Goal: Task Accomplishment & Management: Manage account settings

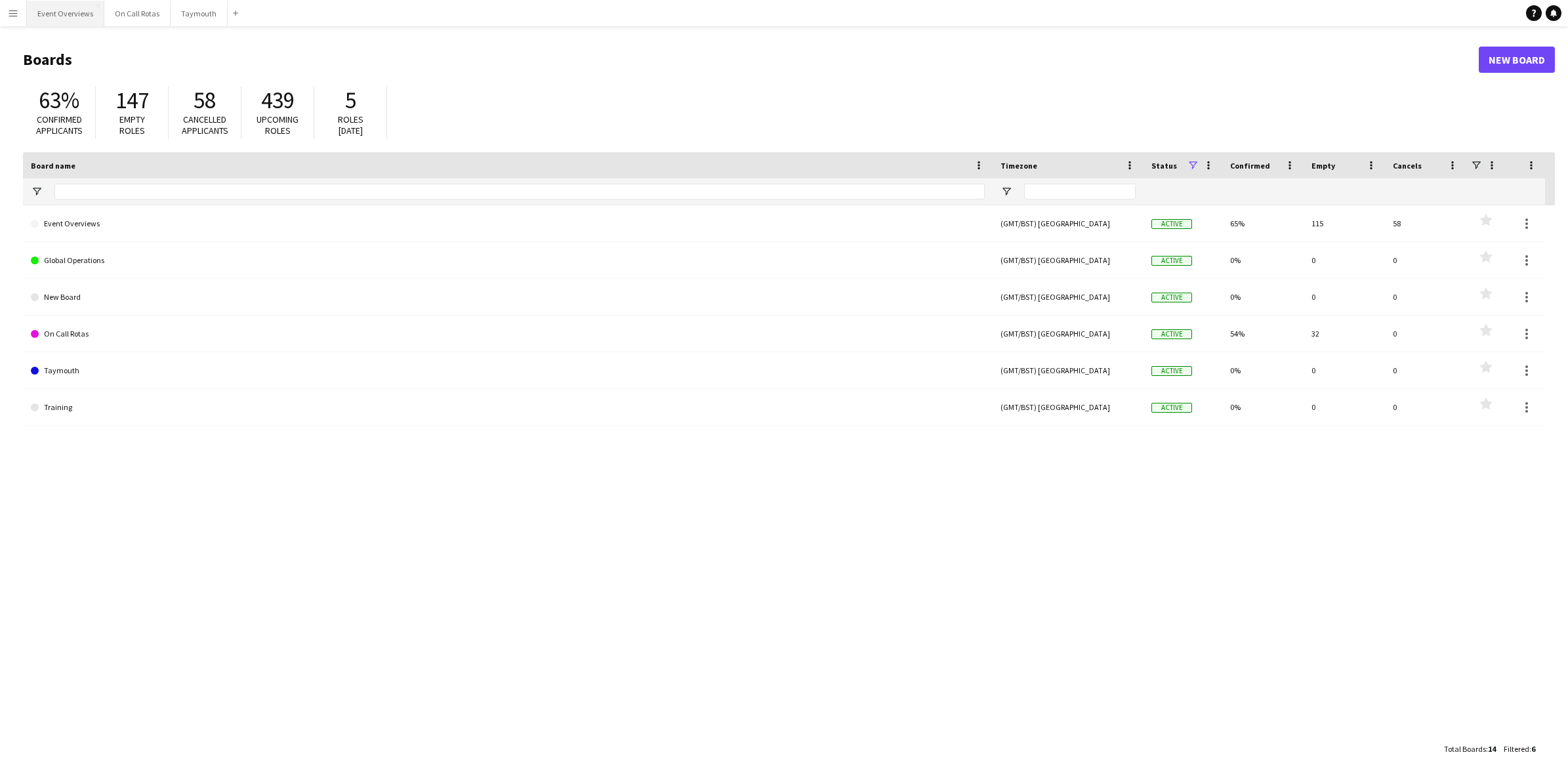
click at [63, 14] on button "Event Overviews Close" at bounding box center [66, 13] width 77 height 26
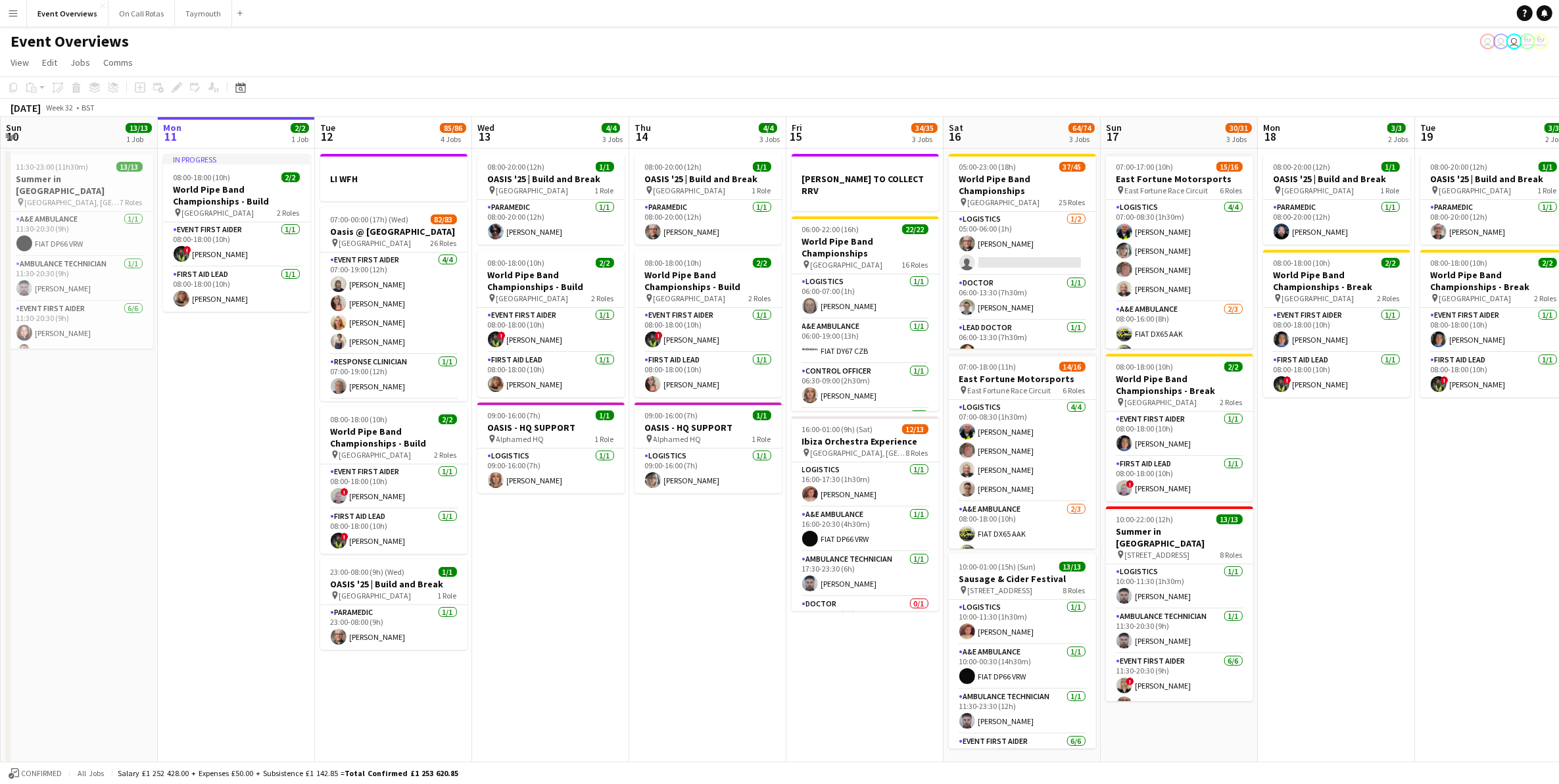
scroll to position [0, 396]
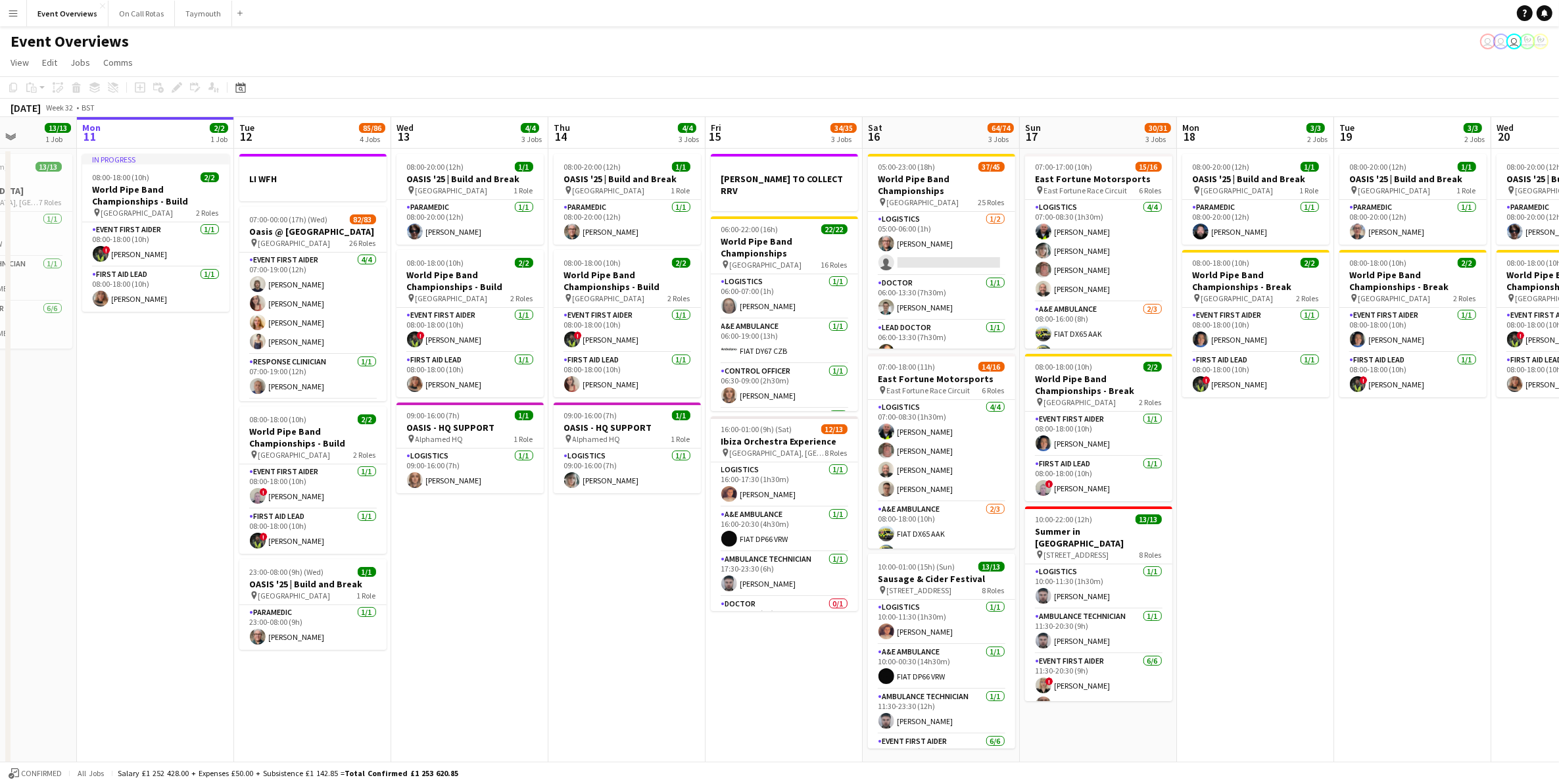
drag, startPoint x: 179, startPoint y: 418, endPoint x: 162, endPoint y: 405, distance: 21.4
click at [163, 414] on app-calendar-viewport "Fri 8 96/97 2 Jobs Sat 9 95/95 2 Jobs Sun 10 13/13 1 Job Mon 11 2/2 1 Job Tue 1…" at bounding box center [780, 446] width 1559 height 658
drag, startPoint x: 291, startPoint y: 295, endPoint x: 306, endPoint y: 263, distance: 35.3
click at [291, 295] on app-card-role "Event First Aider [DATE] 07:00-19:00 (12h) [PERSON_NAME] [PERSON_NAME] [PERSON_…" at bounding box center [312, 303] width 147 height 102
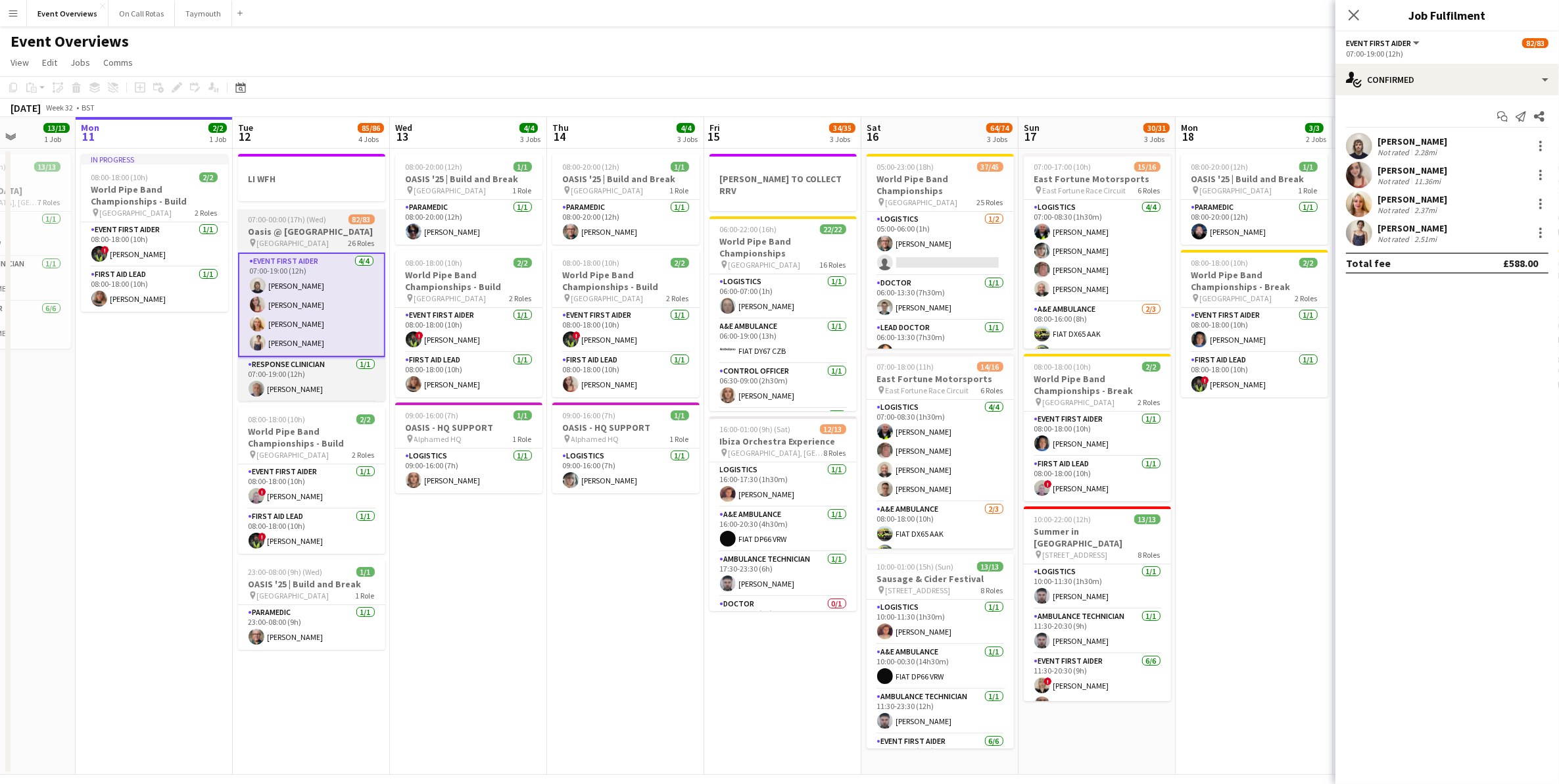
click at [309, 229] on h3 "Oasis @ [GEOGRAPHIC_DATA]" at bounding box center [312, 231] width 147 height 12
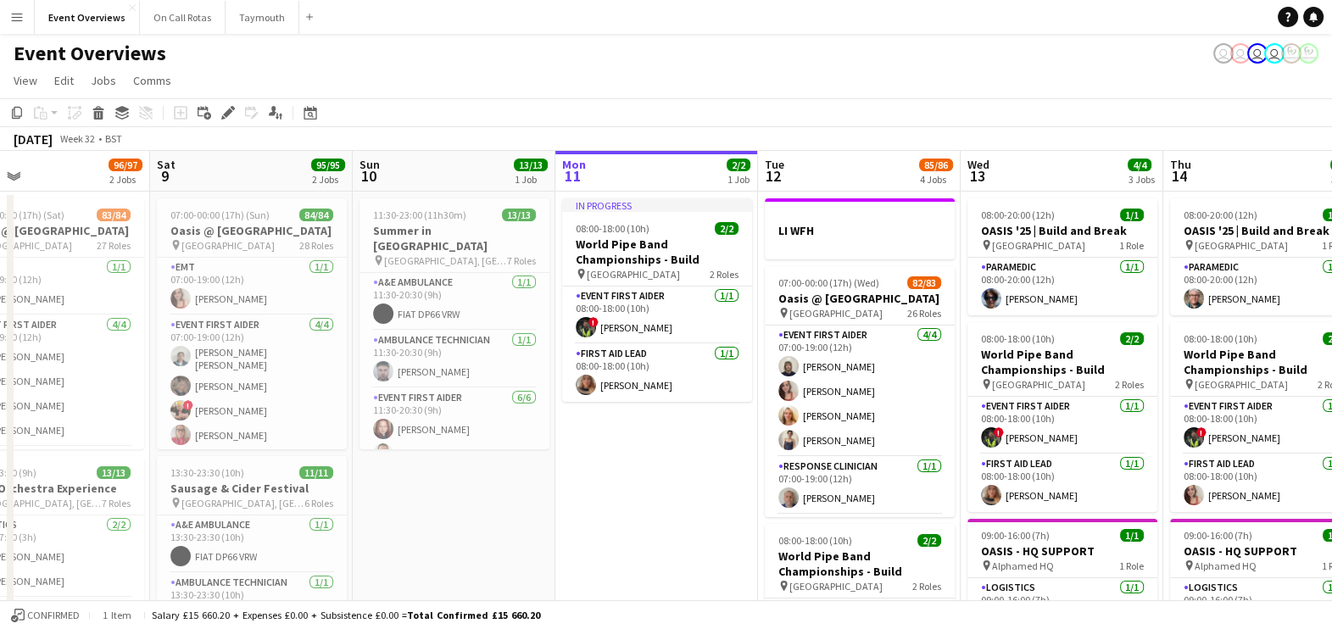
scroll to position [0, 520]
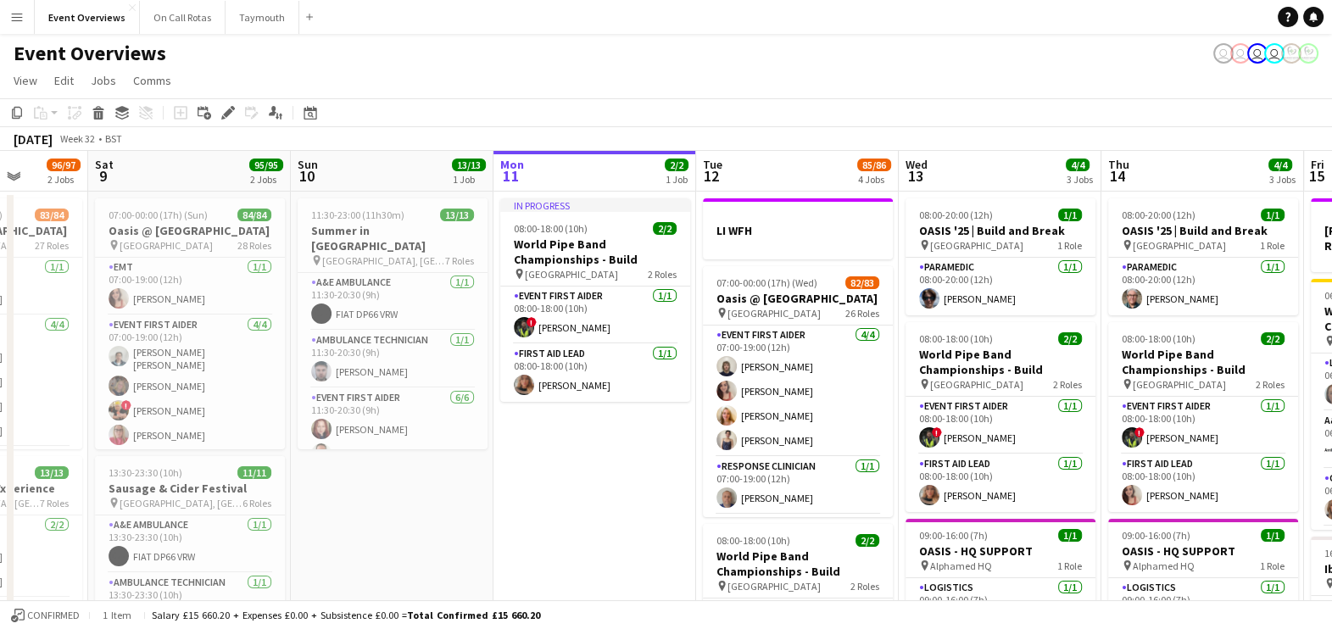
drag, startPoint x: 197, startPoint y: 483, endPoint x: 795, endPoint y: 517, distance: 599.5
click at [795, 517] on app-calendar-viewport "Wed 6 Thu 7 4/4 3 Jobs Fri 8 96/97 2 Jobs Sat 9 95/95 2 Jobs Sun 10 13/13 1 Job…" at bounding box center [666, 575] width 1332 height 848
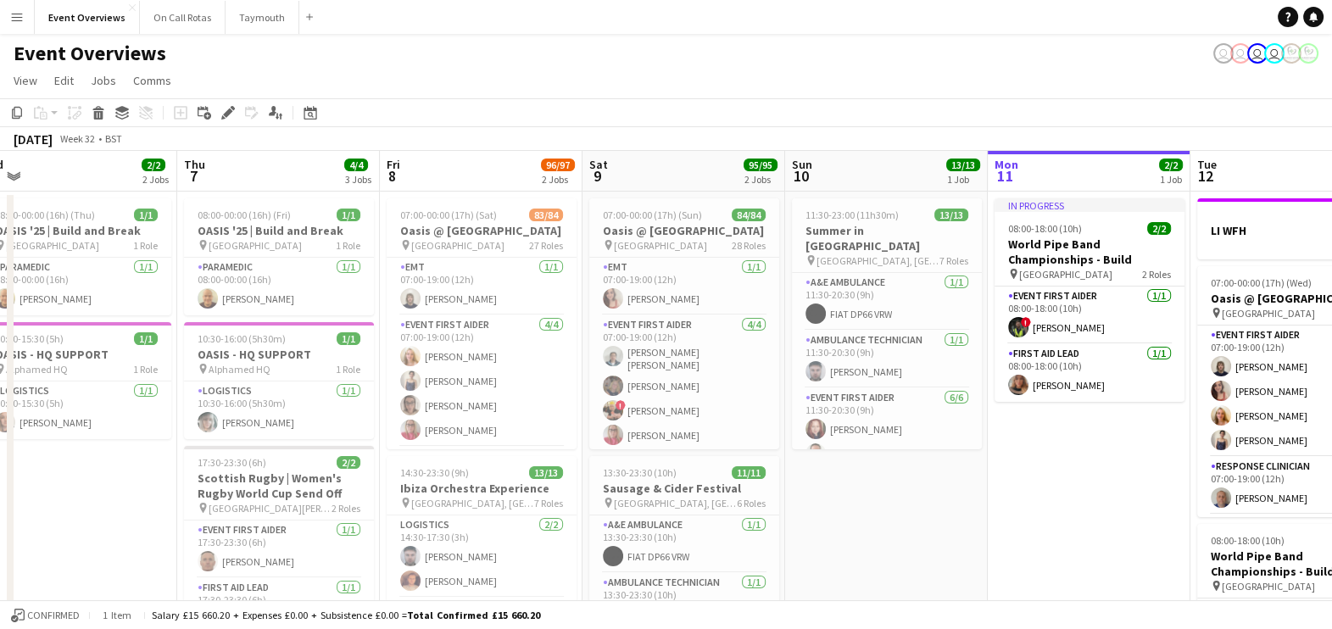
drag, startPoint x: 553, startPoint y: 508, endPoint x: 844, endPoint y: 505, distance: 290.8
click at [844, 505] on app-calendar-viewport "Mon 4 2/2 3 Jobs Tue 5 2/2 2 Jobs Wed 6 2/2 2 Jobs Thu 7 4/4 3 Jobs Fri 8 96/97…" at bounding box center [666, 575] width 1332 height 848
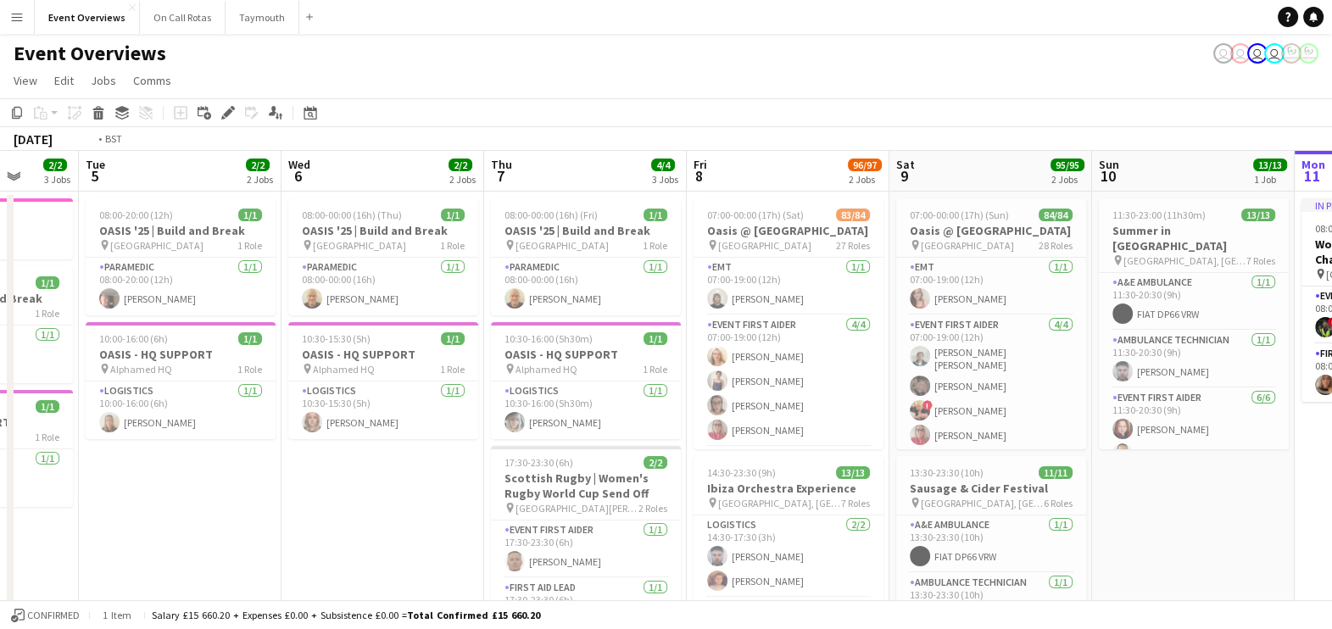
scroll to position [0, 359]
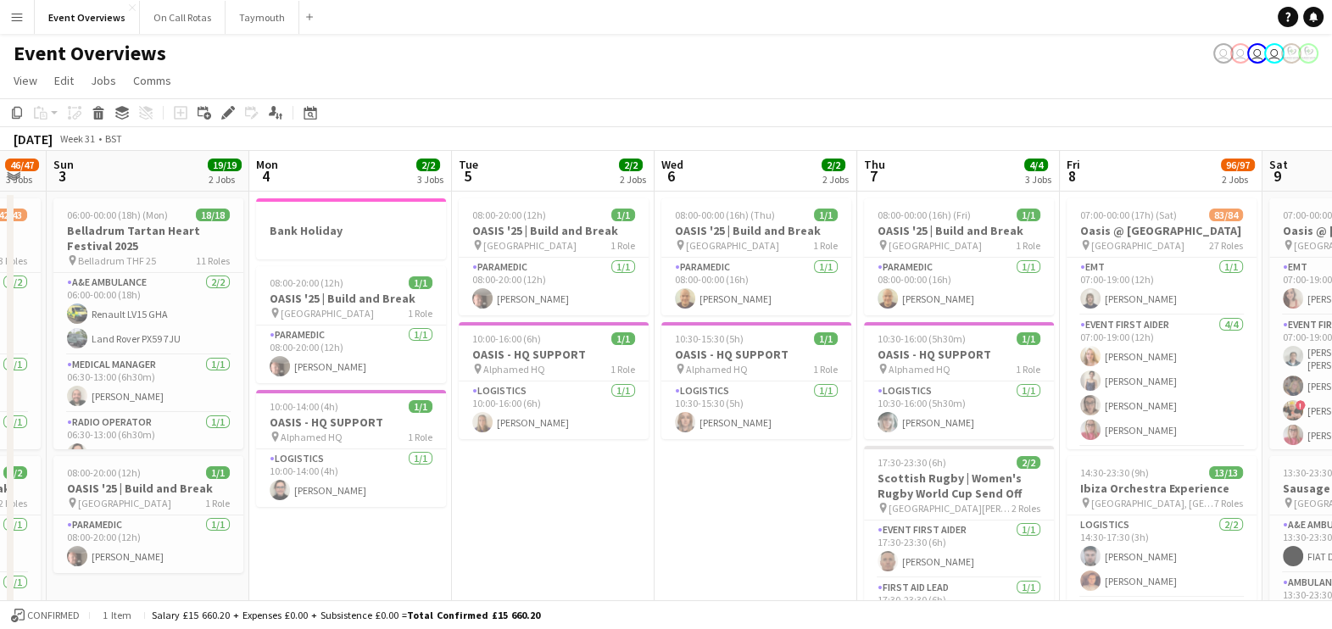
drag, startPoint x: 78, startPoint y: 513, endPoint x: 755, endPoint y: 486, distance: 677.1
click at [755, 486] on app-calendar-viewport "Fri 1 45/46 2 Jobs Sat 2 46/47 3 Jobs Sun 3 19/19 2 Jobs Mon 4 2/2 3 Jobs Tue 5…" at bounding box center [666, 575] width 1332 height 848
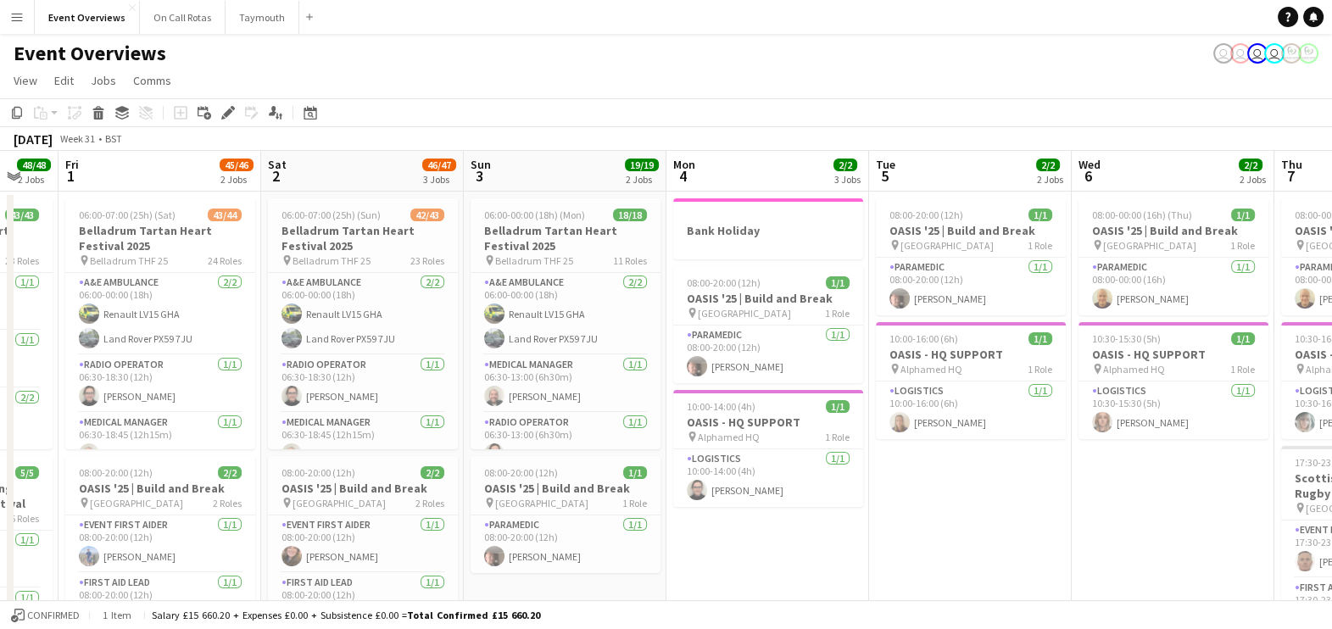
drag, startPoint x: 392, startPoint y: 552, endPoint x: 1005, endPoint y: 538, distance: 613.9
click at [1005, 538] on app-calendar-viewport "Wed 30 4/4 1 Job Thu 31 48/48 2 Jobs Fri 1 45/46 2 Jobs Sat 2 46/47 3 Jobs Sun …" at bounding box center [666, 575] width 1332 height 848
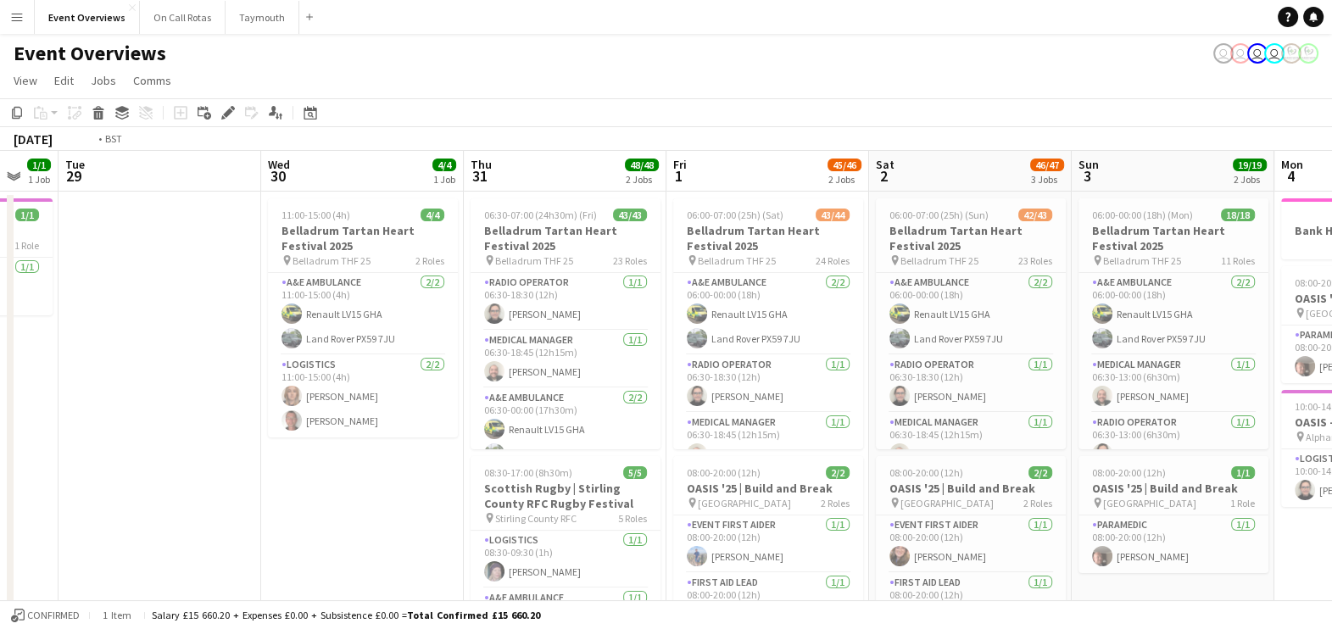
scroll to position [0, 371]
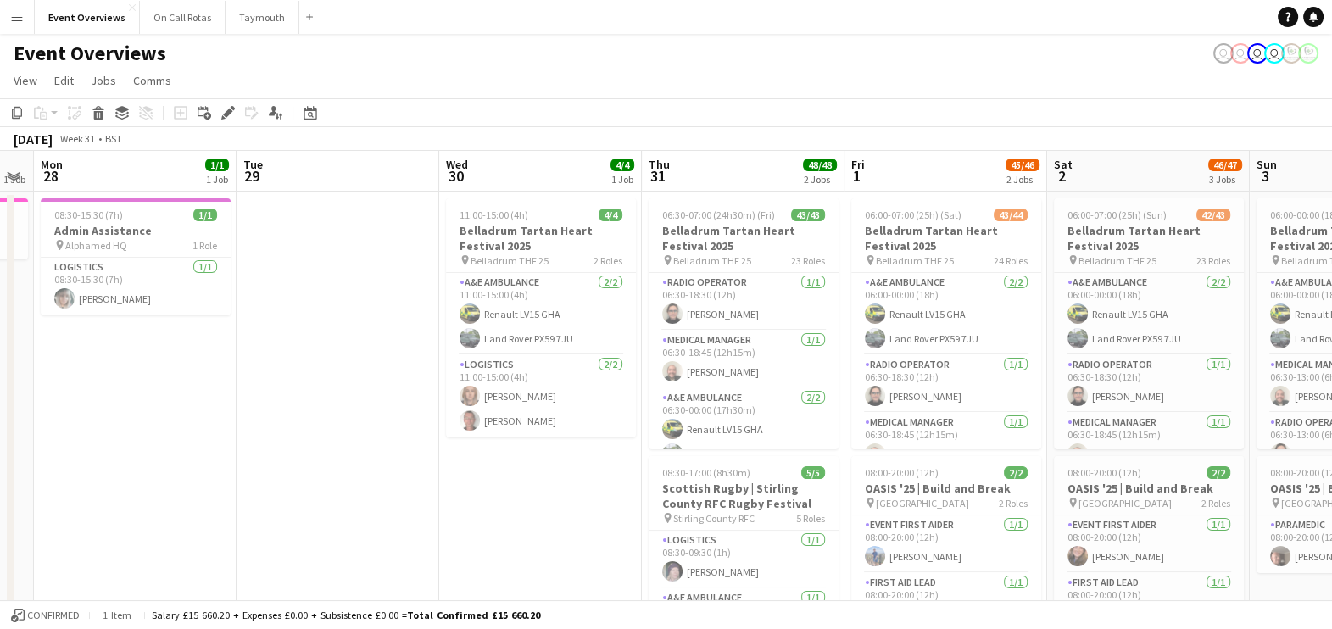
drag, startPoint x: 34, startPoint y: 504, endPoint x: 623, endPoint y: 492, distance: 589.3
click at [623, 492] on app-calendar-viewport "Sat 26 1 Job Sun 27 1 Job Mon 28 1/1 1 Job Tue 29 Wed 30 4/4 1 Job Thu 31 48/48…" at bounding box center [666, 575] width 1332 height 848
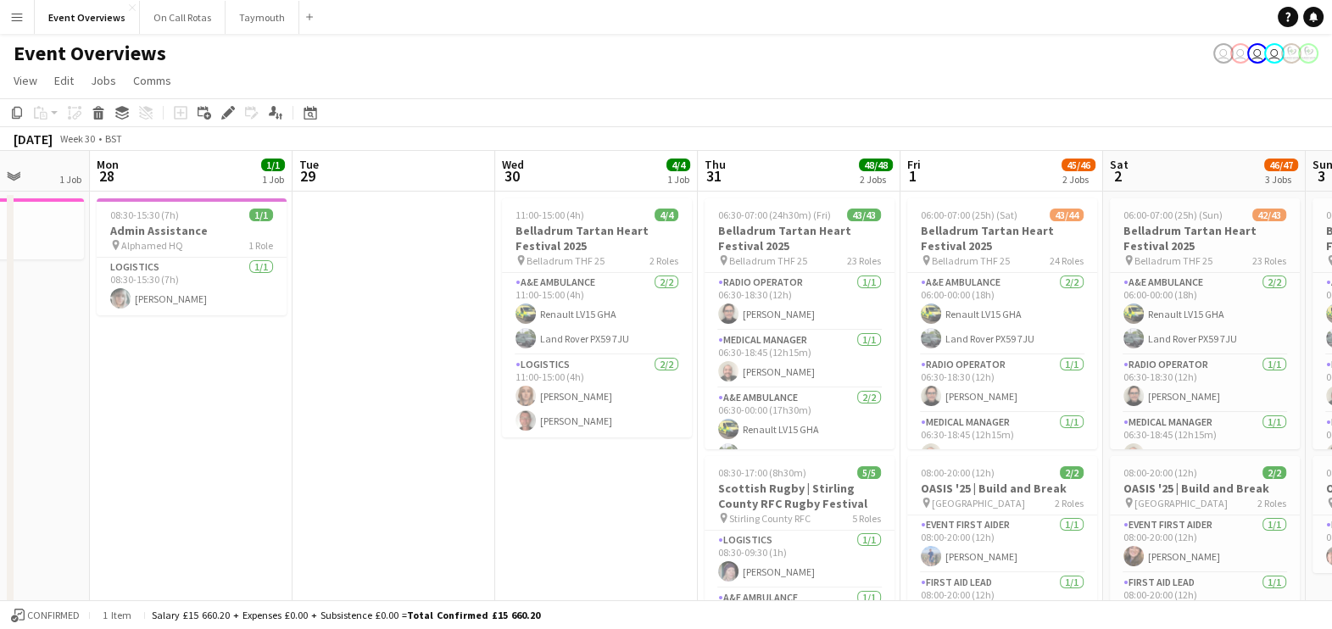
drag, startPoint x: 525, startPoint y: 510, endPoint x: 580, endPoint y: 522, distance: 56.6
click at [580, 522] on app-calendar-viewport "Fri 25 2 Jobs Sat 26 1 Job Sun 27 1 Job Mon 28 1/1 1 Job Tue 29 Wed 30 4/4 1 Jo…" at bounding box center [666, 575] width 1332 height 848
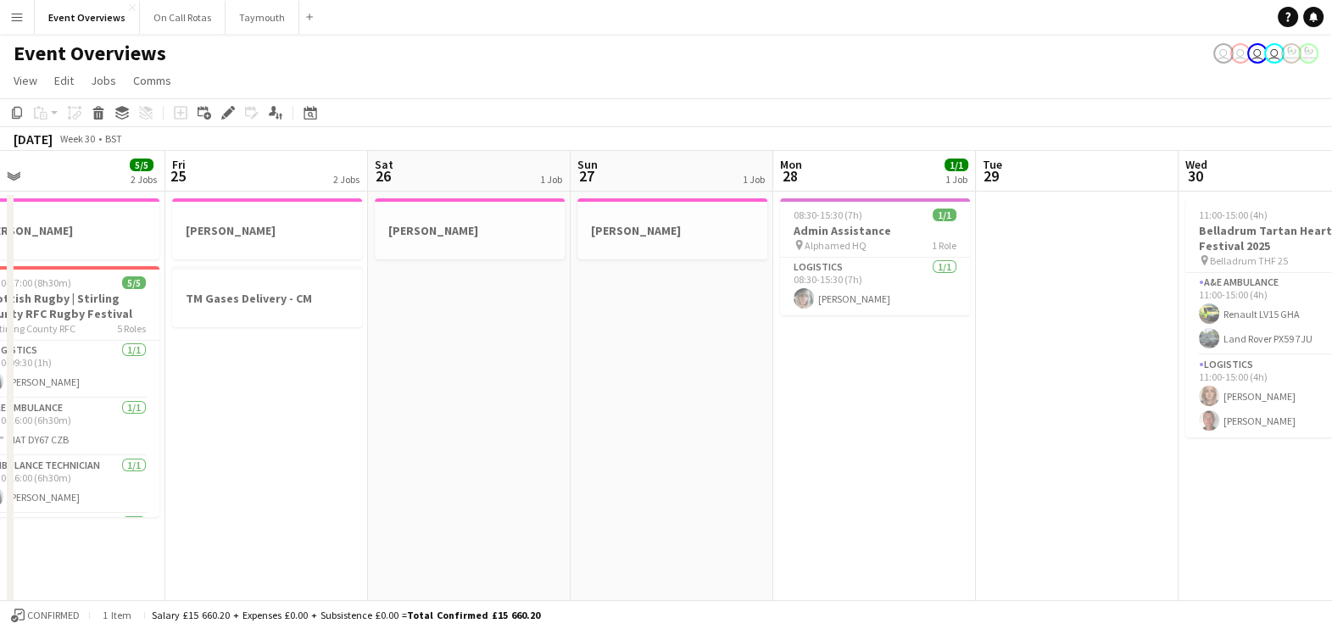
drag, startPoint x: 341, startPoint y: 486, endPoint x: 1026, endPoint y: 342, distance: 700.0
click at [1026, 342] on app-calendar-viewport "Tue 22 6/6 3 Jobs Wed 23 1/1 2 Jobs Thu 24 5/5 2 Jobs Fri 25 2 Jobs Sat 26 1 Jo…" at bounding box center [666, 575] width 1332 height 848
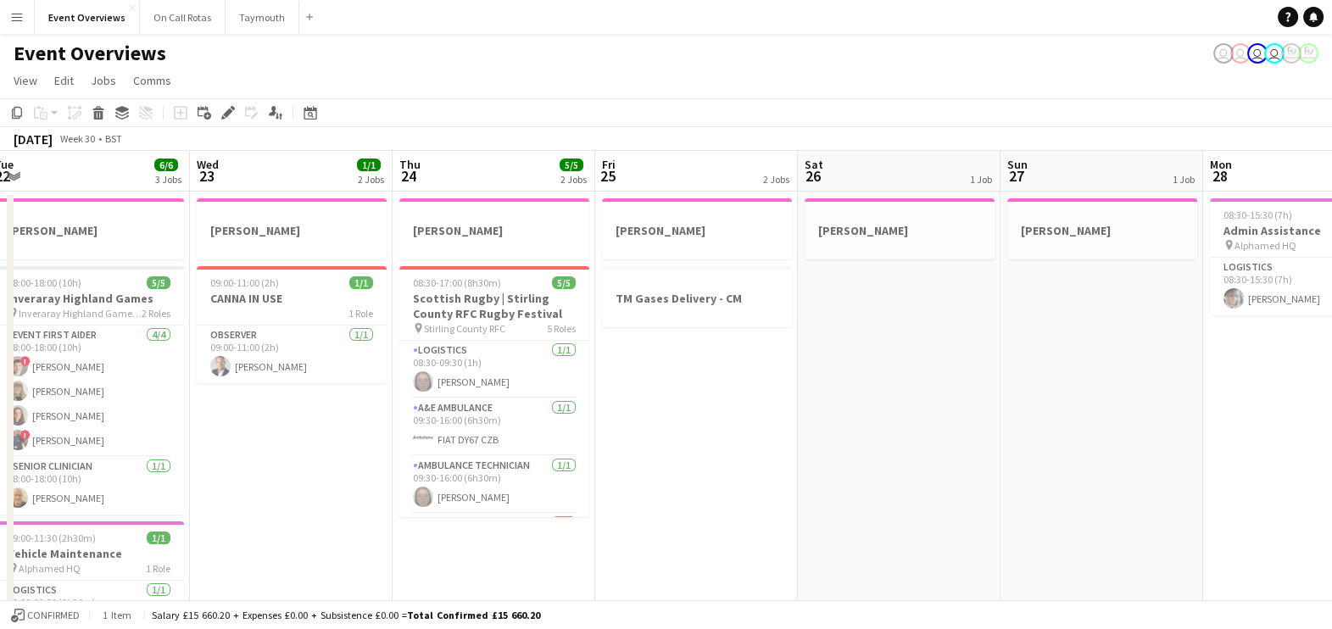
drag, startPoint x: 409, startPoint y: 462, endPoint x: 836, endPoint y: 449, distance: 426.6
click at [836, 449] on app-calendar-viewport "Sun 20 25/25 4 Jobs Mon 21 1 Job Tue 22 6/6 3 Jobs Wed 23 1/1 2 Jobs Thu 24 5/5…" at bounding box center [666, 608] width 1332 height 914
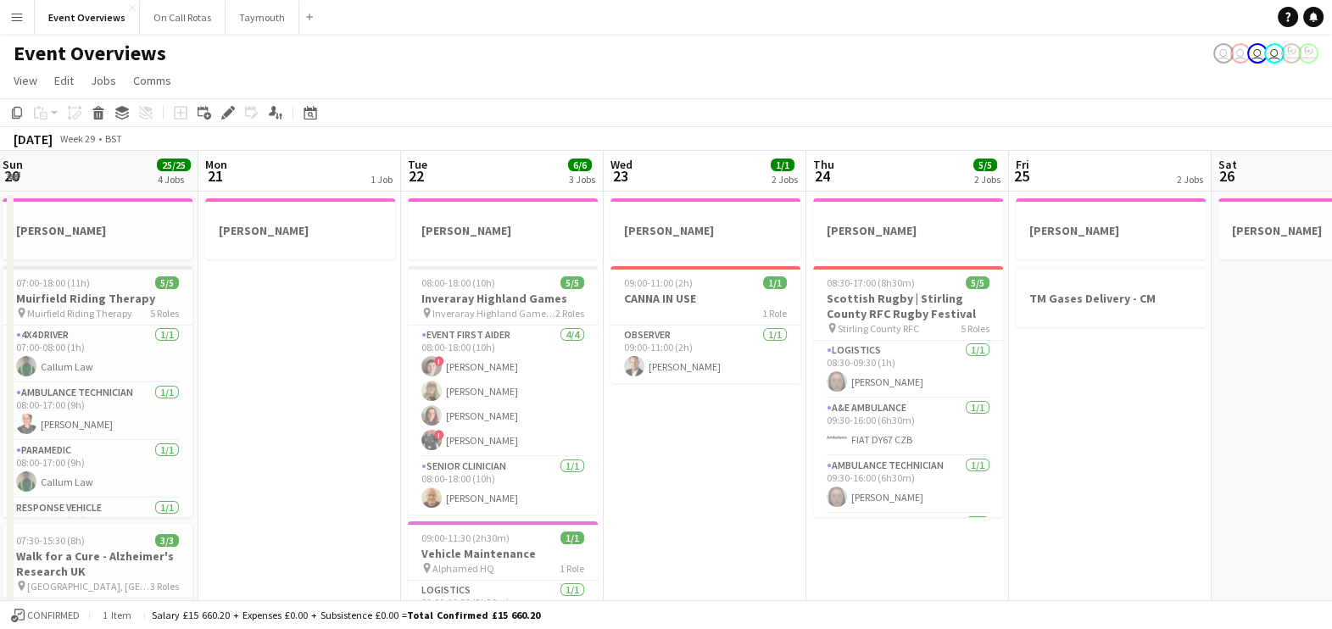
drag, startPoint x: 682, startPoint y: 459, endPoint x: 1095, endPoint y: 537, distance: 421.0
click at [1095, 537] on app-calendar-viewport "Fri 18 15/15 2 Jobs Sat 19 15/15 2 Jobs Sun 20 25/25 4 Jobs Mon 21 1 Job Tue 22…" at bounding box center [666, 608] width 1332 height 914
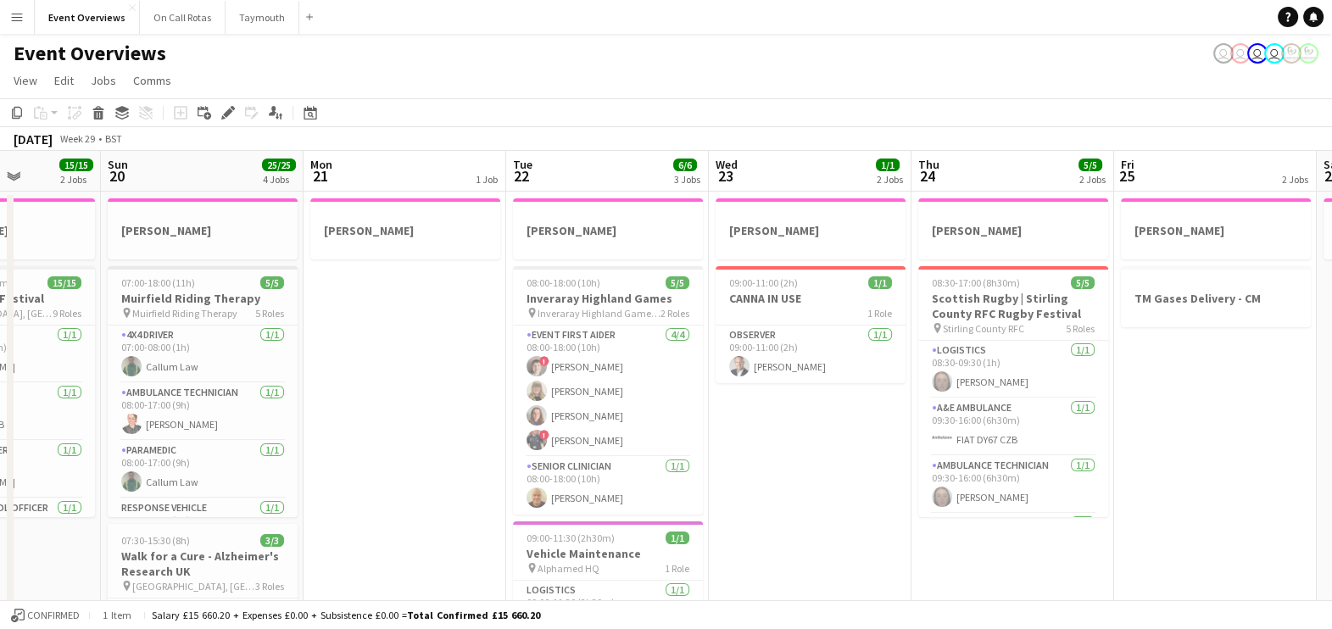
scroll to position [0, 444]
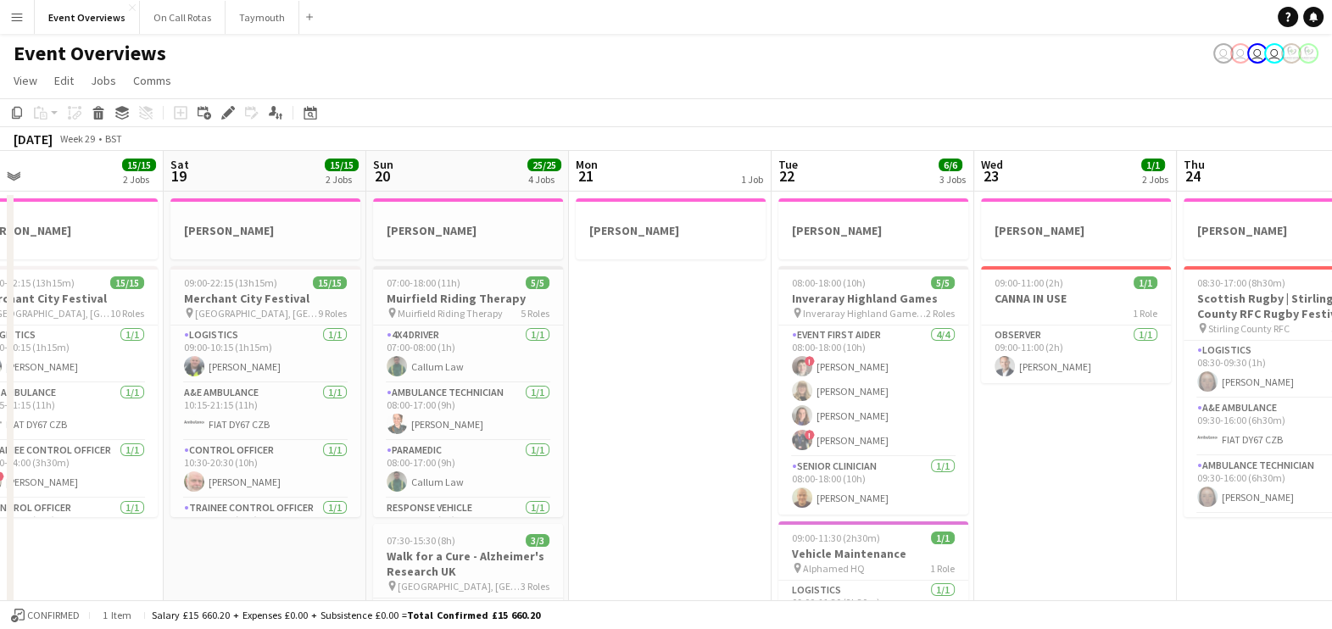
drag, startPoint x: 348, startPoint y: 374, endPoint x: 718, endPoint y: 397, distance: 371.2
click at [718, 397] on app-calendar-viewport "Wed 16 1 Job Thu 17 1 Job Fri 18 15/15 2 Jobs Sat 19 15/15 2 Jobs Sun 20 25/25 …" at bounding box center [666, 608] width 1332 height 914
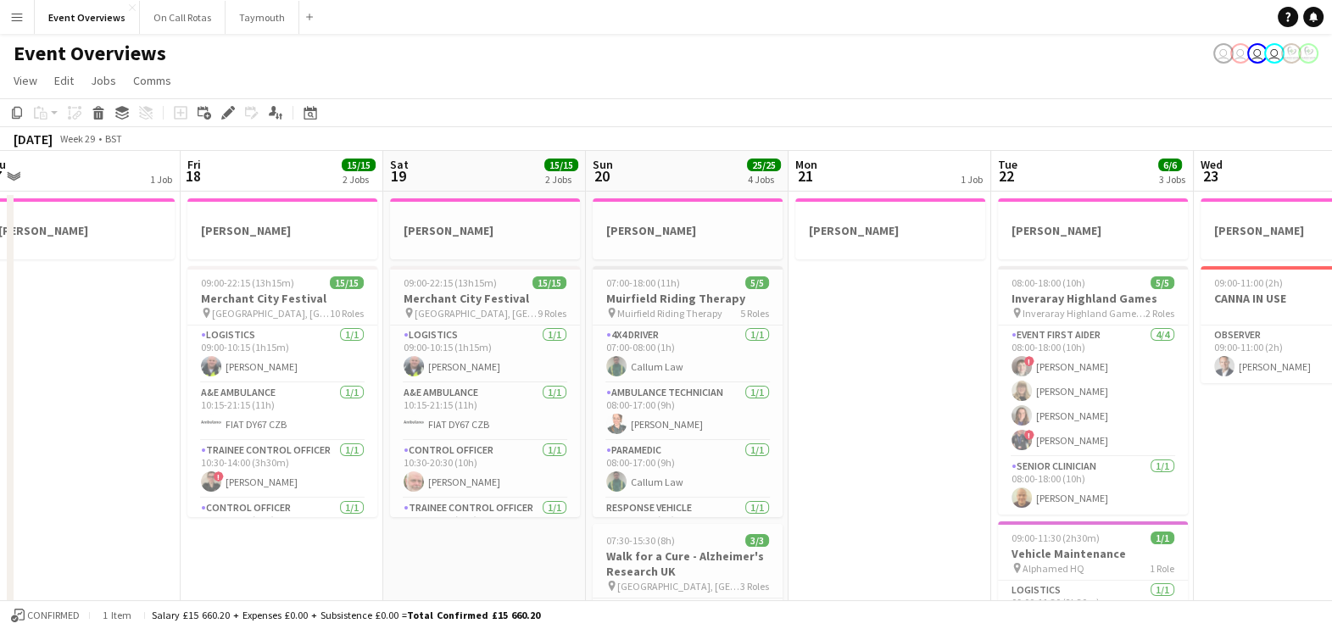
drag, startPoint x: 229, startPoint y: 532, endPoint x: 989, endPoint y: 683, distance: 775.4
click at [989, 683] on html "Menu Boards Boards Boards All jobs Status Workforce Workforce My Workforce Recr…" at bounding box center [666, 547] width 1332 height 1094
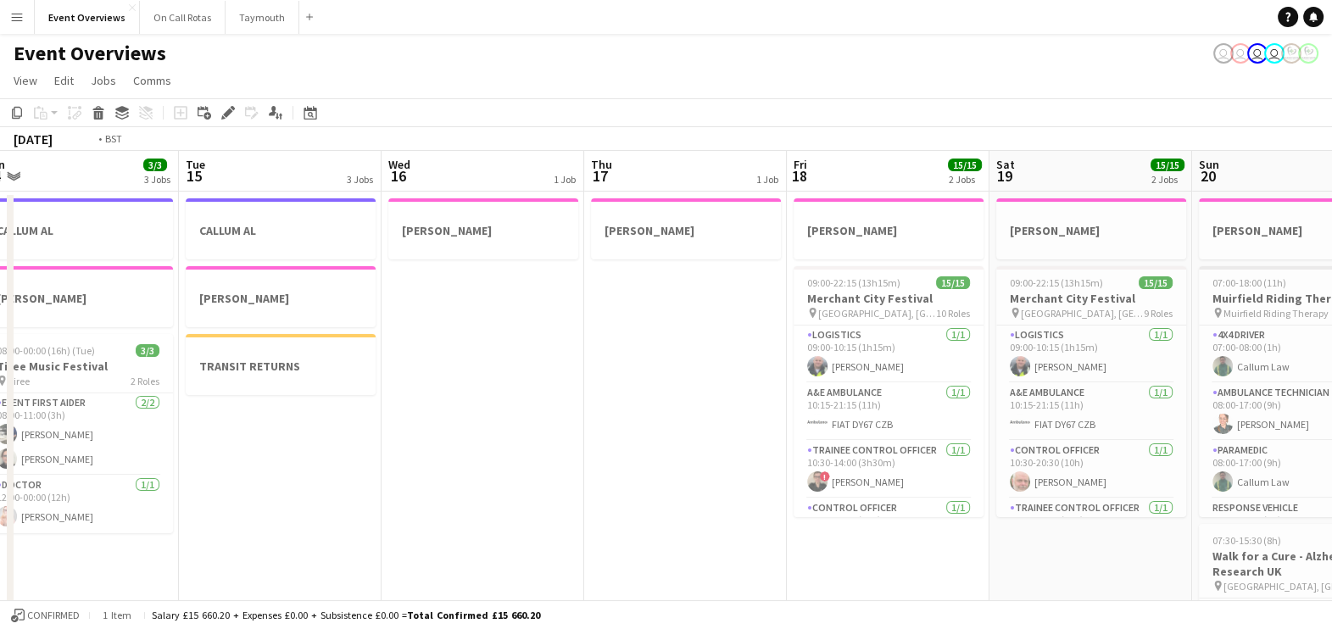
drag, startPoint x: 58, startPoint y: 421, endPoint x: 864, endPoint y: 394, distance: 805.8
click at [864, 394] on app-calendar-viewport "Sat 12 Sun 13 29/29 4 Jobs Mon 14 3/3 3 Jobs Tue 15 3 Jobs Wed 16 1 Job Thu 17 …" at bounding box center [666, 608] width 1332 height 914
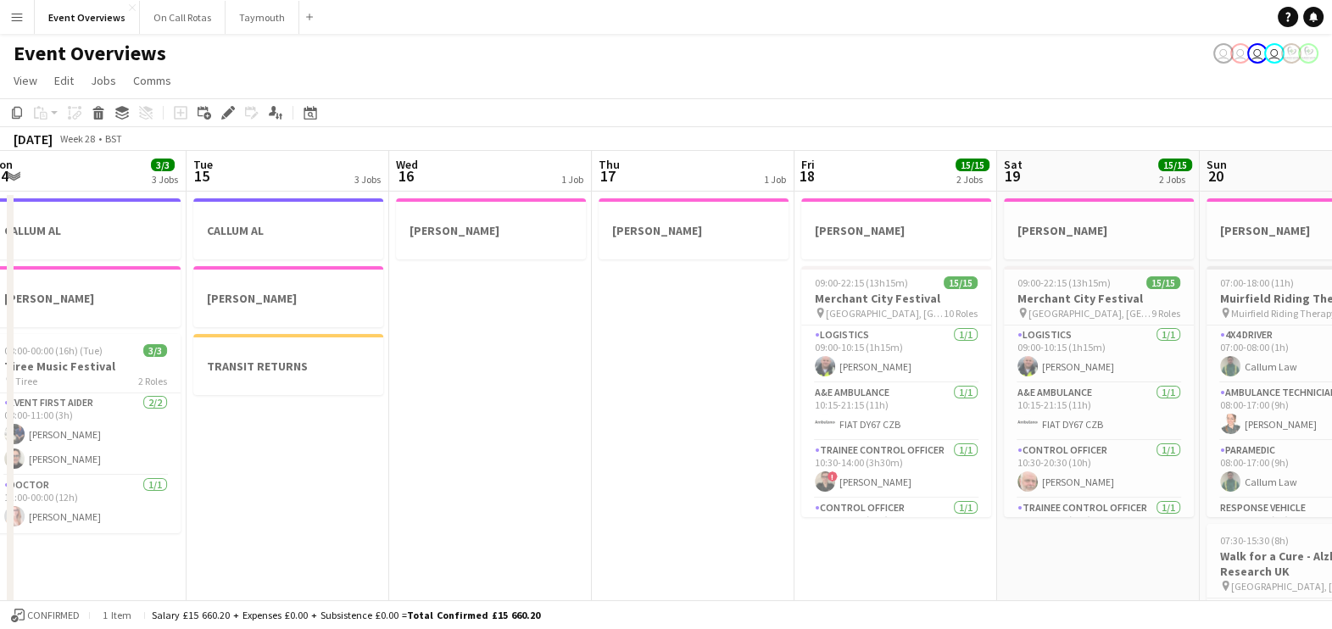
scroll to position [0, 420]
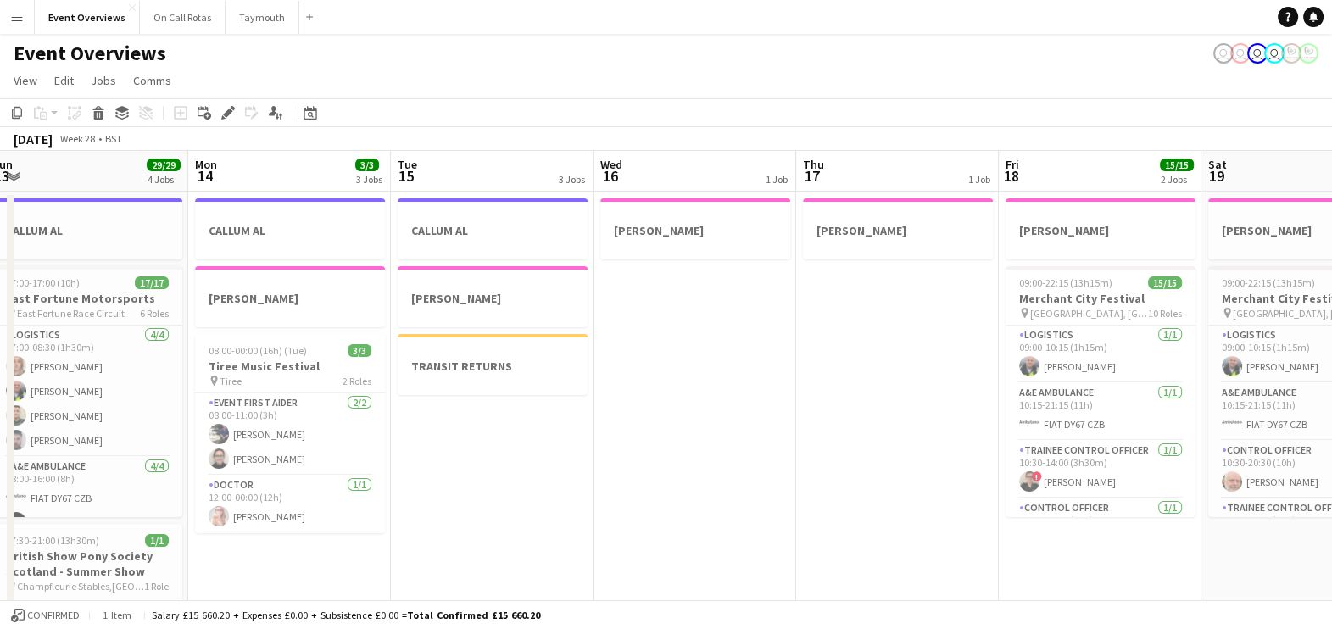
drag, startPoint x: 485, startPoint y: 488, endPoint x: 0, endPoint y: 379, distance: 497.1
click at [0, 379] on html "Menu Boards Boards Boards All jobs Status Workforce Workforce My Workforce Recr…" at bounding box center [666, 547] width 1332 height 1094
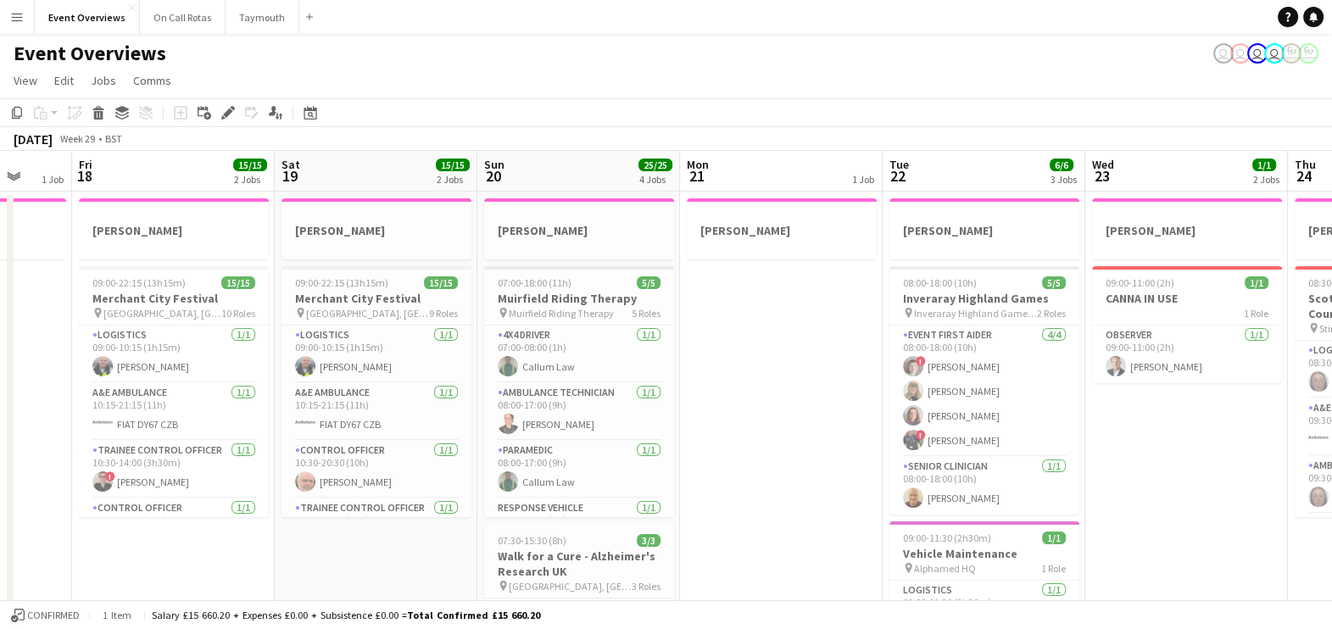
scroll to position [0, 593]
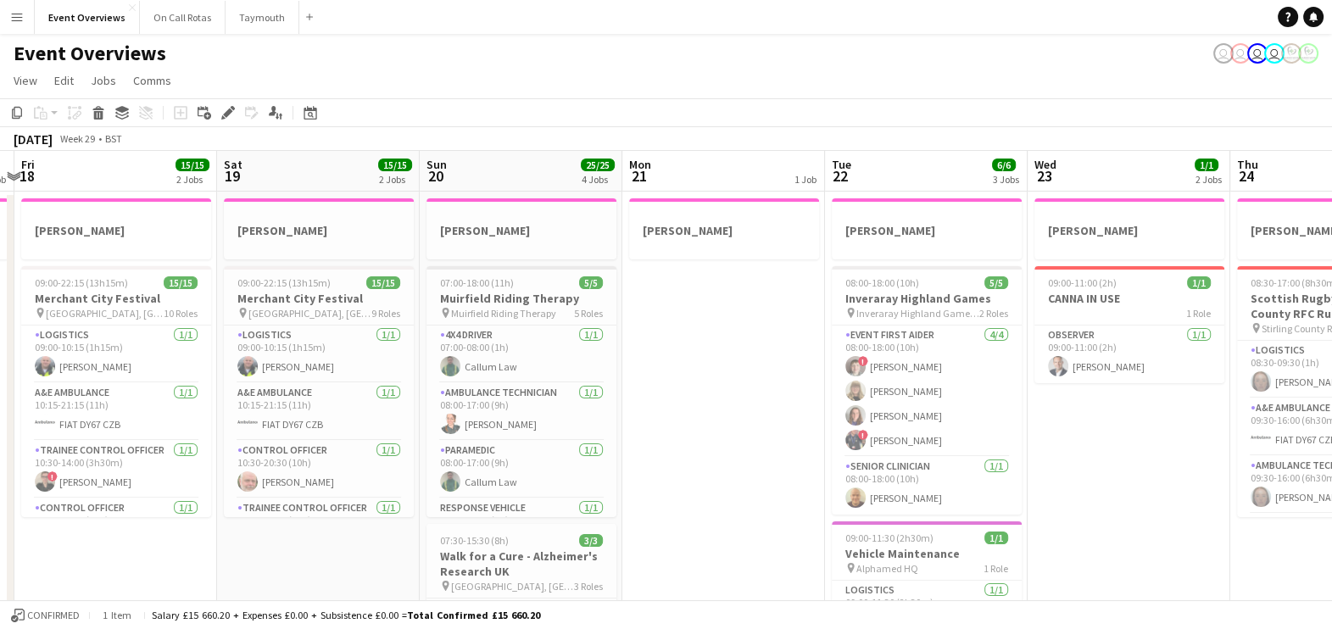
drag, startPoint x: 877, startPoint y: 550, endPoint x: 298, endPoint y: 504, distance: 580.9
click at [298, 504] on app-calendar-viewport "Tue 15 3 Jobs Wed 16 1 Job Thu 17 1 Job Fri 18 15/15 2 Jobs Sat 19 15/15 2 Jobs…" at bounding box center [666, 608] width 1332 height 914
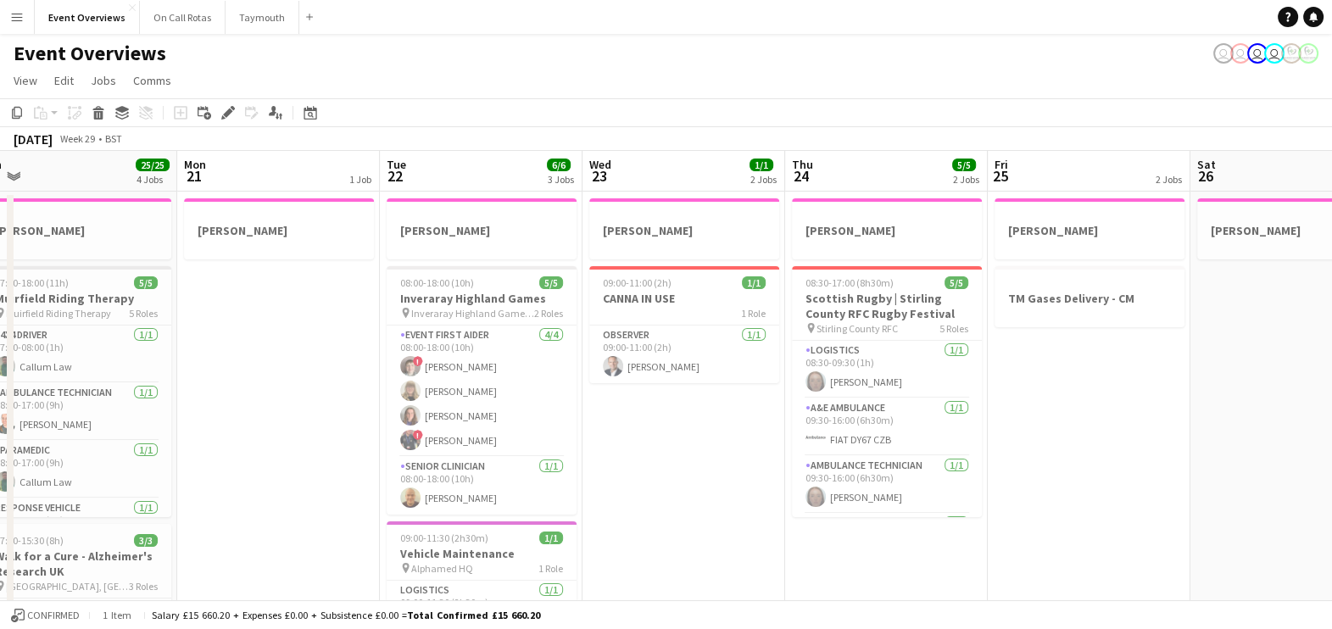
scroll to position [0, 746]
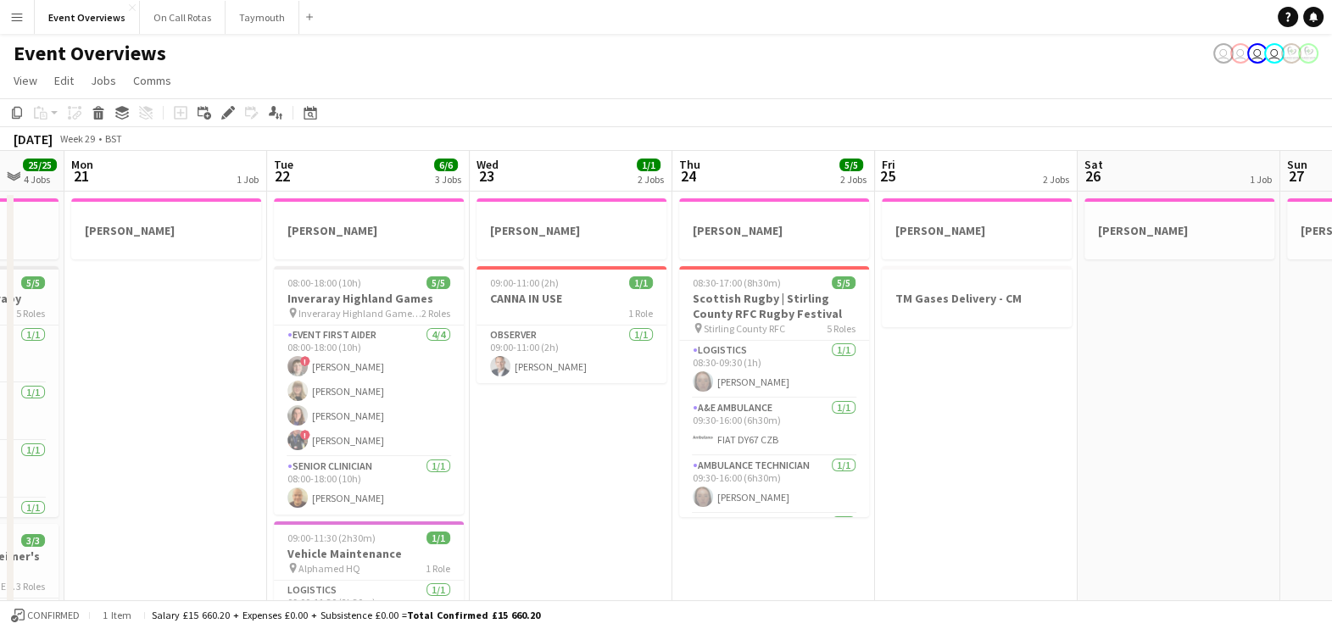
drag, startPoint x: 1175, startPoint y: 515, endPoint x: 617, endPoint y: 495, distance: 558.2
click at [617, 495] on app-calendar-viewport "Thu 17 1 Job Fri 18 15/15 2 Jobs Sat 19 15/15 2 Jobs Sun 20 25/25 4 Jobs Mon 21…" at bounding box center [666, 608] width 1332 height 914
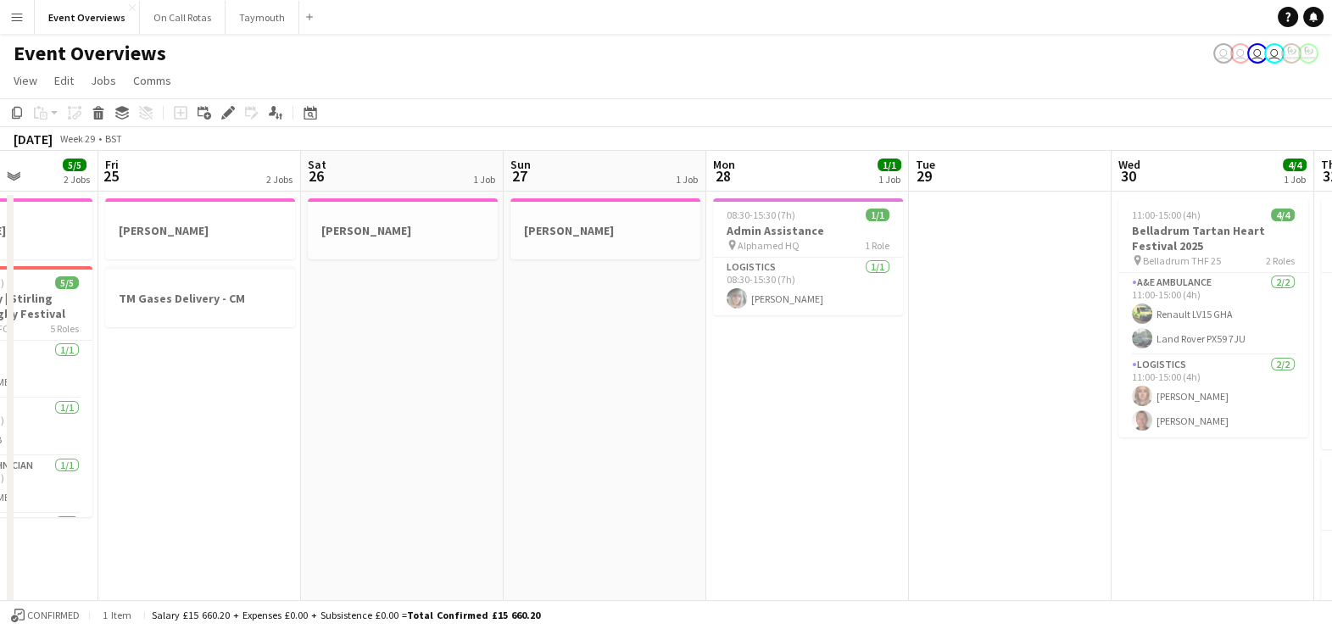
drag, startPoint x: 1212, startPoint y: 459, endPoint x: 440, endPoint y: 488, distance: 772.9
click at [440, 488] on app-calendar-viewport "Tue 22 6/6 3 Jobs Wed 23 1/1 2 Jobs Thu 24 5/5 2 Jobs Fri 25 2 Jobs Sat 26 1 Jo…" at bounding box center [666, 608] width 1332 height 914
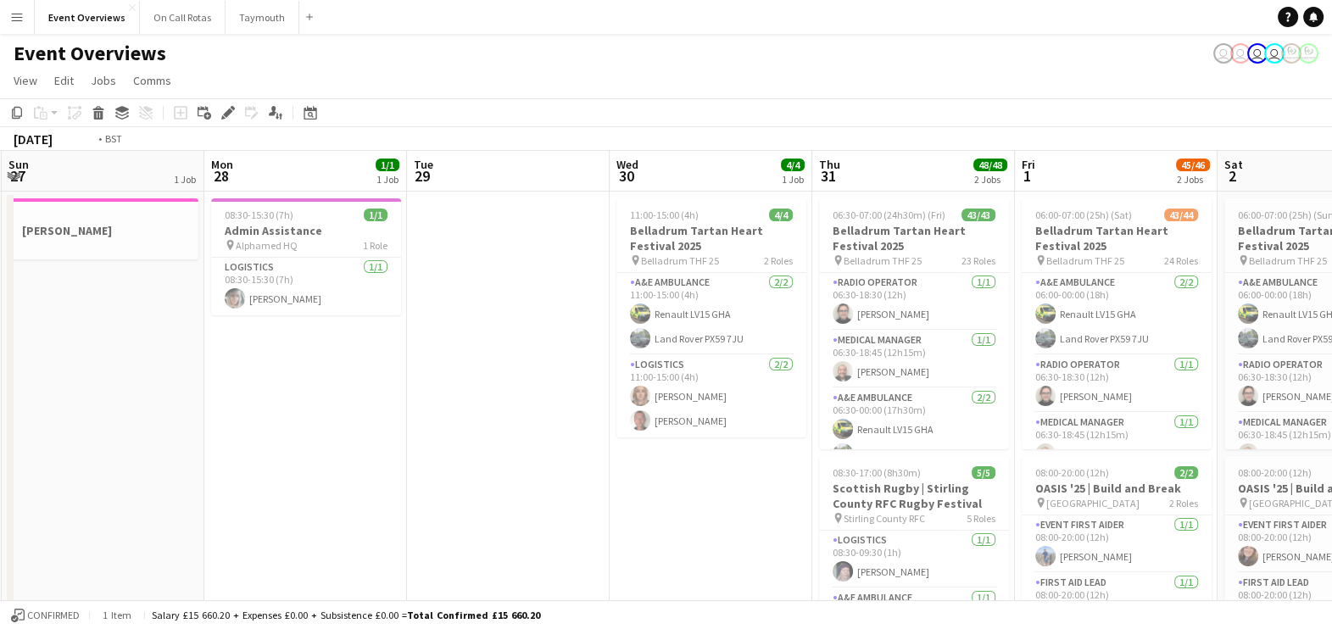
scroll to position [0, 623]
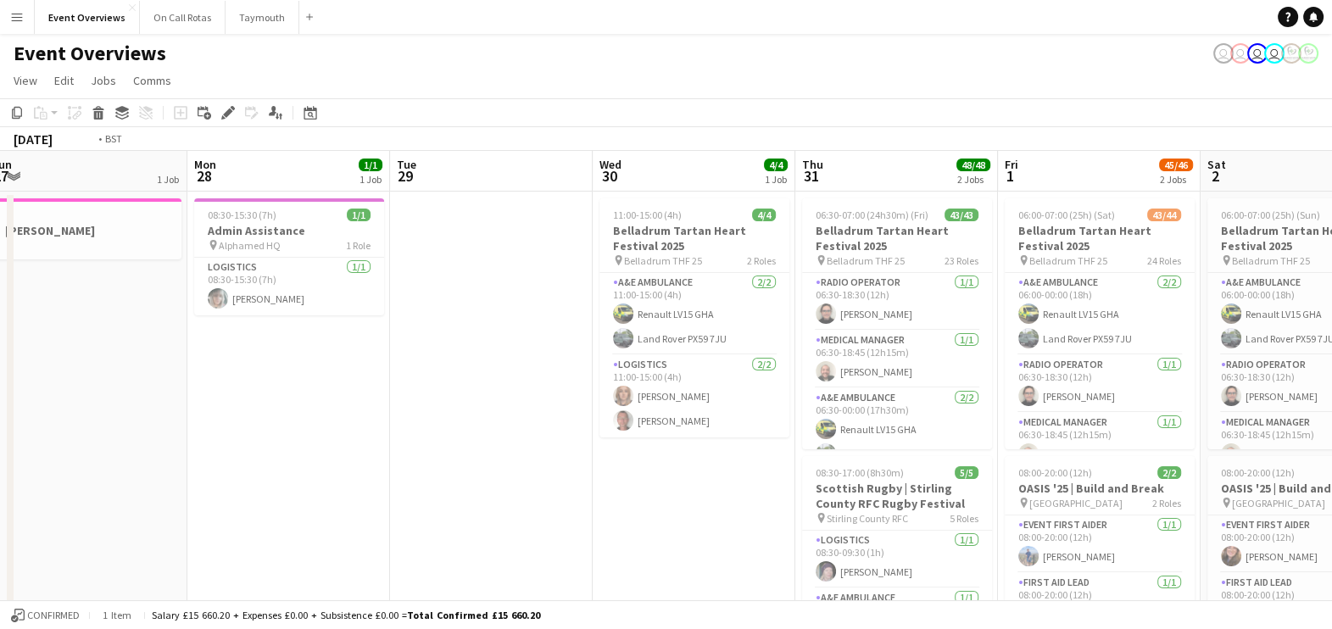
drag, startPoint x: 1099, startPoint y: 433, endPoint x: 373, endPoint y: 280, distance: 741.7
click at [373, 280] on app-calendar-viewport "Thu 24 5/5 2 Jobs Fri 25 2 Jobs Sat 26 1 Job Sun 27 1 Job Mon 28 1/1 1 Job Tue …" at bounding box center [666, 608] width 1332 height 914
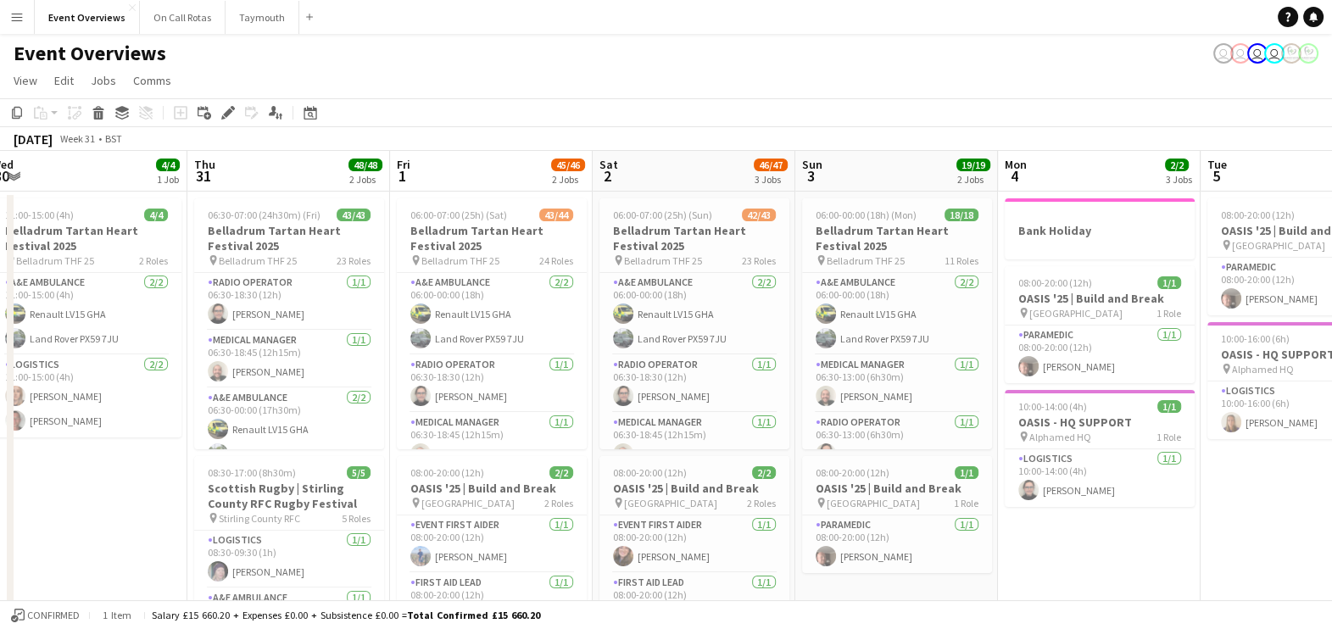
scroll to position [0, 704]
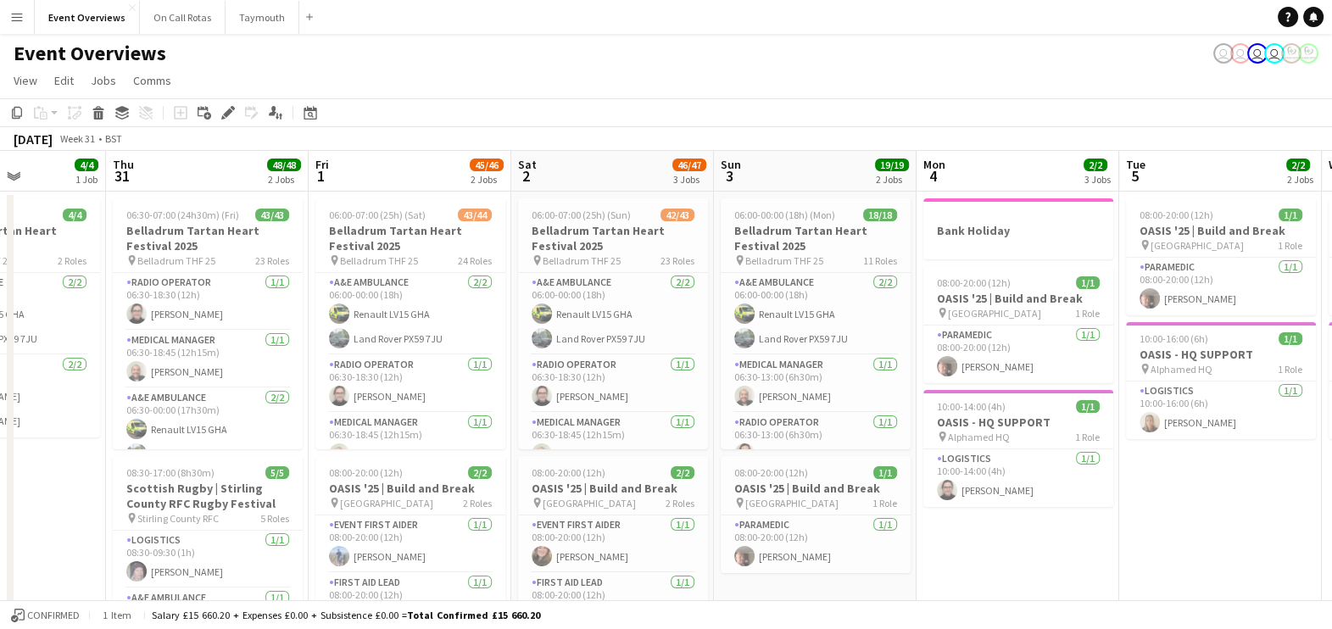
drag, startPoint x: 535, startPoint y: 503, endPoint x: 0, endPoint y: 460, distance: 536.6
click at [0, 461] on html "Menu Boards Boards Boards All jobs Status Workforce Workforce My Workforce Recr…" at bounding box center [666, 547] width 1332 height 1094
drag, startPoint x: 1062, startPoint y: 449, endPoint x: 445, endPoint y: 447, distance: 617.2
click at [445, 447] on app-calendar-viewport "Sun 27 1 Job Mon 28 1/1 1 Job Tue 29 Wed 30 4/4 1 Job Thu 31 48/48 2 Jobs Fri 1…" at bounding box center [666, 608] width 1332 height 914
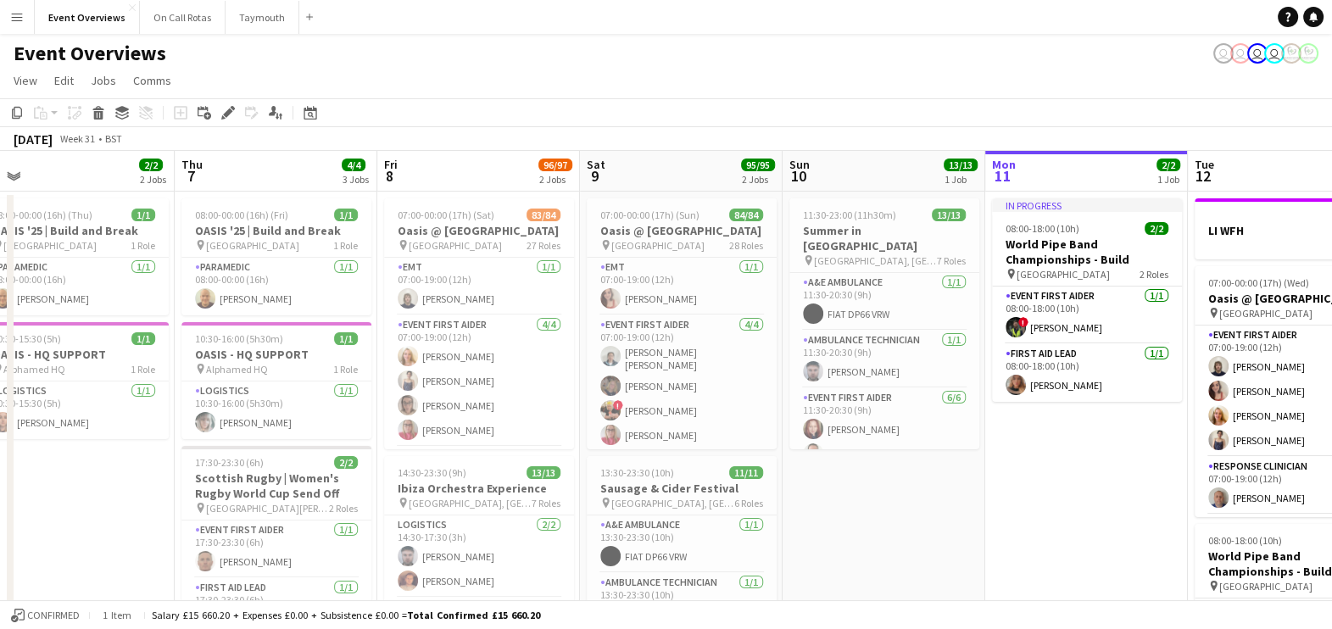
scroll to position [0, 433]
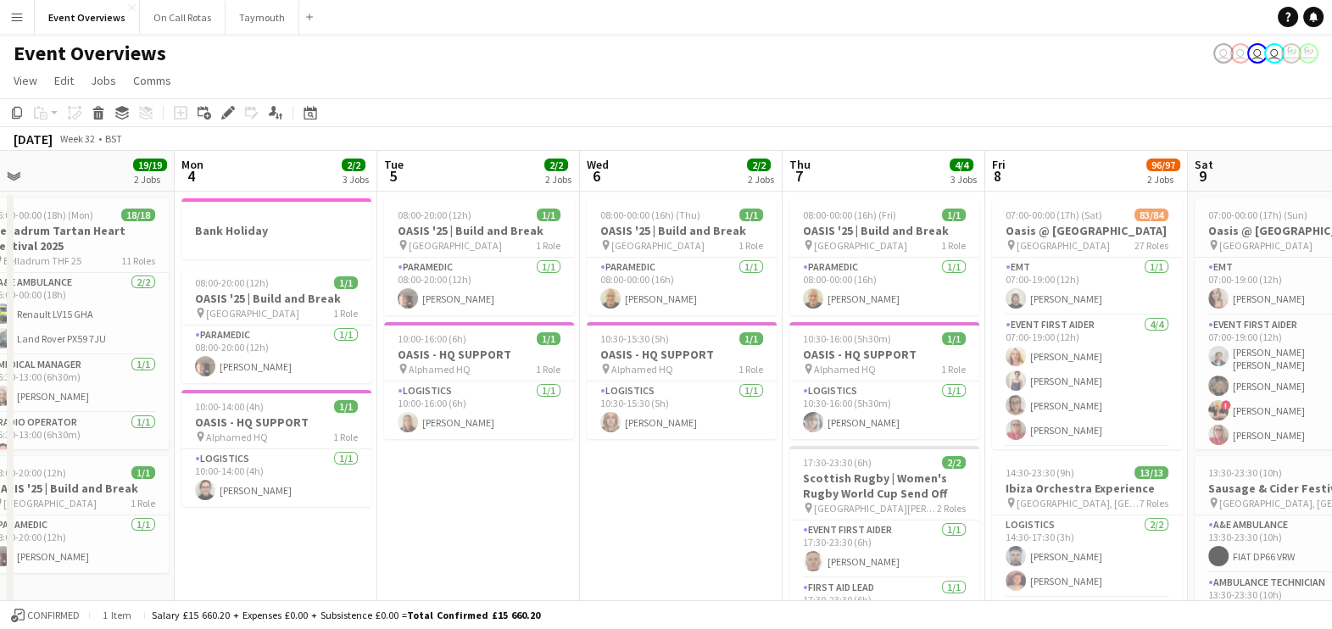
drag, startPoint x: 693, startPoint y: 454, endPoint x: 259, endPoint y: 471, distance: 434.4
click at [259, 471] on app-calendar-viewport "Fri 1 45/46 2 Jobs Sat 2 46/47 3 Jobs Sun 3 19/19 2 Jobs Mon 4 2/2 3 Jobs Tue 5…" at bounding box center [666, 608] width 1332 height 914
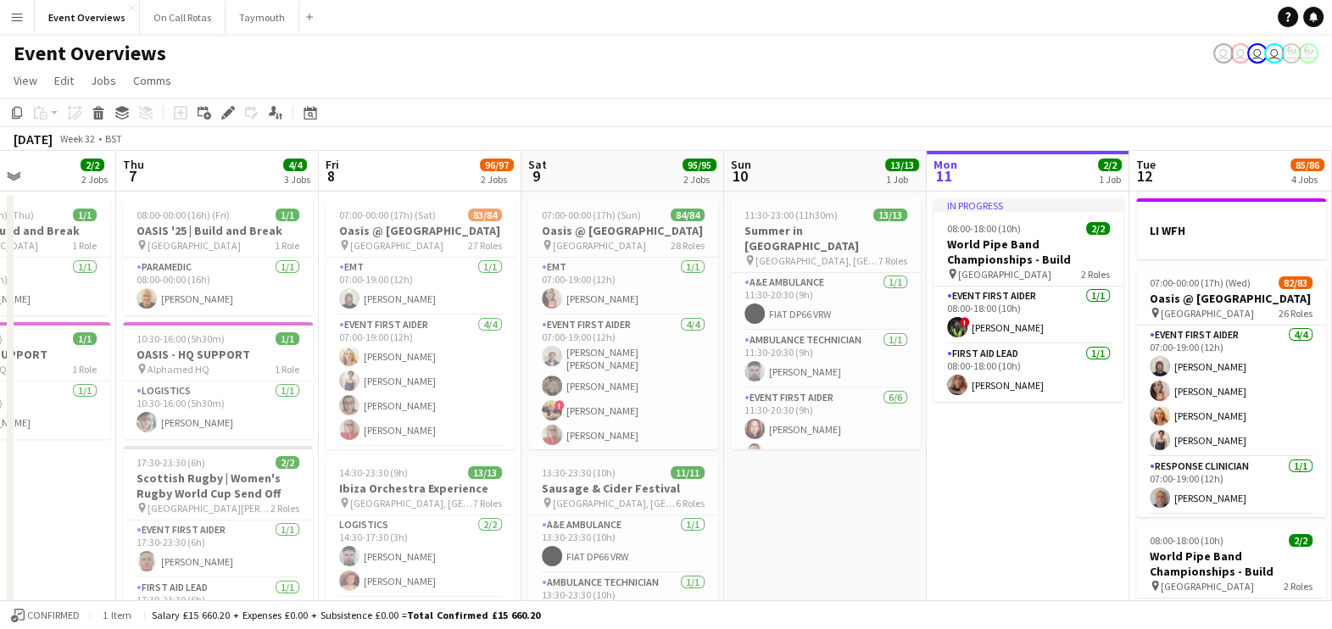
drag, startPoint x: 1030, startPoint y: 455, endPoint x: 757, endPoint y: 449, distance: 273.0
click at [757, 449] on app-calendar-viewport "Sun 3 19/19 2 Jobs Mon 4 2/2 3 Jobs Tue 5 2/2 2 Jobs Wed 6 2/2 2 Jobs Thu 7 4/4…" at bounding box center [666, 608] width 1332 height 914
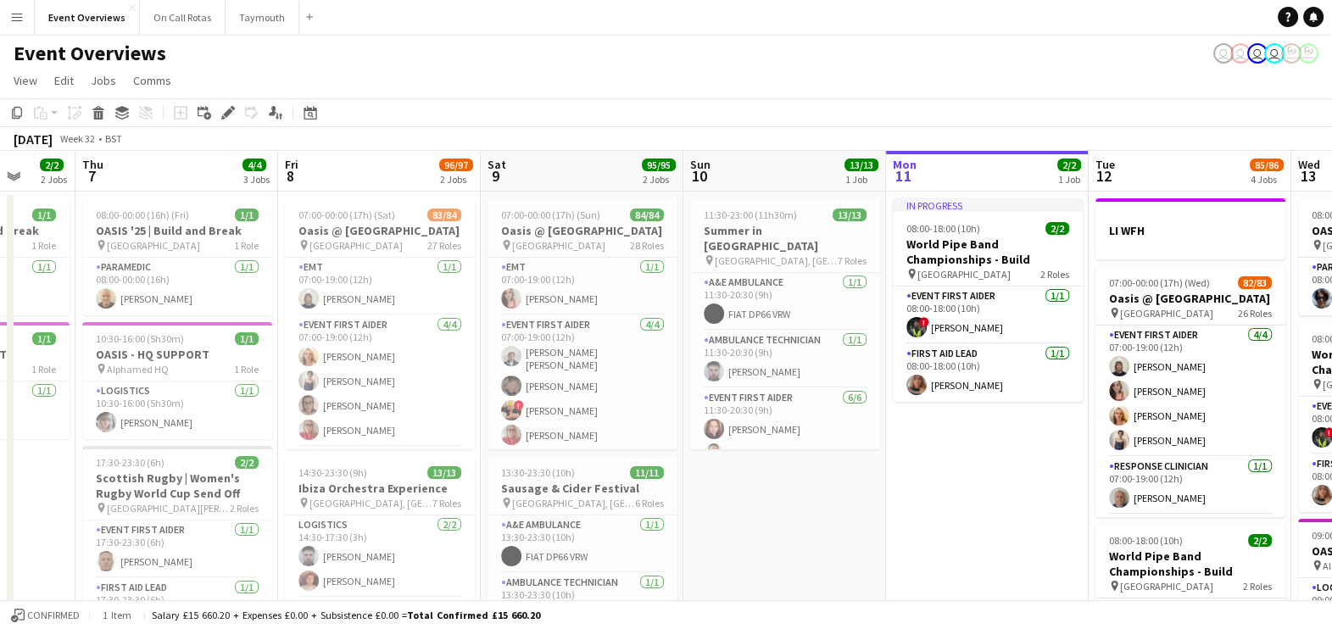
drag, startPoint x: 989, startPoint y: 409, endPoint x: 823, endPoint y: 418, distance: 166.4
click at [823, 418] on app-calendar-viewport "Sun 3 19/19 2 Jobs Mon 4 2/2 3 Jobs Tue 5 2/2 2 Jobs Wed 6 2/2 2 Jobs Thu 7 4/4…" at bounding box center [666, 608] width 1332 height 914
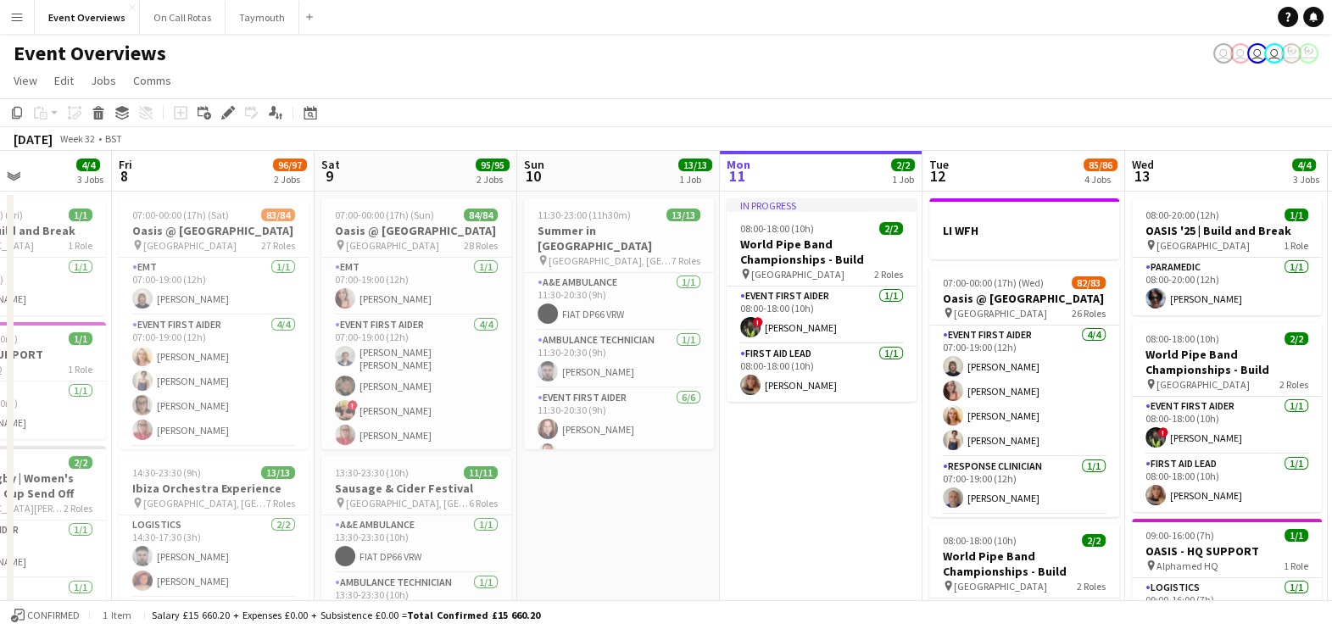
drag, startPoint x: 929, startPoint y: 541, endPoint x: 1114, endPoint y: 544, distance: 184.8
click at [1114, 544] on app-calendar-viewport "Tue 5 2/2 2 Jobs Wed 6 2/2 2 Jobs Thu 7 4/4 3 Jobs Fri 8 96/97 2 Jobs Sat 9 95/…" at bounding box center [666, 608] width 1332 height 914
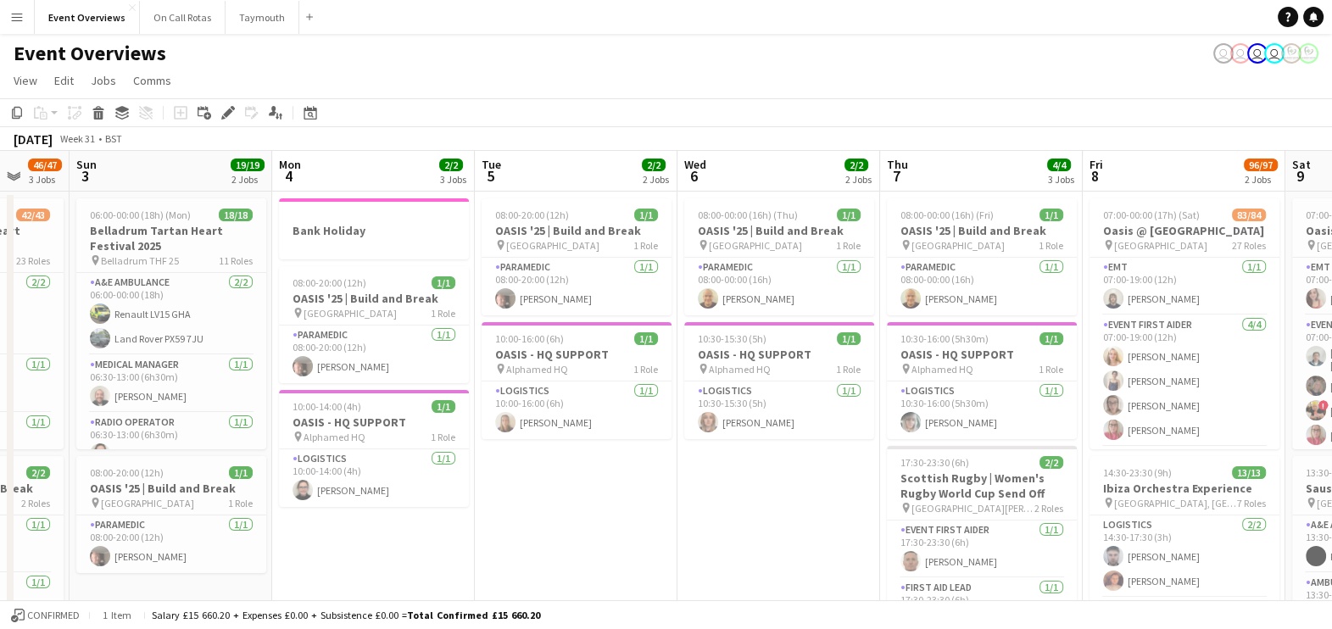
drag, startPoint x: 76, startPoint y: 520, endPoint x: 587, endPoint y: 594, distance: 515.8
click at [587, 594] on app-calendar-viewport "Thu 31 48/48 2 Jobs Fri 1 45/46 2 Jobs Sat 2 46/47 3 Jobs Sun 3 19/19 2 Jobs Mo…" at bounding box center [666, 608] width 1332 height 914
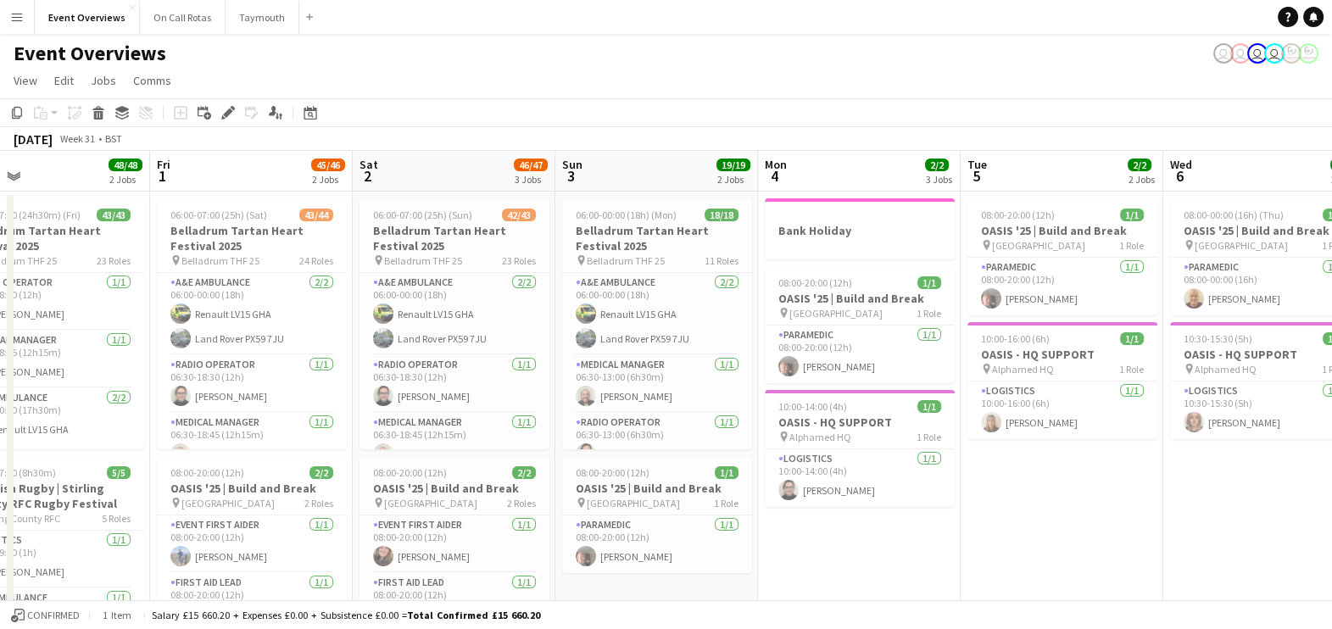
scroll to position [0, 472]
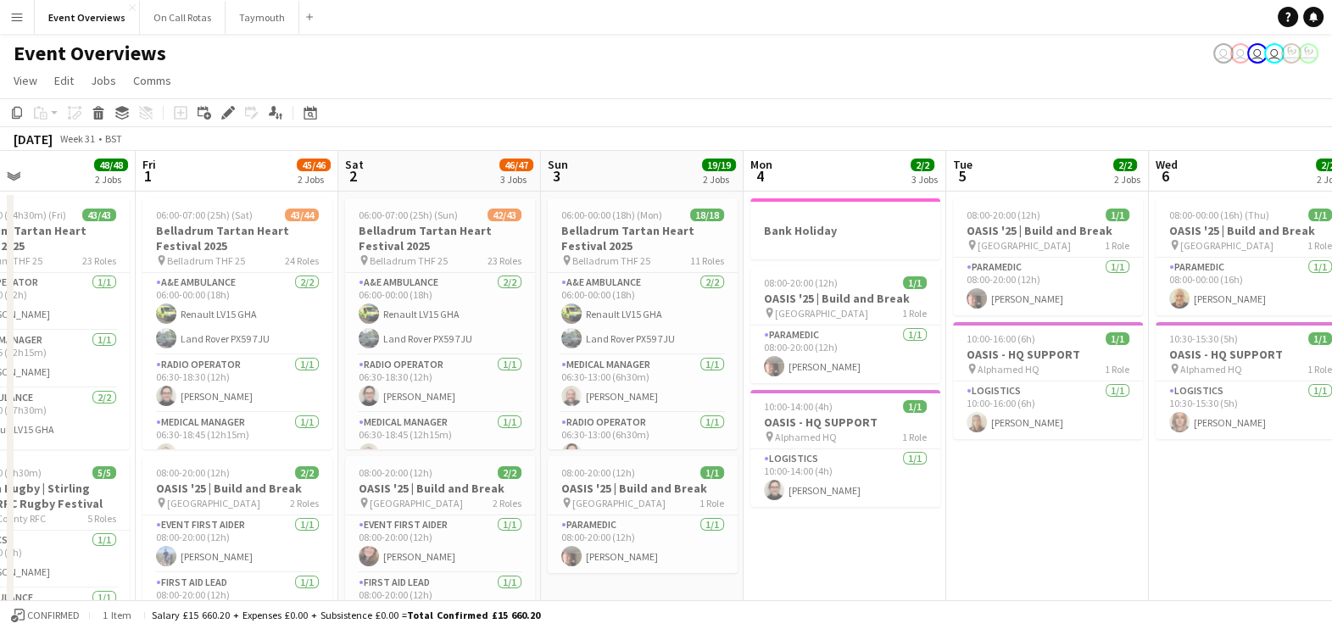
drag, startPoint x: 472, startPoint y: 527, endPoint x: 863, endPoint y: 479, distance: 393.8
click at [863, 479] on app-calendar-viewport "Tue 29 Wed 30 4/4 1 Job Thu 31 48/48 2 Jobs Fri 1 45/46 2 Jobs Sat 2 46/47 3 Jo…" at bounding box center [666, 608] width 1332 height 914
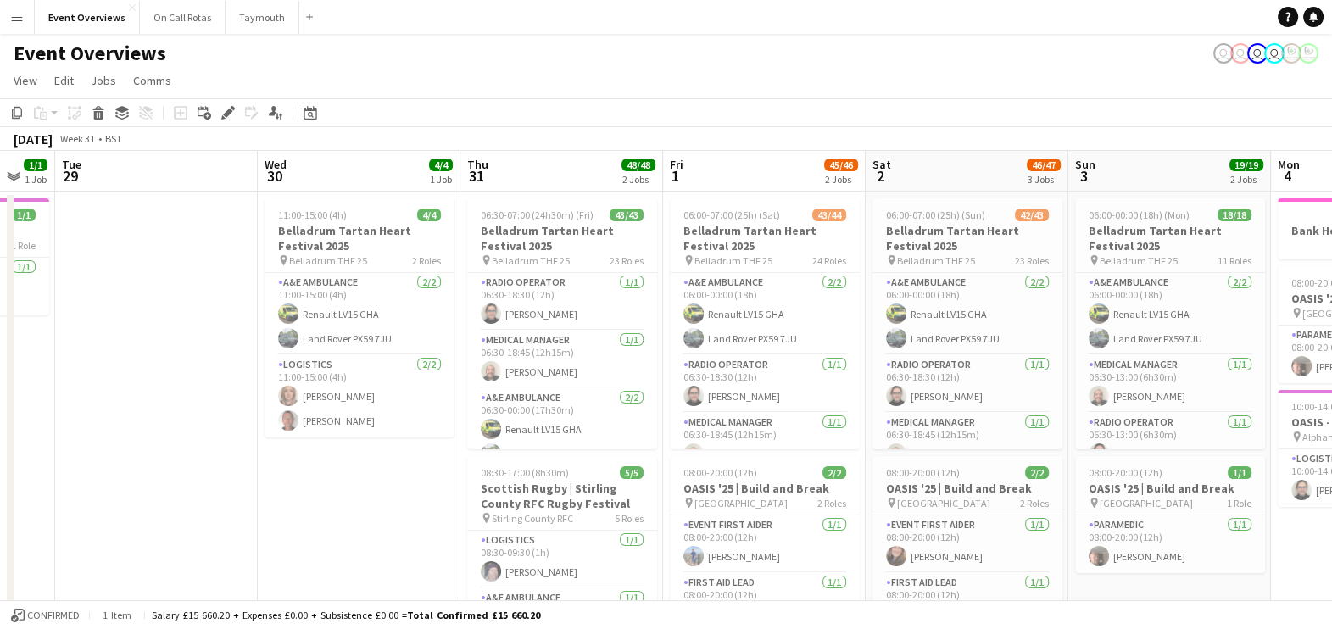
drag, startPoint x: 794, startPoint y: 558, endPoint x: 1323, endPoint y: 439, distance: 541.3
click at [1323, 439] on app-calendar-viewport "Sat 26 1 Job Sun 27 1 Job Mon 28 1/1 1 Job Tue 29 Wed 30 4/4 1 Job Thu 31 48/48…" at bounding box center [666, 608] width 1332 height 914
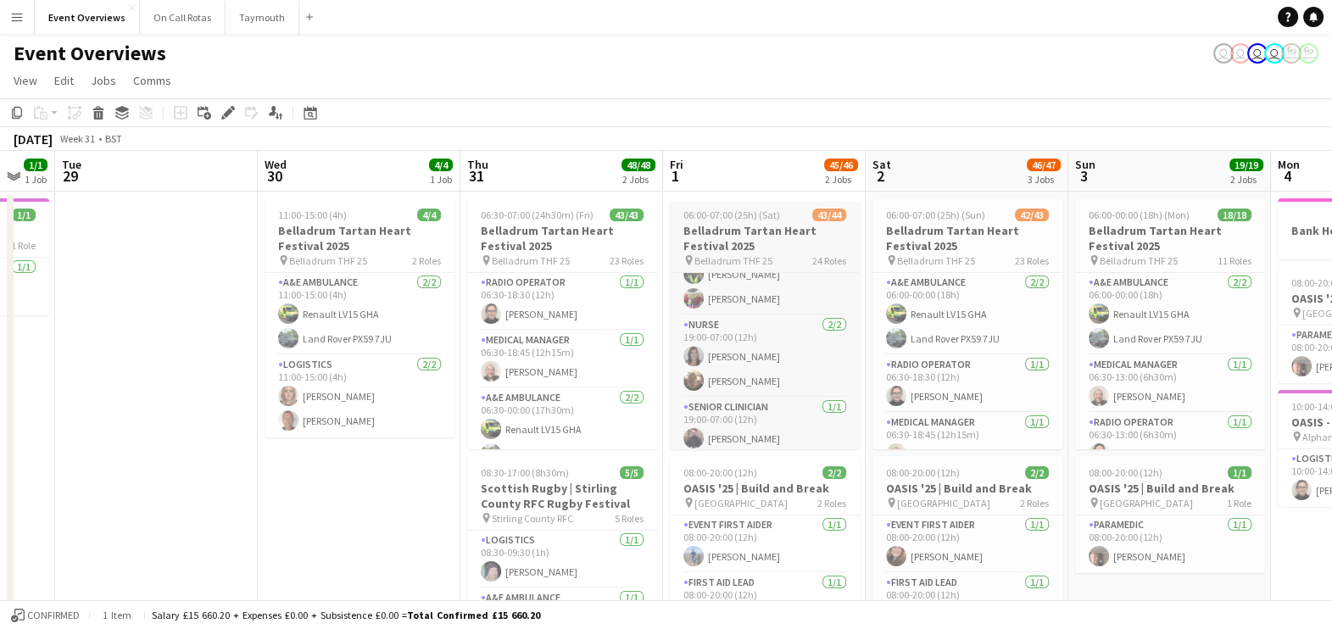
scroll to position [0, 0]
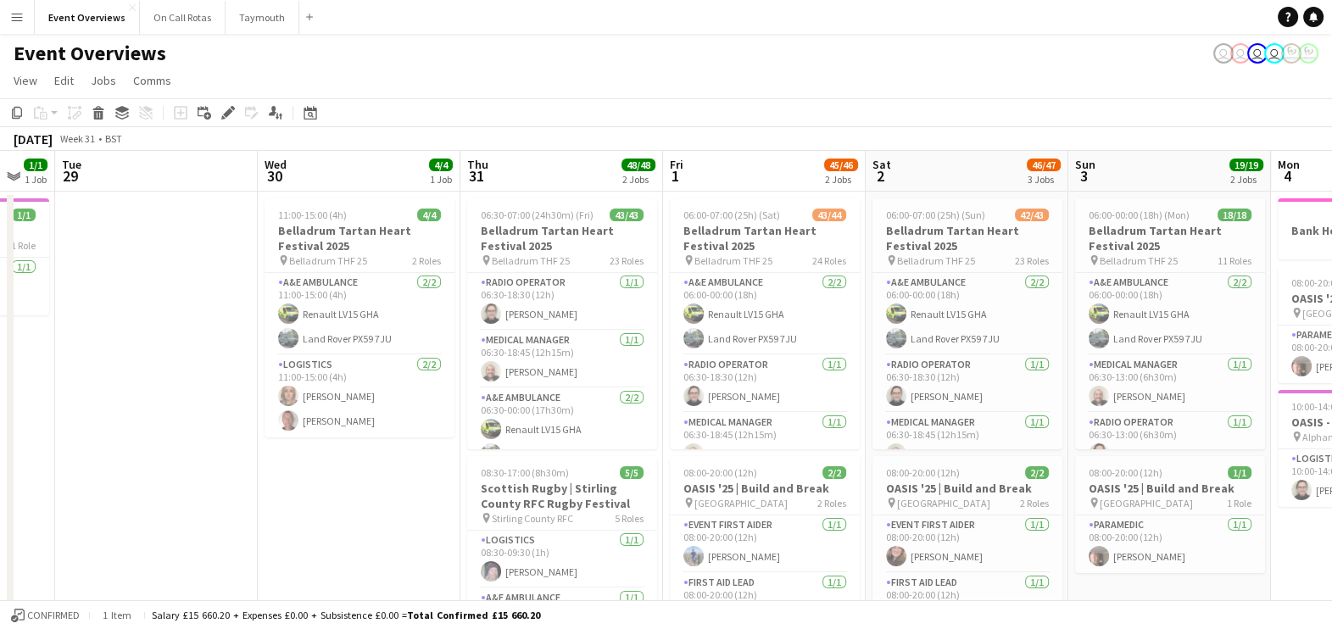
drag, startPoint x: 340, startPoint y: 488, endPoint x: 0, endPoint y: 530, distance: 342.5
click at [0, 530] on html "Menu Boards Boards Boards All jobs Status Workforce Workforce My Workforce Recr…" at bounding box center [666, 547] width 1332 height 1094
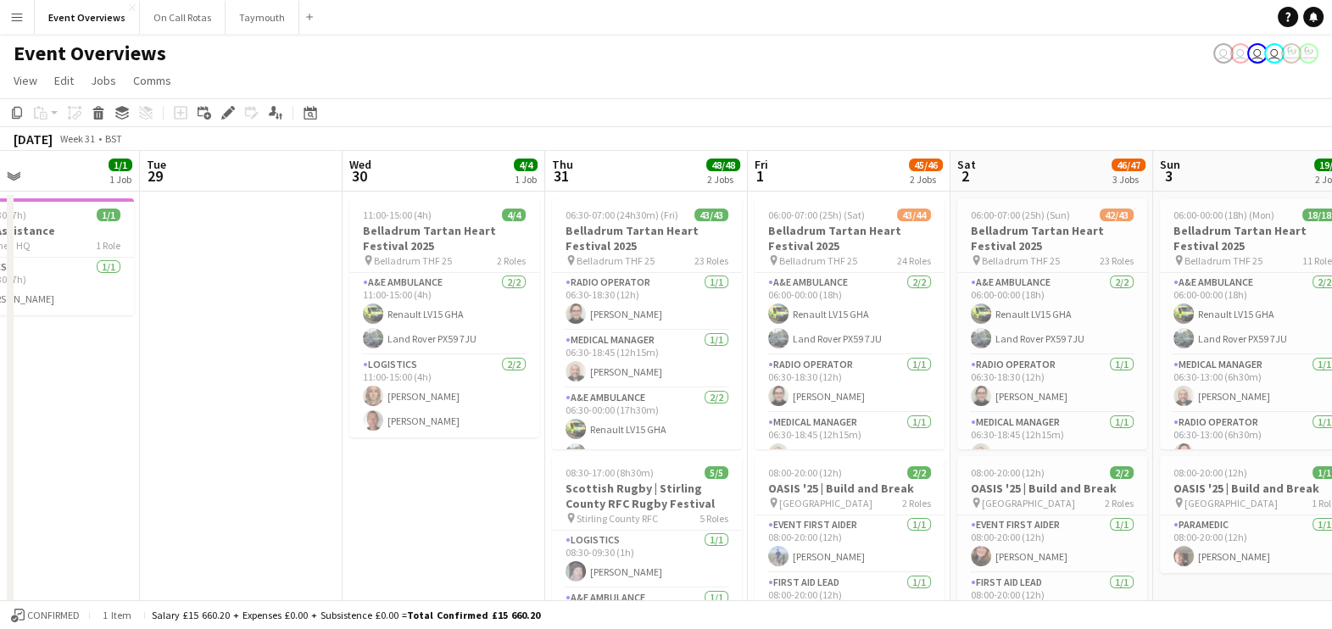
drag, startPoint x: 97, startPoint y: 544, endPoint x: 477, endPoint y: 445, distance: 392.5
click at [477, 445] on app-calendar-viewport "Sat 26 1 Job Sun 27 1 Job Mon 28 1/1 1 Job Tue 29 Wed 30 4/4 1 Job Thu 31 48/48…" at bounding box center [666, 608] width 1332 height 914
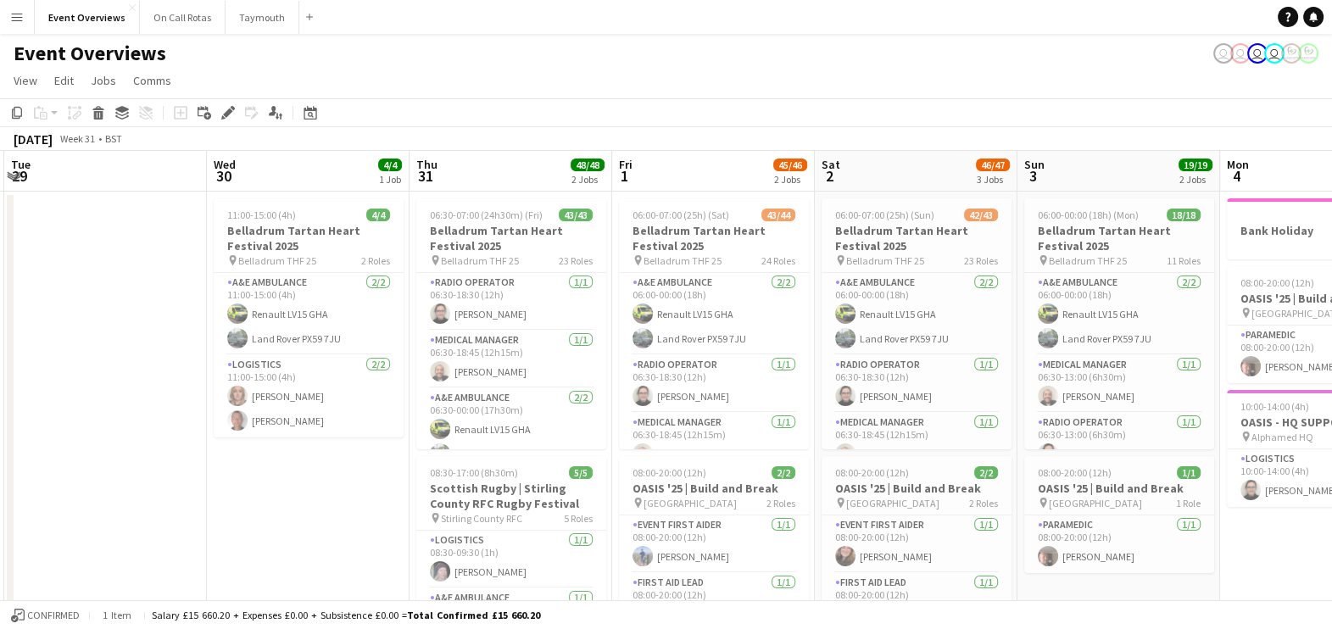
drag, startPoint x: 422, startPoint y: 510, endPoint x: 85, endPoint y: 532, distance: 338.1
click at [85, 532] on app-calendar-viewport "Sat 26 1 Job Sun 27 1 Job Mon 28 1/1 1 Job Tue 29 Wed 30 4/4 1 Job Thu 31 48/48…" at bounding box center [666, 608] width 1332 height 914
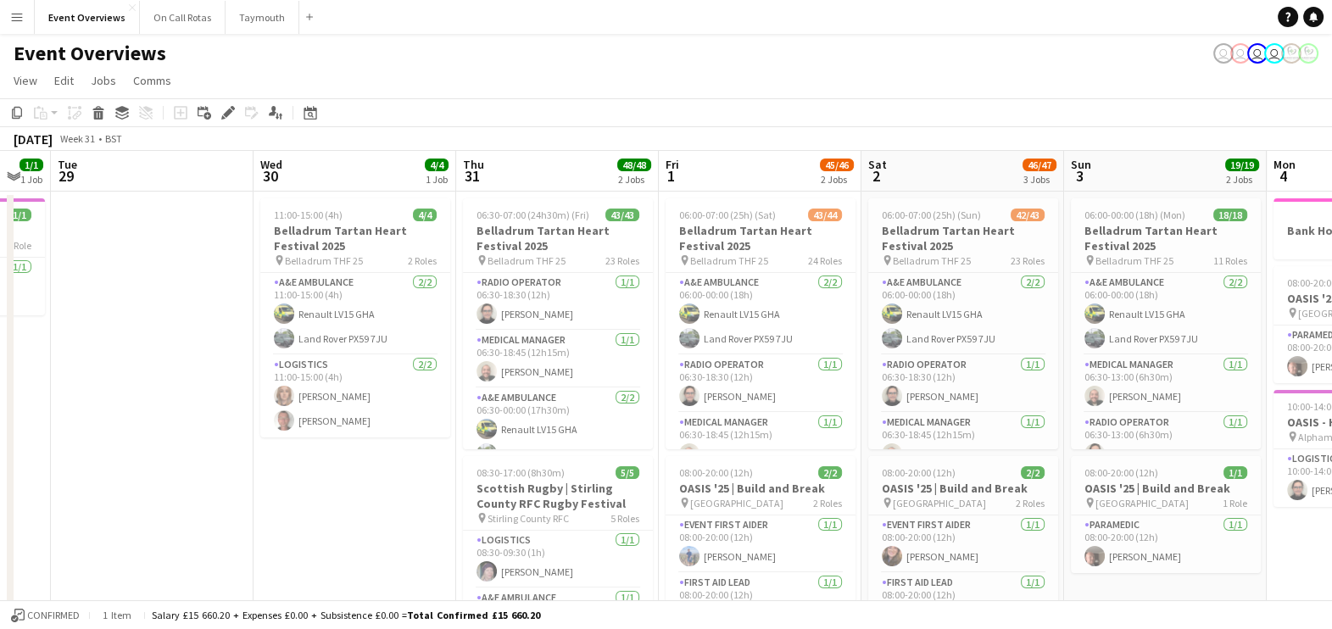
scroll to position [0, 533]
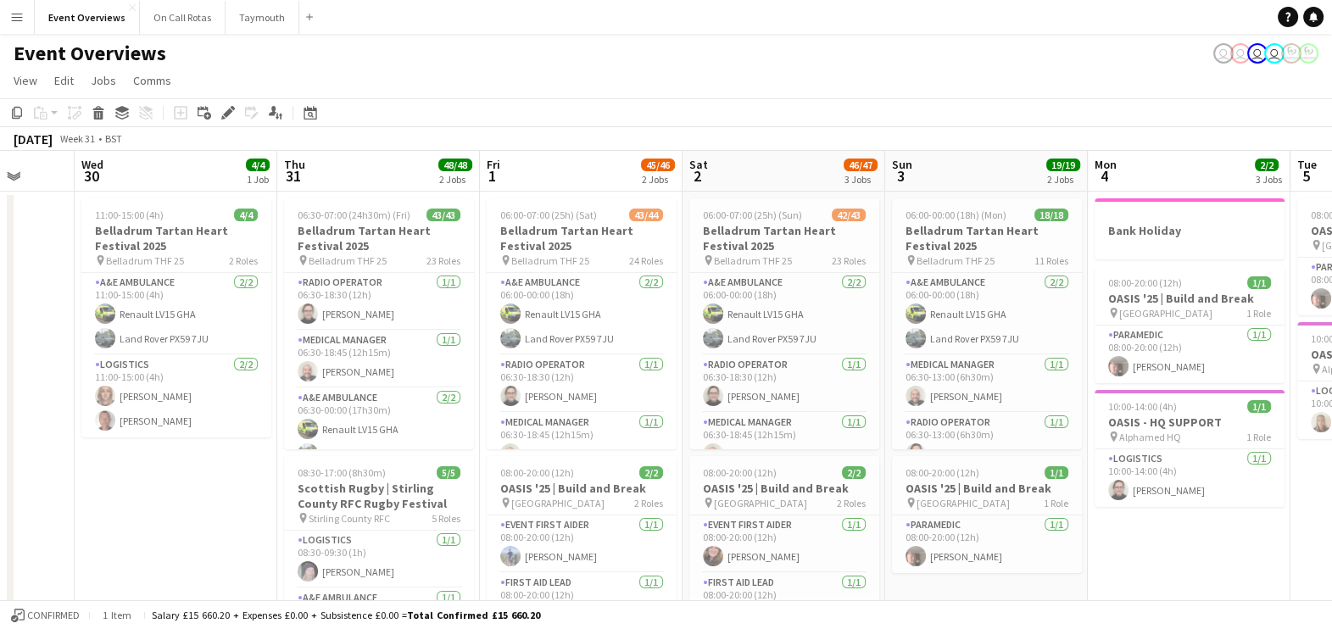
drag, startPoint x: 140, startPoint y: 523, endPoint x: 413, endPoint y: 500, distance: 273.9
click at [413, 500] on app-calendar-viewport "Sun 27 1 Job Mon 28 1/1 1 Job Tue 29 Wed 30 4/4 1 Job Thu 31 48/48 2 Jobs Fri 1…" at bounding box center [666, 608] width 1332 height 914
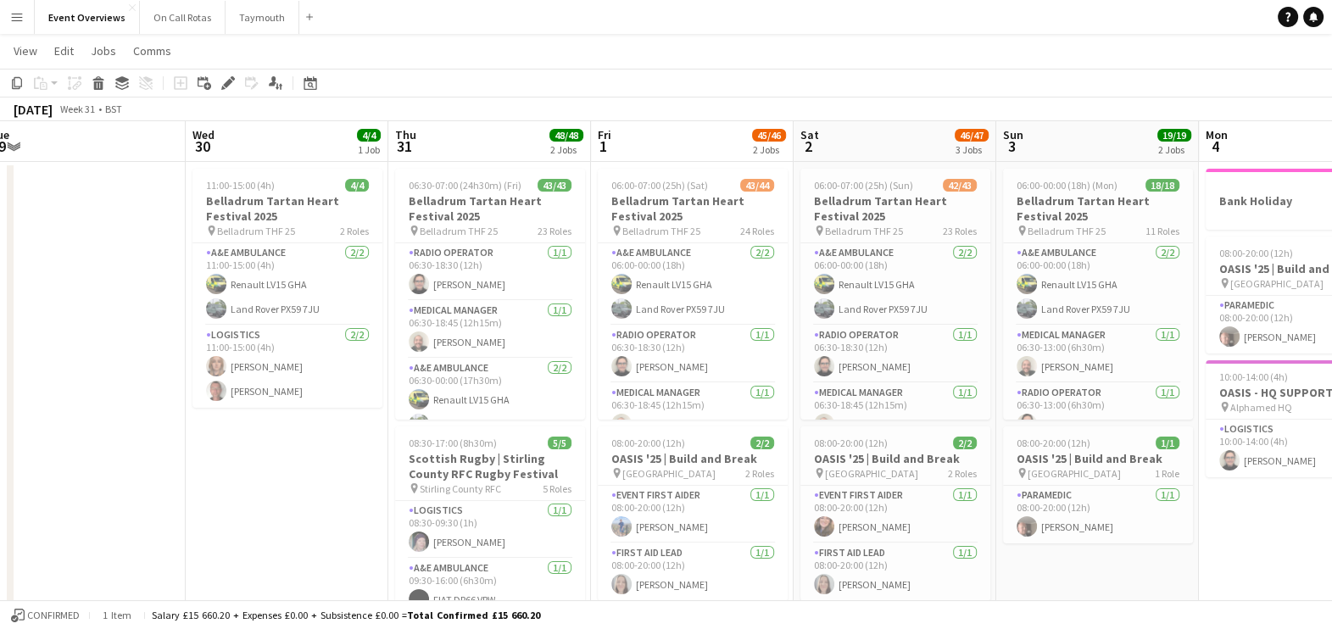
scroll to position [0, 629]
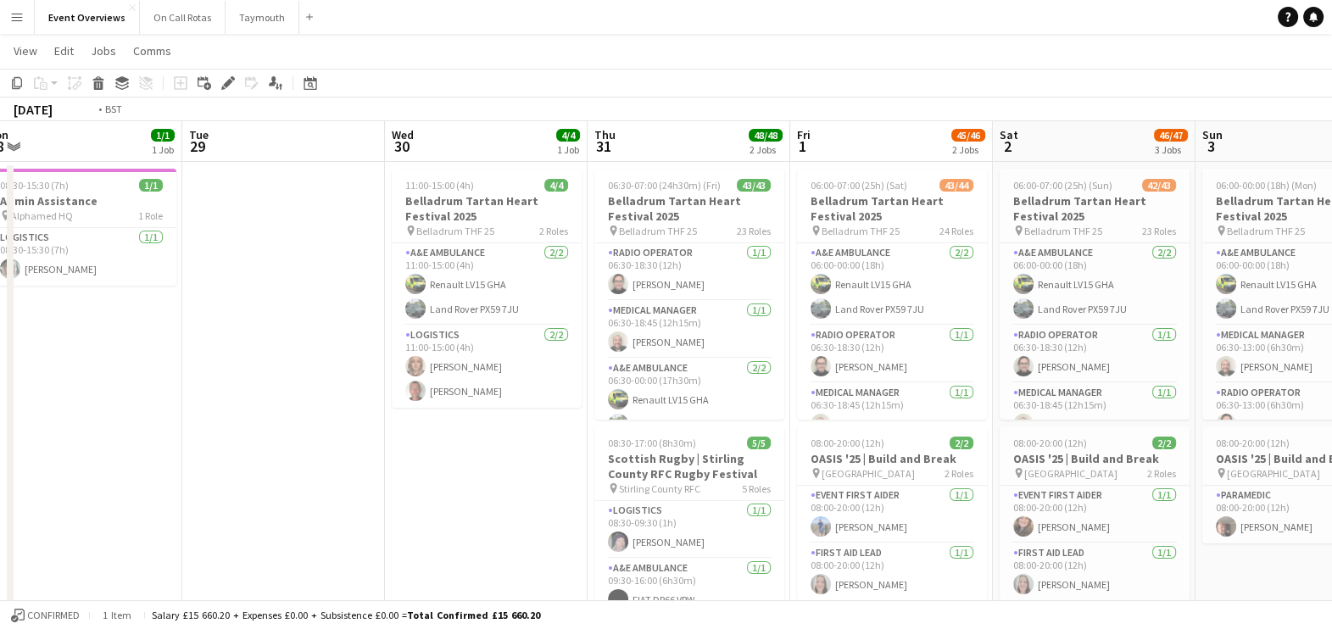
drag, startPoint x: 219, startPoint y: 475, endPoint x: 515, endPoint y: 477, distance: 295.9
click at [515, 477] on app-calendar-viewport "Sat 26 1 Job Sun 27 1 Job Mon 28 1/1 1 Job Tue 29 Wed 30 4/4 1 Job Thu 31 48/48…" at bounding box center [666, 578] width 1332 height 914
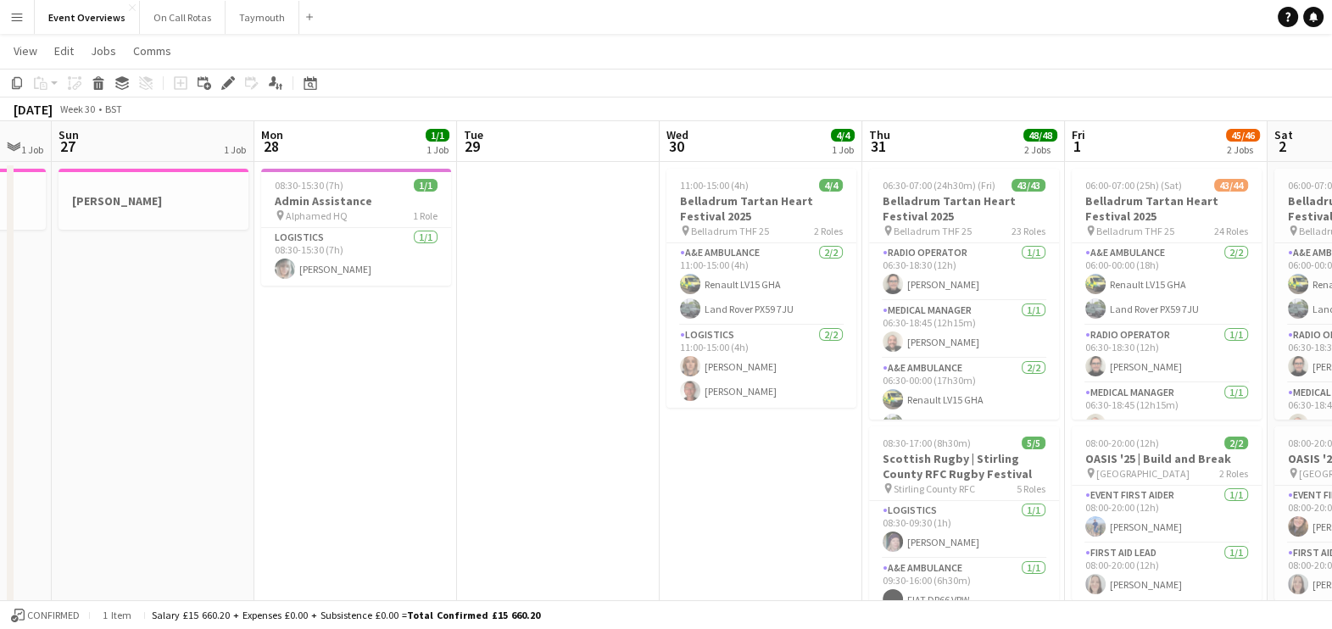
drag, startPoint x: 479, startPoint y: 460, endPoint x: 910, endPoint y: 469, distance: 430.7
click at [910, 469] on app-calendar-viewport "Fri 25 2 Jobs Sat 26 1 Job Sun 27 1 Job Mon 28 1/1 1 Job Tue 29 Wed 30 4/4 1 Jo…" at bounding box center [666, 578] width 1332 height 914
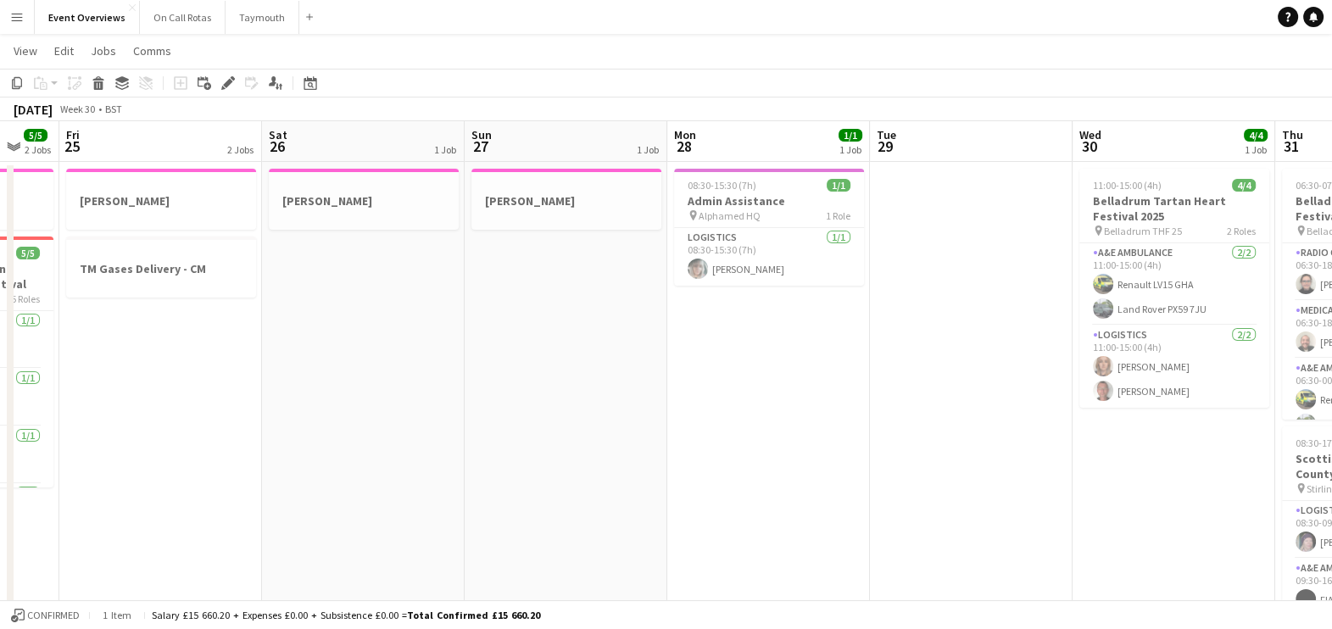
drag, startPoint x: 279, startPoint y: 457, endPoint x: 690, endPoint y: 511, distance: 414.7
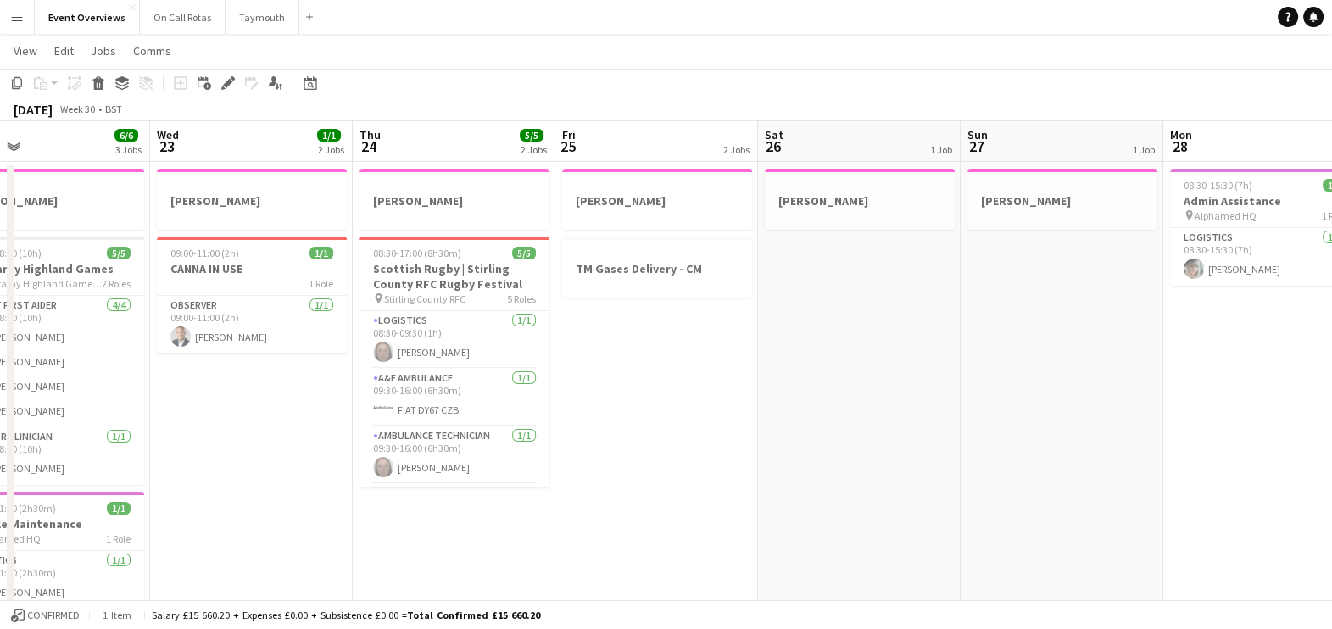
drag, startPoint x: 690, startPoint y: 511, endPoint x: 758, endPoint y: 522, distance: 68.7
click at [758, 522] on app-calendar-viewport "Sun 20 25/25 4 Jobs Mon 21 1 Job Tue 22 6/6 3 Jobs Wed 23 1/1 2 Jobs Thu 24 5/5…" at bounding box center [666, 578] width 1332 height 914
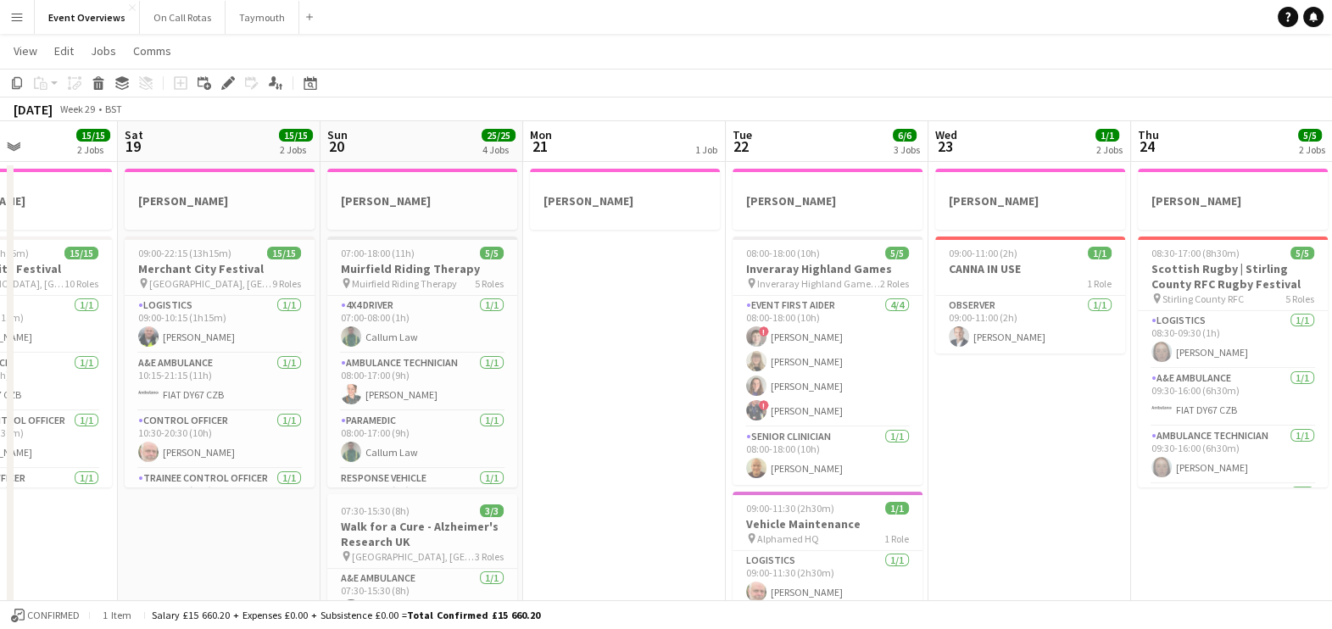
drag, startPoint x: 483, startPoint y: 534, endPoint x: 1080, endPoint y: 561, distance: 597.4
click at [1080, 561] on app-calendar-viewport "Wed 16 1 Job Thu 17 1 Job Fri 18 15/15 2 Jobs Sat 19 15/15 2 Jobs Sun 20 25/25 …" at bounding box center [666, 578] width 1332 height 914
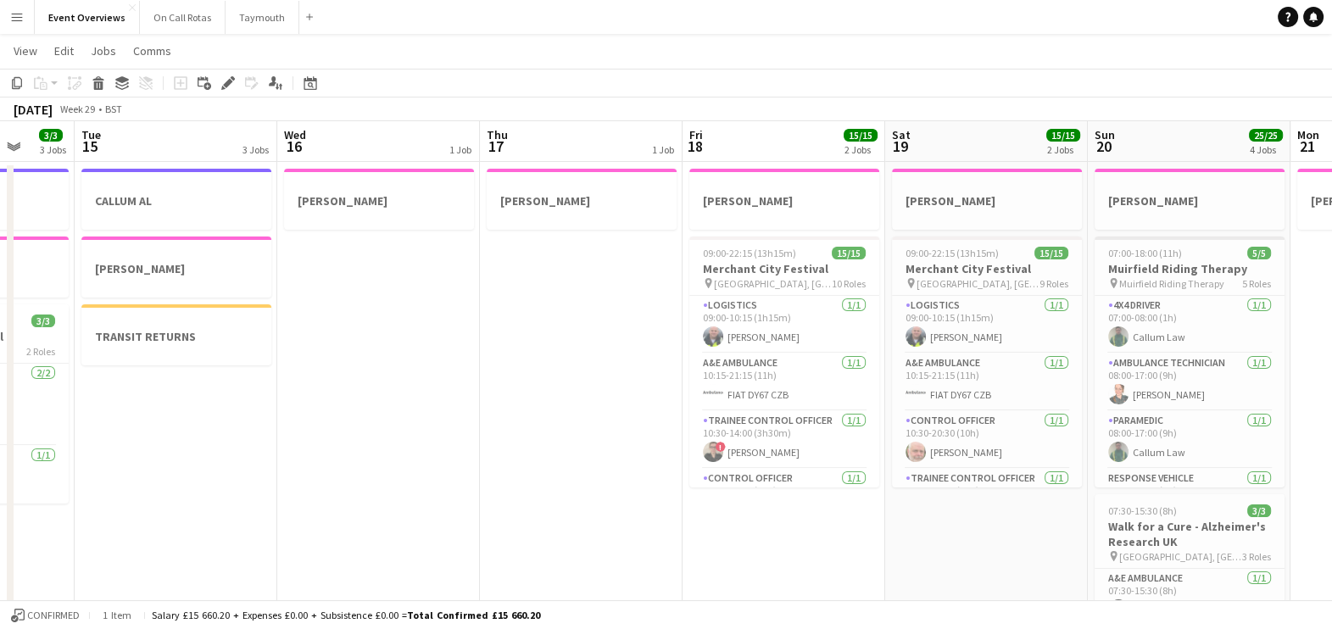
drag, startPoint x: 624, startPoint y: 453, endPoint x: 1191, endPoint y: 260, distance: 598.9
click at [1191, 260] on app-calendar-viewport "Sun 13 29/29 4 Jobs Mon 14 3/3 3 Jobs Tue 15 3 Jobs Wed 16 1 Job Thu 17 1 Job F…" at bounding box center [666, 578] width 1332 height 914
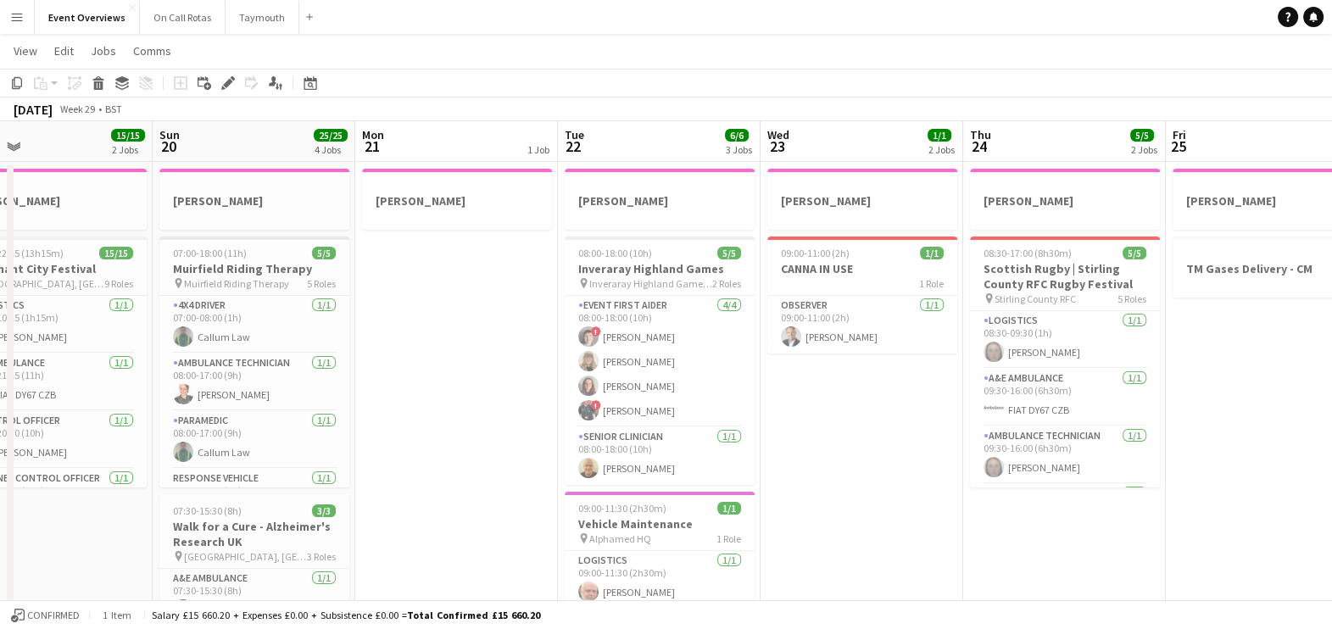
drag, startPoint x: 1021, startPoint y: 369, endPoint x: 210, endPoint y: 364, distance: 810.5
click at [210, 364] on app-calendar-viewport "Wed 16 1 Job Thu 17 1 Job Fri 18 15/15 2 Jobs Sat 19 15/15 2 Jobs Sun 20 25/25 …" at bounding box center [666, 578] width 1332 height 914
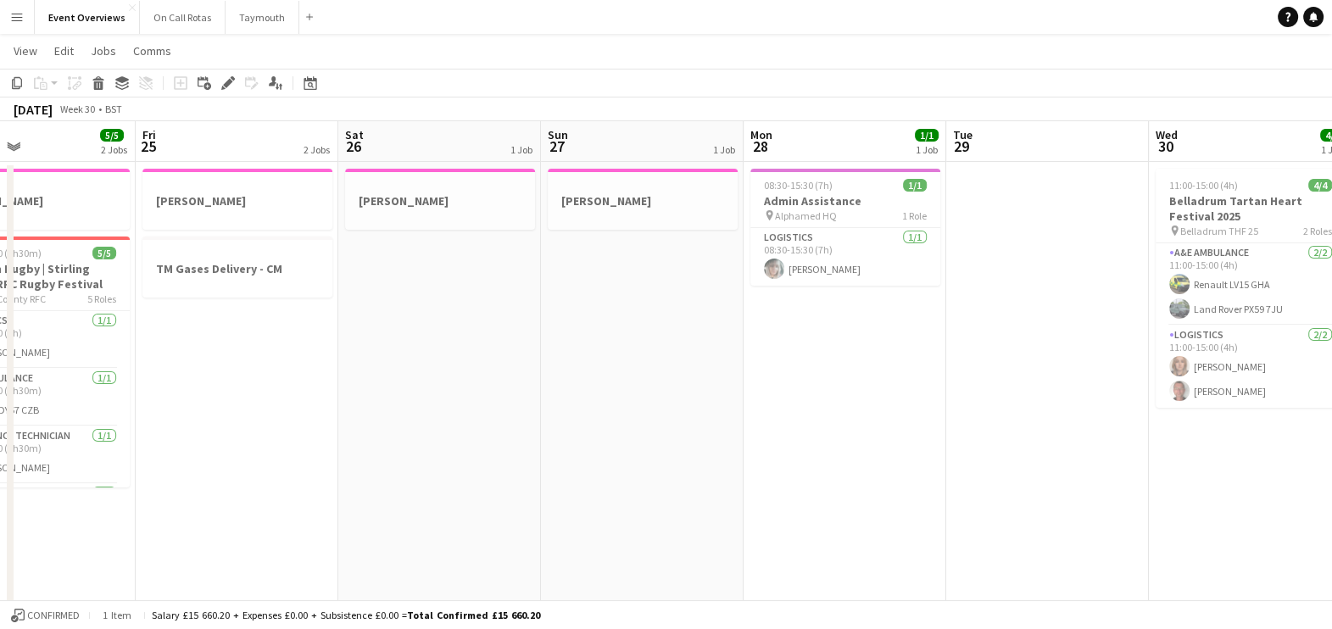
drag, startPoint x: 1110, startPoint y: 386, endPoint x: 207, endPoint y: 359, distance: 903.3
click at [207, 359] on app-calendar-viewport "Mon 21 1 Job Tue 22 6/6 3 Jobs Wed 23 1/1 2 Jobs Thu 24 5/5 2 Jobs Fri 25 2 Job…" at bounding box center [666, 578] width 1332 height 914
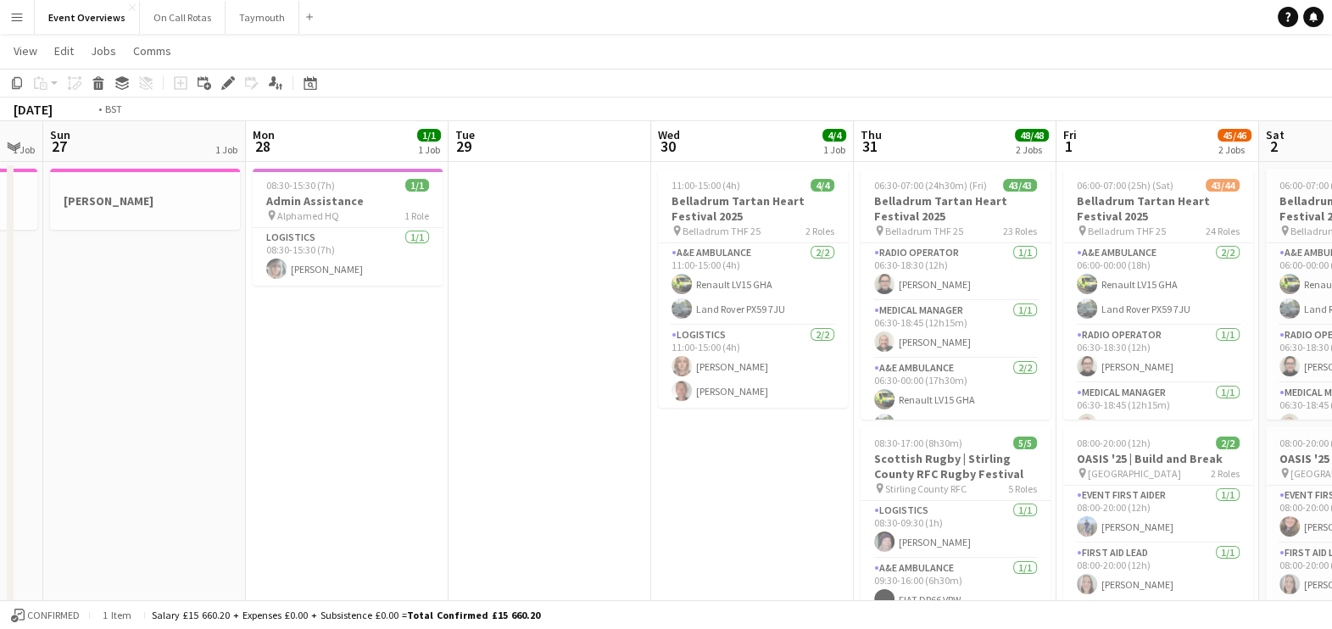
drag, startPoint x: 945, startPoint y: 403, endPoint x: 205, endPoint y: 381, distance: 740.4
click at [205, 381] on app-calendar-viewport "Thu 24 5/5 2 Jobs Fri 25 2 Jobs Sat 26 1 Job Sun 27 1 Job Mon 28 1/1 1 Job Tue …" at bounding box center [666, 578] width 1332 height 914
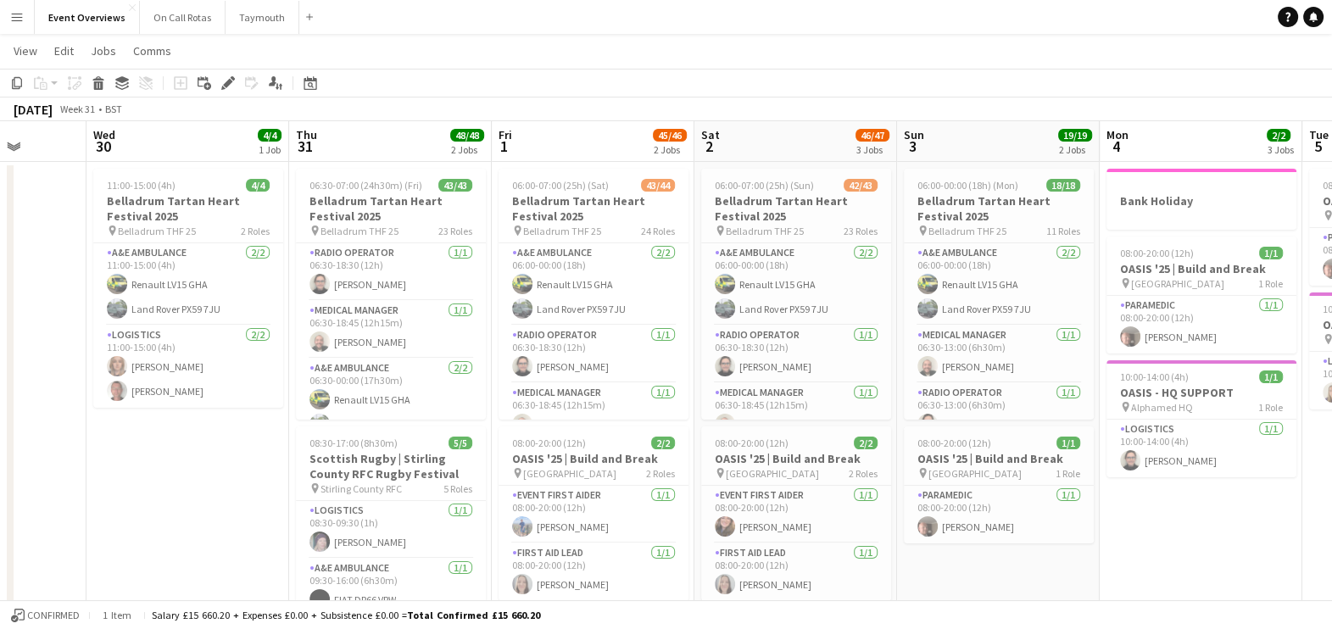
drag, startPoint x: 419, startPoint y: 486, endPoint x: 93, endPoint y: 480, distance: 325.6
click at [93, 480] on app-calendar-viewport "Sat 26 1 Job Sun 27 1 Job Mon 28 1/1 1 Job Tue 29 Wed 30 4/4 1 Job Thu 31 48/48…" at bounding box center [666, 578] width 1332 height 914
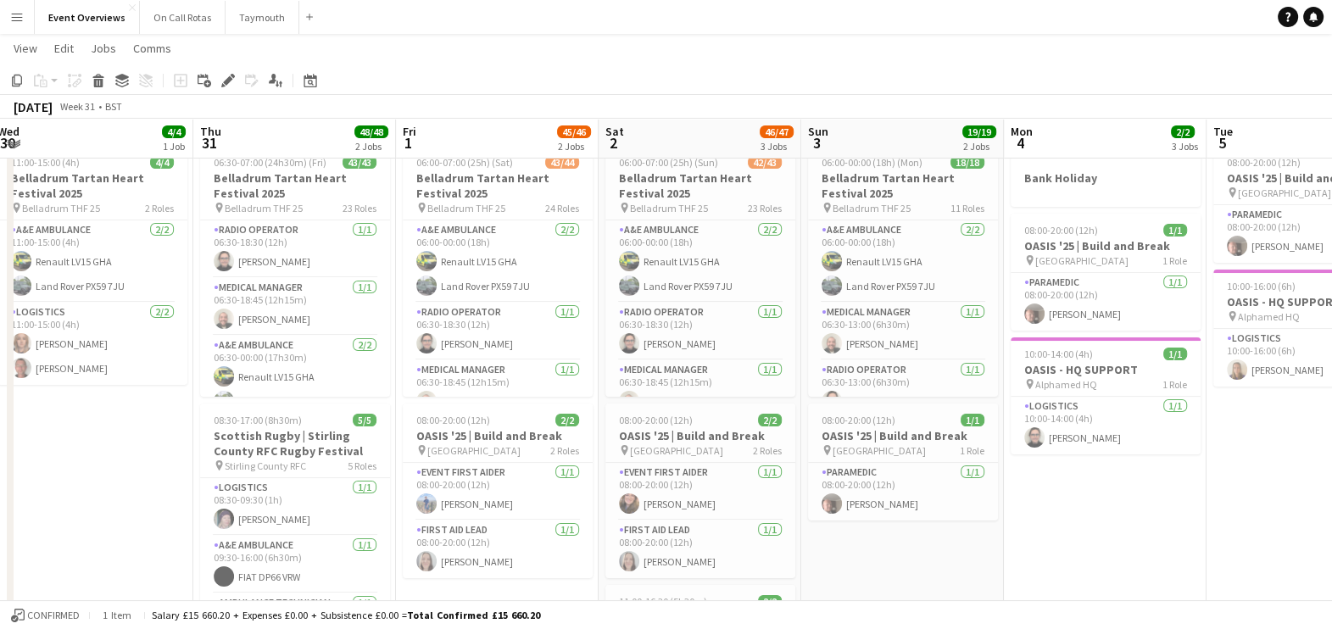
scroll to position [50, 0]
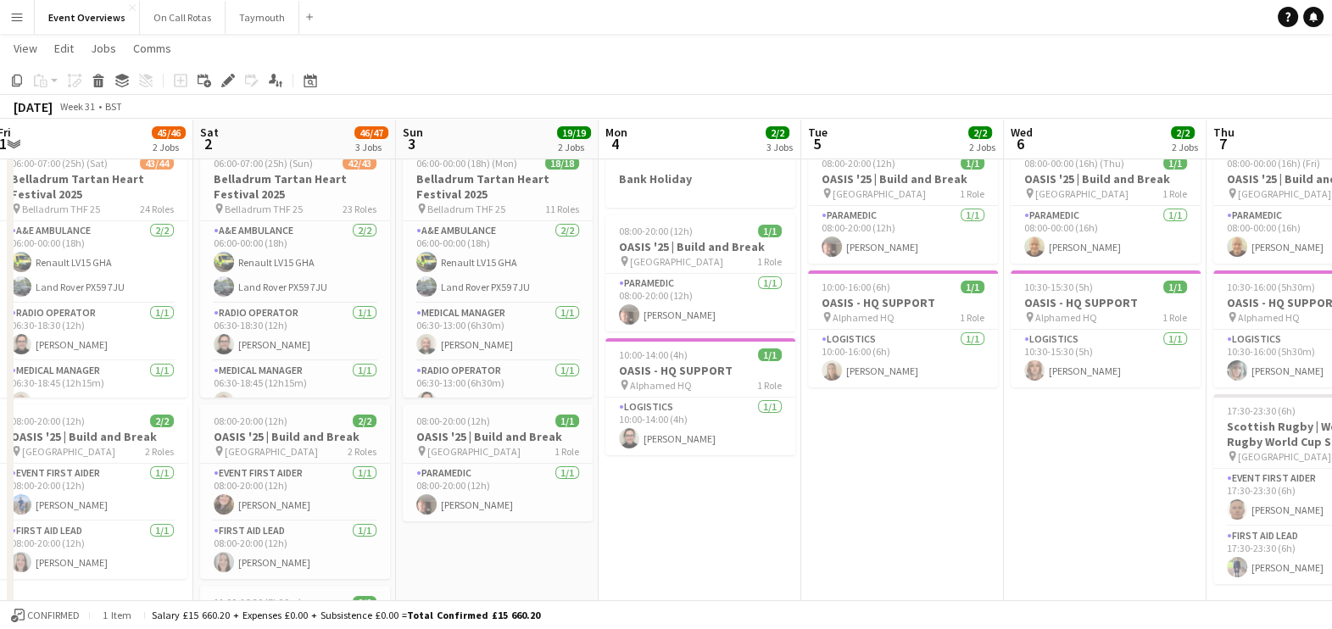
drag, startPoint x: 1261, startPoint y: 456, endPoint x: 694, endPoint y: 327, distance: 581.6
click at [694, 327] on app-calendar-viewport "Tue 29 Wed 30 4/4 1 Job Thu 31 48/48 2 Jobs Fri 1 45/46 2 Jobs Sat 2 46/47 3 Jo…" at bounding box center [666, 514] width 1332 height 997
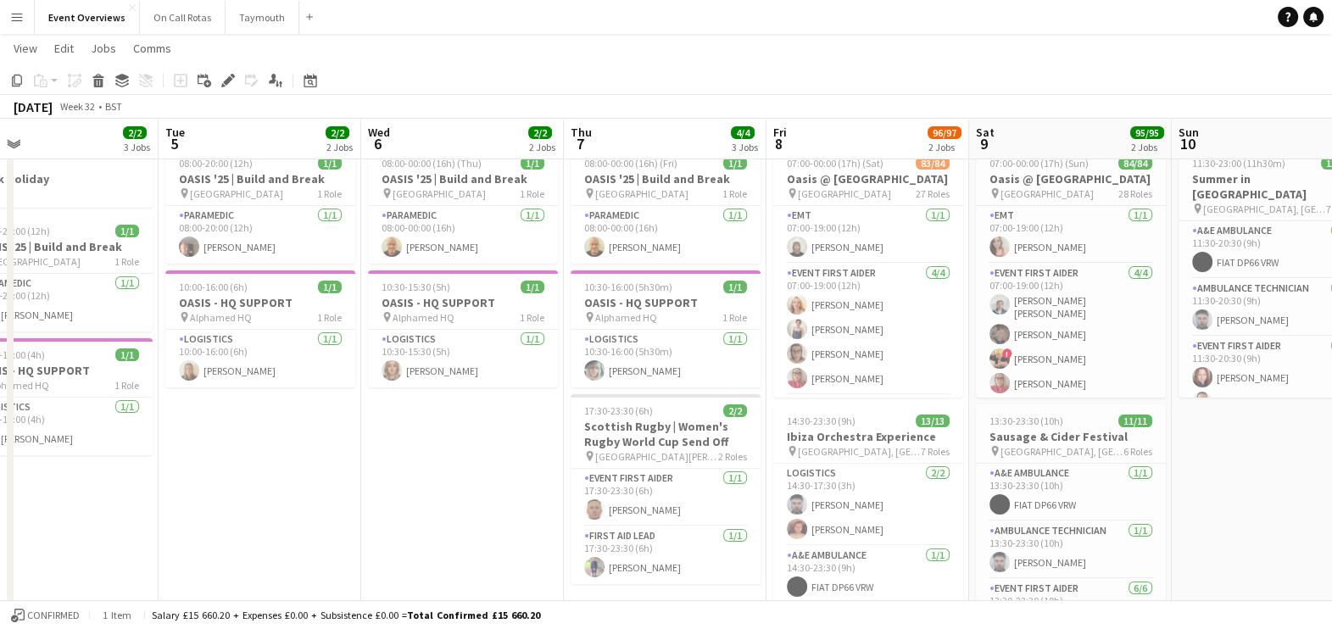
drag, startPoint x: 1087, startPoint y: 439, endPoint x: 556, endPoint y: 460, distance: 531.1
click at [556, 460] on app-calendar-viewport "Sat 2 46/47 3 Jobs Sun 3 19/19 2 Jobs Mon 4 2/2 3 Jobs Tue 5 2/2 2 Jobs Wed 6 2…" at bounding box center [666, 514] width 1332 height 997
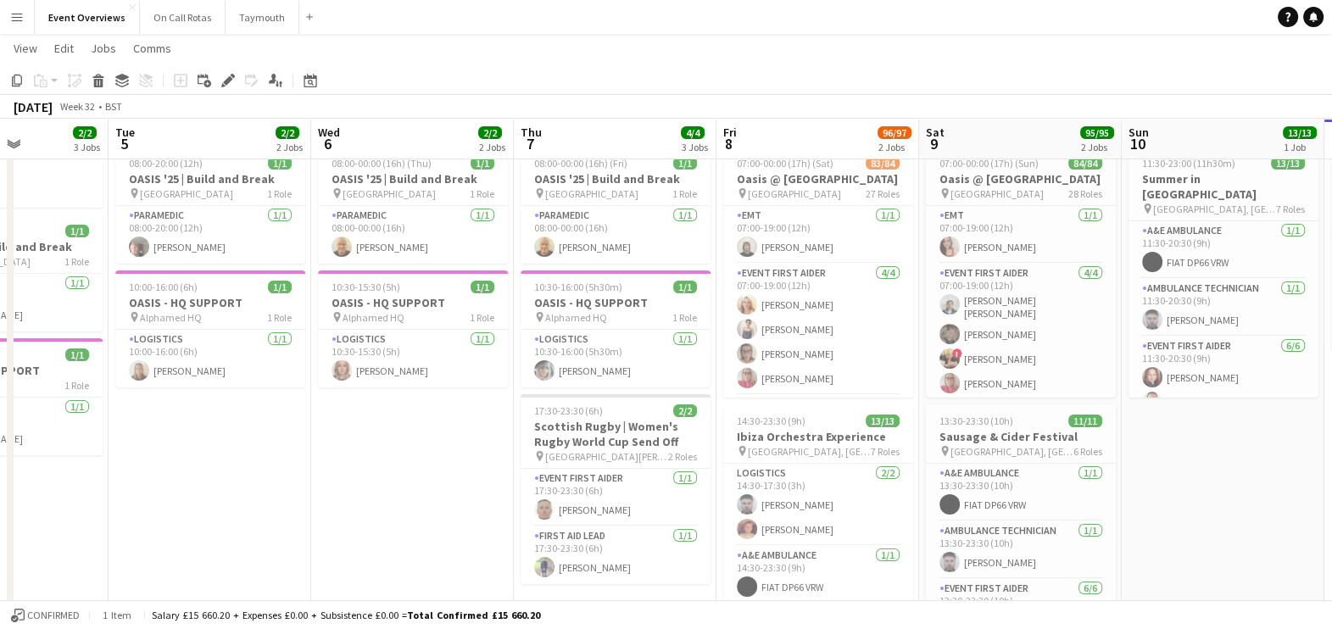
drag, startPoint x: 1206, startPoint y: 443, endPoint x: 840, endPoint y: 424, distance: 366.8
click at [840, 424] on app-calendar-viewport "Sat 2 46/47 3 Jobs Sun 3 19/19 2 Jobs Mon 4 2/2 3 Jobs Tue 5 2/2 2 Jobs Wed 6 2…" at bounding box center [666, 514] width 1332 height 997
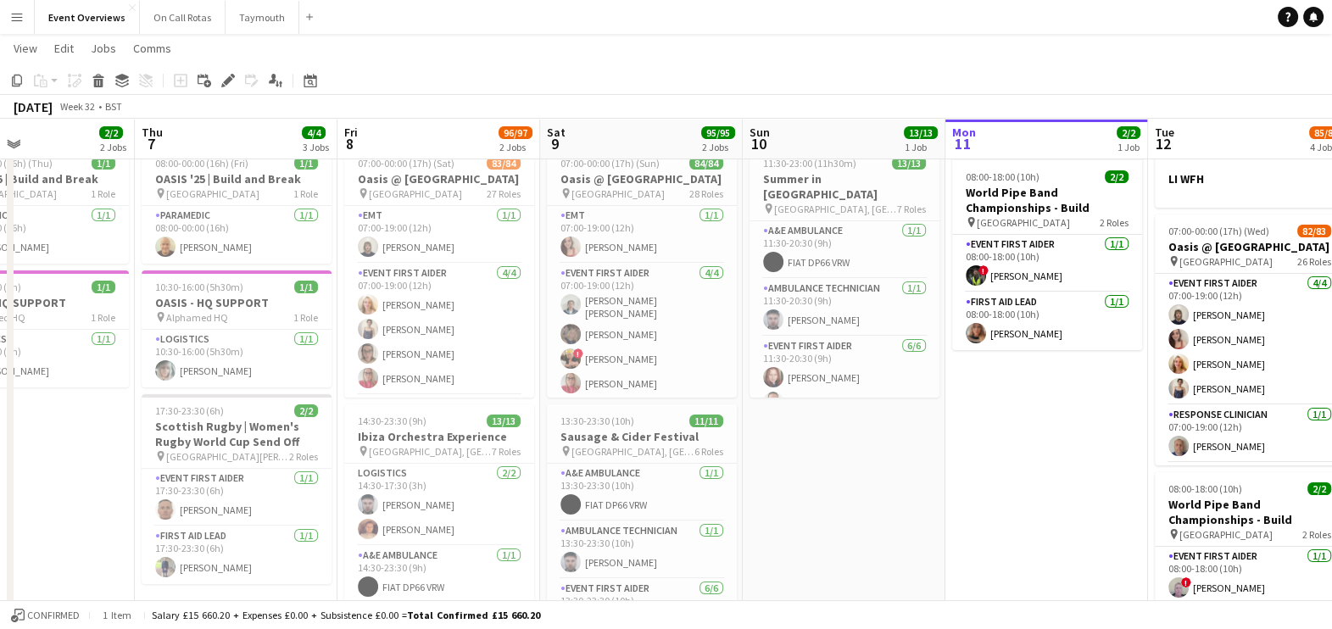
drag, startPoint x: 1060, startPoint y: 417, endPoint x: 643, endPoint y: 487, distance: 423.0
click at [643, 487] on app-calendar-viewport "Sun 3 19/19 2 Jobs Mon 4 2/2 3 Jobs Tue 5 2/2 2 Jobs Wed 6 2/2 2 Jobs Thu 7 4/4…" at bounding box center [666, 514] width 1332 height 997
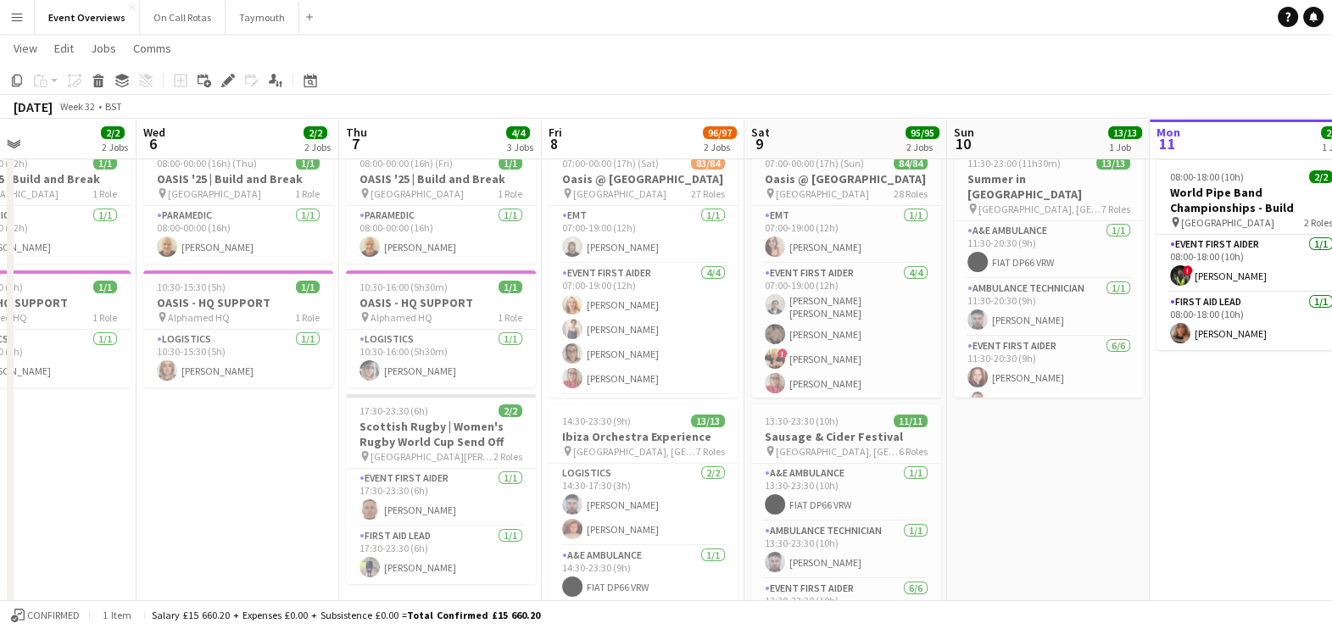
scroll to position [0, 462]
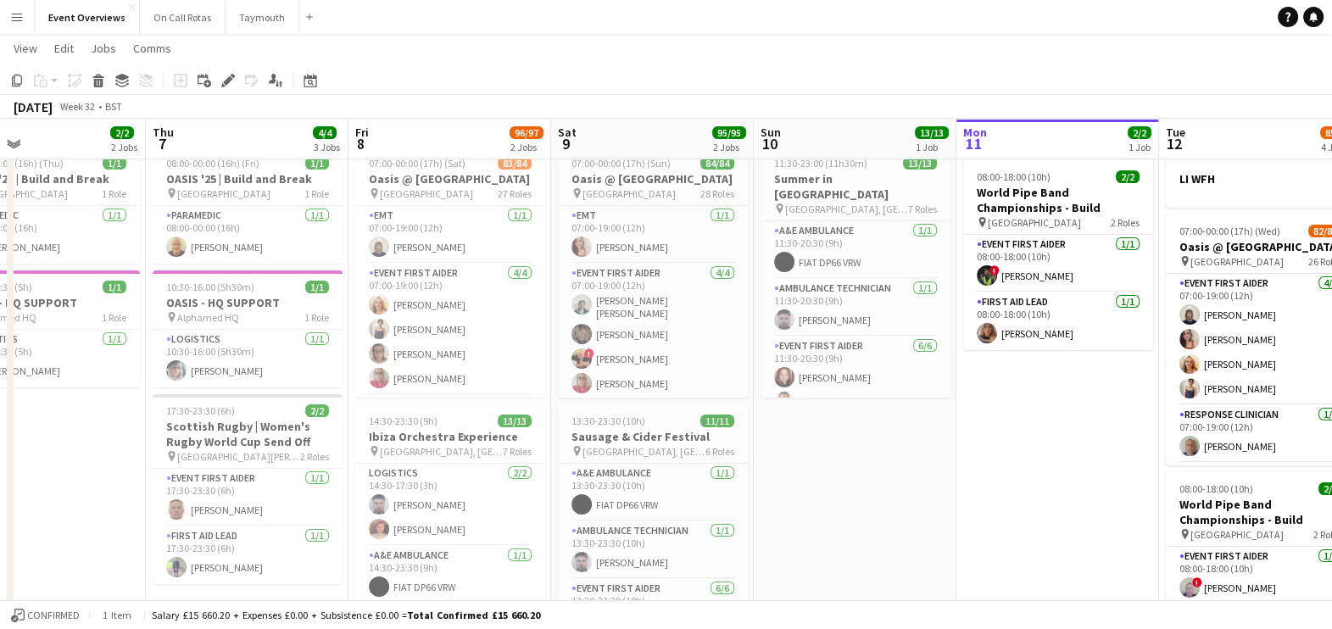
drag, startPoint x: 737, startPoint y: 454, endPoint x: 1153, endPoint y: 364, distance: 425.8
click at [1153, 364] on app-calendar-viewport "Mon 4 2/2 3 Jobs Tue 5 2/2 2 Jobs Wed 6 2/2 2 Jobs Thu 7 4/4 3 Jobs Fri 8 96/97…" at bounding box center [666, 514] width 1332 height 997
drag, startPoint x: 70, startPoint y: 438, endPoint x: 679, endPoint y: 407, distance: 610.3
click at [679, 407] on app-calendar-viewport "Mon 4 2/2 3 Jobs Tue 5 2/2 2 Jobs Wed 6 2/2 2 Jobs Thu 7 4/4 3 Jobs Fri 8 96/97…" at bounding box center [666, 514] width 1332 height 997
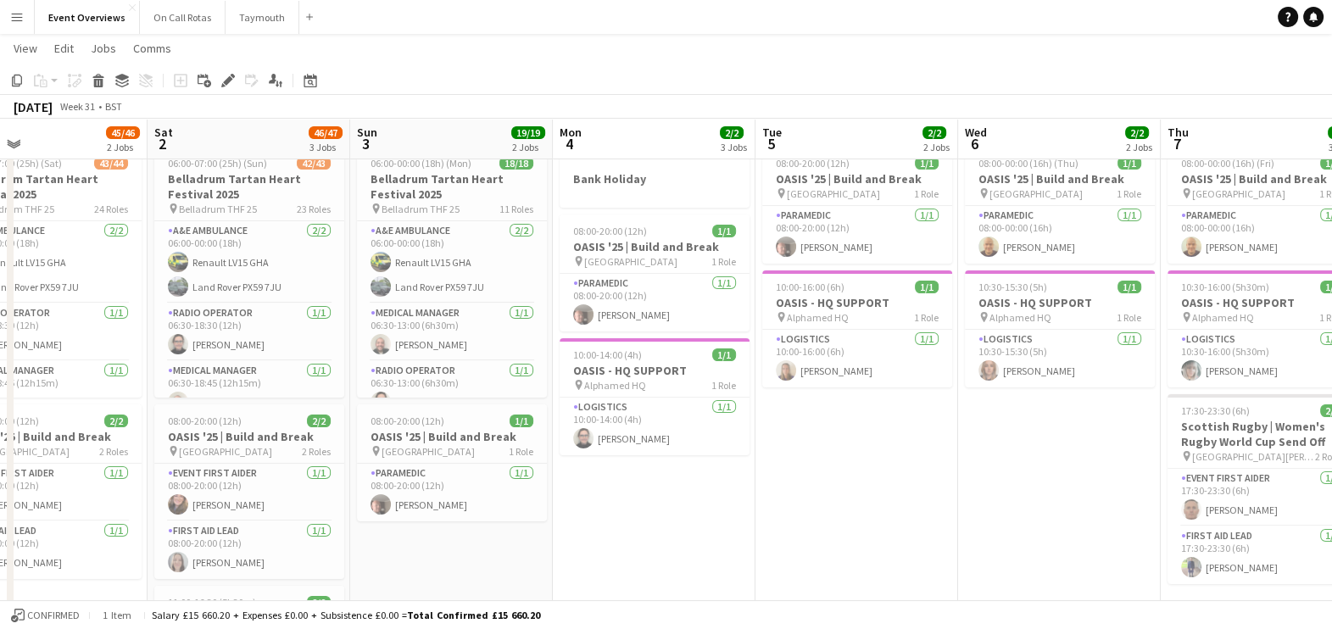
scroll to position [0, 452]
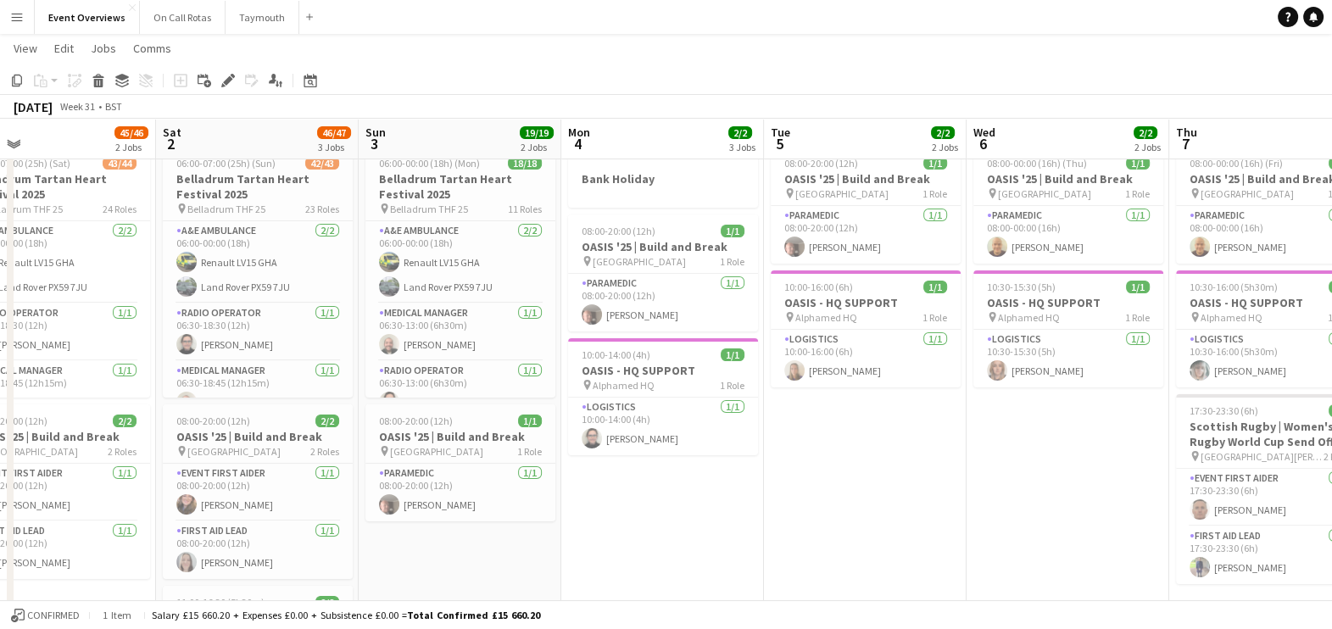
drag, startPoint x: 396, startPoint y: 526, endPoint x: 810, endPoint y: 420, distance: 427.1
click at [810, 420] on app-calendar-viewport "Wed 30 4/4 1 Job Thu 31 48/48 2 Jobs Fri 1 45/46 2 Jobs Sat 2 46/47 3 Jobs Sun …" at bounding box center [666, 514] width 1332 height 997
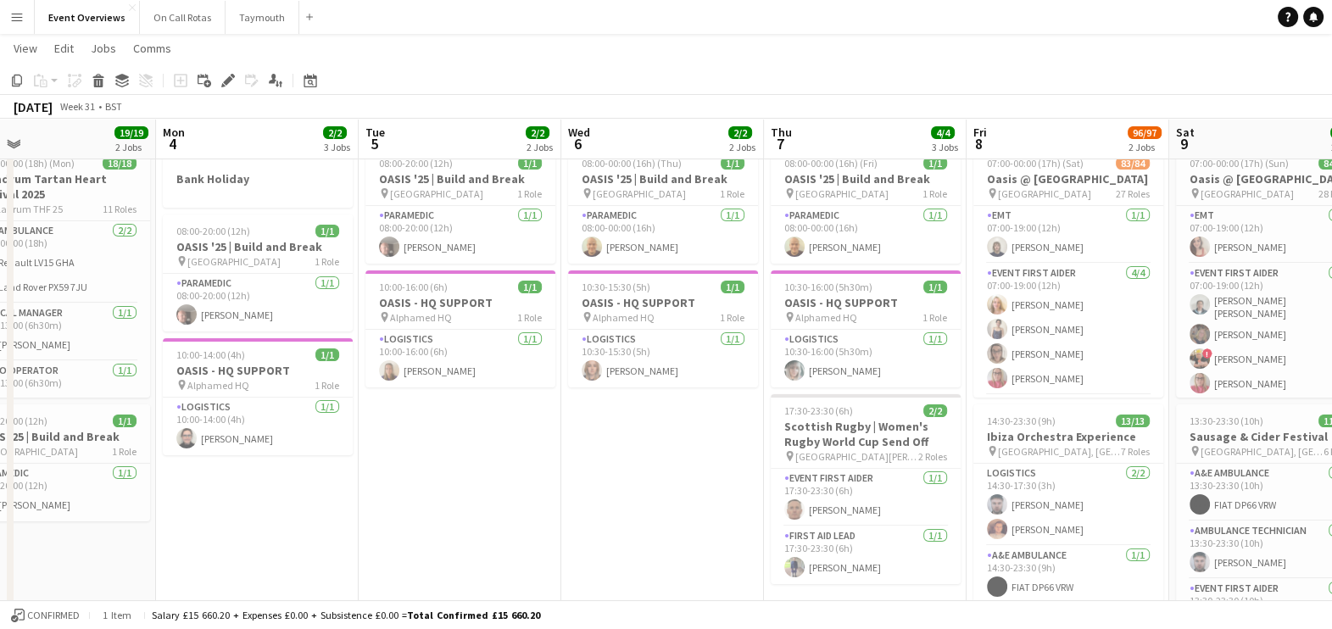
drag, startPoint x: 889, startPoint y: 488, endPoint x: 326, endPoint y: 486, distance: 562.9
click at [326, 486] on app-calendar-viewport "Fri 1 45/46 2 Jobs Sat 2 46/47 3 Jobs Sun 3 19/19 2 Jobs Mon 4 2/2 3 Jobs Tue 5…" at bounding box center [666, 514] width 1332 height 997
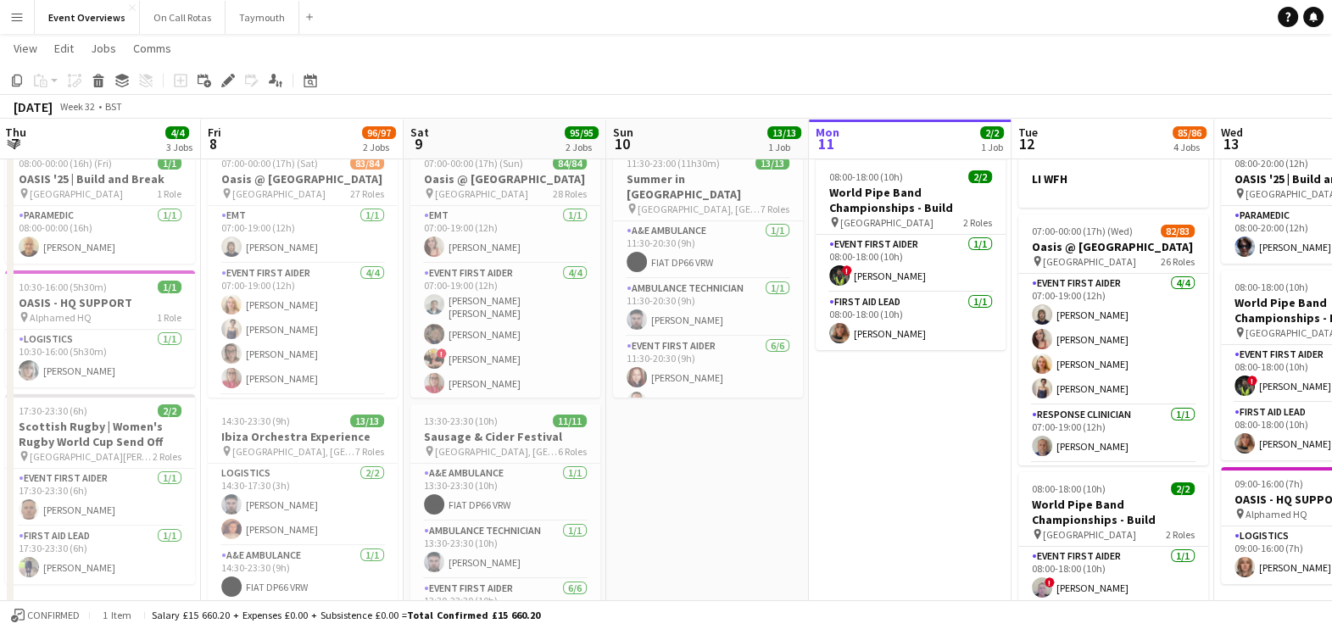
drag, startPoint x: 1296, startPoint y: 482, endPoint x: 636, endPoint y: 426, distance: 662.8
click at [636, 426] on app-calendar-viewport "Mon 4 2/2 3 Jobs Tue 5 2/2 2 Jobs Wed 6 2/2 2 Jobs Thu 7 4/4 3 Jobs Fri 8 96/97…" at bounding box center [666, 514] width 1332 height 997
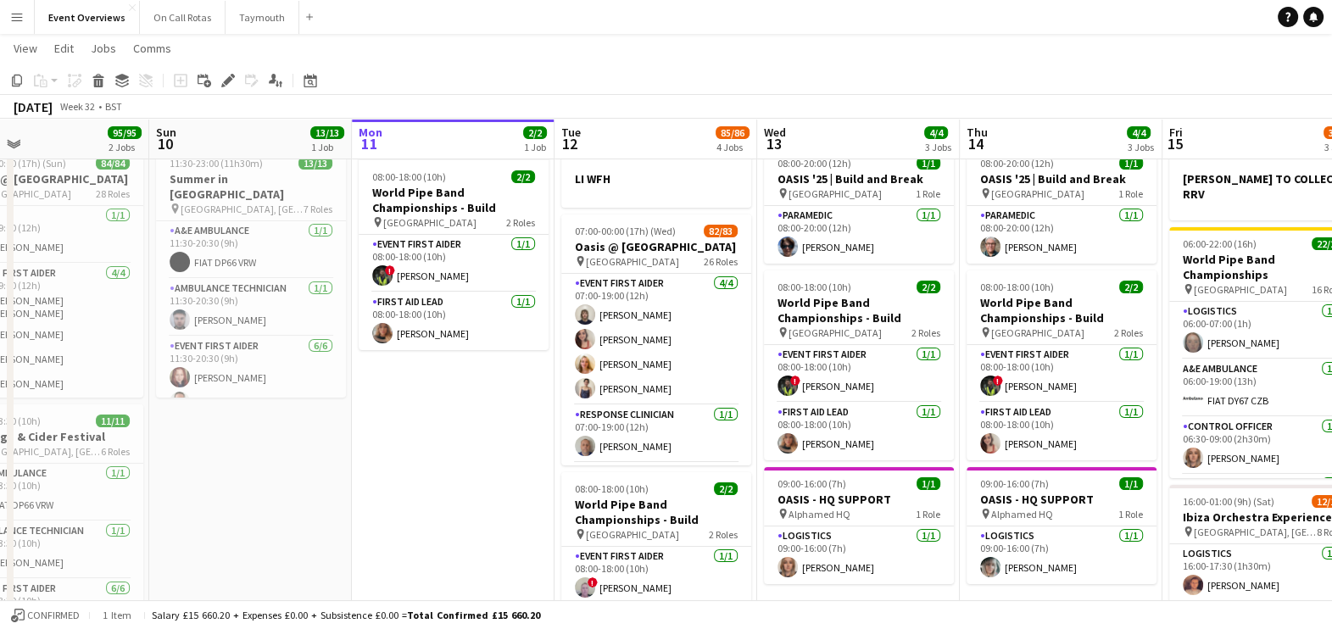
drag, startPoint x: 863, startPoint y: 432, endPoint x: 576, endPoint y: 457, distance: 287.6
click at [576, 457] on app-calendar-viewport "Wed 6 2/2 2 Jobs Thu 7 4/4 3 Jobs Fri 8 96/97 2 Jobs Sat 9 95/95 2 Jobs Sun 10 …" at bounding box center [666, 514] width 1332 height 997
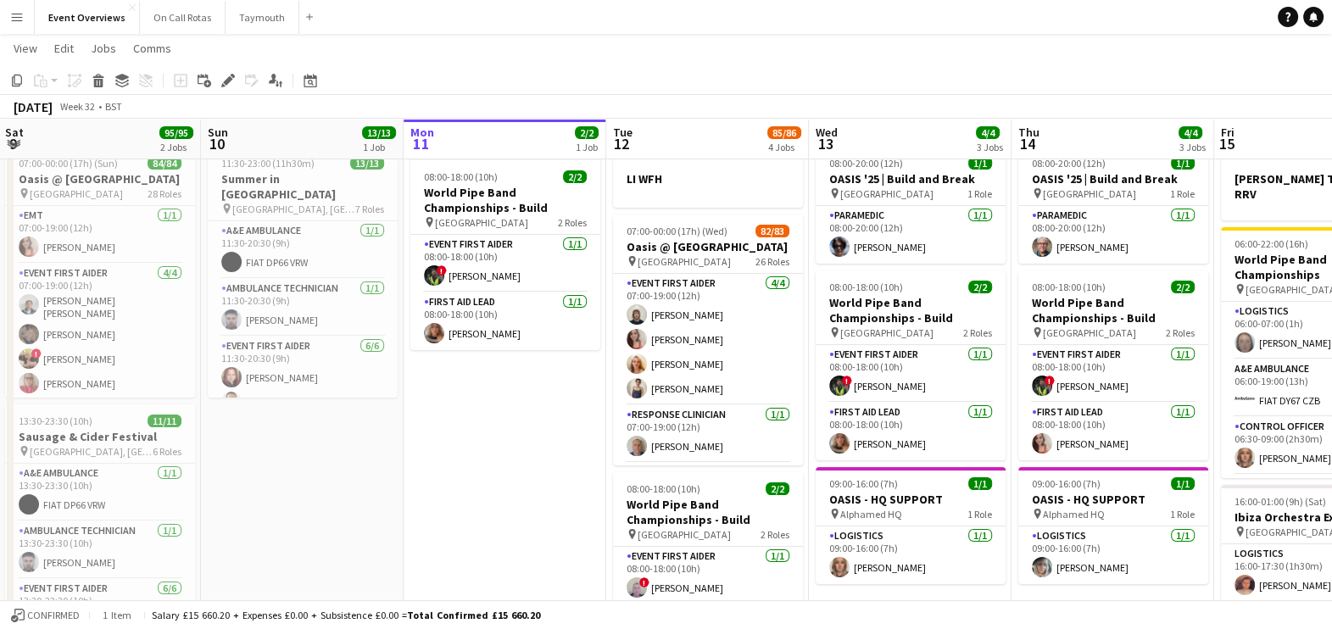
drag, startPoint x: 1190, startPoint y: 588, endPoint x: 919, endPoint y: 559, distance: 272.8
click at [919, 559] on app-calendar-viewport "Wed 6 2/2 2 Jobs Thu 7 4/4 3 Jobs Fri 8 96/97 2 Jobs Sat 9 95/95 2 Jobs Sun 10 …" at bounding box center [666, 514] width 1332 height 997
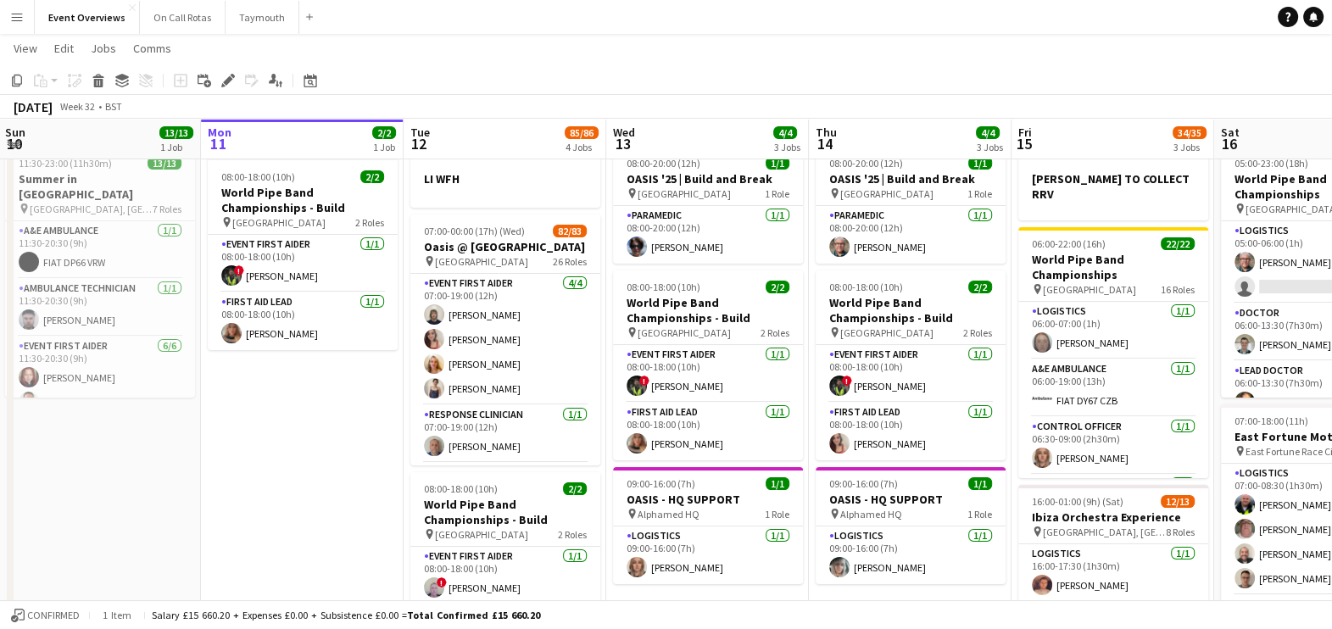
scroll to position [0, 611]
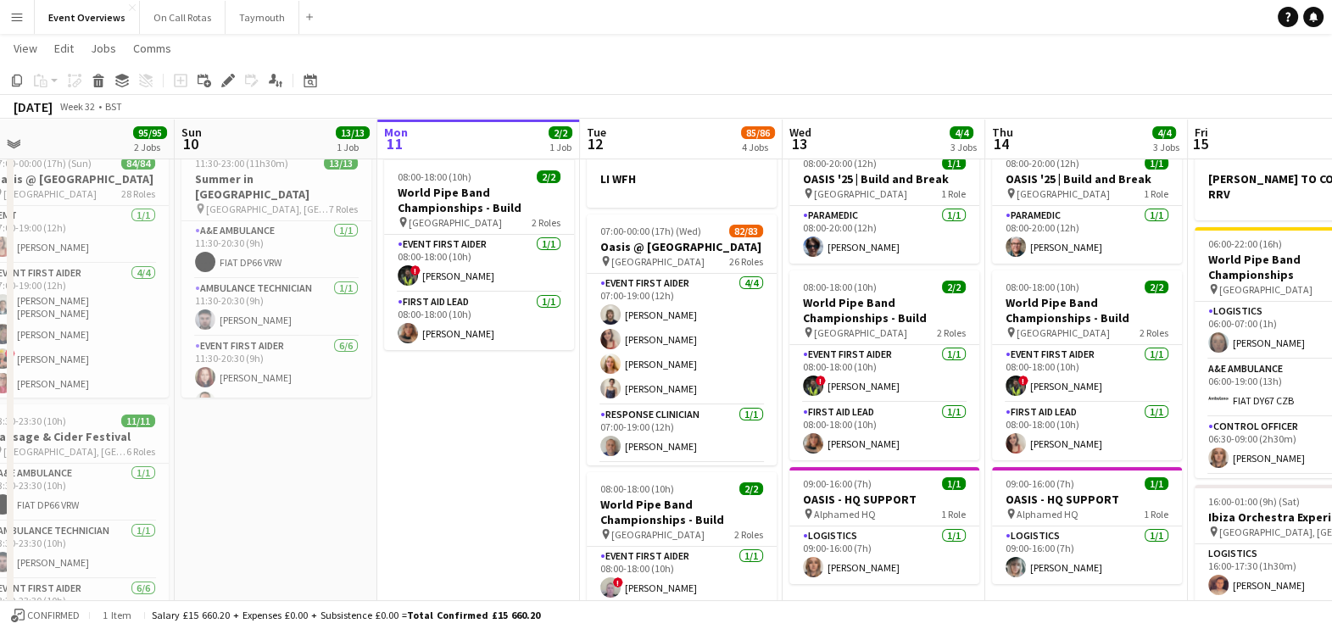
drag, startPoint x: 267, startPoint y: 464, endPoint x: 447, endPoint y: 420, distance: 185.1
click at [447, 420] on app-calendar-viewport "Thu 7 4/4 3 Jobs Fri 8 96/97 2 Jobs Sat 9 95/95 2 Jobs Sun 10 13/13 1 Job Mon 1…" at bounding box center [666, 514] width 1332 height 997
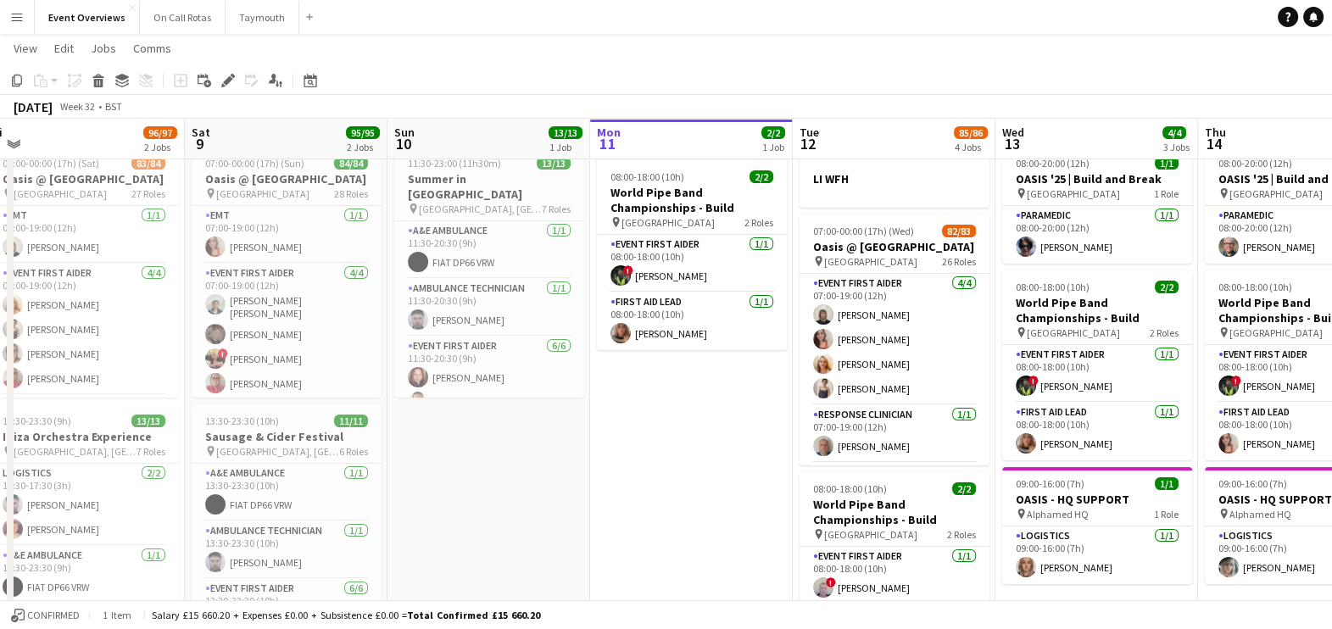
scroll to position [0, 386]
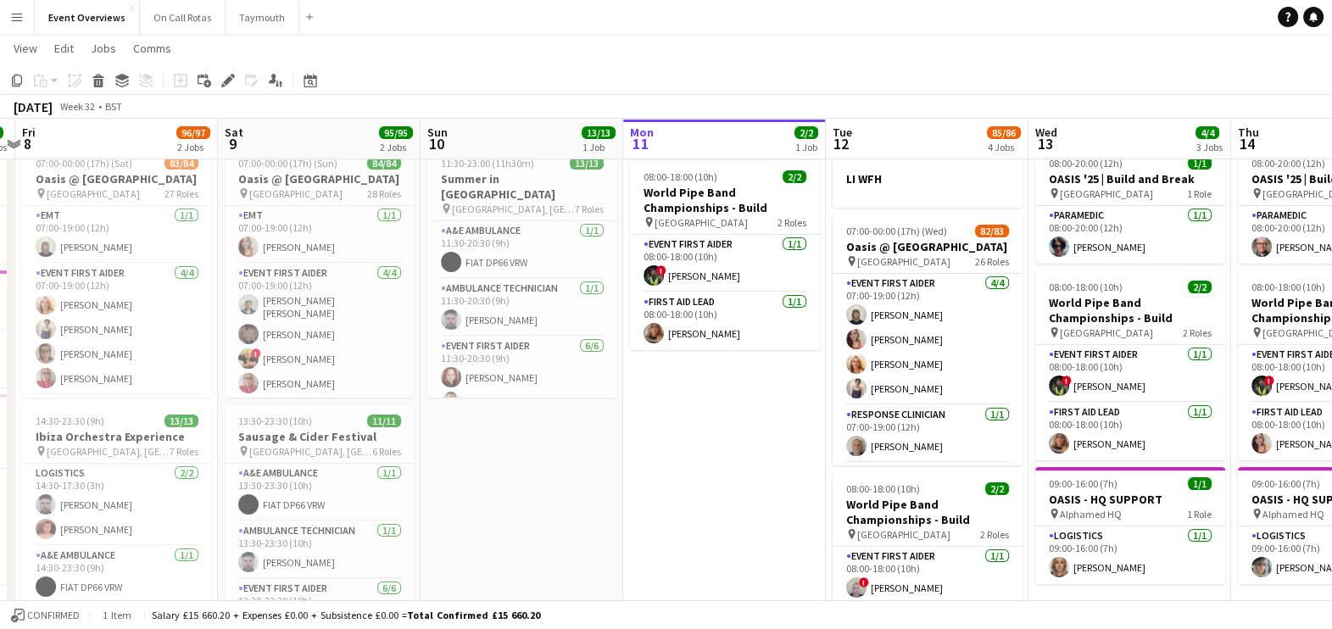
drag, startPoint x: 412, startPoint y: 499, endPoint x: 547, endPoint y: 513, distance: 135.5
click at [547, 513] on app-calendar-viewport "Wed 6 2/2 2 Jobs Thu 7 4/4 3 Jobs Fri 8 96/97 2 Jobs Sat 9 95/95 2 Jobs Sun 10 …" at bounding box center [666, 514] width 1332 height 997
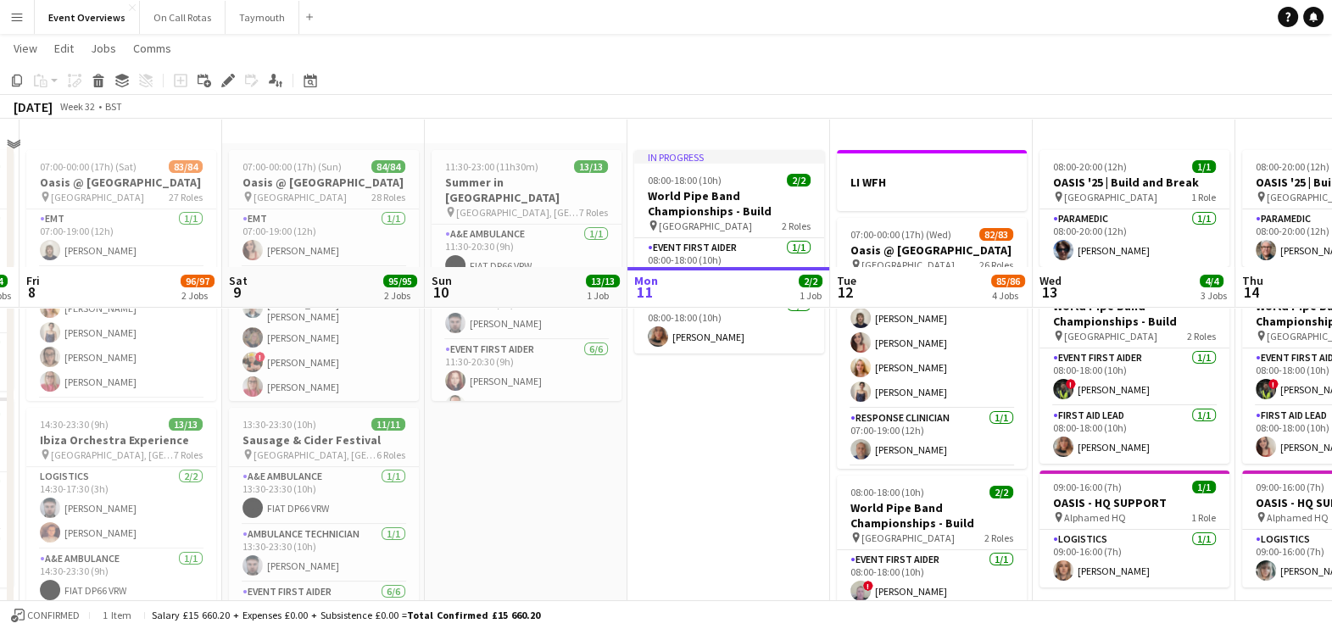
scroll to position [0, 0]
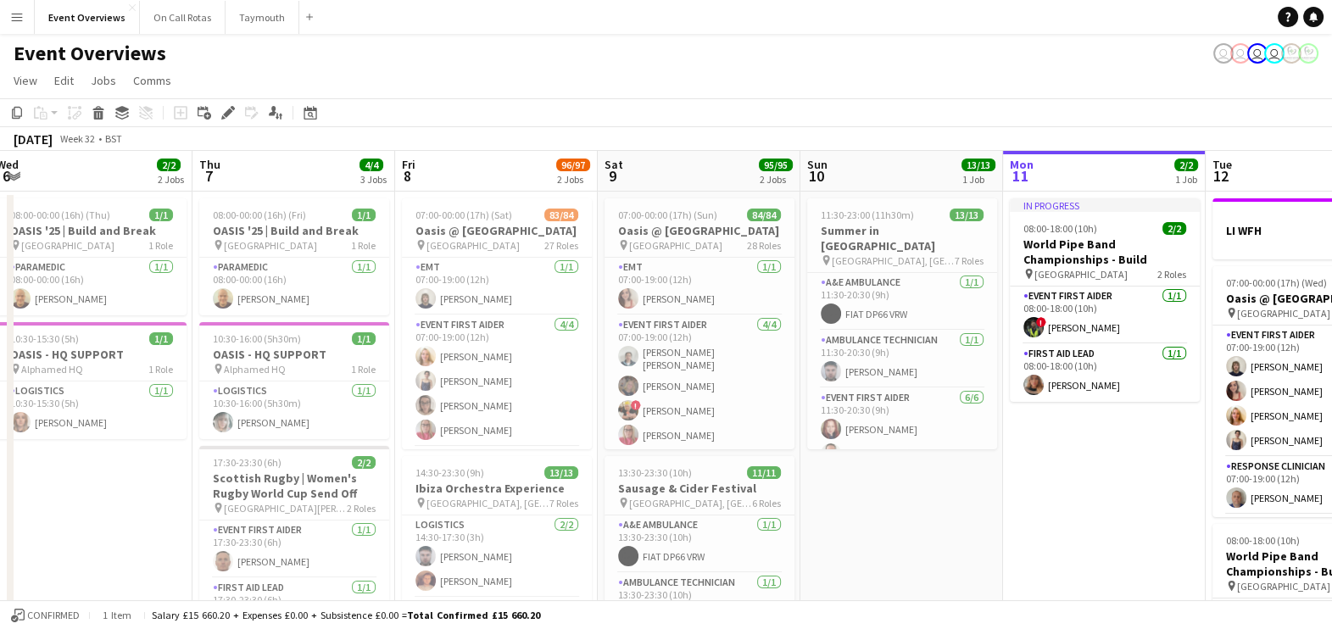
drag, startPoint x: 930, startPoint y: 465, endPoint x: 1079, endPoint y: 415, distance: 157.4
click at [1079, 415] on app-calendar-viewport "Mon 4 2/2 3 Jobs Tue 5 2/2 2 Jobs Wed 6 2/2 2 Jobs Thu 7 4/4 3 Jobs Fri 8 96/97…" at bounding box center [666, 608] width 1332 height 914
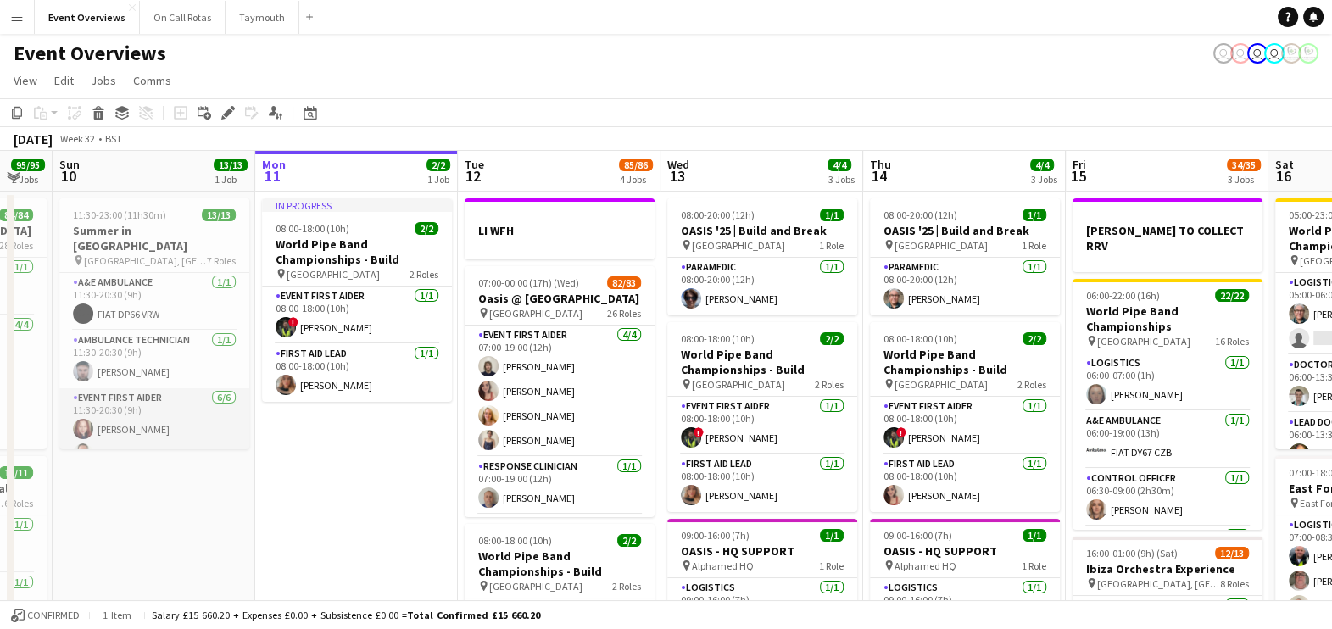
scroll to position [0, 579]
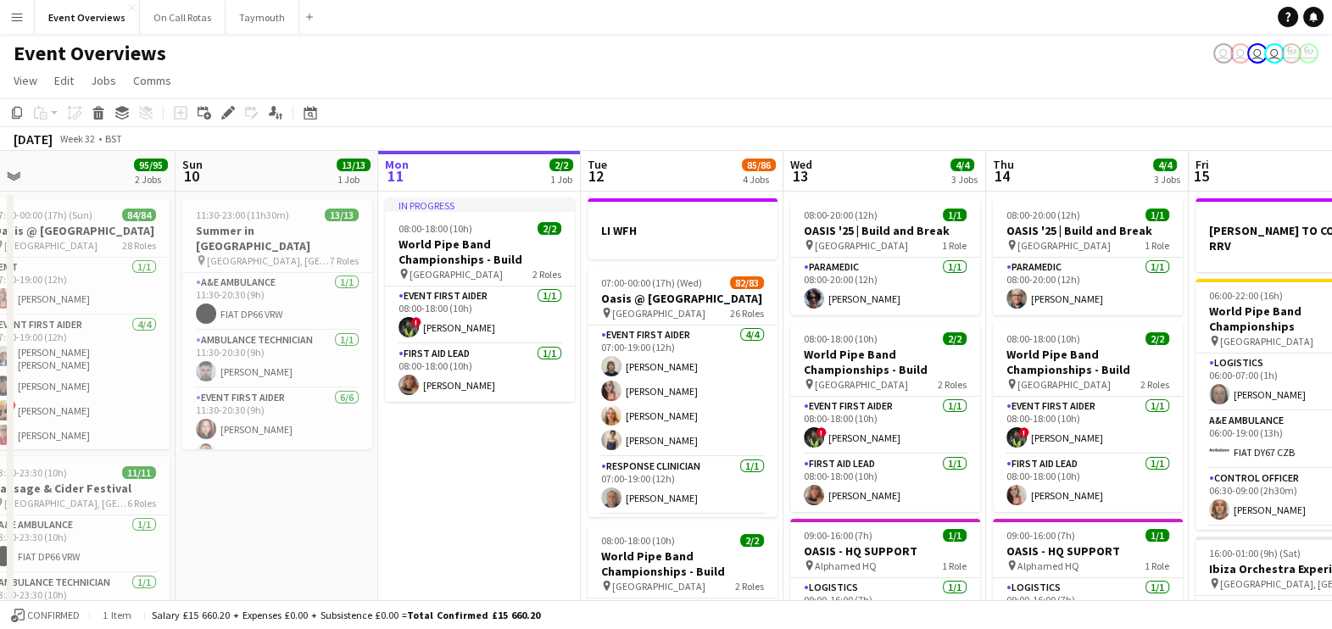
drag, startPoint x: 448, startPoint y: 443, endPoint x: 356, endPoint y: 452, distance: 92.0
click at [356, 452] on app-calendar-viewport "Wed 6 2/2 2 Jobs Thu 7 4/4 3 Jobs Fri 8 96/97 2 Jobs Sat 9 95/95 2 Jobs Sun 10 …" at bounding box center [666, 608] width 1332 height 914
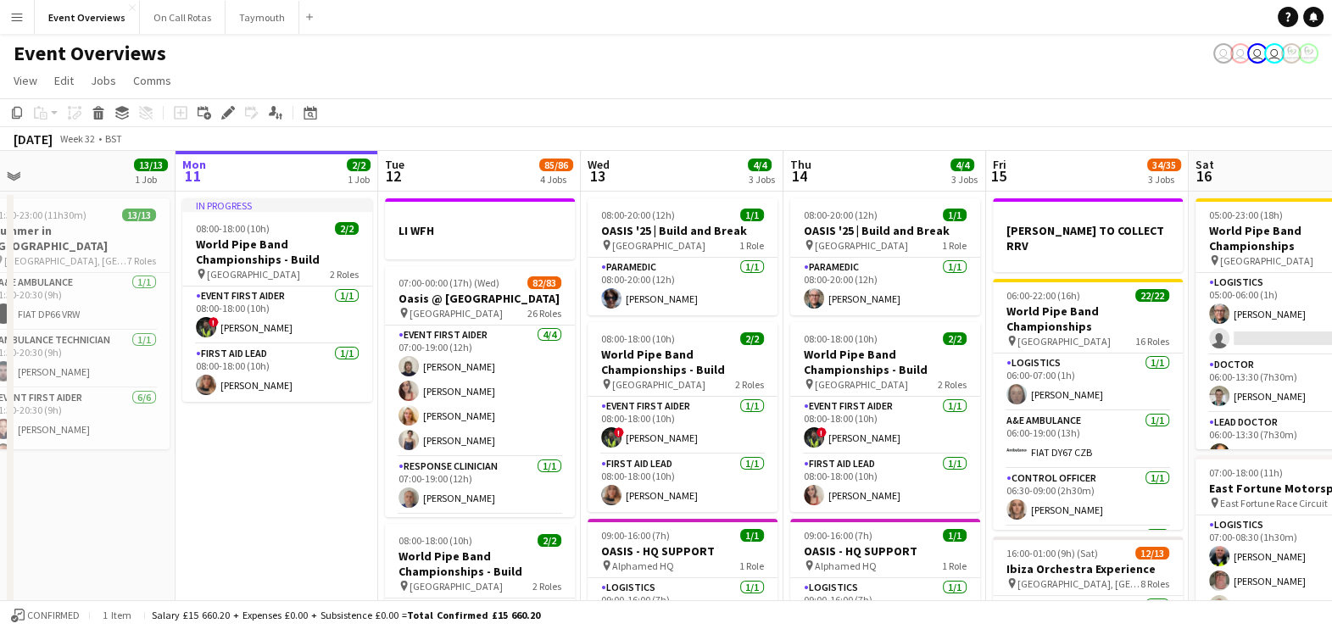
scroll to position [0, 634]
drag, startPoint x: 287, startPoint y: 458, endPoint x: 122, endPoint y: 505, distance: 171.2
click at [122, 505] on app-calendar-viewport "Thu 7 4/4 3 Jobs Fri 8 96/97 2 Jobs Sat 9 95/95 2 Jobs Sun 10 13/13 1 Job Mon 1…" at bounding box center [666, 608] width 1332 height 914
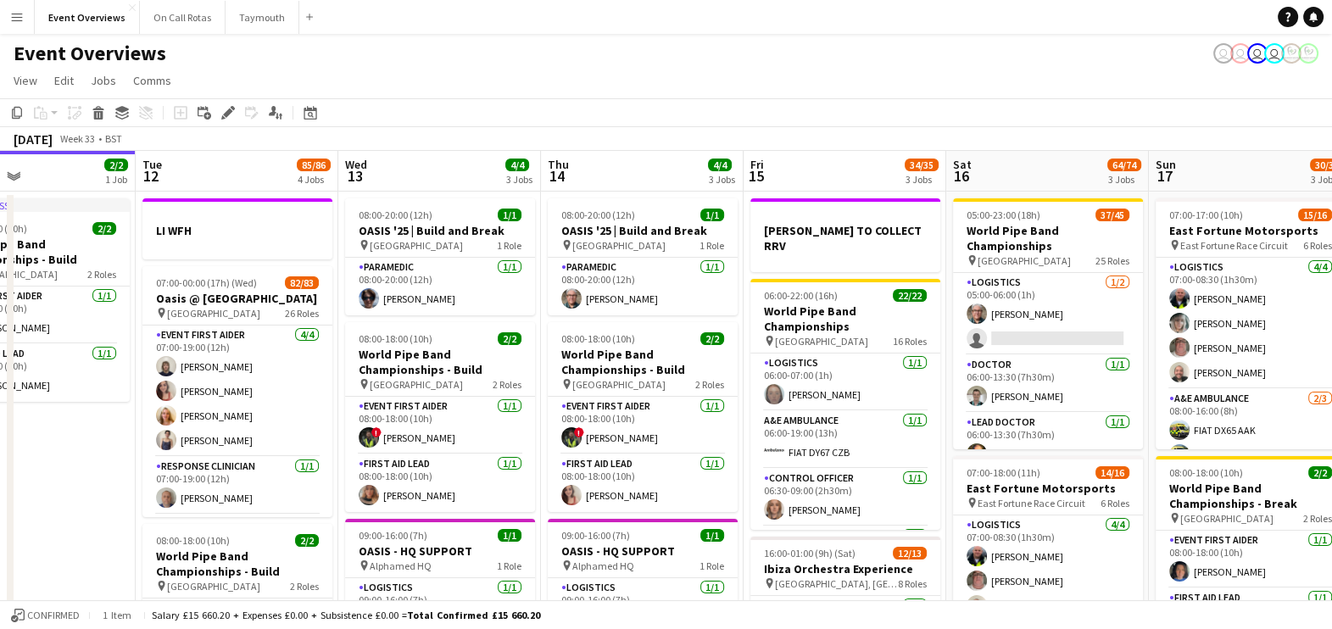
scroll to position [0, 486]
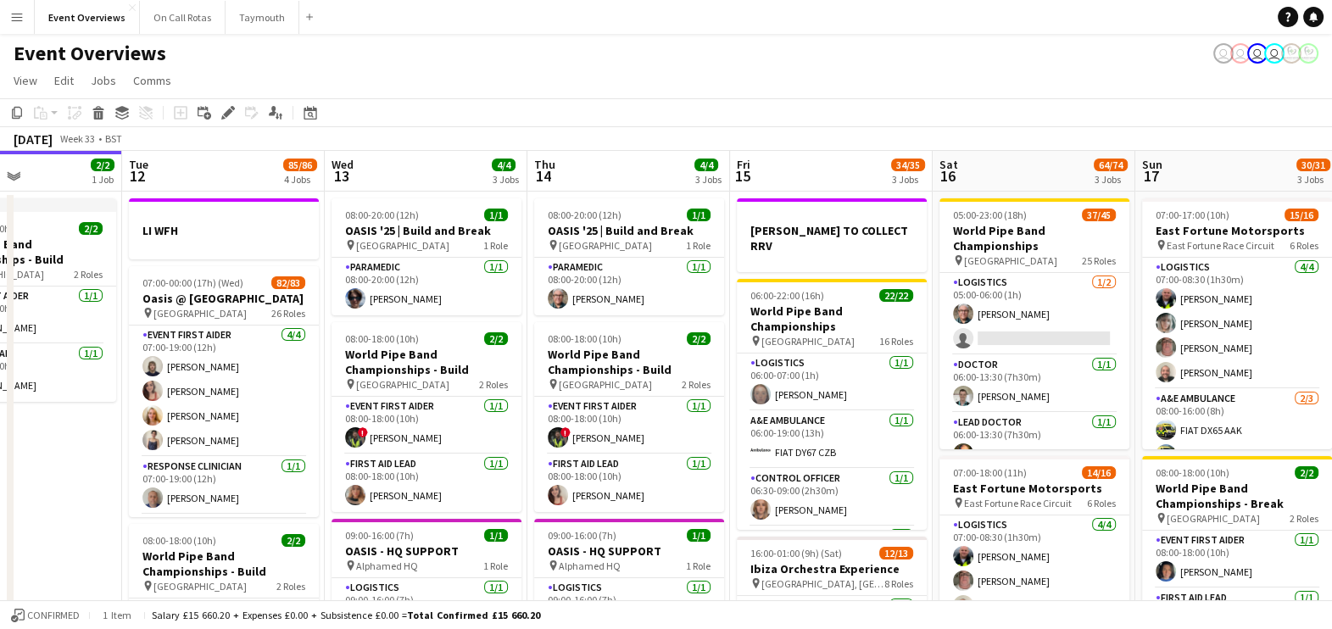
drag, startPoint x: 93, startPoint y: 448, endPoint x: 0, endPoint y: 430, distance: 94.9
click at [0, 430] on html "Menu Boards Boards Boards All jobs Status Workforce Workforce My Workforce Recr…" at bounding box center [666, 547] width 1332 height 1094
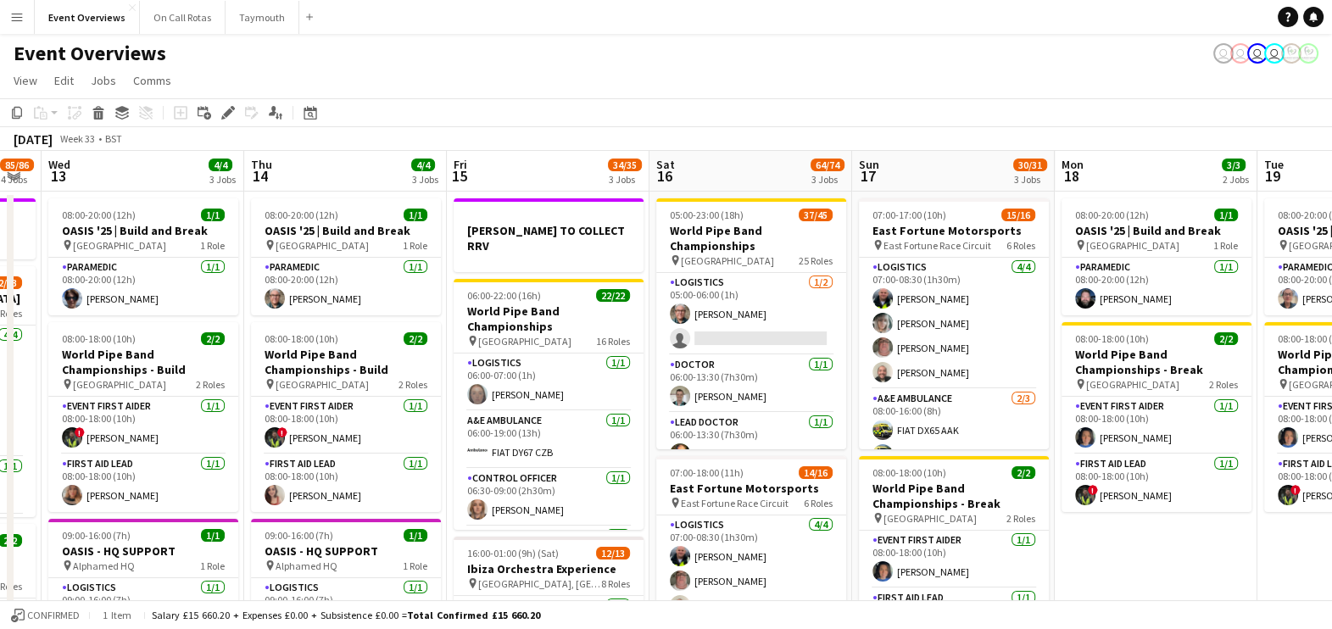
drag, startPoint x: 920, startPoint y: 306, endPoint x: 759, endPoint y: 312, distance: 161.2
click at [759, 312] on app-calendar-viewport "Sun 10 13/13 1 Job Mon 11 2/2 1 Job Tue 12 85/86 4 Jobs Wed 13 4/4 3 Jobs Thu 1…" at bounding box center [666, 608] width 1332 height 914
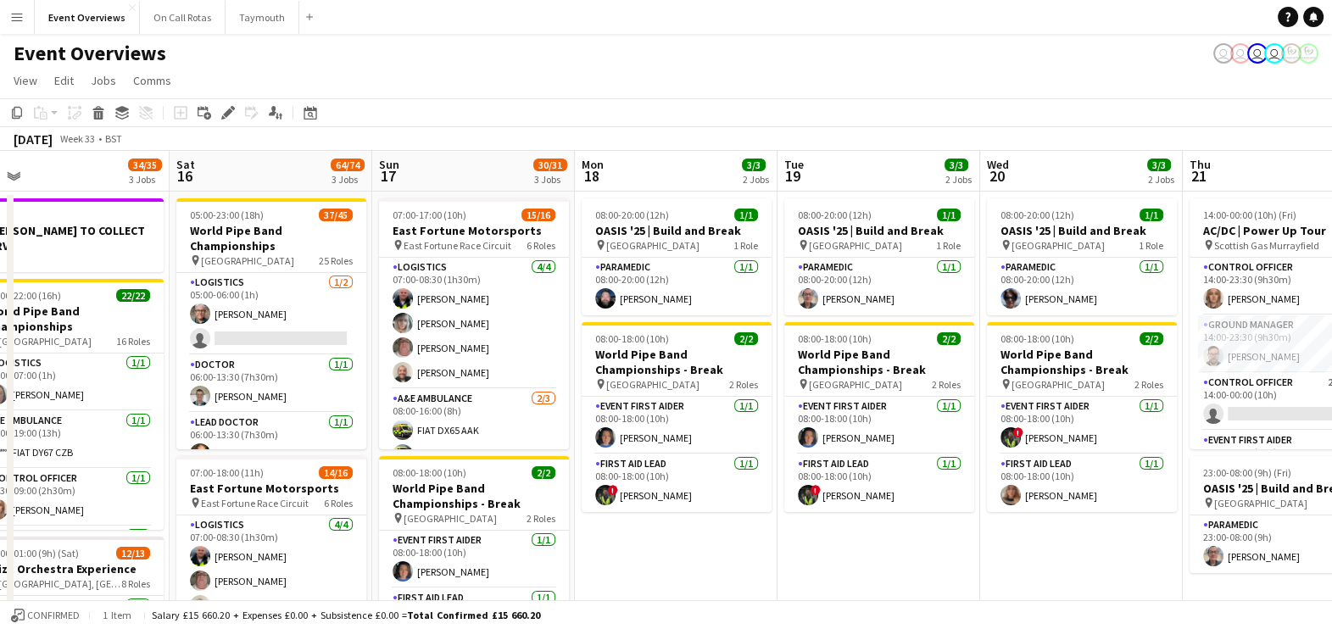
drag, startPoint x: 1226, startPoint y: 540, endPoint x: 746, endPoint y: 493, distance: 482.1
click at [746, 493] on app-calendar-viewport "Tue 12 85/86 4 Jobs Wed 13 4/4 3 Jobs Thu 14 4/4 3 Jobs Fri 15 34/35 3 Jobs Sat…" at bounding box center [666, 608] width 1332 height 914
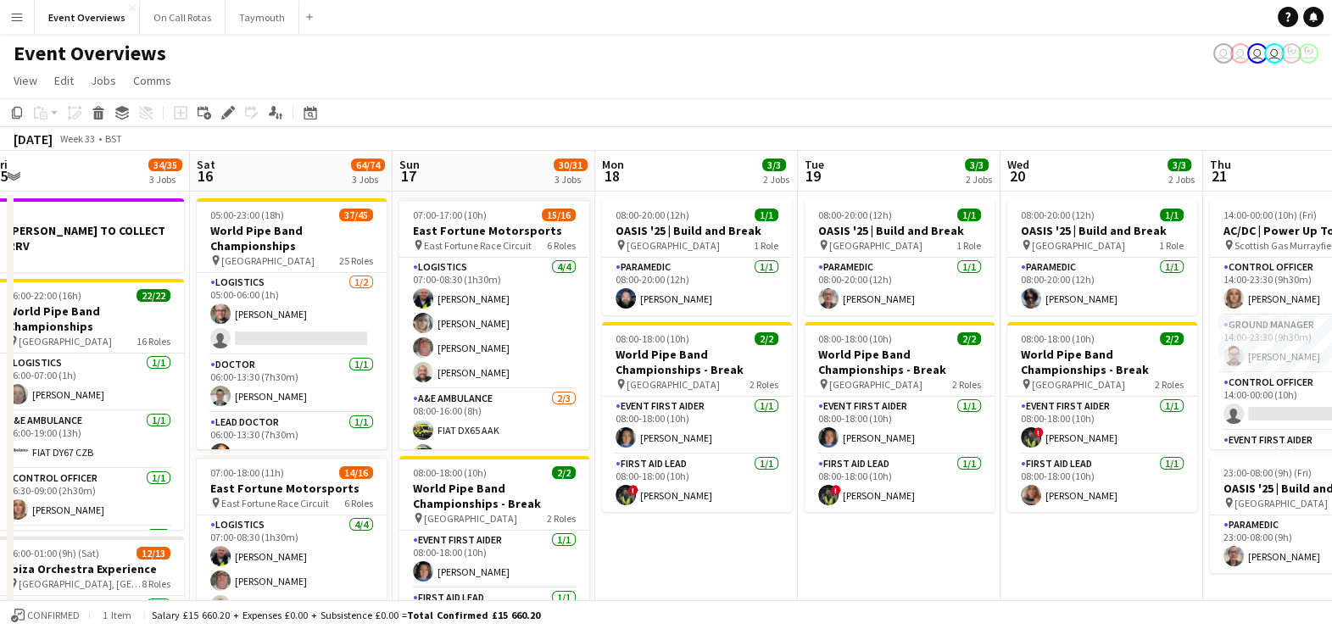
drag, startPoint x: 1039, startPoint y: 560, endPoint x: 656, endPoint y: 581, distance: 383.8
click at [656, 581] on app-calendar-viewport "Tue 12 85/86 4 Jobs Wed 13 4/4 3 Jobs Thu 14 4/4 3 Jobs Fri 15 34/35 3 Jobs Sat…" at bounding box center [666, 608] width 1332 height 914
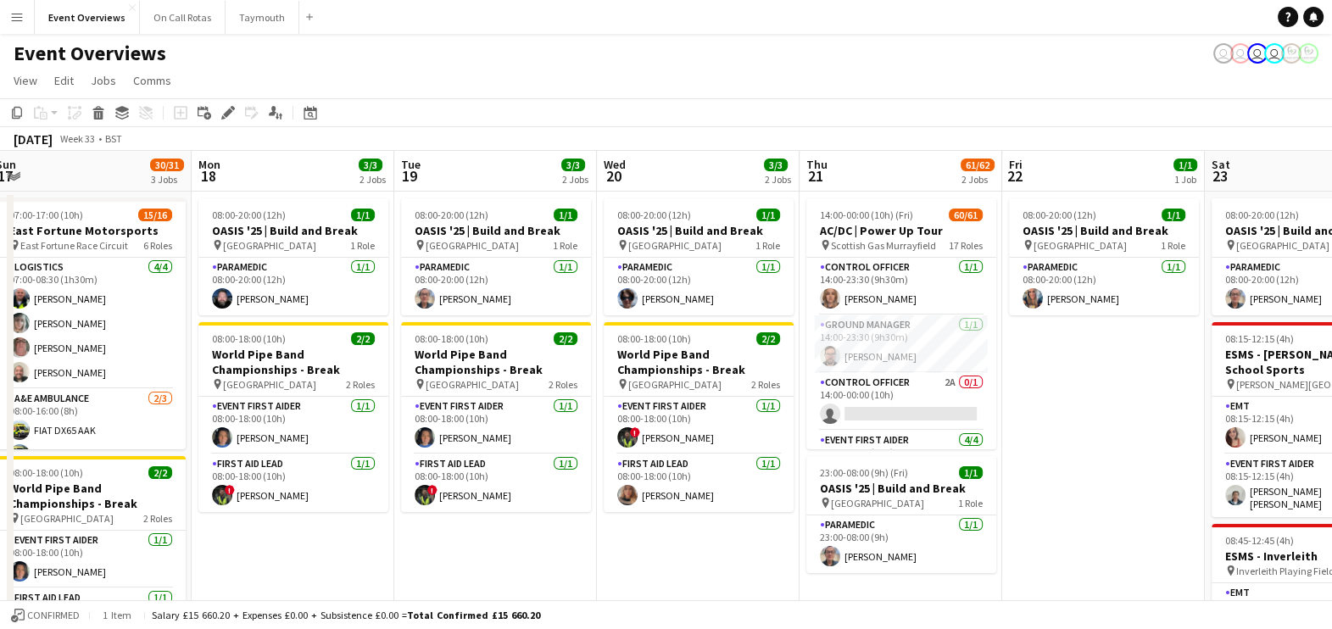
scroll to position [0, 577]
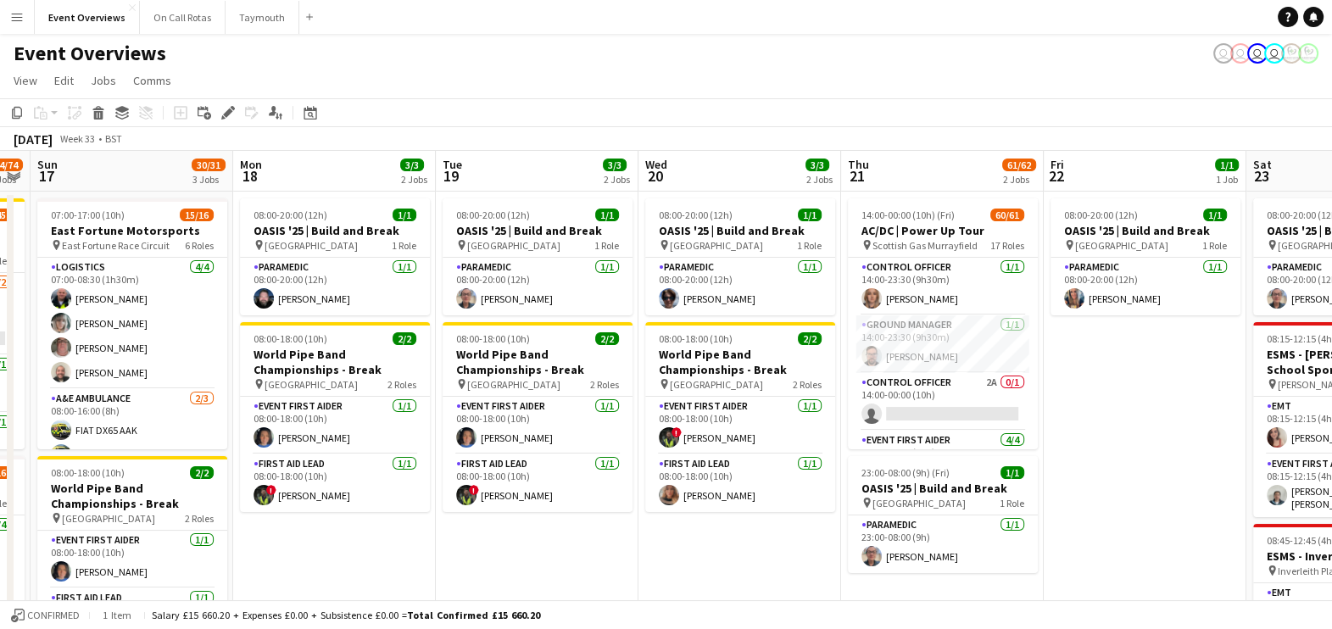
drag, startPoint x: 696, startPoint y: 551, endPoint x: 535, endPoint y: 534, distance: 162.0
click at [535, 534] on app-calendar-viewport "Thu 14 4/4 3 Jobs Fri 15 34/35 3 Jobs Sat 16 64/74 3 Jobs Sun 17 30/31 3 Jobs M…" at bounding box center [666, 608] width 1332 height 914
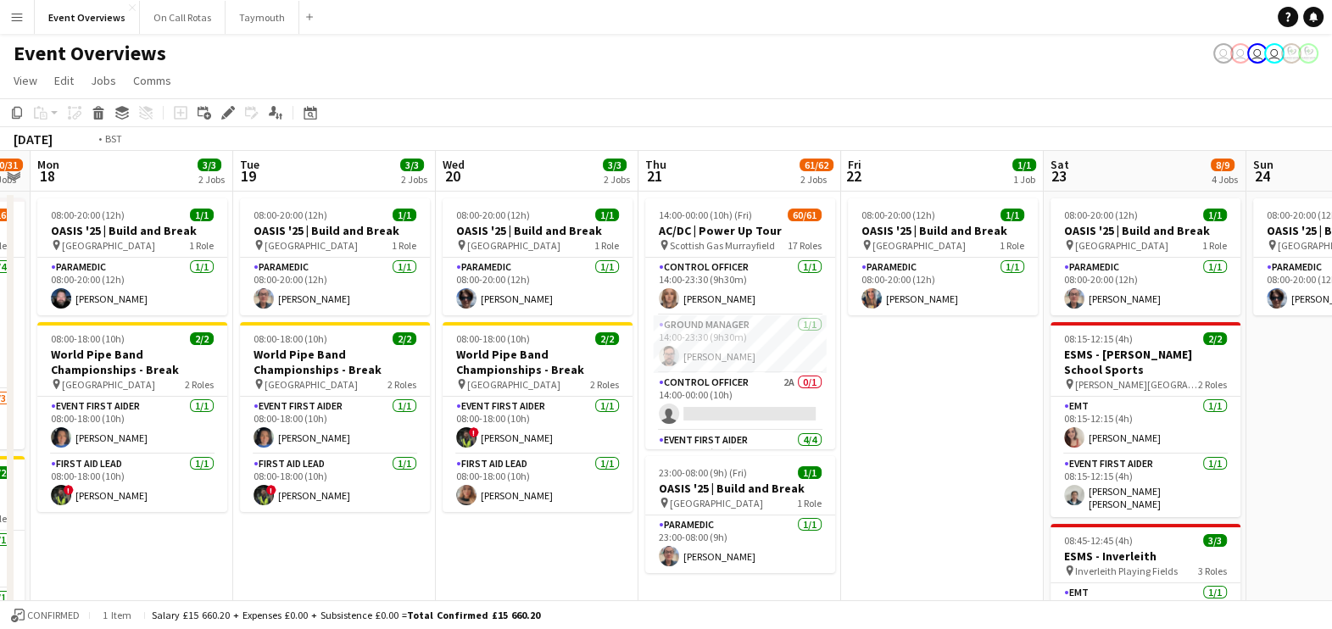
scroll to position [0, 589]
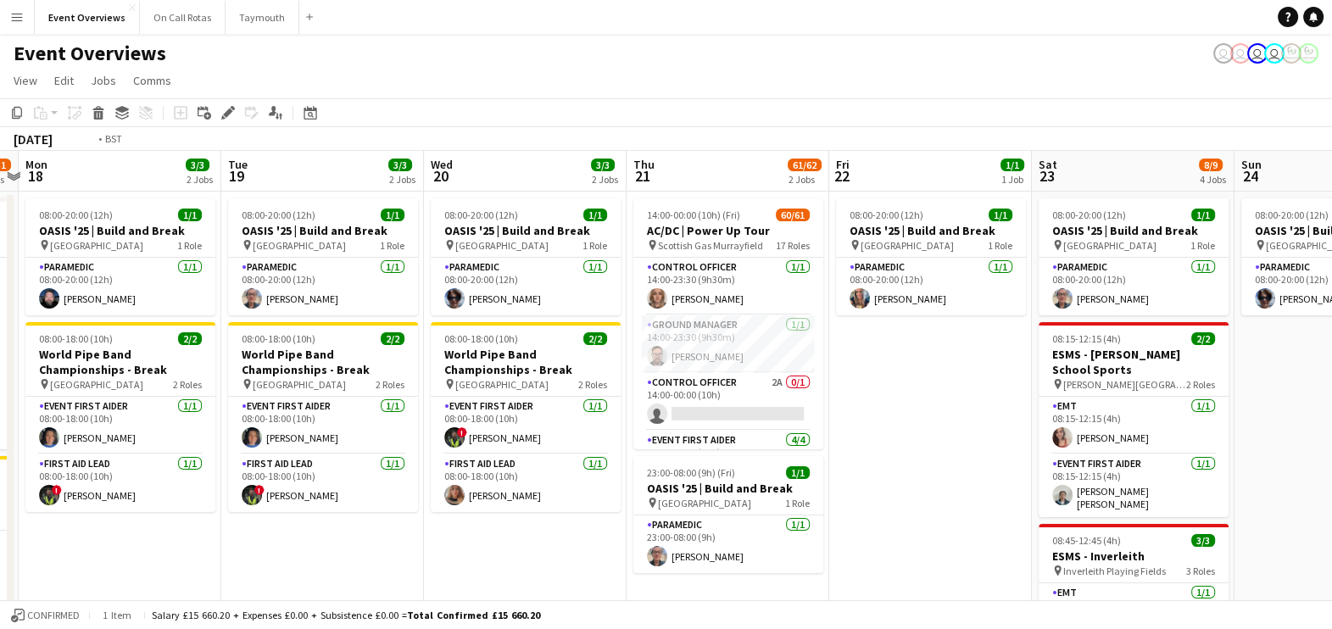
drag, startPoint x: 901, startPoint y: 439, endPoint x: 688, endPoint y: 423, distance: 214.2
click at [688, 423] on app-calendar-viewport "Fri 15 34/35 3 Jobs Sat 16 64/74 3 Jobs Sun 17 30/31 3 Jobs Mon 18 3/3 2 Jobs T…" at bounding box center [666, 608] width 1332 height 914
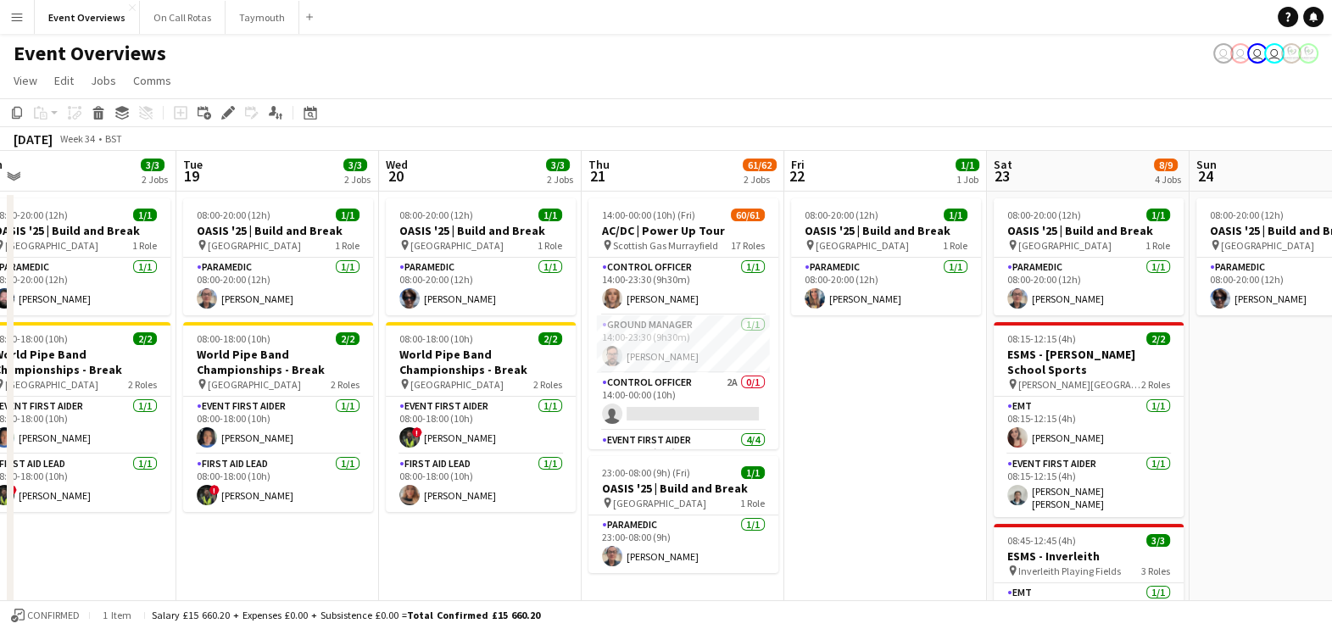
scroll to position [0, 429]
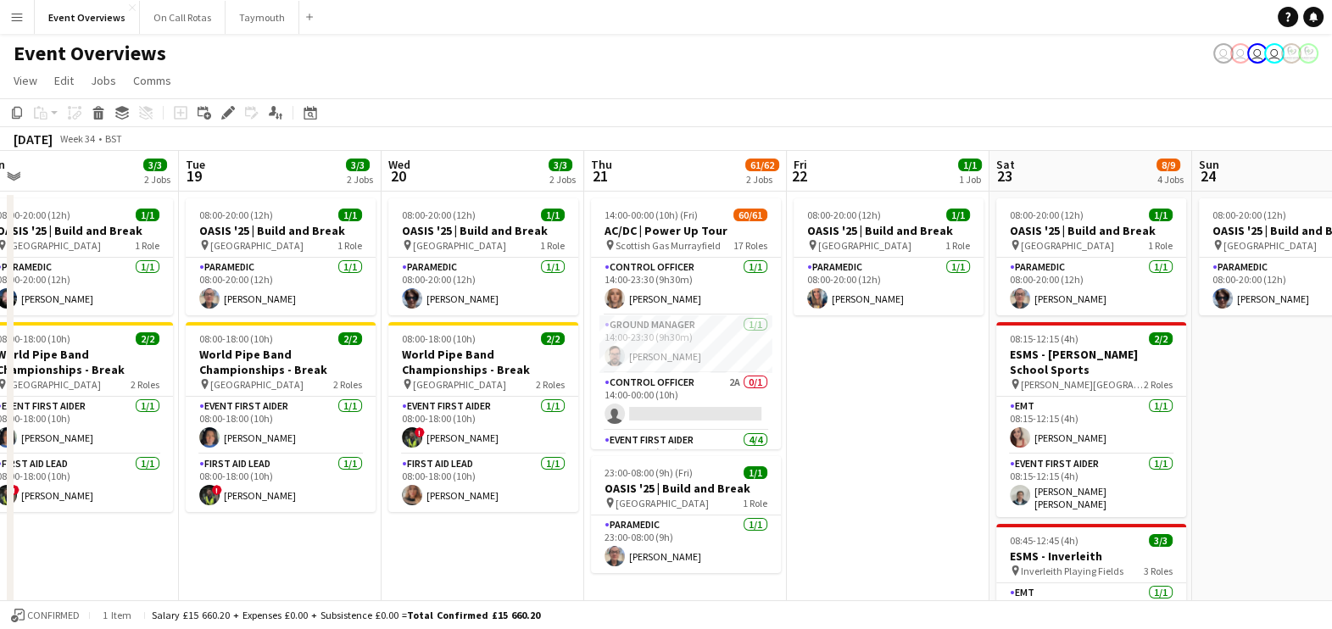
drag, startPoint x: 1111, startPoint y: 470, endPoint x: 1270, endPoint y: 454, distance: 160.2
drag, startPoint x: 1270, startPoint y: 454, endPoint x: 869, endPoint y: 448, distance: 401.0
click at [869, 448] on app-date-cell "08:00-20:00 (12h) 1/1 OASIS '25 | Build and Break pin Murrayfield Stadium 1 Rol…" at bounding box center [888, 628] width 203 height 873
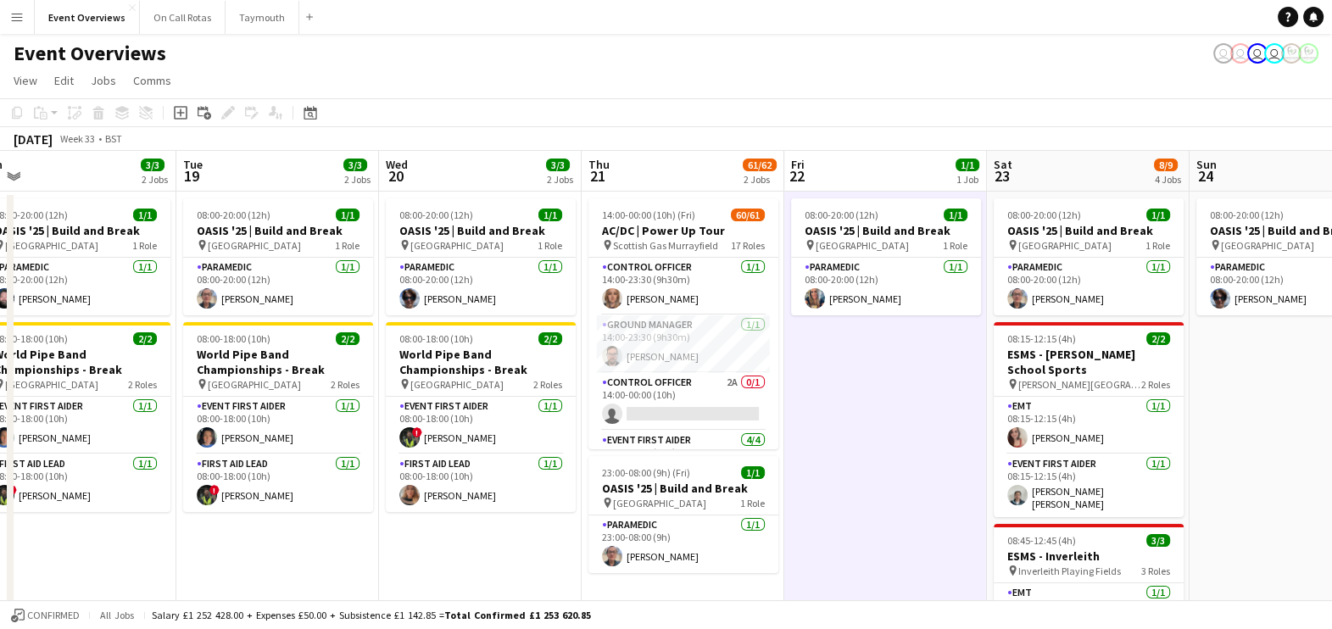
scroll to position [0, 426]
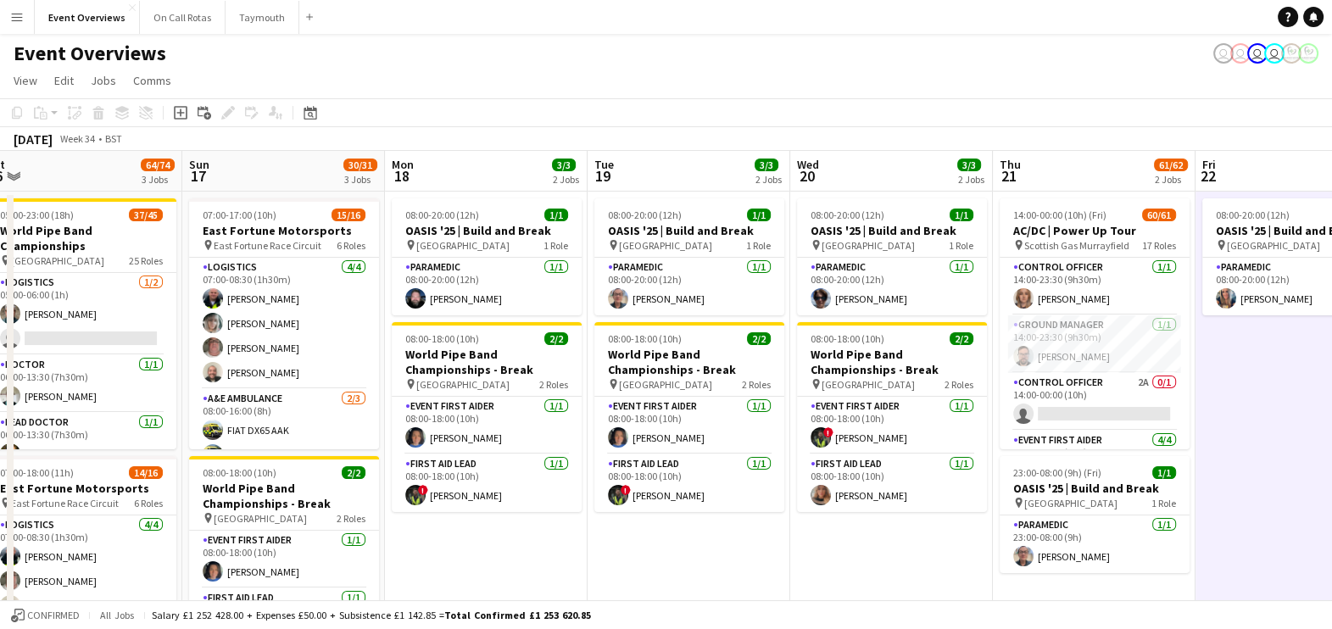
drag, startPoint x: 872, startPoint y: 453, endPoint x: 1280, endPoint y: 313, distance: 431.9
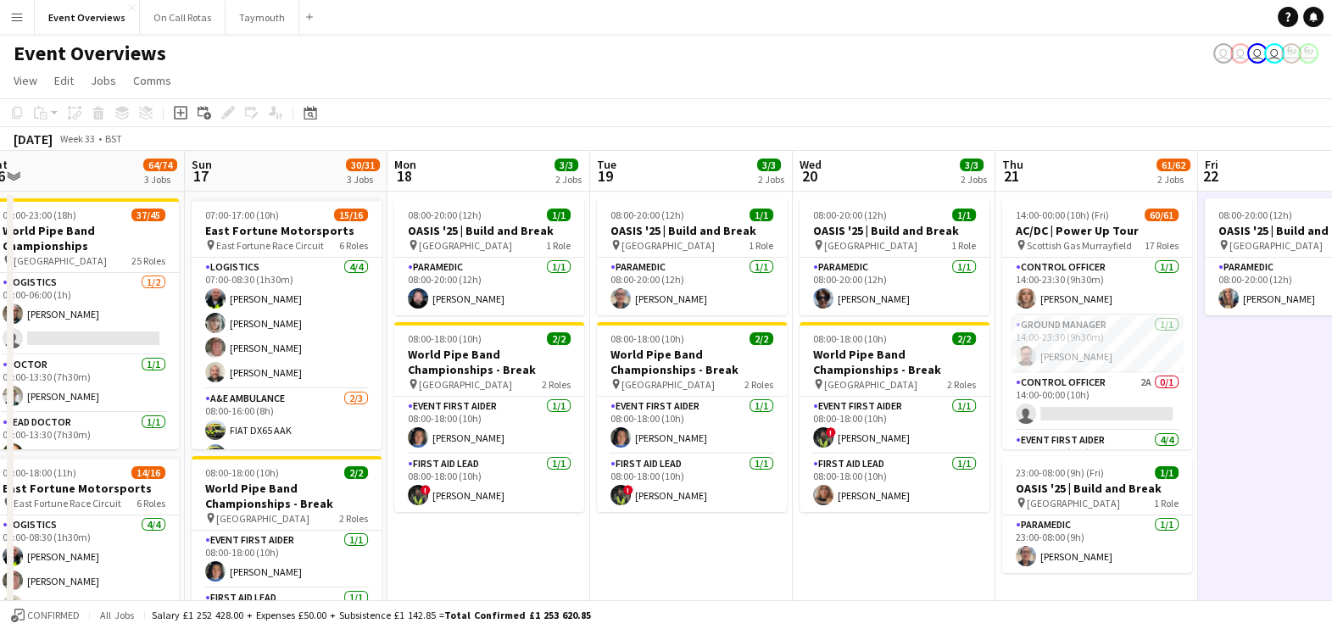
drag, startPoint x: 1280, startPoint y: 313, endPoint x: 899, endPoint y: 531, distance: 439.3
click at [899, 531] on app-calendar-viewport "Thu 14 4/4 3 Jobs Fri 15 34/35 3 Jobs Sat 16 64/74 3 Jobs Sun 17 30/31 3 Jobs M…" at bounding box center [666, 608] width 1332 height 914
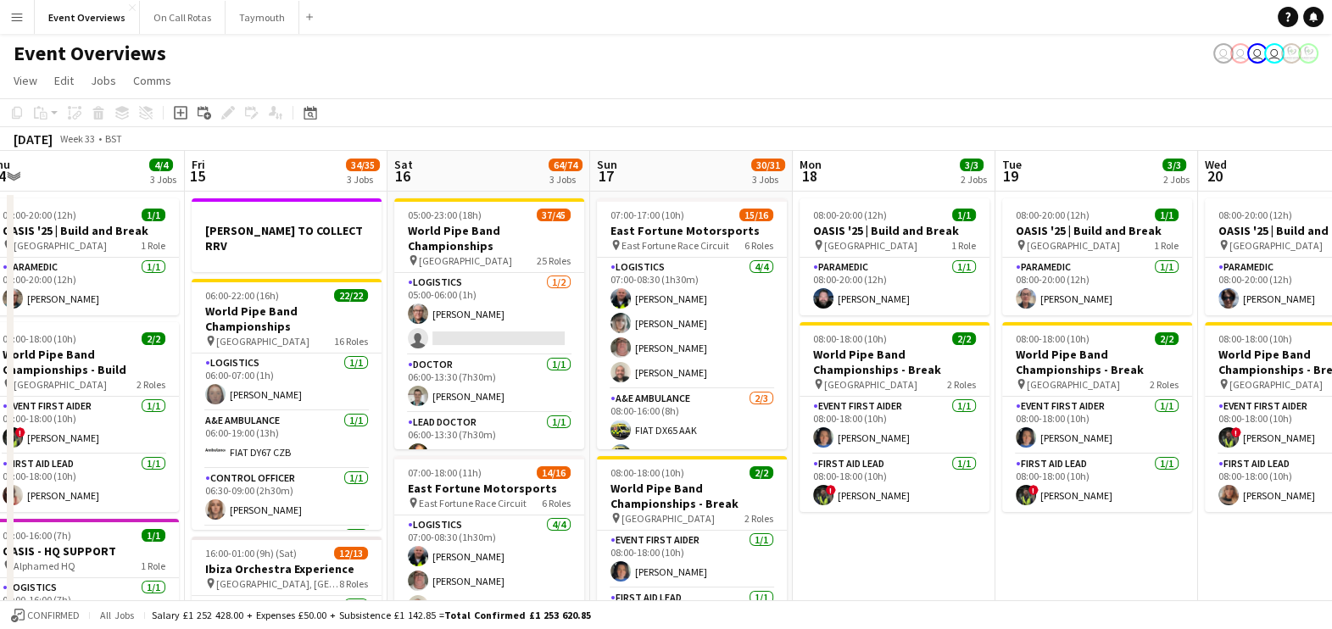
drag, startPoint x: 677, startPoint y: 560, endPoint x: 1022, endPoint y: 576, distance: 345.5
click at [1022, 576] on app-calendar-viewport "Tue 12 85/86 4 Jobs Wed 13 4/4 3 Jobs Thu 14 4/4 3 Jobs Fri 15 34/35 3 Jobs Sat…" at bounding box center [666, 608] width 1332 height 914
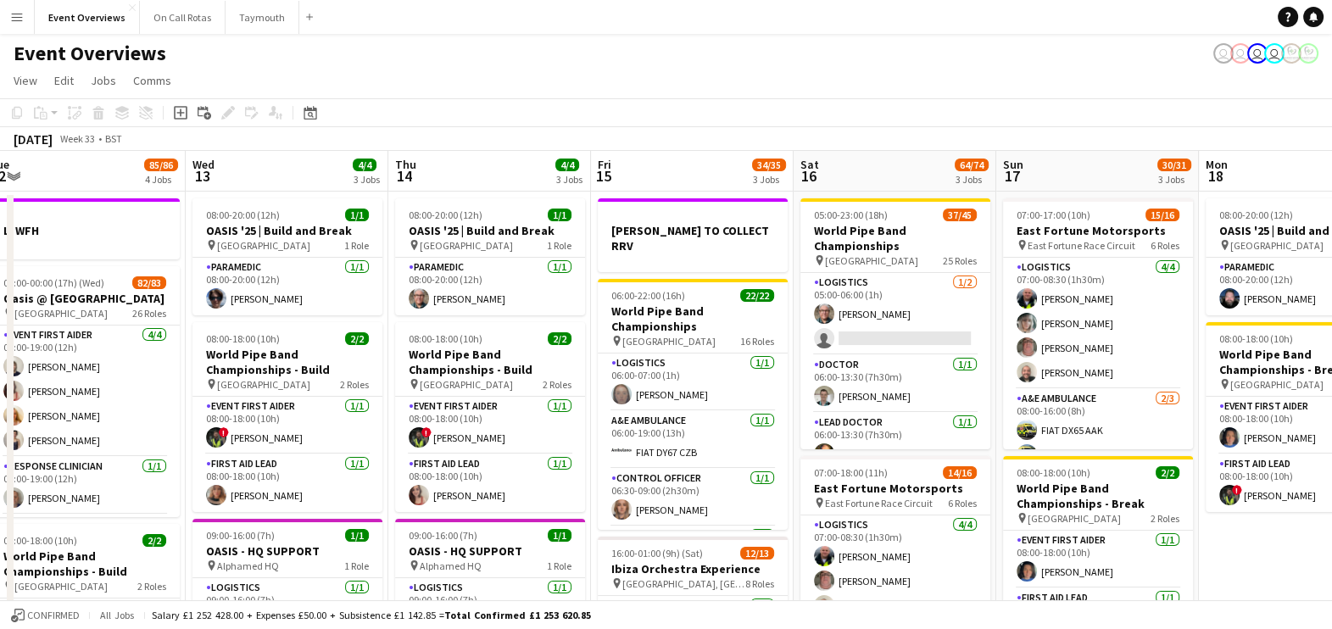
scroll to position [0, 426]
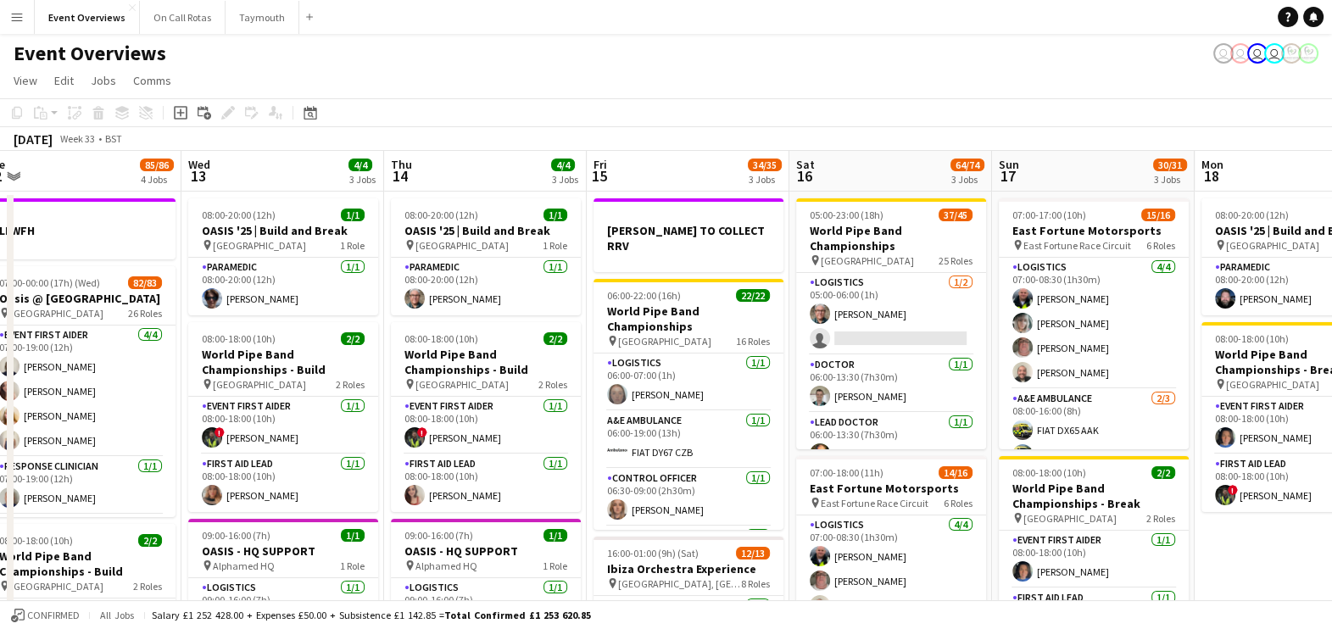
drag, startPoint x: 465, startPoint y: 422, endPoint x: 725, endPoint y: 418, distance: 259.5
click at [725, 418] on app-calendar-viewport "Sun 10 13/13 1 Job Mon 11 2/2 1 Job Tue 12 85/86 4 Jobs Wed 13 4/4 3 Jobs Thu 1…" at bounding box center [666, 608] width 1332 height 914
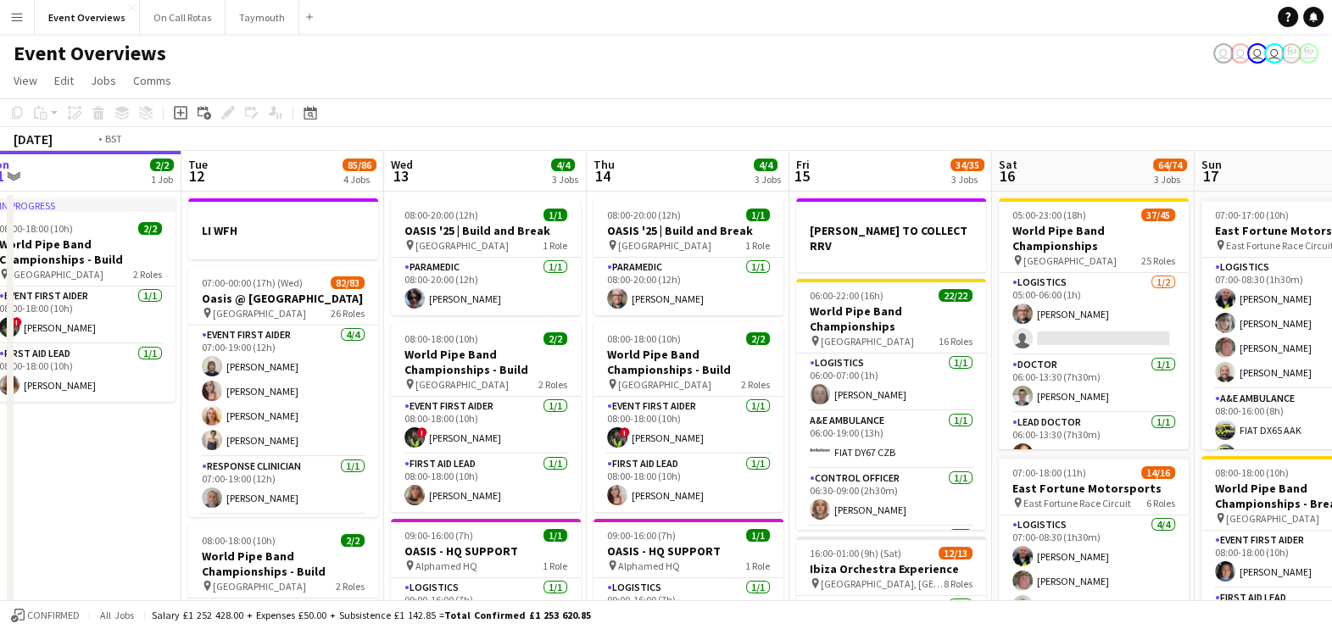
scroll to position [0, 341]
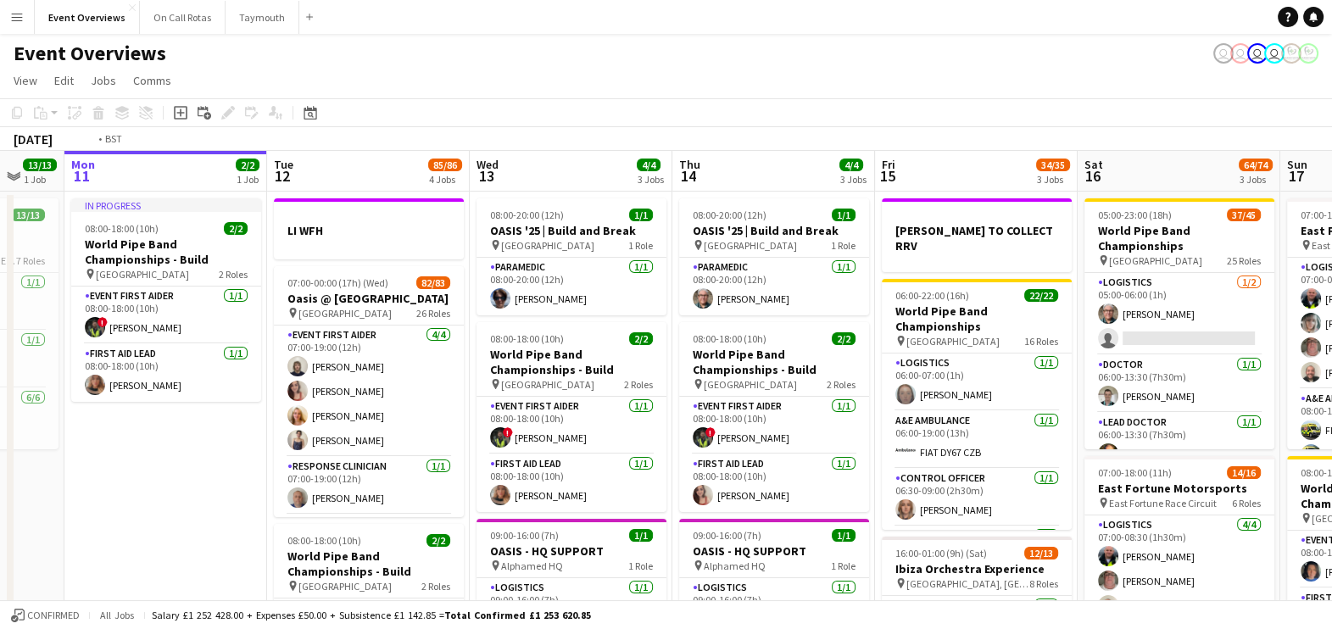
drag, startPoint x: 612, startPoint y: 416, endPoint x: 780, endPoint y: 424, distance: 168.0
click at [780, 424] on app-calendar-viewport "Sat 9 95/95 2 Jobs Sun 10 13/13 1 Job Mon 11 2/2 1 Job Tue 12 85/86 4 Jobs Wed …" at bounding box center [666, 608] width 1332 height 914
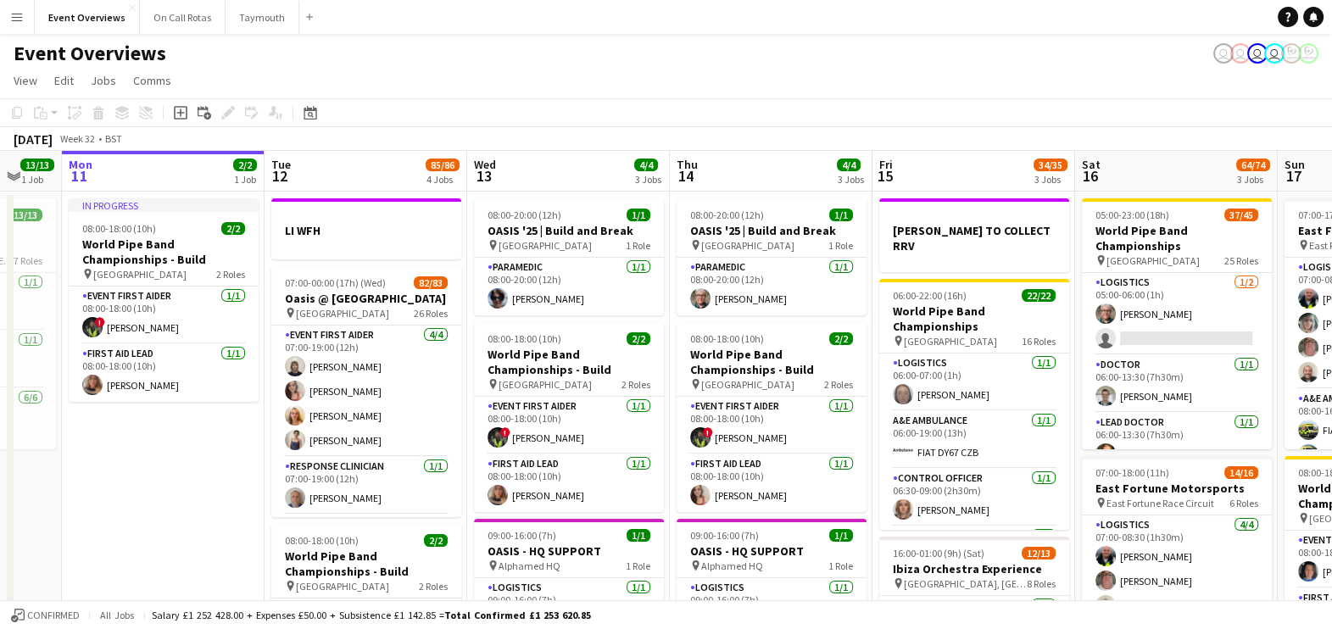
drag, startPoint x: 532, startPoint y: 415, endPoint x: 732, endPoint y: 409, distance: 200.2
click at [732, 409] on app-calendar-viewport "Sat 9 95/95 2 Jobs Sun 10 13/13 1 Job Mon 11 2/2 1 Job Tue 12 85/86 4 Jobs Wed …" at bounding box center [666, 608] width 1332 height 914
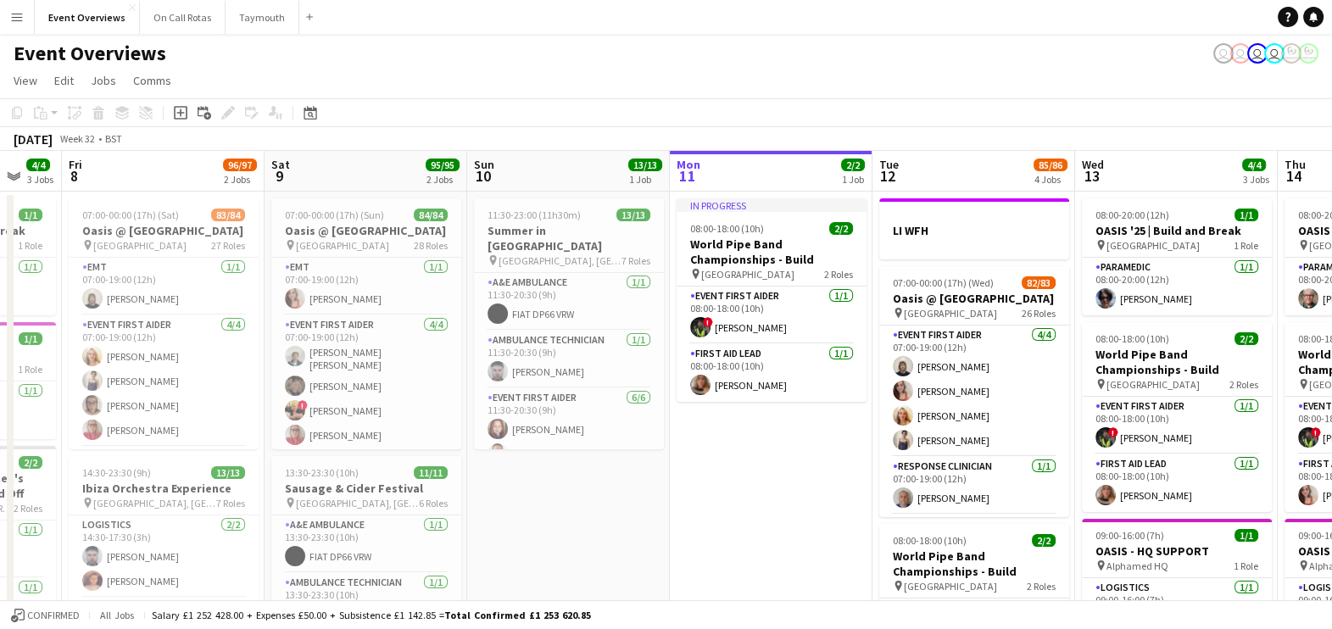
scroll to position [0, 556]
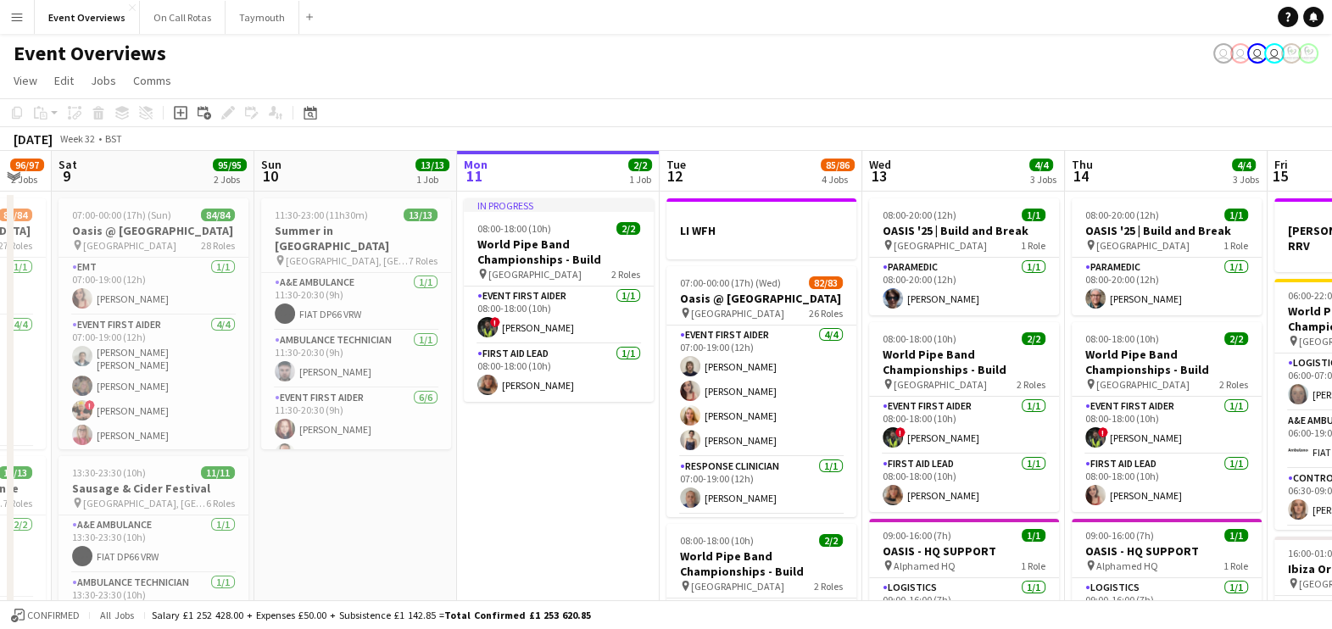
drag, startPoint x: 704, startPoint y: 386, endPoint x: 738, endPoint y: 399, distance: 37.3
click at [738, 399] on app-calendar-viewport "Wed 6 2/2 2 Jobs Thu 7 4/4 3 Jobs Fri 8 96/97 2 Jobs Sat 9 95/95 2 Jobs Sun 10 …" at bounding box center [666, 608] width 1332 height 914
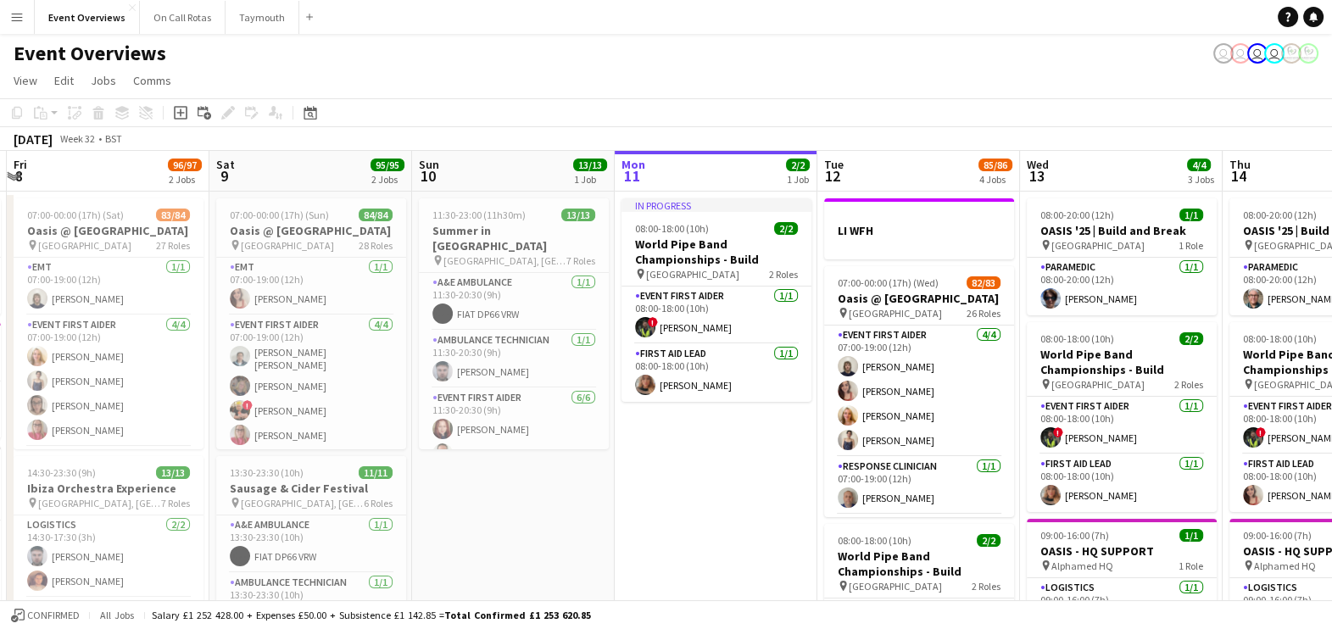
drag, startPoint x: 554, startPoint y: 336, endPoint x: 750, endPoint y: 413, distance: 210.5
click at [750, 413] on app-calendar-viewport "Wed 6 2/2 2 Jobs Thu 7 4/4 3 Jobs Fri 8 96/97 2 Jobs Sat 9 95/95 2 Jobs Sun 10 …" at bounding box center [666, 608] width 1332 height 914
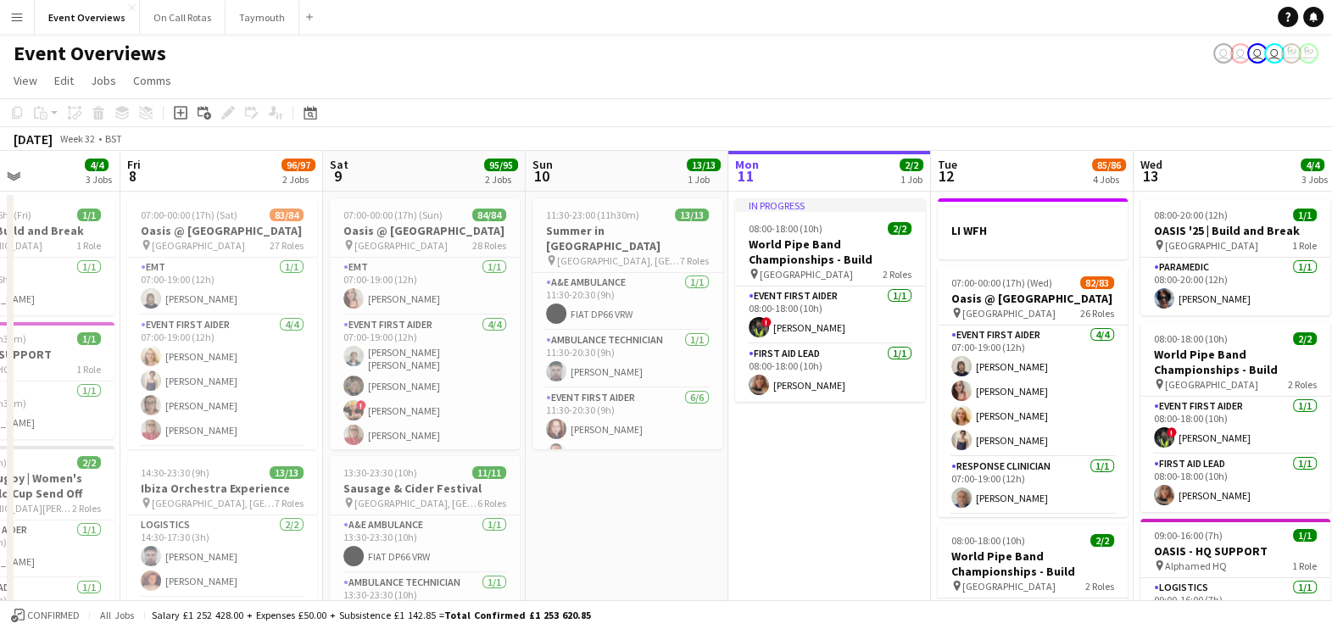
scroll to position [0, 471]
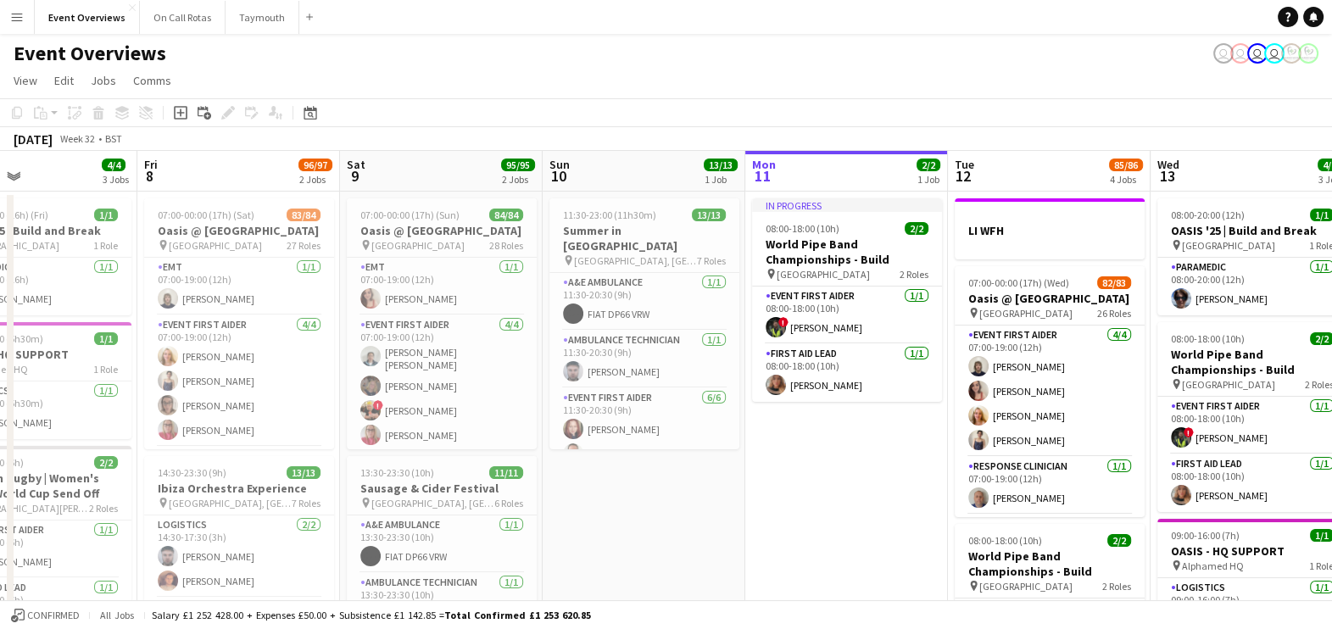
drag, startPoint x: 768, startPoint y: 528, endPoint x: 860, endPoint y: 468, distance: 110.3
click at [860, 468] on app-calendar-viewport "Tue 5 2/2 2 Jobs Wed 6 2/2 2 Jobs Thu 7 4/4 3 Jobs Fri 8 96/97 2 Jobs Sat 9 95/…" at bounding box center [666, 608] width 1332 height 914
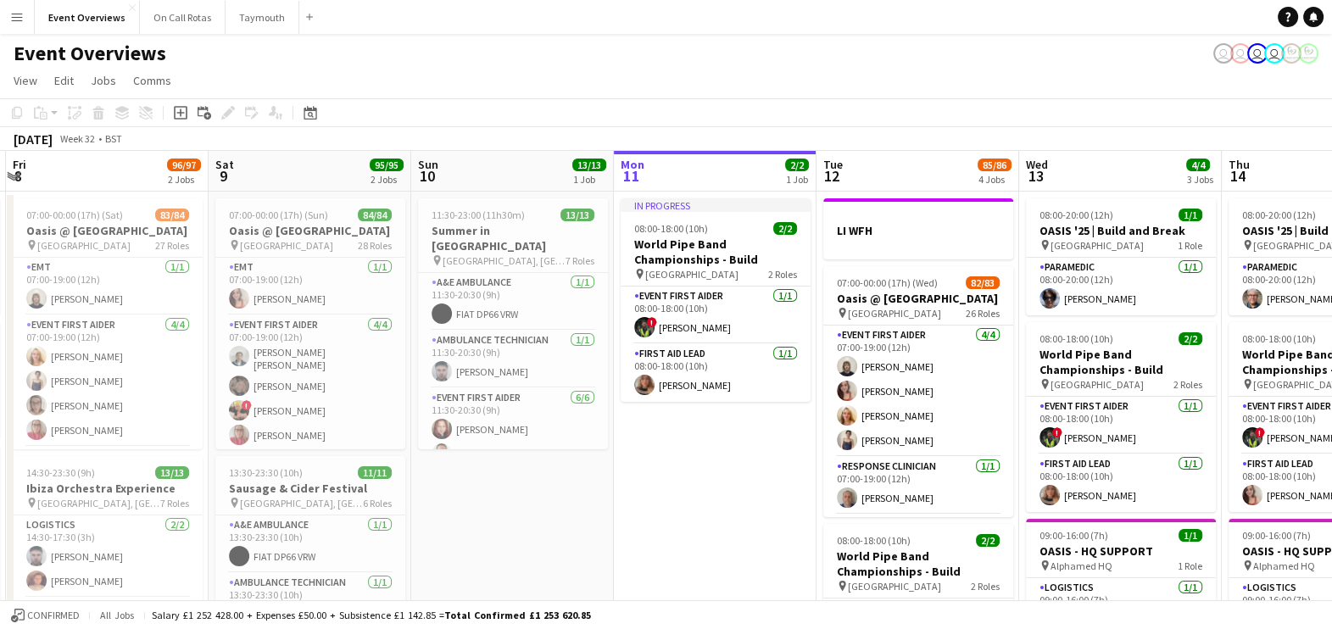
scroll to position [0, 660]
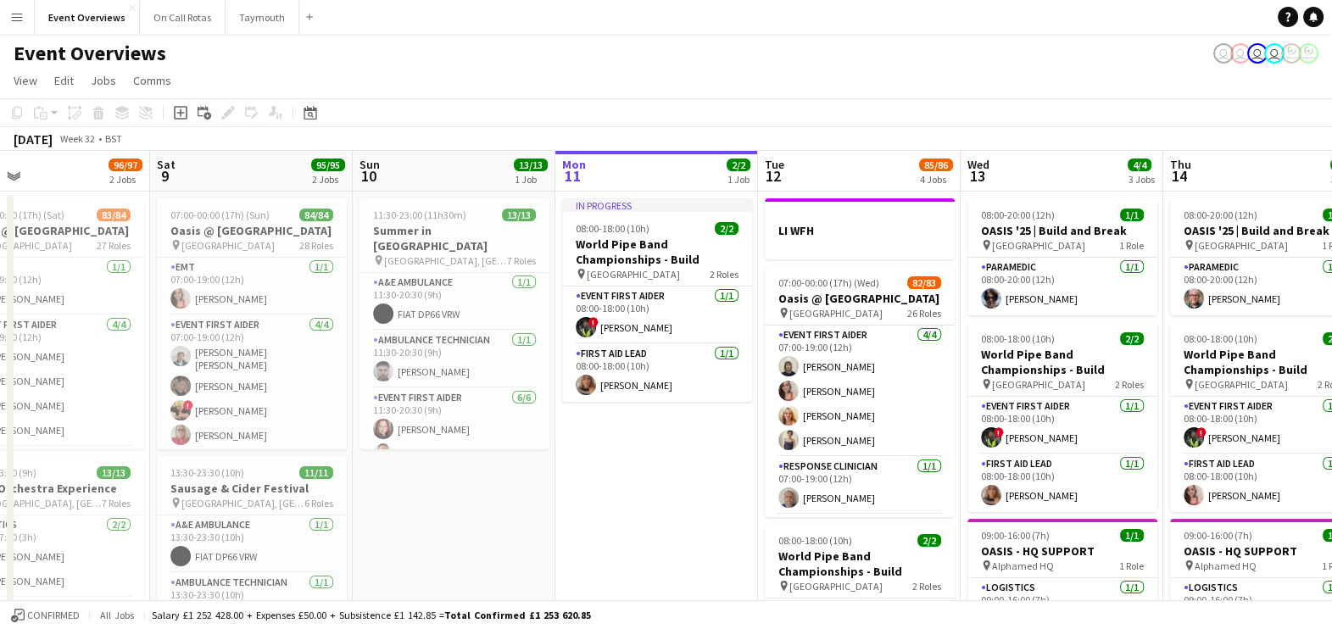
drag, startPoint x: 842, startPoint y: 465, endPoint x: 651, endPoint y: 449, distance: 191.4
click at [651, 449] on app-calendar-viewport "Tue 5 2/2 2 Jobs Wed 6 2/2 2 Jobs Thu 7 4/4 3 Jobs Fri 8 96/97 2 Jobs Sat 9 95/…" at bounding box center [666, 608] width 1332 height 914
drag, startPoint x: 815, startPoint y: 437, endPoint x: 618, endPoint y: 415, distance: 197.9
click at [618, 415] on app-calendar-viewport "Tue 5 2/2 2 Jobs Wed 6 2/2 2 Jobs Thu 7 4/4 3 Jobs Fri 8 96/97 2 Jobs Sat 9 95/…" at bounding box center [666, 608] width 1332 height 914
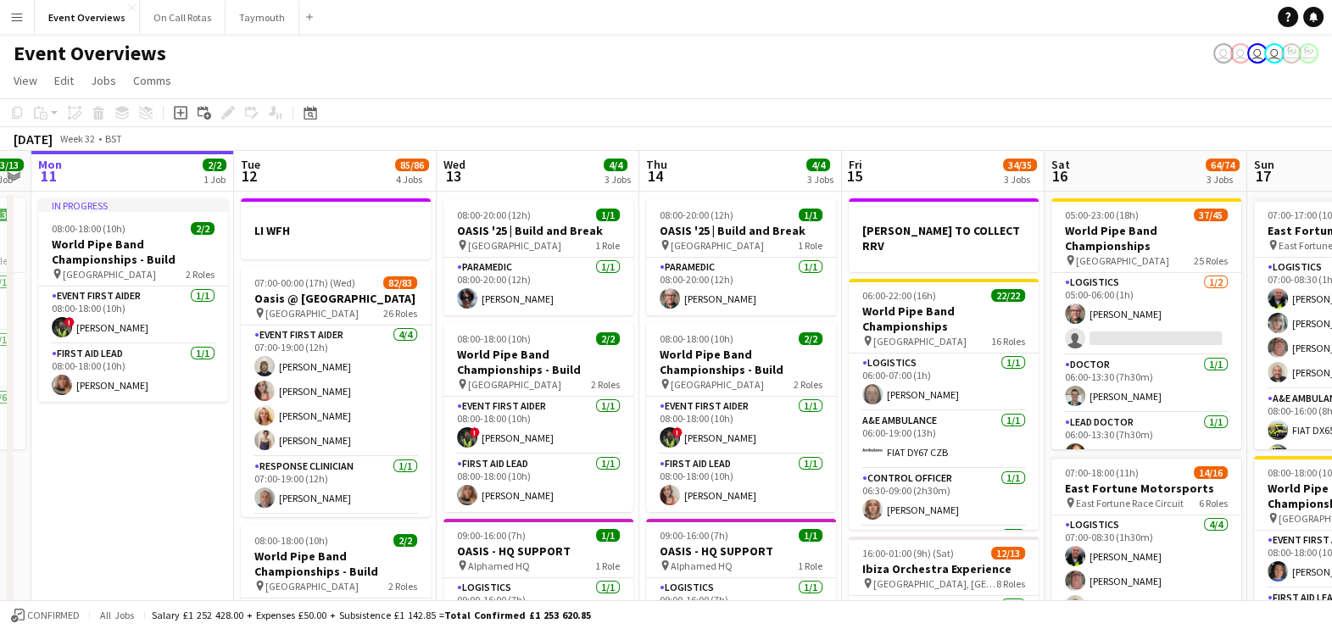
drag, startPoint x: 441, startPoint y: 496, endPoint x: 114, endPoint y: 547, distance: 330.3
click at [114, 547] on app-calendar-viewport "Fri 8 96/97 2 Jobs Sat 9 95/95 2 Jobs Sun 10 13/13 1 Job Mon 11 2/2 1 Job Tue 1…" at bounding box center [666, 608] width 1332 height 914
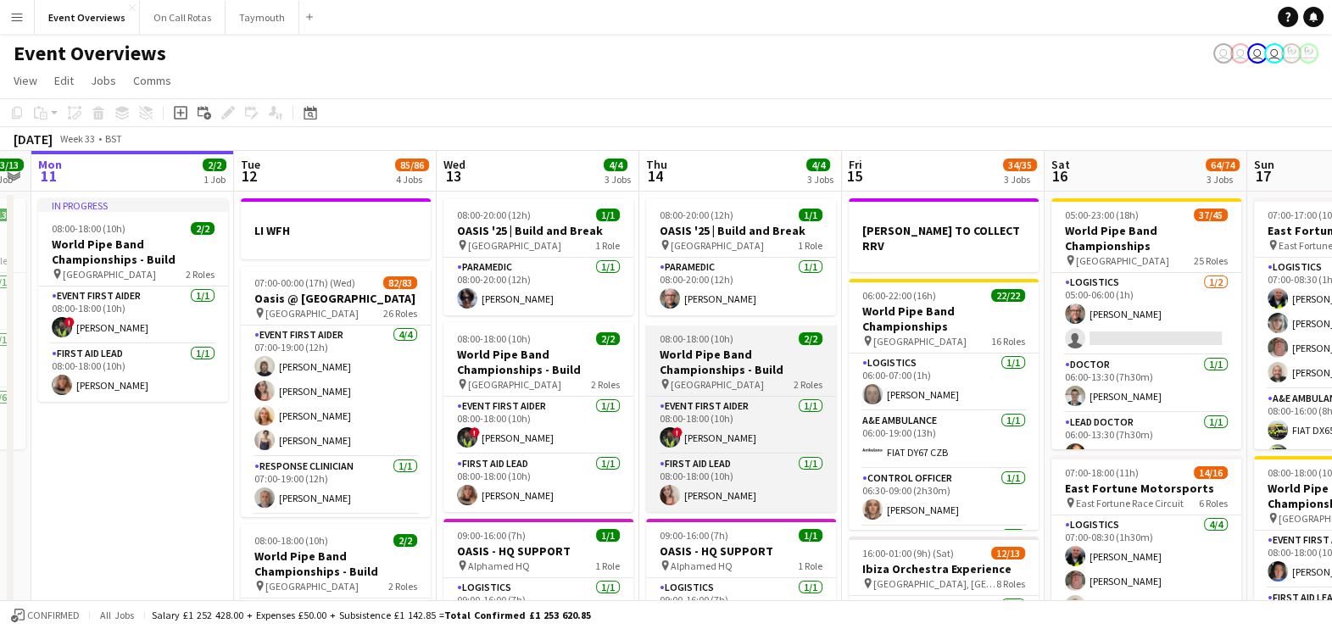
scroll to position [0, 698]
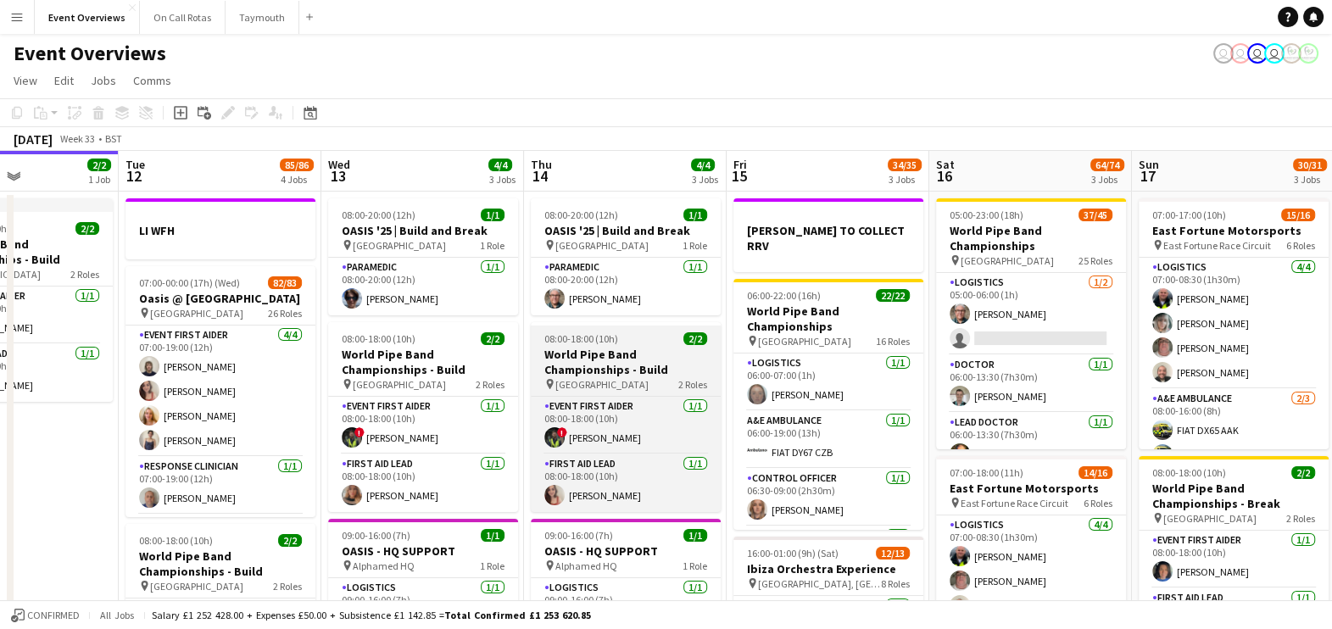
drag, startPoint x: 735, startPoint y: 400, endPoint x: 411, endPoint y: 393, distance: 323.9
click at [411, 393] on app-calendar-viewport "Fri 8 96/97 2 Jobs Sat 9 95/95 2 Jobs Sun 10 13/13 1 Job Mon 11 2/2 1 Job Tue 1…" at bounding box center [666, 608] width 1332 height 914
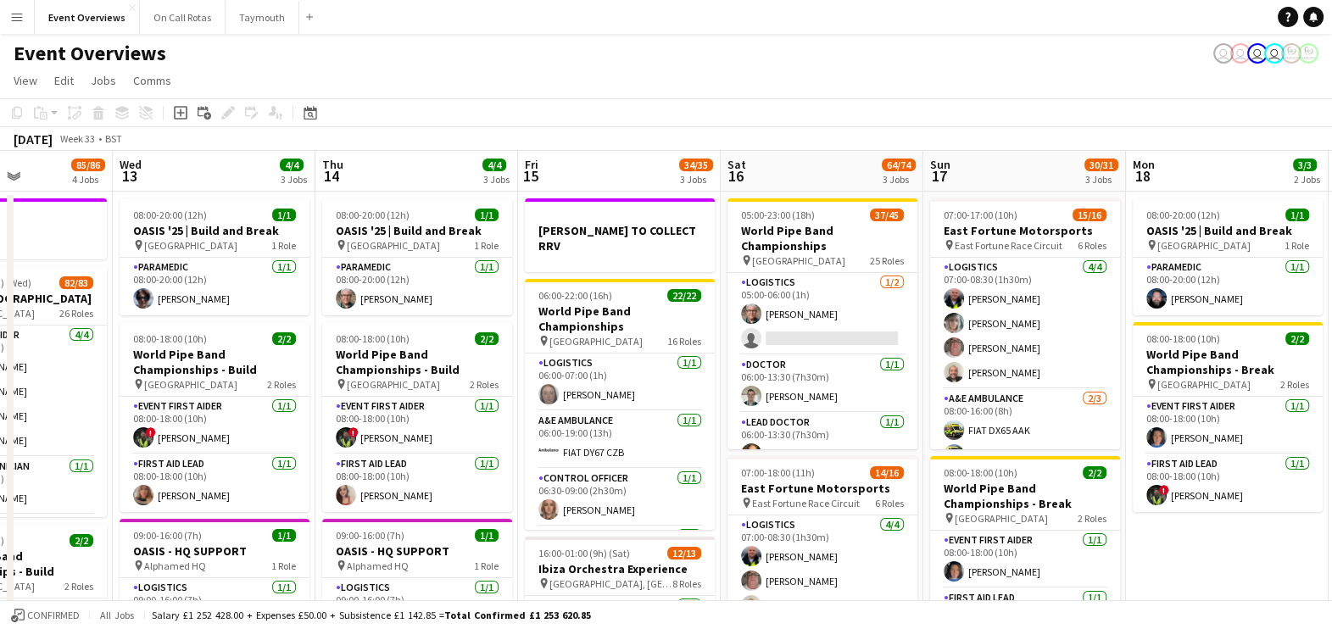
drag, startPoint x: 825, startPoint y: 356, endPoint x: 432, endPoint y: 369, distance: 393.6
click at [432, 369] on app-calendar-viewport "Sat 9 95/95 2 Jobs Sun 10 13/13 1 Job Mon 11 2/2 1 Job Tue 12 85/86 4 Jobs Wed …" at bounding box center [666, 608] width 1332 height 914
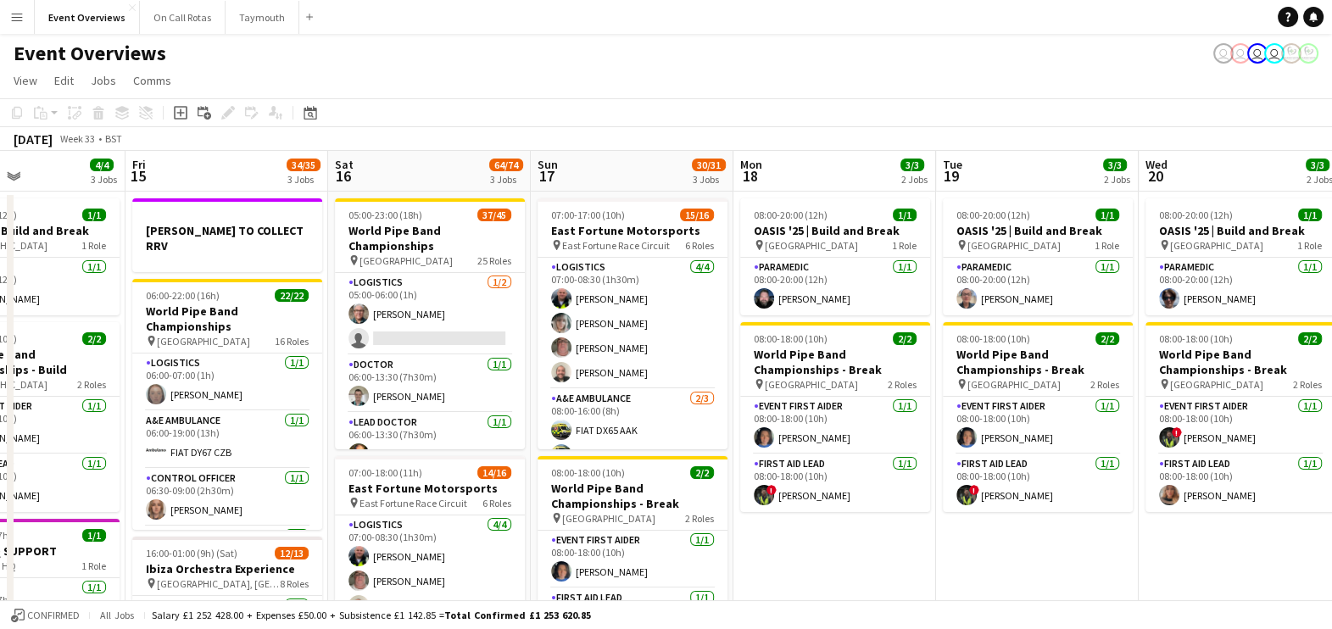
drag, startPoint x: 634, startPoint y: 343, endPoint x: 431, endPoint y: 334, distance: 203.7
click at [431, 334] on app-calendar-viewport "Mon 11 2/2 1 Job Tue 12 85/86 4 Jobs Wed 13 4/4 3 Jobs Thu 14 4/4 3 Jobs Fri 15…" at bounding box center [666, 608] width 1332 height 914
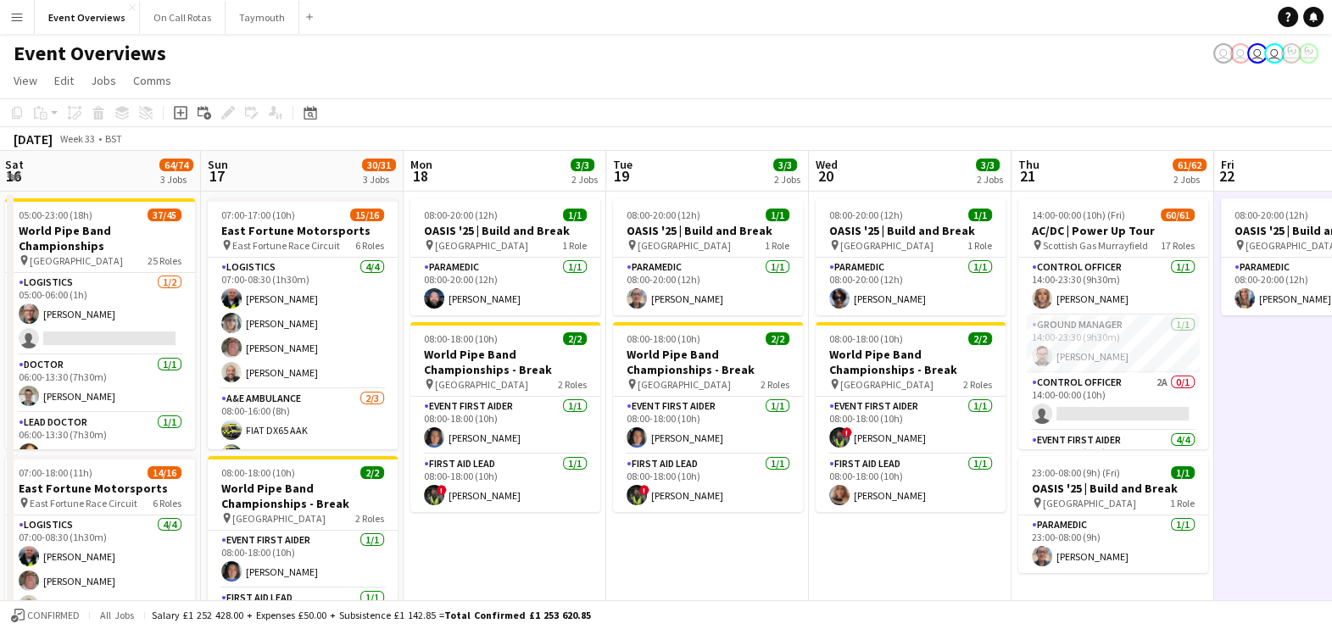
drag, startPoint x: 623, startPoint y: 408, endPoint x: 481, endPoint y: 420, distance: 142.9
click at [481, 420] on app-calendar-viewport "Wed 13 4/4 3 Jobs Thu 14 4/4 3 Jobs Fri 15 34/35 3 Jobs Sat 16 64/74 3 Jobs Sun…" at bounding box center [666, 608] width 1332 height 914
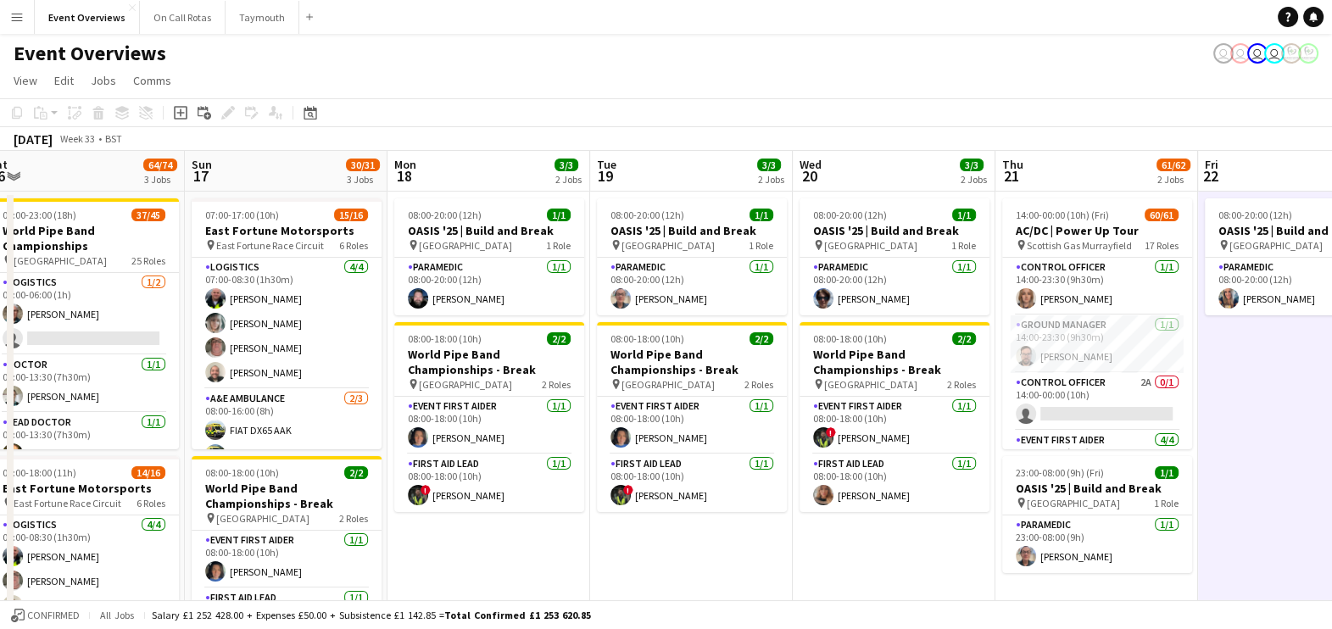
scroll to position [0, 645]
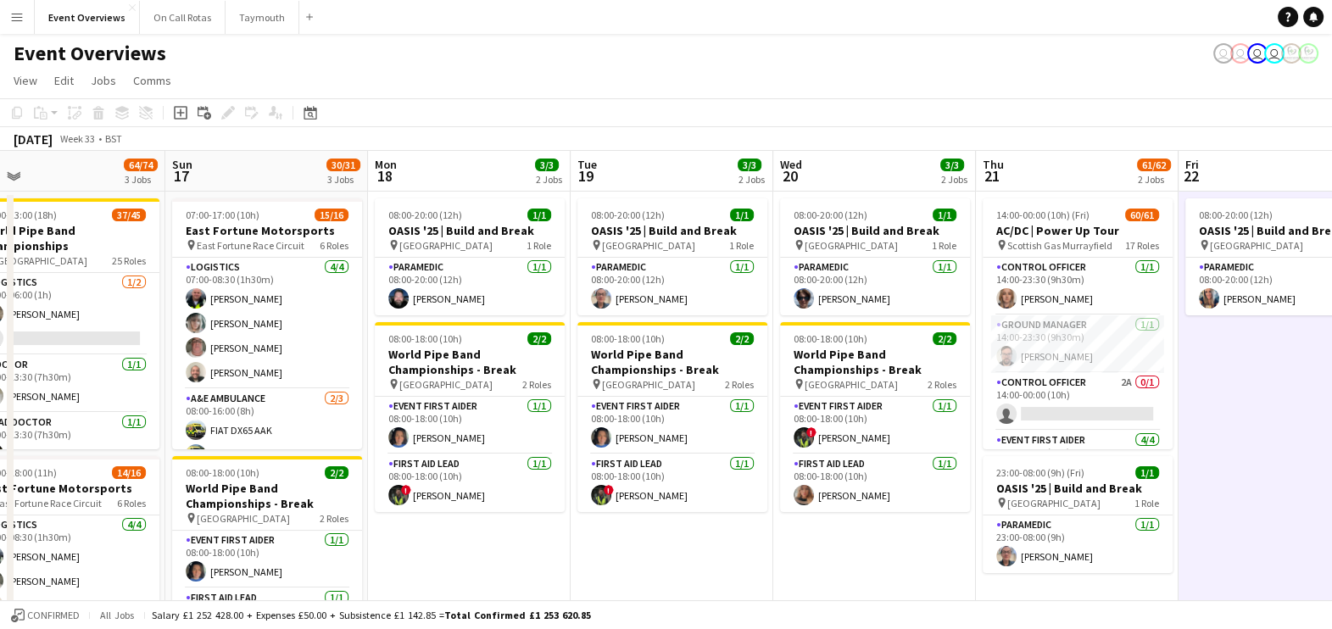
drag, startPoint x: 681, startPoint y: 427, endPoint x: 458, endPoint y: 443, distance: 223.5
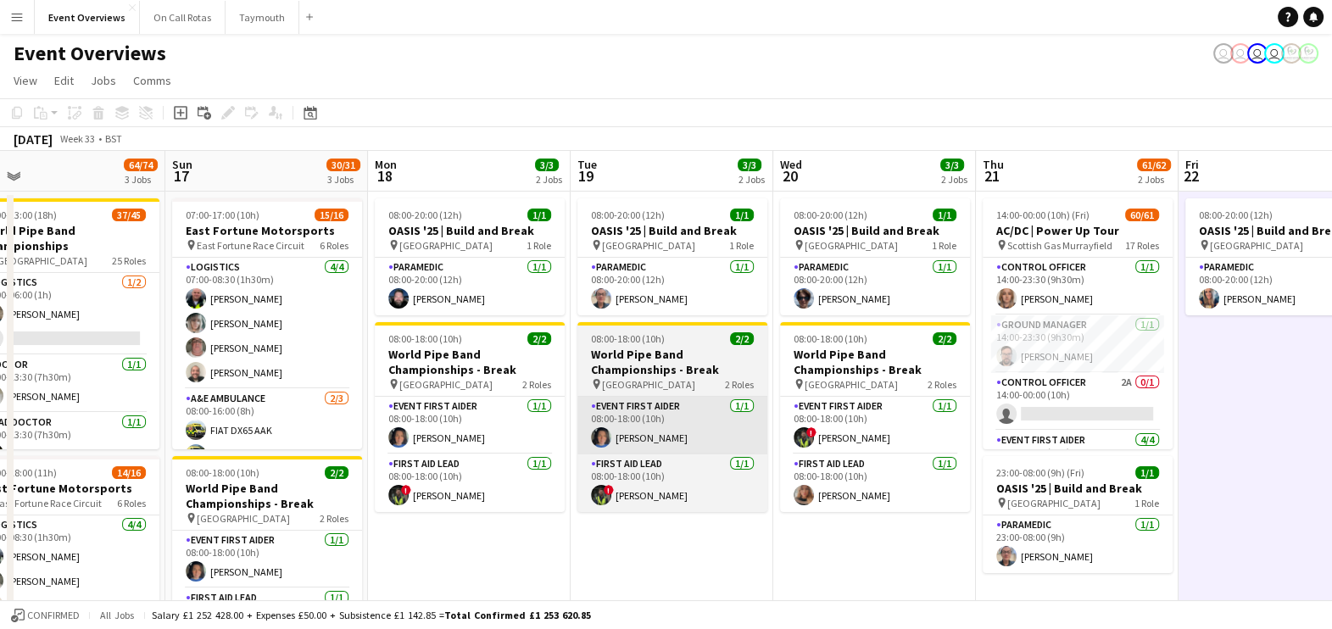
click at [458, 443] on app-calendar-viewport "Wed 13 4/4 3 Jobs Thu 14 4/4 3 Jobs Fri 15 34/35 3 Jobs Sat 16 64/74 3 Jobs Sun…" at bounding box center [666, 608] width 1332 height 914
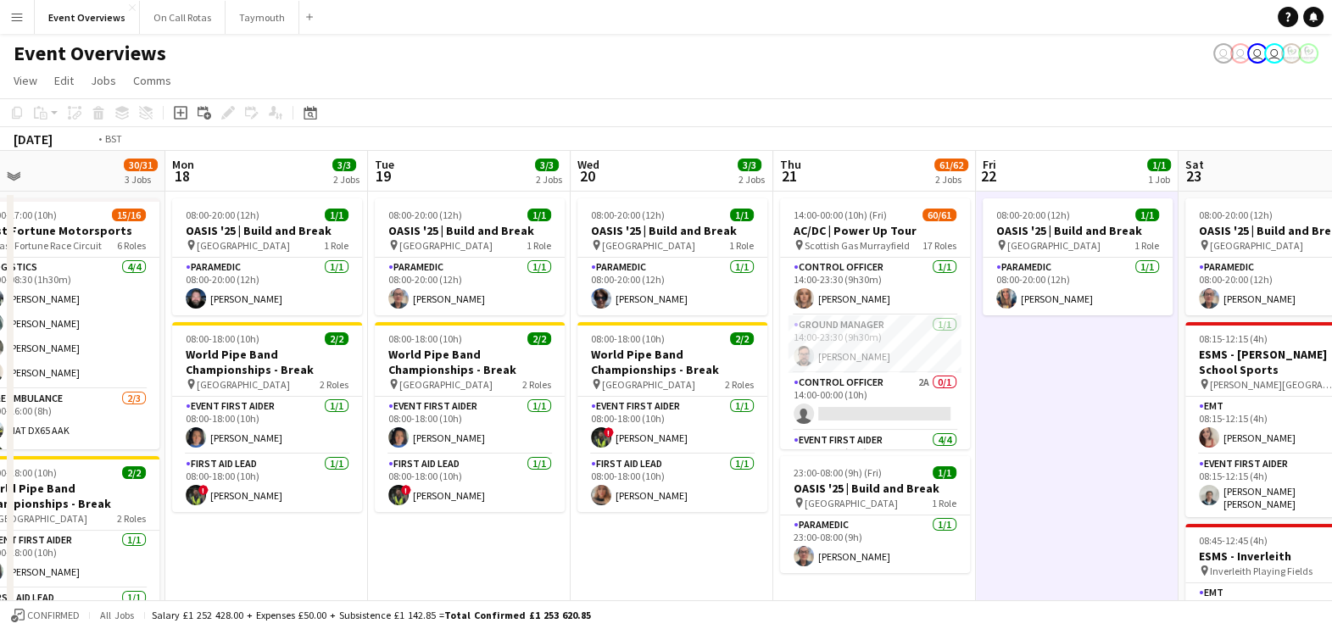
drag, startPoint x: 653, startPoint y: 429, endPoint x: 445, endPoint y: 420, distance: 207.9
click at [445, 420] on app-calendar-viewport "Thu 14 4/4 3 Jobs Fri 15 34/35 3 Jobs Sat 16 64/74 3 Jobs Sun 17 30/31 3 Jobs M…" at bounding box center [666, 608] width 1332 height 914
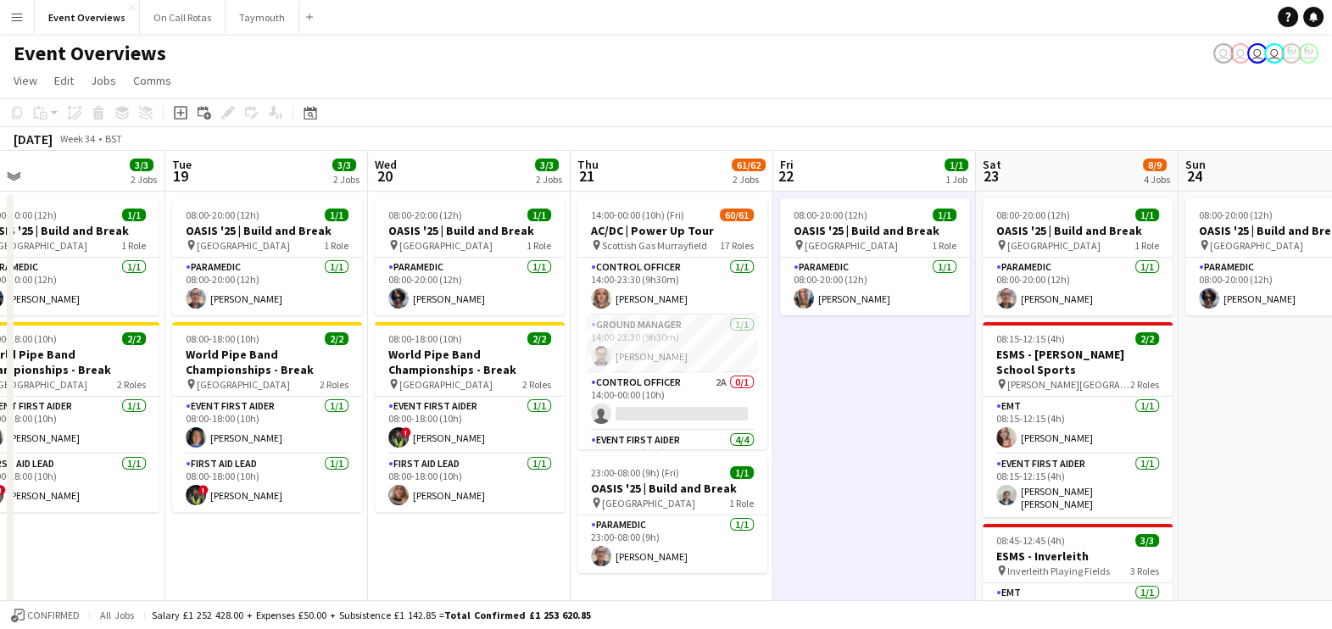
scroll to position [0, 650]
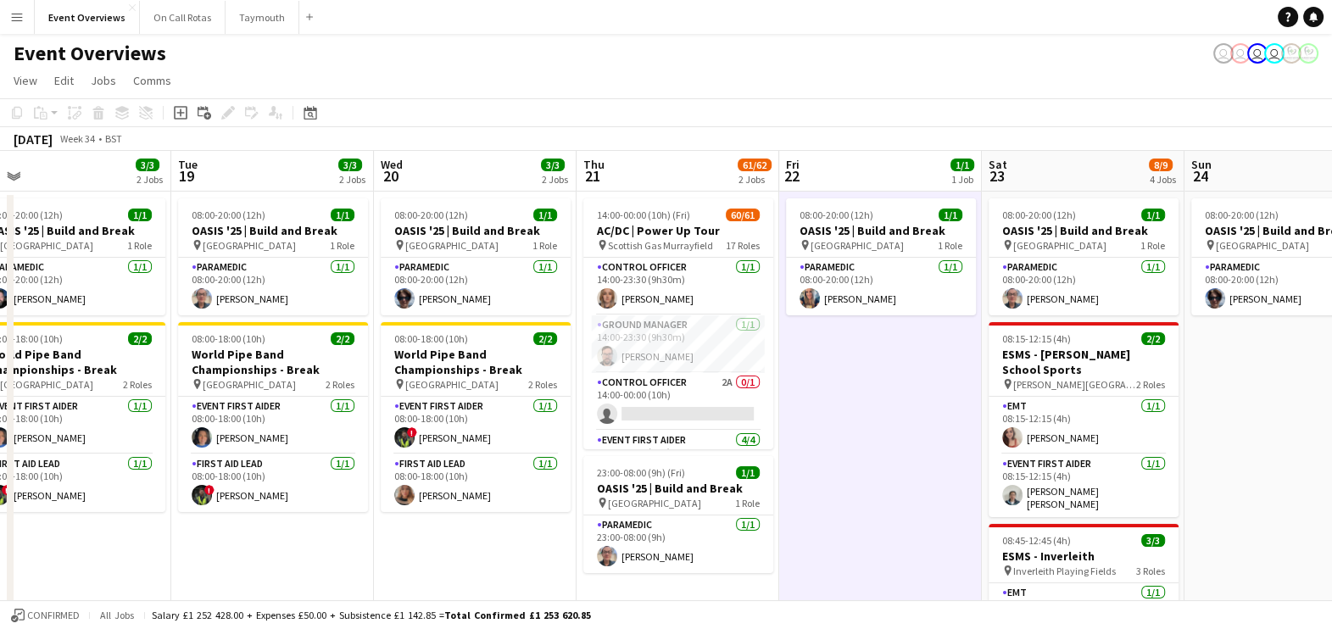
drag, startPoint x: 655, startPoint y: 380, endPoint x: 455, endPoint y: 386, distance: 200.2
click at [455, 386] on app-calendar-viewport "Fri 15 34/35 3 Jobs Sat 16 64/74 3 Jobs Sun 17 30/31 3 Jobs Mon 18 3/3 2 Jobs T…" at bounding box center [666, 608] width 1332 height 914
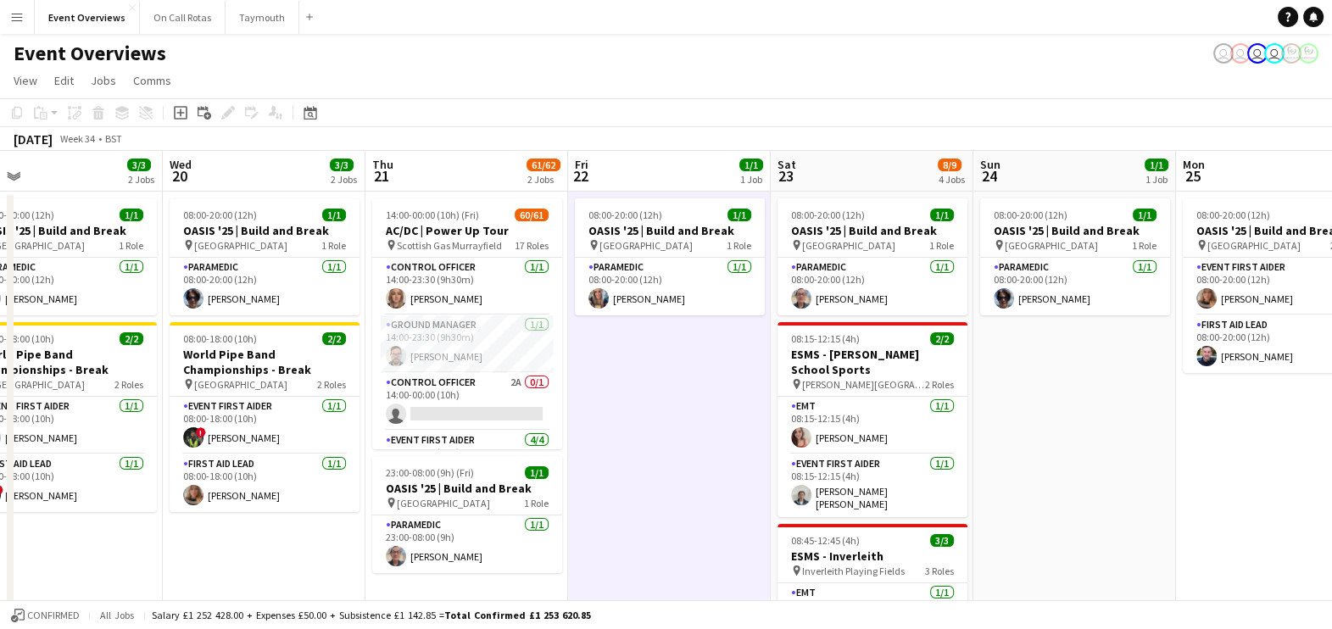
drag, startPoint x: 657, startPoint y: 415, endPoint x: 437, endPoint y: 427, distance: 220.7
click at [437, 427] on app-calendar-viewport "Sat 16 64/74 3 Jobs Sun 17 30/31 3 Jobs Mon 18 3/3 2 Jobs Tue 19 3/3 2 Jobs Wed…" at bounding box center [666, 608] width 1332 height 914
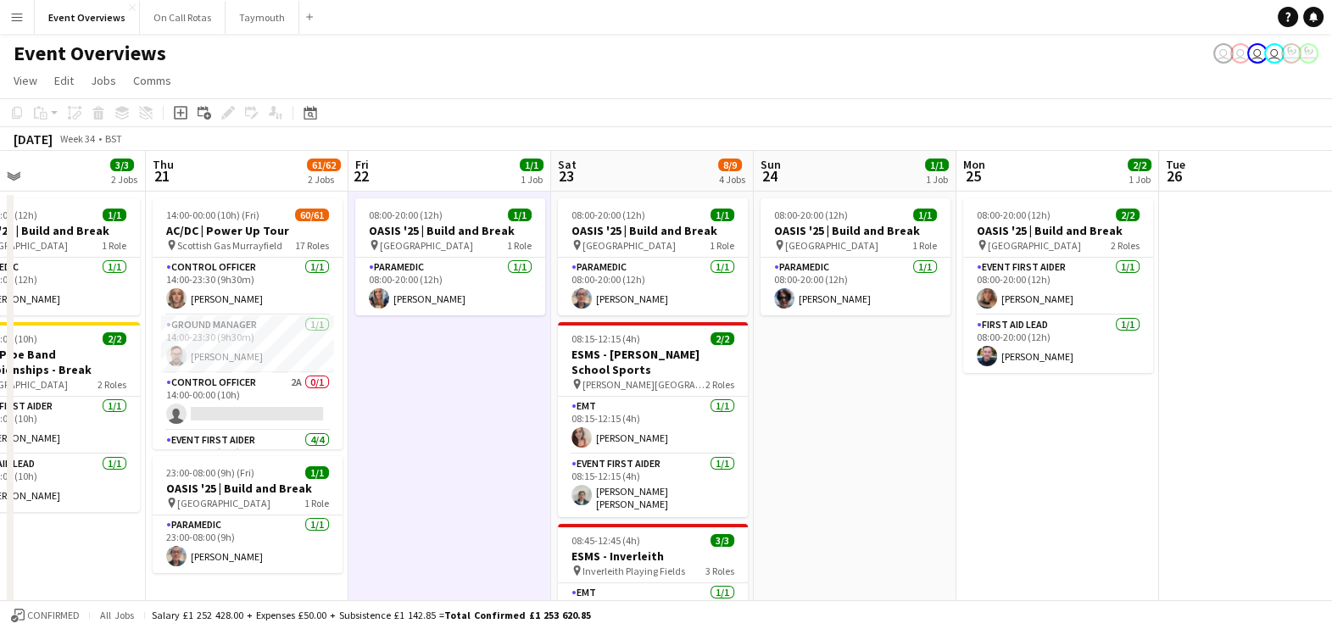
click at [743, 410] on app-calendar-viewport "Mon 18 3/3 2 Jobs Tue 19 3/3 2 Jobs Wed 20 3/3 2 Jobs Thu 21 61/62 2 Jobs Fri 2…" at bounding box center [666, 608] width 1332 height 914
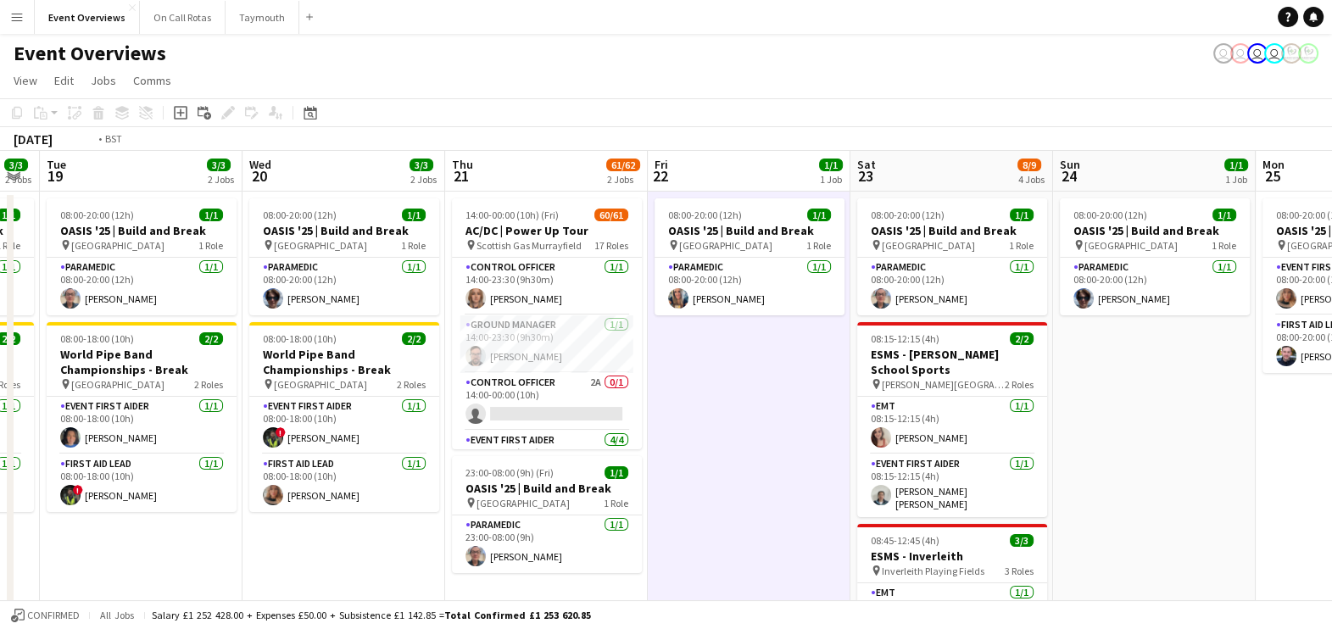
drag, startPoint x: 259, startPoint y: 526, endPoint x: 800, endPoint y: 526, distance: 541.7
click at [800, 526] on app-calendar-viewport "Sun 17 30/31 3 Jobs Mon 18 3/3 2 Jobs Tue 19 3/3 2 Jobs Wed 20 3/3 2 Jobs Thu 2…" at bounding box center [666, 608] width 1332 height 914
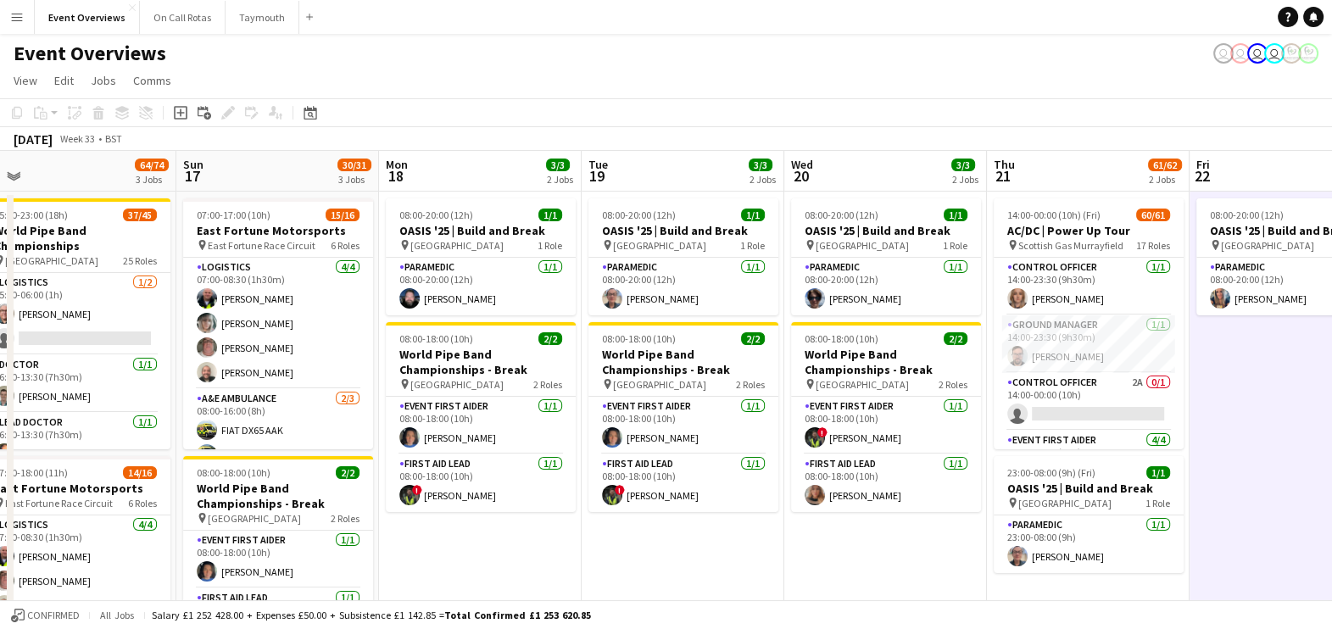
drag, startPoint x: 614, startPoint y: 524, endPoint x: 828, endPoint y: 532, distance: 214.6
click at [828, 532] on app-calendar-viewport "Thu 14 4/4 3 Jobs Fri 15 34/35 3 Jobs Sat 16 64/74 3 Jobs Sun 17 30/31 3 Jobs M…" at bounding box center [666, 608] width 1332 height 914
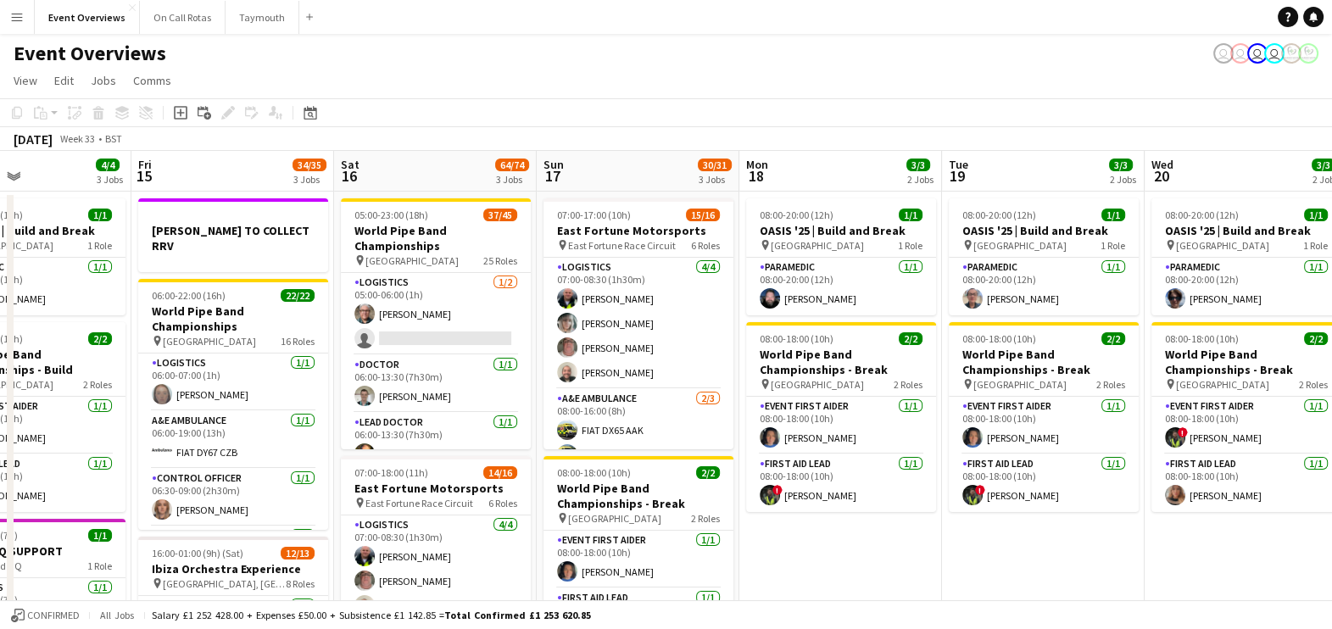
drag, startPoint x: 691, startPoint y: 514, endPoint x: 831, endPoint y: 513, distance: 139.9
click at [831, 513] on app-calendar-viewport "Tue 12 85/86 4 Jobs Wed 13 4/4 3 Jobs Thu 14 4/4 3 Jobs Fri 15 34/35 3 Jobs Sat…" at bounding box center [666, 608] width 1332 height 914
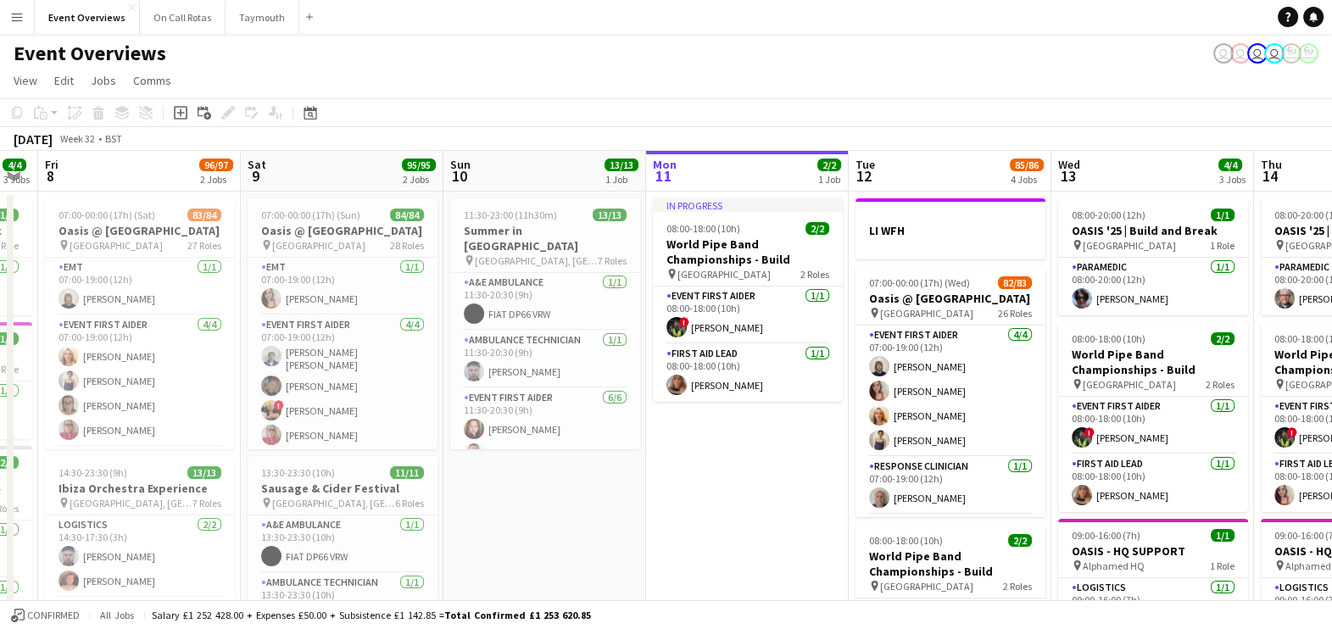
drag, startPoint x: 259, startPoint y: 348, endPoint x: 1165, endPoint y: 286, distance: 908.4
click at [1165, 286] on app-calendar-viewport "Wed 6 2/2 2 Jobs Thu 7 4/4 3 Jobs Fri 8 96/97 2 Jobs Sat 9 95/95 2 Jobs Sun 10 …" at bounding box center [666, 608] width 1332 height 914
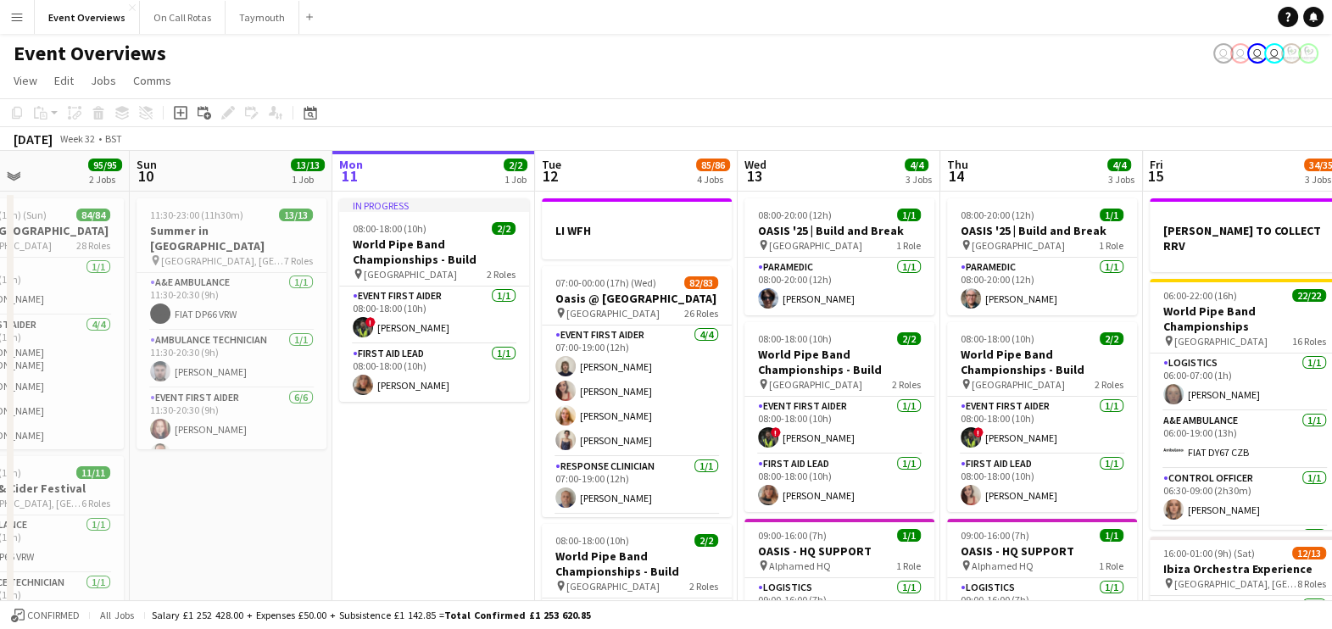
drag, startPoint x: 767, startPoint y: 495, endPoint x: 456, endPoint y: 498, distance: 311.1
click at [456, 498] on app-calendar-viewport "Wed 6 2/2 2 Jobs Thu 7 4/4 3 Jobs Fri 8 96/97 2 Jobs Sat 9 95/95 2 Jobs Sun 10 …" at bounding box center [666, 608] width 1332 height 914
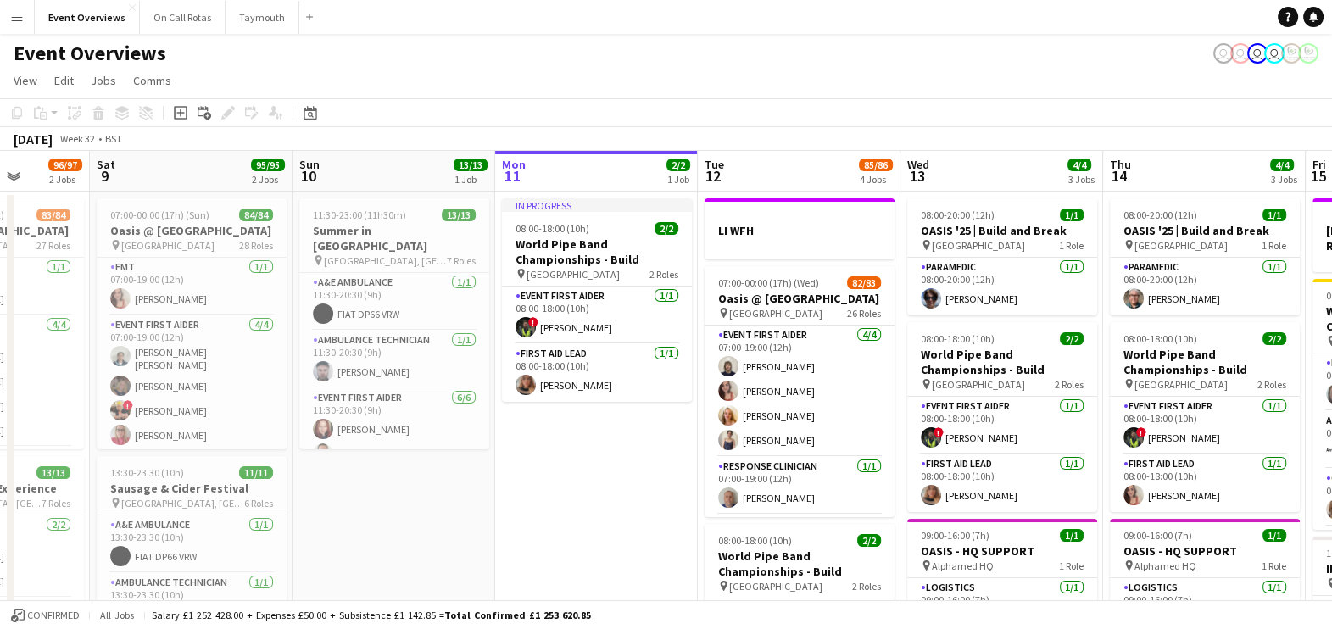
scroll to position [0, 504]
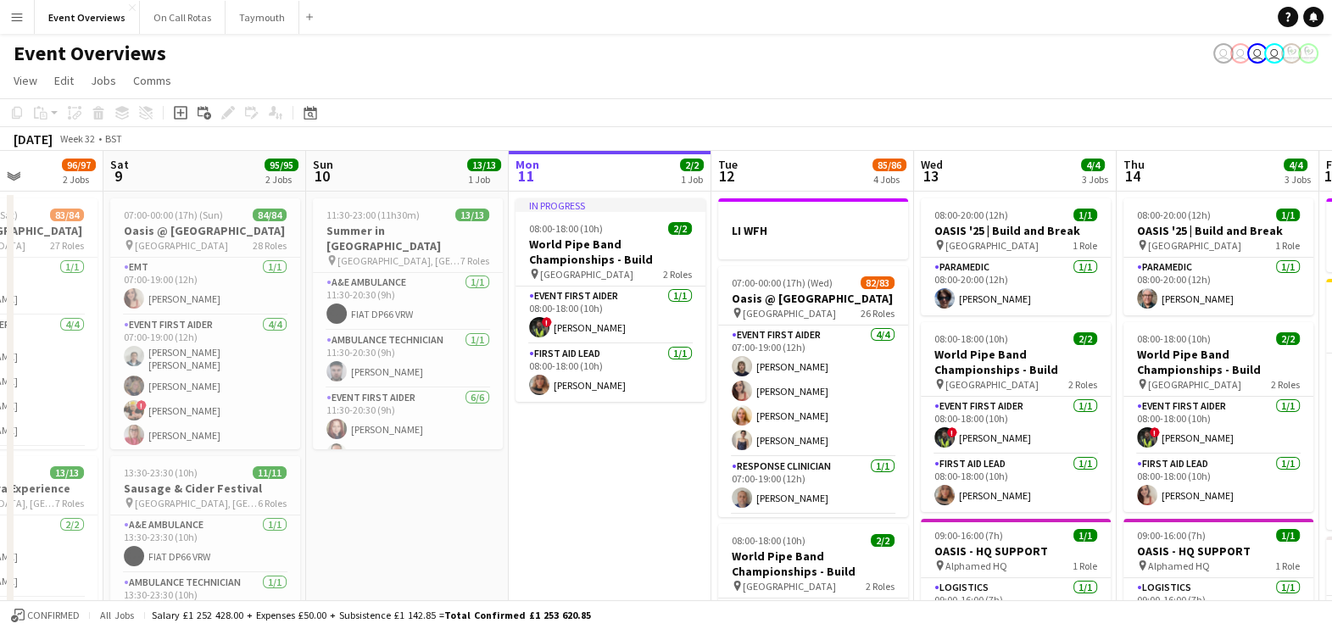
drag, startPoint x: 409, startPoint y: 511, endPoint x: 584, endPoint y: 503, distance: 174.8
click at [584, 503] on app-calendar-viewport "Wed 6 2/2 2 Jobs Thu 7 4/4 3 Jobs Fri 8 96/97 2 Jobs Sat 9 95/95 2 Jobs Sun 10 …" at bounding box center [666, 608] width 1332 height 914
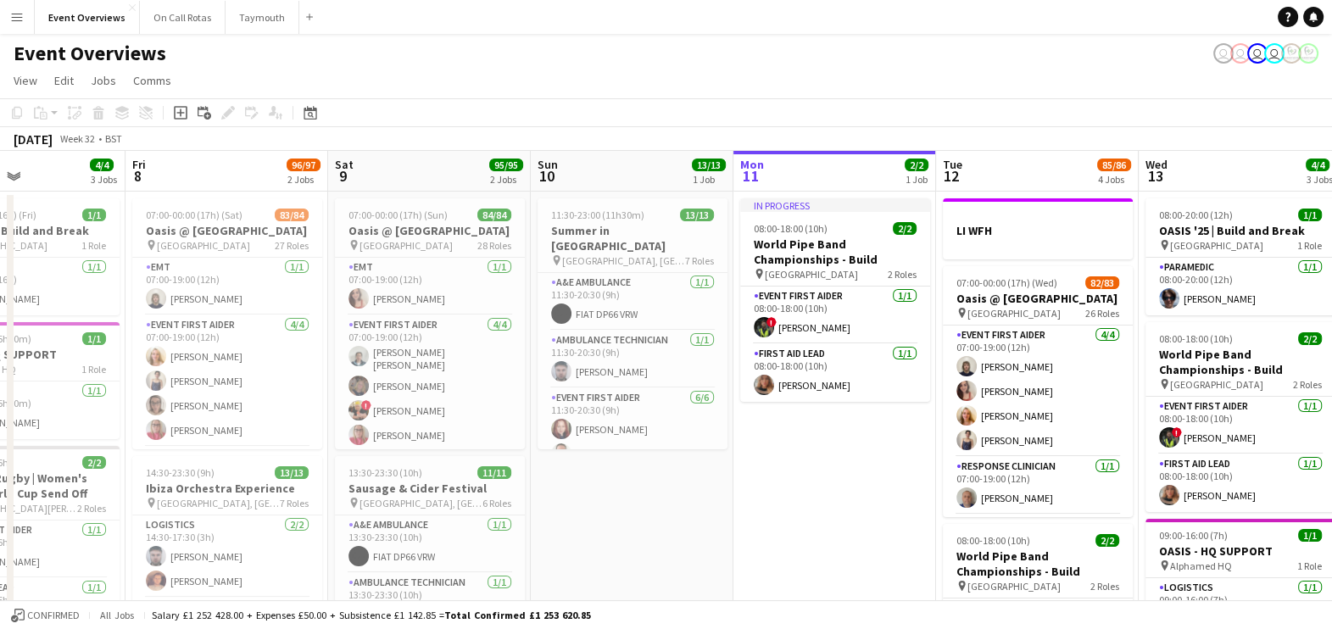
drag, startPoint x: 584, startPoint y: 490, endPoint x: 810, endPoint y: 509, distance: 226.3
click at [810, 509] on app-calendar-viewport "Tue 5 2/2 2 Jobs Wed 6 2/2 2 Jobs Thu 7 4/4 3 Jobs Fri 8 96/97 2 Jobs Sat 9 95/…" at bounding box center [666, 608] width 1332 height 914
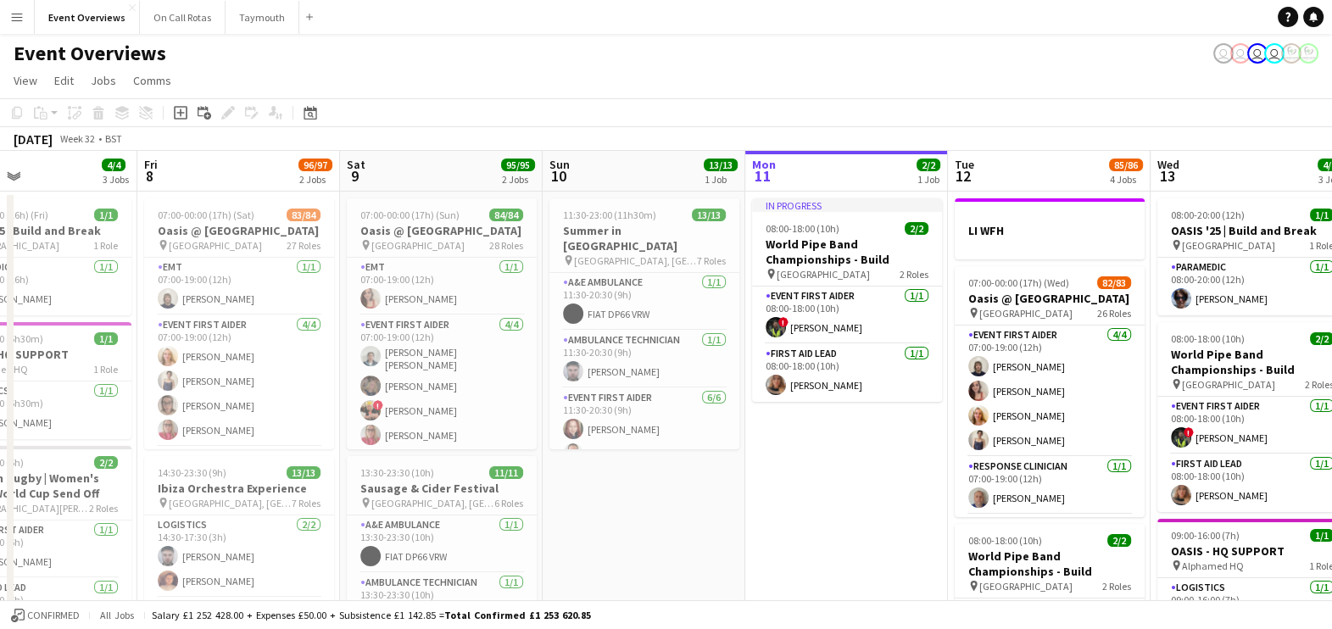
scroll to position [0, 449]
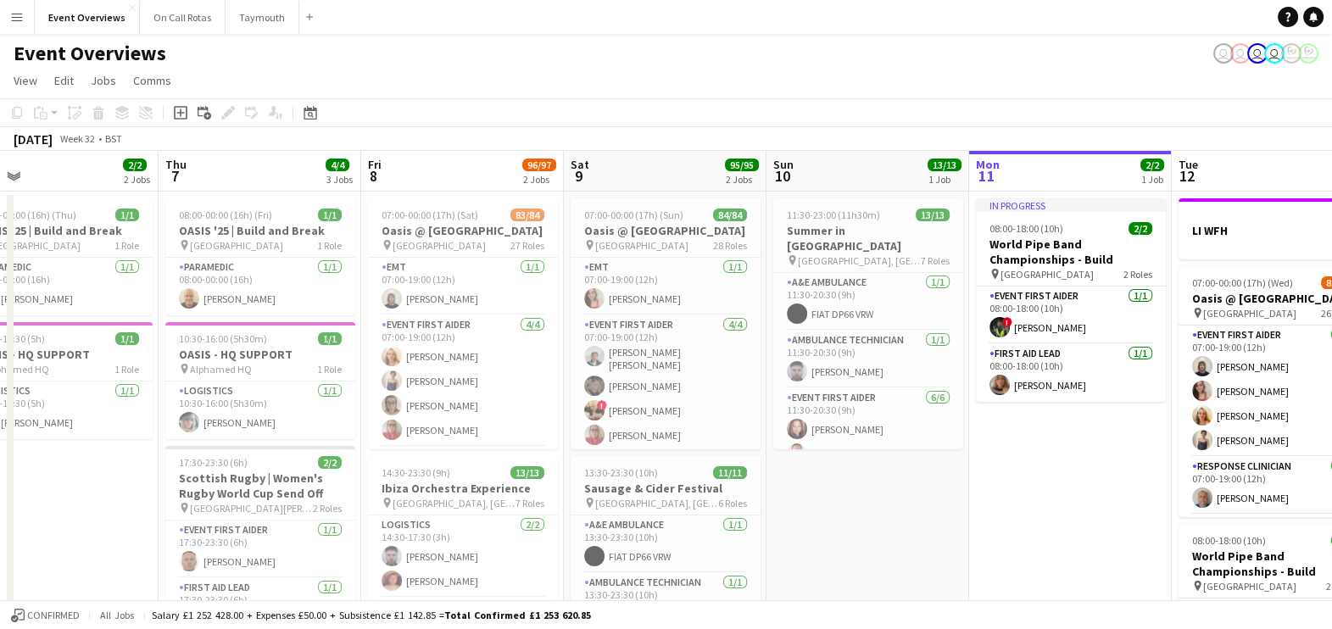
drag, startPoint x: 618, startPoint y: 526, endPoint x: 853, endPoint y: 482, distance: 238.9
click at [853, 482] on app-calendar-viewport "Mon 4 2/2 3 Jobs Tue 5 2/2 2 Jobs Wed 6 2/2 2 Jobs Thu 7 4/4 3 Jobs Fri 8 96/97…" at bounding box center [666, 608] width 1332 height 914
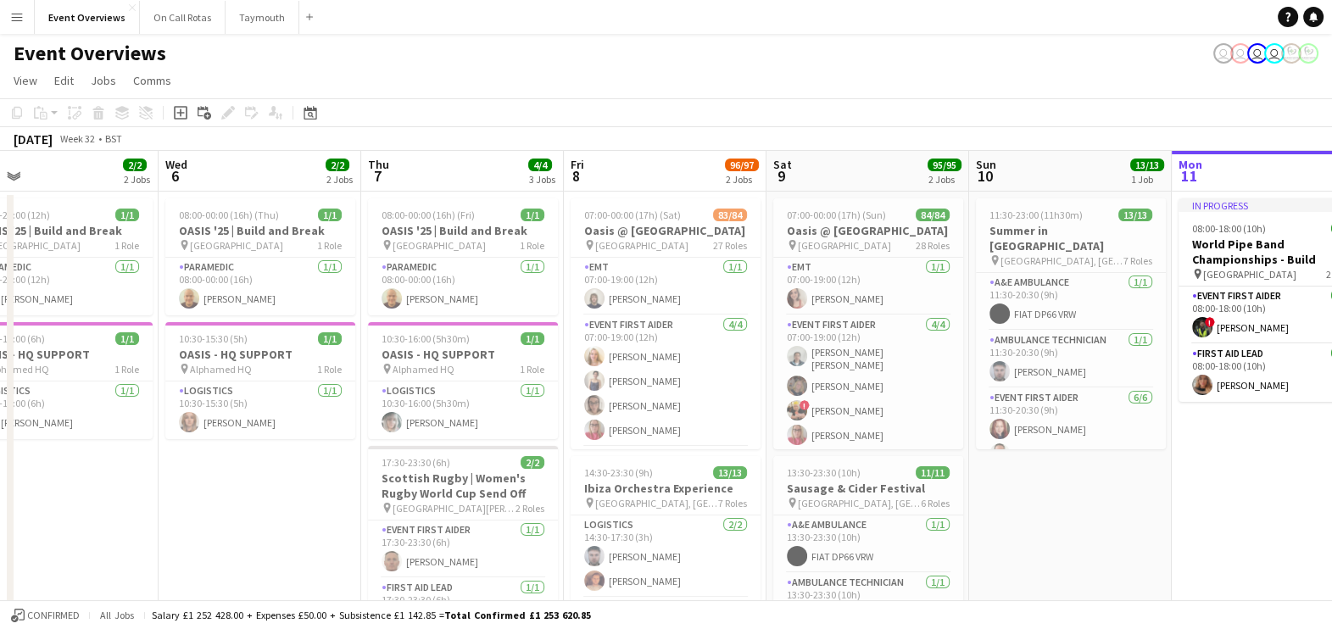
scroll to position [0, 345]
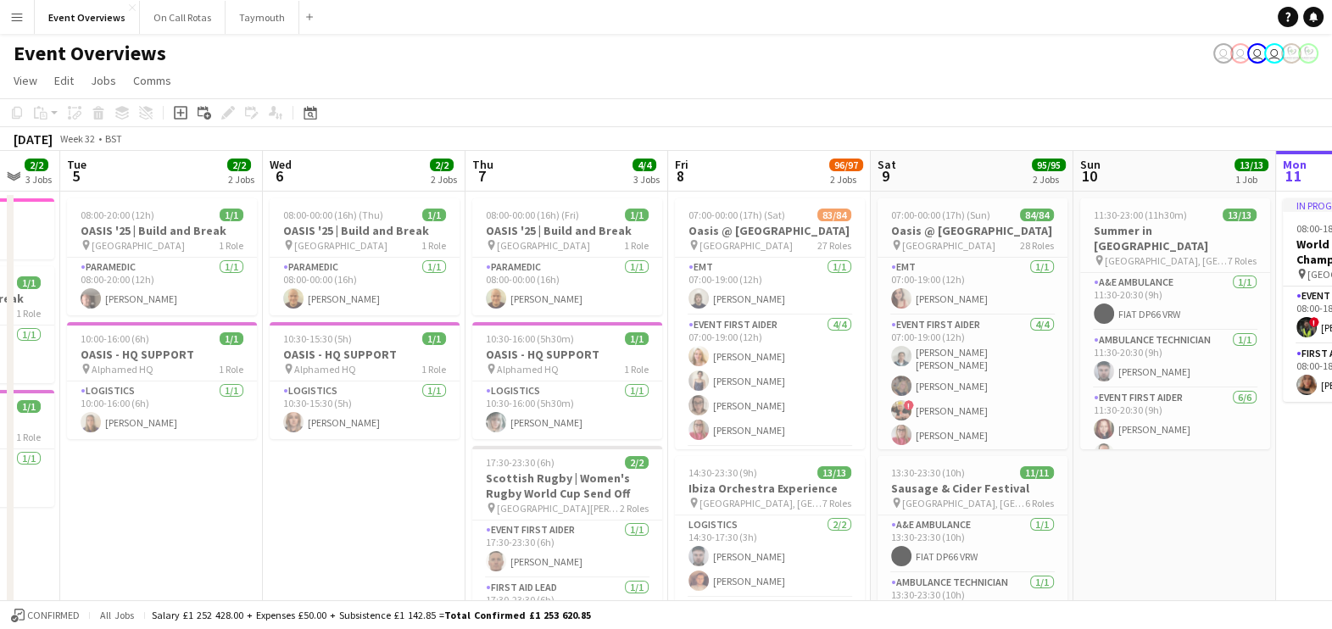
drag, startPoint x: 66, startPoint y: 517, endPoint x: 373, endPoint y: 556, distance: 309.4
click at [373, 556] on app-calendar-viewport "Sun 3 19/19 2 Jobs Mon 4 2/2 3 Jobs Tue 5 2/2 2 Jobs Wed 6 2/2 2 Jobs Thu 7 4/4…" at bounding box center [666, 608] width 1332 height 914
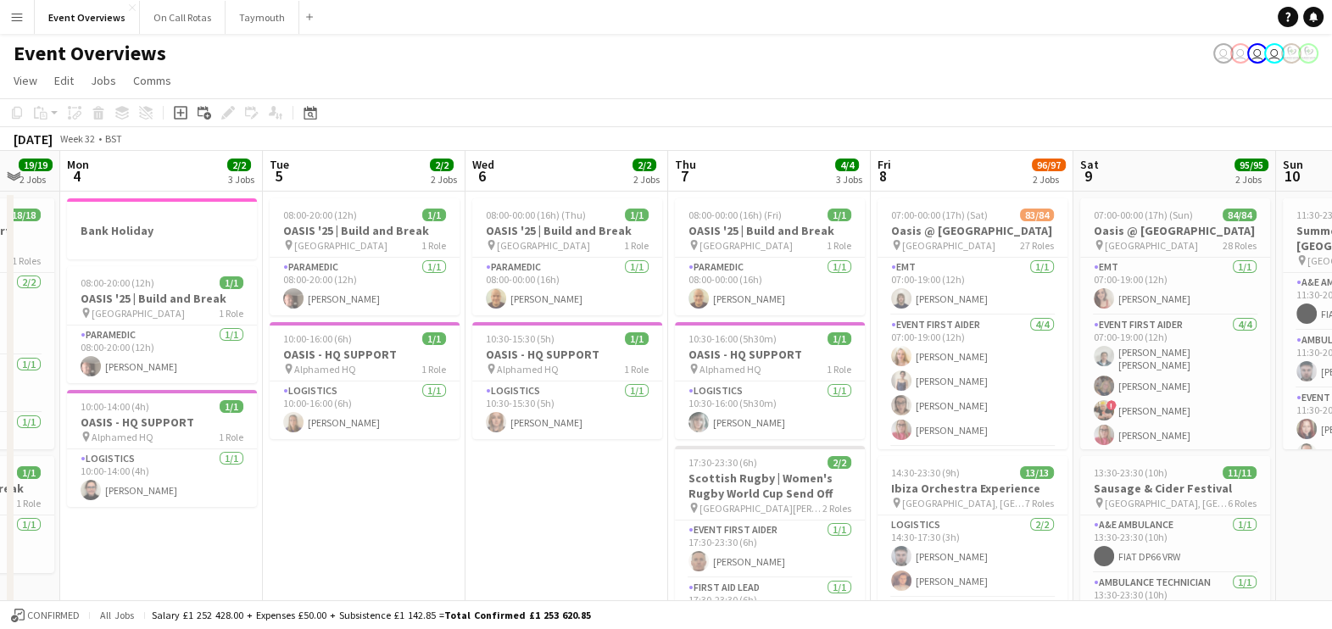
scroll to position [0, 378]
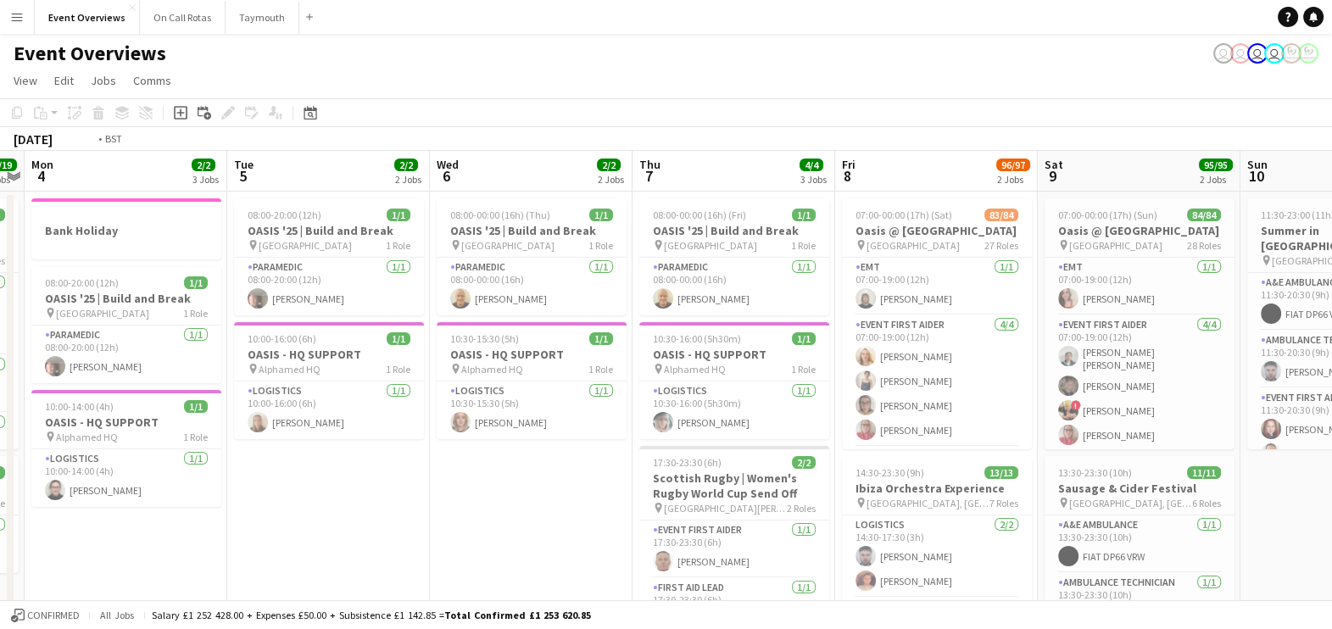
drag, startPoint x: 348, startPoint y: 533, endPoint x: 517, endPoint y: 543, distance: 169.9
click at [517, 543] on app-calendar-viewport "Sat 2 46/47 3 Jobs Sun 3 19/19 2 Jobs Mon 4 2/2 3 Jobs Tue 5 2/2 2 Jobs Wed 6 2…" at bounding box center [666, 608] width 1332 height 914
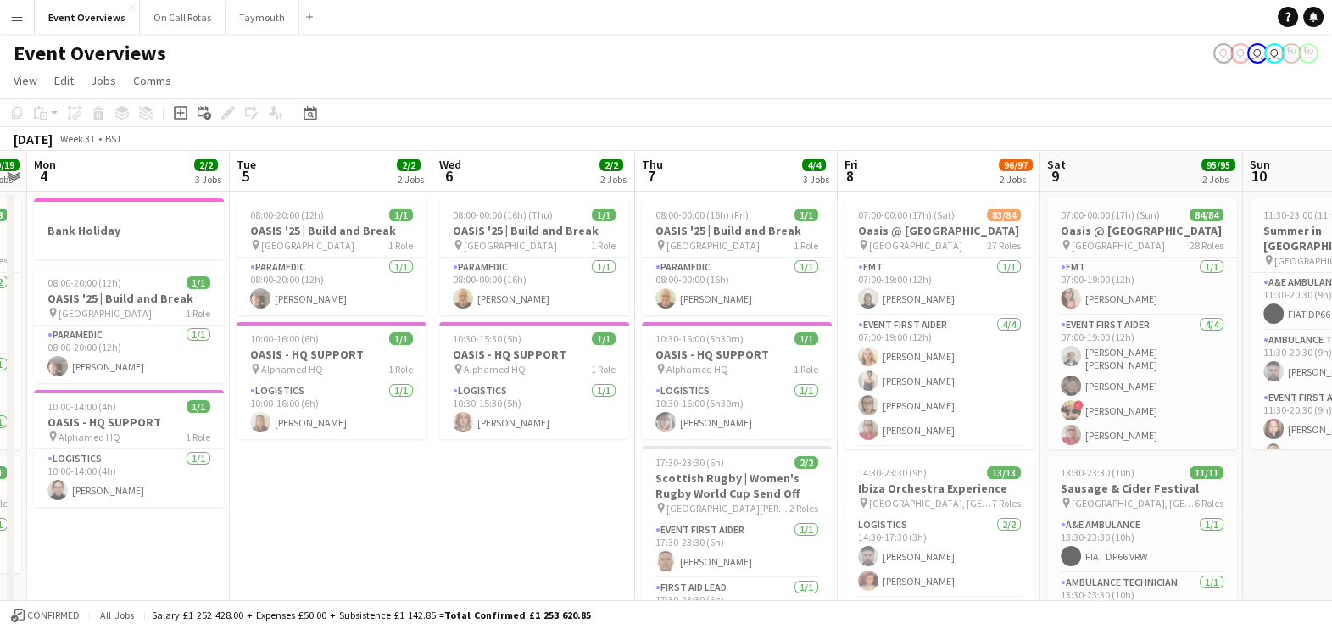
drag, startPoint x: 315, startPoint y: 508, endPoint x: 727, endPoint y: 454, distance: 415.6
click at [727, 454] on app-calendar-viewport "Sat 2 46/47 3 Jobs Sun 3 19/19 2 Jobs Mon 4 2/2 3 Jobs Tue 5 2/2 2 Jobs Wed 6 2…" at bounding box center [666, 608] width 1332 height 914
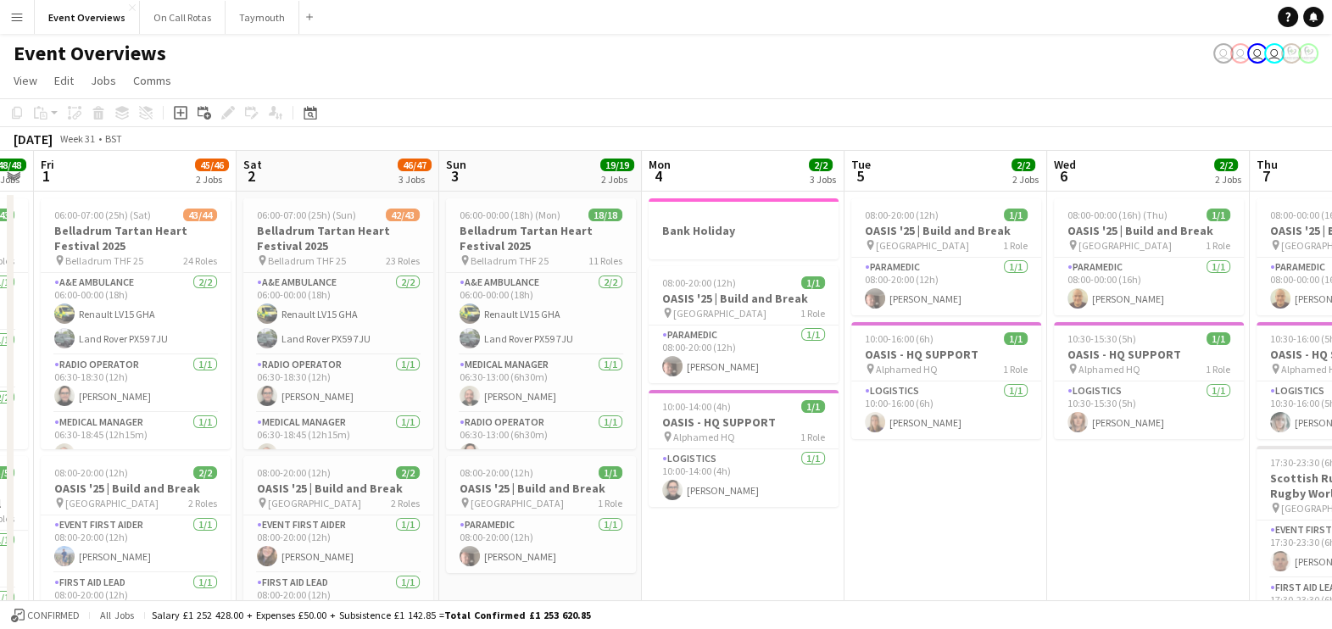
drag, startPoint x: 516, startPoint y: 544, endPoint x: 688, endPoint y: 538, distance: 171.4
click at [688, 538] on app-calendar-viewport "Wed 30 4/4 1 Job Thu 31 48/48 2 Jobs Fri 1 45/46 2 Jobs Sat 2 46/47 3 Jobs Sun …" at bounding box center [666, 608] width 1332 height 914
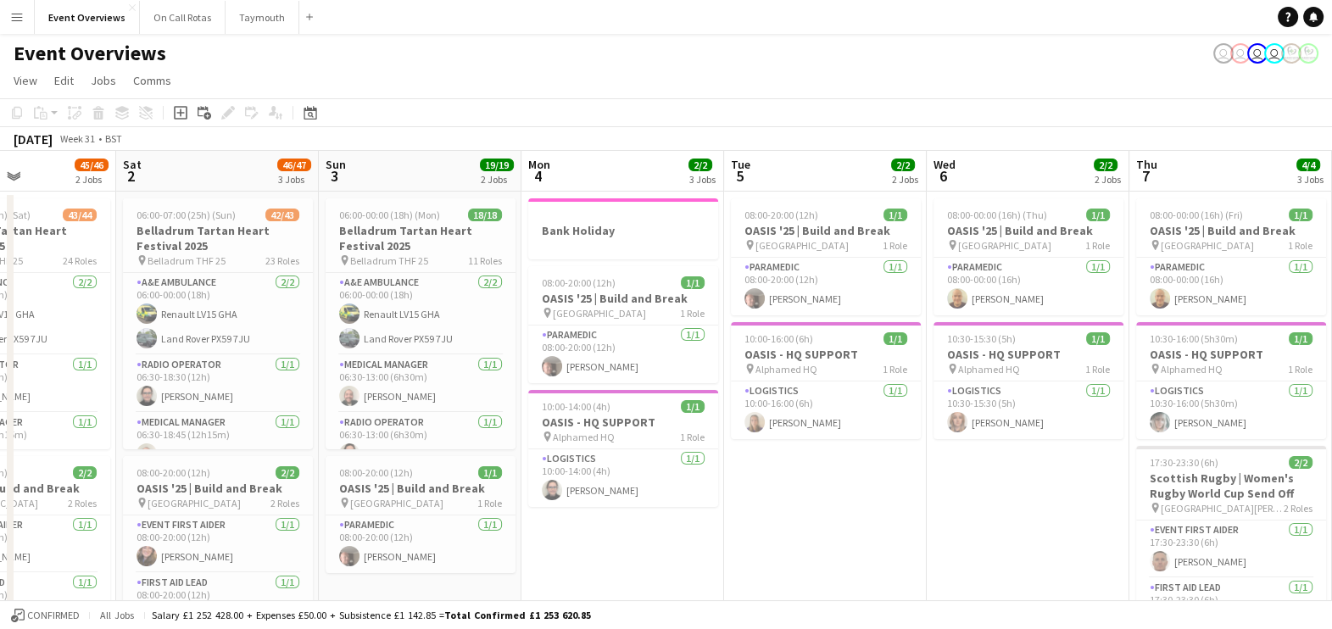
drag, startPoint x: 688, startPoint y: 538, endPoint x: 799, endPoint y: 530, distance: 112.2
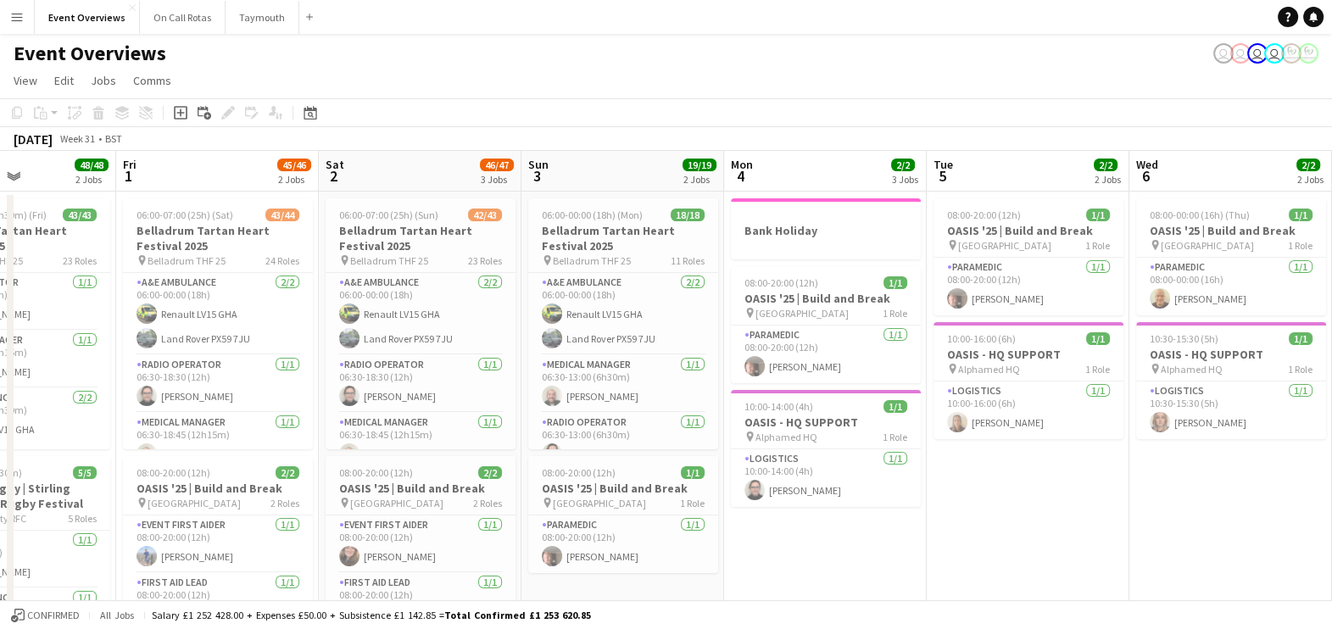
scroll to position [0, 493]
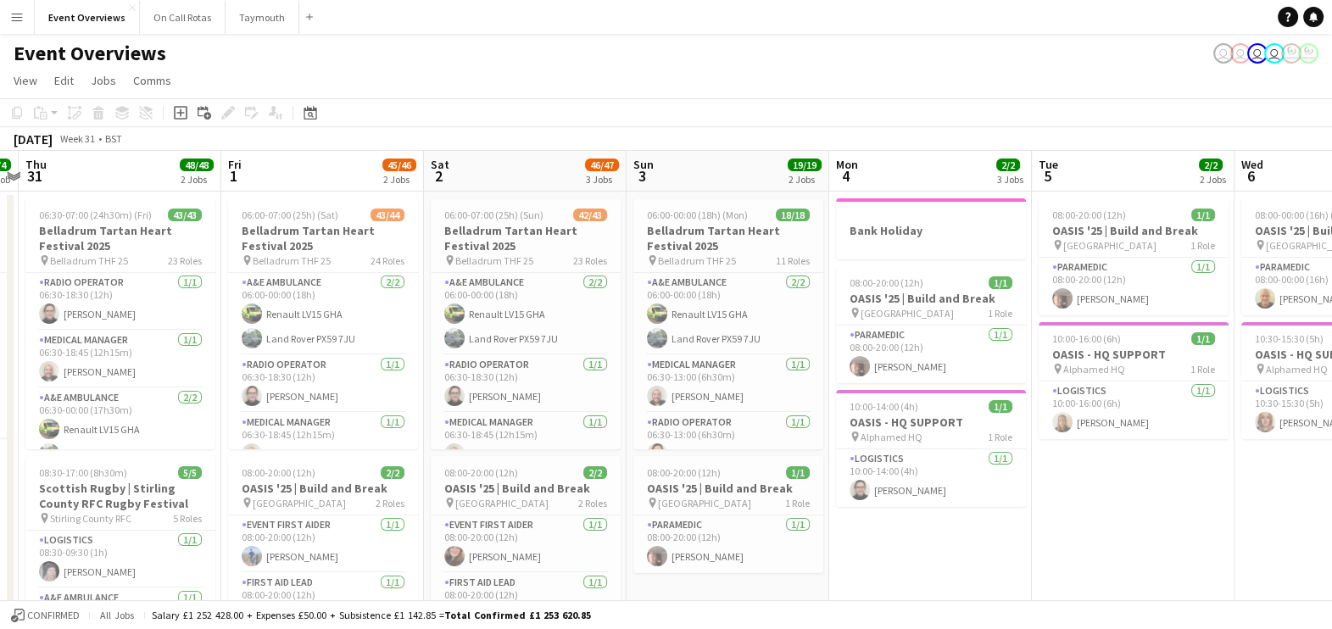
drag, startPoint x: 799, startPoint y: 530, endPoint x: 899, endPoint y: 576, distance: 109.6
click at [899, 576] on app-calendar-viewport "Tue 29 Wed 30 4/4 1 Job Thu 31 48/48 2 Jobs Fri 1 45/46 2 Jobs Sat 2 46/47 3 Jo…" at bounding box center [666, 608] width 1332 height 914
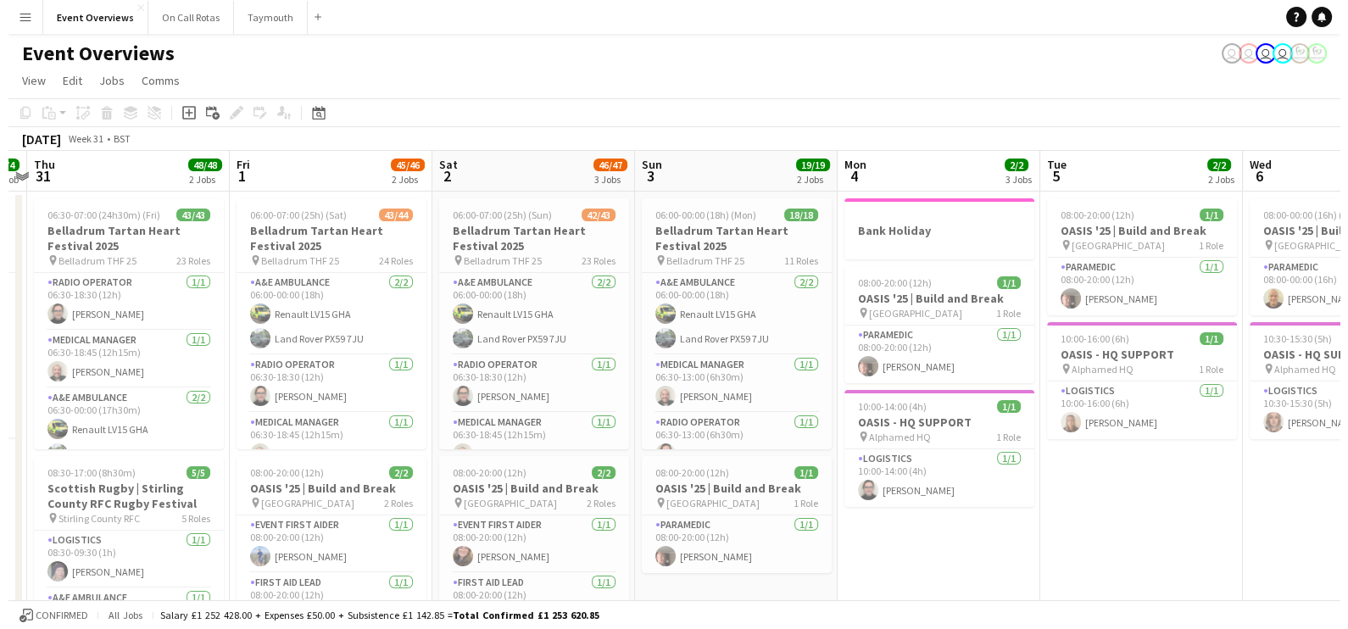
scroll to position [0, 388]
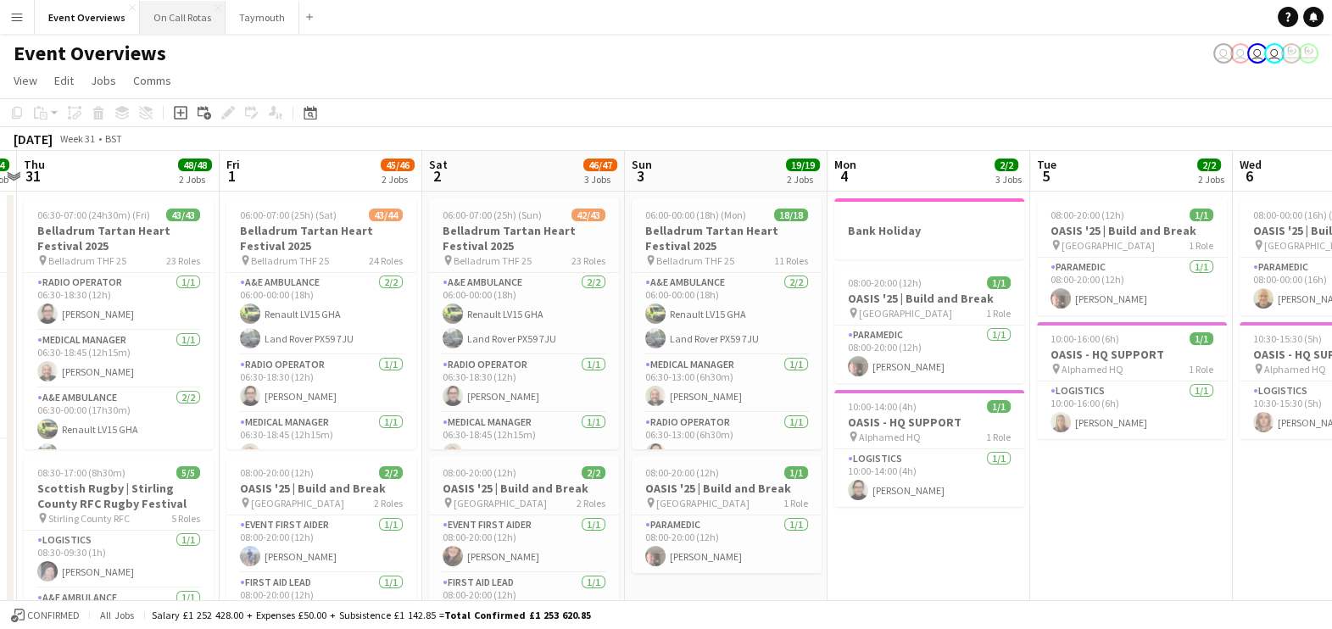
click at [161, 22] on button "On Call Rotas Close" at bounding box center [183, 17] width 86 height 33
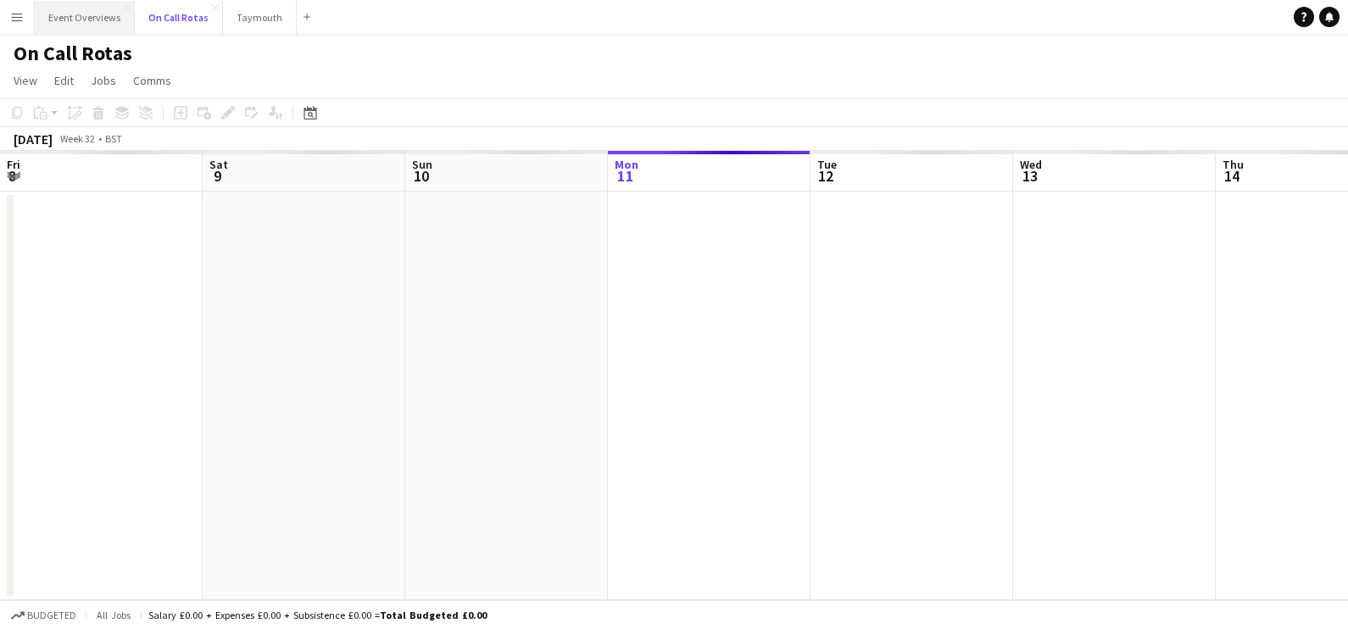
scroll to position [0, 405]
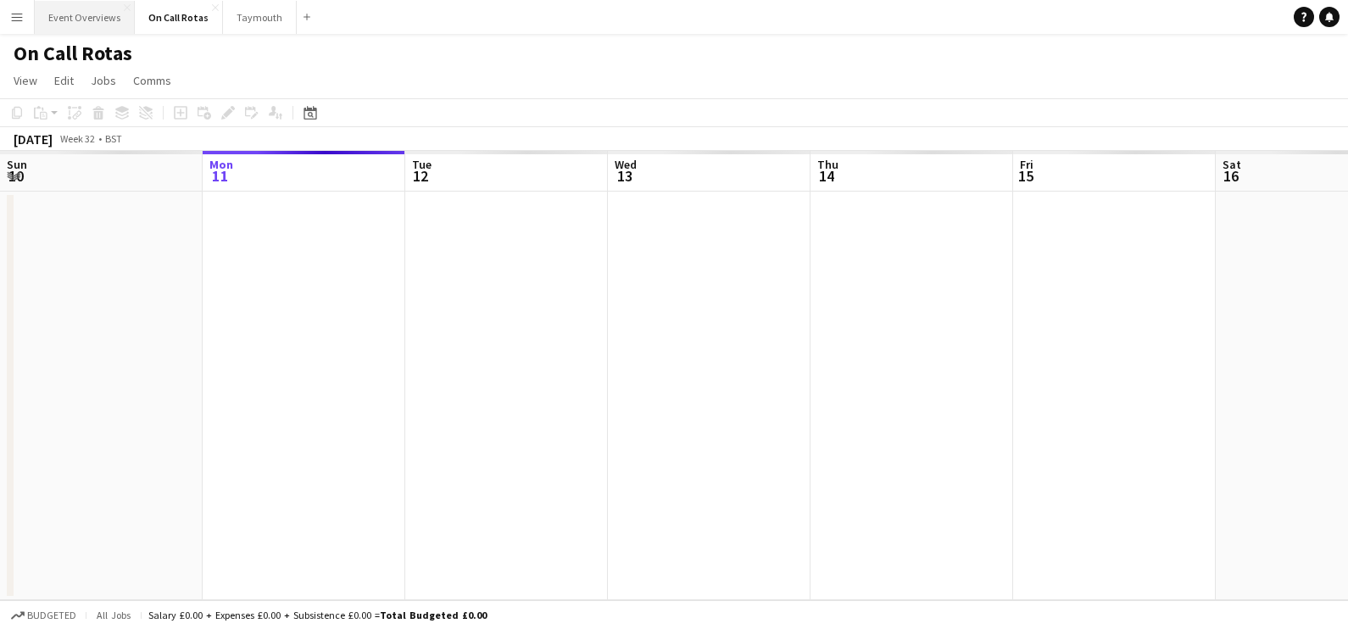
click at [70, 16] on button "Event Overviews Close" at bounding box center [85, 17] width 100 height 33
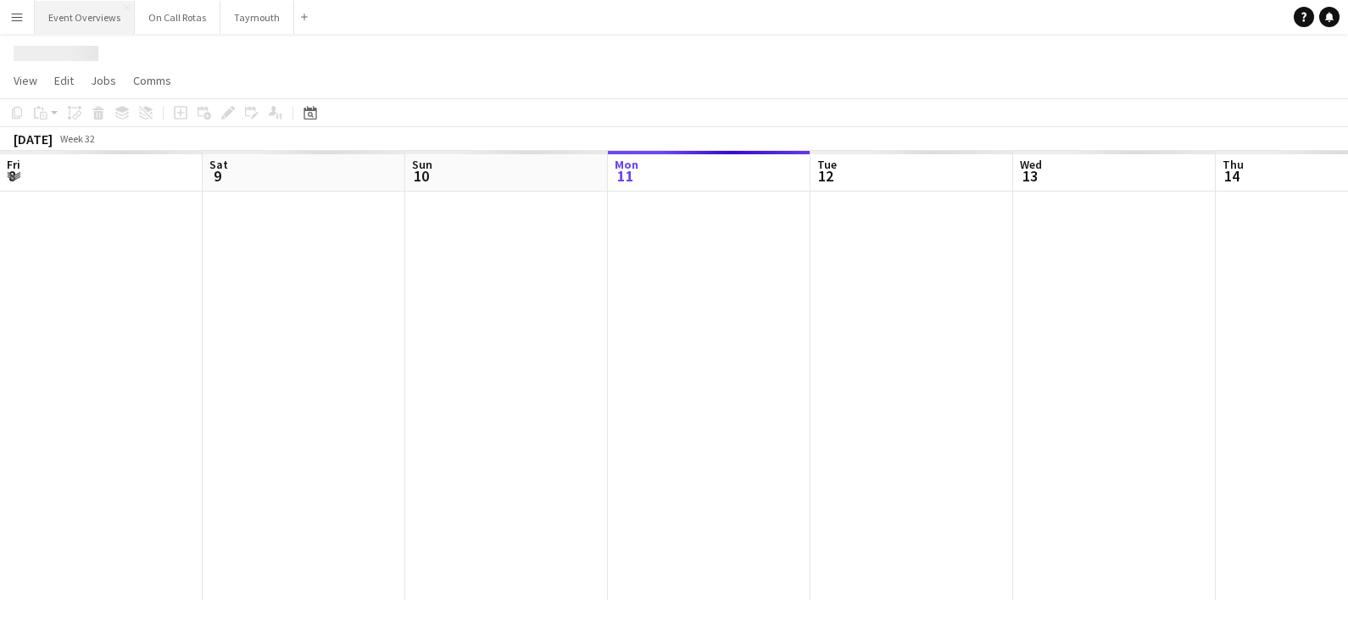
scroll to position [0, 405]
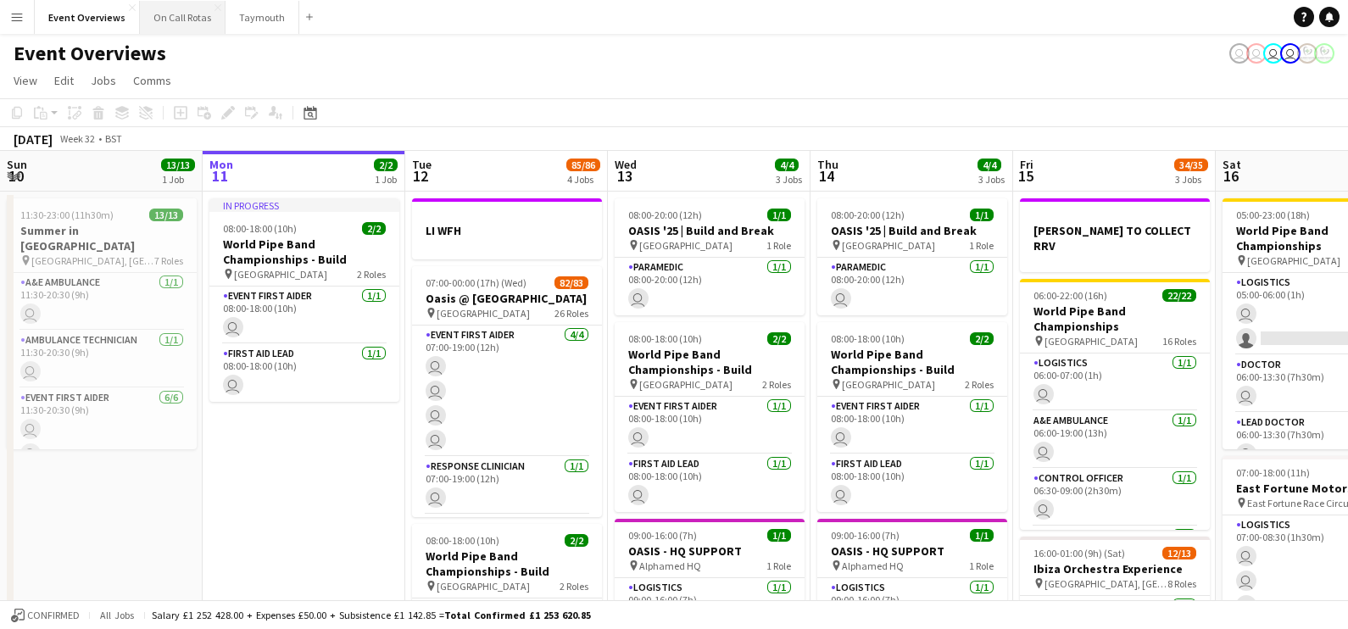
click at [148, 28] on button "On Call Rotas Close" at bounding box center [183, 17] width 86 height 33
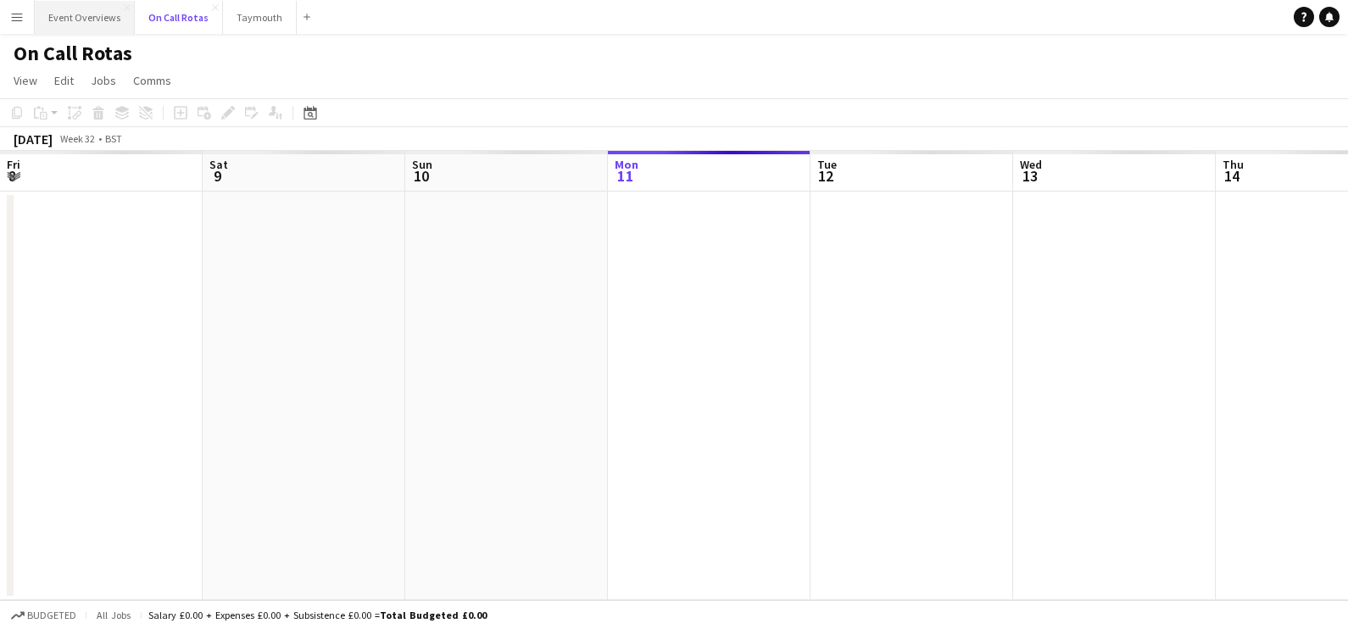
scroll to position [0, 405]
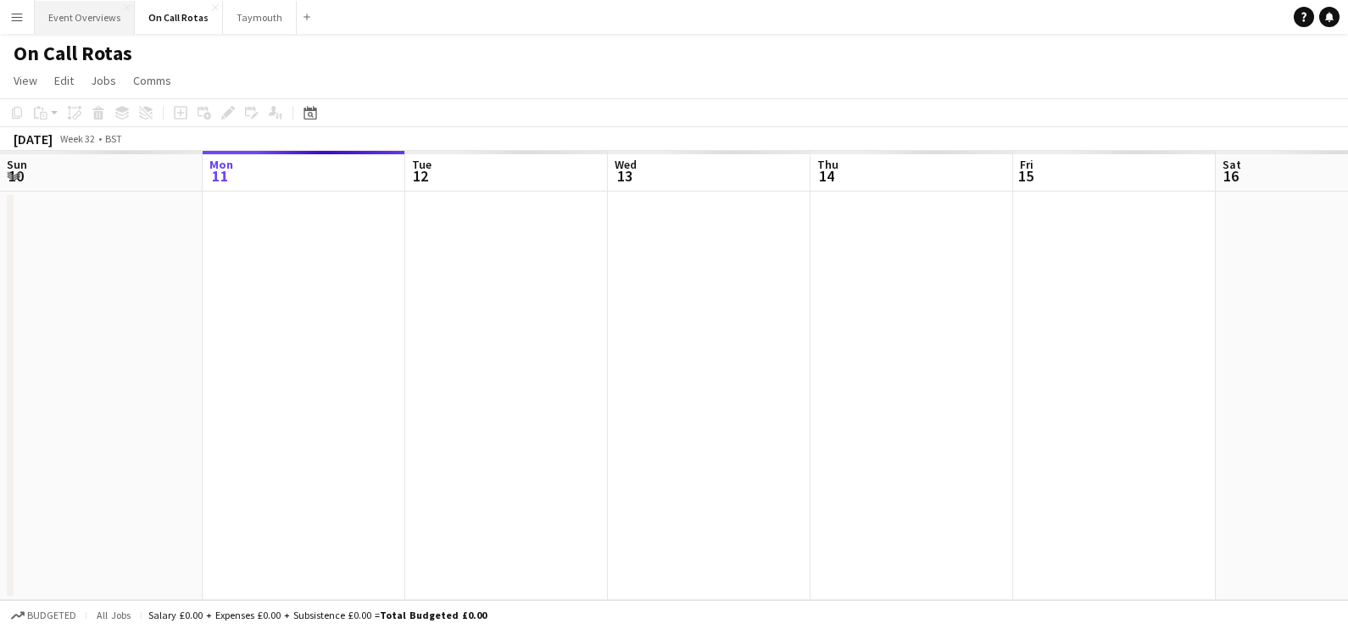
click at [69, 2] on button "Event Overviews Close" at bounding box center [85, 17] width 100 height 33
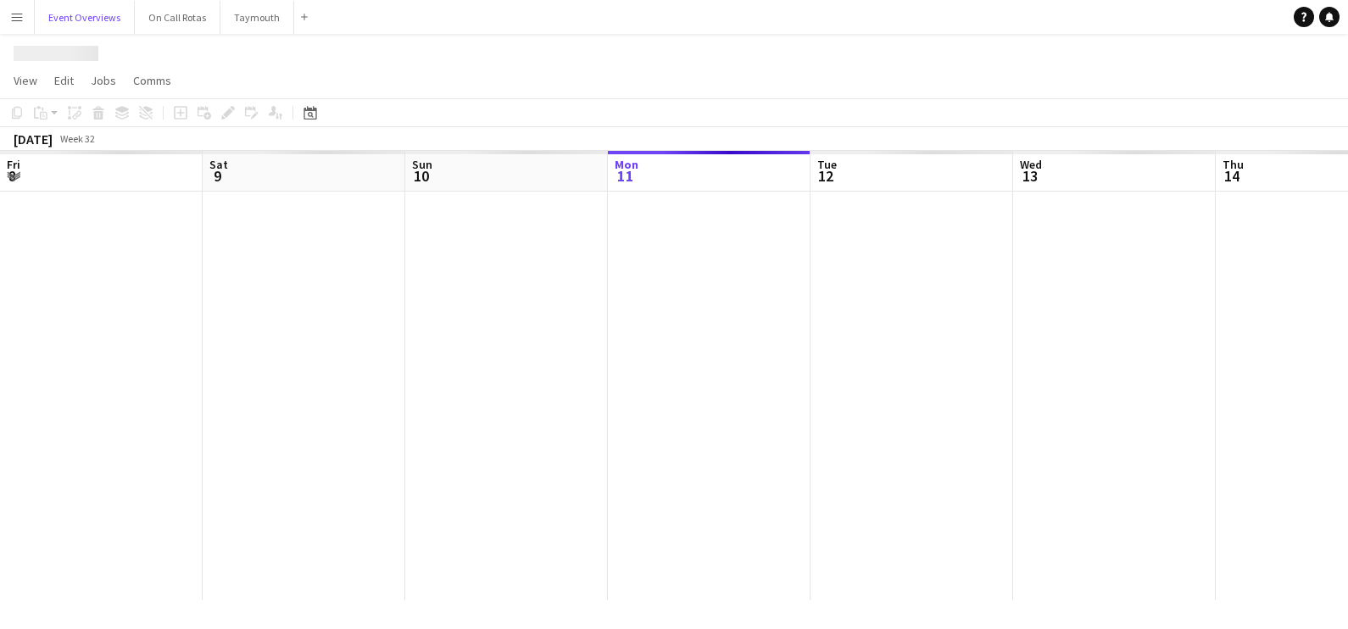
scroll to position [0, 405]
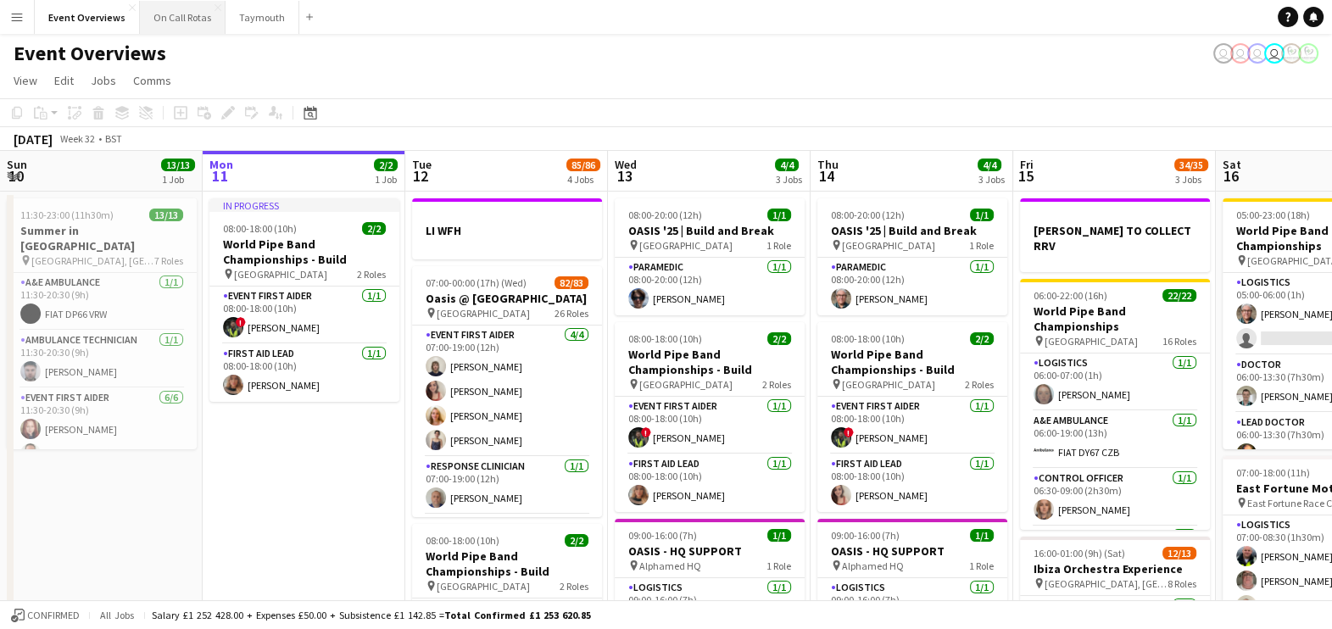
click at [159, 14] on button "On Call Rotas Close" at bounding box center [183, 17] width 86 height 33
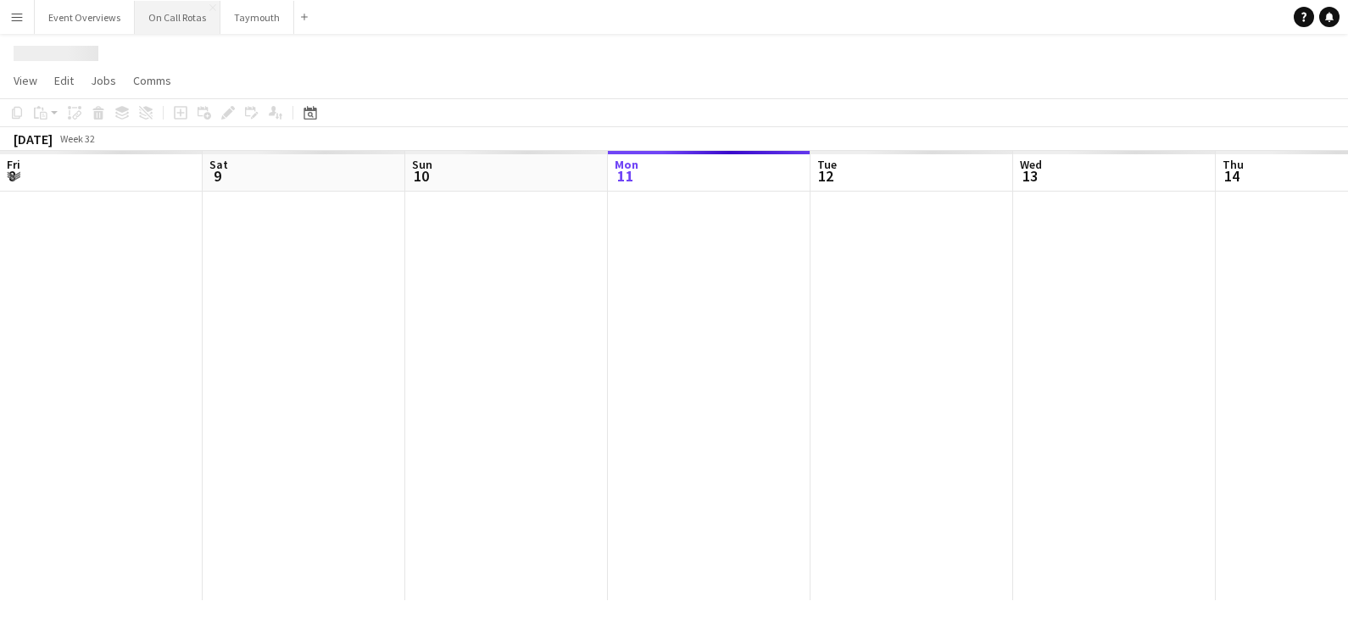
scroll to position [0, 405]
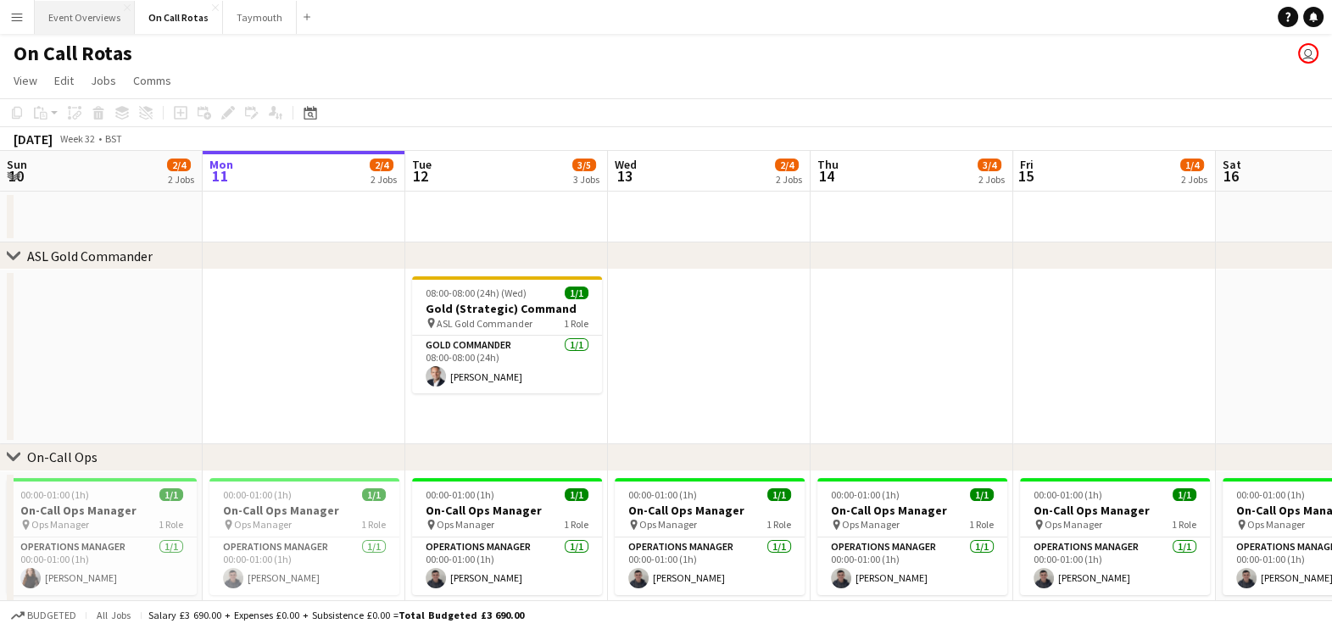
click at [74, 12] on button "Event Overviews Close" at bounding box center [85, 17] width 100 height 33
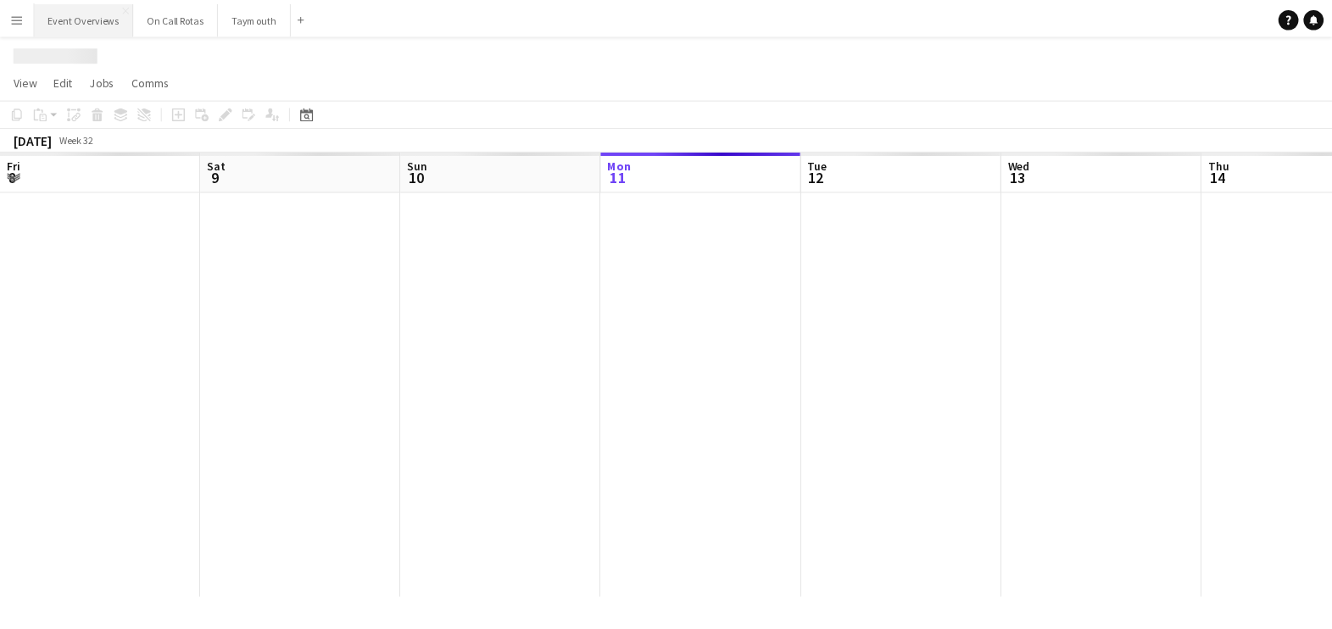
scroll to position [0, 405]
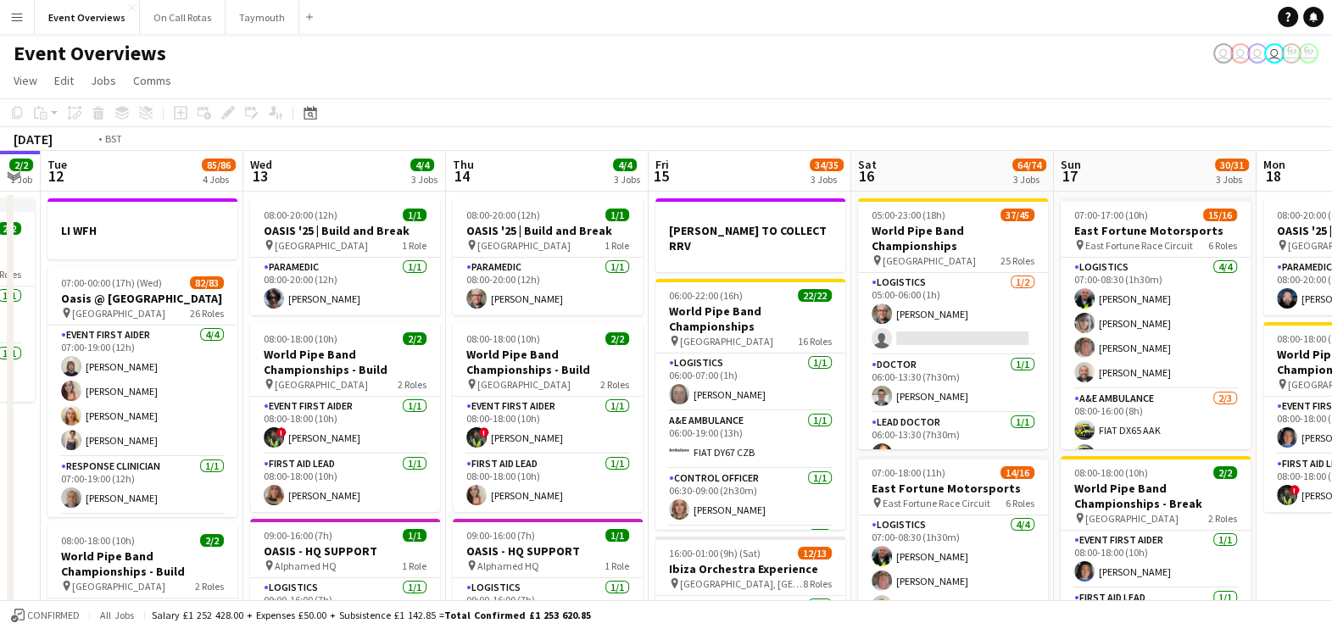
drag, startPoint x: 521, startPoint y: 397, endPoint x: 212, endPoint y: 390, distance: 309.5
click at [212, 390] on app-calendar-viewport "Fri 8 96/97 2 Jobs Sat 9 95/95 2 Jobs Sun 10 13/13 1 Job Mon 11 2/2 1 Job Tue 1…" at bounding box center [666, 575] width 1332 height 848
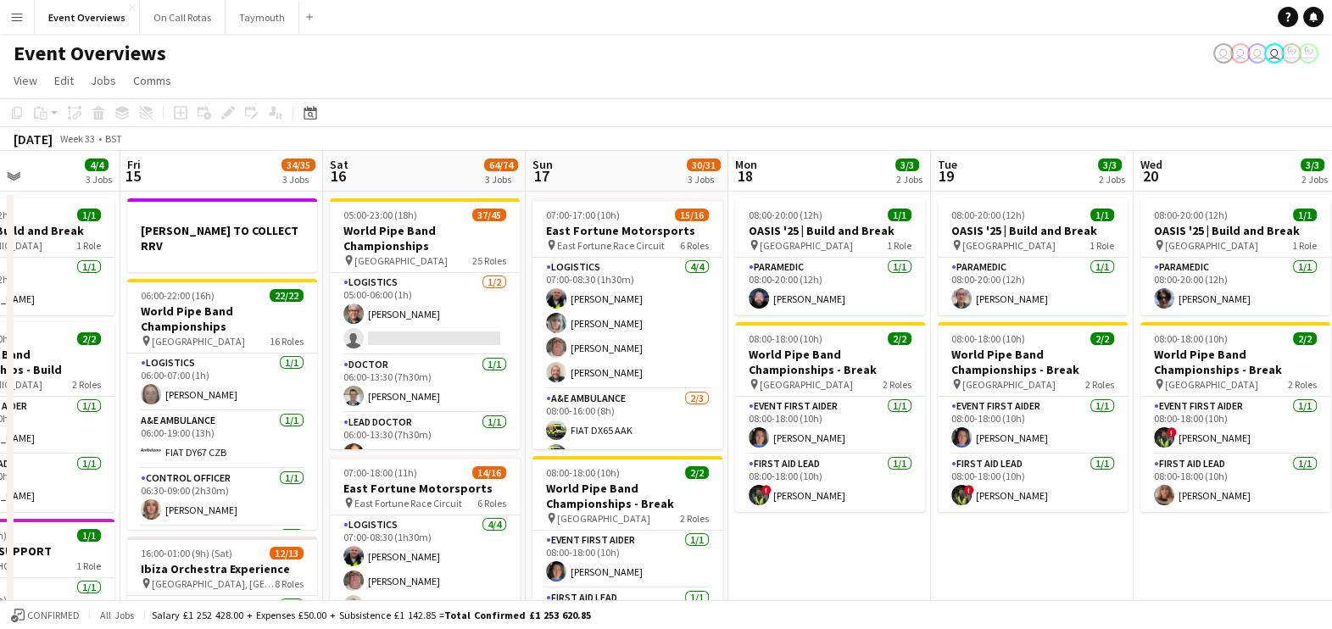
drag, startPoint x: 626, startPoint y: 400, endPoint x: 263, endPoint y: 382, distance: 364.1
click at [263, 382] on app-calendar-viewport "Mon 11 2/2 1 Job Tue 12 85/86 4 Jobs Wed 13 4/4 3 Jobs Thu 14 4/4 3 Jobs Fri 15…" at bounding box center [666, 575] width 1332 height 848
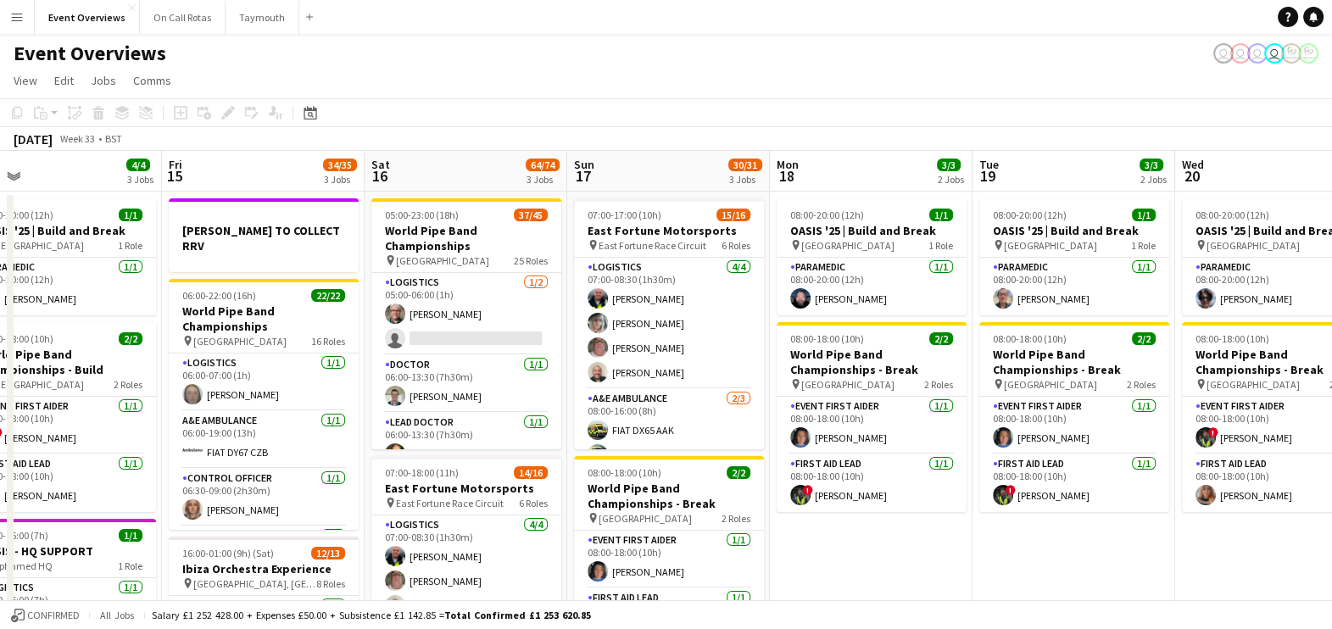
drag, startPoint x: 463, startPoint y: 353, endPoint x: 144, endPoint y: 346, distance: 318.8
click at [144, 346] on app-calendar-viewport "Mon 11 2/2 1 Job Tue 12 85/86 4 Jobs Wed 13 4/4 3 Jobs Thu 14 4/4 3 Jobs Fri 15…" at bounding box center [666, 575] width 1332 height 848
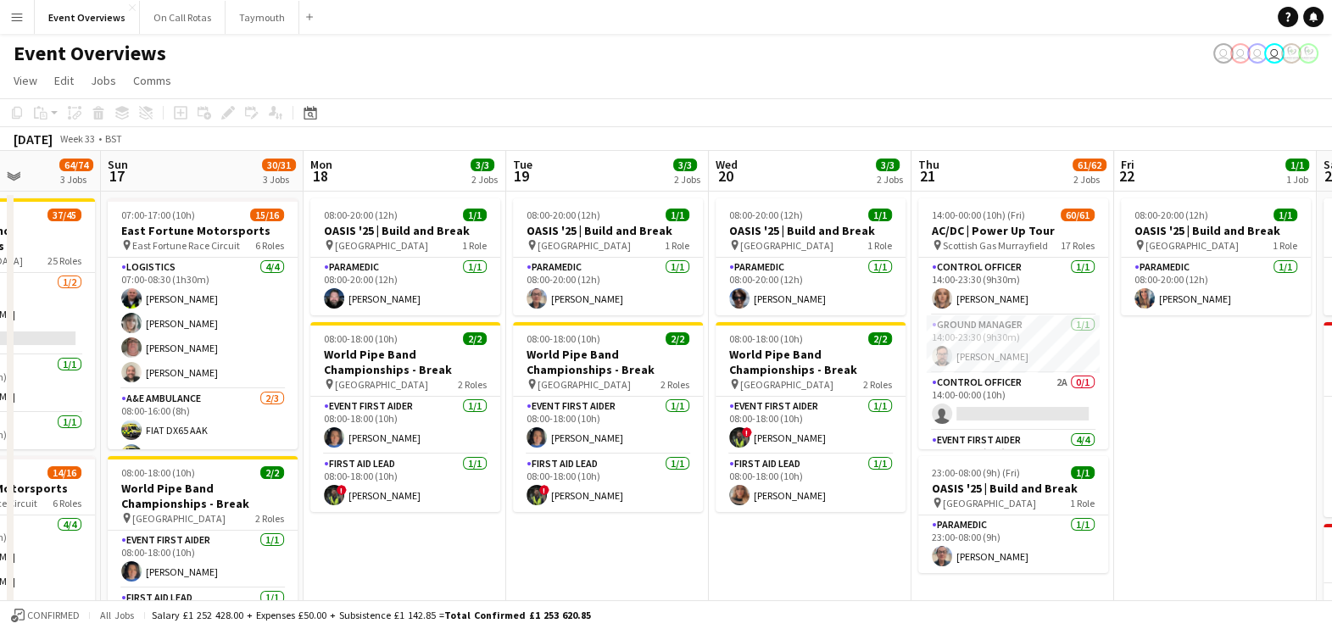
drag, startPoint x: 350, startPoint y: 359, endPoint x: 170, endPoint y: 361, distance: 180.6
click at [170, 361] on app-calendar-viewport "Wed 13 4/4 3 Jobs Thu 14 4/4 3 Jobs Fri 15 34/35 3 Jobs Sat 16 64/74 3 Jobs Sun…" at bounding box center [666, 589] width 1332 height 876
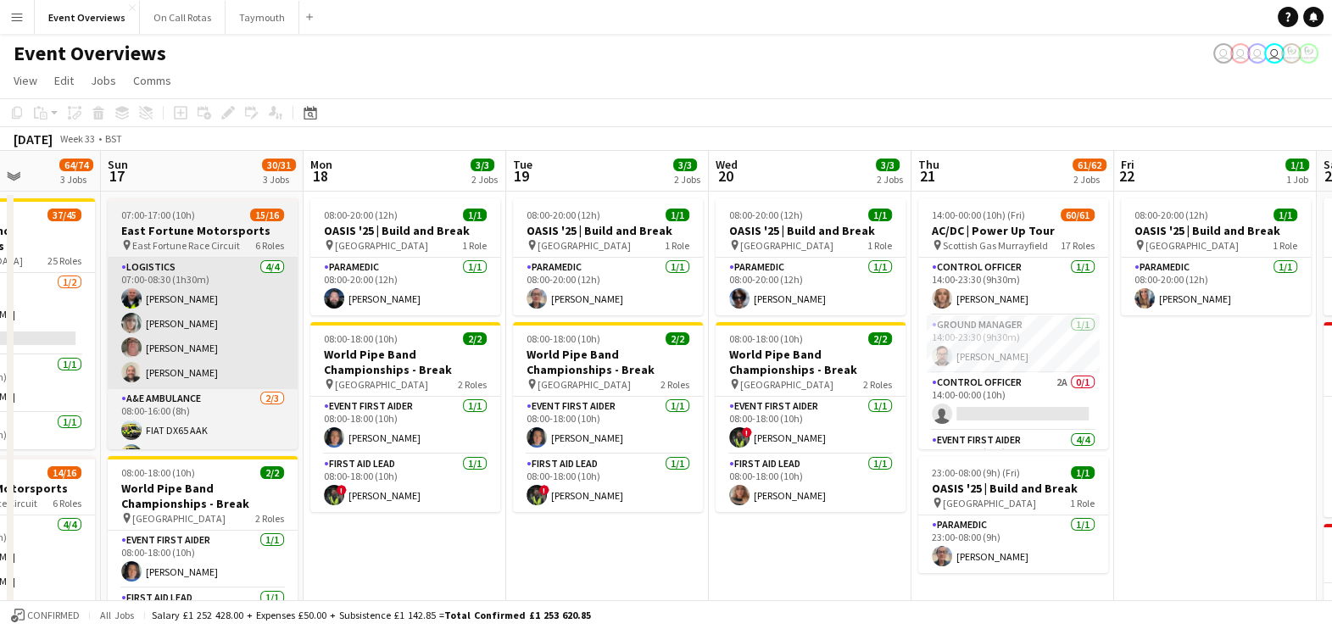
scroll to position [0, 743]
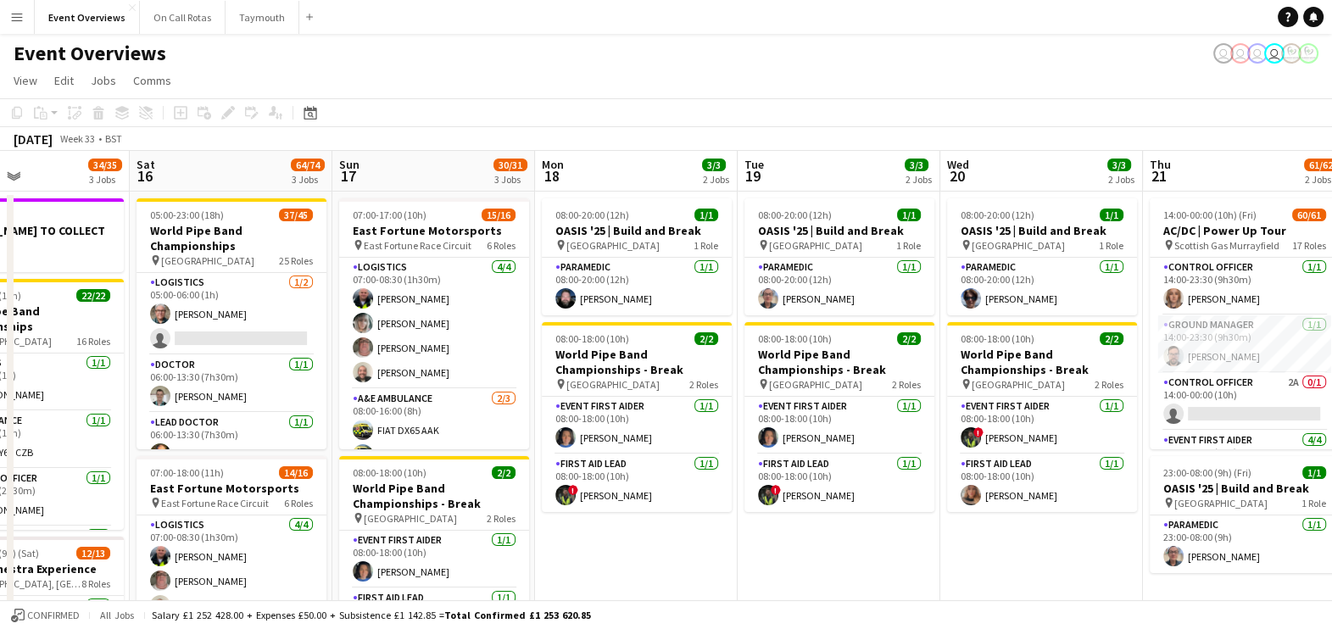
drag, startPoint x: 393, startPoint y: 437, endPoint x: 173, endPoint y: 448, distance: 219.8
click at [173, 448] on app-calendar-viewport "Wed 13 4/4 3 Jobs Thu 14 4/4 3 Jobs Fri 15 34/35 3 Jobs Sat 16 64/74 3 Jobs Sun…" at bounding box center [666, 589] width 1332 height 876
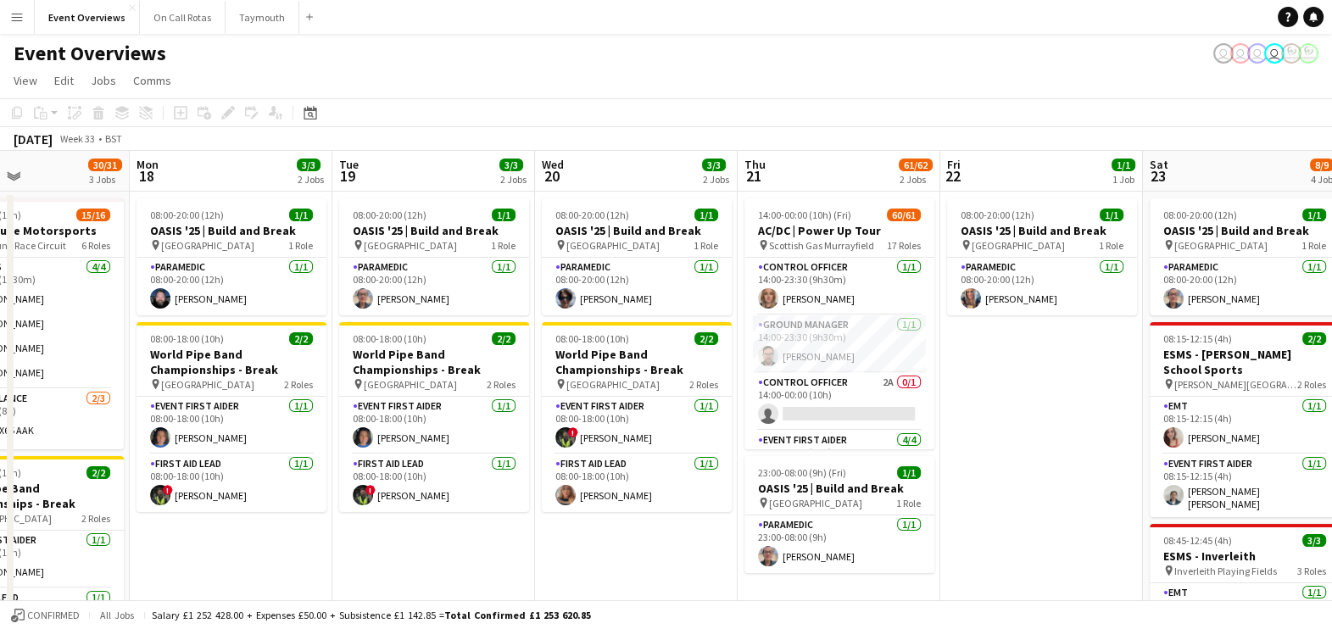
scroll to position [0, 558]
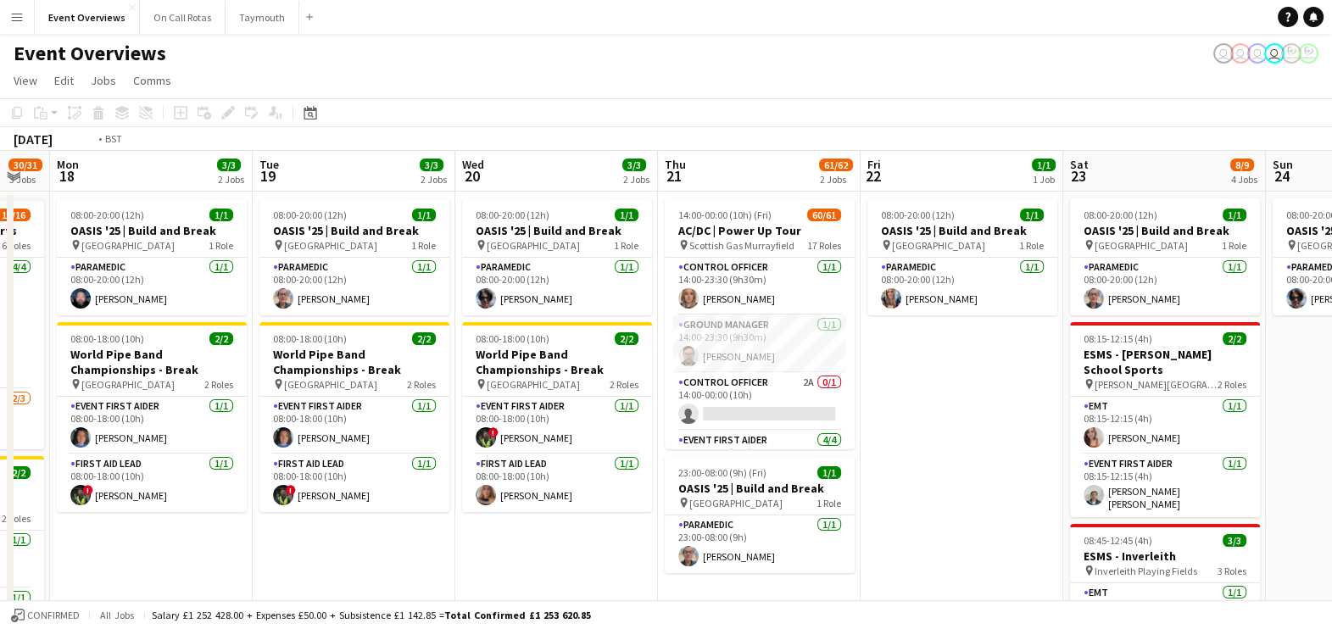
drag, startPoint x: 364, startPoint y: 441, endPoint x: 240, endPoint y: 437, distance: 123.8
click at [240, 437] on app-calendar-viewport "Fri 15 34/35 3 Jobs Sat 16 64/74 3 Jobs Sun 17 30/31 3 Jobs Mon 18 3/3 2 Jobs T…" at bounding box center [666, 589] width 1332 height 876
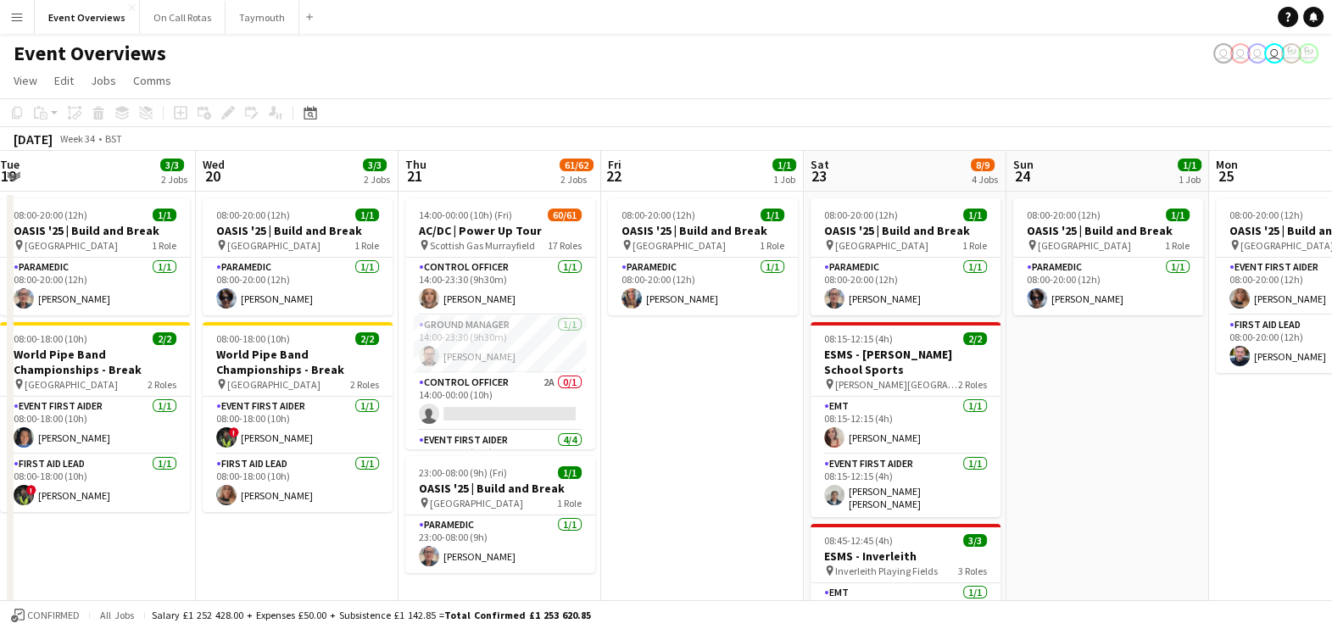
drag, startPoint x: 336, startPoint y: 426, endPoint x: 271, endPoint y: 428, distance: 64.5
click at [271, 428] on app-calendar-viewport "Sat 16 64/74 3 Jobs Sun 17 30/31 3 Jobs Mon 18 3/3 2 Jobs Tue 19 3/3 2 Jobs Wed…" at bounding box center [666, 589] width 1332 height 876
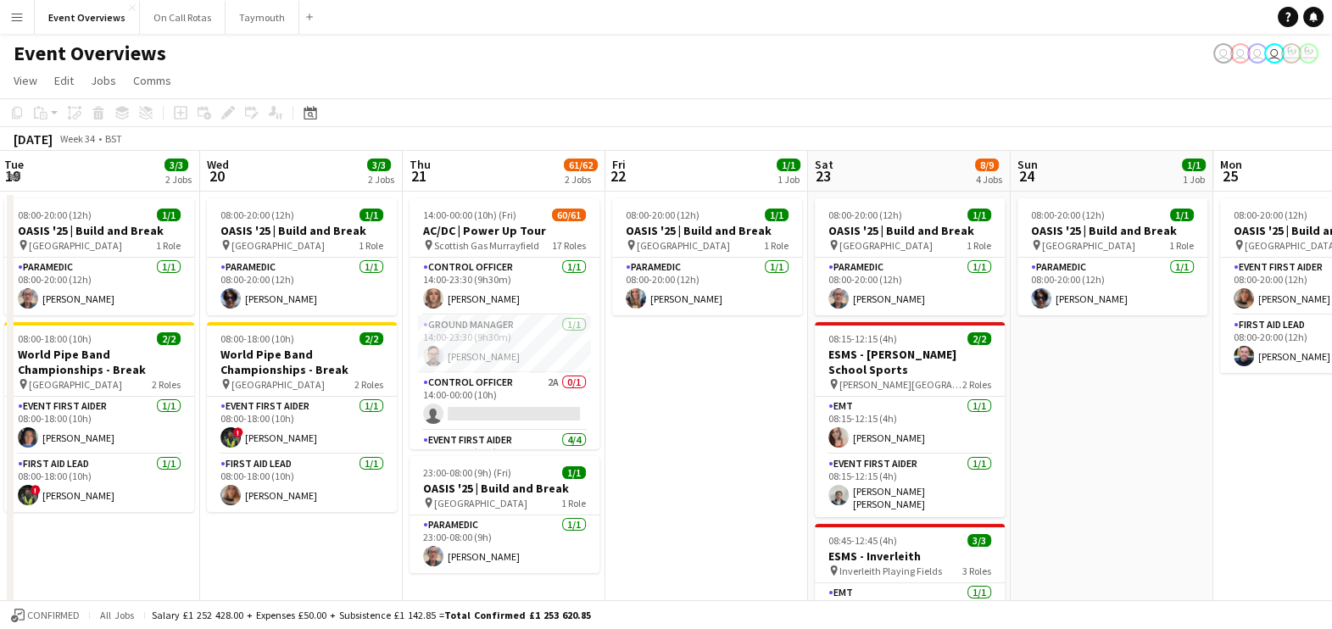
drag, startPoint x: 377, startPoint y: 311, endPoint x: 254, endPoint y: 319, distance: 123.2
click at [254, 319] on app-calendar-viewport "Sat 16 64/74 3 Jobs Sun 17 30/31 3 Jobs Mon 18 3/3 2 Jobs Tue 19 3/3 2 Jobs Wed…" at bounding box center [666, 589] width 1332 height 876
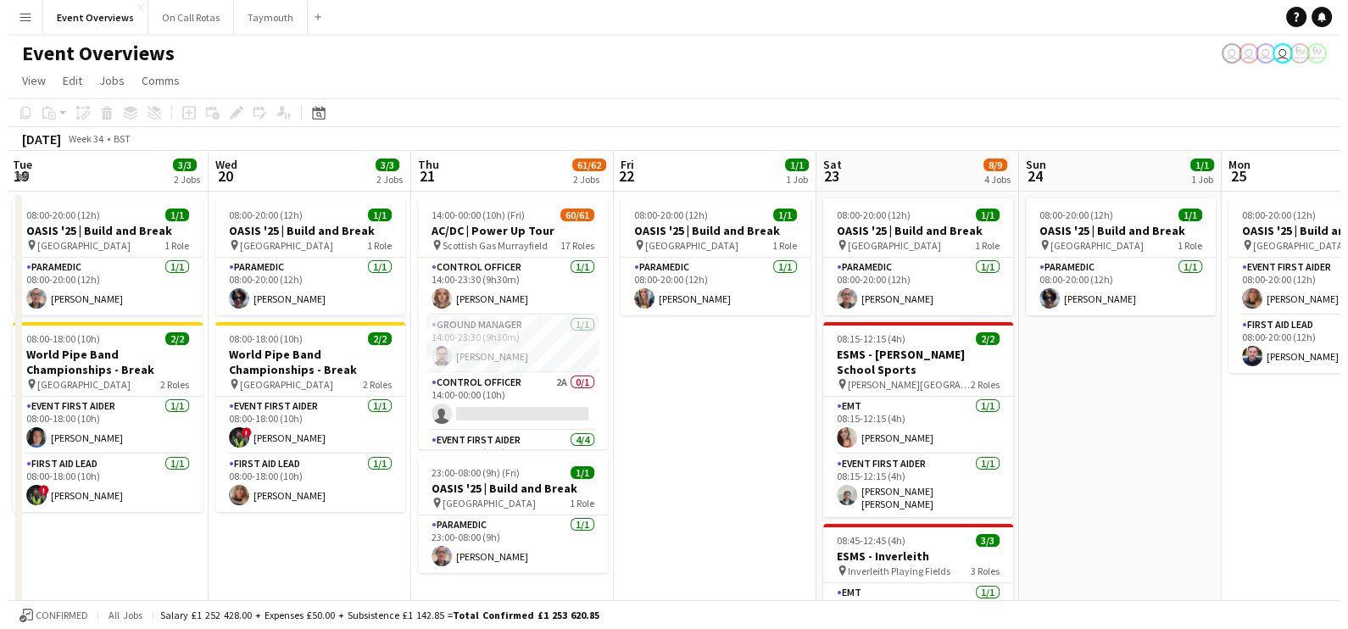
scroll to position [0, 641]
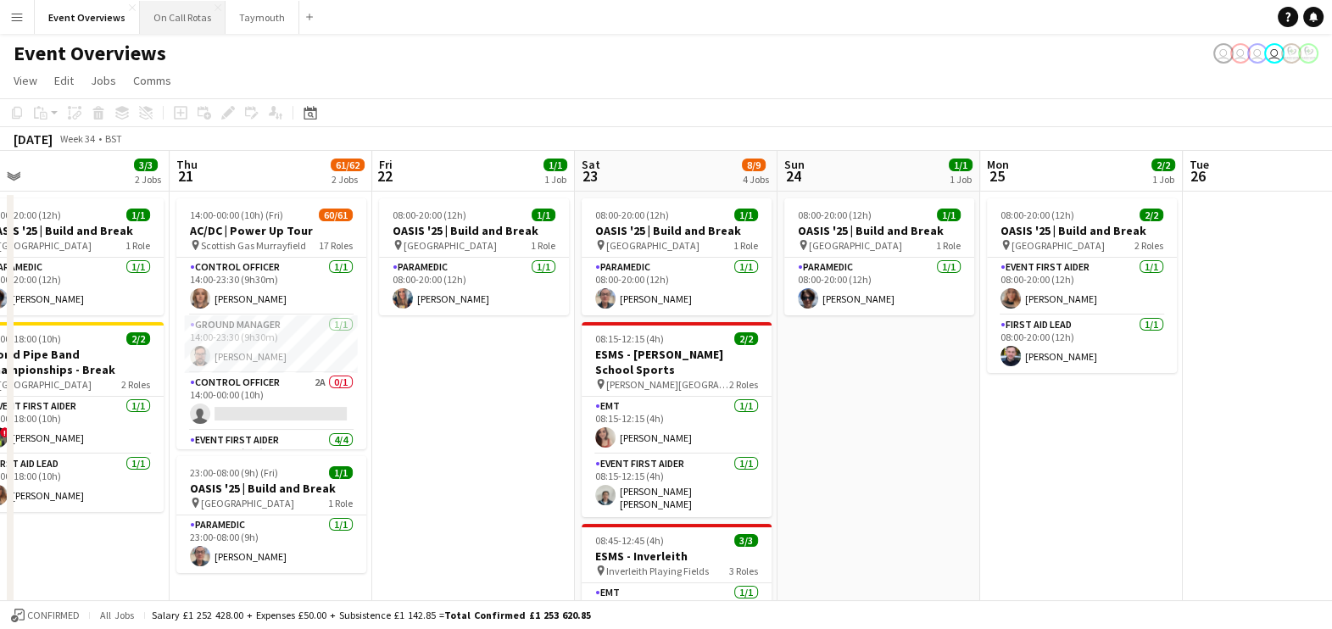
click at [175, 30] on button "On Call Rotas Close" at bounding box center [183, 17] width 86 height 33
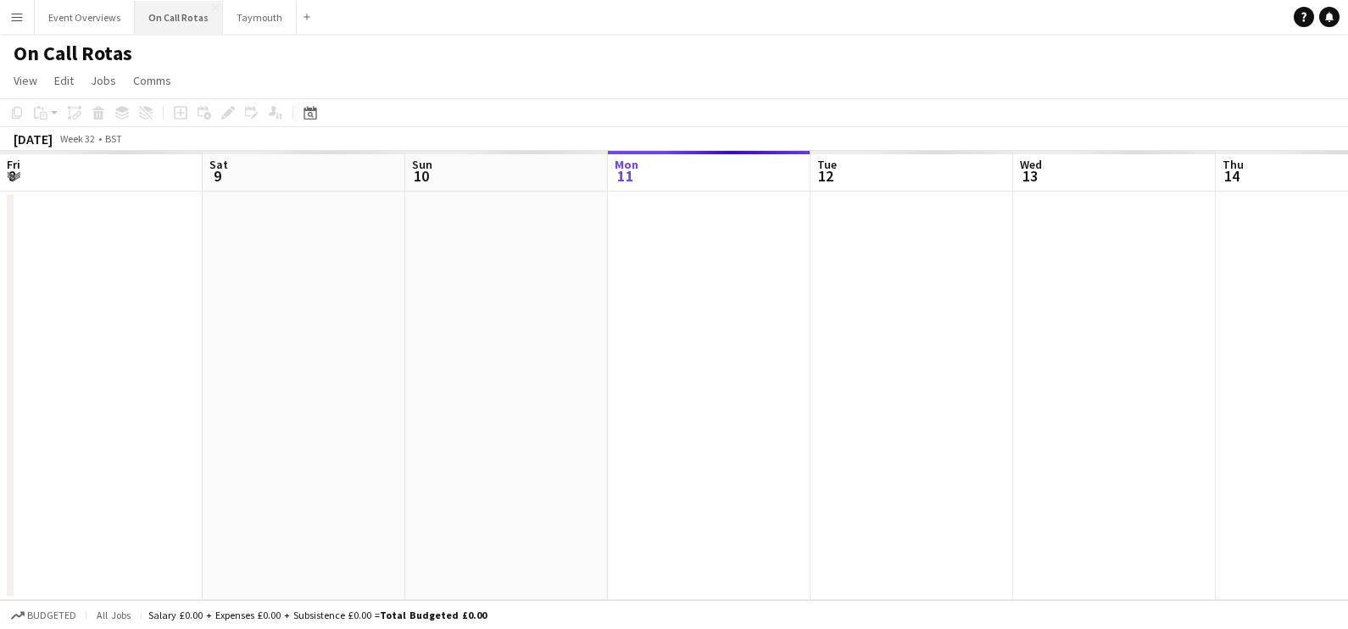
scroll to position [0, 405]
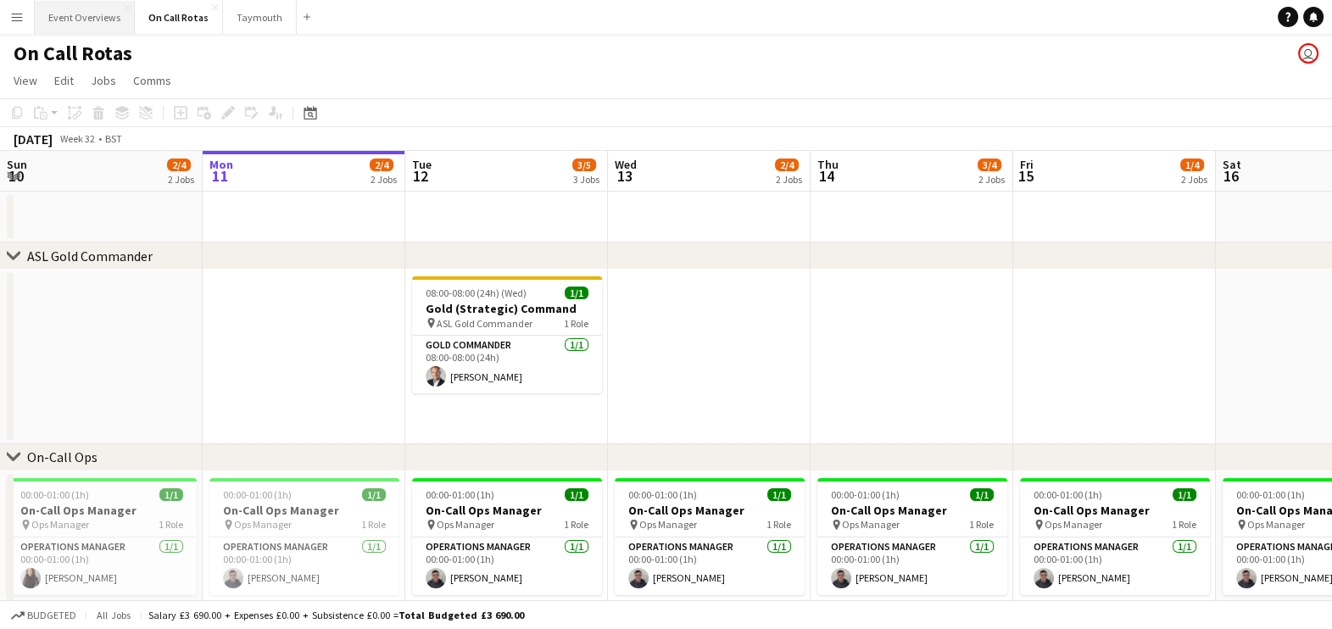
click at [85, 19] on button "Event Overviews Close" at bounding box center [85, 17] width 100 height 33
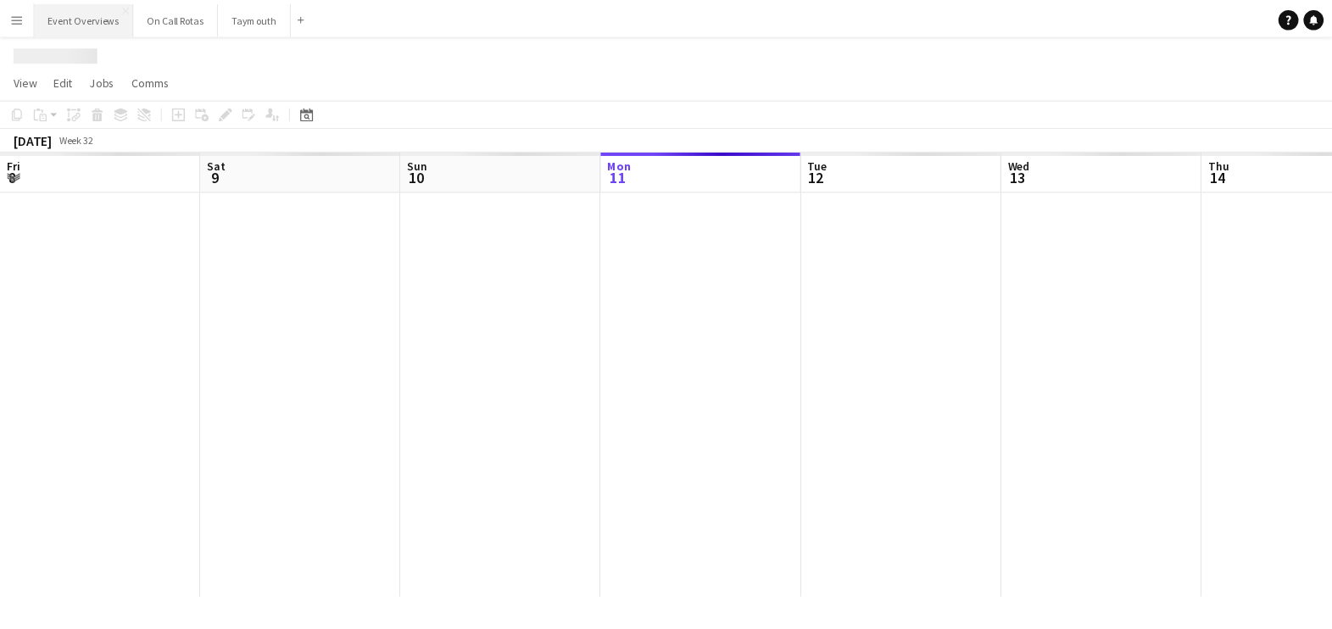
scroll to position [0, 405]
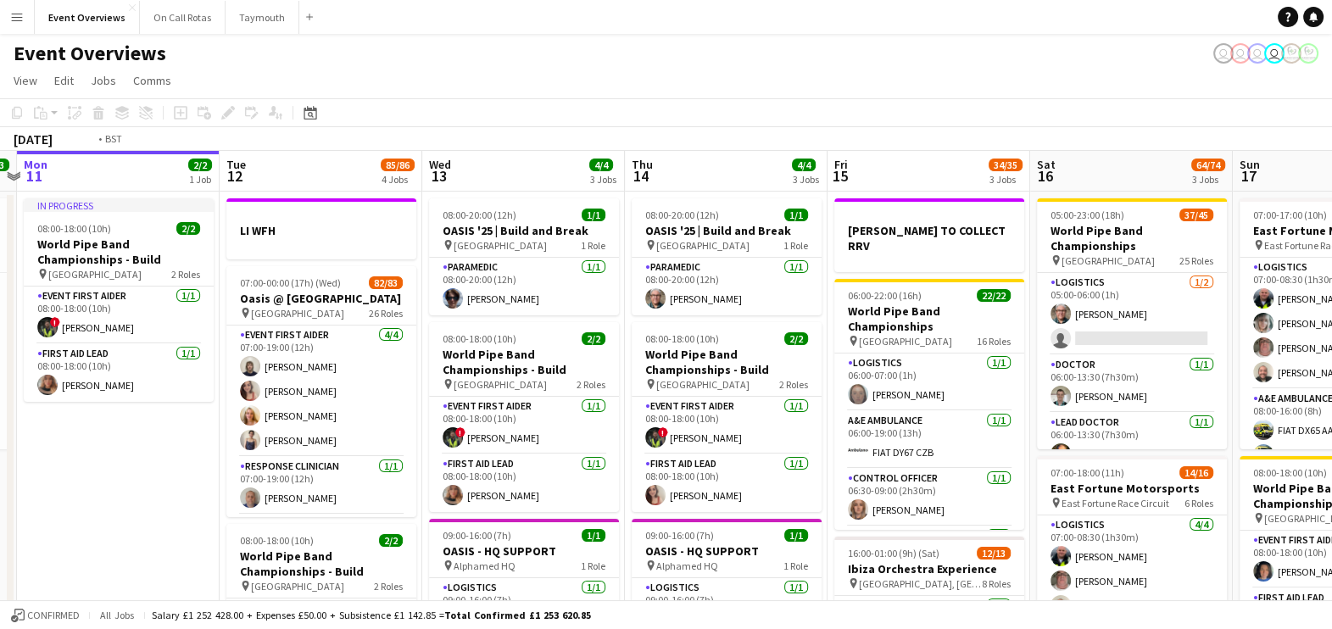
drag, startPoint x: 292, startPoint y: 473, endPoint x: 30, endPoint y: 451, distance: 263.7
click at [30, 451] on app-calendar-viewport "Fri 8 96/97 2 Jobs Sat 9 95/95 2 Jobs Sun 10 13/13 1 Job Mon 11 2/2 1 Job Tue 1…" at bounding box center [666, 575] width 1332 height 848
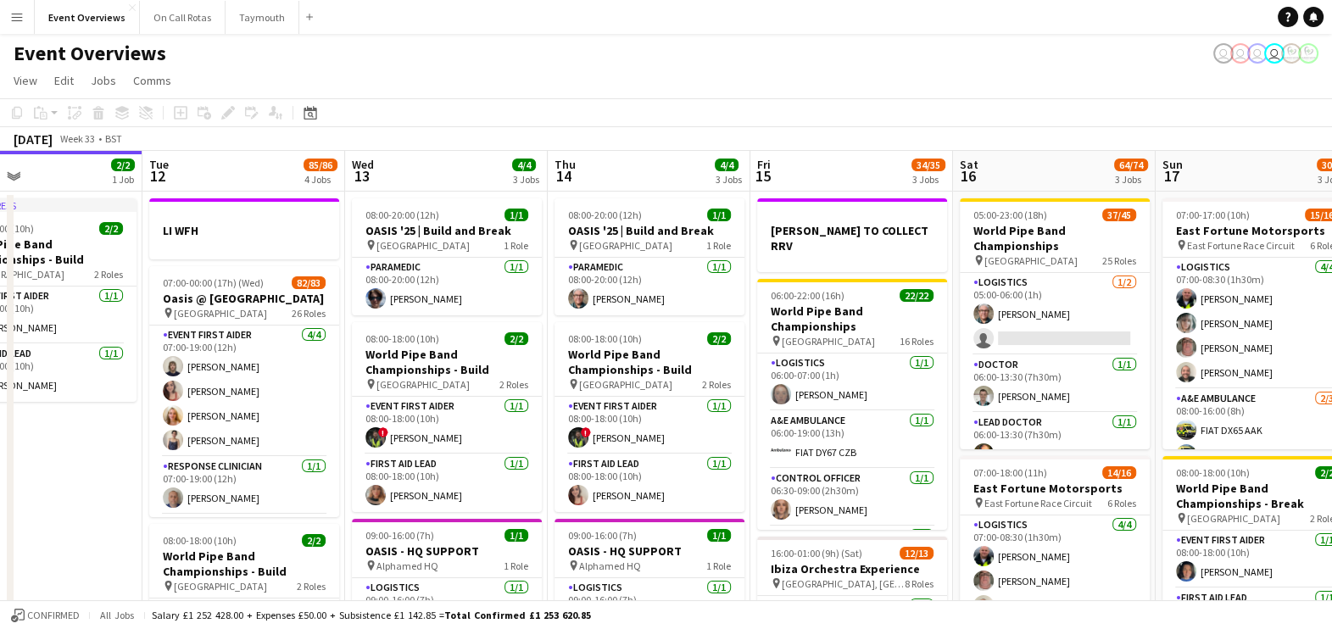
scroll to position [0, 683]
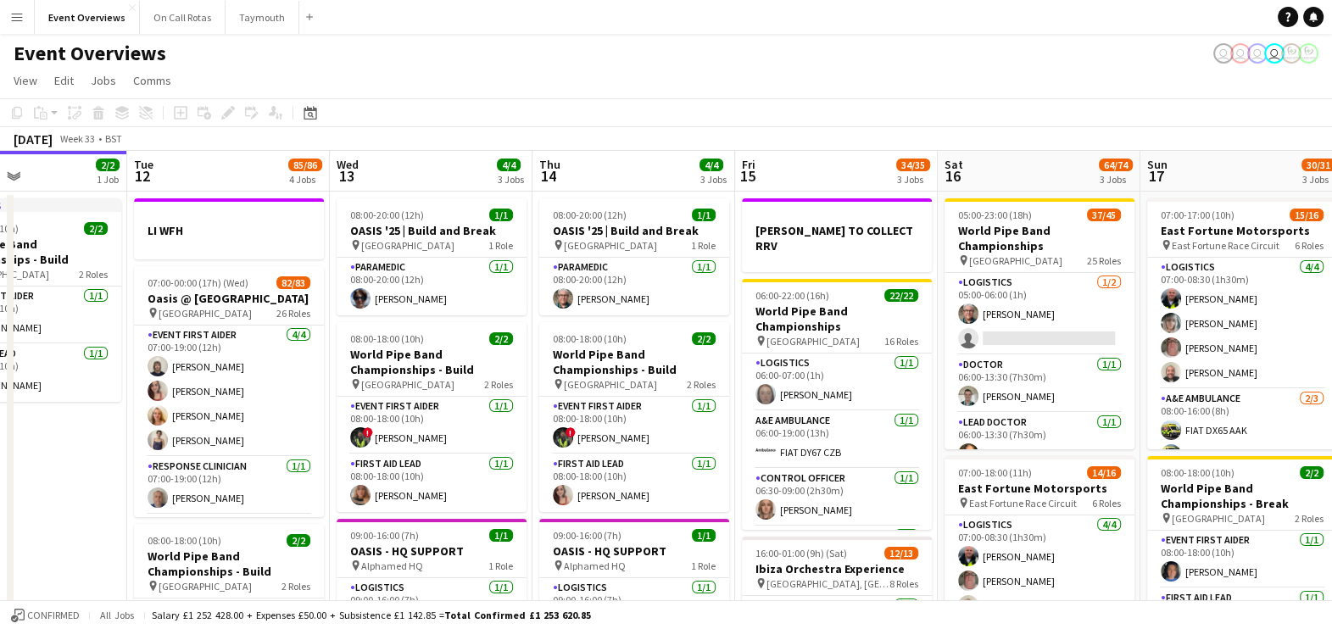
drag, startPoint x: 240, startPoint y: 420, endPoint x: 0, endPoint y: 392, distance: 241.5
click at [0, 392] on html "Menu Boards Boards Boards All jobs Status Workforce Workforce My Workforce Recr…" at bounding box center [666, 513] width 1332 height 1027
drag, startPoint x: 214, startPoint y: 393, endPoint x: 63, endPoint y: 378, distance: 152.5
click at [63, 378] on app-calendar-viewport "Fri 8 96/97 2 Jobs Sat 9 95/95 2 Jobs Sun 10 13/13 1 Job Mon 11 2/2 1 Job Tue 1…" at bounding box center [666, 575] width 1332 height 848
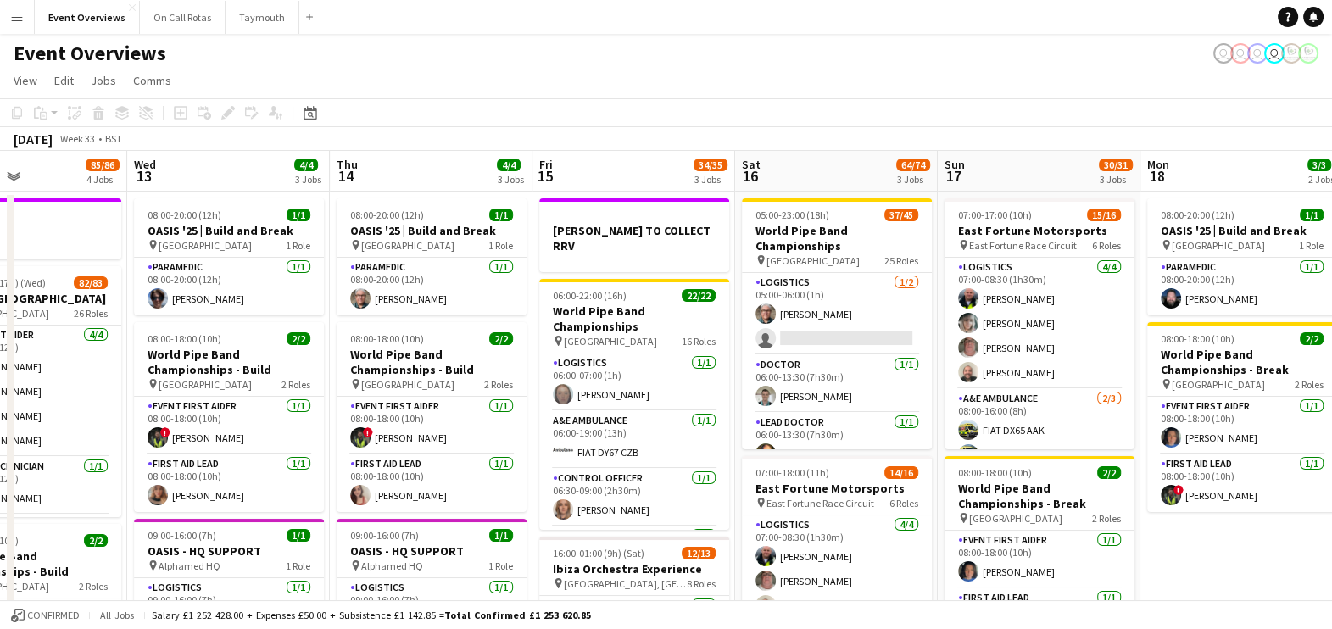
scroll to position [0, 632]
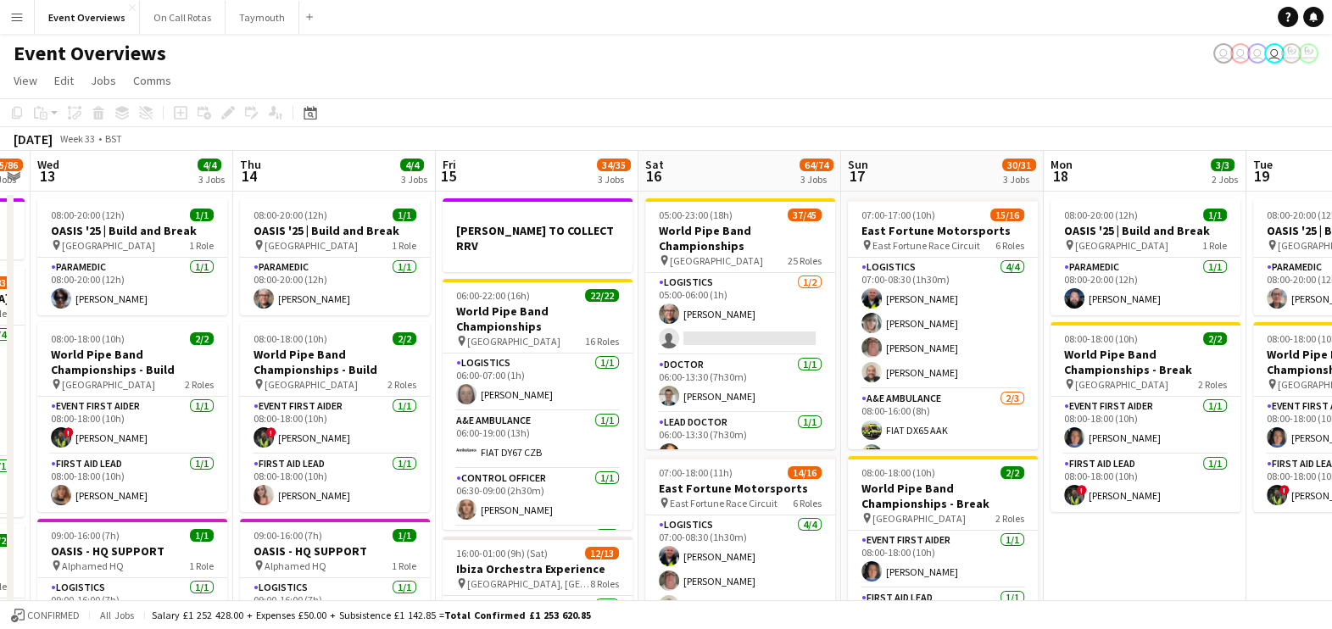
drag, startPoint x: 276, startPoint y: 420, endPoint x: 132, endPoint y: 420, distance: 143.3
click at [132, 420] on app-calendar-viewport "Sun 10 13/13 1 Job Mon 11 2/2 1 Job Tue 12 85/86 4 Jobs Wed 13 4/4 3 Jobs Thu 1…" at bounding box center [666, 575] width 1332 height 848
drag, startPoint x: 321, startPoint y: 420, endPoint x: 106, endPoint y: 412, distance: 215.5
click at [106, 412] on app-calendar-viewport "Sun 10 13/13 1 Job Mon 11 2/2 1 Job Tue 12 85/86 4 Jobs Wed 13 4/4 3 Jobs Thu 1…" at bounding box center [666, 575] width 1332 height 848
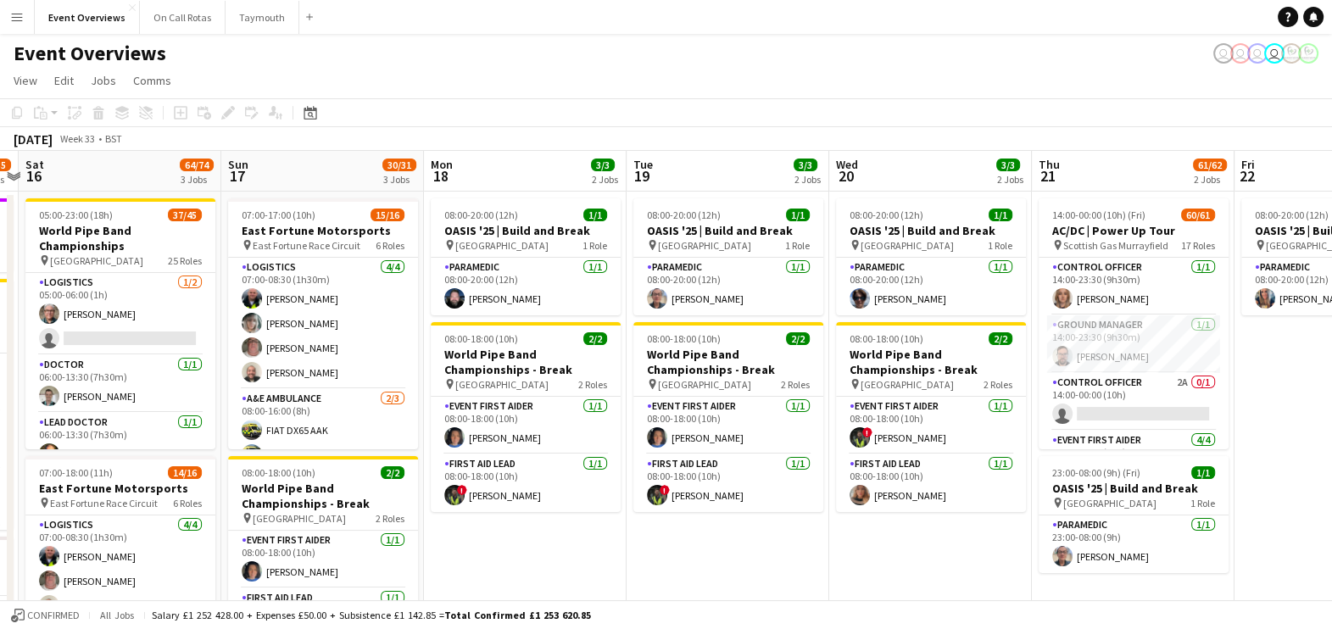
scroll to position [0, 528]
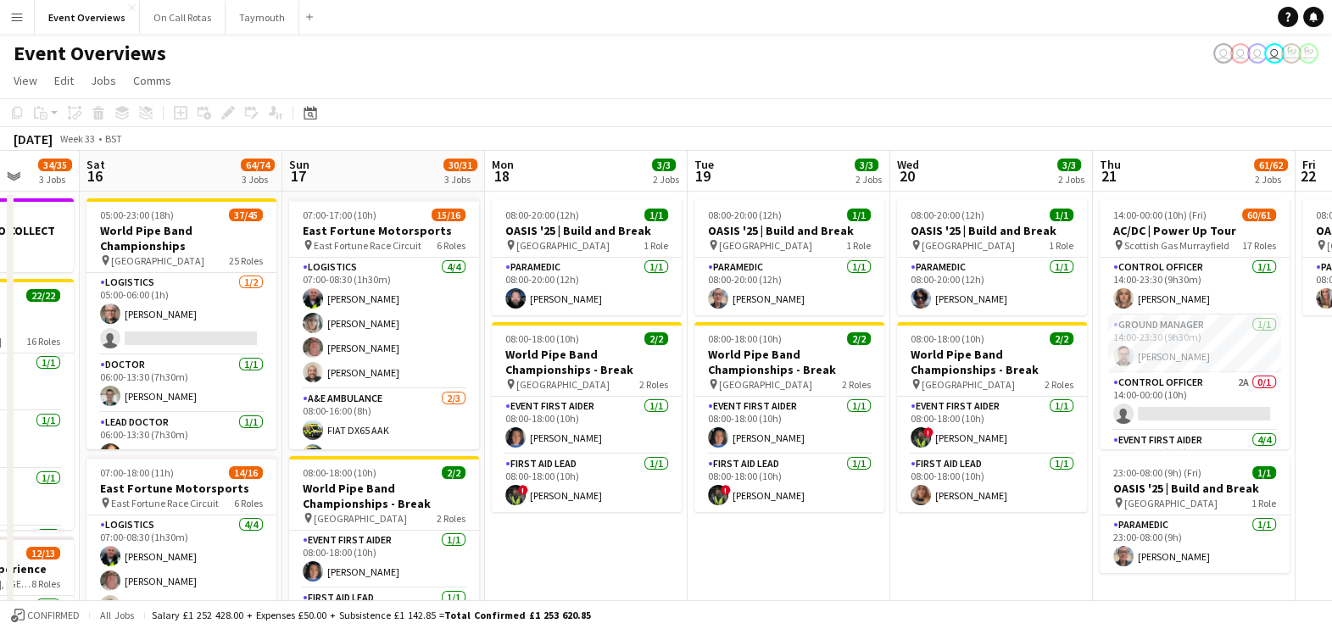
drag, startPoint x: 933, startPoint y: 547, endPoint x: 589, endPoint y: 541, distance: 344.2
click at [589, 541] on app-calendar-viewport "Wed 13 4/4 3 Jobs Thu 14 4/4 3 Jobs Fri 15 34/35 3 Jobs Sat 16 64/74 3 Jobs Sun…" at bounding box center [666, 575] width 1332 height 848
drag, startPoint x: 797, startPoint y: 540, endPoint x: 432, endPoint y: 544, distance: 365.4
click at [432, 544] on app-calendar-viewport "Wed 13 4/4 3 Jobs Thu 14 4/4 3 Jobs Fri 15 34/35 3 Jobs Sat 16 64/74 3 Jobs Sun…" at bounding box center [666, 589] width 1332 height 876
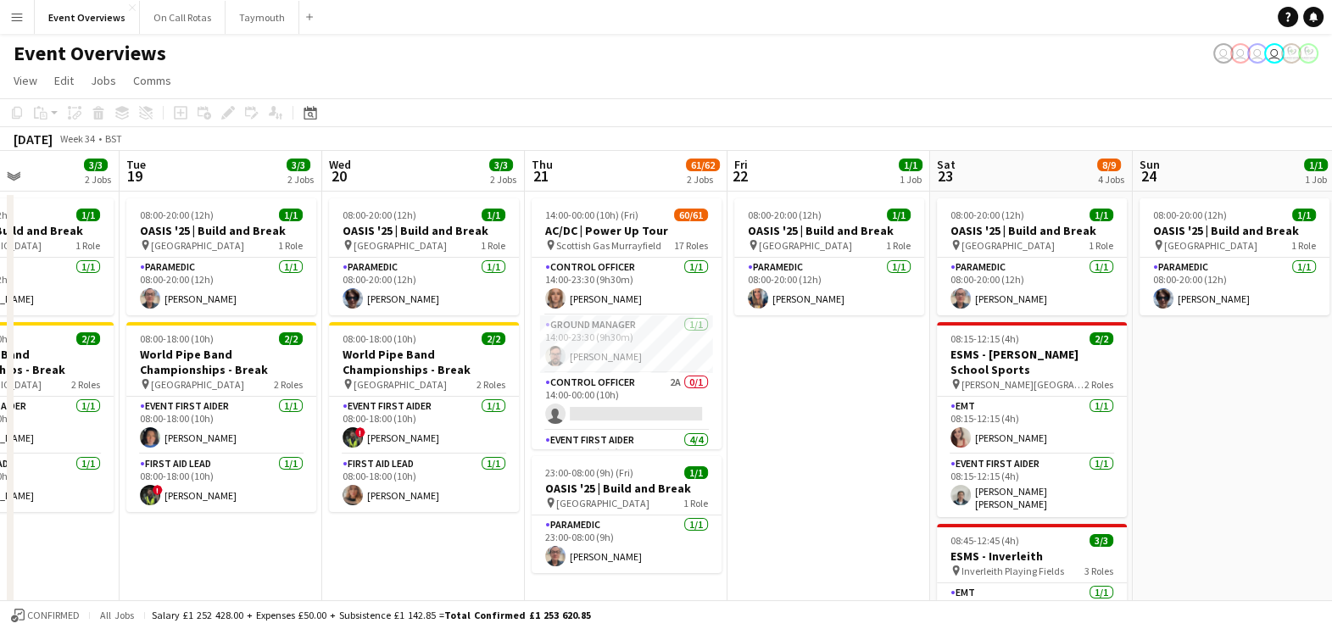
drag, startPoint x: 511, startPoint y: 569, endPoint x: 259, endPoint y: 572, distance: 252.7
click at [259, 572] on app-calendar-viewport "Sat 16 64/74 3 Jobs Sun 17 30/31 3 Jobs Mon 18 3/3 2 Jobs Tue 19 3/3 2 Jobs Wed…" at bounding box center [666, 589] width 1332 height 876
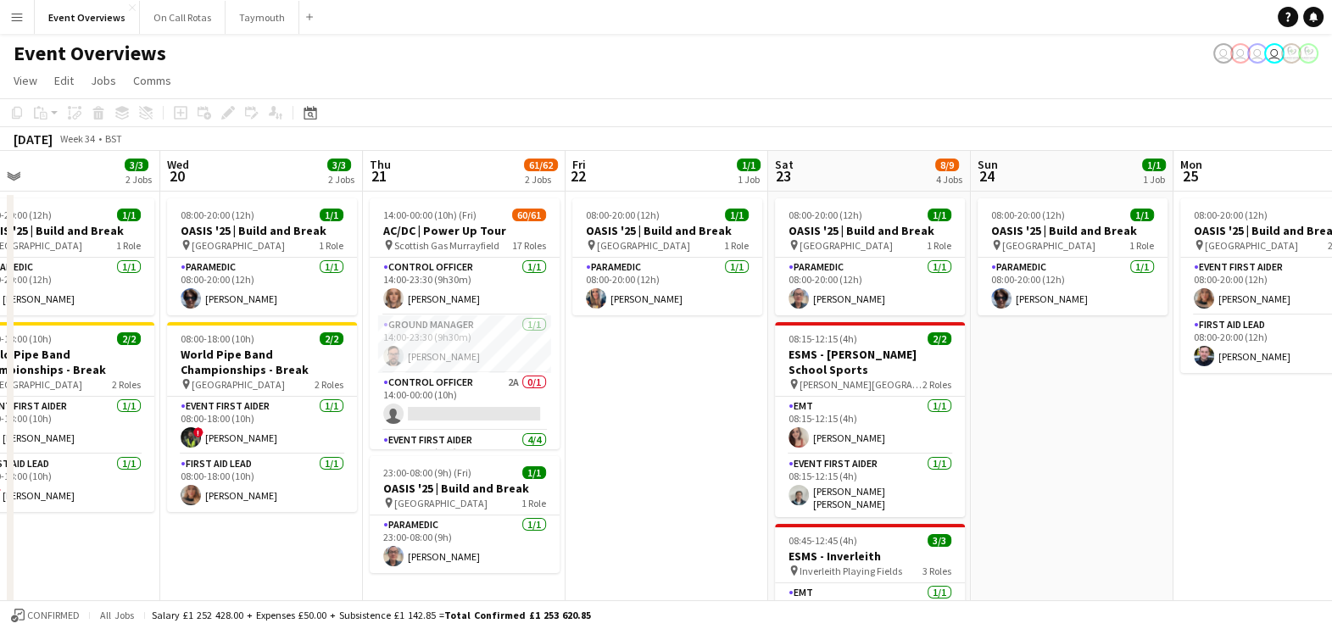
drag, startPoint x: 657, startPoint y: 446, endPoint x: 537, endPoint y: 445, distance: 120.4
click at [537, 445] on app-calendar-viewport "Sat 16 64/74 3 Jobs Sun 17 30/31 3 Jobs Mon 18 3/3 2 Jobs Tue 19 3/3 2 Jobs Wed…" at bounding box center [666, 589] width 1332 height 876
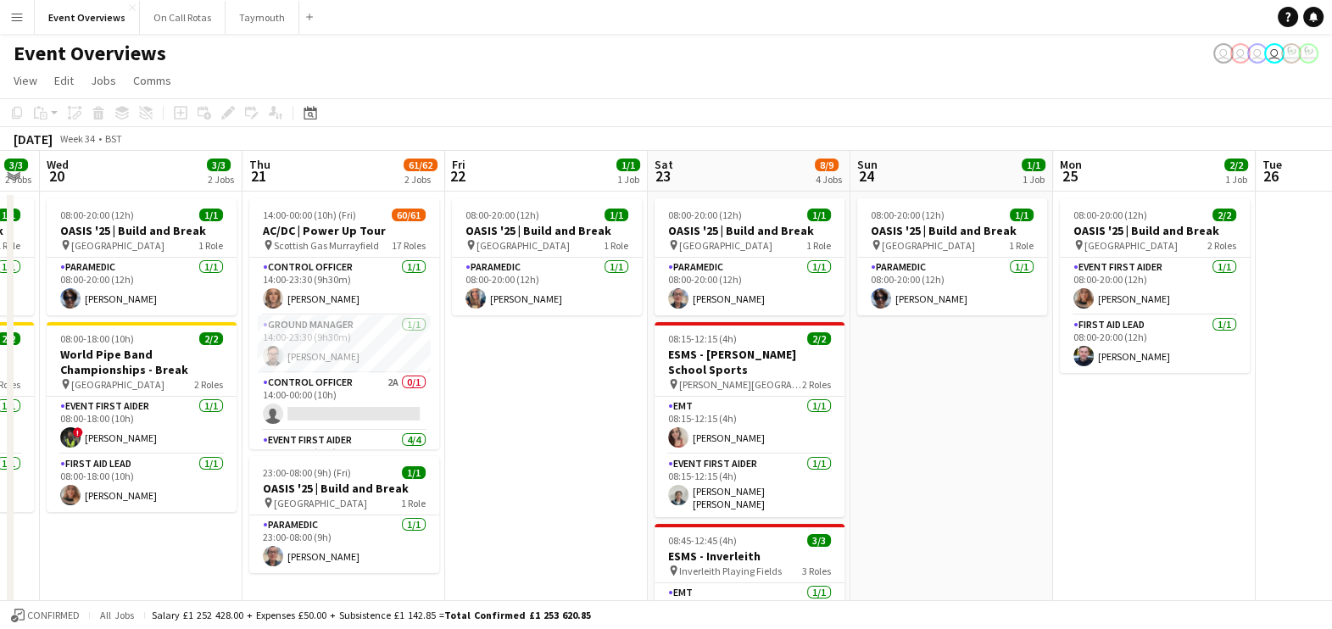
drag, startPoint x: 537, startPoint y: 445, endPoint x: 798, endPoint y: 385, distance: 268.0
click at [798, 385] on app-calendar-viewport "Sun 17 30/31 3 Jobs Mon 18 3/3 2 Jobs Tue 19 3/3 2 Jobs Wed 20 3/3 2 Jobs Thu 2…" at bounding box center [666, 589] width 1332 height 876
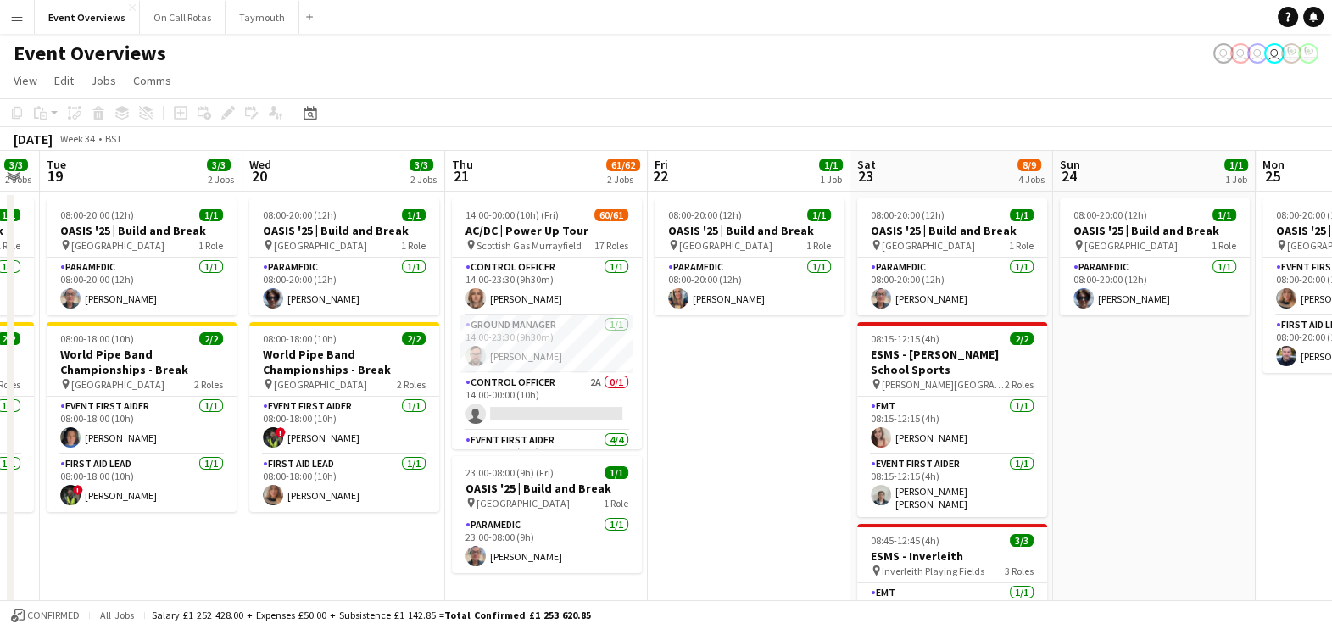
scroll to position [0, 510]
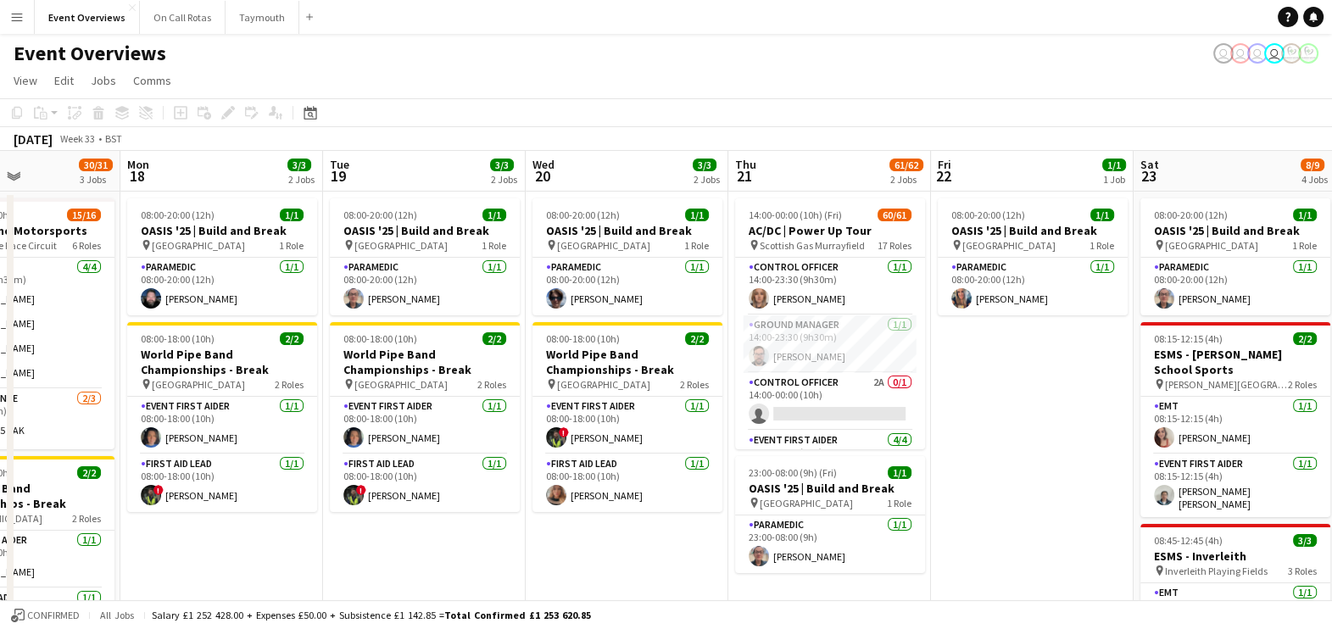
drag, startPoint x: 119, startPoint y: 571, endPoint x: 343, endPoint y: 562, distance: 224.9
click at [343, 562] on app-calendar-viewport "Fri 15 34/35 3 Jobs Sat 16 64/74 3 Jobs Sun 17 30/31 3 Jobs Mon 18 3/3 2 Jobs T…" at bounding box center [666, 589] width 1332 height 876
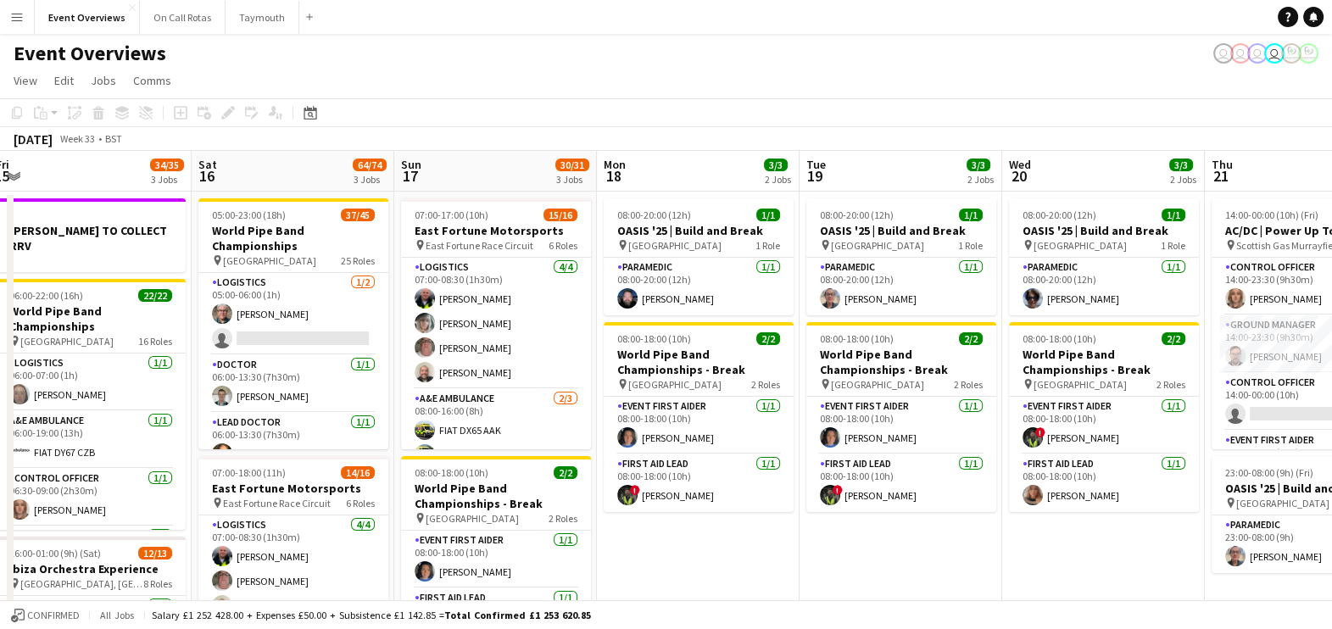
drag, startPoint x: 163, startPoint y: 559, endPoint x: 640, endPoint y: 492, distance: 482.0
click at [640, 492] on app-calendar-viewport "Wed 13 4/4 3 Jobs Thu 14 4/4 3 Jobs Fri 15 34/35 3 Jobs Sat 16 64/74 3 Jobs Sun…" at bounding box center [666, 589] width 1332 height 876
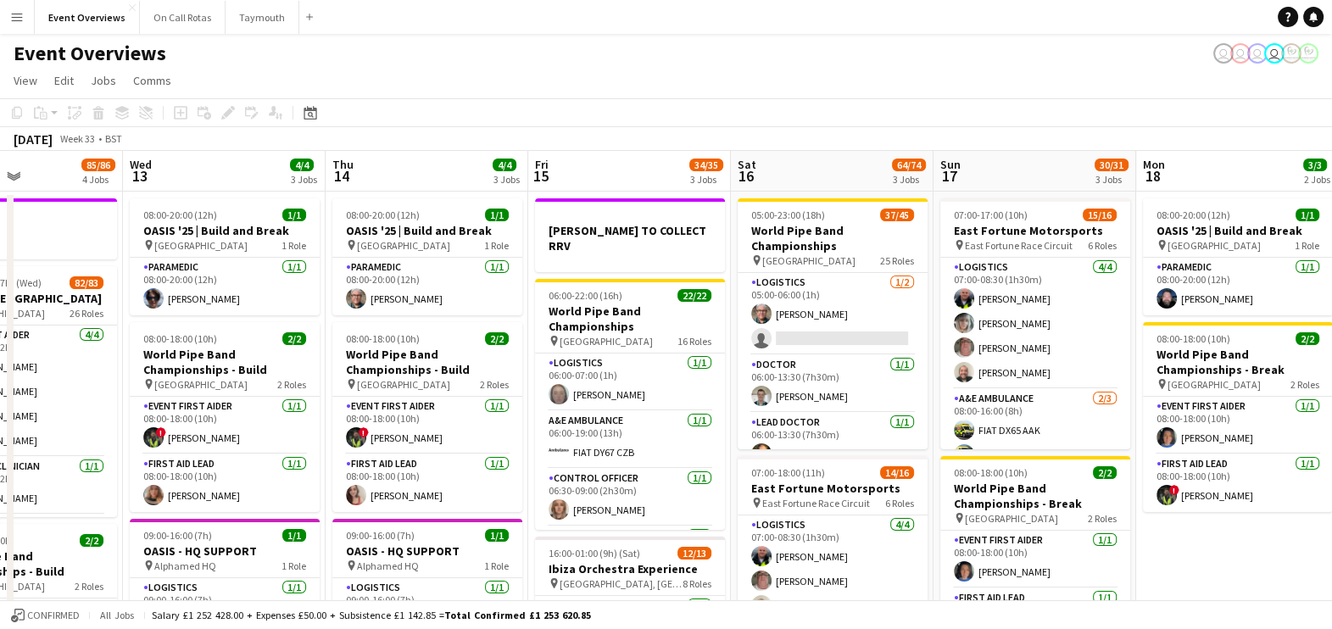
scroll to position [0, 493]
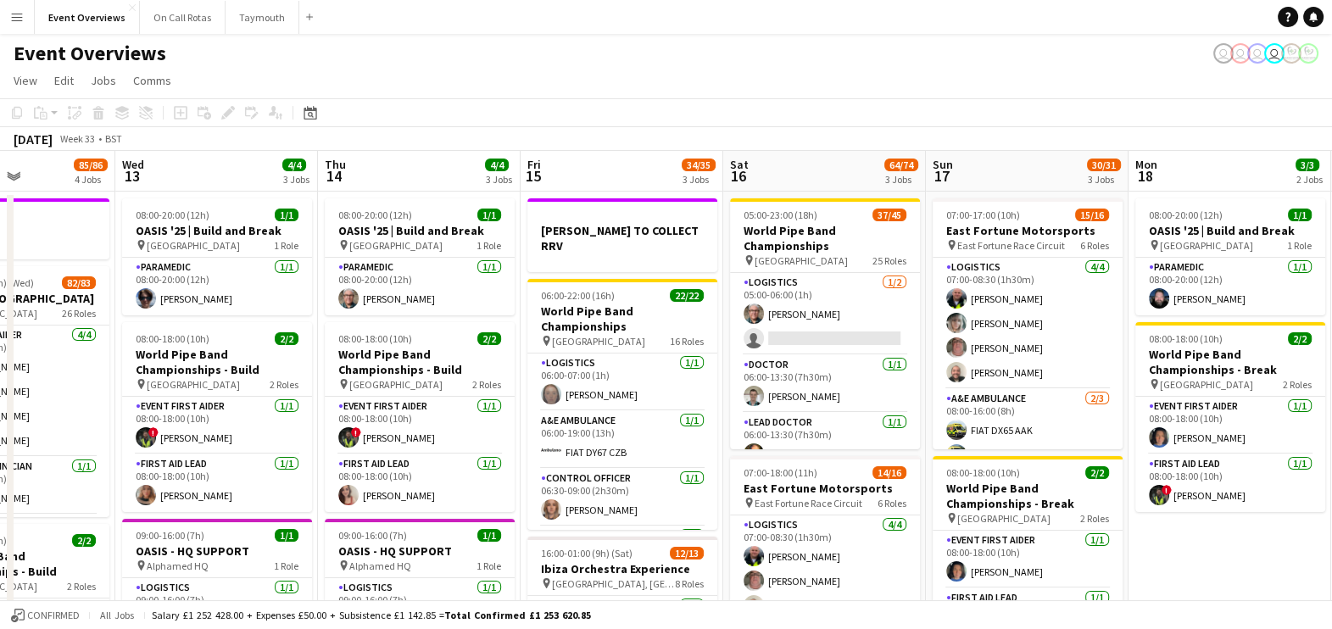
drag, startPoint x: 248, startPoint y: 440, endPoint x: 983, endPoint y: 377, distance: 736.8
click at [983, 377] on app-calendar-viewport "Sun 10 13/13 1 Job Mon 11 2/2 1 Job Tue 12 85/86 4 Jobs Wed 13 4/4 3 Jobs Thu 1…" at bounding box center [666, 589] width 1332 height 876
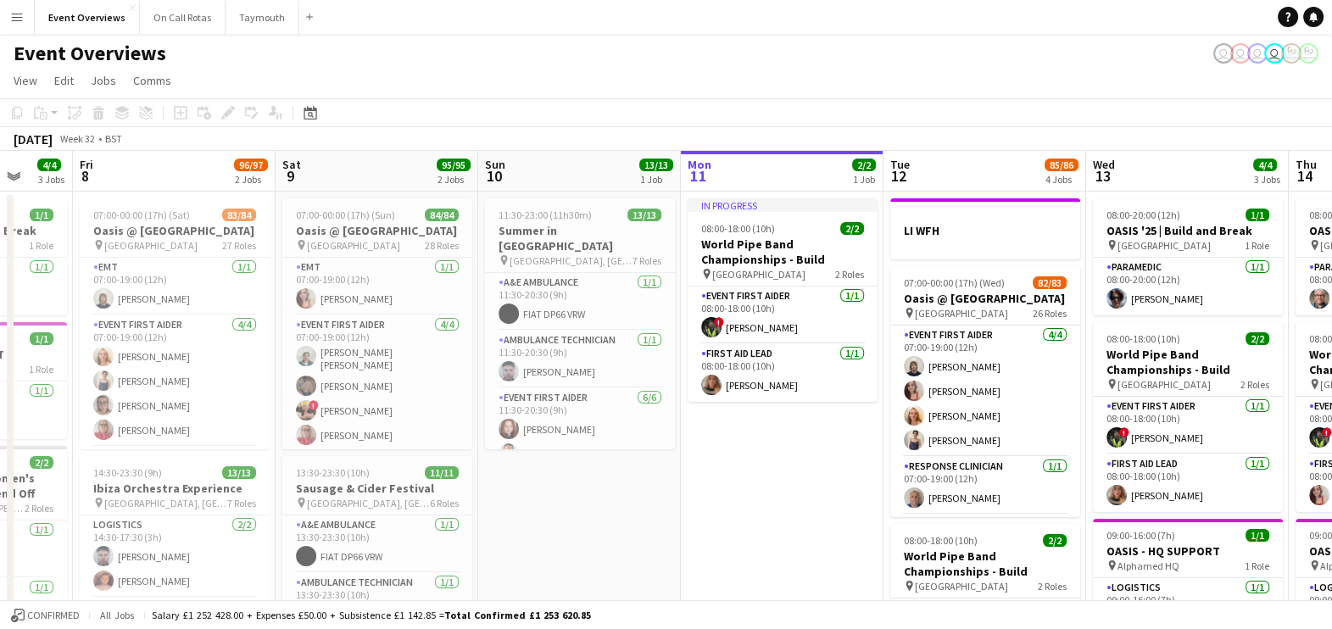
scroll to position [0, 342]
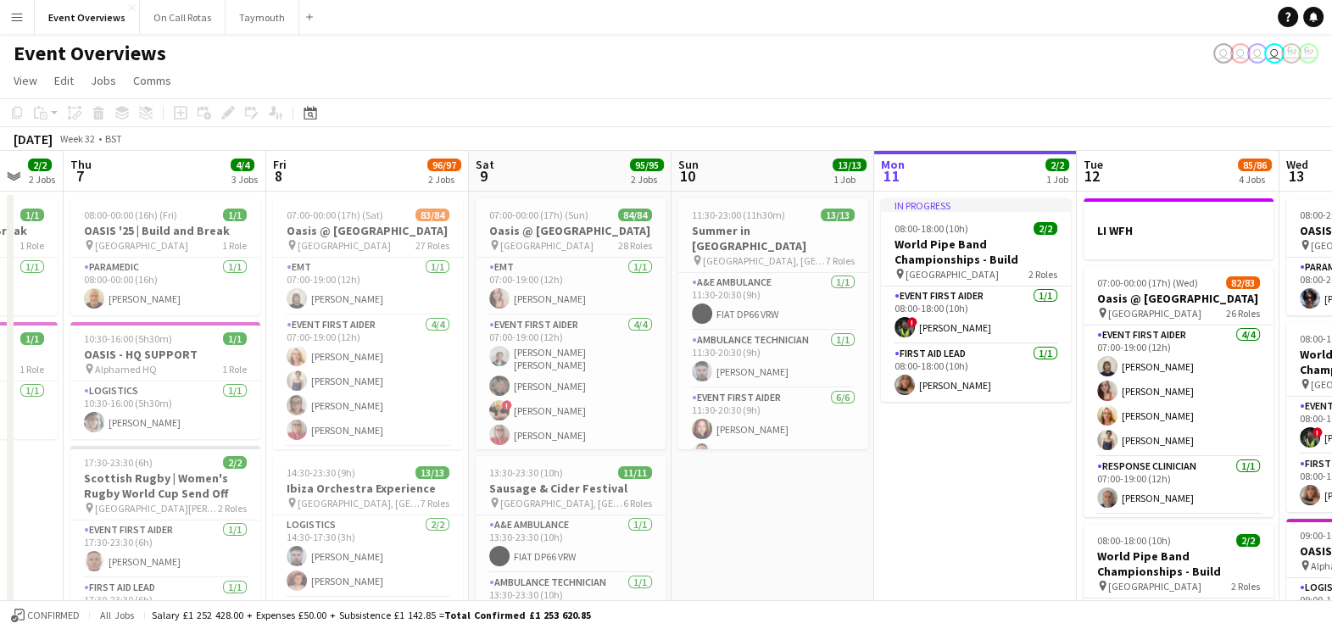
drag, startPoint x: 368, startPoint y: 375, endPoint x: 1329, endPoint y: 263, distance: 967.9
click at [1329, 263] on app-calendar-viewport "Tue 5 Wed 6 2/2 2 Jobs Thu 7 4/4 3 Jobs Fri 8 96/97 2 Jobs Sat 9 95/95 2 Jobs S…" at bounding box center [666, 589] width 1332 height 876
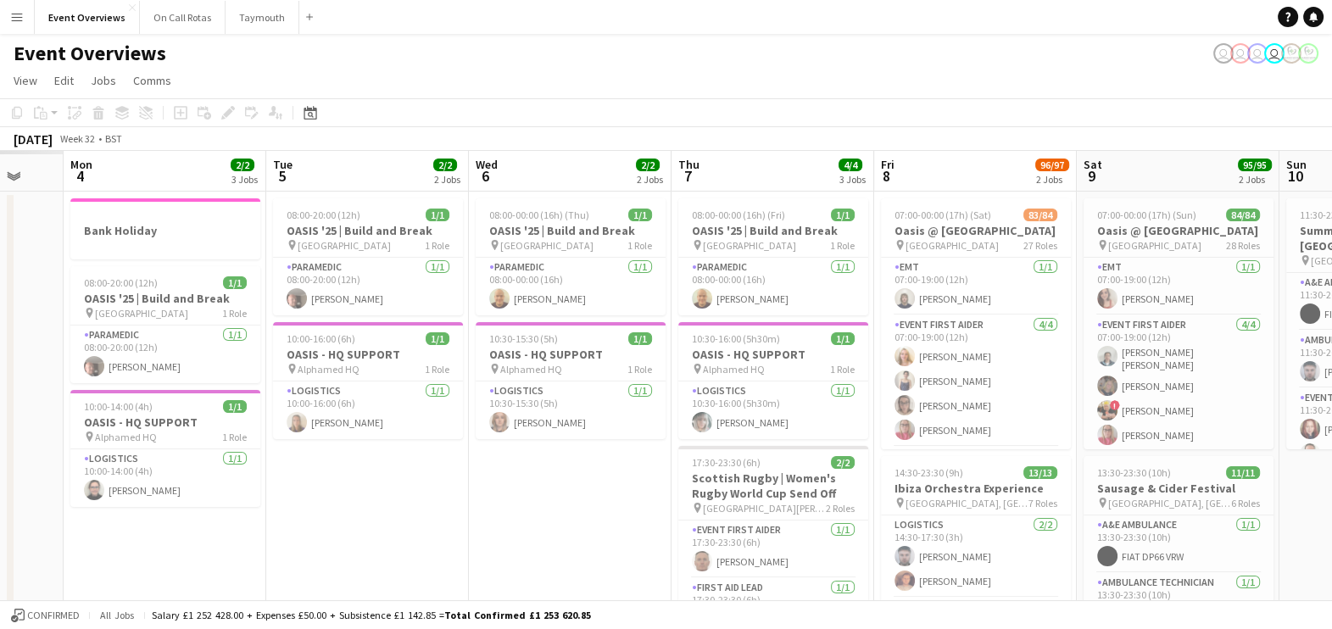
scroll to position [0, 503]
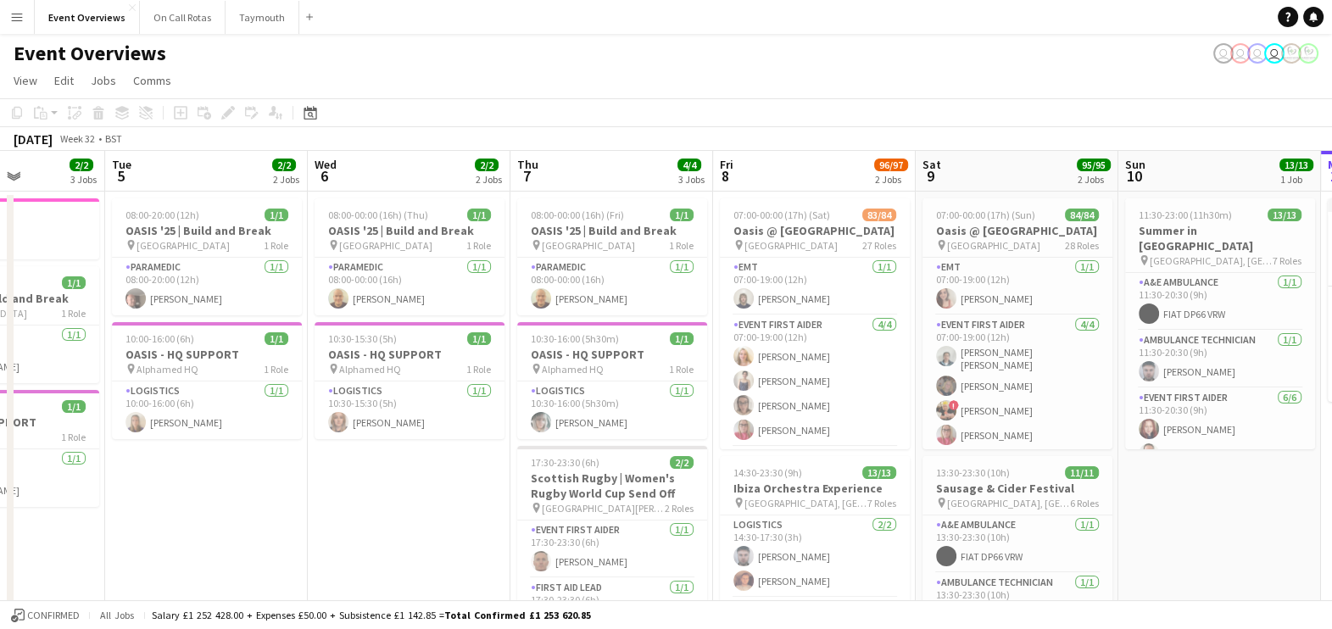
drag, startPoint x: 426, startPoint y: 391, endPoint x: 873, endPoint y: 391, distance: 447.6
click at [873, 391] on app-calendar-viewport "Sat 2 Sun 3 Mon 4 2/2 3 Jobs Tue 5 2/2 2 Jobs Wed 6 2/2 2 Jobs Thu 7 4/4 3 Jobs…" at bounding box center [666, 589] width 1332 height 876
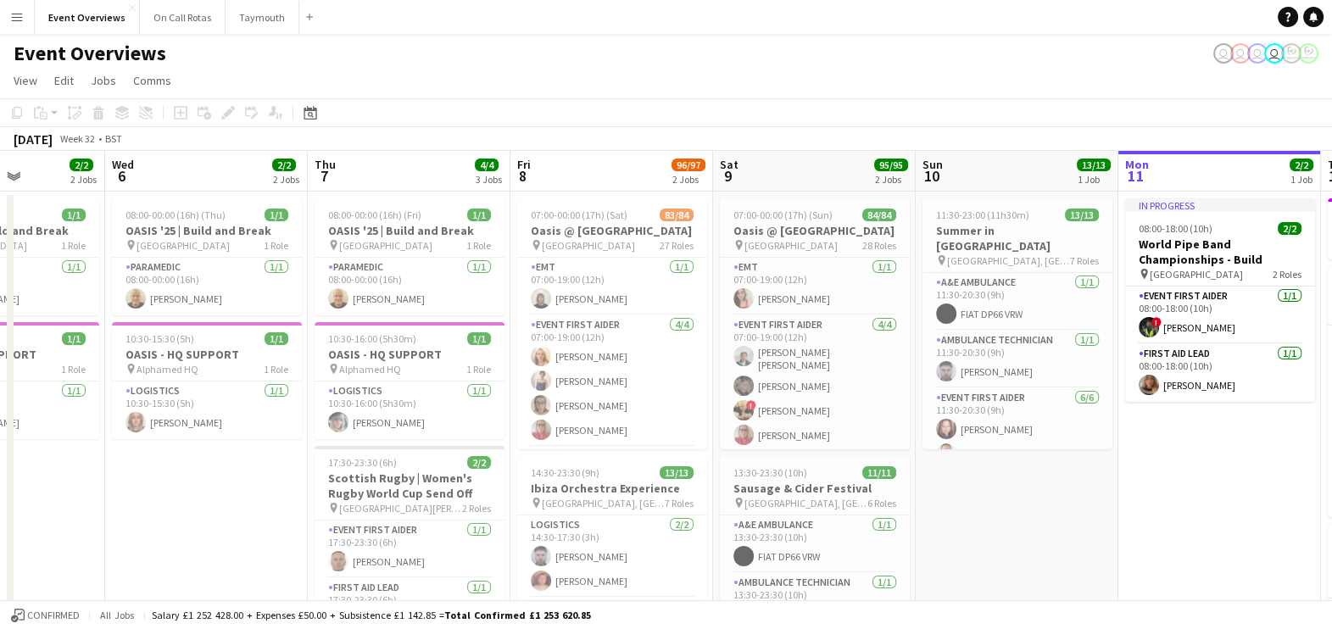
scroll to position [0, 605]
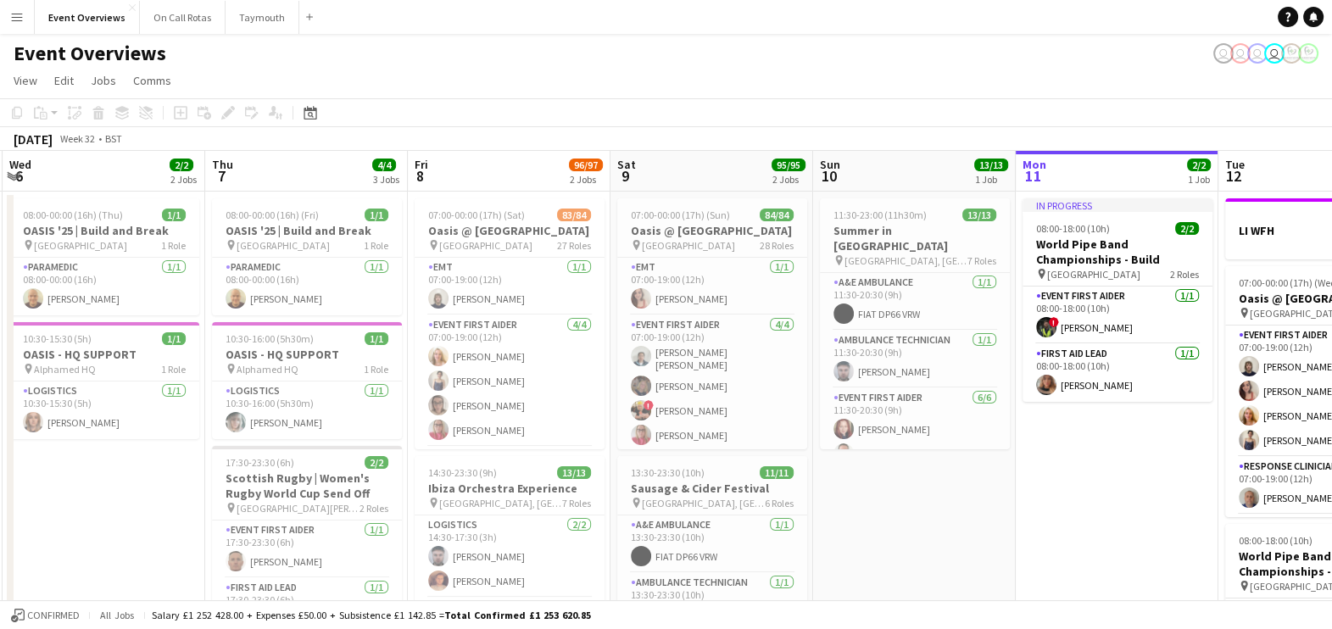
drag, startPoint x: 845, startPoint y: 606, endPoint x: 841, endPoint y: 628, distance: 22.4
click at [841, 632] on html "Menu Boards Boards Boards All jobs Status Workforce Workforce My Workforce Recr…" at bounding box center [666, 527] width 1332 height 1055
drag, startPoint x: 1106, startPoint y: 486, endPoint x: 708, endPoint y: 459, distance: 399.3
click at [708, 459] on app-calendar-viewport "Sun 3 19/19 2 Jobs Mon 4 2/2 3 Jobs Tue 5 2/2 2 Jobs Wed 6 2/2 2 Jobs Thu 7 4/4…" at bounding box center [666, 589] width 1332 height 876
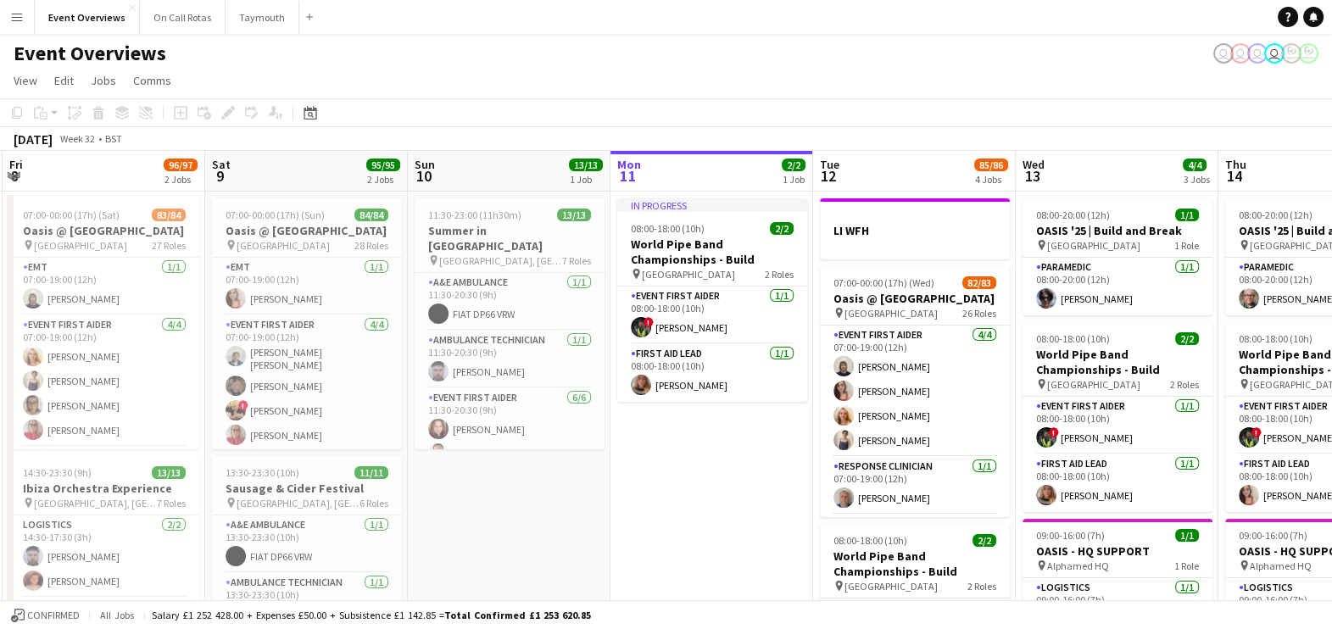
scroll to position [0, 598]
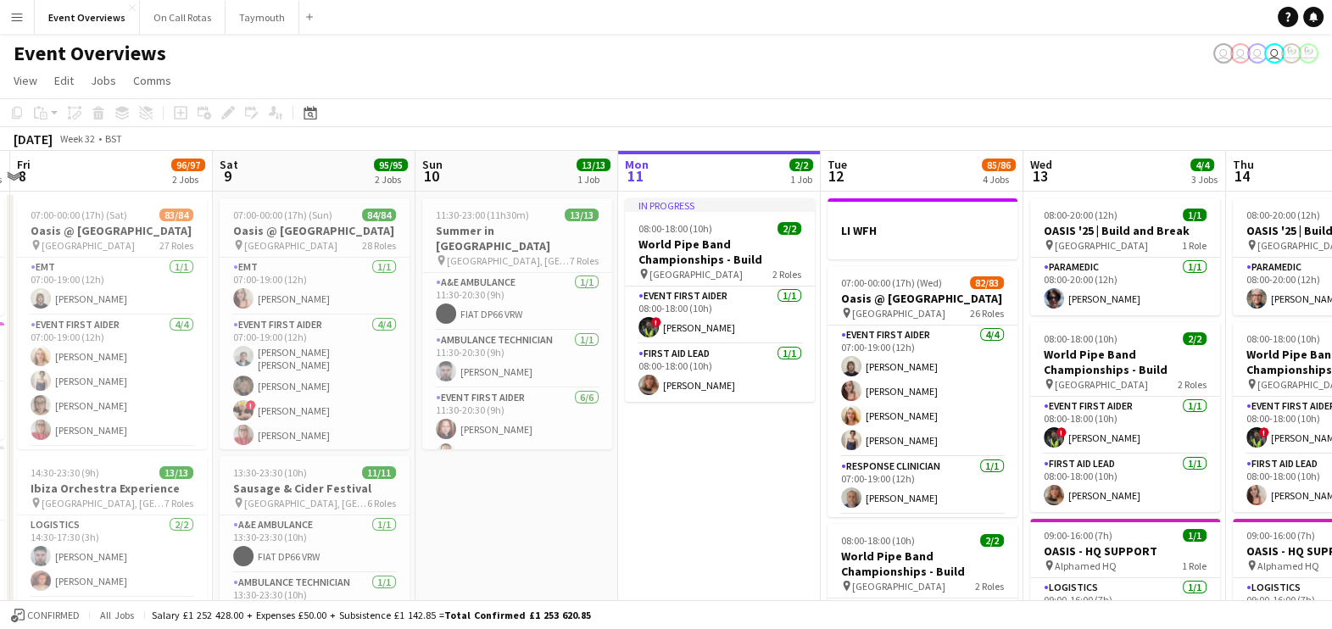
drag, startPoint x: 760, startPoint y: 462, endPoint x: 639, endPoint y: 465, distance: 120.4
click at [639, 465] on app-calendar-viewport "Tue 5 2/2 2 Jobs Wed 6 2/2 2 Jobs Thu 7 4/4 3 Jobs Fri 8 96/97 2 Jobs Sat 9 95/…" at bounding box center [666, 589] width 1332 height 876
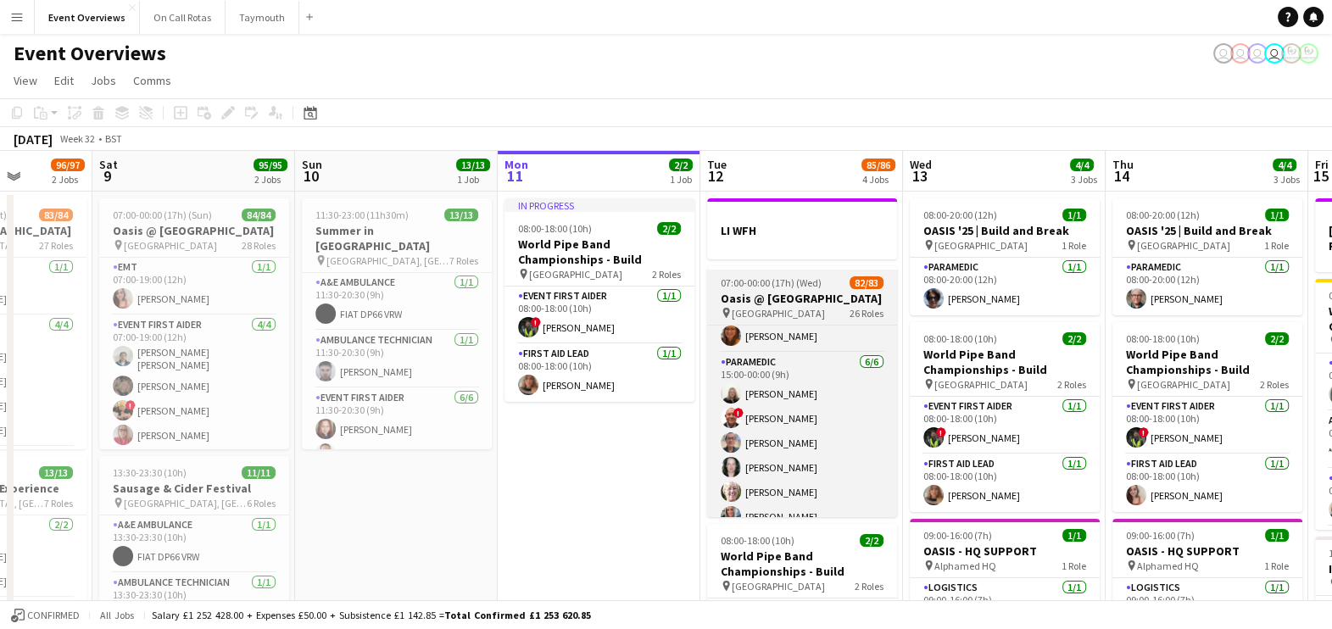
scroll to position [0, 0]
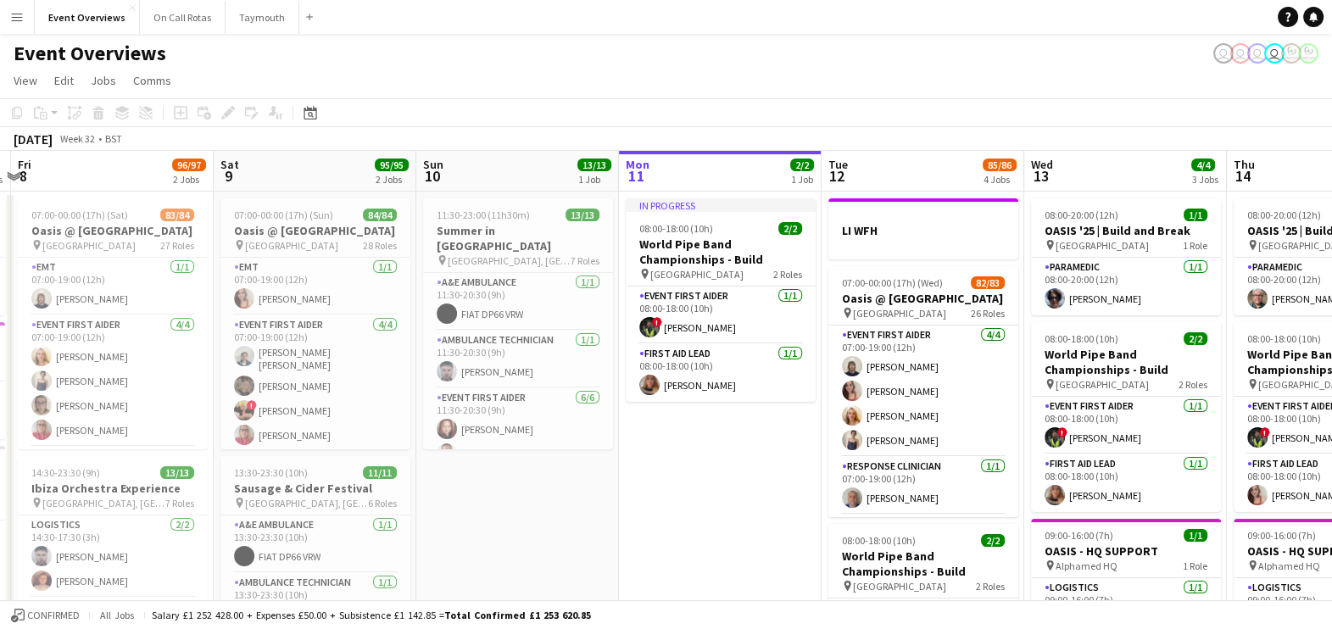
drag, startPoint x: 598, startPoint y: 496, endPoint x: 315, endPoint y: 487, distance: 282.4
click at [315, 487] on app-calendar-viewport "Tue 5 2/2 2 Jobs Wed 6 2/2 2 Jobs Thu 7 4/4 3 Jobs Fri 8 96/97 2 Jobs Sat 9 95/…" at bounding box center [666, 589] width 1332 height 876
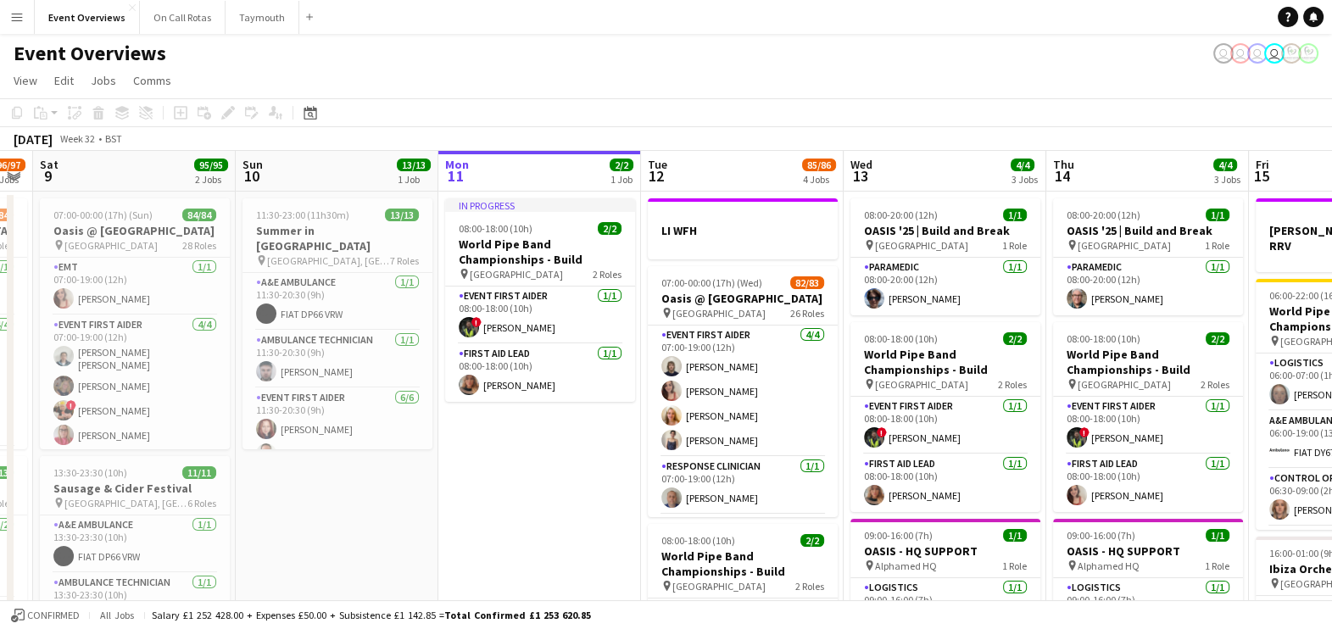
scroll to position [0, 375]
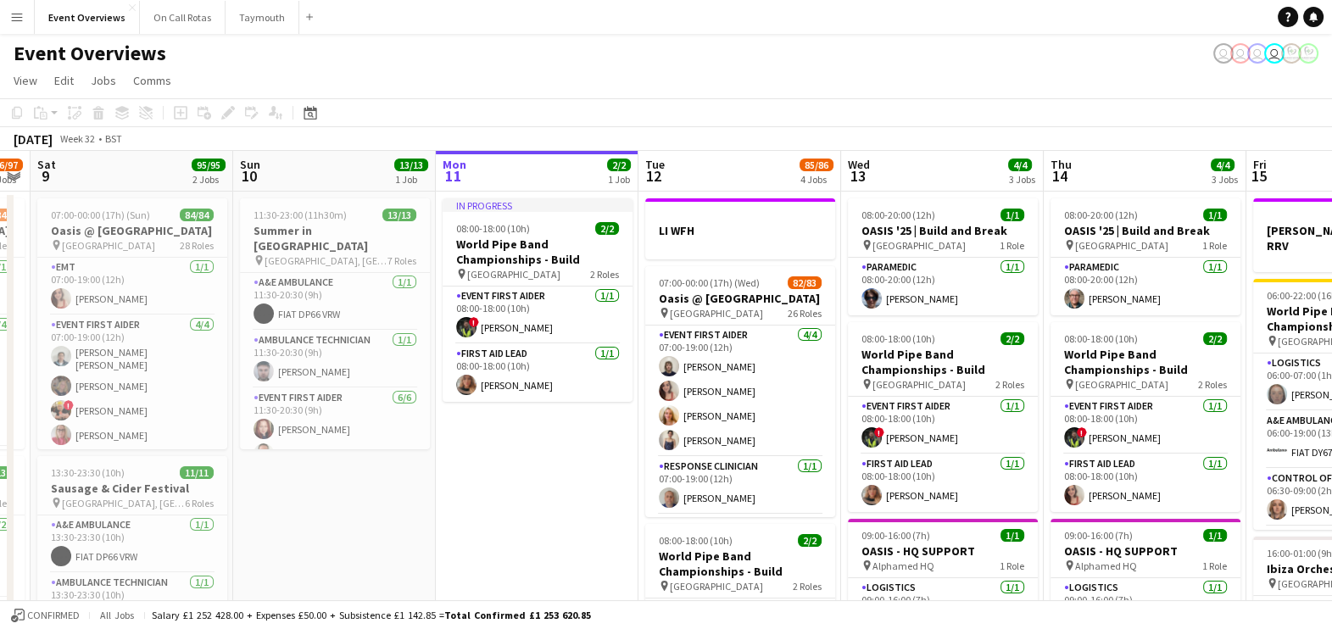
drag, startPoint x: 288, startPoint y: 493, endPoint x: 509, endPoint y: 498, distance: 220.5
click at [509, 498] on app-calendar-viewport "Thu 7 4/4 3 Jobs Fri 8 96/97 2 Jobs Sat 9 95/95 2 Jobs Sun 10 13/13 1 Job Mon 1…" at bounding box center [666, 589] width 1332 height 876
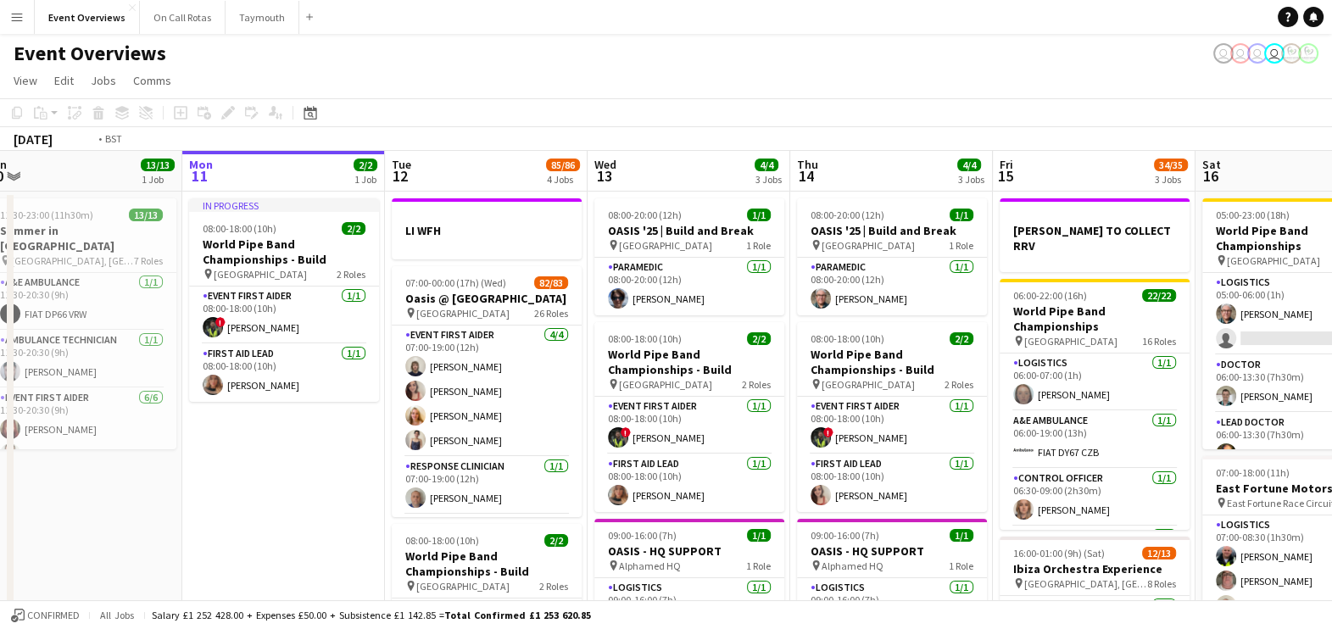
drag, startPoint x: 1088, startPoint y: 394, endPoint x: 632, endPoint y: 355, distance: 456.9
click at [632, 355] on app-calendar-viewport "Thu 7 4/4 3 Jobs Fri 8 96/97 2 Jobs Sat 9 95/95 2 Jobs Sun 10 13/13 1 Job Mon 1…" at bounding box center [666, 589] width 1332 height 876
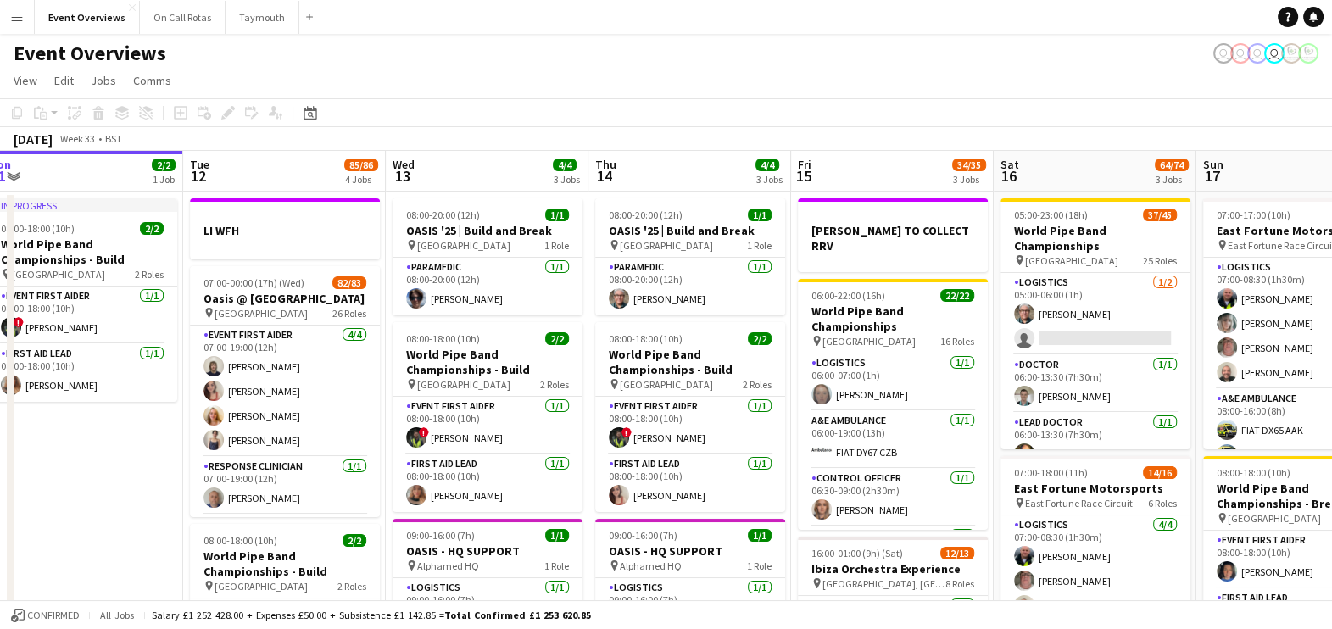
scroll to position [0, 597]
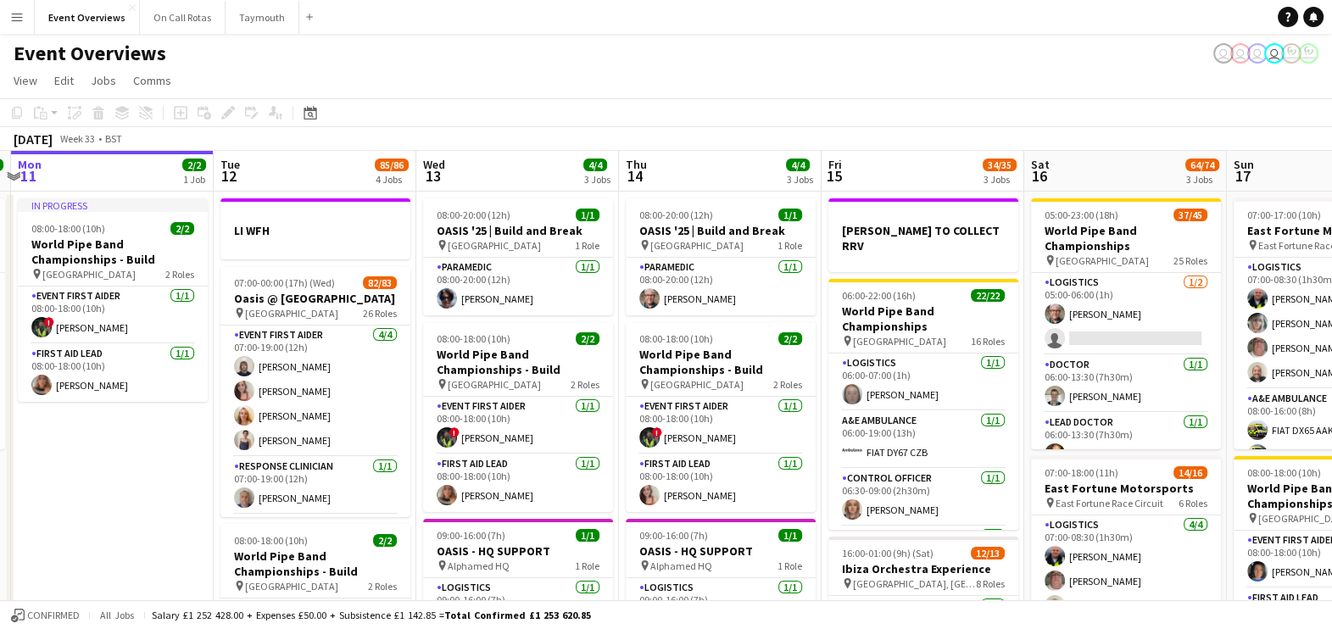
drag, startPoint x: 781, startPoint y: 352, endPoint x: 577, endPoint y: 344, distance: 203.6
click at [577, 344] on app-calendar-viewport "Fri 8 96/97 2 Jobs Sat 9 95/95 2 Jobs Sun 10 13/13 1 Job Mon 11 2/2 1 Job Tue 1…" at bounding box center [666, 589] width 1332 height 876
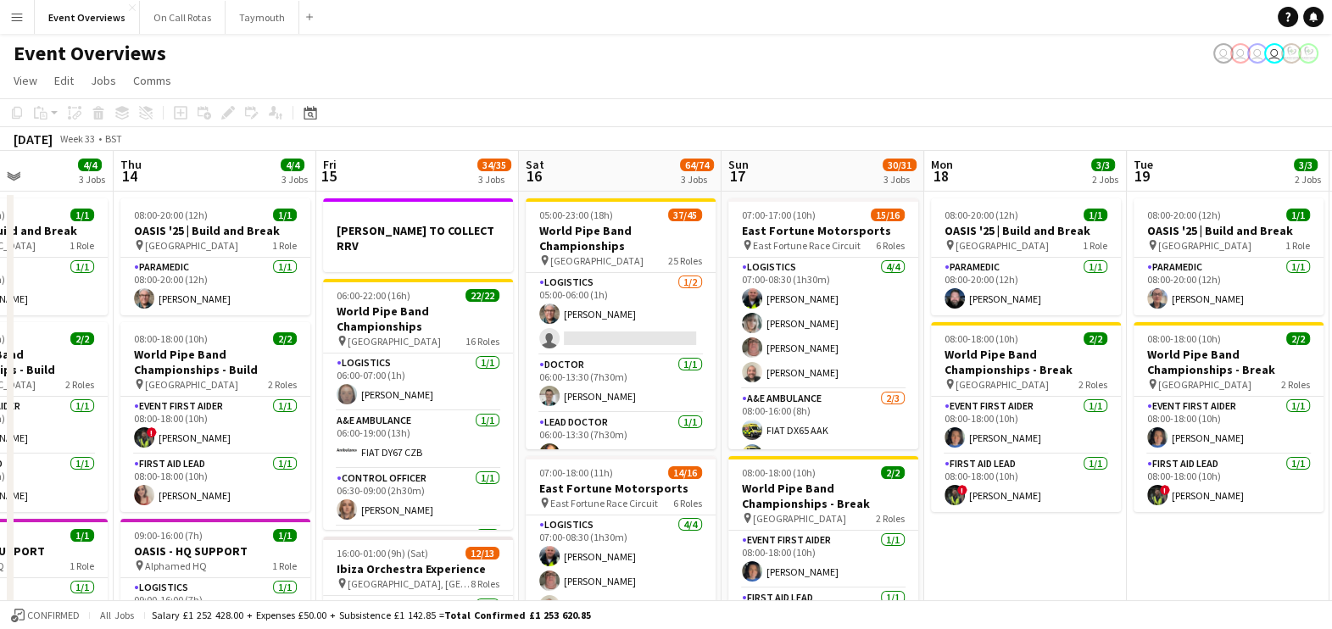
drag, startPoint x: 860, startPoint y: 386, endPoint x: 662, endPoint y: 373, distance: 198.8
click at [662, 373] on app-calendar-viewport "Sun 10 13/13 1 Job Mon 11 2/2 1 Job Tue 12 85/86 4 Jobs Wed 13 4/4 3 Jobs Thu 1…" at bounding box center [666, 589] width 1332 height 876
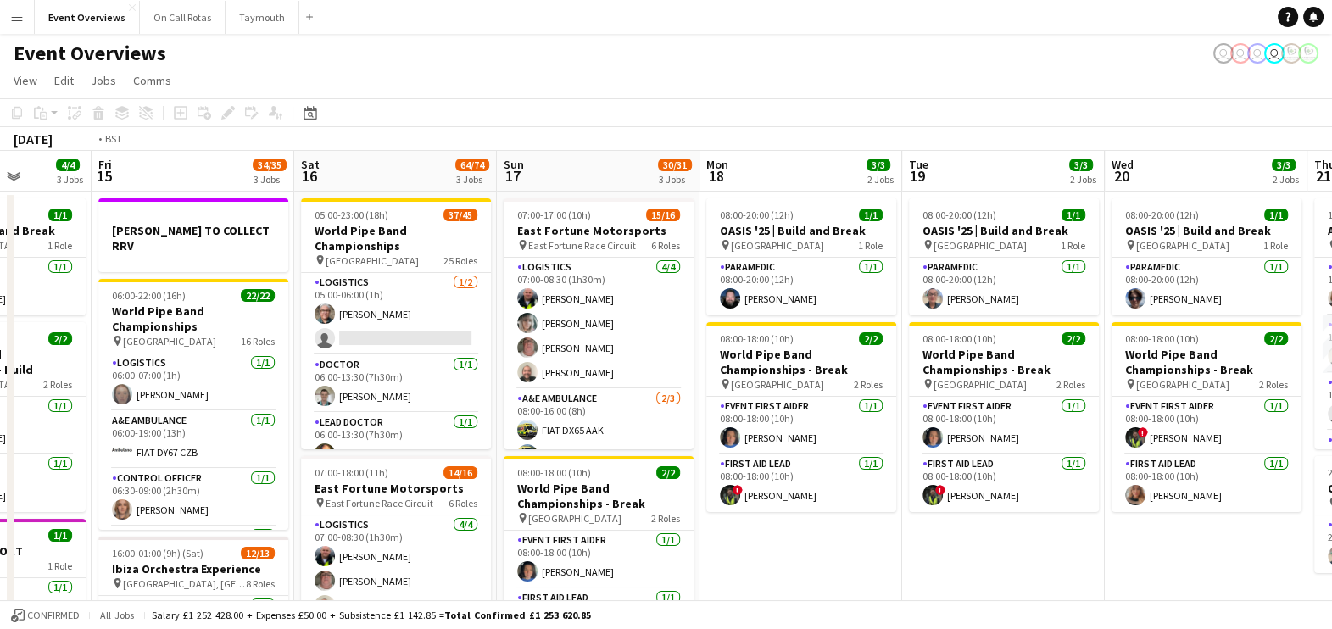
drag, startPoint x: 335, startPoint y: 486, endPoint x: 1308, endPoint y: 416, distance: 975.7
click at [1308, 416] on app-calendar-viewport "Mon 11 2/2 1 Job Tue 12 85/86 4 Jobs Wed 13 4/4 3 Jobs Thu 14 4/4 3 Jobs Fri 15…" at bounding box center [666, 589] width 1332 height 876
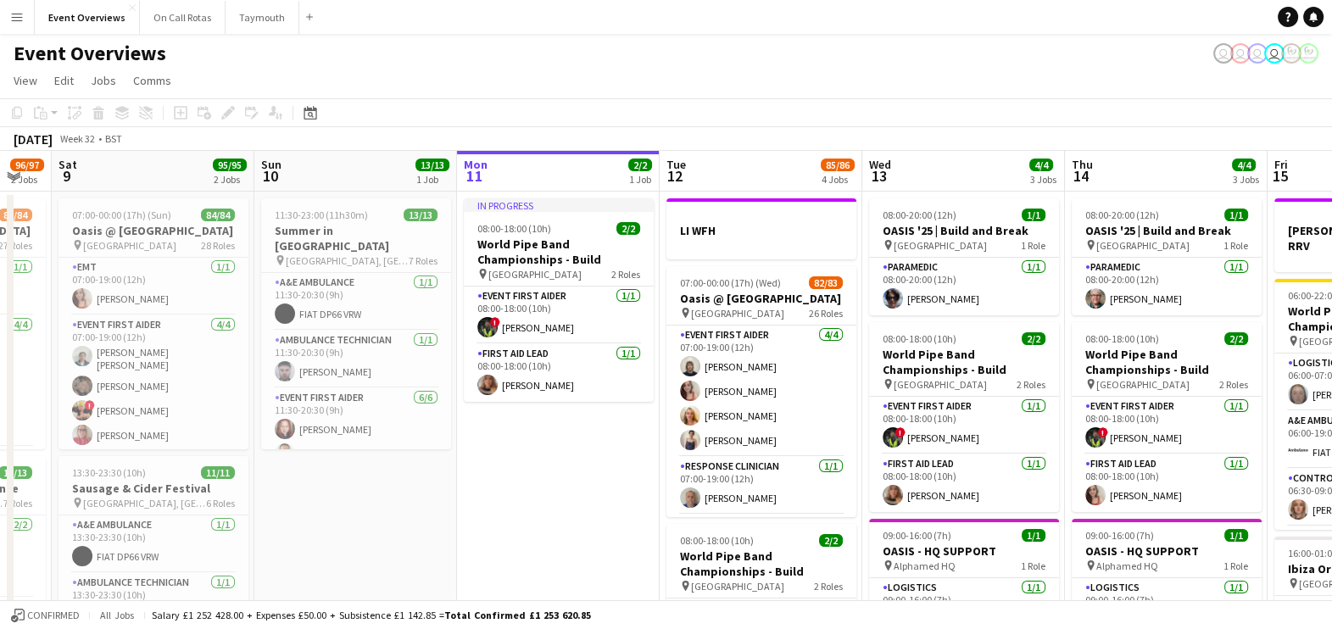
drag, startPoint x: 606, startPoint y: 302, endPoint x: 1317, endPoint y: 418, distance: 720.7
click at [1317, 418] on app-calendar-viewport "Thu 7 4/4 3 Jobs Fri 8 96/97 2 Jobs Sat 9 95/95 2 Jobs Sun 10 13/13 1 Job Mon 1…" at bounding box center [666, 589] width 1332 height 876
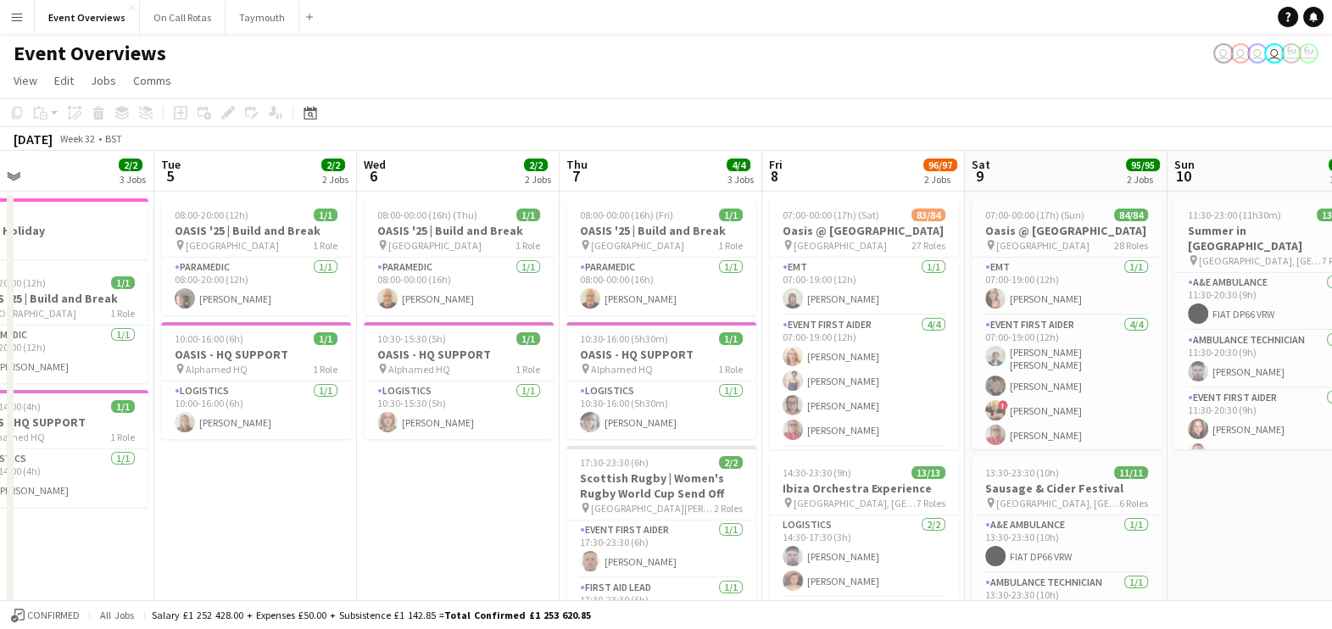
drag
click at [1310, 442] on app-calendar-viewport "Sat 2 46/47 3 Jobs Sun 3 19/19 2 Jobs Mon 4 2/2 3 Jobs Tue 5 2/2 2 Jobs Wed 6 2…" at bounding box center [666, 589] width 1332 height 876
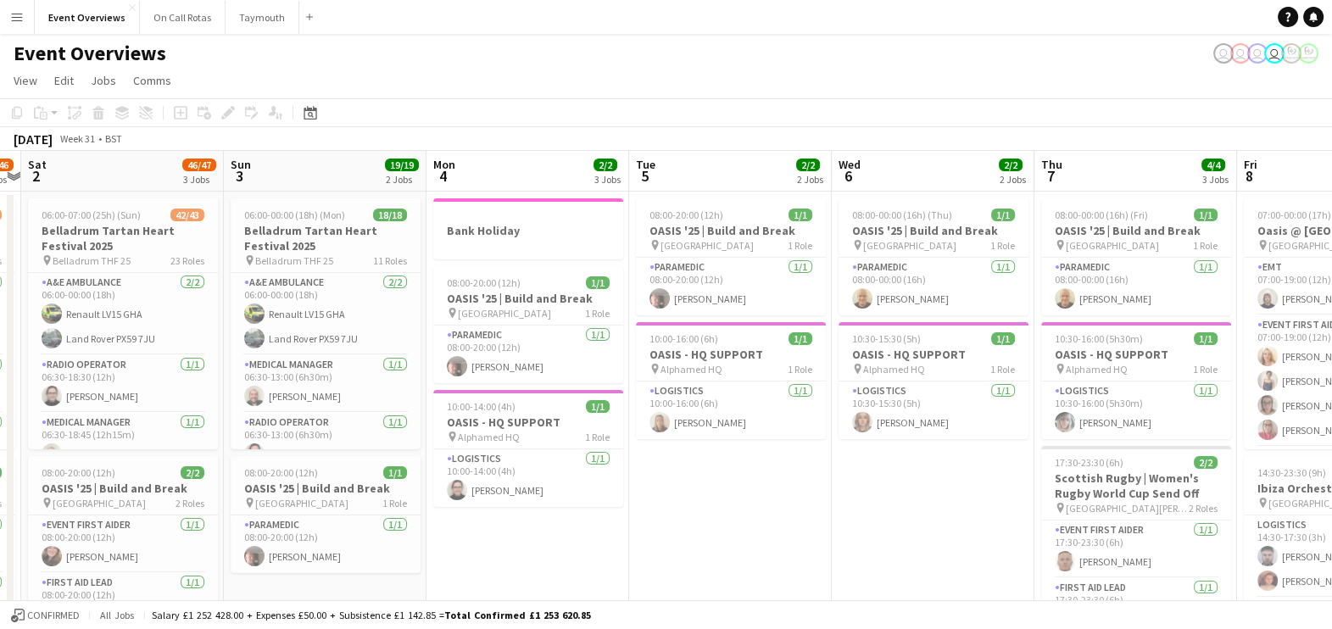
click at [1203, 398] on app-calendar-viewport "Thu 31 48/48 2 Jobs Fri 1 45/46 2 Jobs Sat 2 46/47 3 Jobs Sun 3 19/19 2 Jobs Mo…" at bounding box center [666, 589] width 1332 height 876
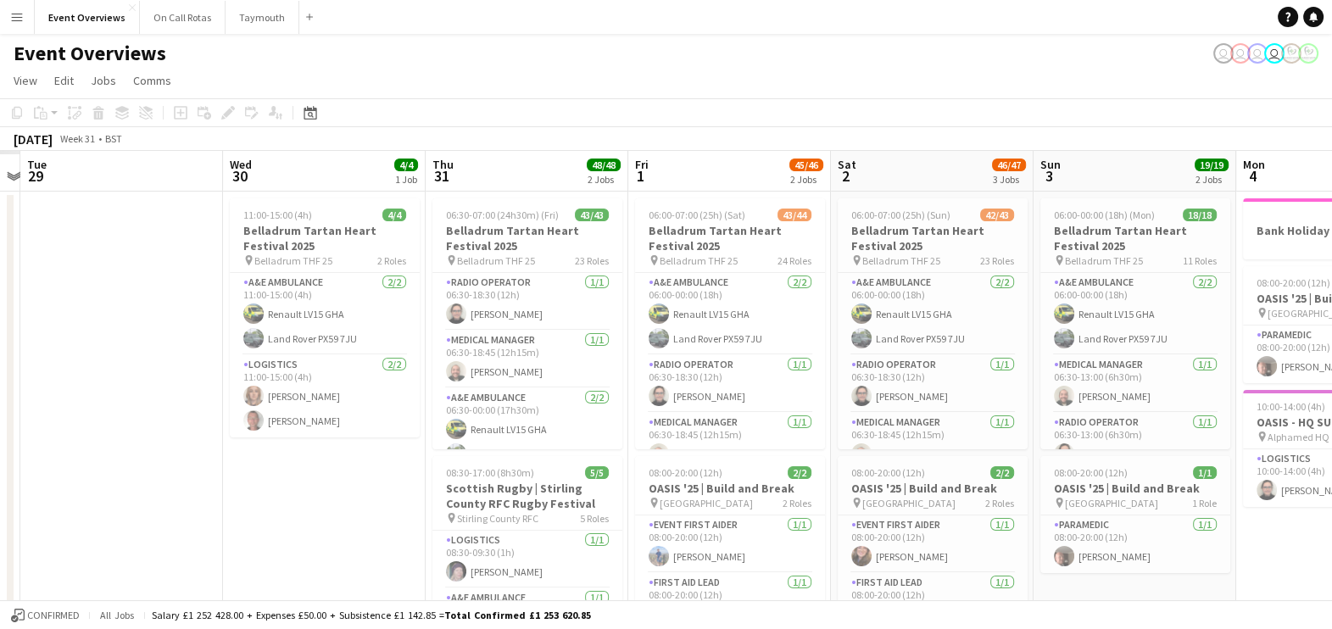
click at [1104, 354] on app-calendar-viewport "Sun 27 Mon 28 Tue 29 Wed 30 4/4 1 Job Thu 31 48/48 2 Jobs Fri 1 45/46 2 Jobs Sa…" at bounding box center [666, 589] width 1332 height 876
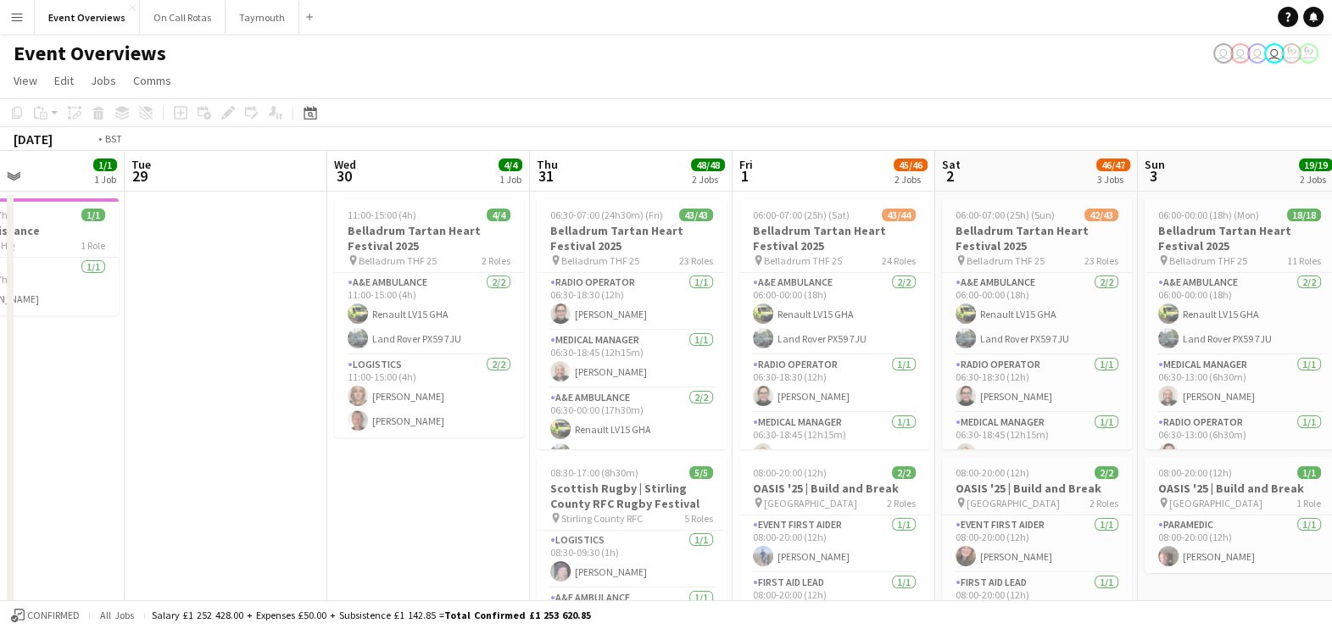
click at [1332, 291] on html "Menu Boards Boards Boards All jobs Status Workforce Workforce My Workforce Recr…" at bounding box center [666, 527] width 1332 height 1055
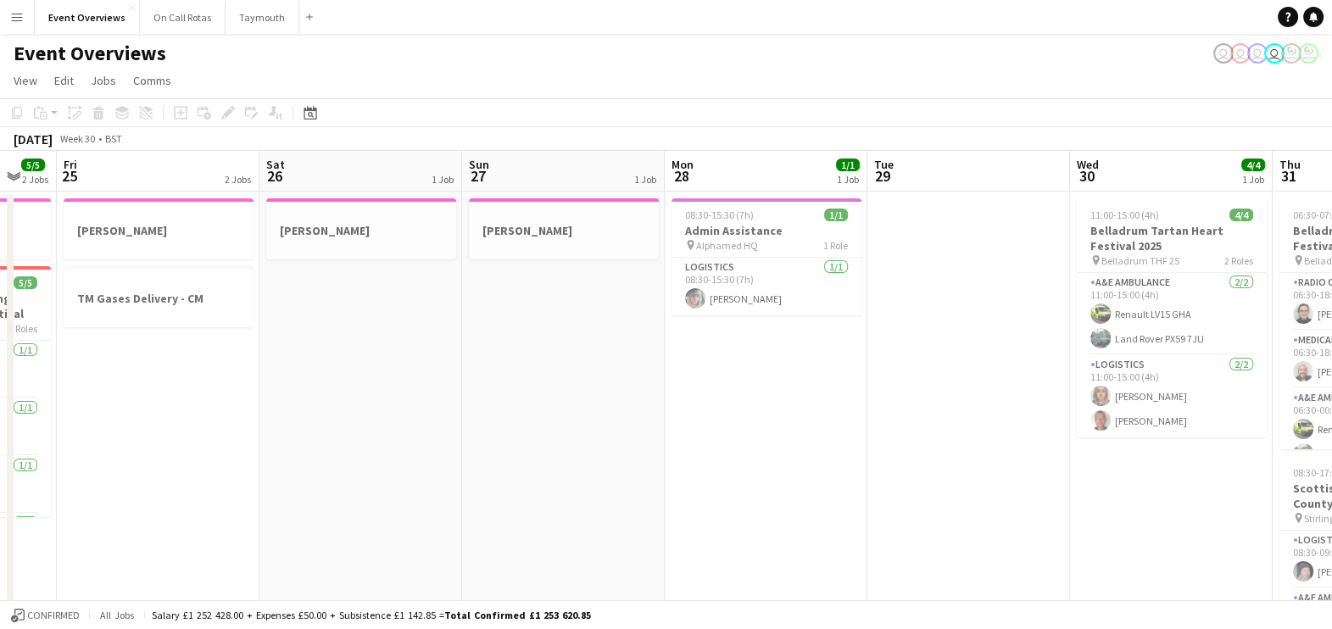
click at [1332, 295] on html "Menu Boards Boards Boards All jobs Status Workforce Workforce My Workforce Recr…" at bounding box center [666, 527] width 1332 height 1055
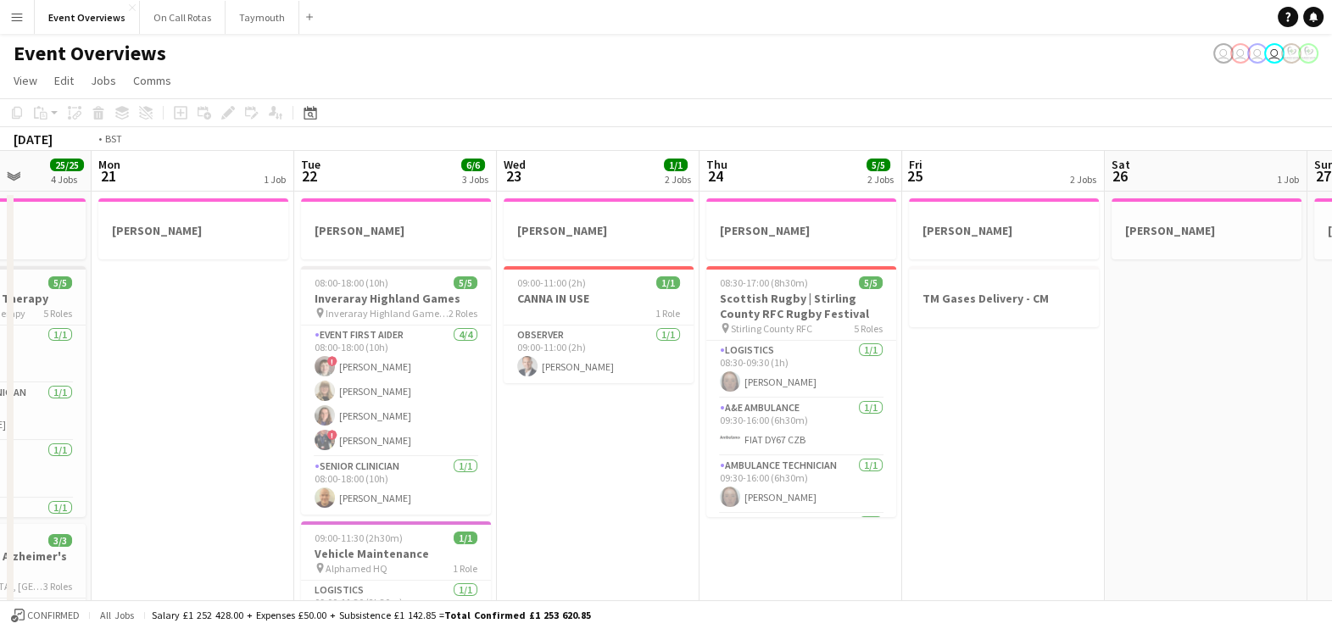
click at [1224, 292] on app-calendar-viewport "Sat 19 15/15 2 Jobs Sun 20 25/25 4 Jobs Mon 21 1 Job Tue 22 6/6 3 Jobs Wed 23 1…" at bounding box center [666, 608] width 1332 height 914
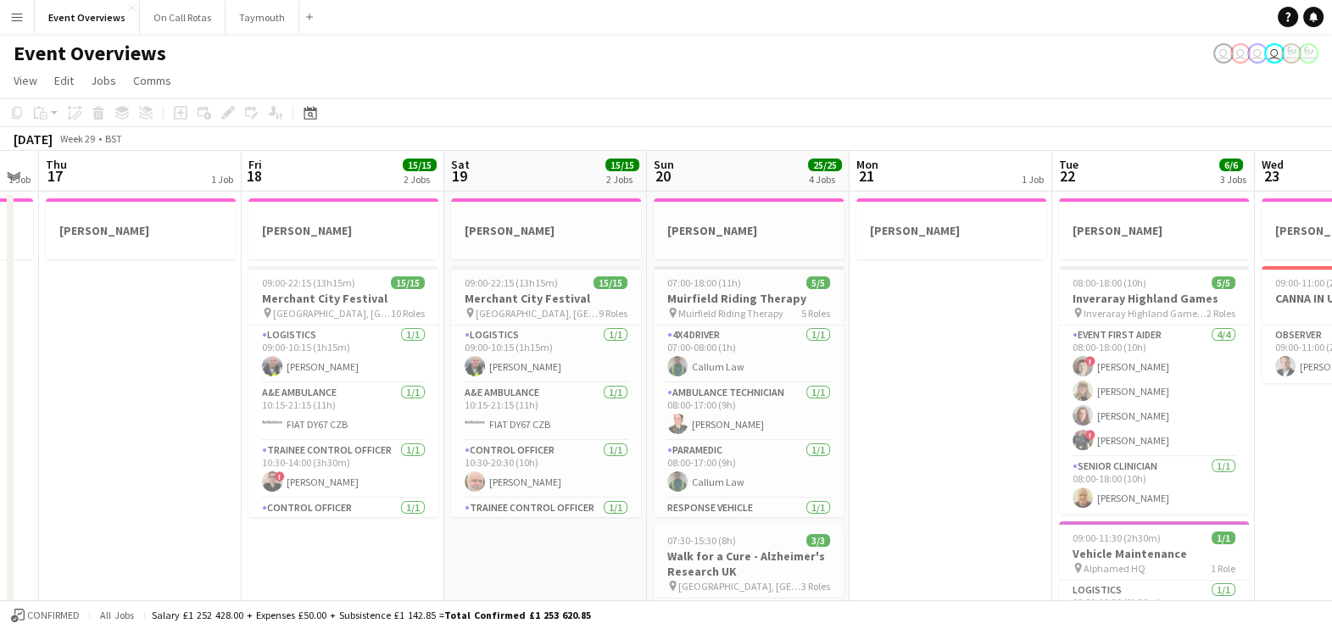
click at [1293, 328] on app-calendar-viewport "Tue 15 Wed 16 1 Job Thu 17 1 Job Fri 18 15/15 2 Jobs Sat 19 15/15 2 Jobs Sun 20…" at bounding box center [666, 608] width 1332 height 914
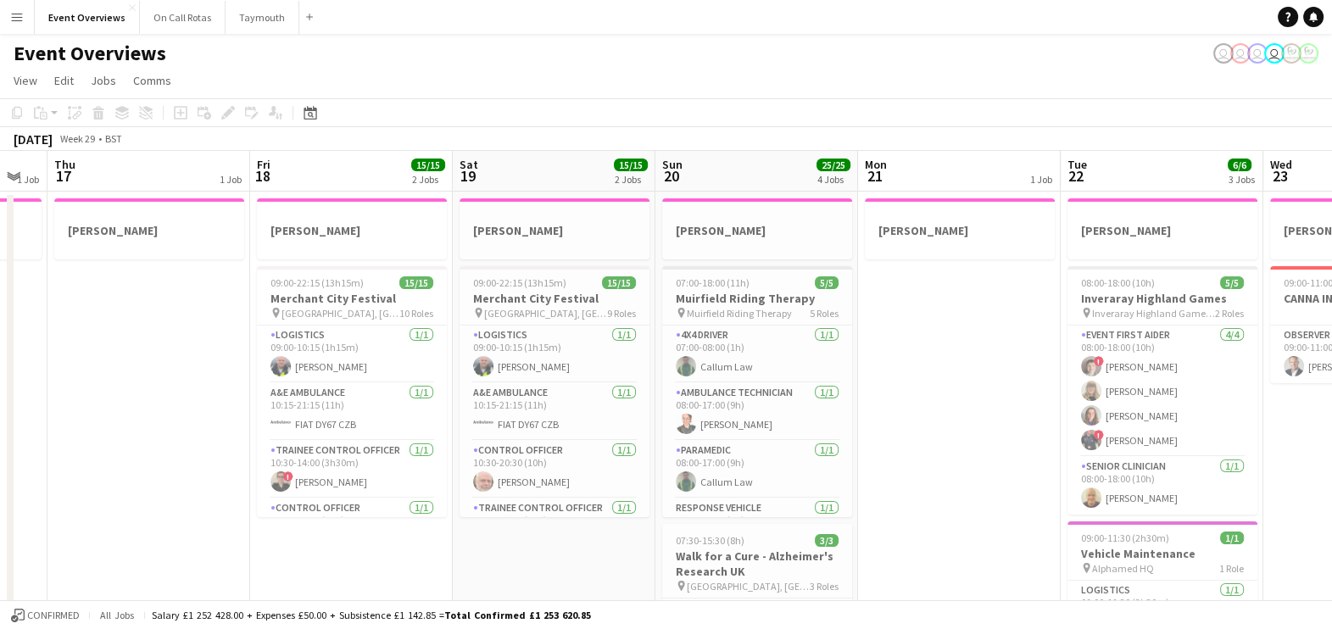
click at [1021, 386] on app-calendar-viewport "Tue 15 3 Jobs Wed 16 1 Job Thu 17 1 Job Fri 18 15/15 2 Jobs Sat 19 15/15 2 Jobs…" at bounding box center [666, 608] width 1332 height 914
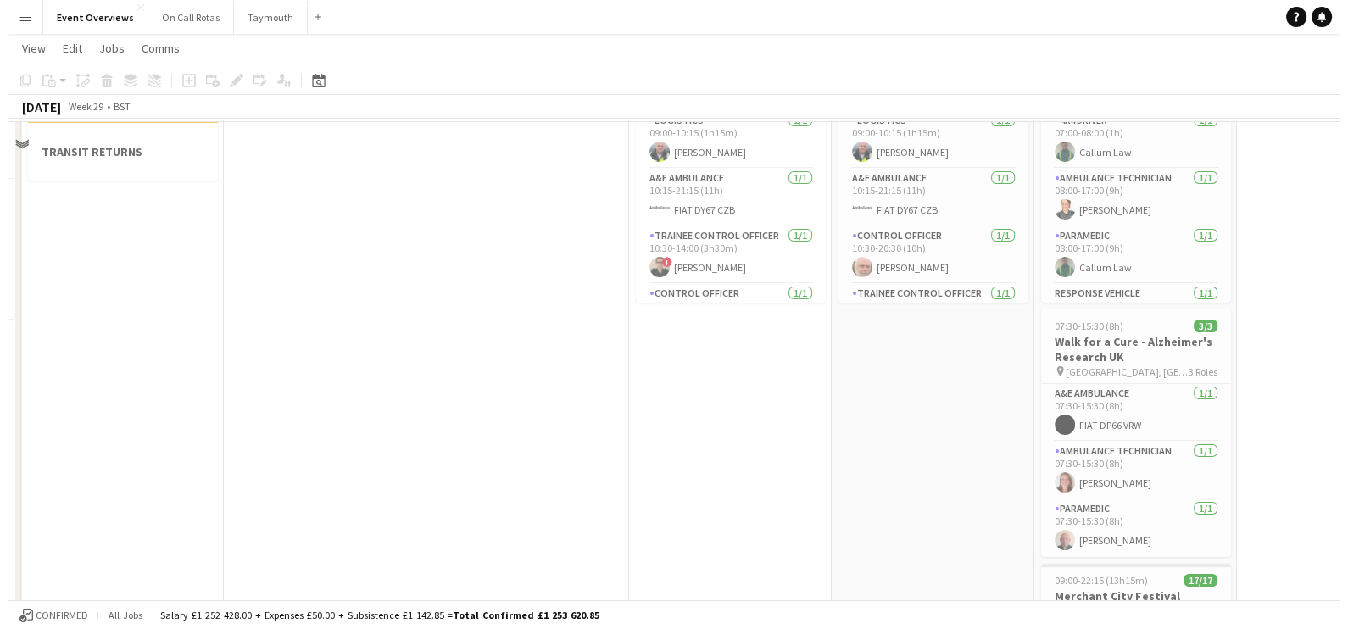
scroll to position [0, 0]
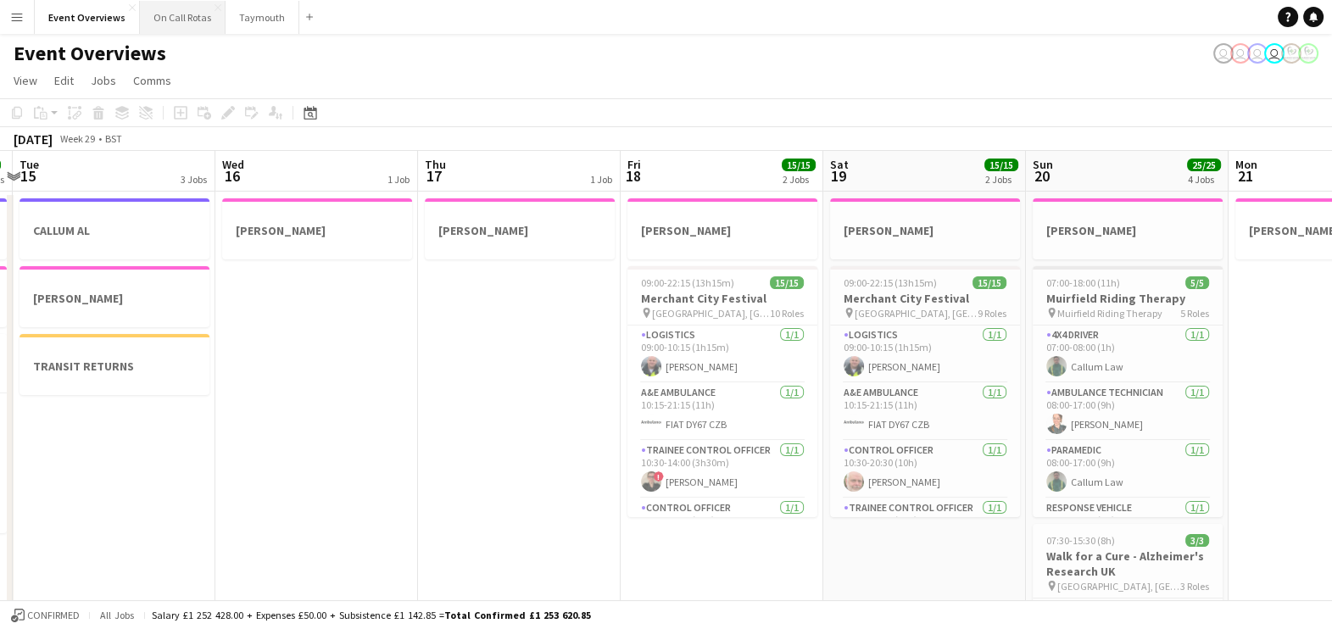
click at [156, 22] on button "On Call Rotas Close" at bounding box center [183, 17] width 86 height 33
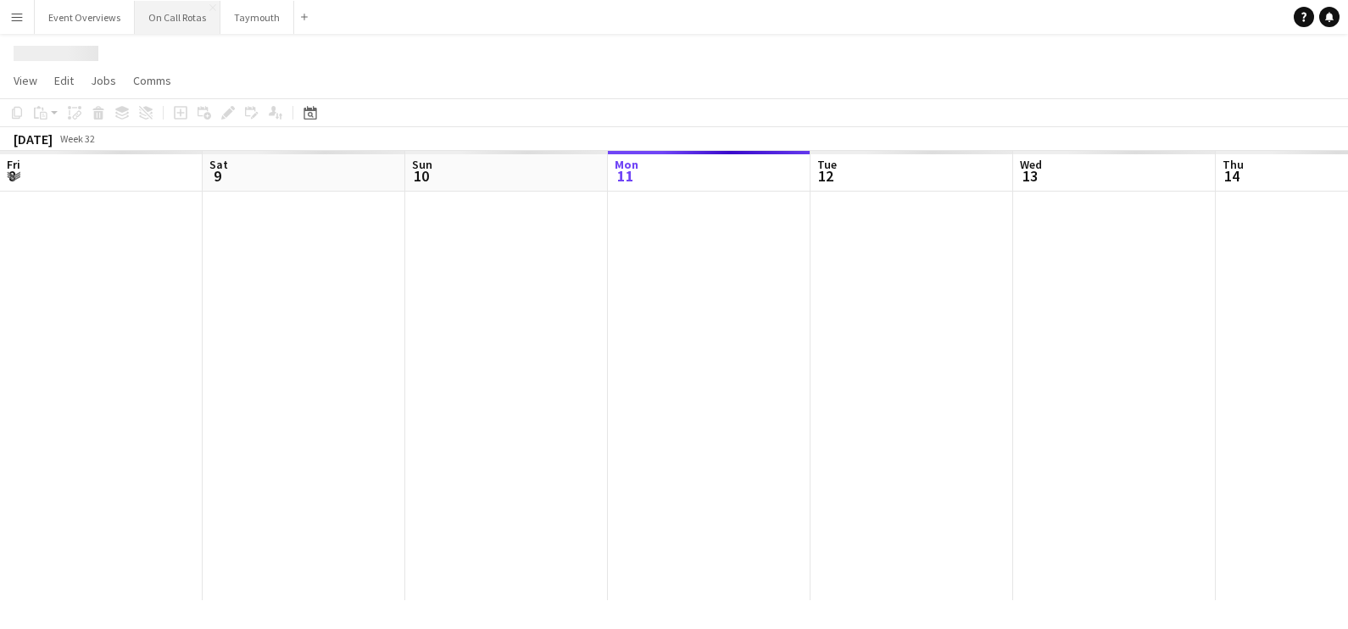
scroll to position [0, 405]
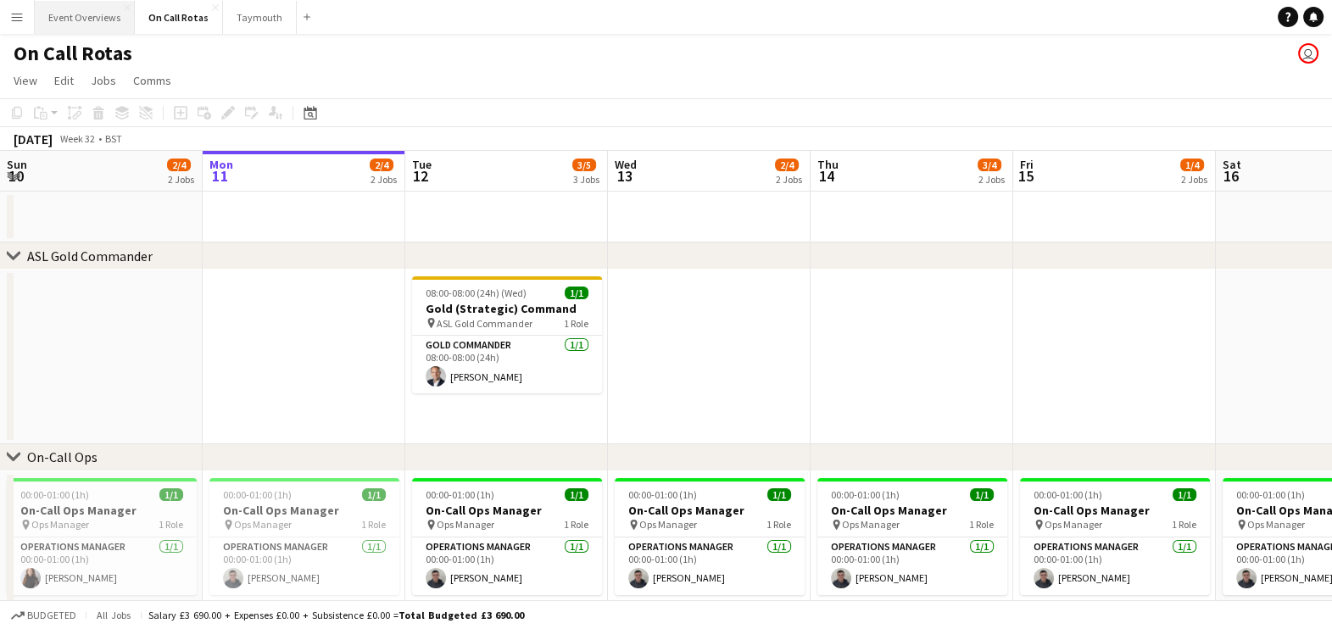
click at [97, 13] on button "Event Overviews Close" at bounding box center [85, 17] width 100 height 33
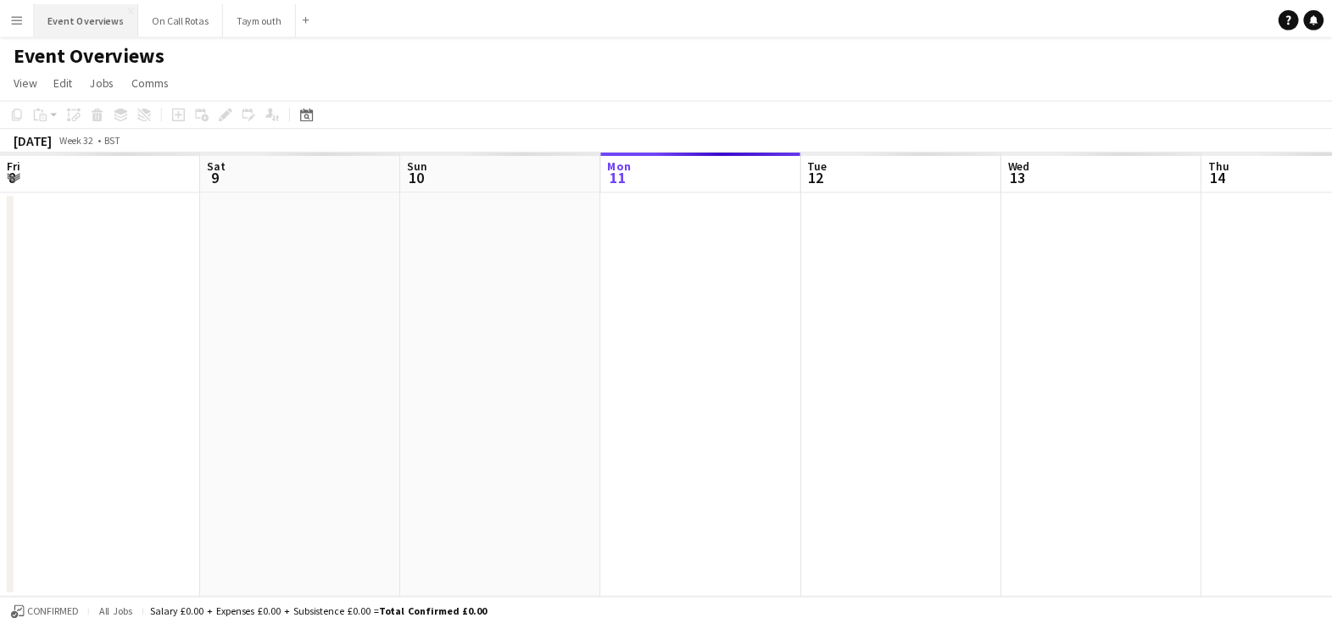
scroll to position [0, 405]
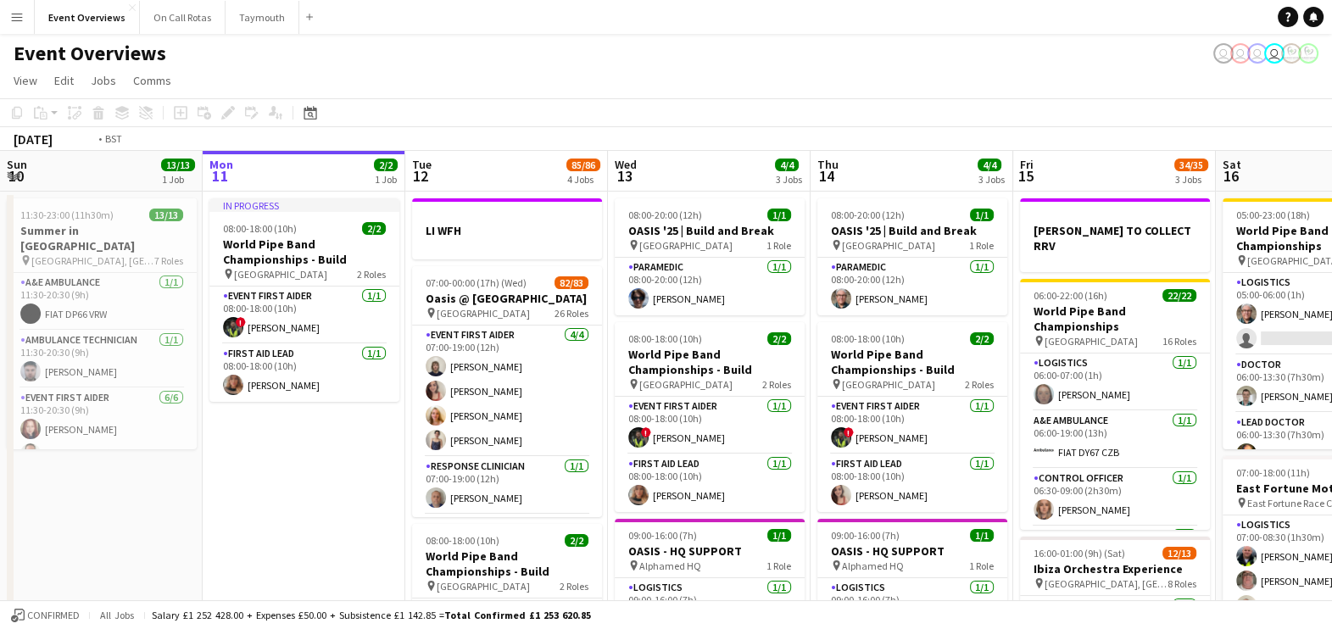
drag, startPoint x: 315, startPoint y: 523, endPoint x: 21, endPoint y: 524, distance: 293.3
click at [86, 510] on app-calendar-viewport "Fri 8 96/97 2 Jobs Sat 9 95/95 2 Jobs Sun 10 13/13 1 Job Mon 11 2/2 1 Job Tue 1…" at bounding box center [666, 575] width 1332 height 848
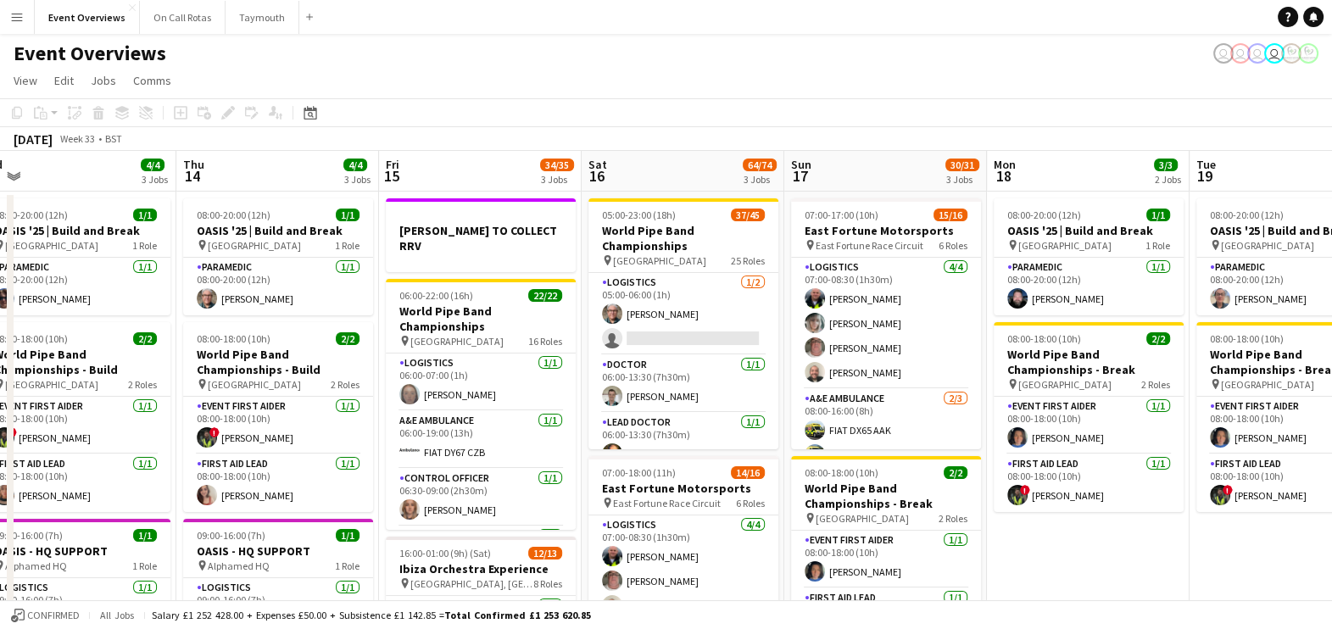
scroll to position [0, 639]
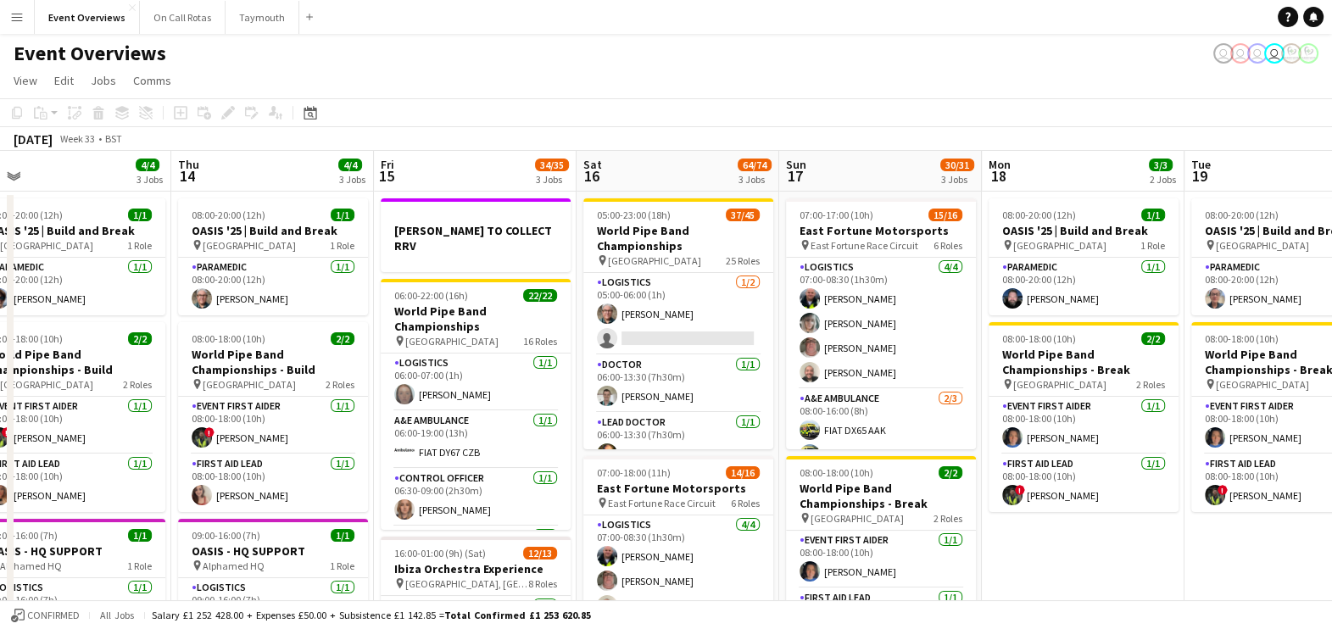
drag, startPoint x: 927, startPoint y: 415, endPoint x: 517, endPoint y: 337, distance: 417.8
click at [517, 337] on app-calendar-viewport "Sun 10 13/13 1 Job Mon 11 2/2 1 Job Tue 12 85/86 4 Jobs Wed 13 4/4 3 Jobs Thu 1…" at bounding box center [666, 575] width 1332 height 848
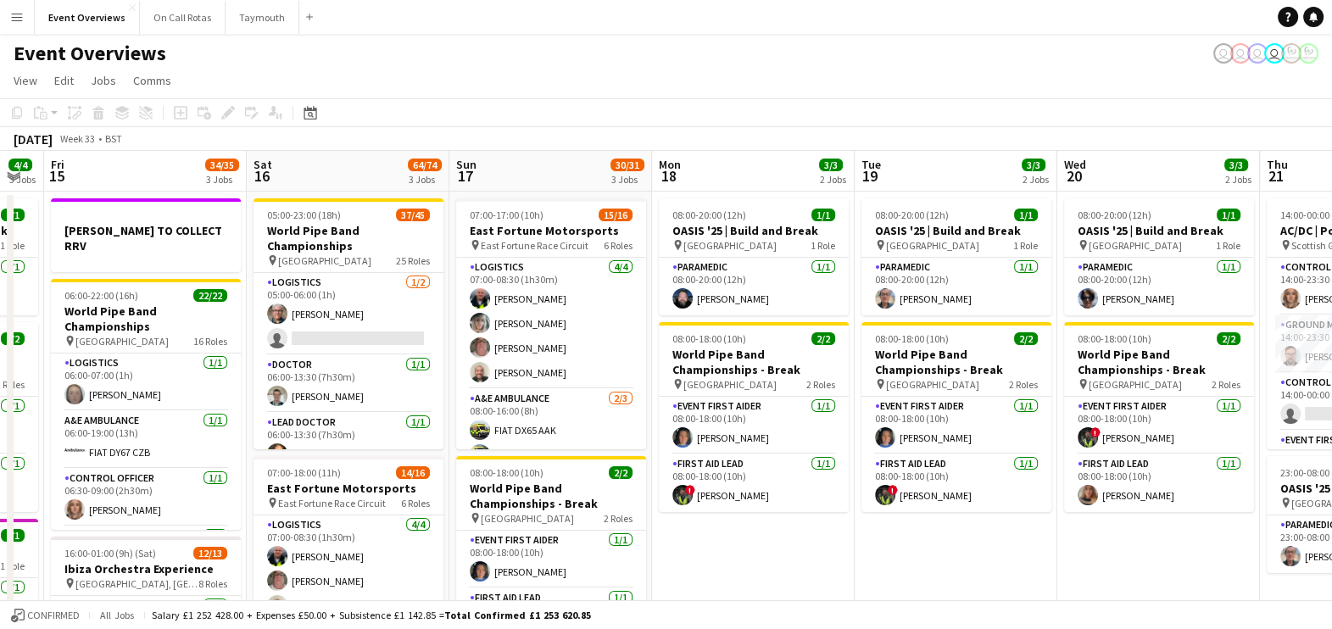
drag, startPoint x: 1092, startPoint y: 549, endPoint x: 762, endPoint y: 521, distance: 330.9
click at [762, 521] on app-calendar-viewport "Tue 12 85/86 4 Jobs Wed 13 4/4 3 Jobs Thu 14 4/4 3 Jobs Fri 15 34/35 3 Jobs Sat…" at bounding box center [666, 575] width 1332 height 848
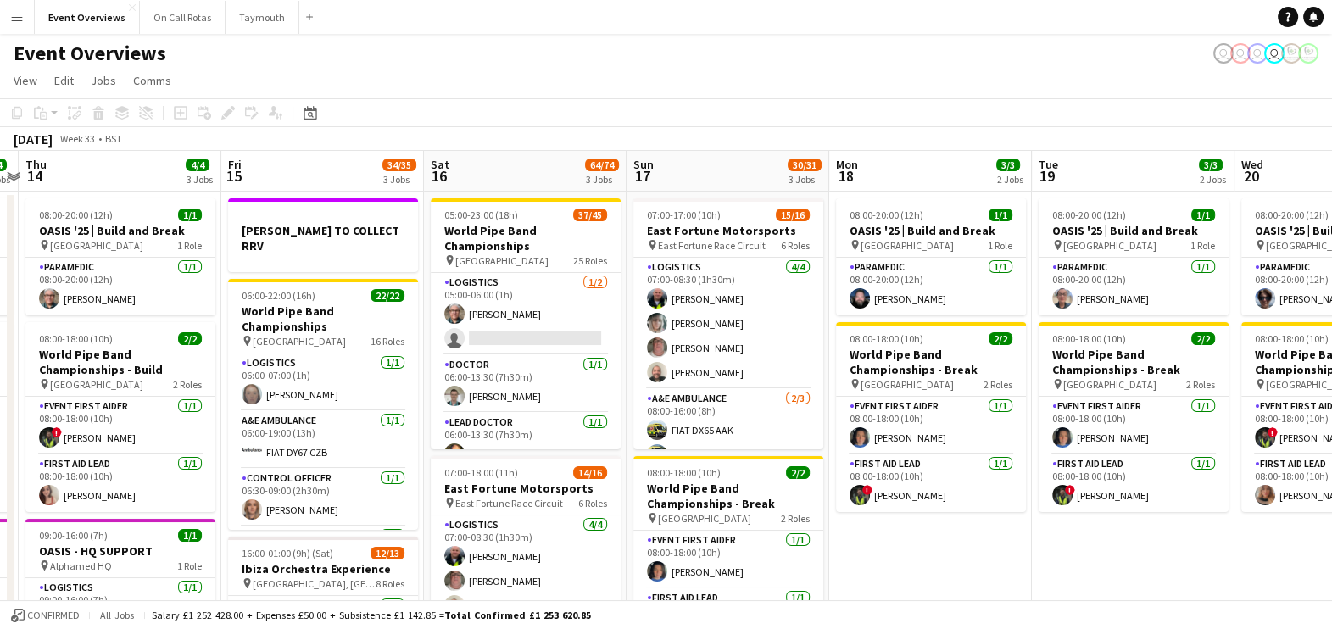
drag, startPoint x: 778, startPoint y: 526, endPoint x: 1200, endPoint y: 513, distance: 422.4
click at [1200, 513] on app-calendar-viewport "Tue 12 85/86 4 Jobs Wed 13 4/4 3 Jobs Thu 14 4/4 3 Jobs Fri 15 34/35 3 Jobs Sat…" at bounding box center [666, 589] width 1332 height 876
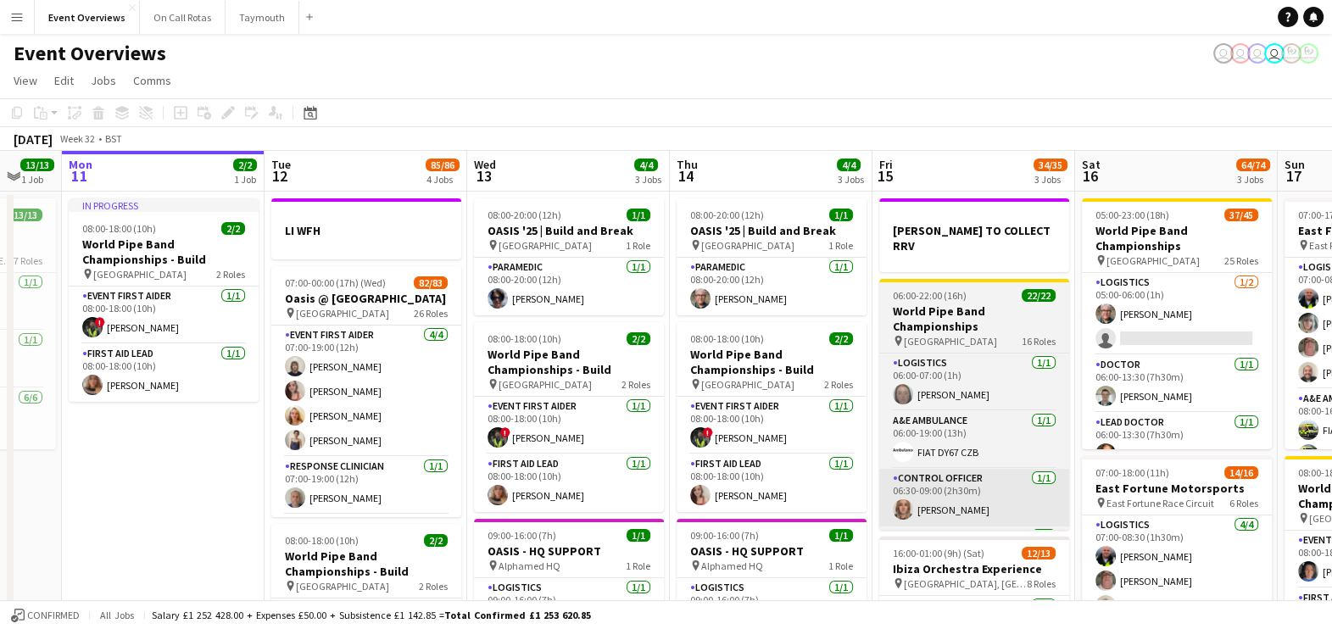
scroll to position [0, 347]
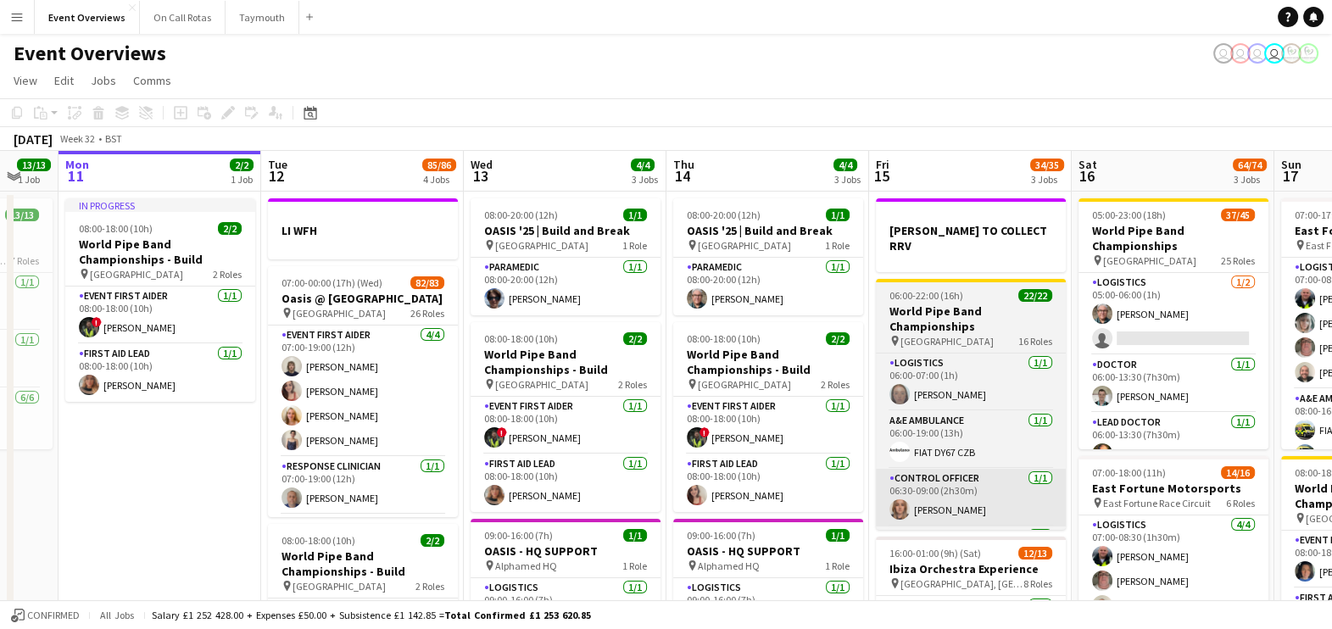
drag, startPoint x: 601, startPoint y: 469, endPoint x: 1003, endPoint y: 457, distance: 402.0
click at [1003, 457] on app-calendar-viewport "Sat 9 95/95 2 Jobs Sun 10 13/13 1 Job Mon 11 2/2 1 Job Tue 12 85/86 4 Jobs Wed …" at bounding box center [666, 589] width 1332 height 876
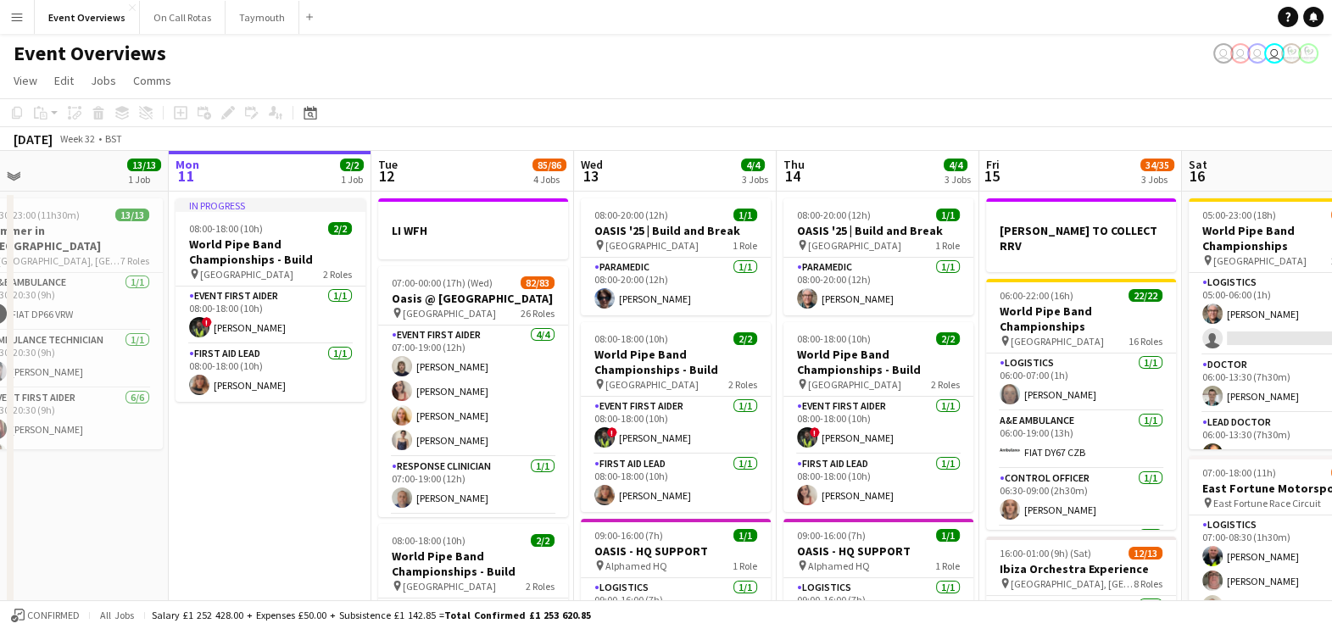
drag, startPoint x: 733, startPoint y: 424, endPoint x: 845, endPoint y: 431, distance: 112.1
click at [845, 431] on app-calendar-viewport "Fri 8 96/97 2 Jobs Sat 9 95/95 2 Jobs Sun 10 13/13 1 Job Mon 11 2/2 1 Job Tue 1…" at bounding box center [666, 589] width 1332 height 876
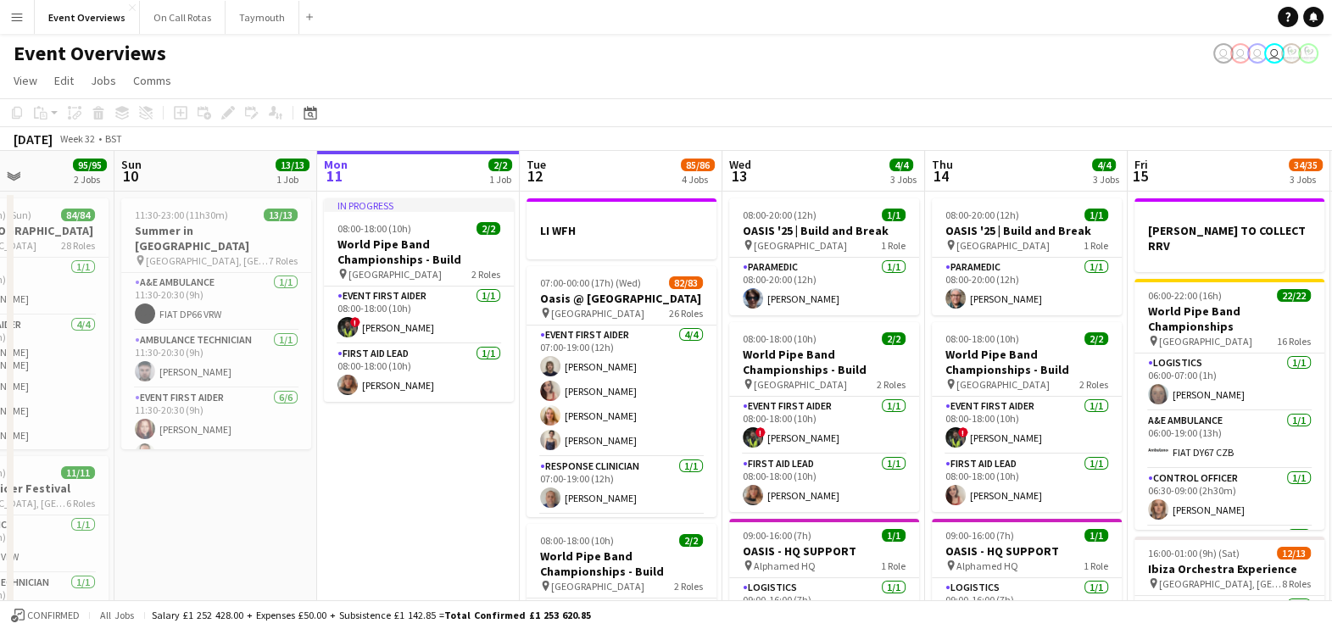
drag, startPoint x: 649, startPoint y: 411, endPoint x: 793, endPoint y: 424, distance: 144.7
click at [793, 424] on app-calendar-viewport "Thu 7 Fri 8 96/97 2 Jobs Sat 9 95/95 2 Jobs Sun 10 13/13 1 Job Mon 11 2/2 1 Job…" at bounding box center [666, 589] width 1332 height 876
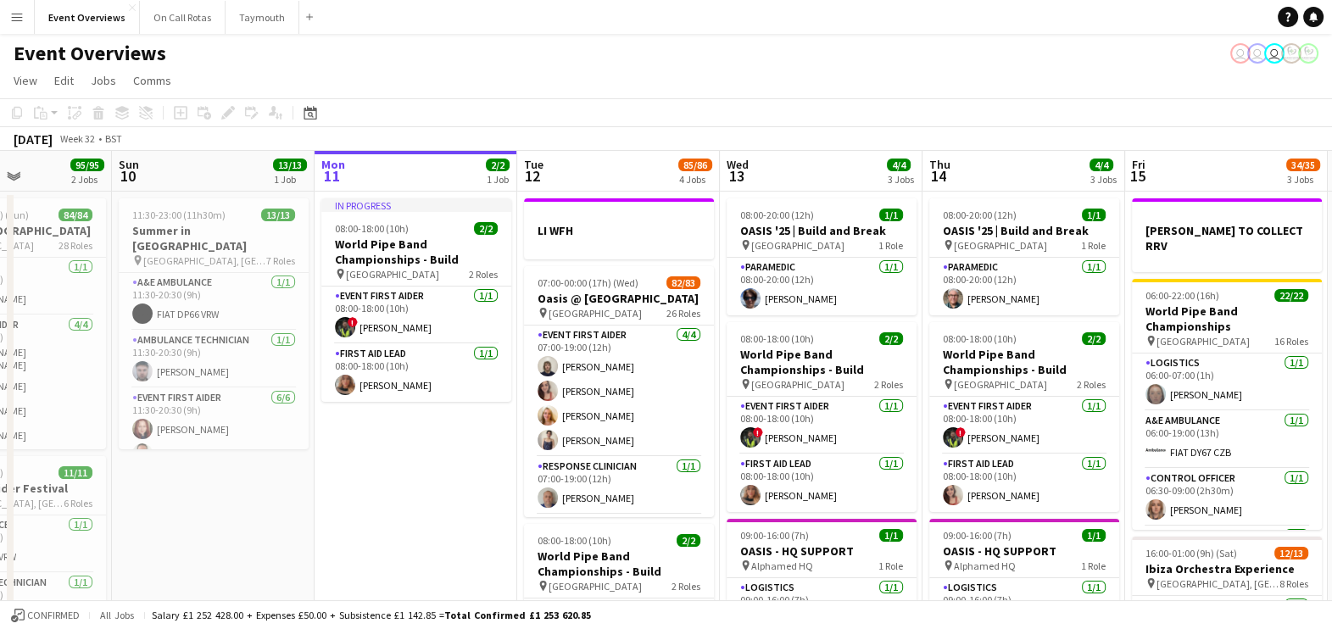
scroll to position [0, 621]
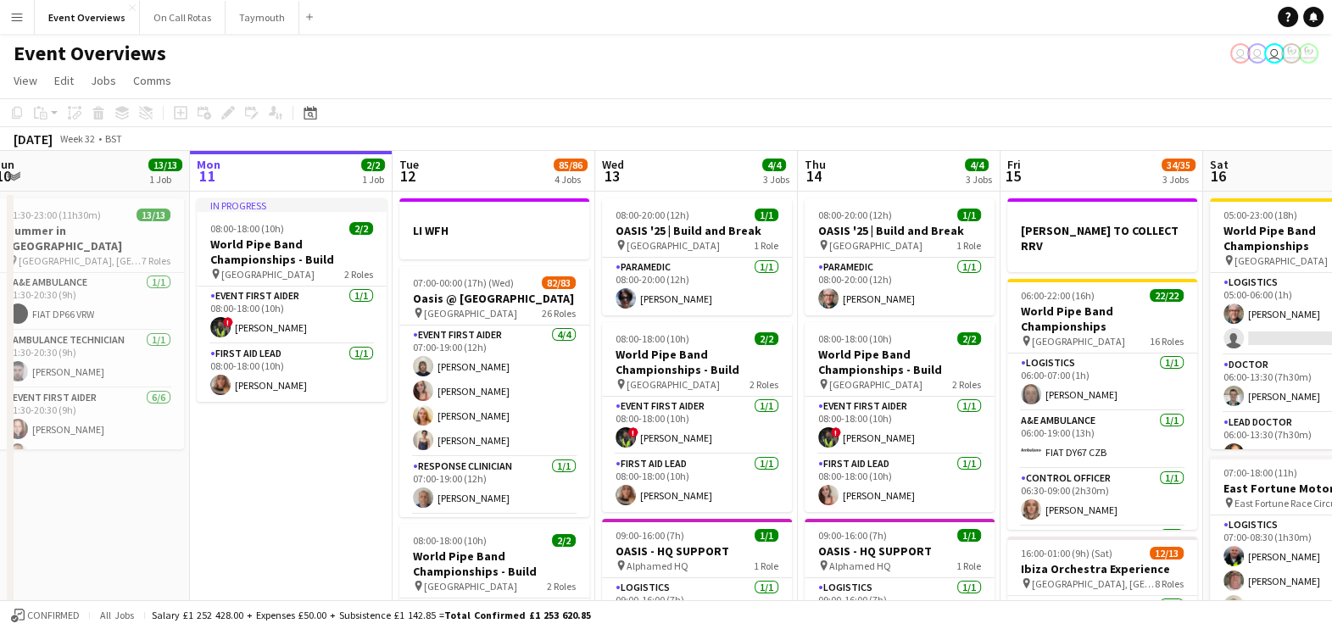
drag, startPoint x: 487, startPoint y: 441, endPoint x: 363, endPoint y: 438, distance: 124.6
click at [363, 438] on app-calendar-viewport "Thu 7 4/4 3 Jobs Fri 8 96/97 2 Jobs Sat 9 95/95 2 Jobs Sun 10 13/13 1 Job Mon 1…" at bounding box center [666, 589] width 1332 height 876
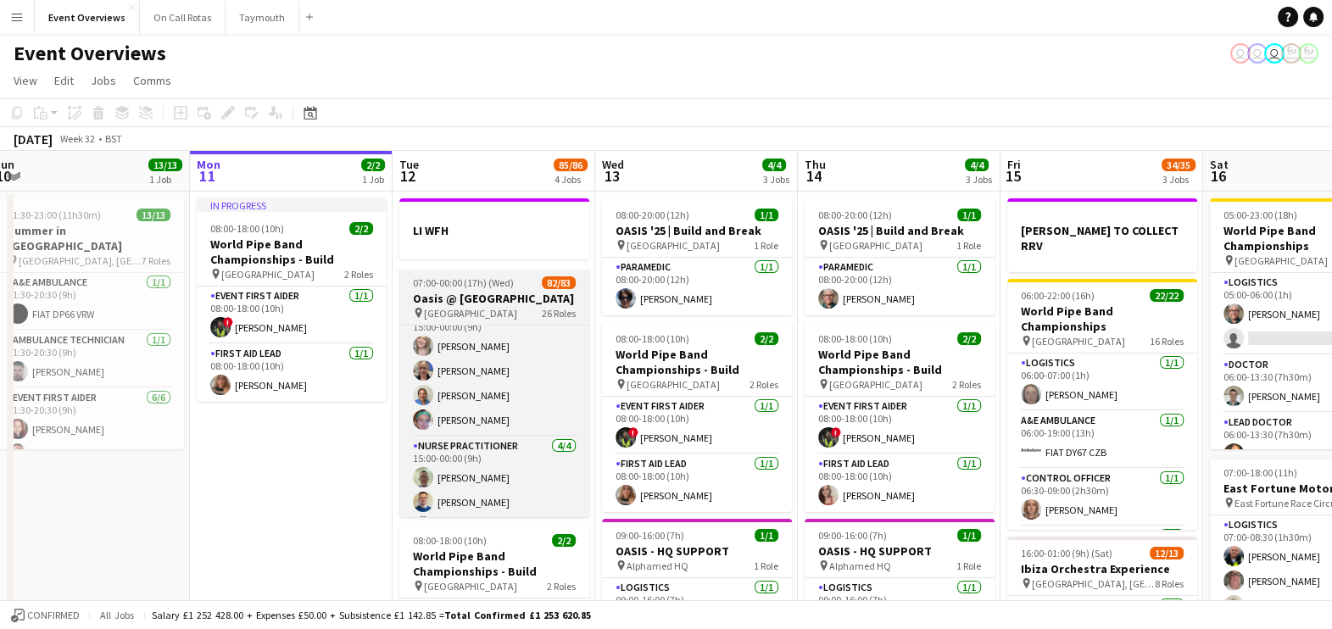
scroll to position [2708, 0]
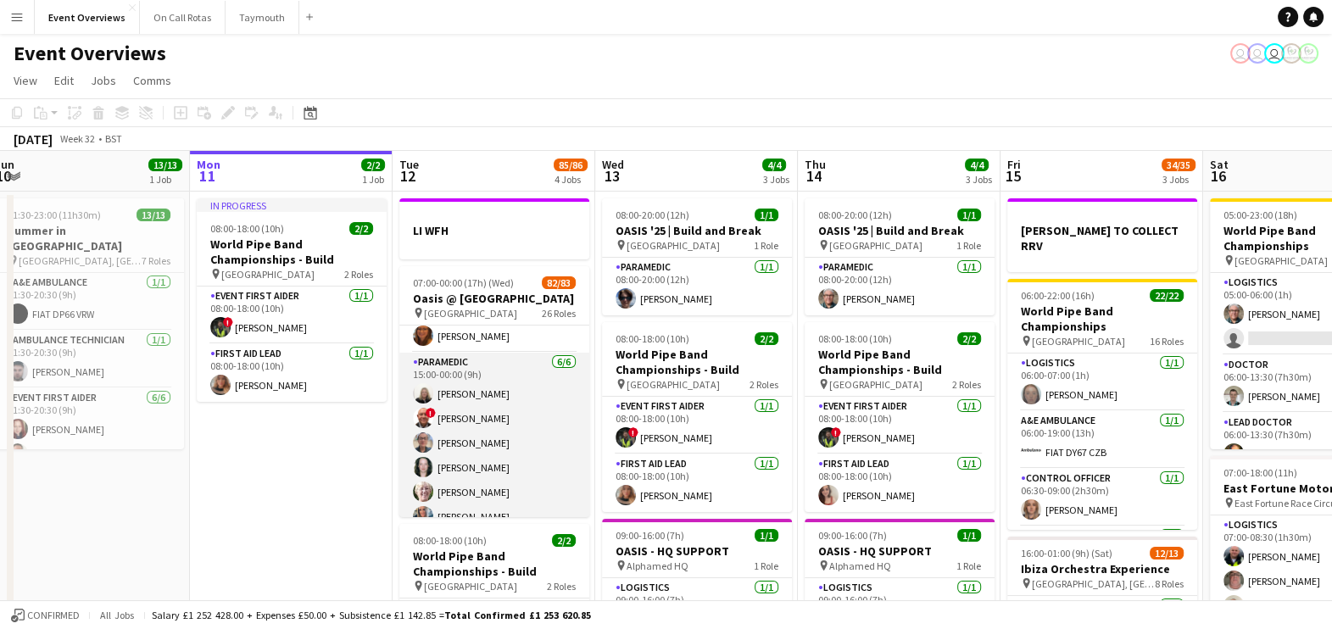
click at [521, 428] on app-card-role "Paramedic 6/6 15:00-00:00 (9h) Laura Kirkham ! Derek Jones Catherine Knight Fio…" at bounding box center [494, 443] width 190 height 181
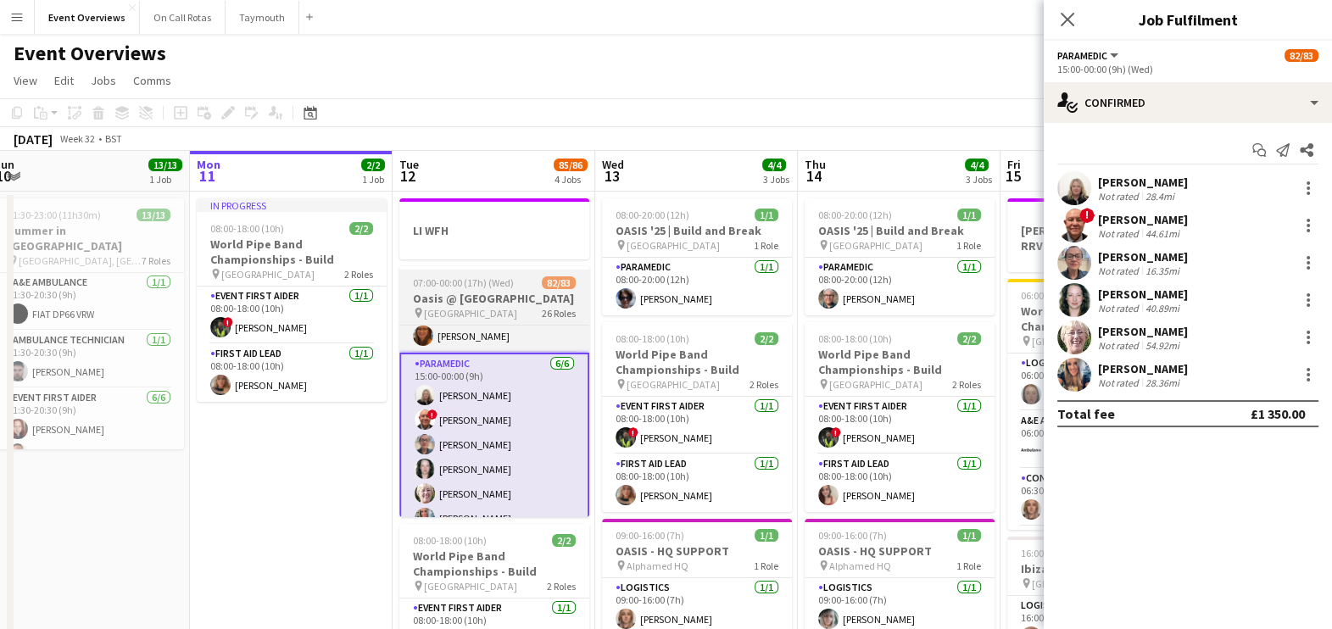
click at [471, 292] on h3 "Oasis @ [GEOGRAPHIC_DATA]" at bounding box center [494, 298] width 190 height 15
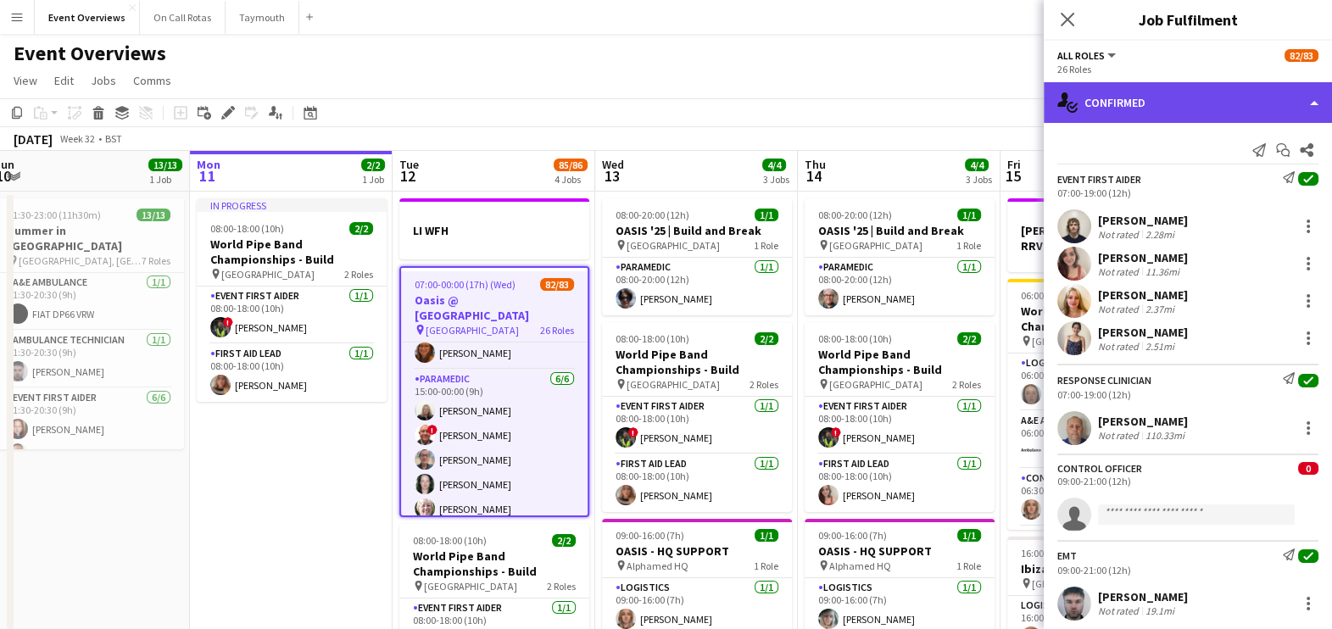
click at [1117, 93] on div "single-neutral-actions-check-2 Confirmed" at bounding box center [1188, 102] width 288 height 41
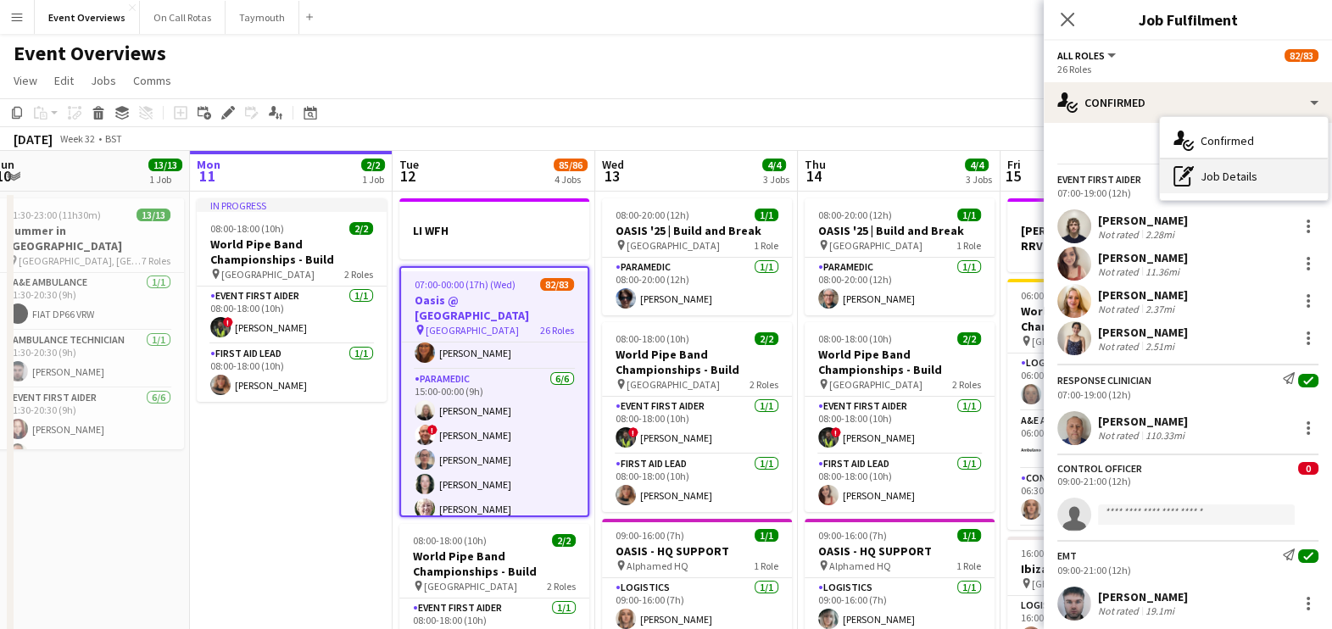
click at [1200, 168] on div "pen-write Job Details" at bounding box center [1244, 176] width 168 height 34
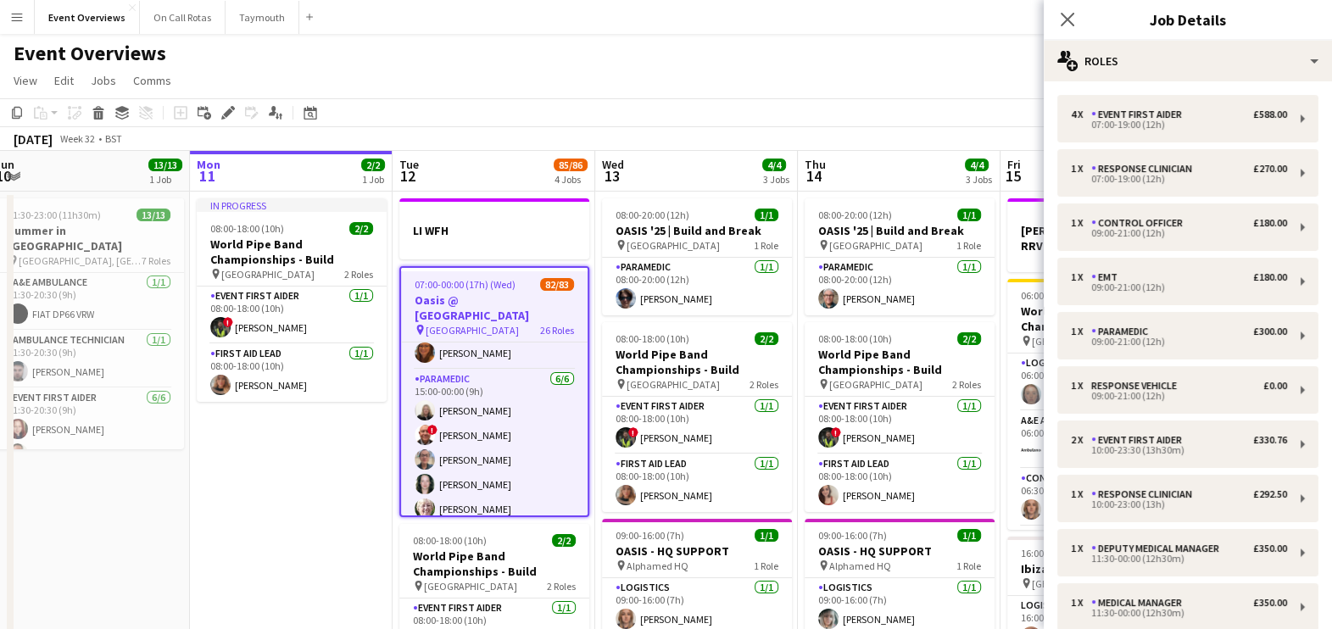
click at [1047, 20] on div "Close pop-in" at bounding box center [1067, 19] width 47 height 39
click at [1061, 19] on icon "Close pop-in" at bounding box center [1067, 19] width 16 height 16
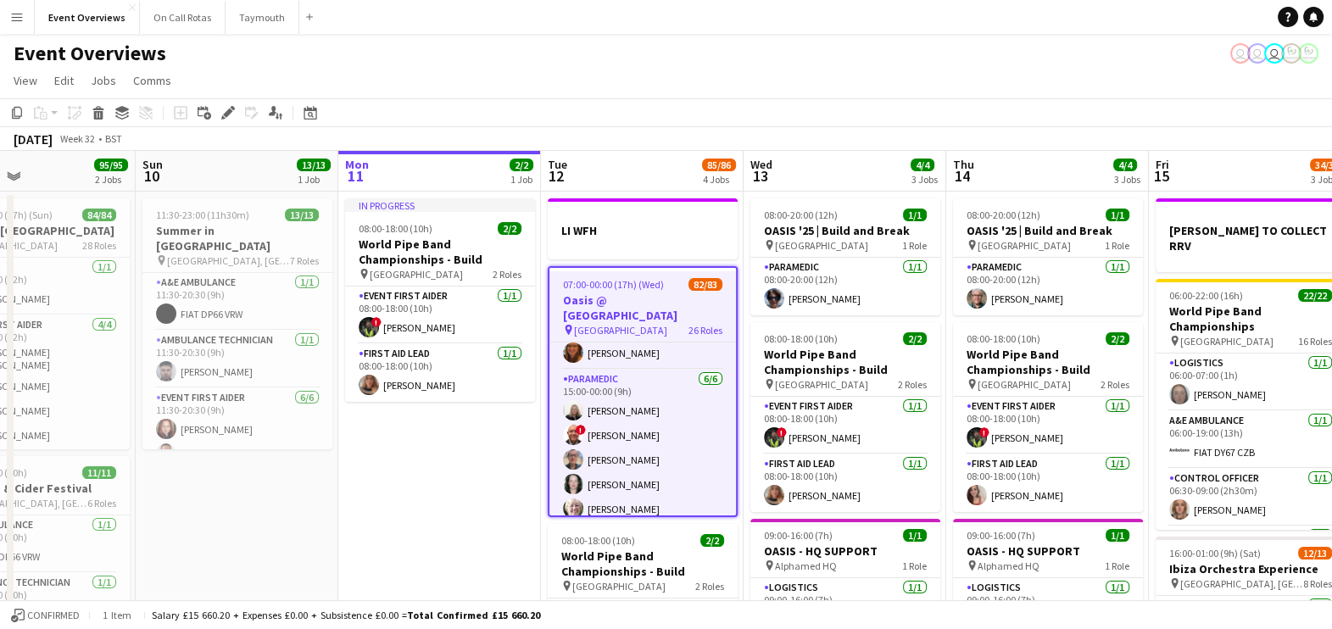
drag, startPoint x: 292, startPoint y: 551, endPoint x: 443, endPoint y: 572, distance: 152.4
click at [443, 572] on app-calendar-viewport "Thu 7 4/4 3 Jobs Fri 8 96/97 2 Jobs Sat 9 95/95 2 Jobs Sun 10 13/13 1 Job Mon 1…" at bounding box center [666, 589] width 1332 height 876
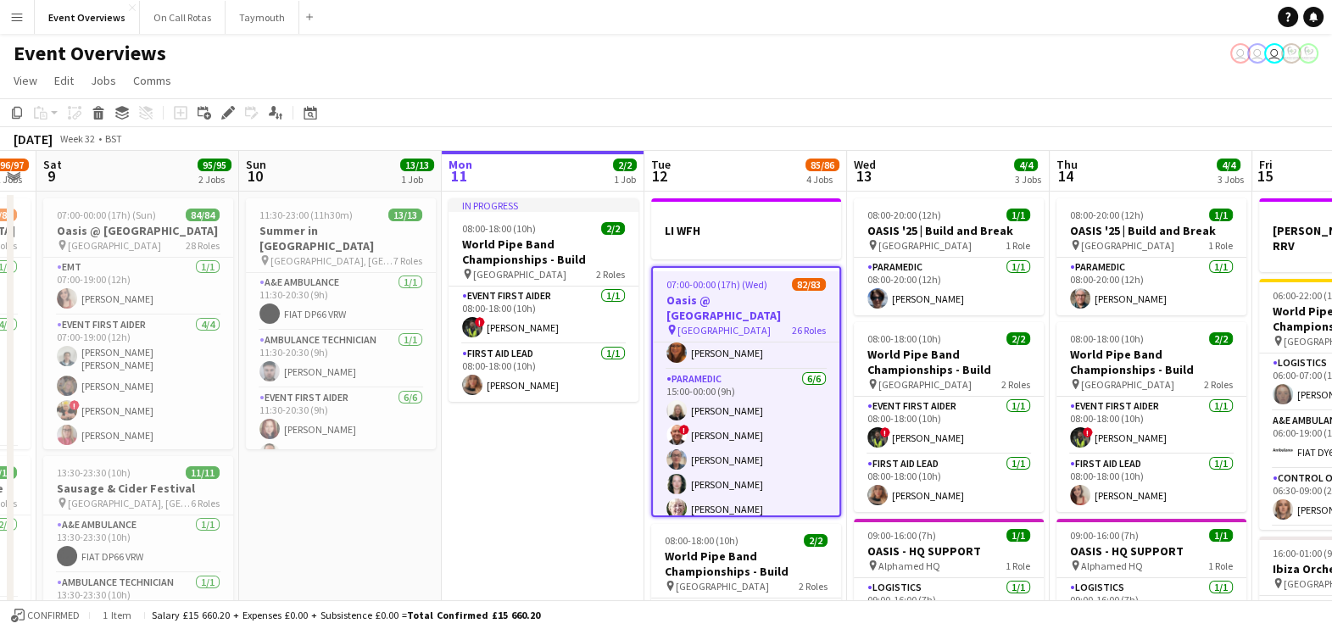
drag, startPoint x: 483, startPoint y: 514, endPoint x: 588, endPoint y: 511, distance: 104.3
click at [588, 511] on app-calendar-viewport "Thu 7 4/4 3 Jobs Fri 8 96/97 2 Jobs Sat 9 95/95 2 Jobs Sun 10 13/13 1 Job Mon 1…" at bounding box center [666, 589] width 1332 height 876
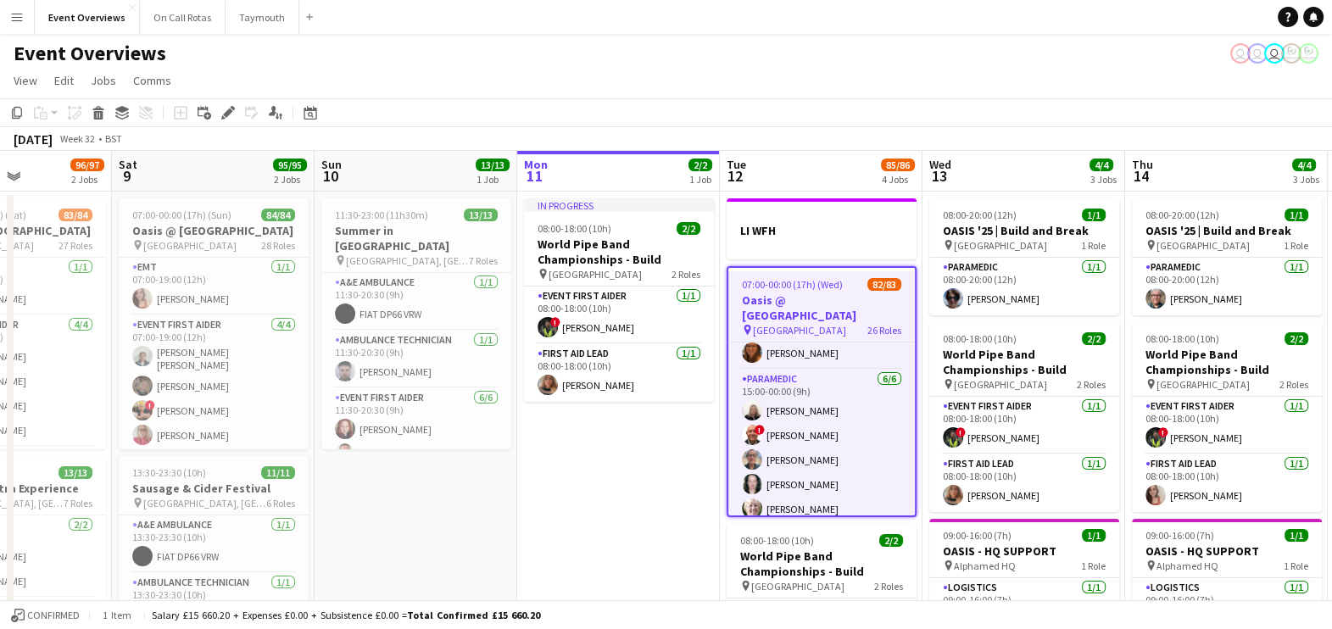
click at [783, 101] on app-toolbar "Copy Paste Paste Ctrl+V Paste with crew Ctrl+Shift+V Paste linked Job [GEOGRAPH…" at bounding box center [666, 112] width 1332 height 29
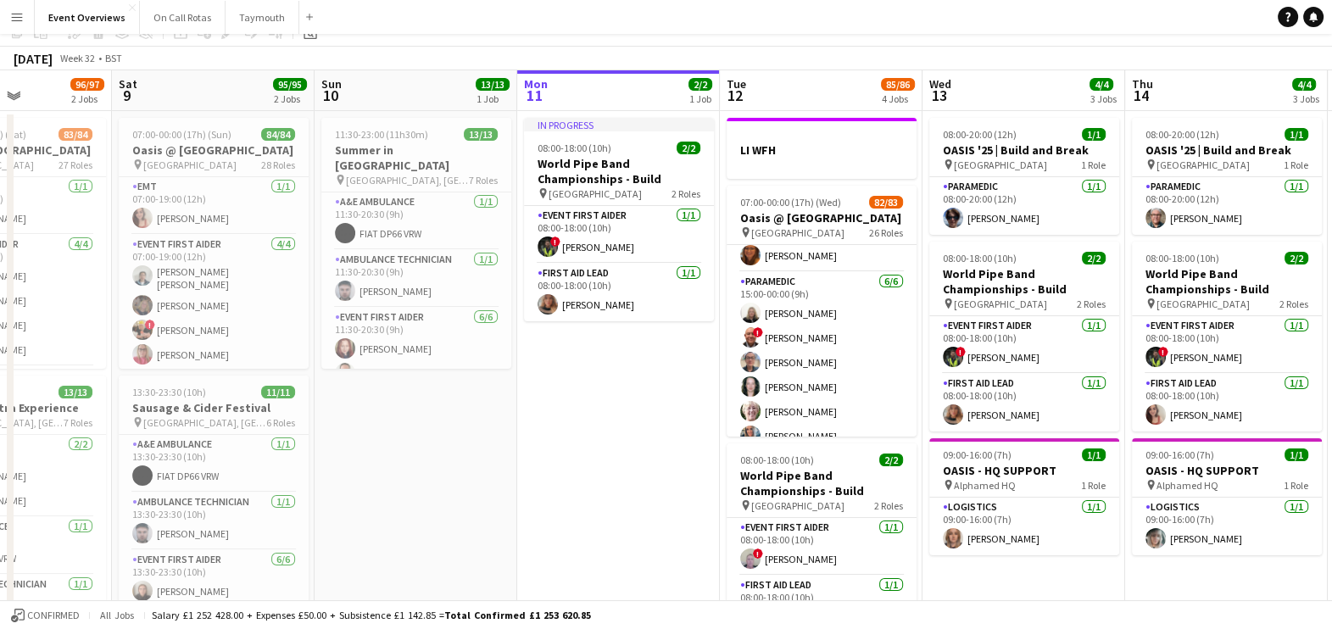
scroll to position [0, 0]
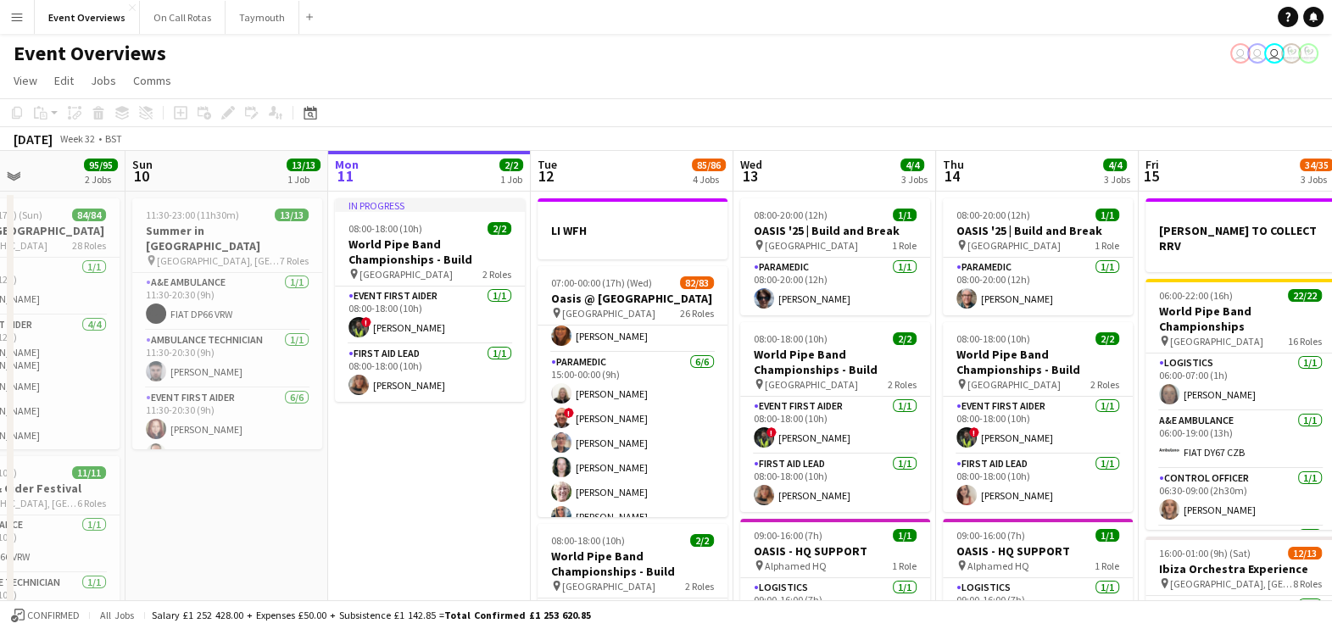
drag, startPoint x: 697, startPoint y: 464, endPoint x: 493, endPoint y: 425, distance: 207.2
click at [493, 425] on app-calendar-viewport "Wed 6 2/2 2 Jobs Thu 7 4/4 3 Jobs Fri 8 96/97 2 Jobs Sat 9 95/95 2 Jobs Sun 10 …" at bounding box center [666, 589] width 1332 height 876
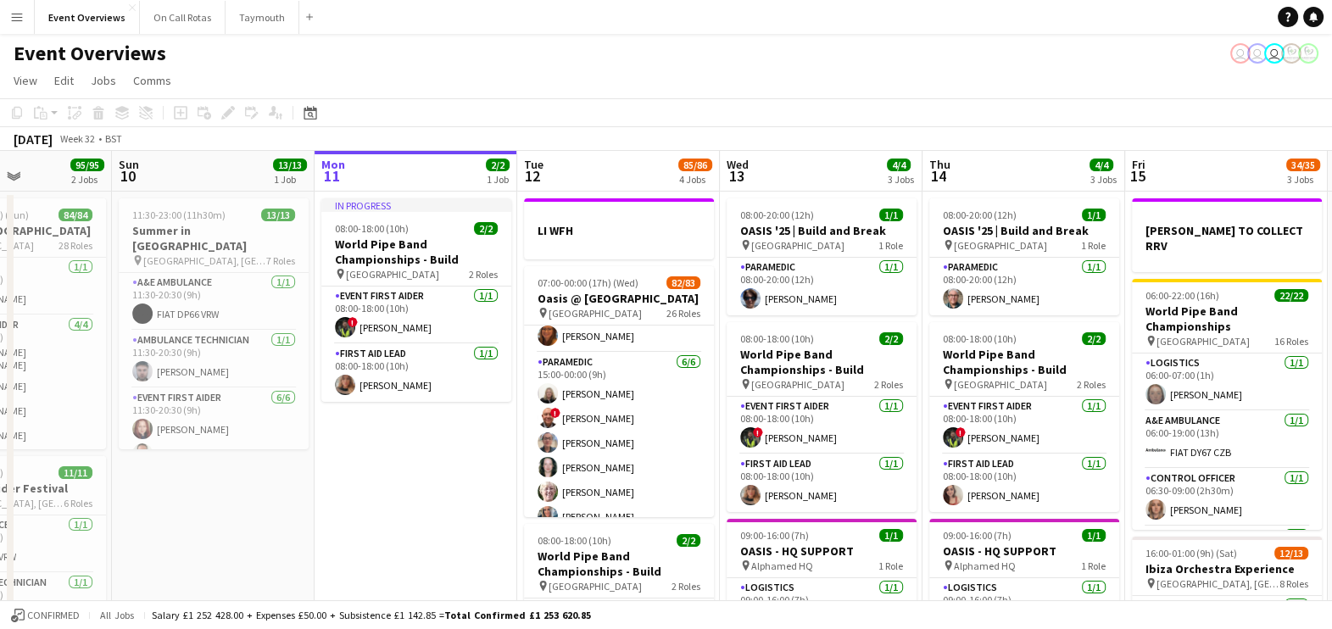
click at [437, 424] on app-date-cell "In progress 08:00-18:00 (10h) 2/2 World Pipe Band Championships - Build pin Gla…" at bounding box center [416, 609] width 203 height 835
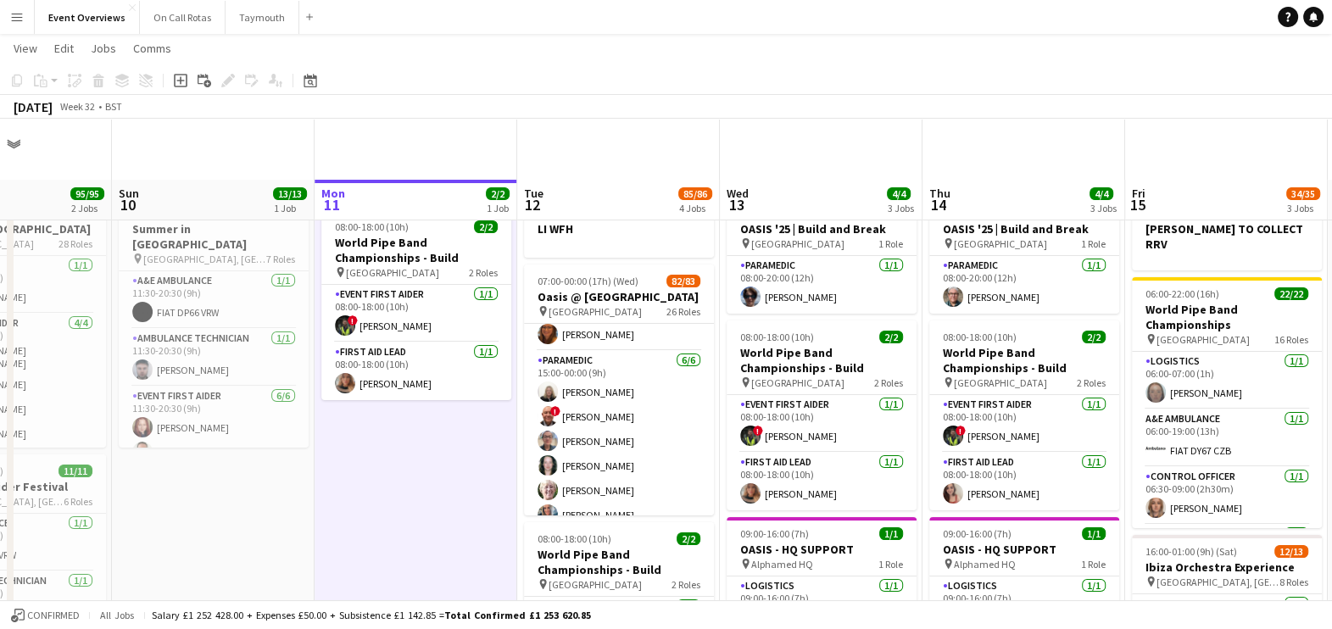
scroll to position [152, 0]
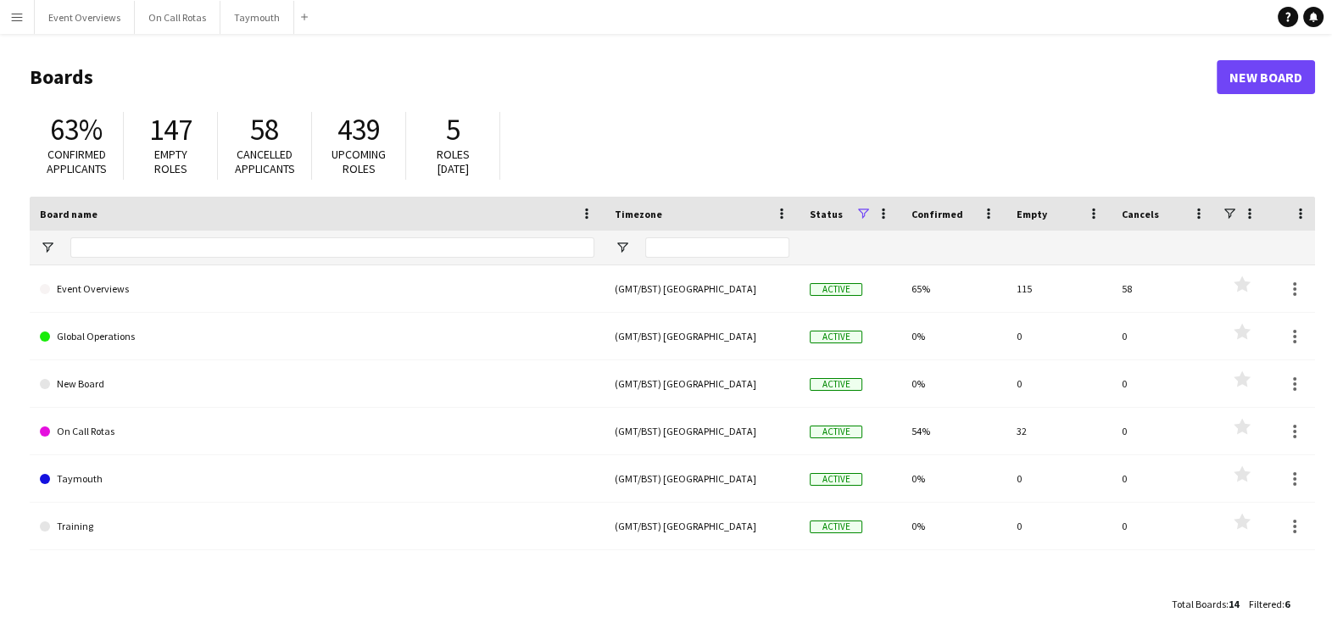
click at [78, 43] on main "Boards New Board 63% Confirmed applicants 147 Empty roles 58 Cancelled applican…" at bounding box center [666, 340] width 1332 height 612
click at [67, 34] on main "Boards New Board 63% Confirmed applicants 147 Empty roles 58 Cancelled applican…" at bounding box center [666, 340] width 1332 height 612
click at [63, 19] on button "Event Overviews Close" at bounding box center [85, 17] width 100 height 33
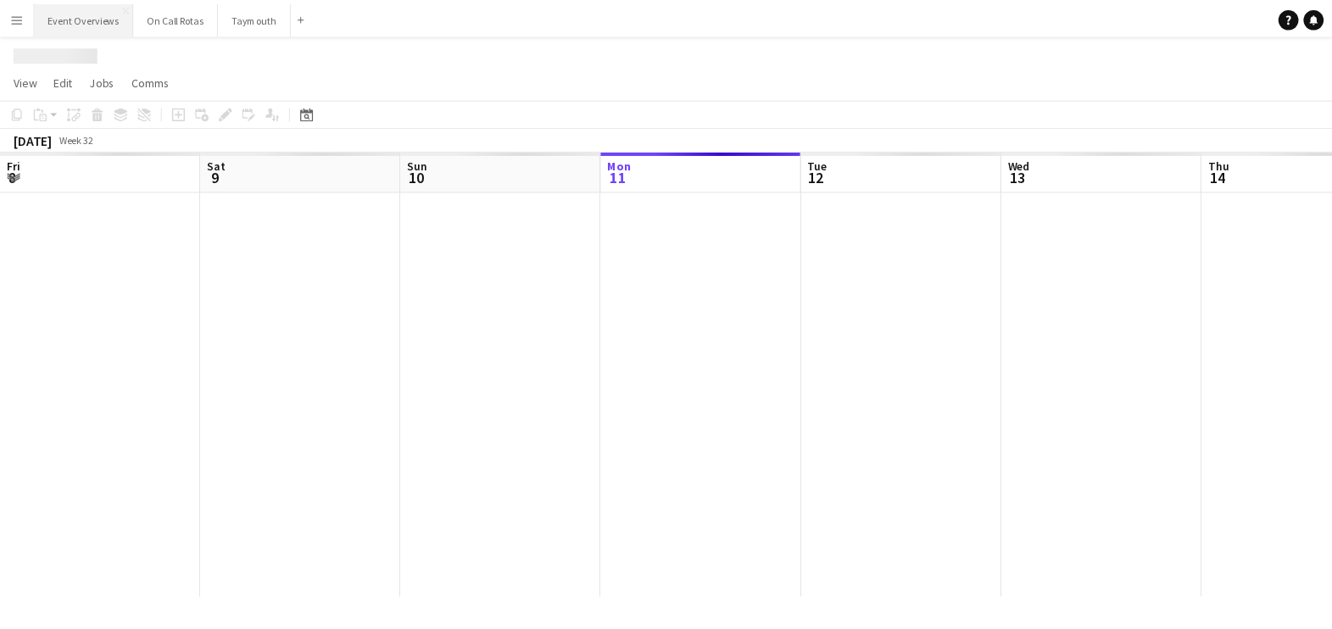
scroll to position [0, 405]
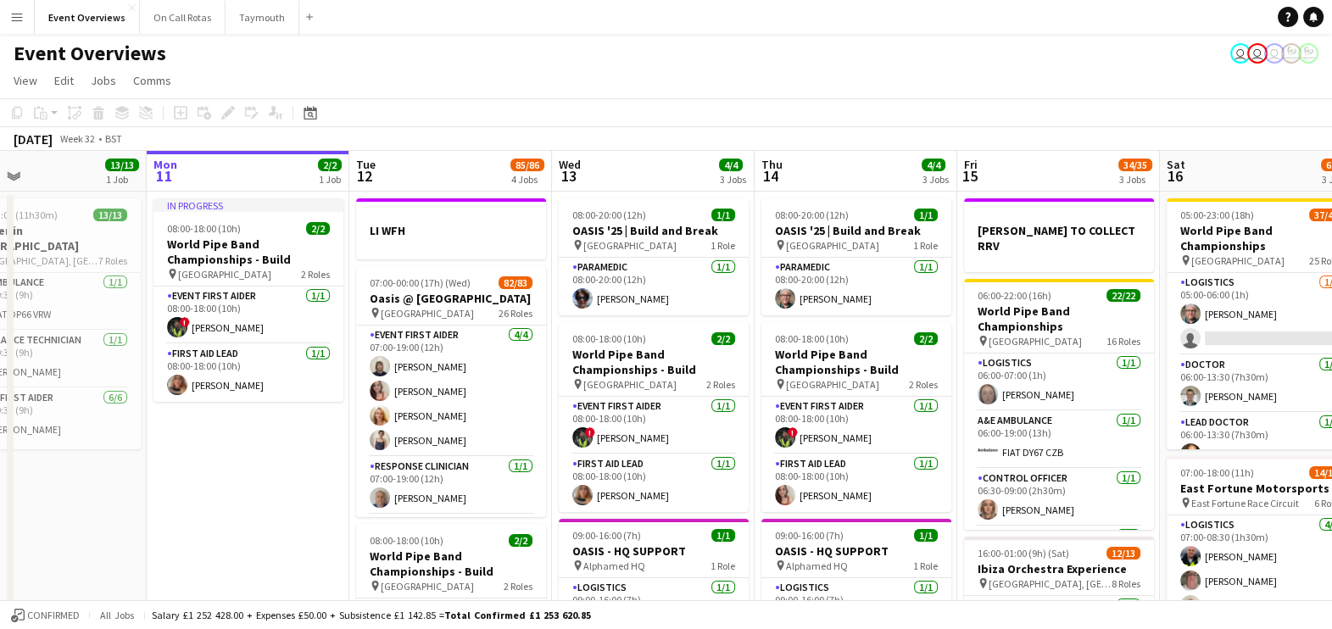
drag, startPoint x: 325, startPoint y: 479, endPoint x: 238, endPoint y: 486, distance: 86.7
click at [238, 486] on app-calendar-viewport "Fri 8 96/97 2 Jobs Sat 9 95/95 2 Jobs Sun 10 13/13 1 Job Mon 11 2/2 1 Job Tue 1…" at bounding box center [666, 575] width 1332 height 848
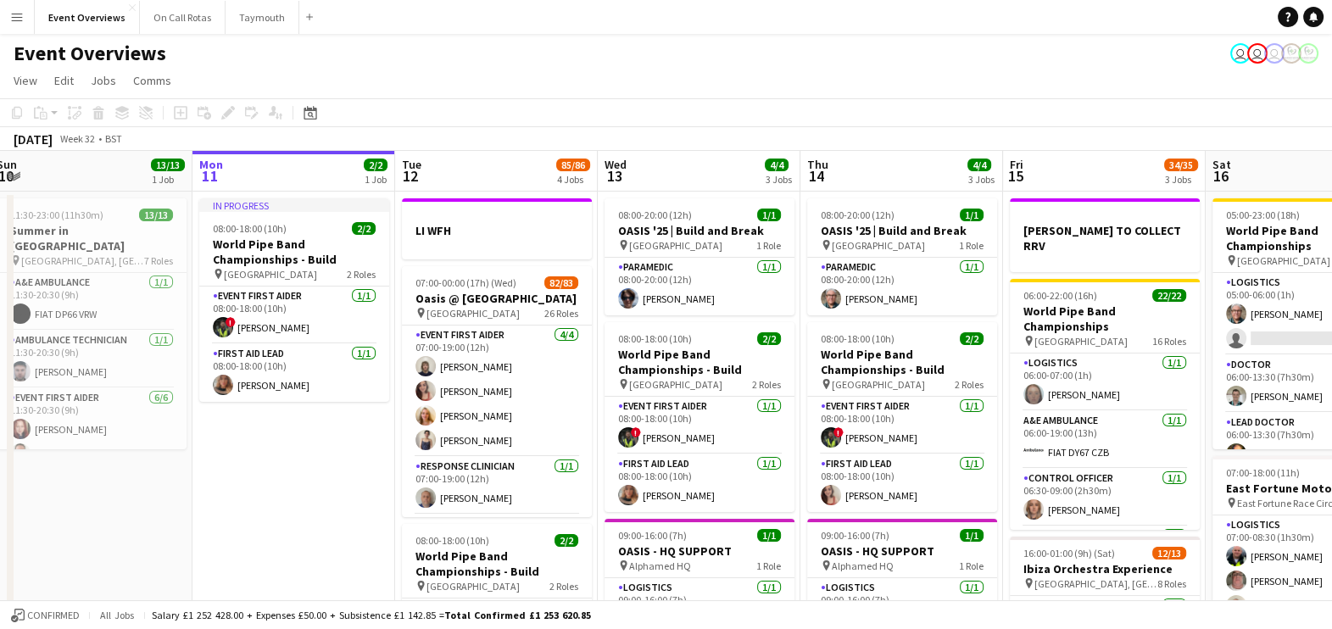
drag, startPoint x: 259, startPoint y: 487, endPoint x: 360, endPoint y: 465, distance: 103.1
click at [360, 465] on app-calendar-viewport "Fri 8 96/97 2 Jobs Sat 9 95/95 2 Jobs Sun 10 13/13 1 Job Mon 11 2/2 1 Job Tue 1…" at bounding box center [666, 575] width 1332 height 848
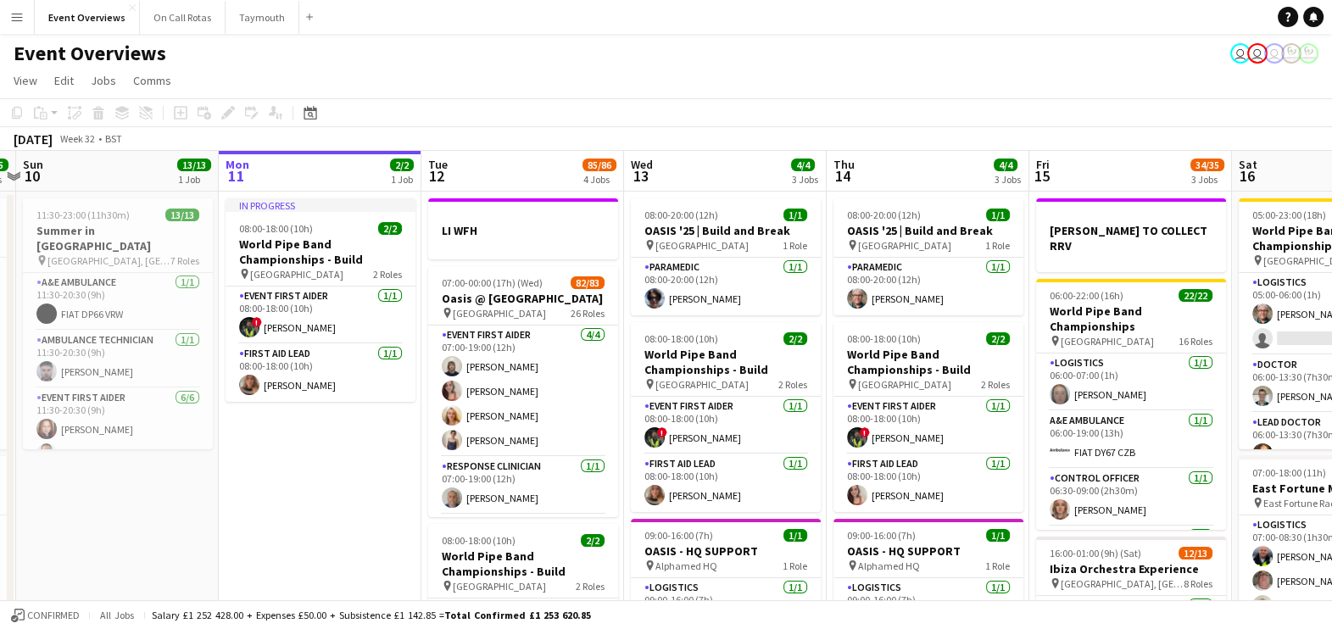
drag, startPoint x: 380, startPoint y: 448, endPoint x: 306, endPoint y: 448, distance: 73.8
click at [306, 448] on app-calendar-viewport "Fri 8 96/97 2 Jobs Sat 9 95/95 2 Jobs Sun 10 13/13 1 Job Mon 11 2/2 1 Job Tue 1…" at bounding box center [666, 575] width 1332 height 848
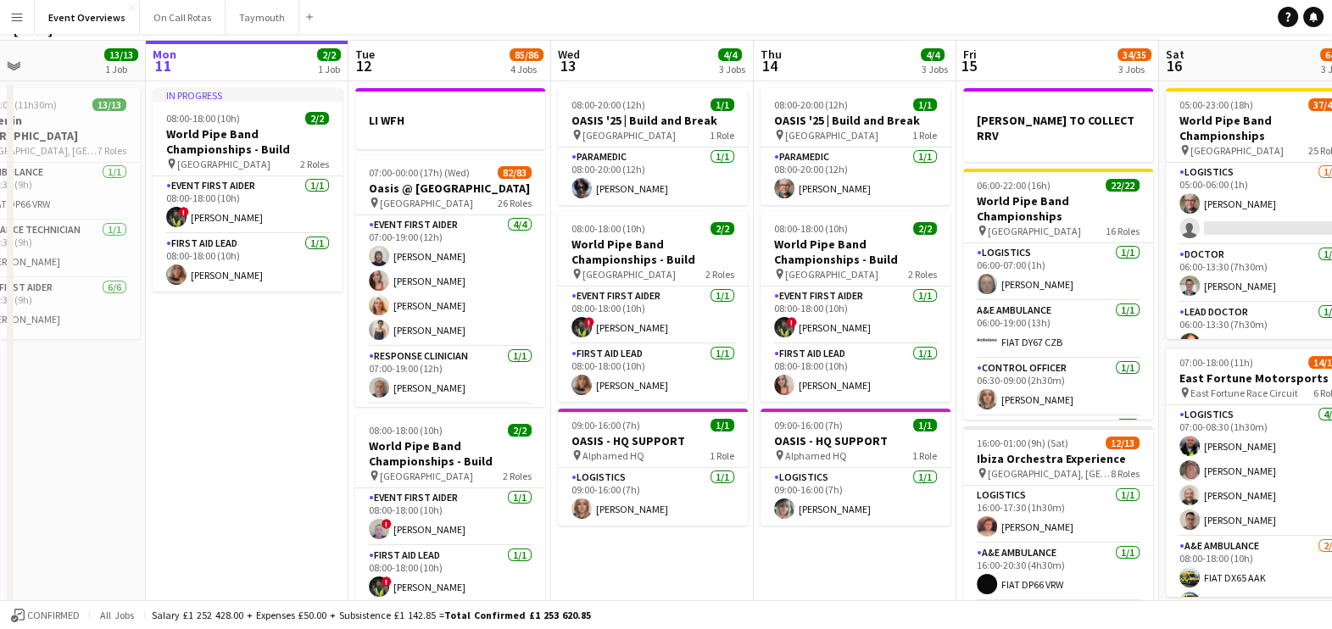
scroll to position [0, 0]
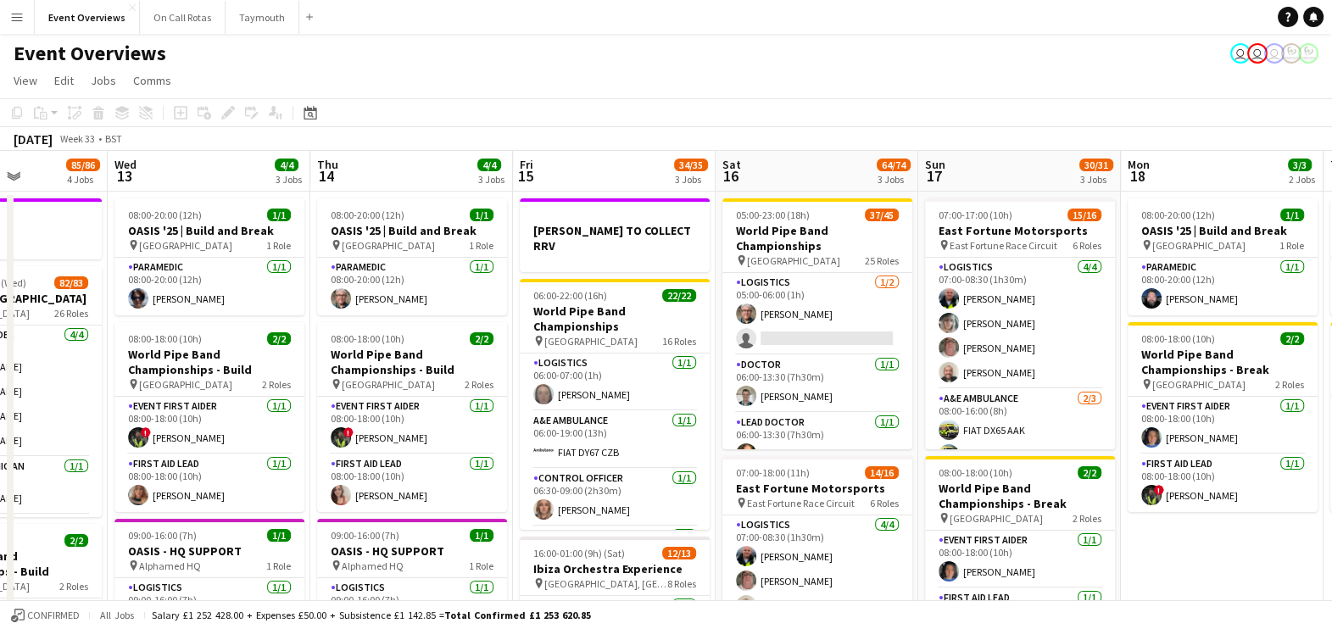
drag, startPoint x: 1222, startPoint y: 488, endPoint x: 886, endPoint y: 493, distance: 336.6
click at [886, 493] on app-calendar-viewport "Sat 9 95/95 2 Jobs Sun 10 13/13 1 Job Mon 11 2/2 1 Job Tue 12 85/86 4 Jobs Wed …" at bounding box center [666, 575] width 1332 height 848
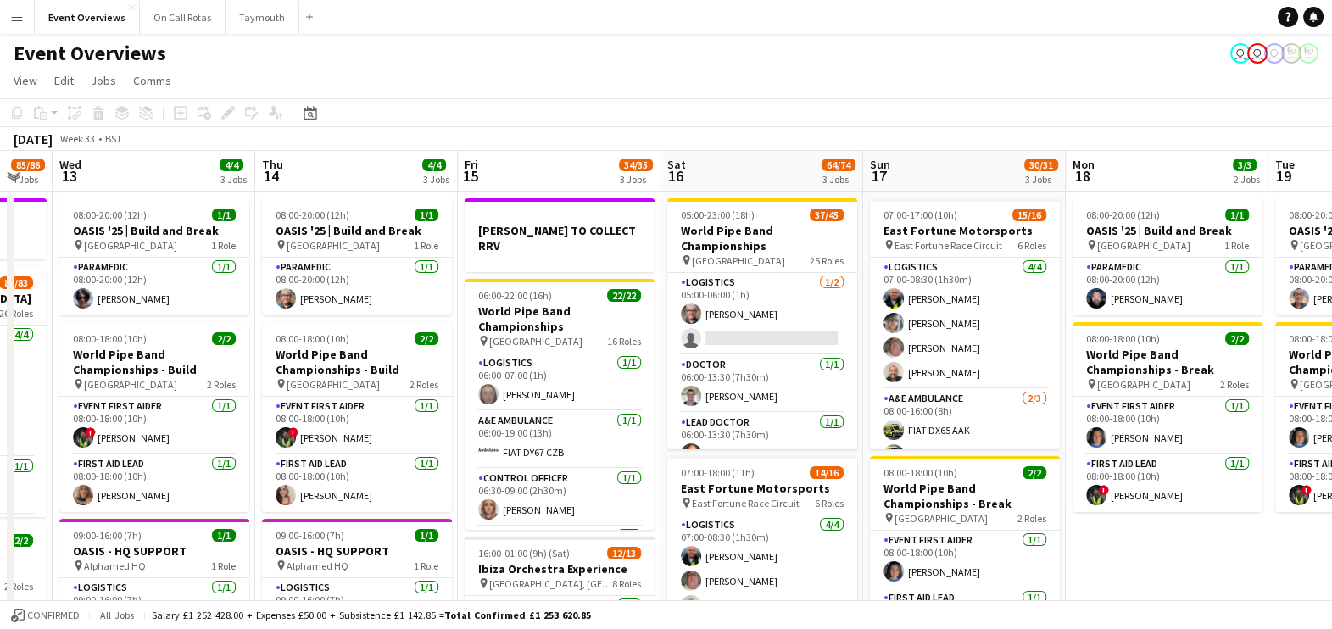
drag, startPoint x: 1084, startPoint y: 494, endPoint x: 793, endPoint y: 493, distance: 291.6
click at [793, 493] on app-calendar-viewport "Sat 9 95/95 2 Jobs Sun 10 13/13 1 Job Mon 11 2/2 1 Job Tue 12 85/86 4 Jobs Wed …" at bounding box center [666, 575] width 1332 height 848
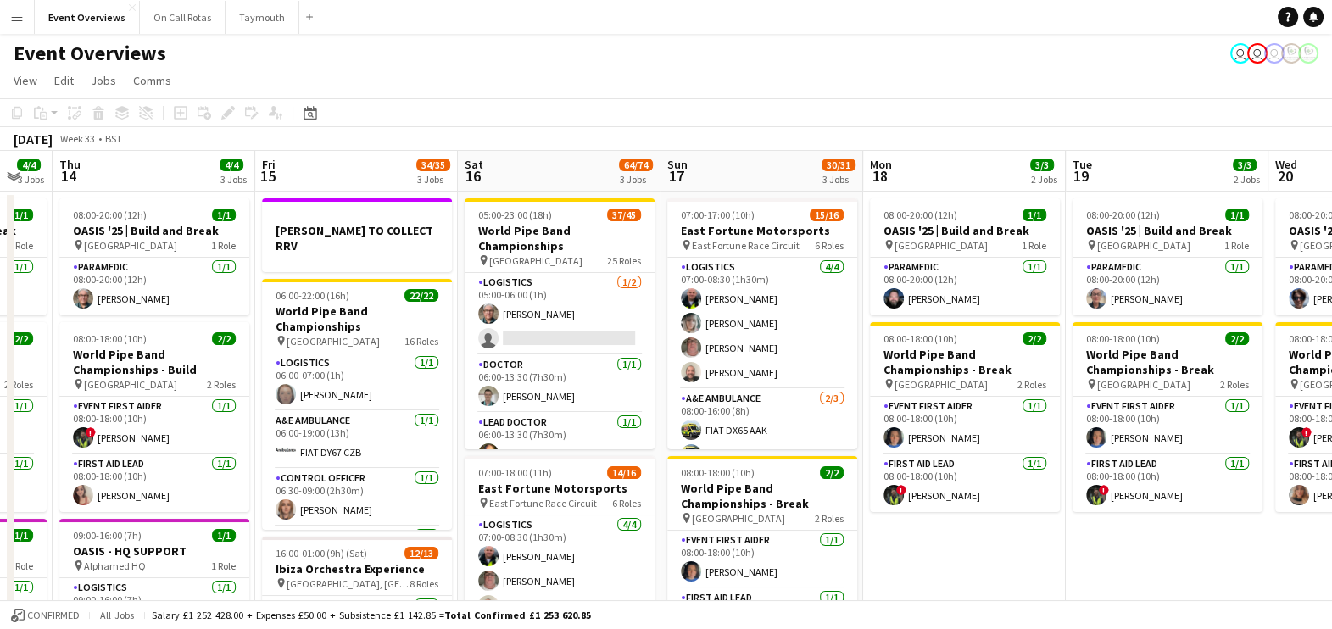
scroll to position [0, 759]
drag, startPoint x: 1005, startPoint y: 348, endPoint x: 813, endPoint y: 354, distance: 192.5
click at [813, 354] on app-calendar-viewport "Sun 10 13/13 1 Job Mon 11 2/2 1 Job Tue 12 85/86 4 Jobs Wed 13 4/4 3 Jobs Thu 1…" at bounding box center [666, 575] width 1332 height 848
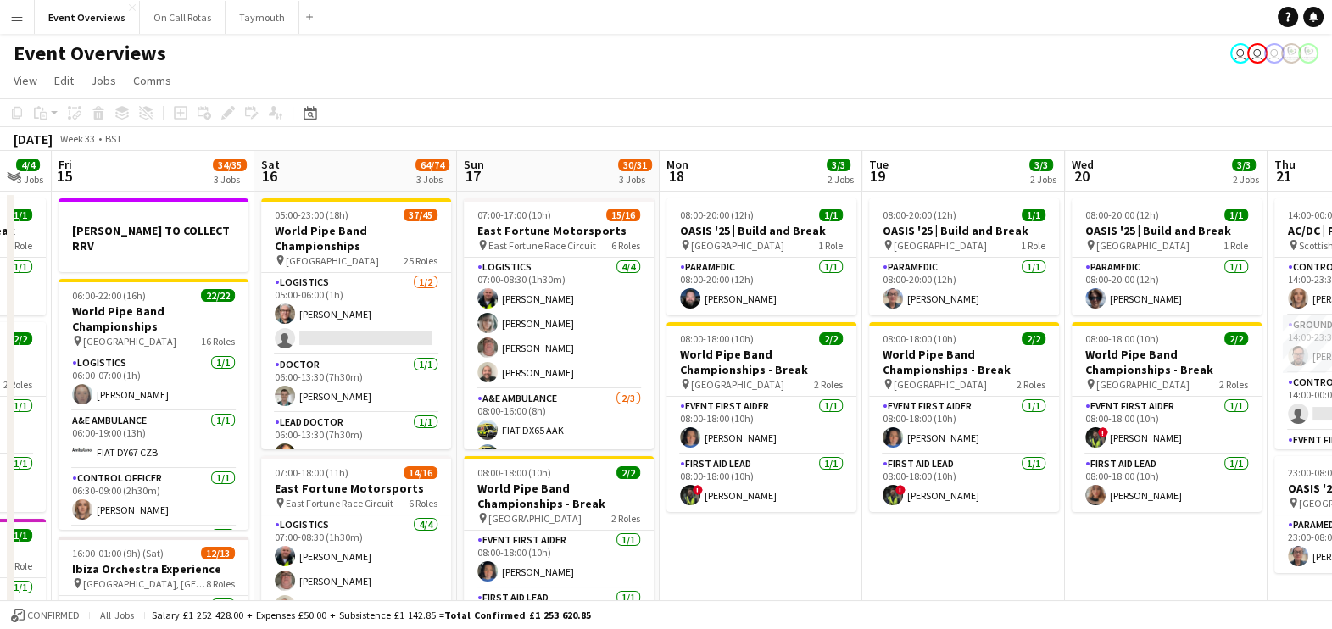
scroll to position [0, 749]
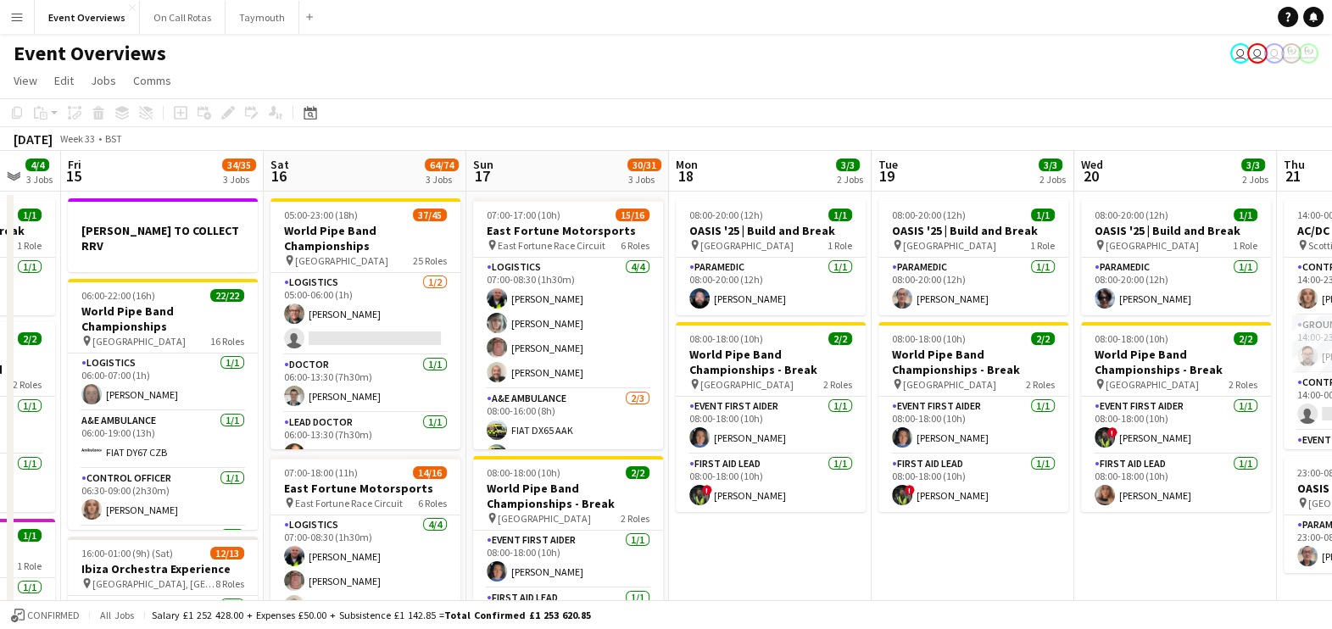
drag, startPoint x: 1012, startPoint y: 373, endPoint x: 801, endPoint y: 381, distance: 211.3
click at [801, 381] on app-calendar-viewport "Mon 11 2/2 1 Job Tue 12 85/86 4 Jobs Wed 13 4/4 3 Jobs Thu 14 4/4 3 Jobs Fri 15…" at bounding box center [666, 575] width 1332 height 848
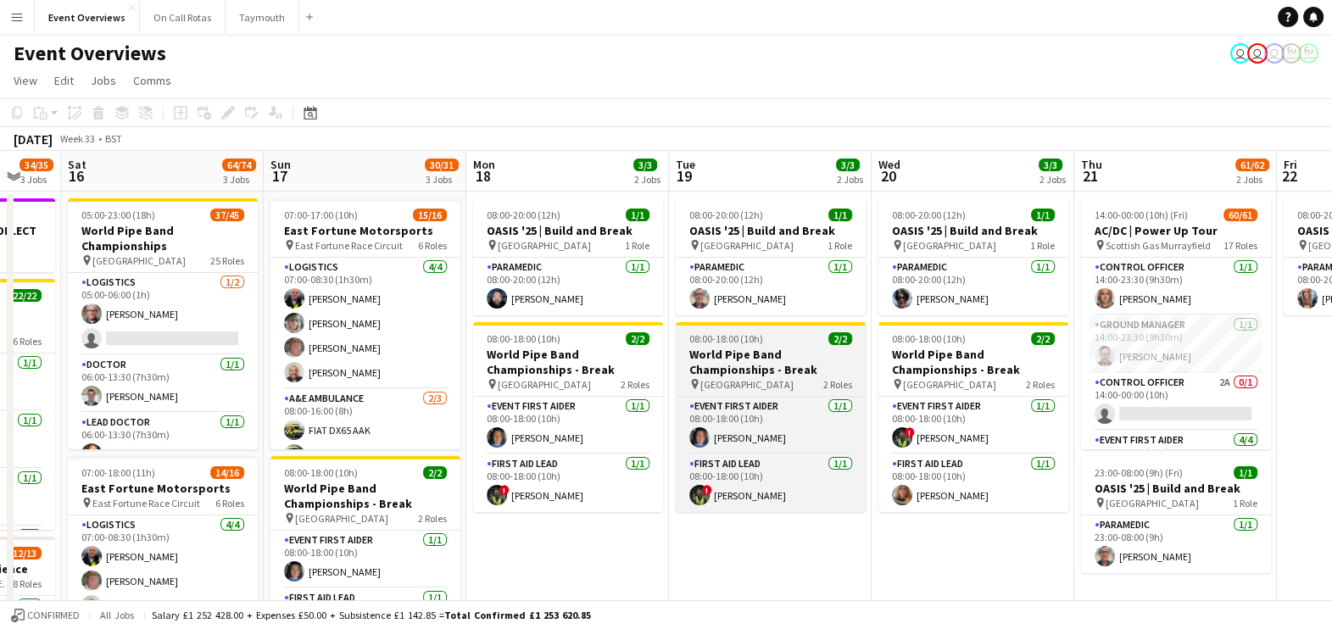
scroll to position [0, 758]
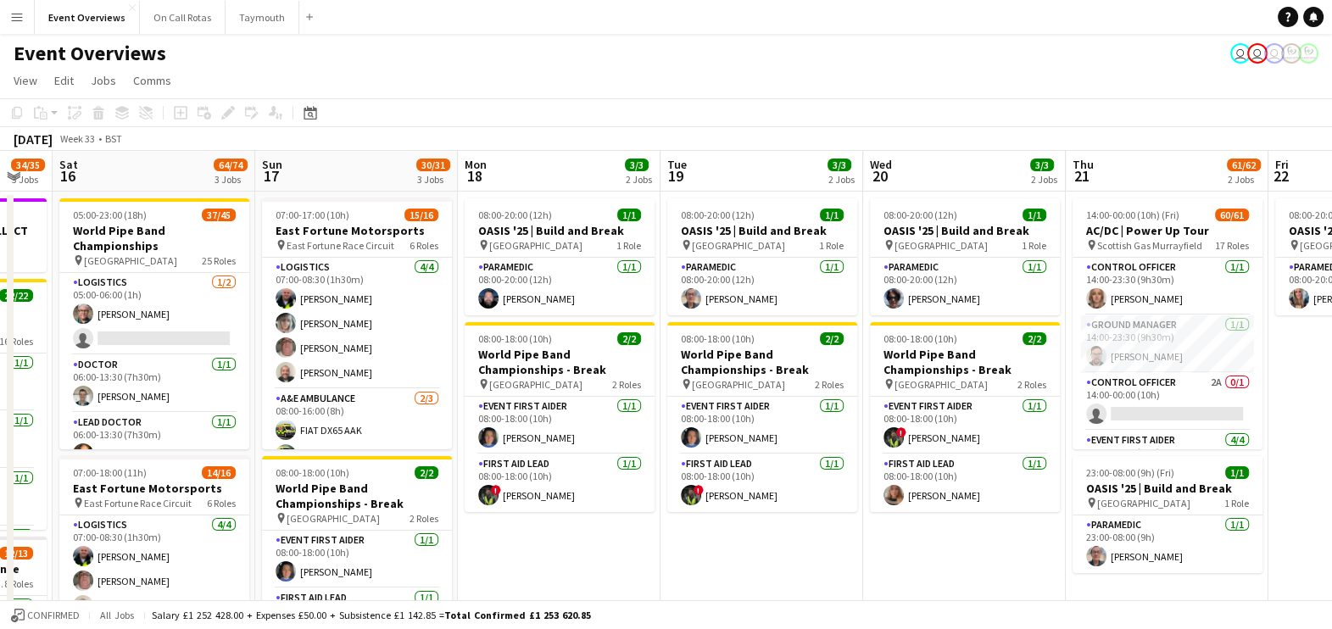
drag, startPoint x: 522, startPoint y: 585, endPoint x: 870, endPoint y: 539, distance: 350.6
click at [870, 539] on app-calendar-viewport "Tue 12 85/86 4 Jobs Wed 13 4/4 3 Jobs Thu 14 4/4 3 Jobs Fri 15 34/35 3 Jobs Sat…" at bounding box center [666, 589] width 1332 height 876
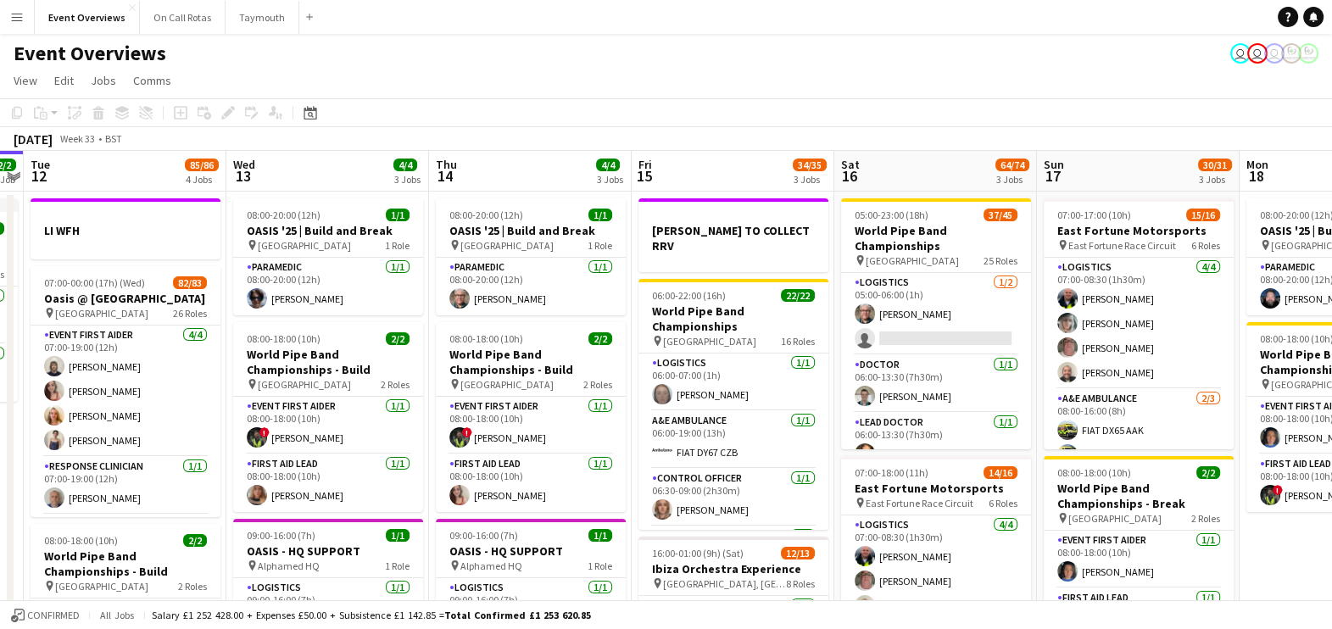
drag, startPoint x: 436, startPoint y: 465, endPoint x: 698, endPoint y: 496, distance: 263.7
click at [698, 496] on app-calendar-viewport "Sun 10 13/13 1 Job Mon 11 2/2 1 Job Tue 12 85/86 4 Jobs Wed 13 4/4 3 Jobs Thu 1…" at bounding box center [666, 589] width 1332 height 876
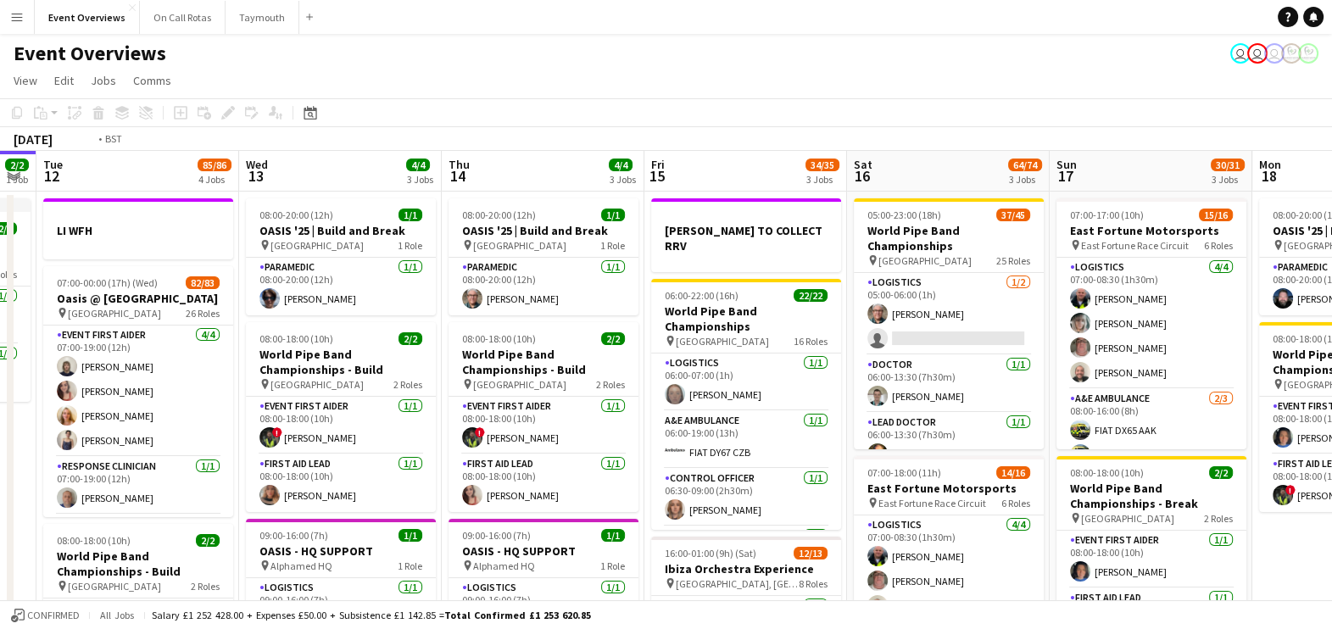
drag, startPoint x: 275, startPoint y: 381, endPoint x: 996, endPoint y: 468, distance: 726.6
click at [996, 468] on app-calendar-viewport "Sun 10 13/13 1 Job Mon 11 2/2 1 Job Tue 12 85/86 4 Jobs Wed 13 4/4 3 Jobs Thu 1…" at bounding box center [666, 589] width 1332 height 876
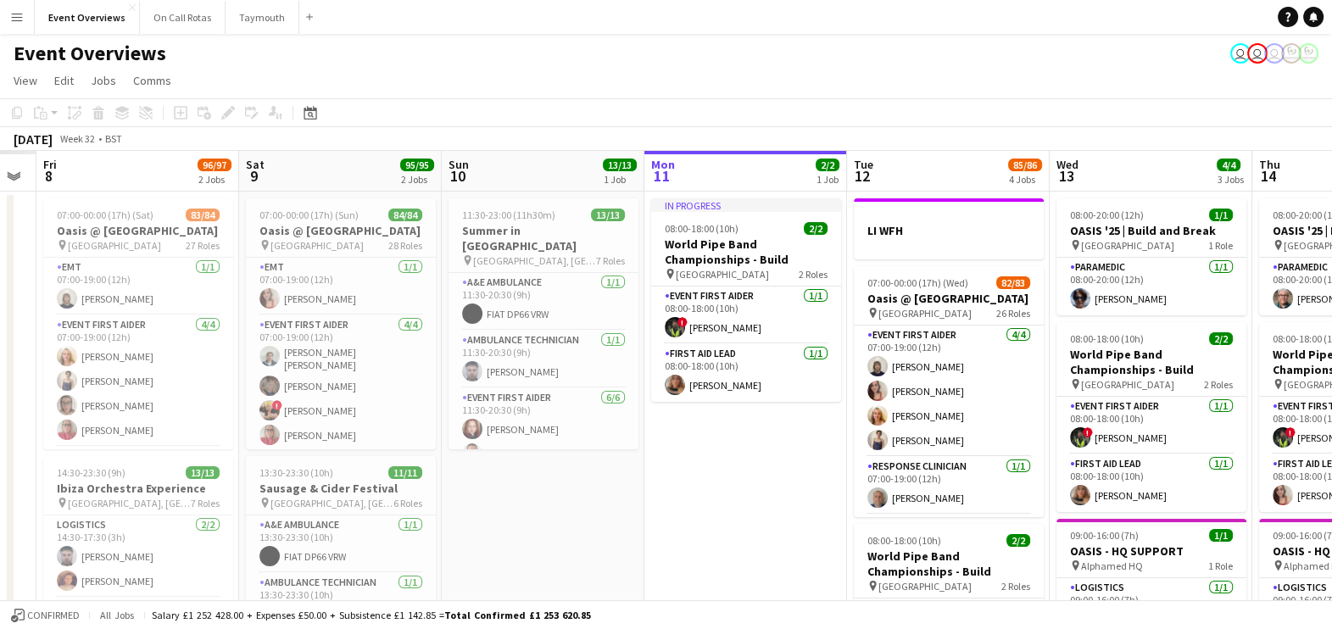
scroll to position [0, 458]
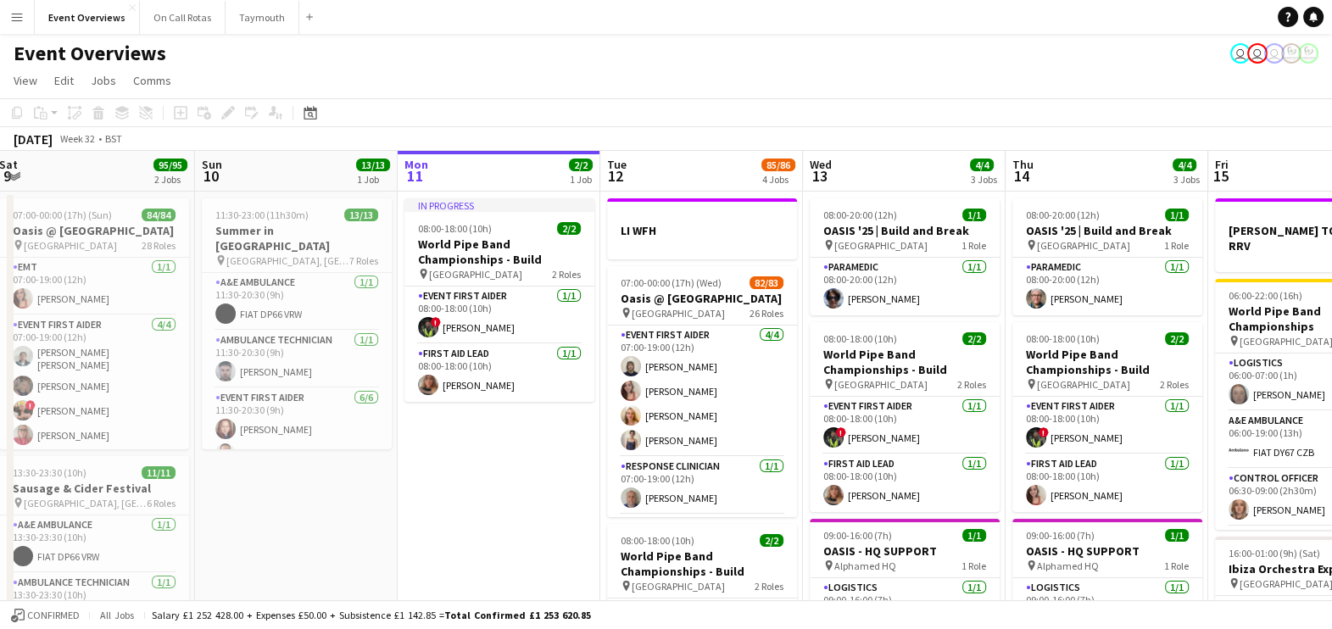
drag, startPoint x: 650, startPoint y: 476, endPoint x: 487, endPoint y: 445, distance: 165.8
click at [487, 445] on app-calendar-viewport "Wed 6 2/2 2 Jobs Thu 7 4/4 3 Jobs Fri 8 96/97 2 Jobs Sat 9 95/95 2 Jobs Sun 10 …" at bounding box center [666, 589] width 1332 height 876
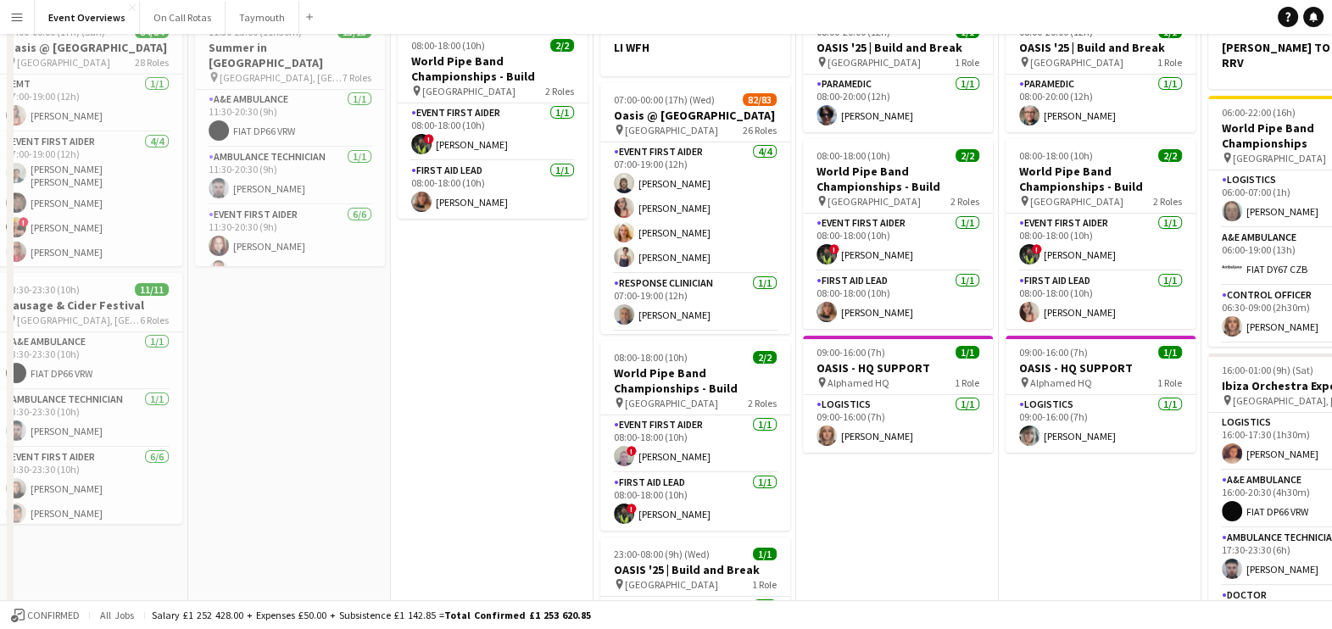
scroll to position [0, 0]
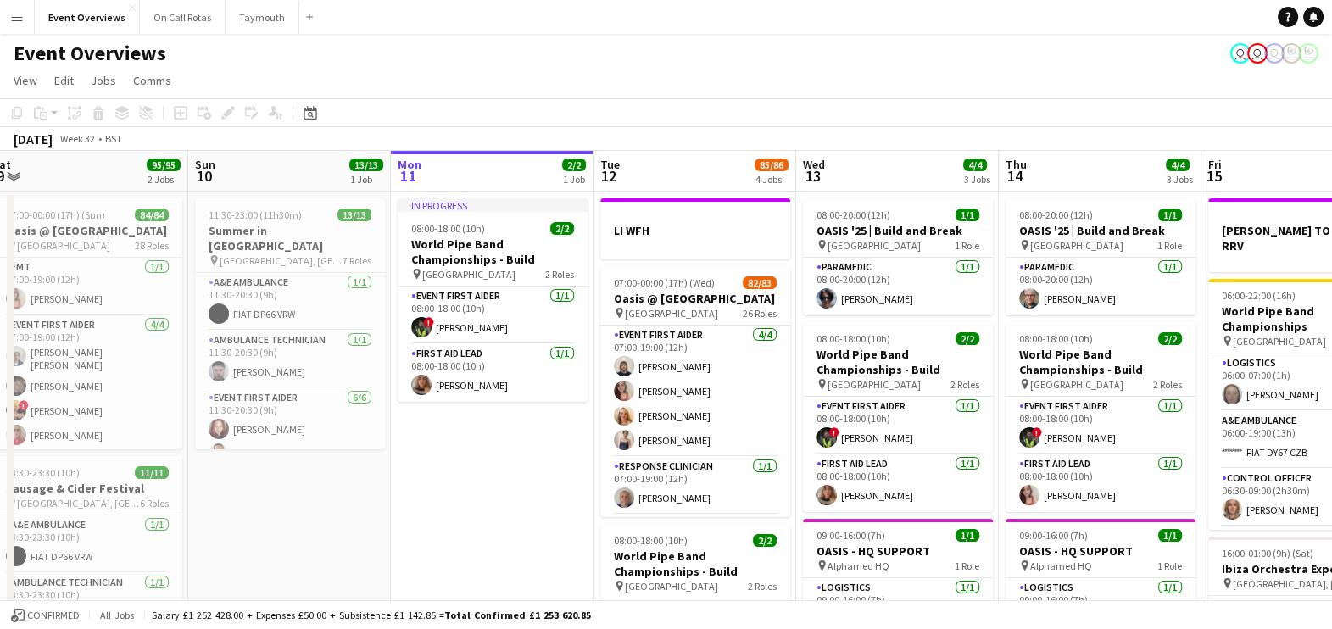
drag, startPoint x: 507, startPoint y: 492, endPoint x: 59, endPoint y: 395, distance: 457.9
click at [59, 395] on app-calendar-viewport "Wed 6 2/2 2 Jobs Thu 7 4/4 3 Jobs Fri 8 96/97 2 Jobs Sat 9 95/95 2 Jobs Sun 10 …" at bounding box center [666, 589] width 1332 height 876
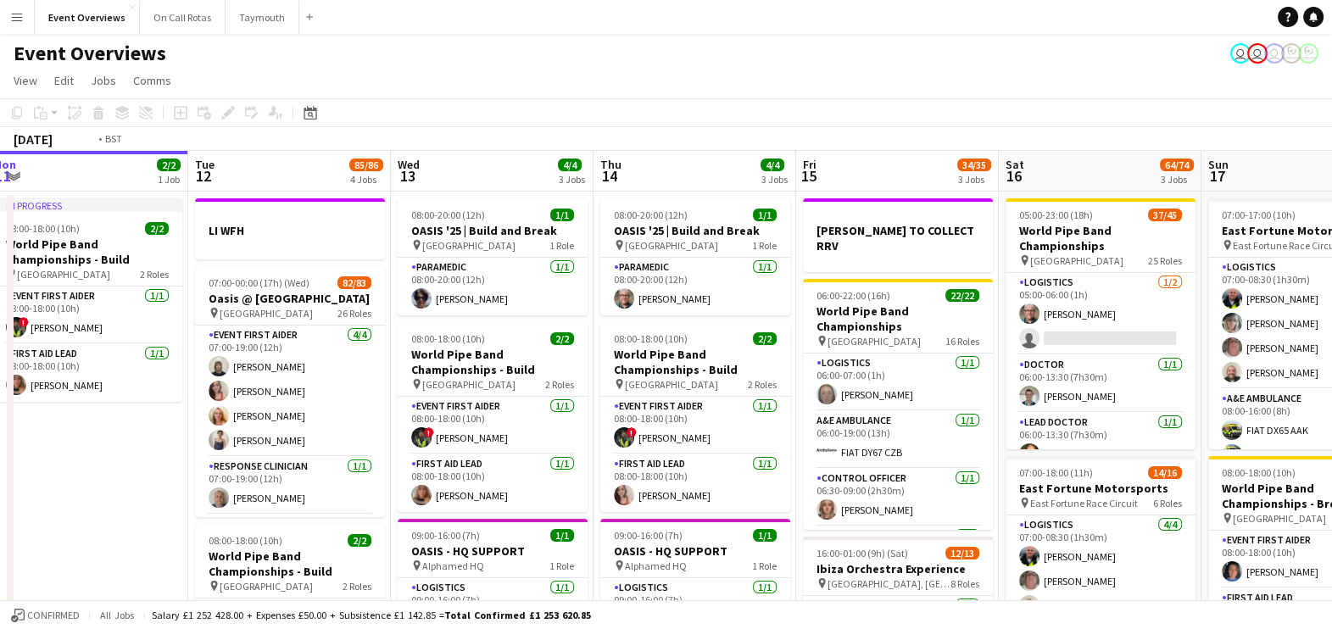
scroll to position [0, 665]
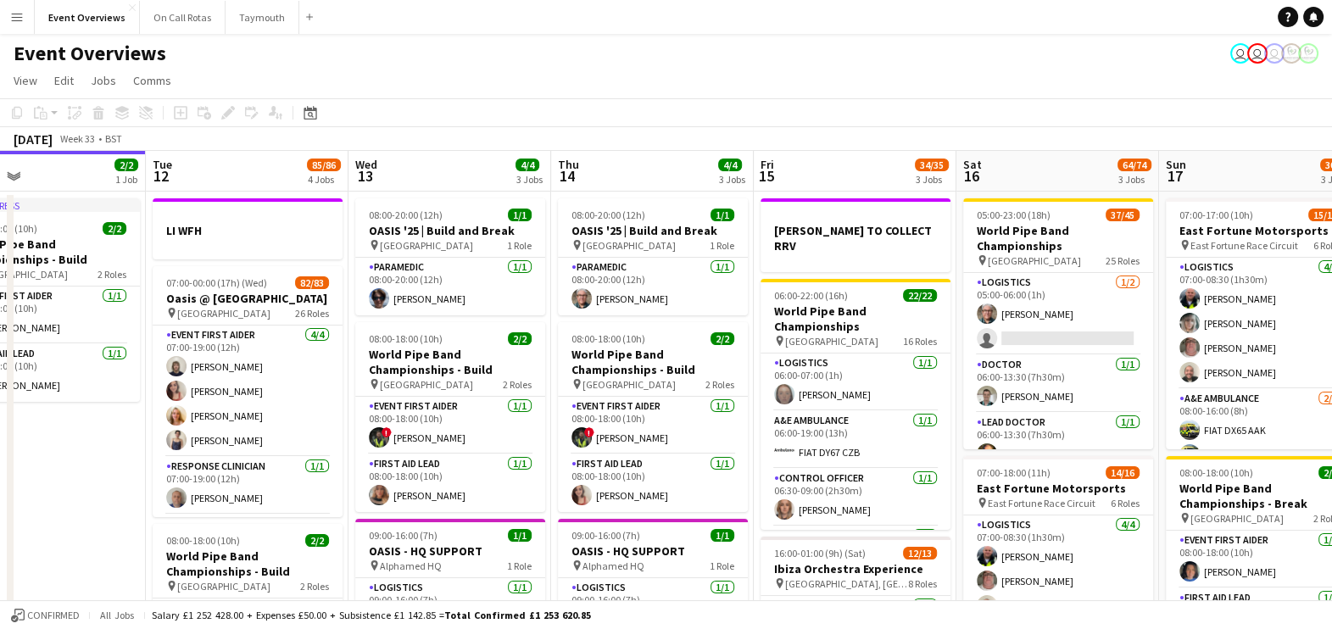
drag, startPoint x: 1057, startPoint y: 370, endPoint x: 448, endPoint y: 325, distance: 610.4
click at [448, 325] on app-calendar-viewport "Fri 8 96/97 2 Jobs Sat 9 95/95 2 Jobs Sun 10 13/13 1 Job Mon 11 2/2 1 Job Tue 1…" at bounding box center [666, 589] width 1332 height 876
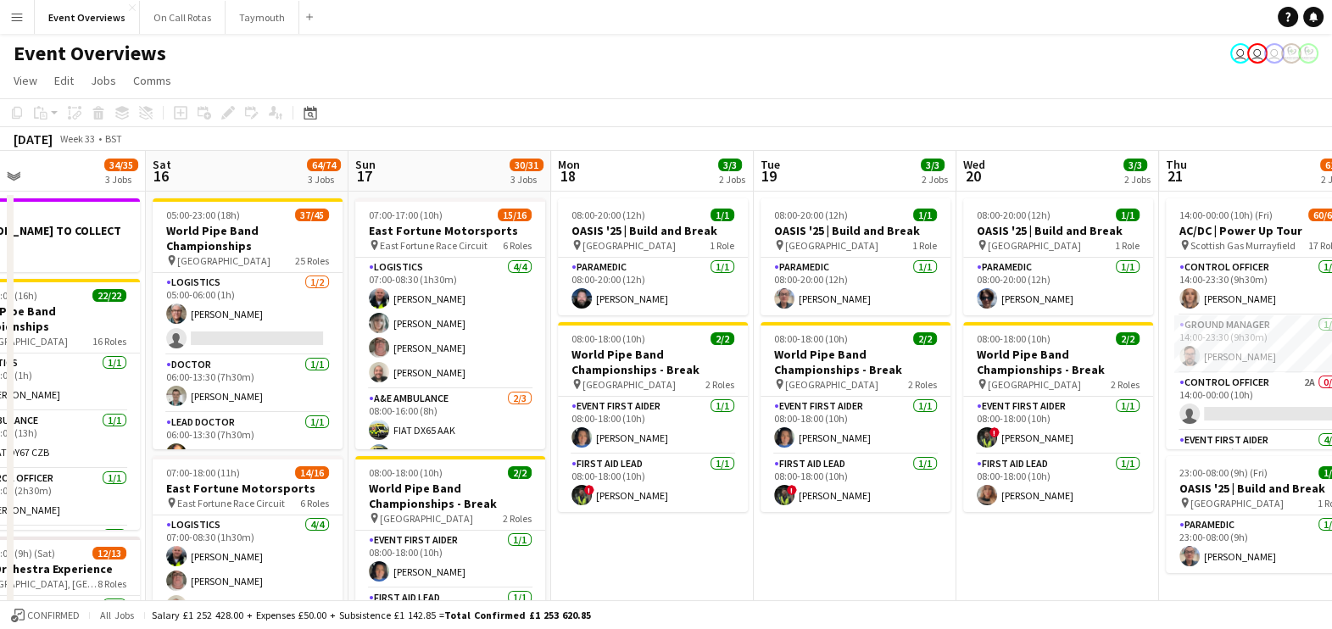
scroll to position [0, 462]
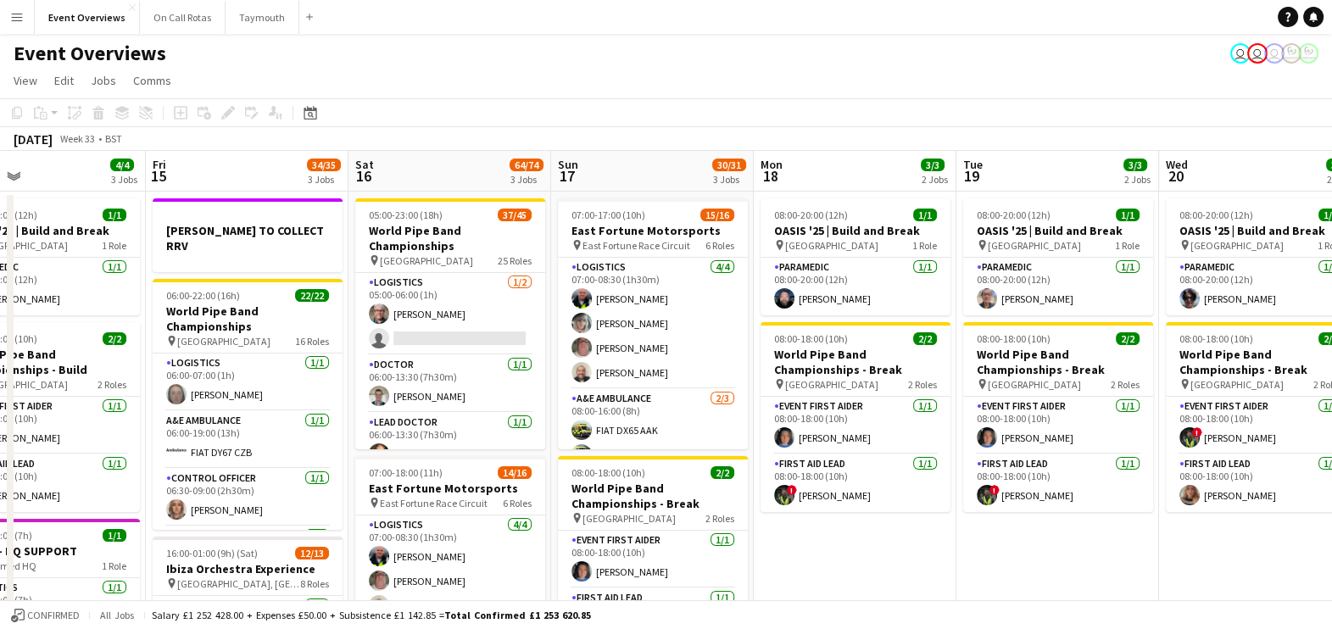
drag, startPoint x: 1062, startPoint y: 538, endPoint x: 533, endPoint y: 555, distance: 529.3
click at [533, 555] on app-calendar-viewport "Tue 12 85/86 4 Jobs Wed 13 4/4 3 Jobs Thu 14 4/4 3 Jobs Fri 15 34/35 3 Jobs Sat…" at bounding box center [666, 589] width 1332 height 876
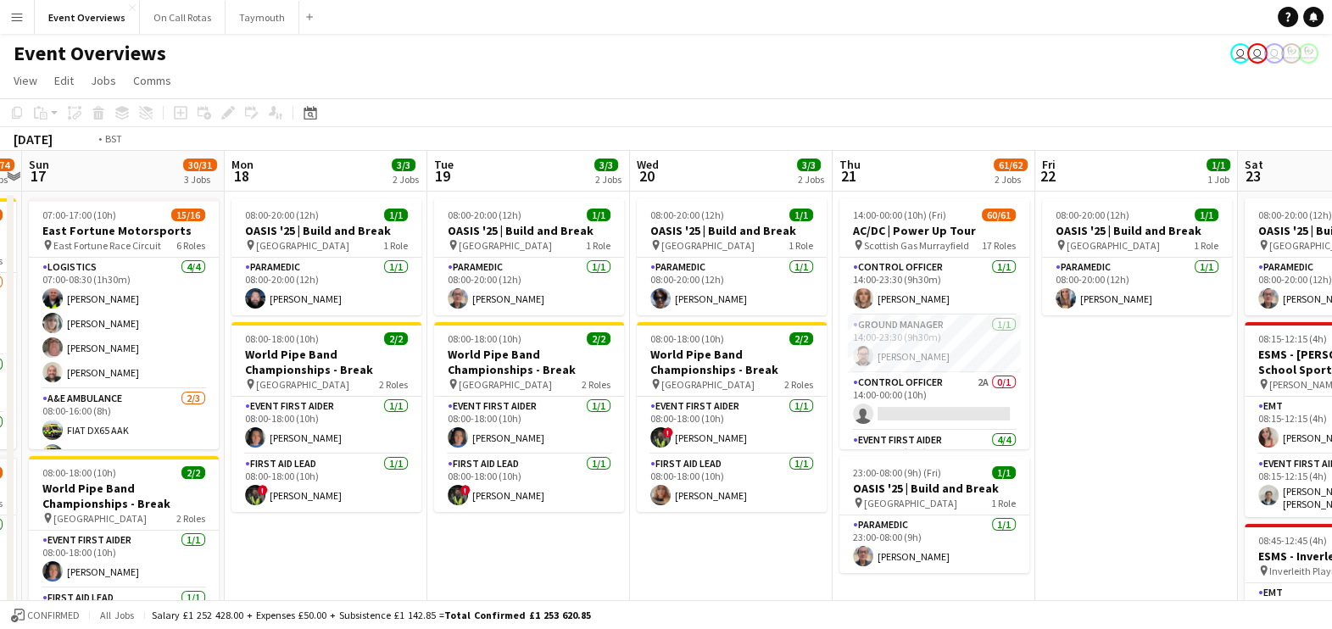
drag, startPoint x: 1164, startPoint y: 427, endPoint x: 699, endPoint y: 404, distance: 465.2
click at [699, 404] on app-calendar-viewport "Thu 14 4/4 3 Jobs Fri 15 34/35 3 Jobs Sat 16 64/74 3 Jobs Sun 17 30/31 3 Jobs M…" at bounding box center [666, 589] width 1332 height 876
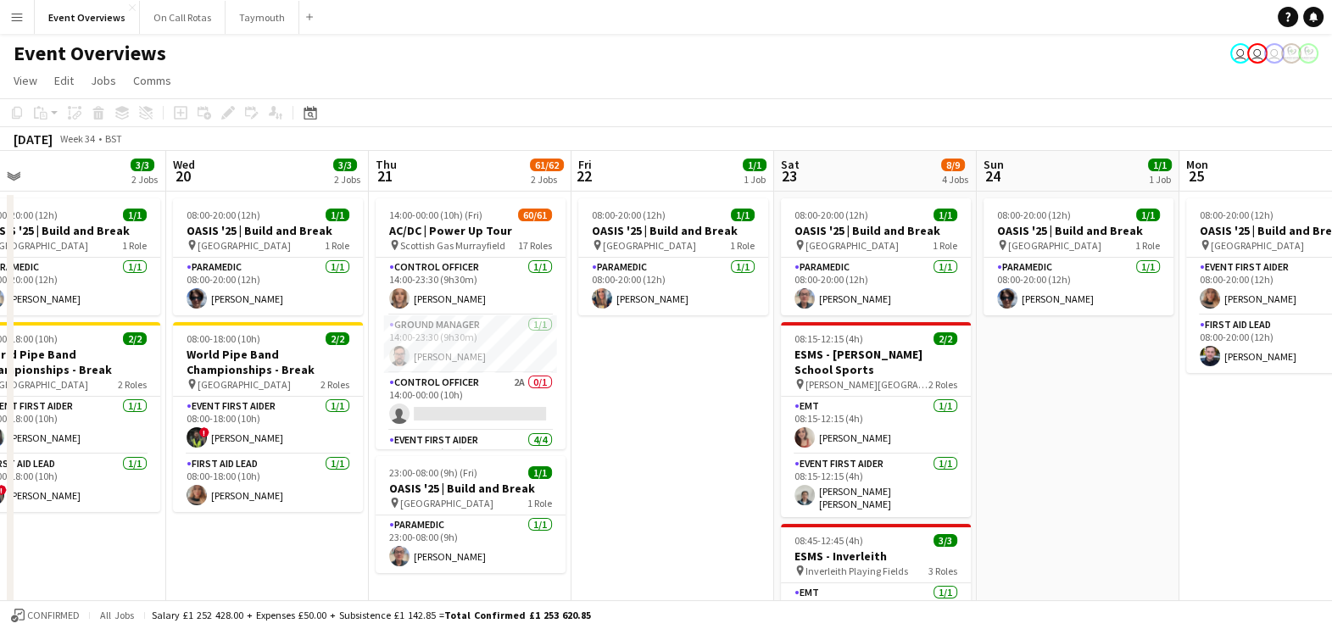
drag, startPoint x: 1033, startPoint y: 386, endPoint x: 500, endPoint y: 367, distance: 533.6
click at [500, 367] on app-calendar-viewport "Sun 17 30/31 3 Jobs Mon 18 3/3 2 Jobs Tue 19 3/3 2 Jobs Wed 20 3/3 2 Jobs Thu 2…" at bounding box center [666, 589] width 1332 height 876
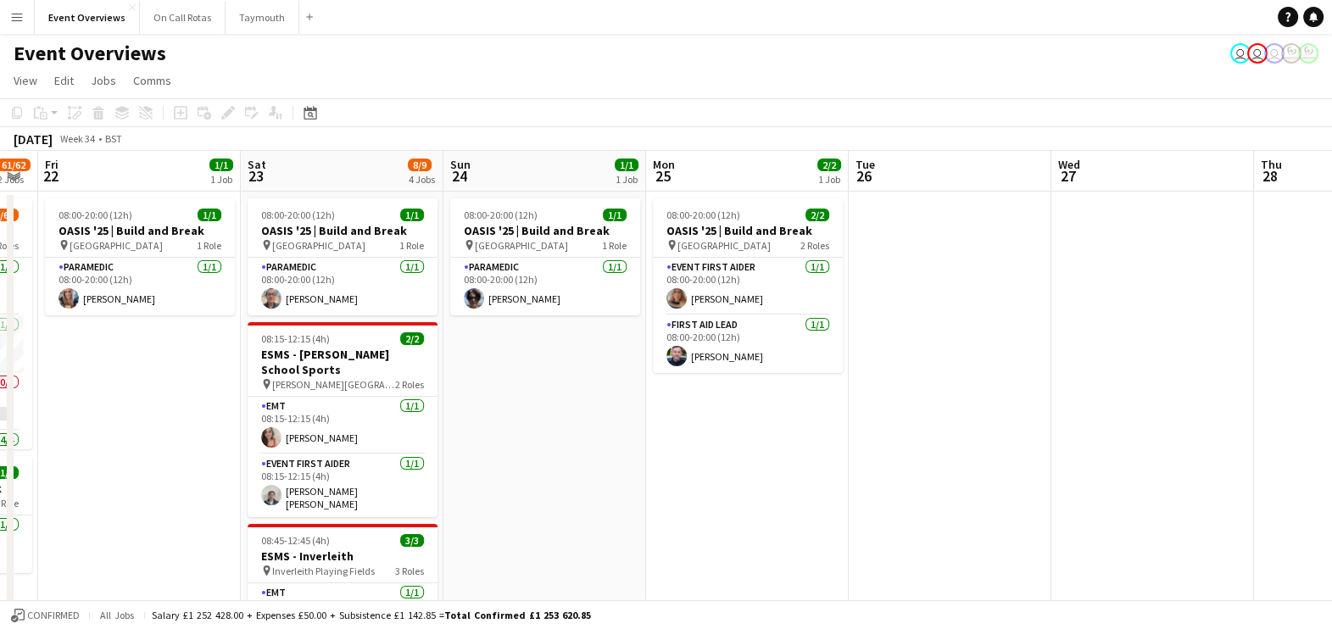
drag, startPoint x: 924, startPoint y: 370, endPoint x: 261, endPoint y: 352, distance: 663.2
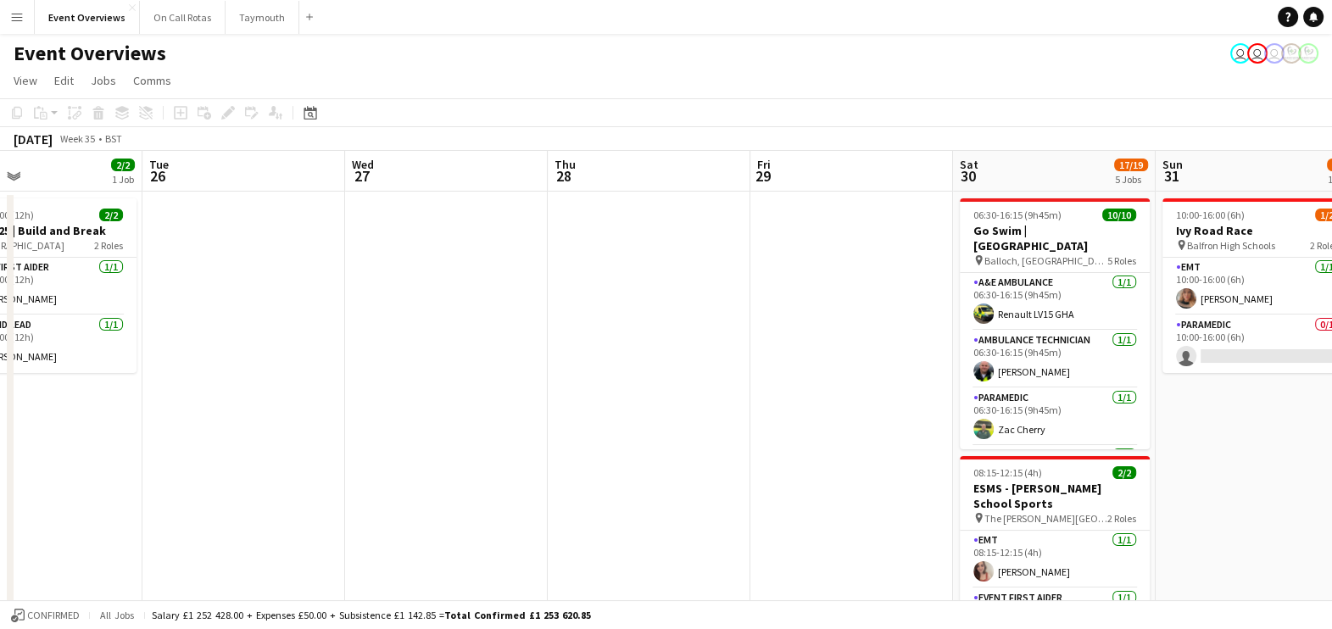
drag, startPoint x: 905, startPoint y: 382, endPoint x: 362, endPoint y: 396, distance: 543.6
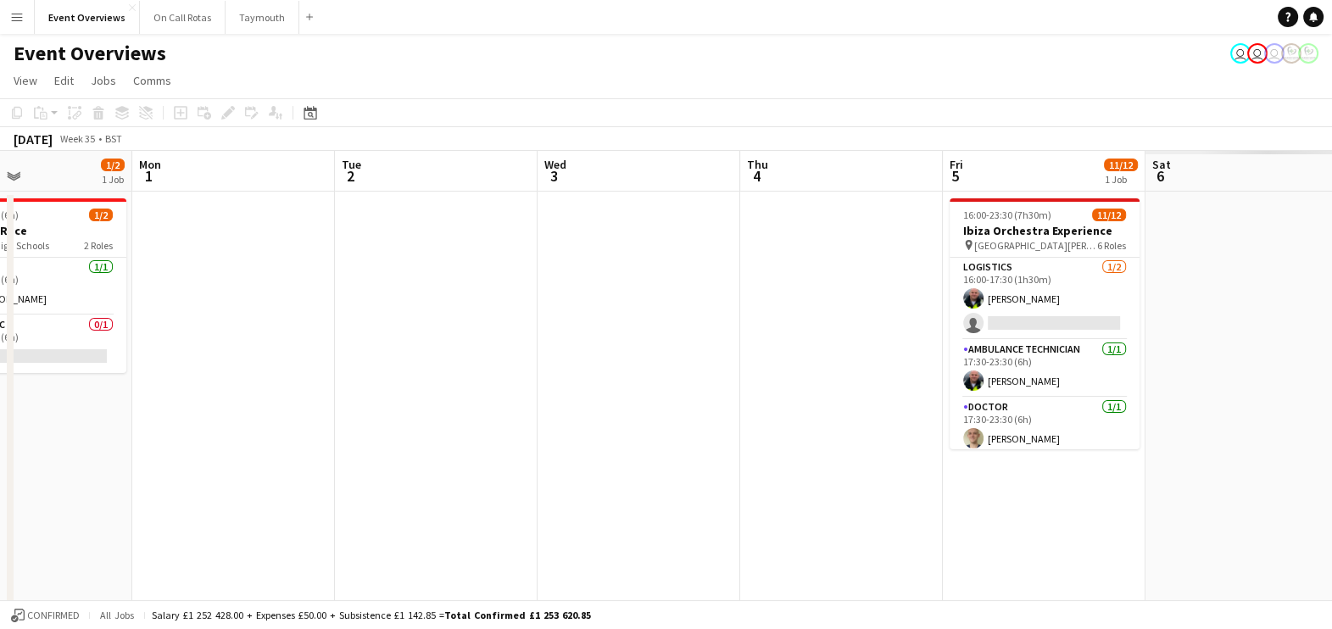
drag, startPoint x: 1094, startPoint y: 354, endPoint x: 279, endPoint y: 358, distance: 814.7
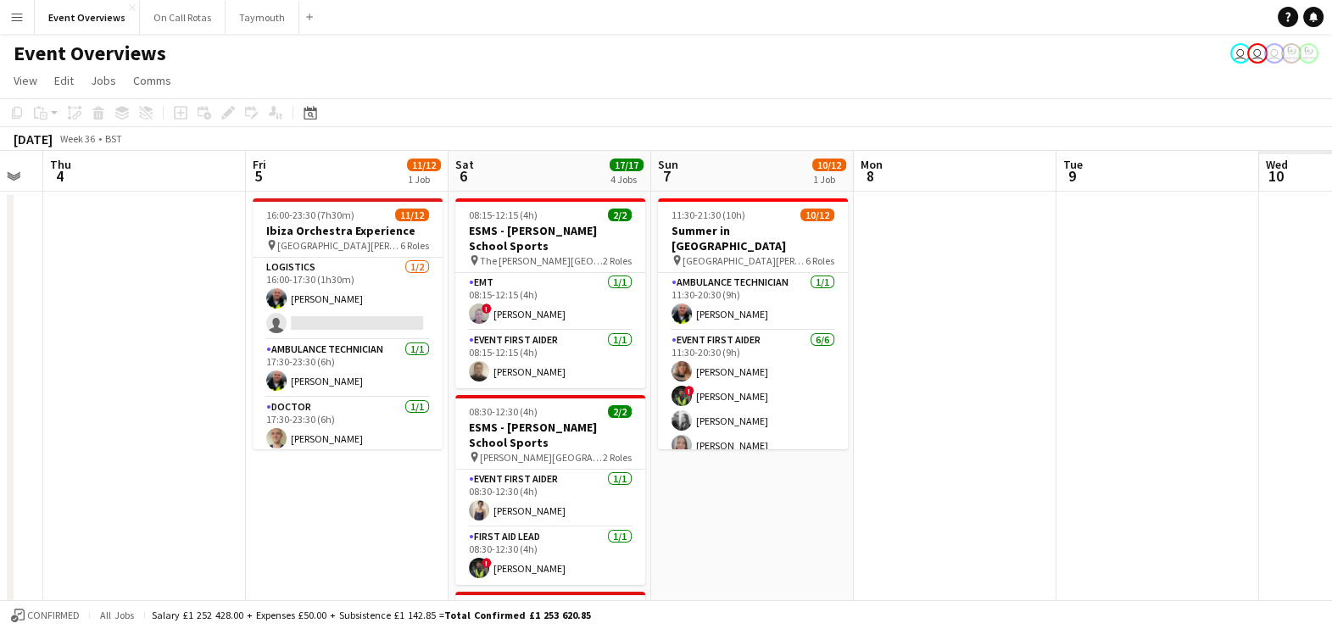
scroll to position [0, 560]
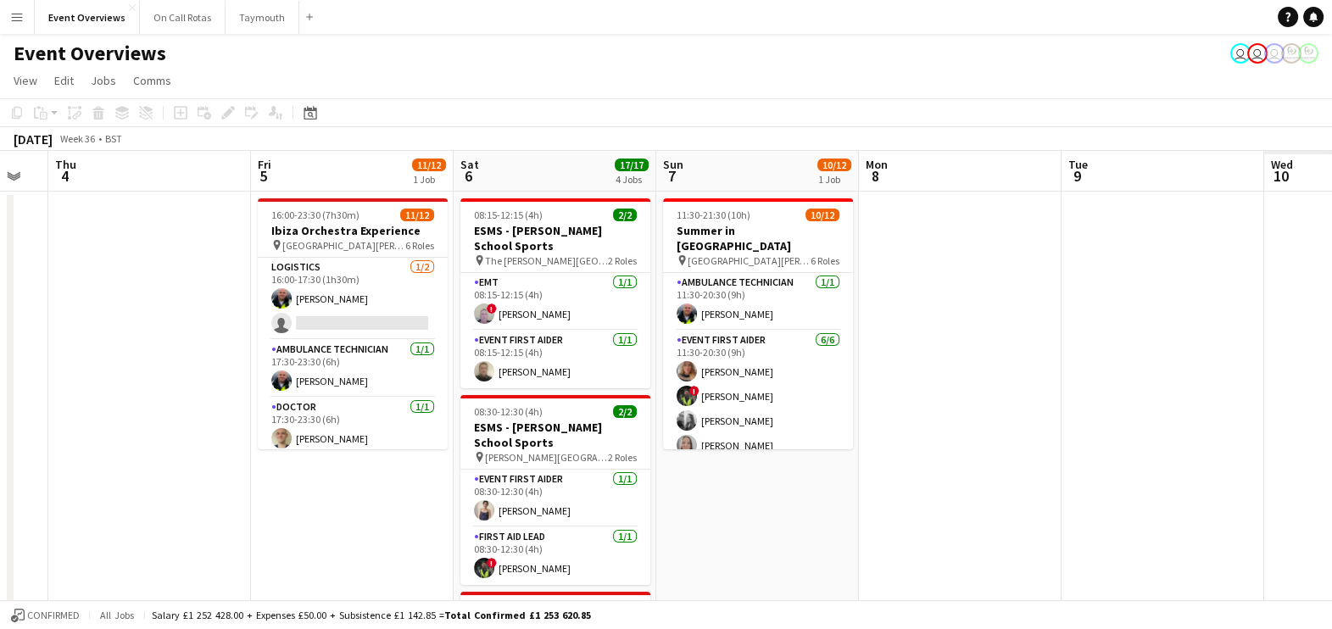
drag, startPoint x: 763, startPoint y: 409, endPoint x: 0, endPoint y: 429, distance: 763.2
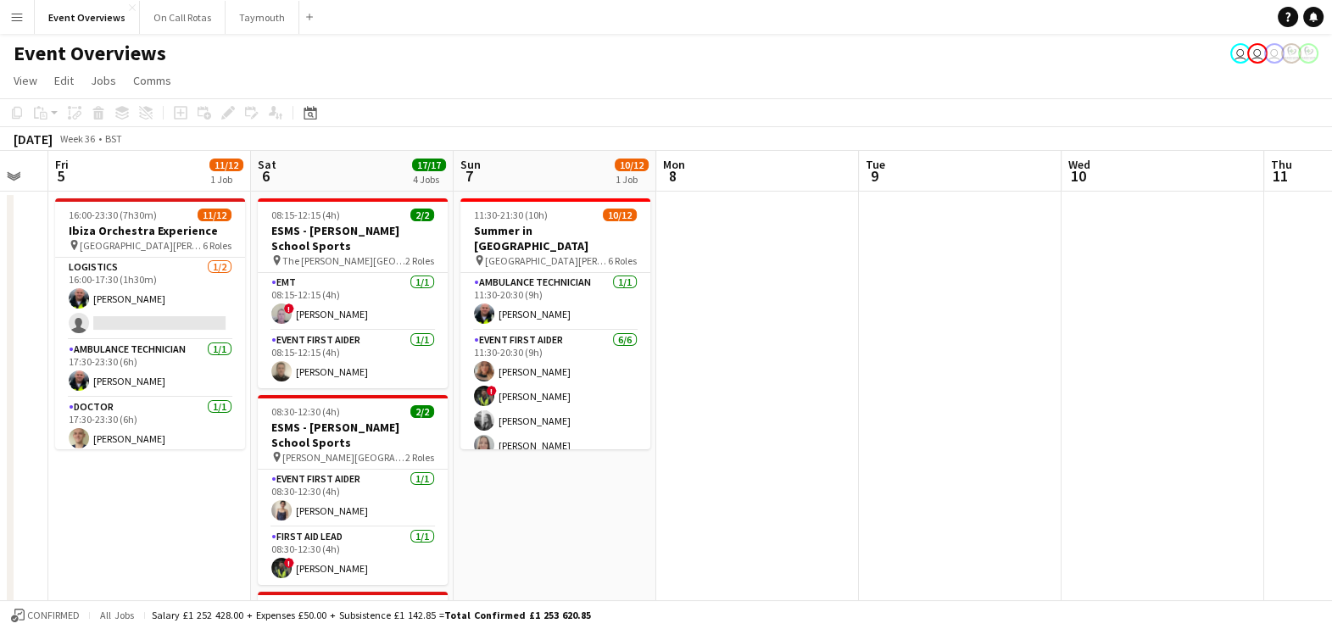
drag, startPoint x: 766, startPoint y: 357, endPoint x: 75, endPoint y: 315, distance: 691.3
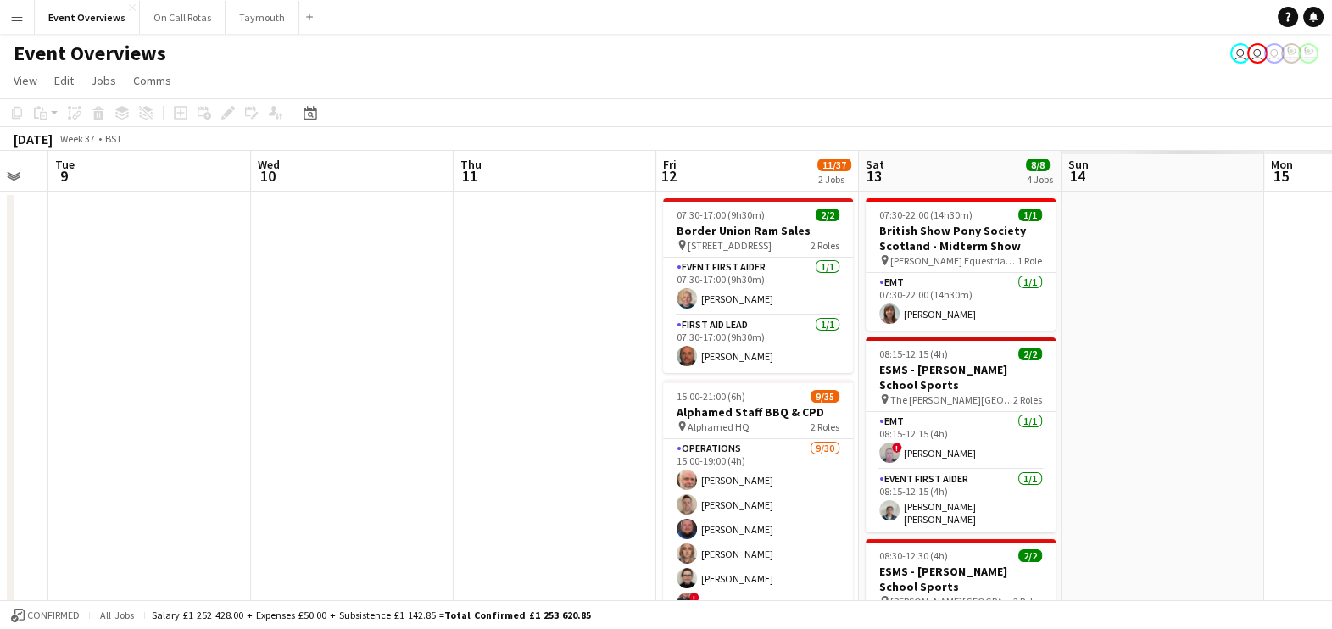
scroll to position [0, 438]
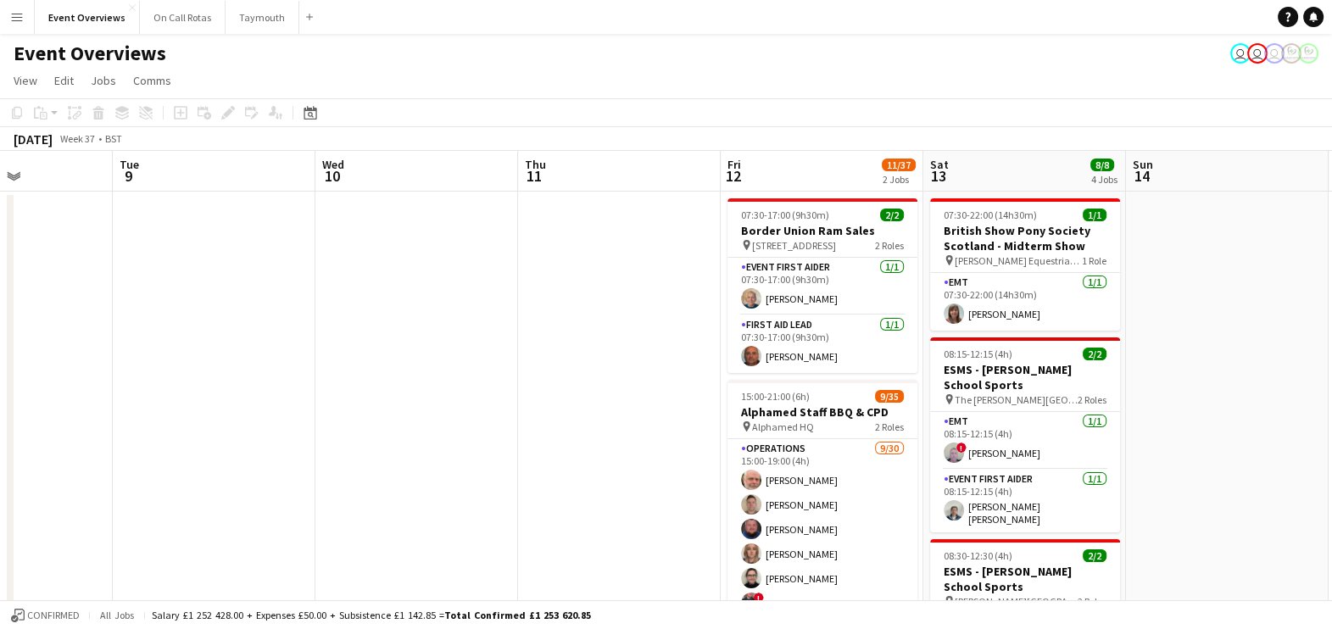
drag, startPoint x: 700, startPoint y: 292, endPoint x: 219, endPoint y: 224, distance: 486.3
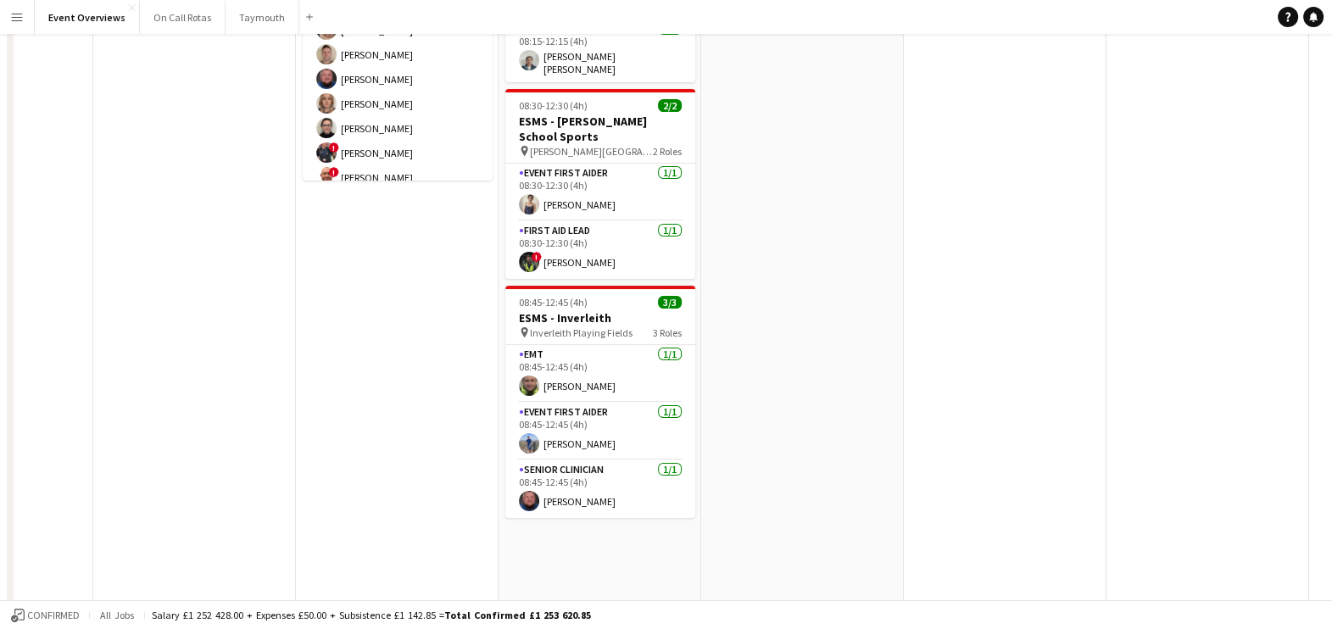
scroll to position [0, 0]
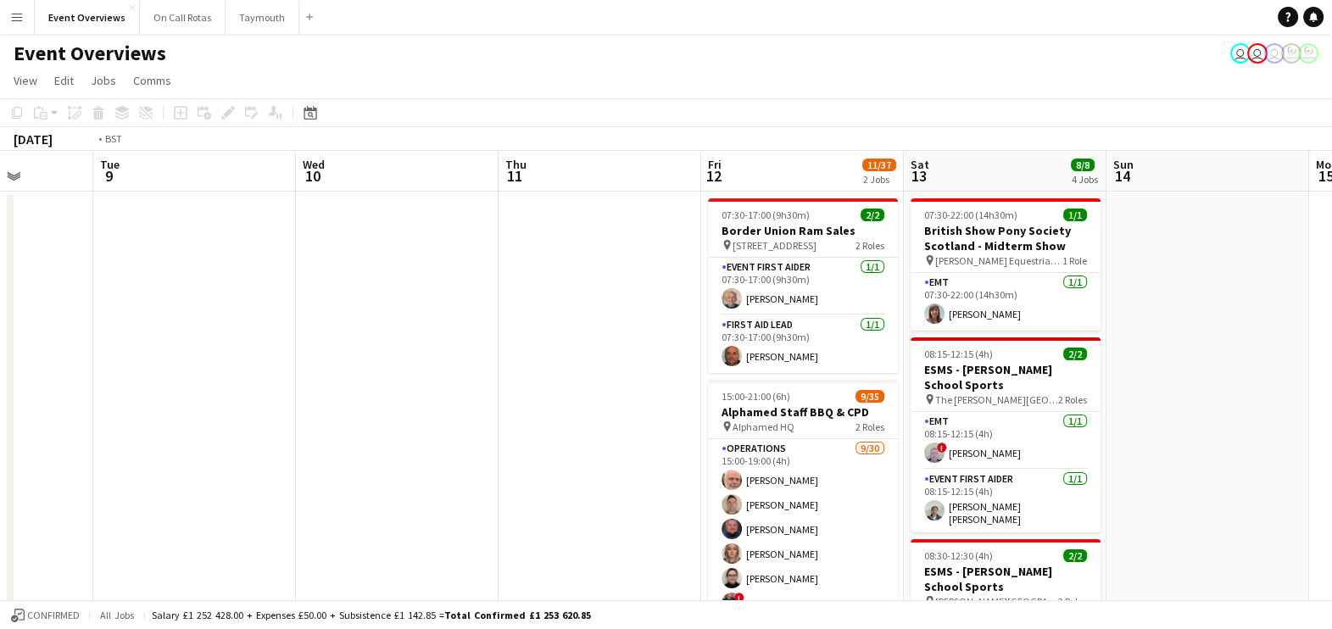
drag, startPoint x: 169, startPoint y: 366, endPoint x: 920, endPoint y: 498, distance: 762.7
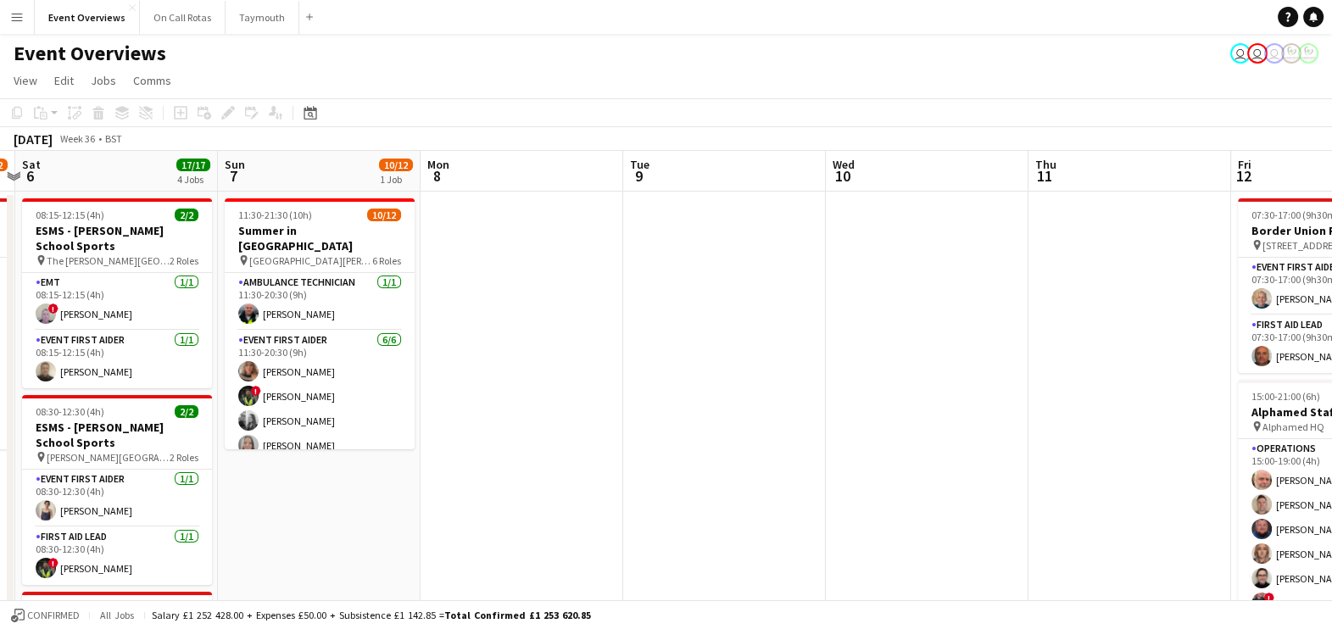
drag, startPoint x: 322, startPoint y: 356, endPoint x: 912, endPoint y: 365, distance: 590.1
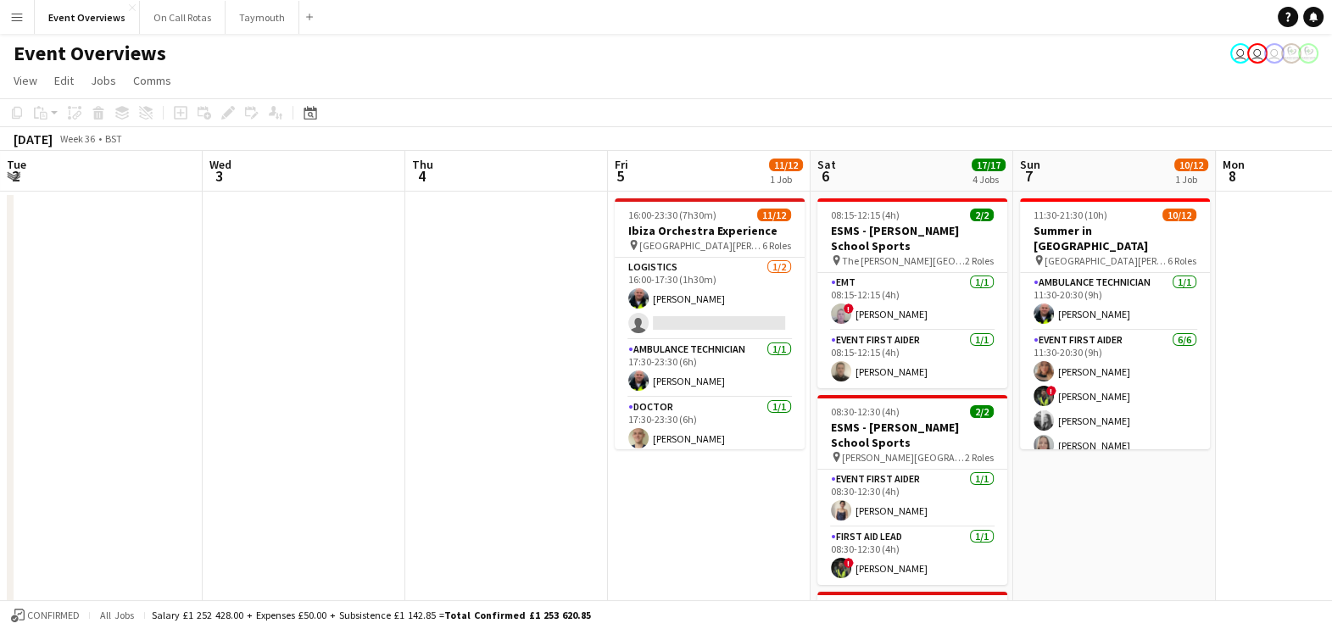
drag, startPoint x: 599, startPoint y: 521, endPoint x: 999, endPoint y: 540, distance: 399.8
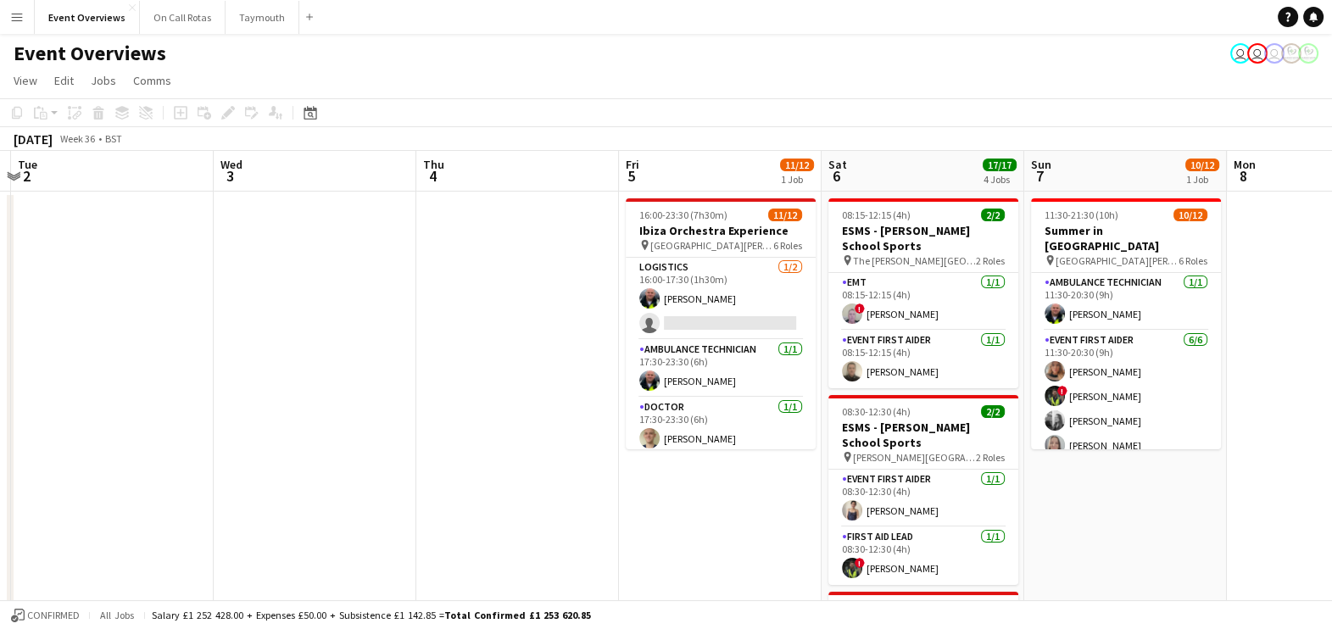
drag, startPoint x: 700, startPoint y: 475, endPoint x: 827, endPoint y: 484, distance: 126.7
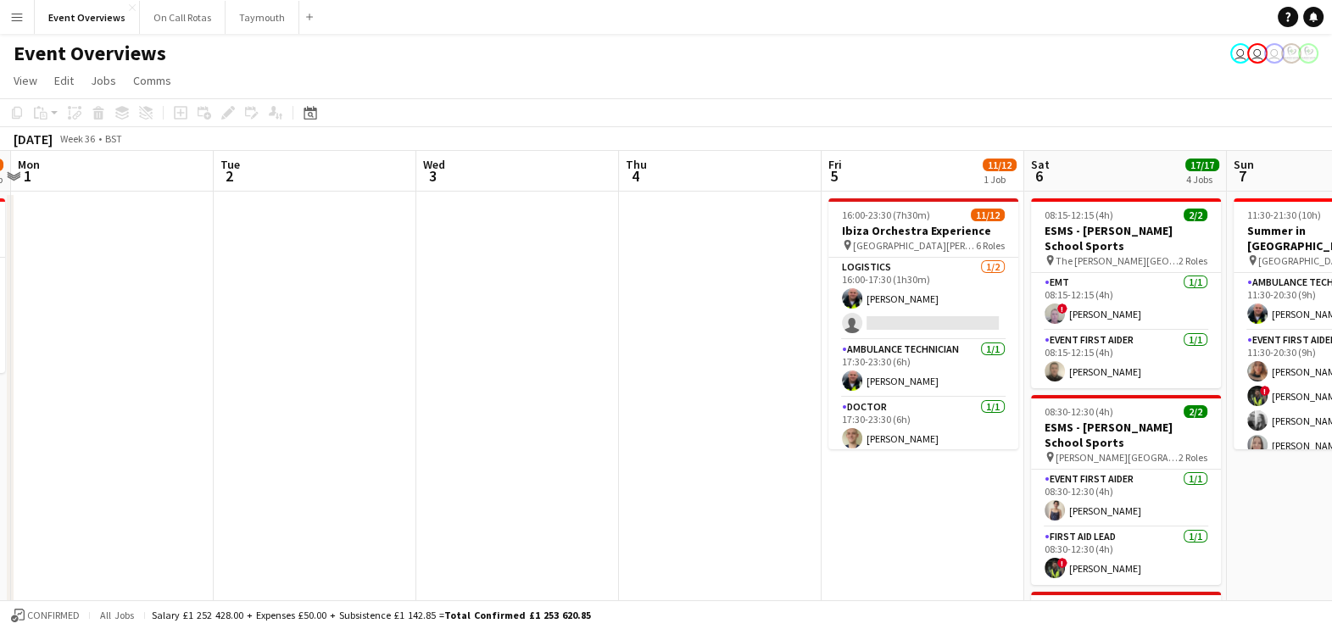
scroll to position [0, 471]
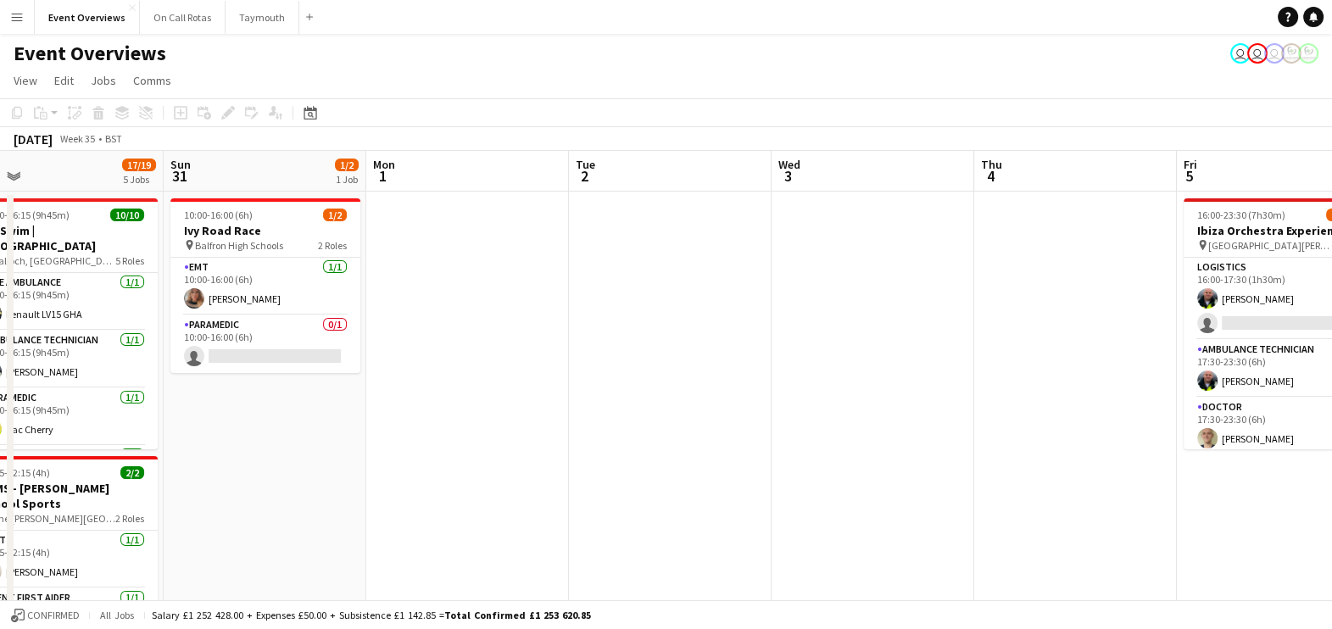
drag, startPoint x: 664, startPoint y: 423, endPoint x: 1128, endPoint y: 426, distance: 463.7
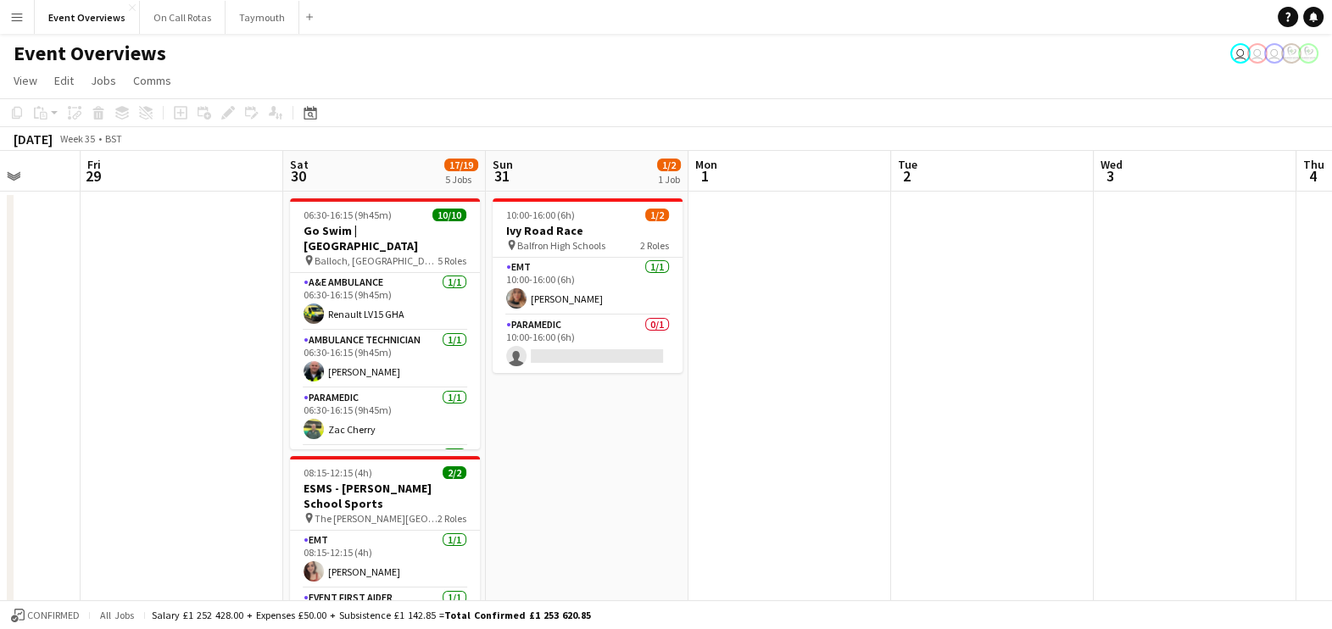
scroll to position [0, 344]
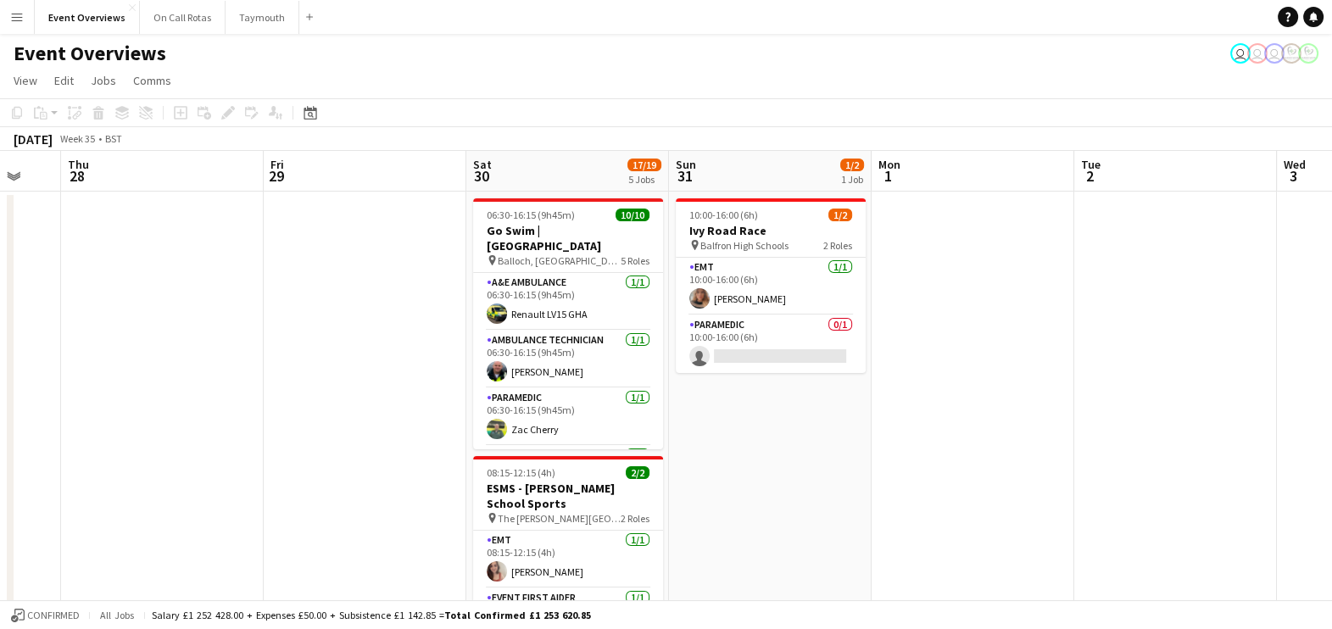
drag, startPoint x: 1128, startPoint y: 426, endPoint x: 795, endPoint y: 398, distance: 333.5
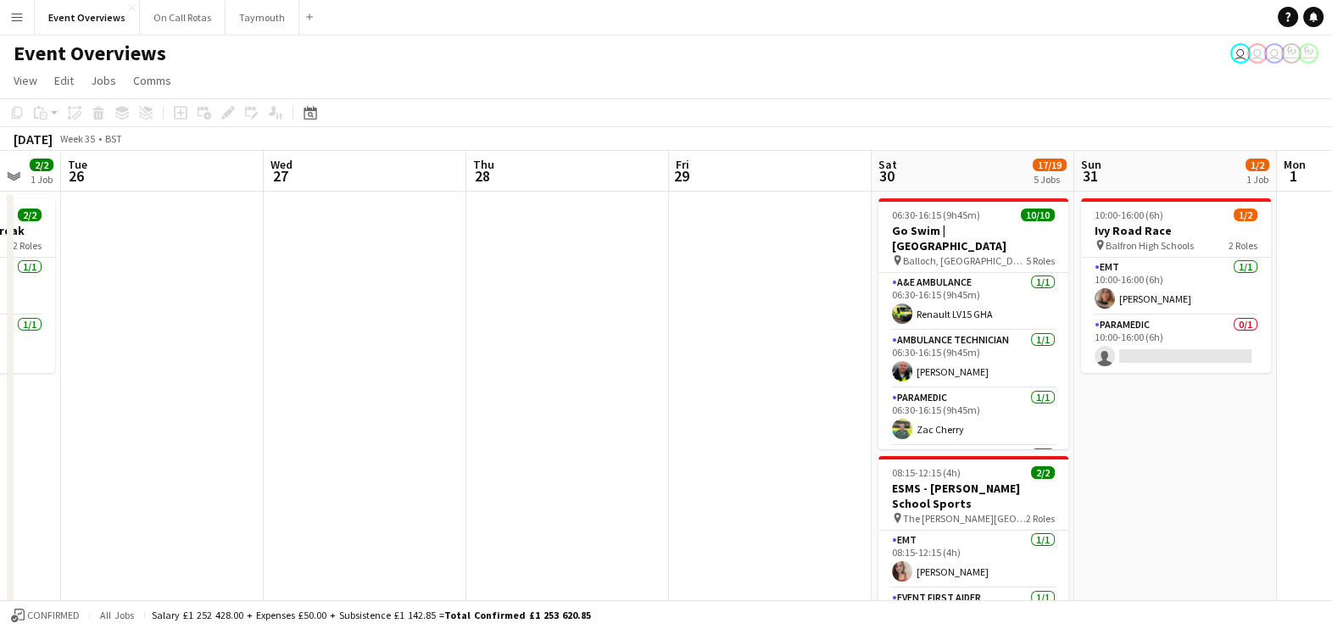
scroll to position [0, 500]
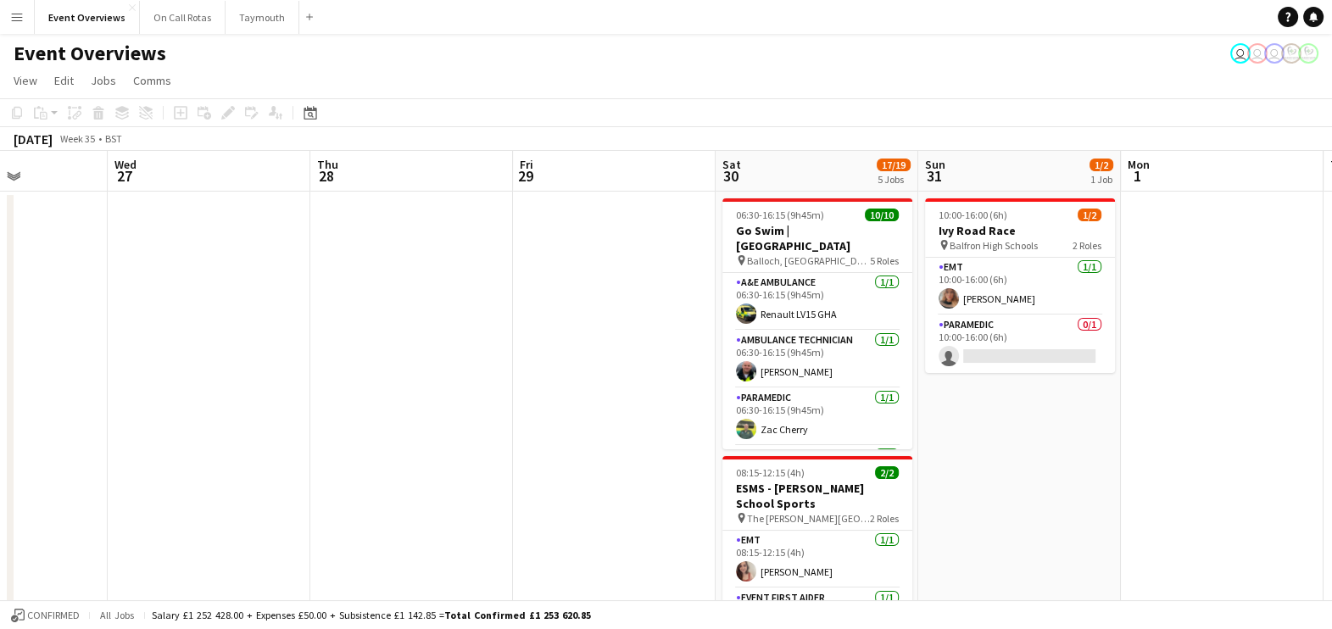
drag, startPoint x: 767, startPoint y: 516, endPoint x: 1219, endPoint y: 490, distance: 452.6
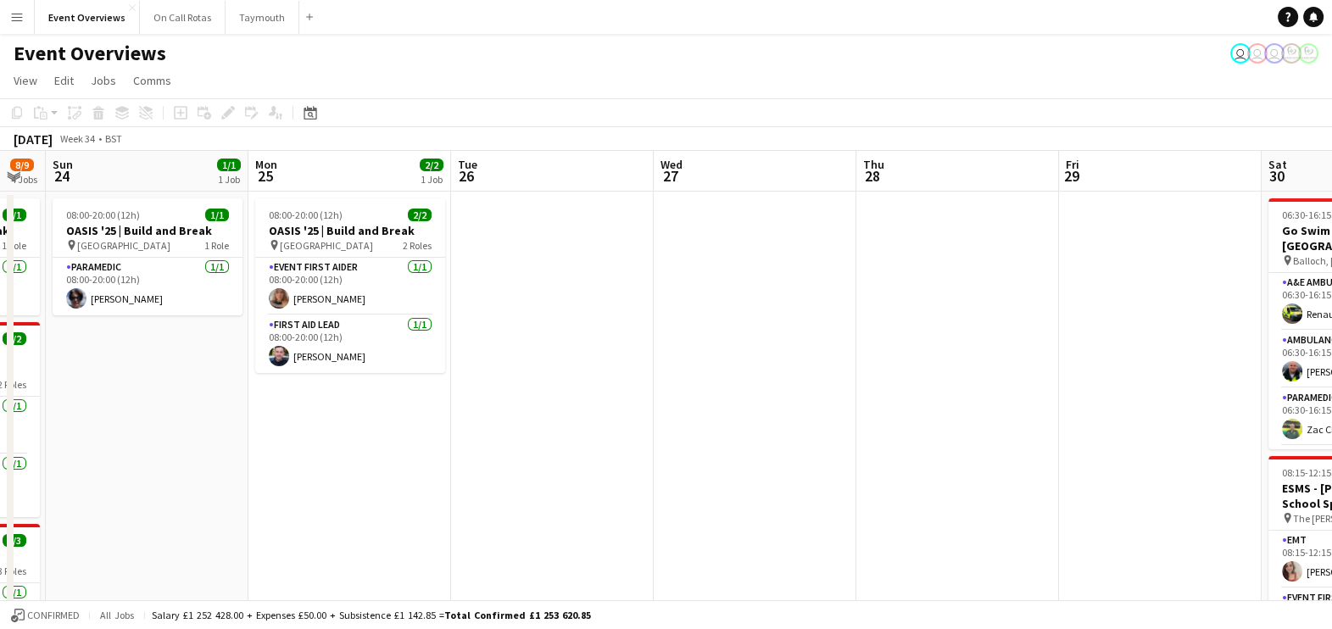
scroll to position [0, 534]
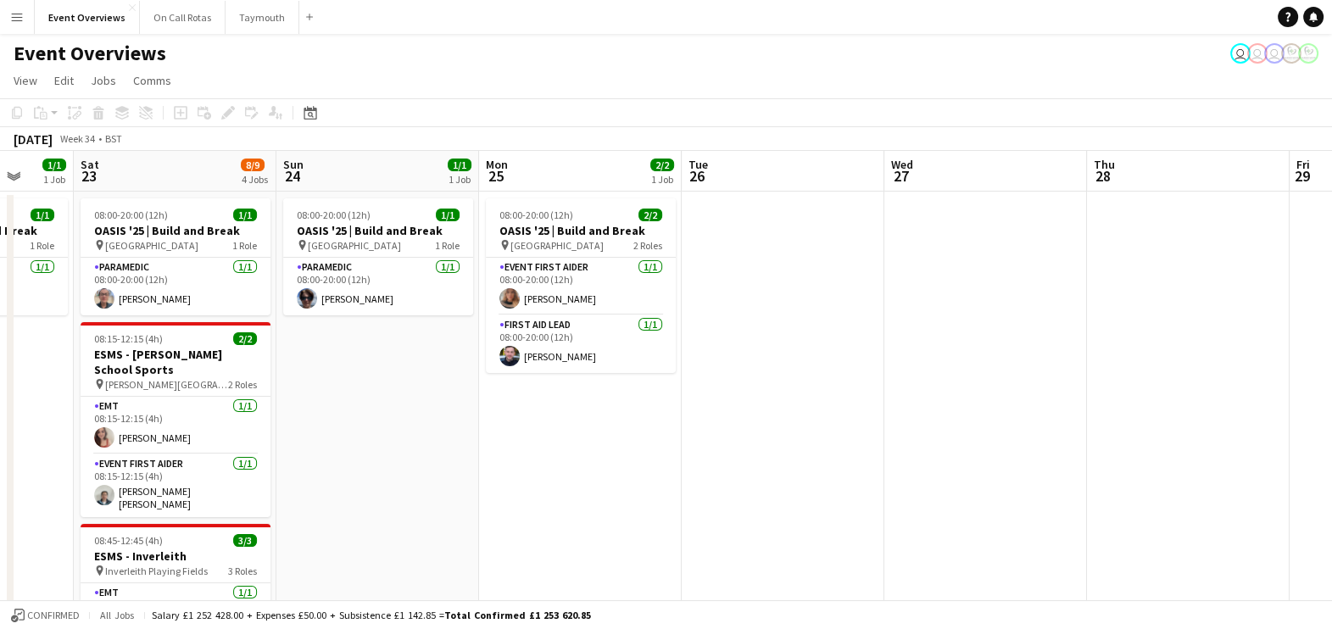
drag, startPoint x: 61, startPoint y: 459, endPoint x: 627, endPoint y: 348, distance: 577.3
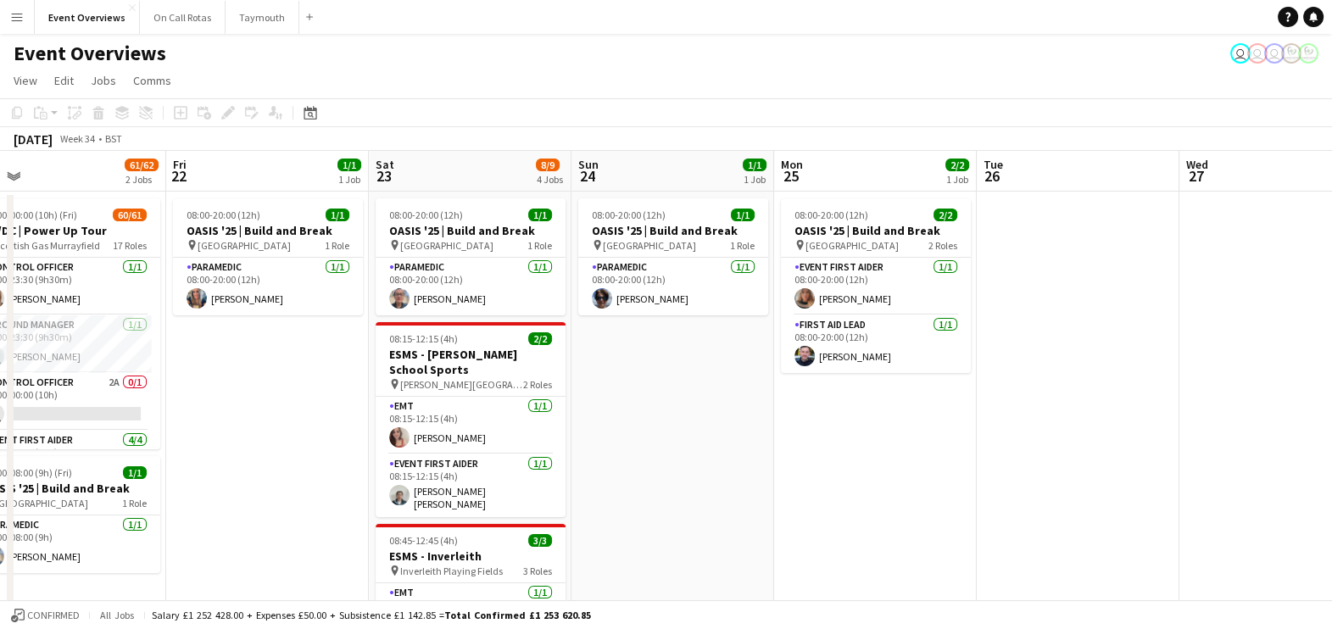
scroll to position [0, 428]
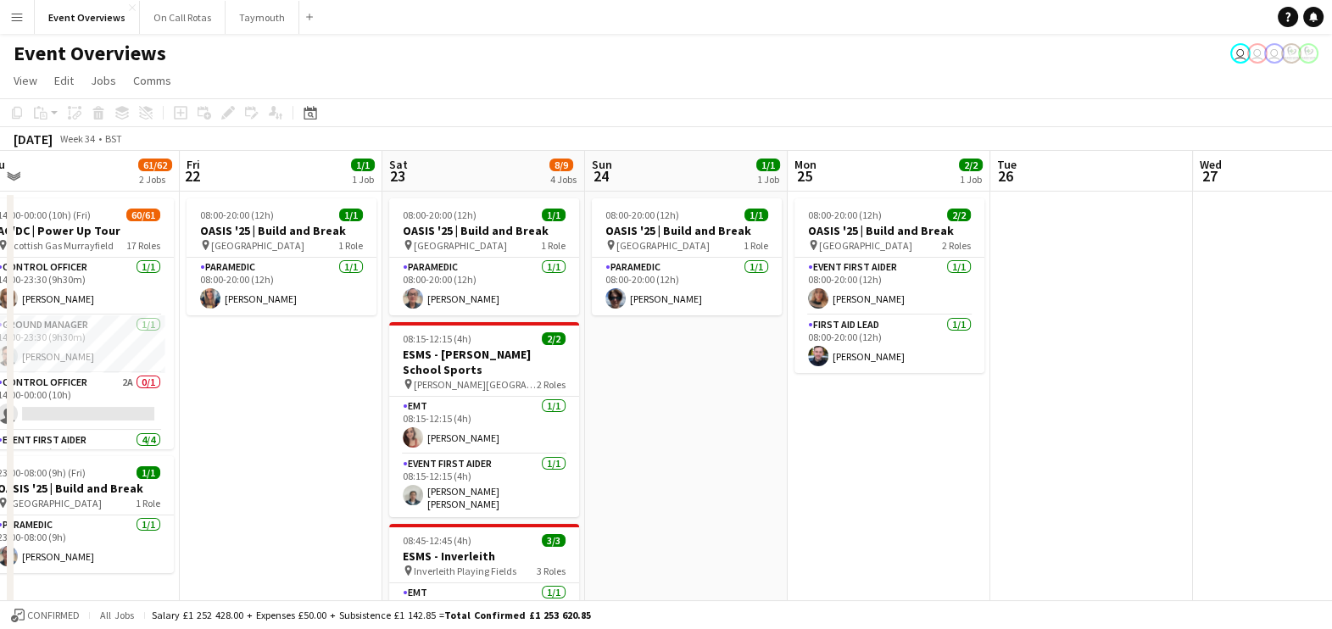
drag, startPoint x: 373, startPoint y: 483, endPoint x: 682, endPoint y: 432, distance: 312.8
drag, startPoint x: 298, startPoint y: 404, endPoint x: 699, endPoint y: 421, distance: 401.4
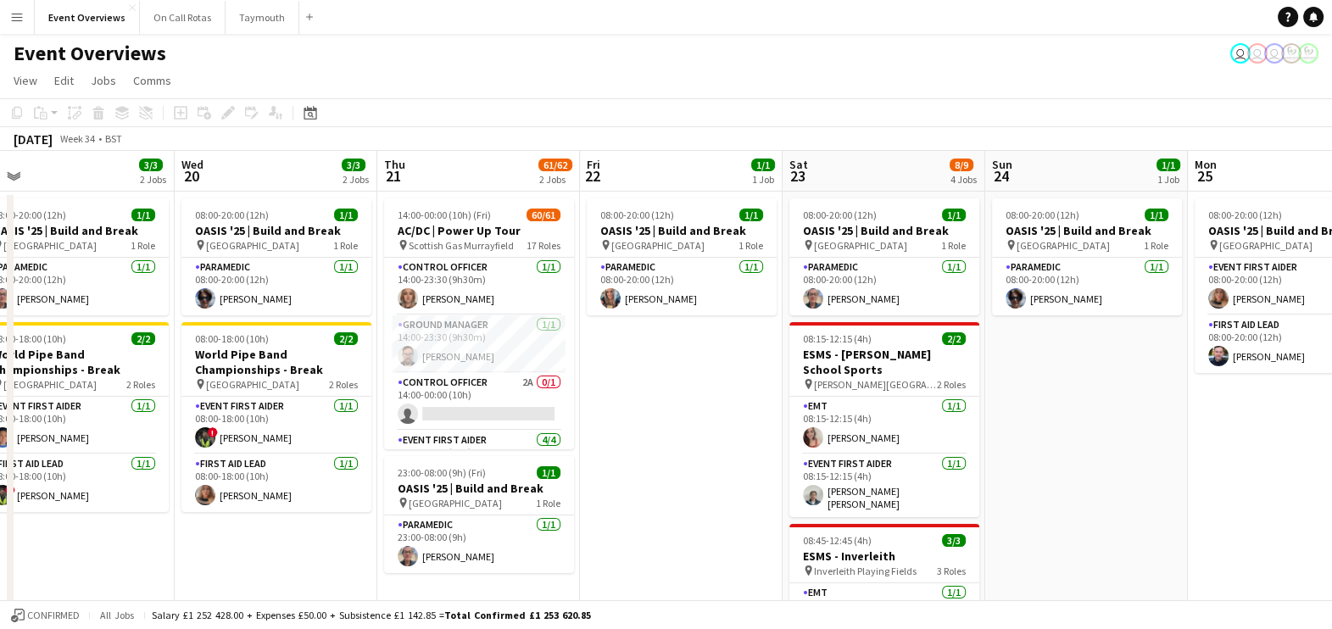
drag, startPoint x: 1073, startPoint y: 487, endPoint x: 723, endPoint y: 429, distance: 355.0
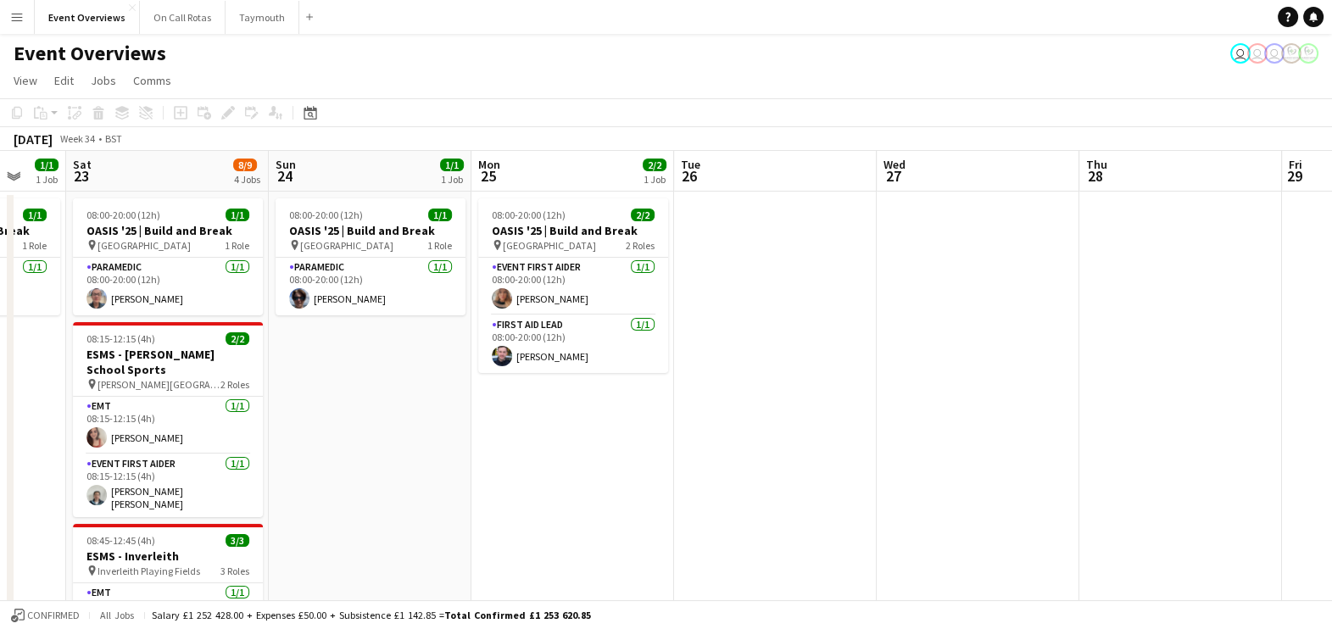
scroll to position [0, 539]
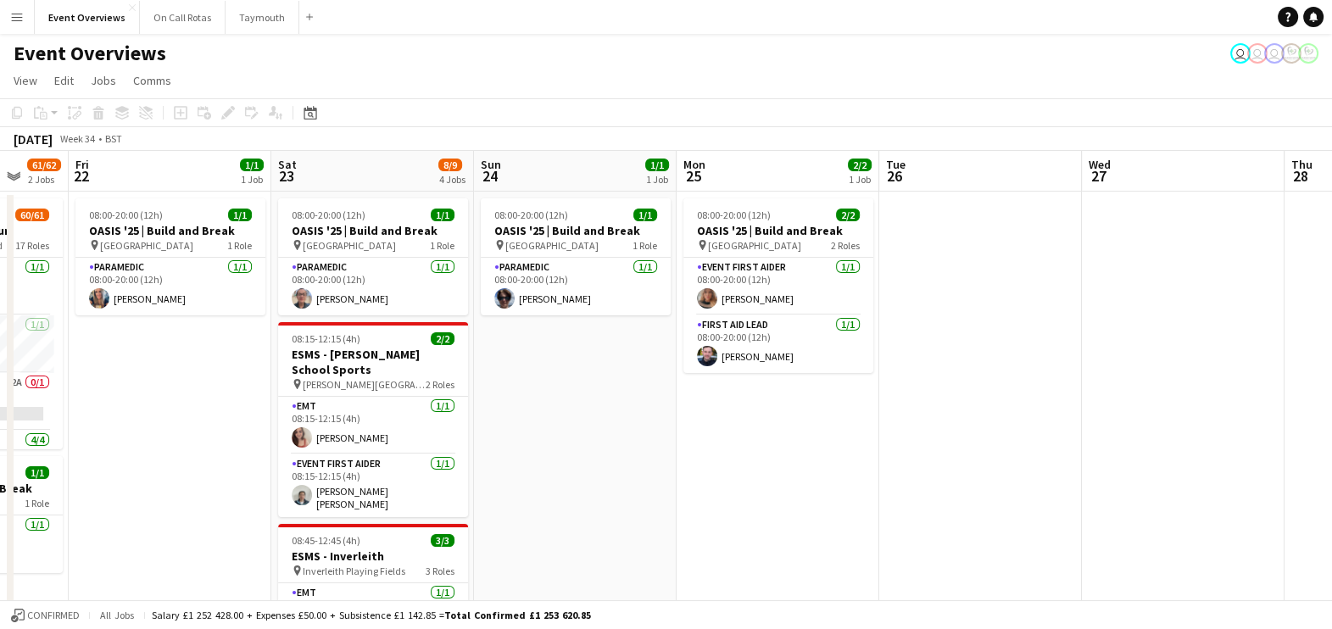
drag, startPoint x: 788, startPoint y: 411, endPoint x: 588, endPoint y: 382, distance: 202.1
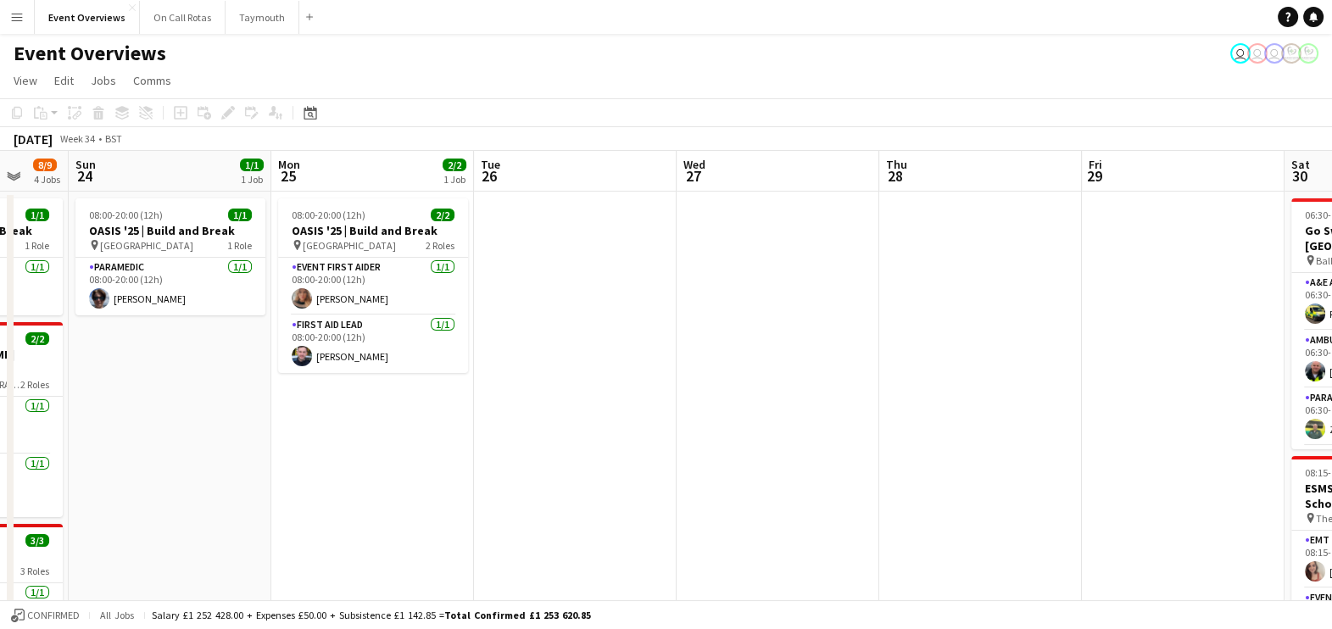
drag, startPoint x: 565, startPoint y: 483, endPoint x: 248, endPoint y: 437, distance: 320.5
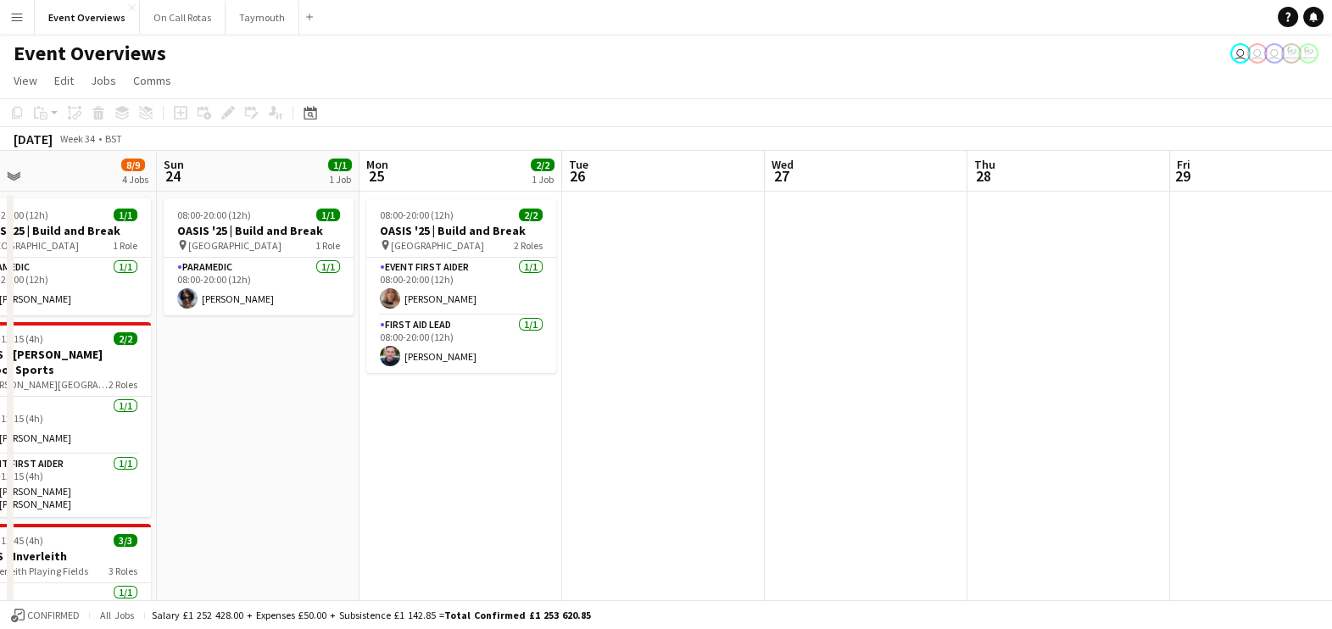
scroll to position [0, 488]
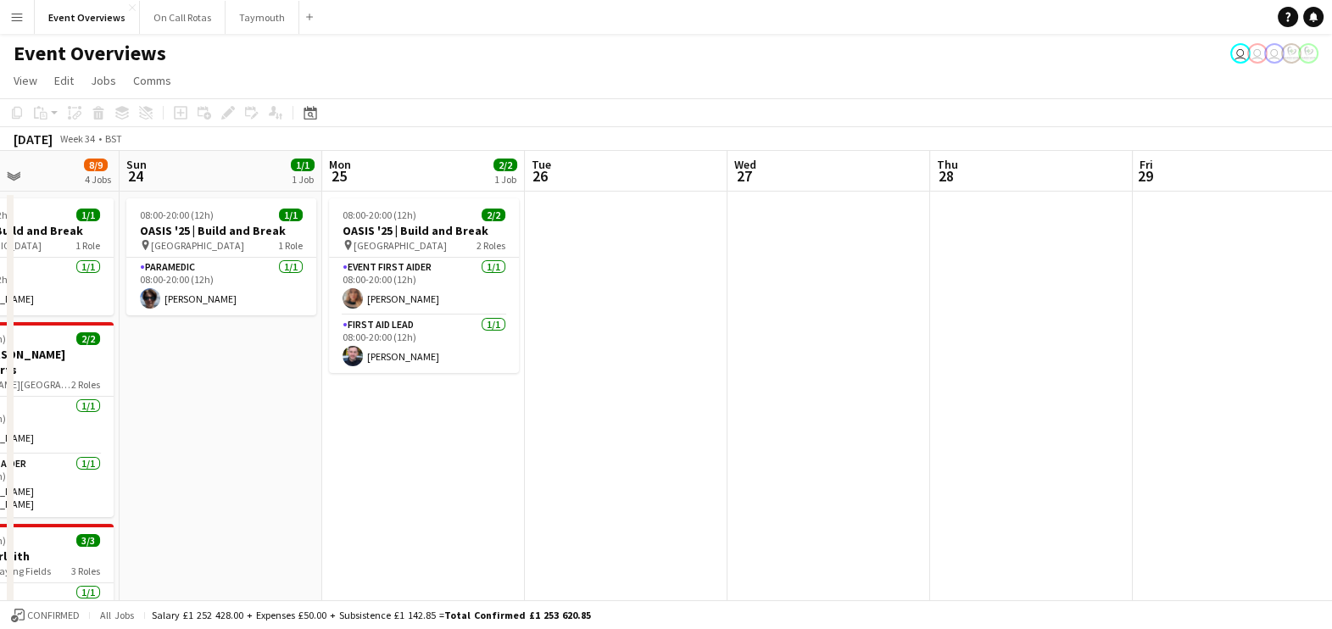
drag, startPoint x: 259, startPoint y: 437, endPoint x: 627, endPoint y: 453, distance: 368.3
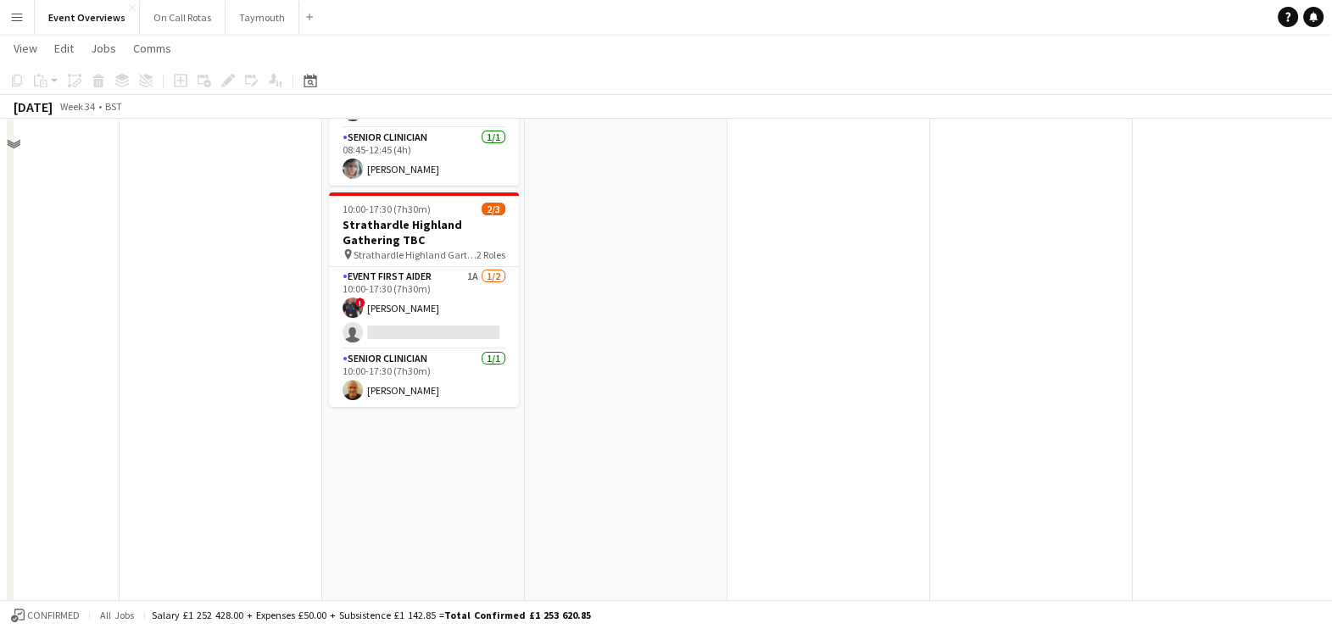
scroll to position [0, 0]
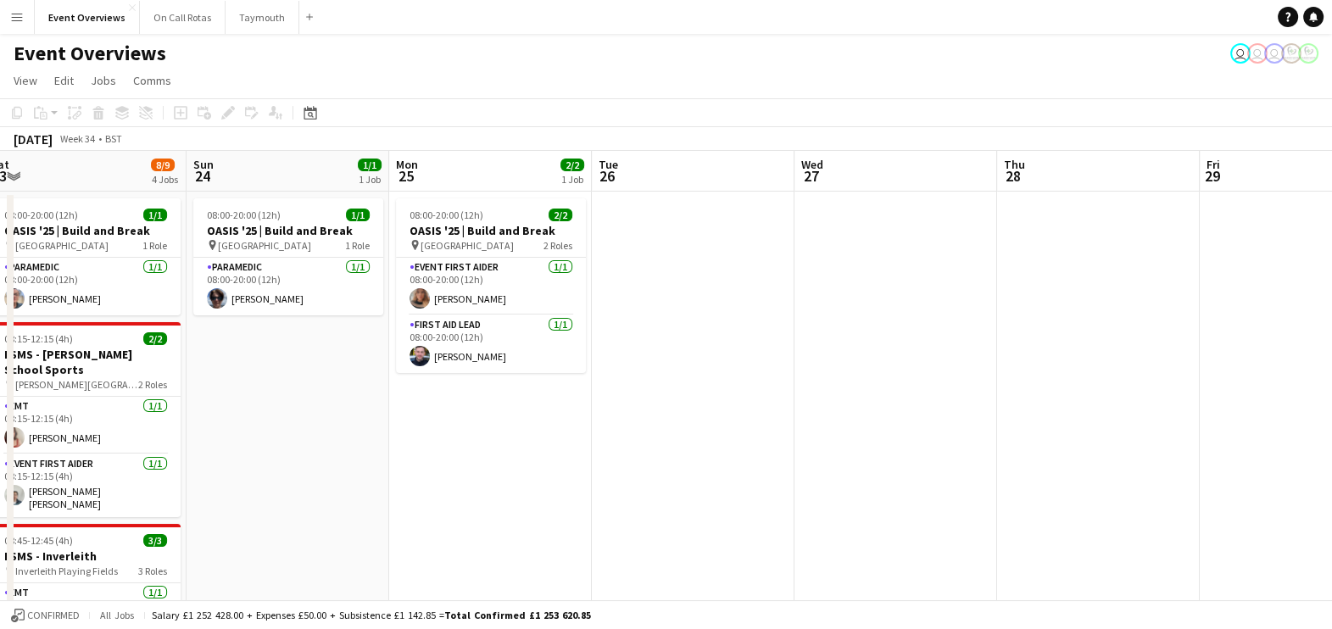
drag, startPoint x: 478, startPoint y: 436, endPoint x: 319, endPoint y: 424, distance: 159.8
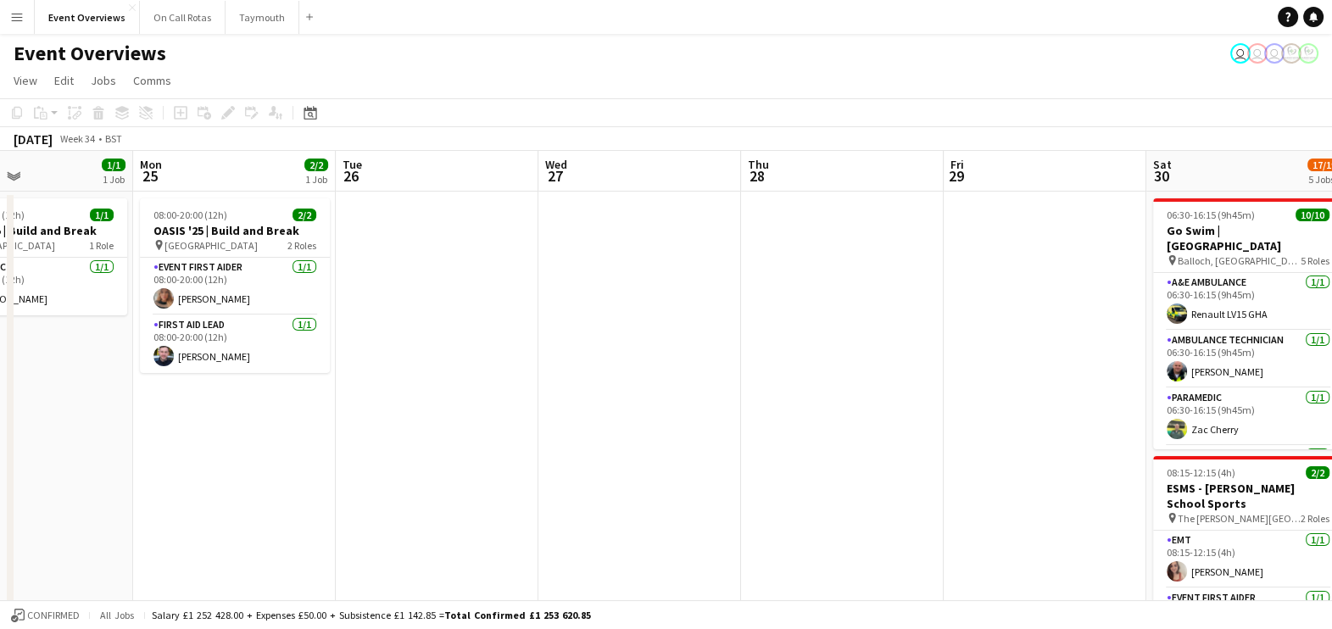
drag, startPoint x: 325, startPoint y: 448, endPoint x: 198, endPoint y: 449, distance: 126.3
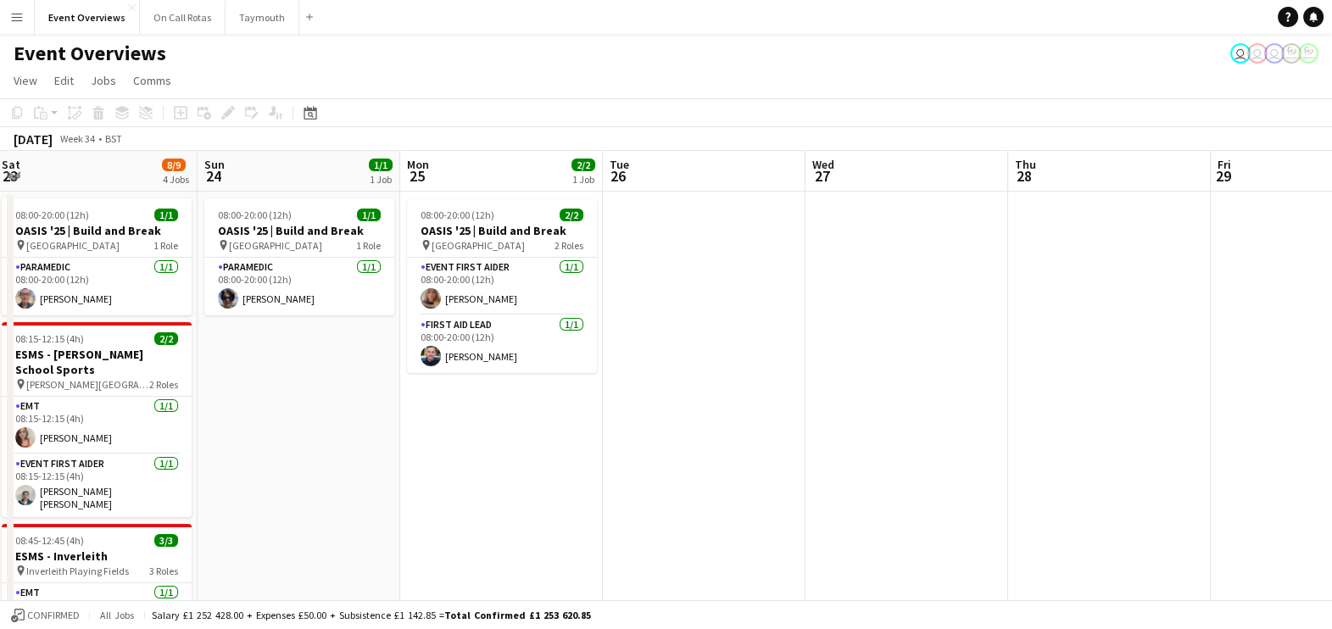
drag, startPoint x: 198, startPoint y: 449, endPoint x: 462, endPoint y: 563, distance: 287.1
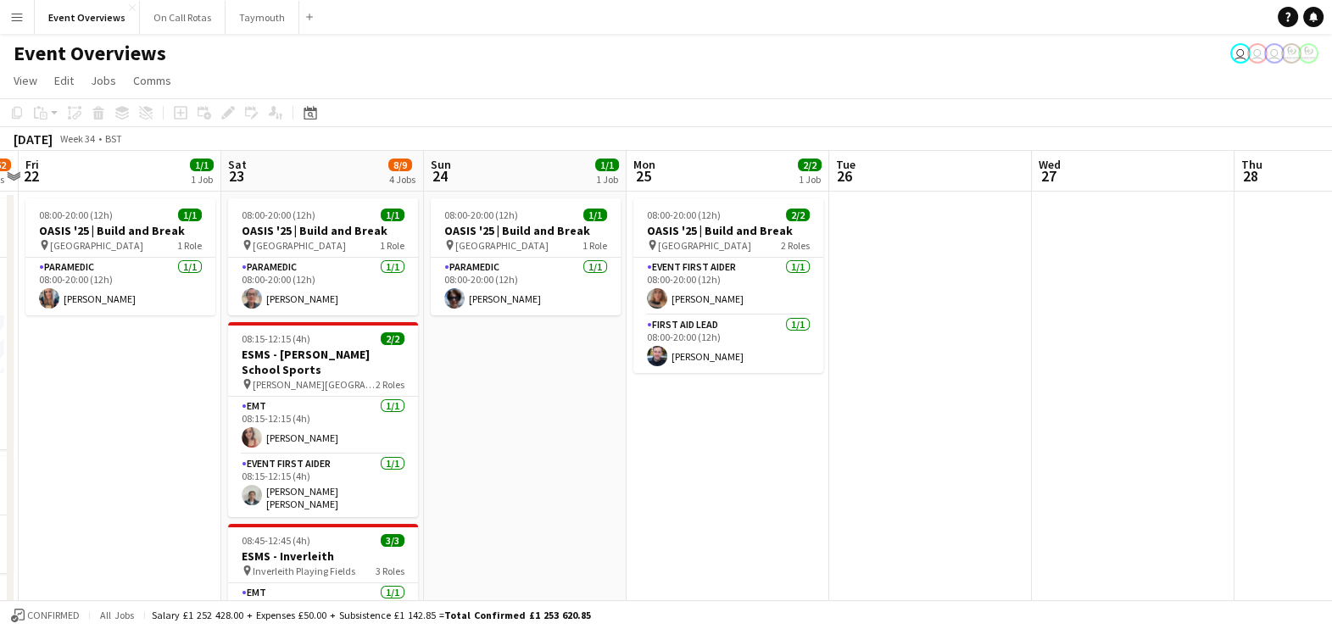
drag, startPoint x: 265, startPoint y: 438, endPoint x: 492, endPoint y: 458, distance: 227.2
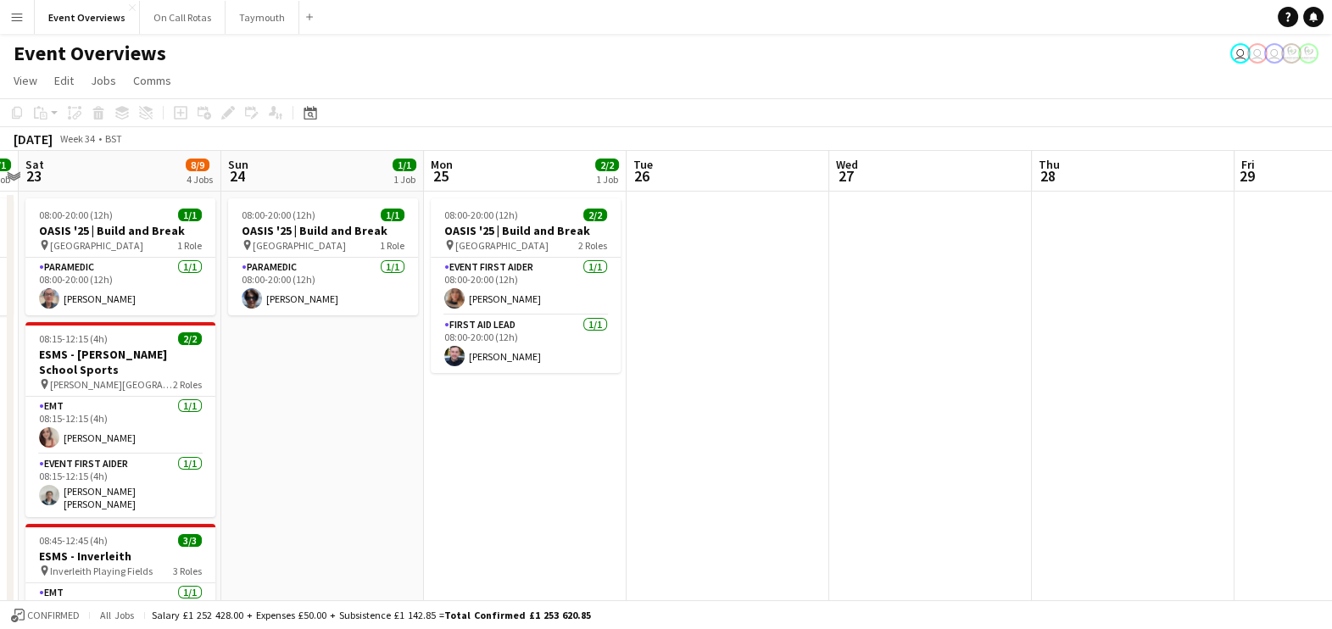
drag, startPoint x: 492, startPoint y: 458, endPoint x: 292, endPoint y: 433, distance: 200.7
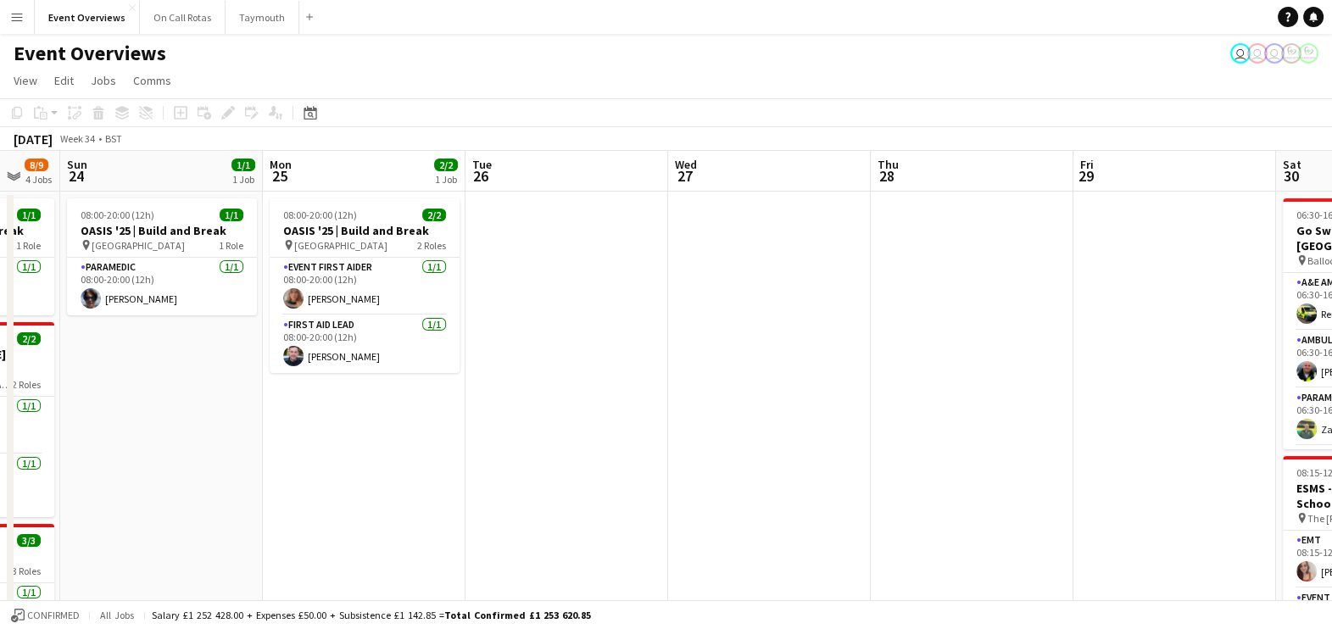
scroll to position [0, 747]
drag, startPoint x: 534, startPoint y: 459, endPoint x: 376, endPoint y: 415, distance: 163.5
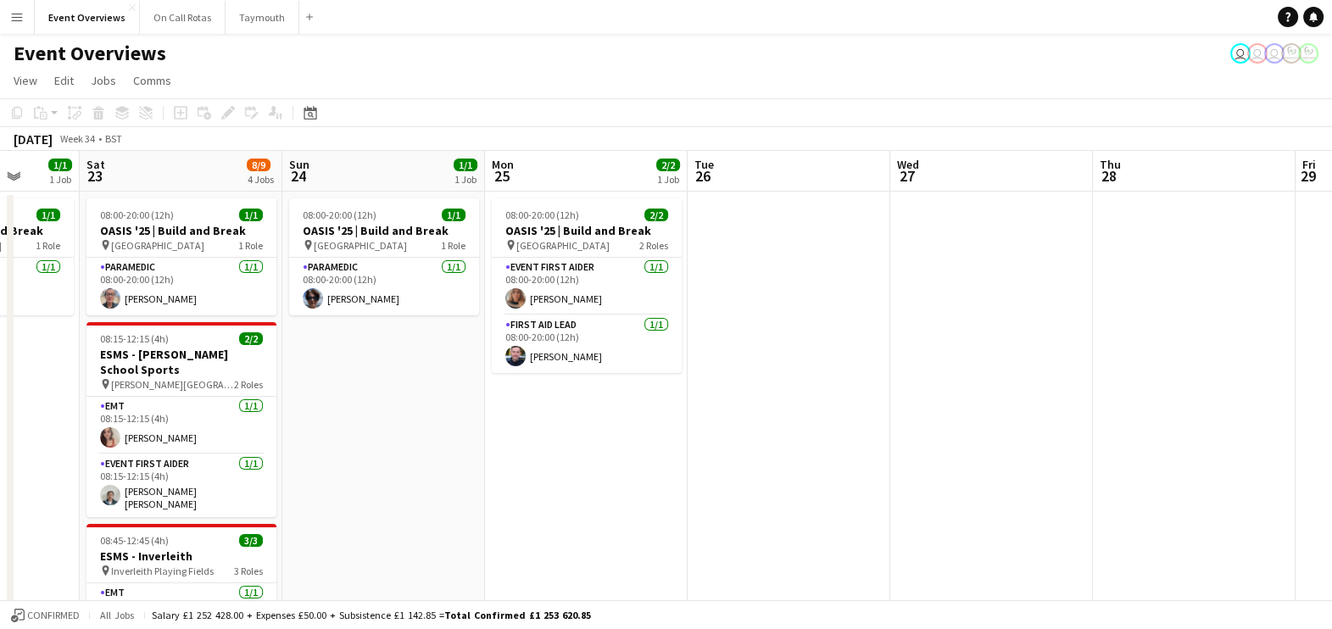
drag, startPoint x: 377, startPoint y: 454, endPoint x: 595, endPoint y: 481, distance: 219.6
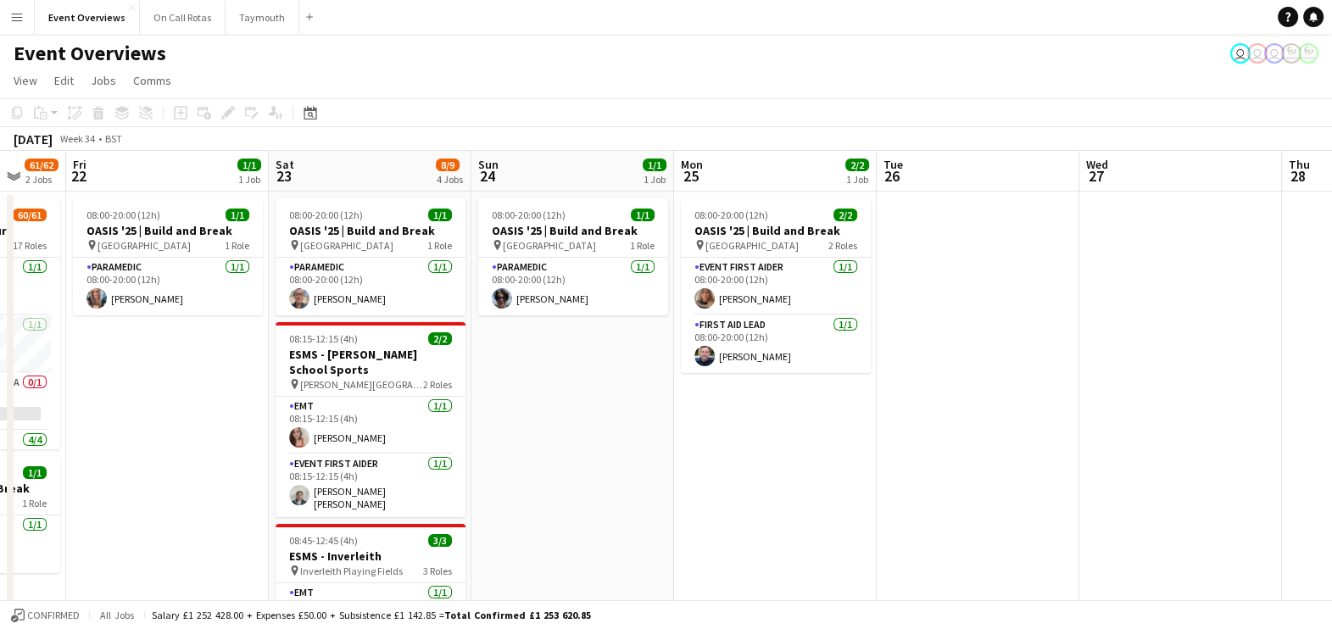
scroll to position [0, 474]
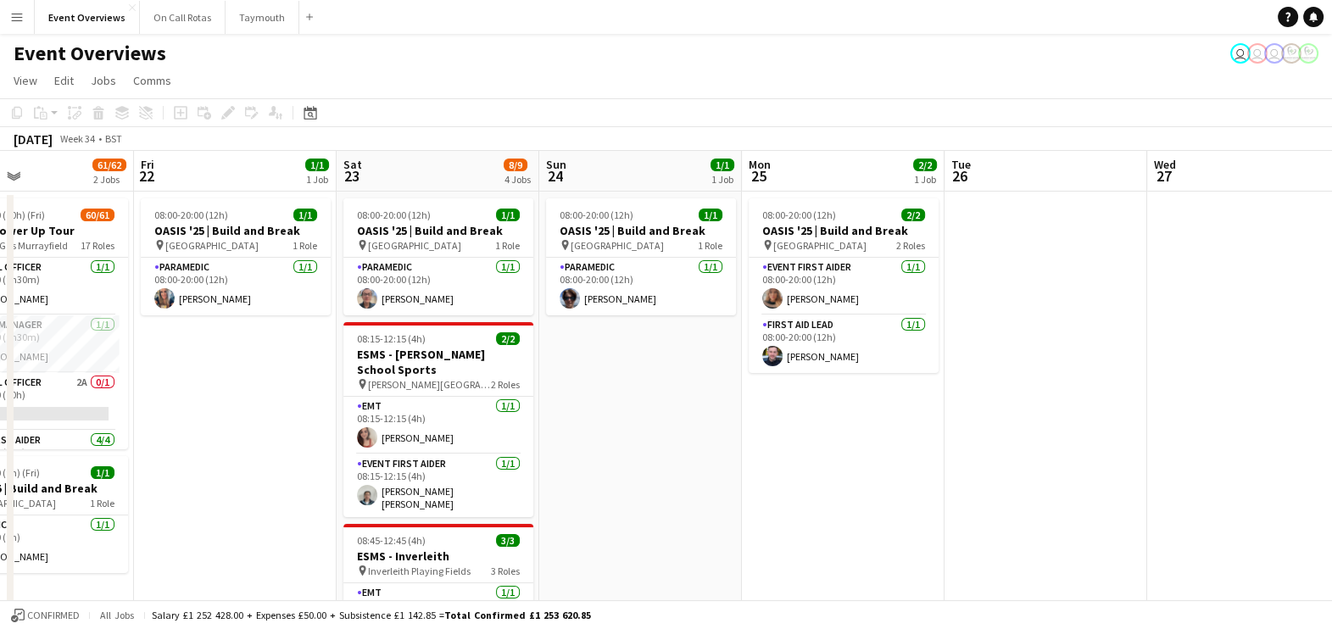
drag, startPoint x: 360, startPoint y: 365, endPoint x: 619, endPoint y: 359, distance: 258.6
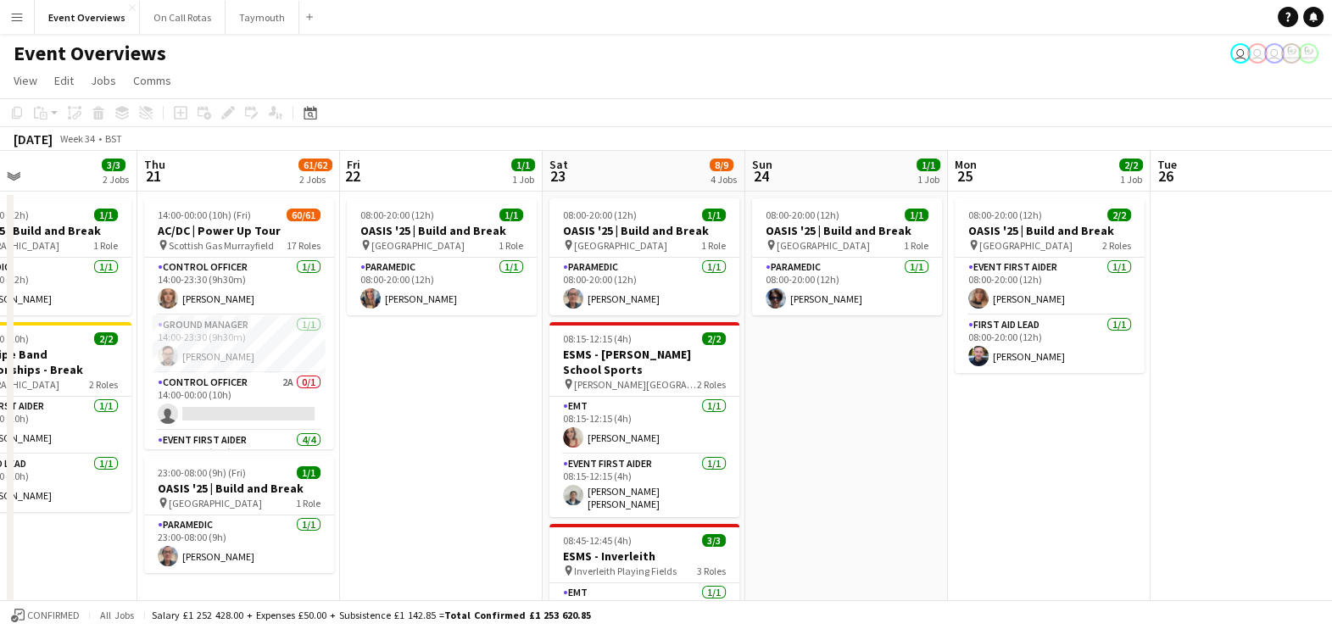
scroll to position [0, 468]
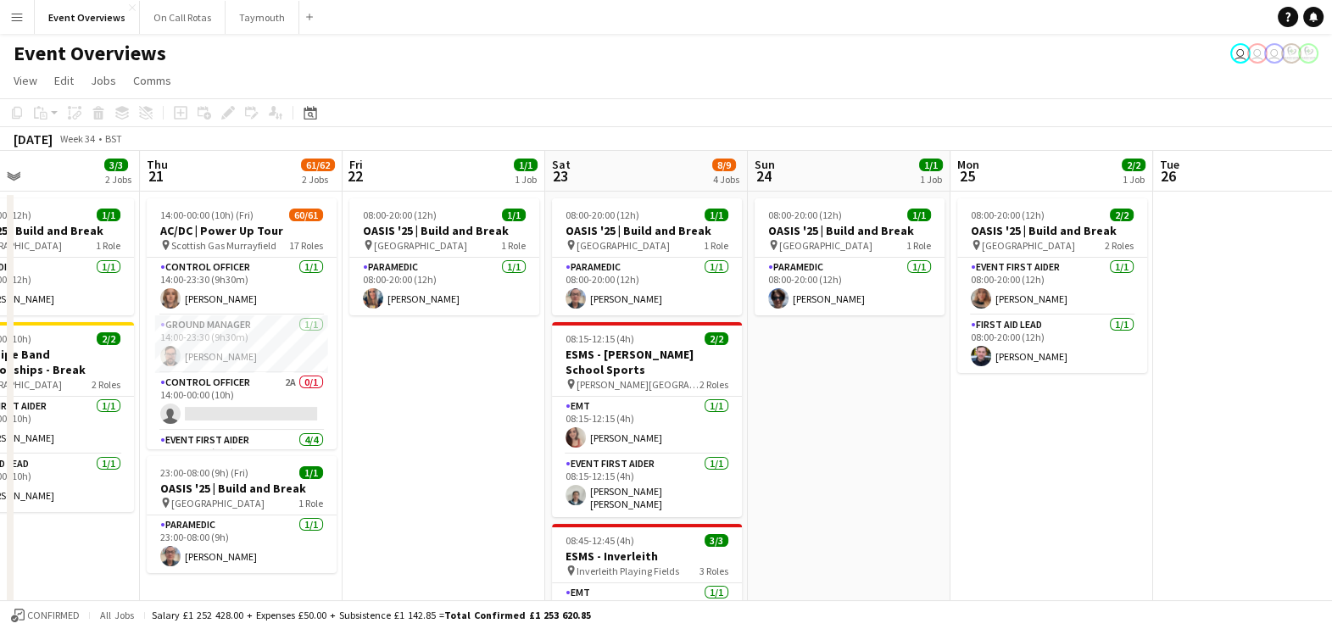
drag, startPoint x: 633, startPoint y: 443, endPoint x: 842, endPoint y: 377, distance: 218.8
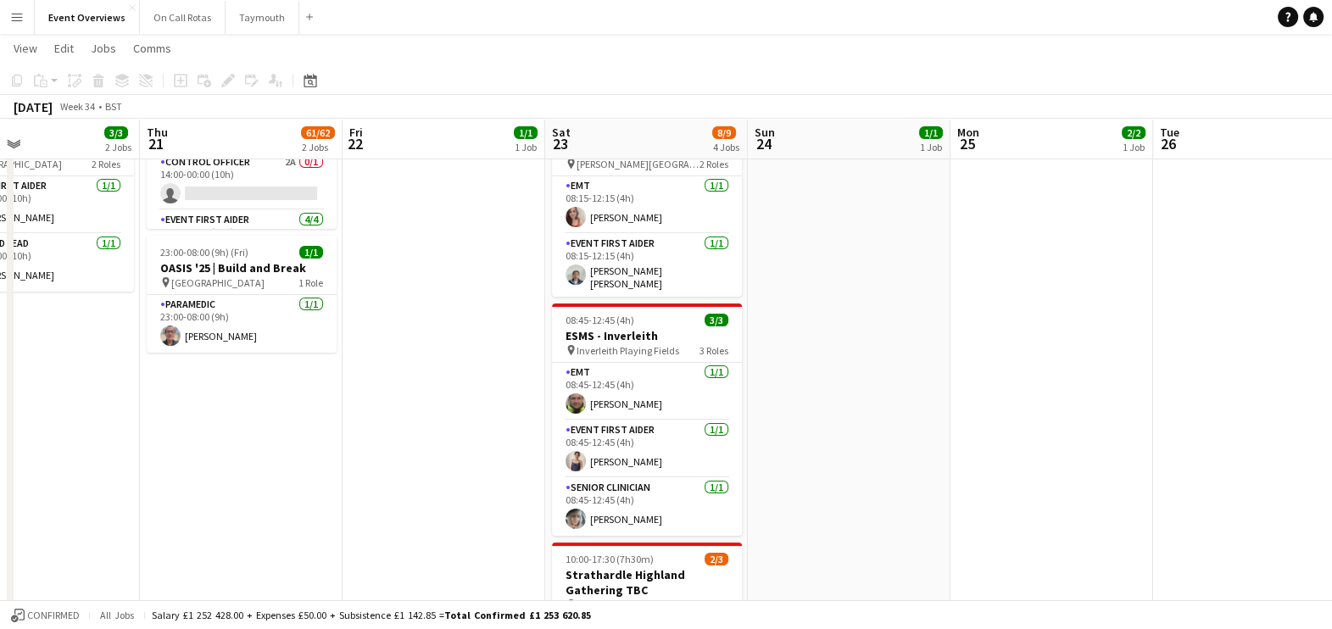
scroll to position [0, 0]
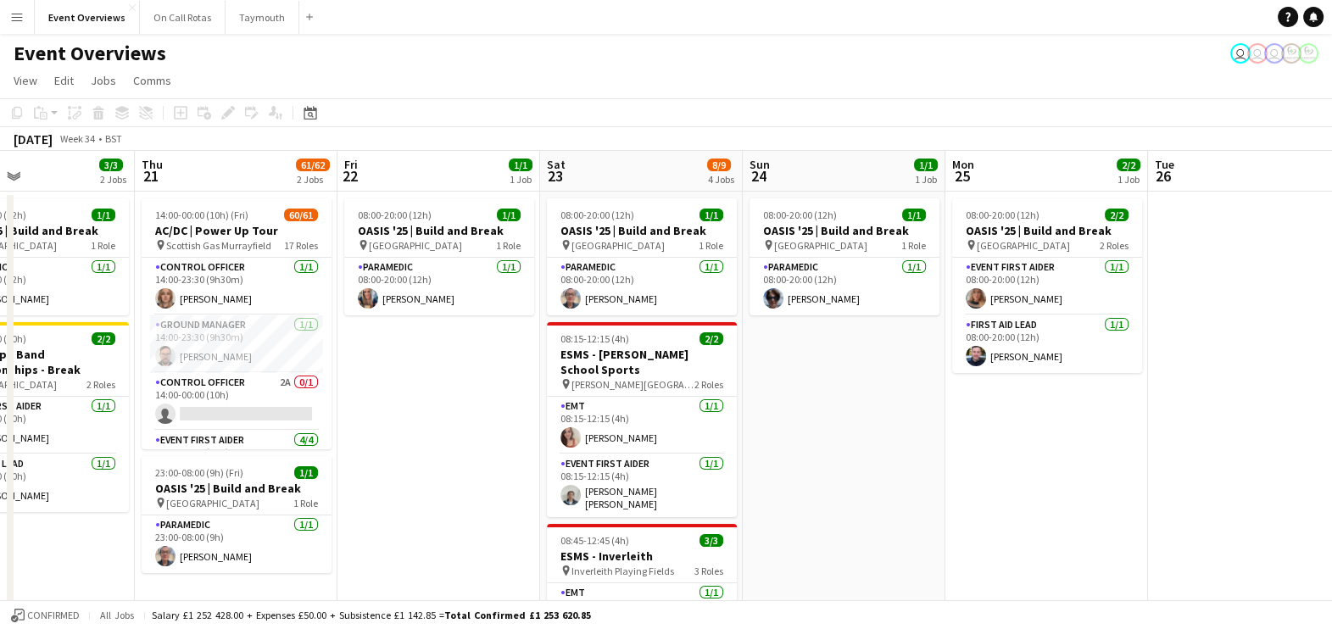
drag, startPoint x: 874, startPoint y: 411, endPoint x: 281, endPoint y: 393, distance: 593.7
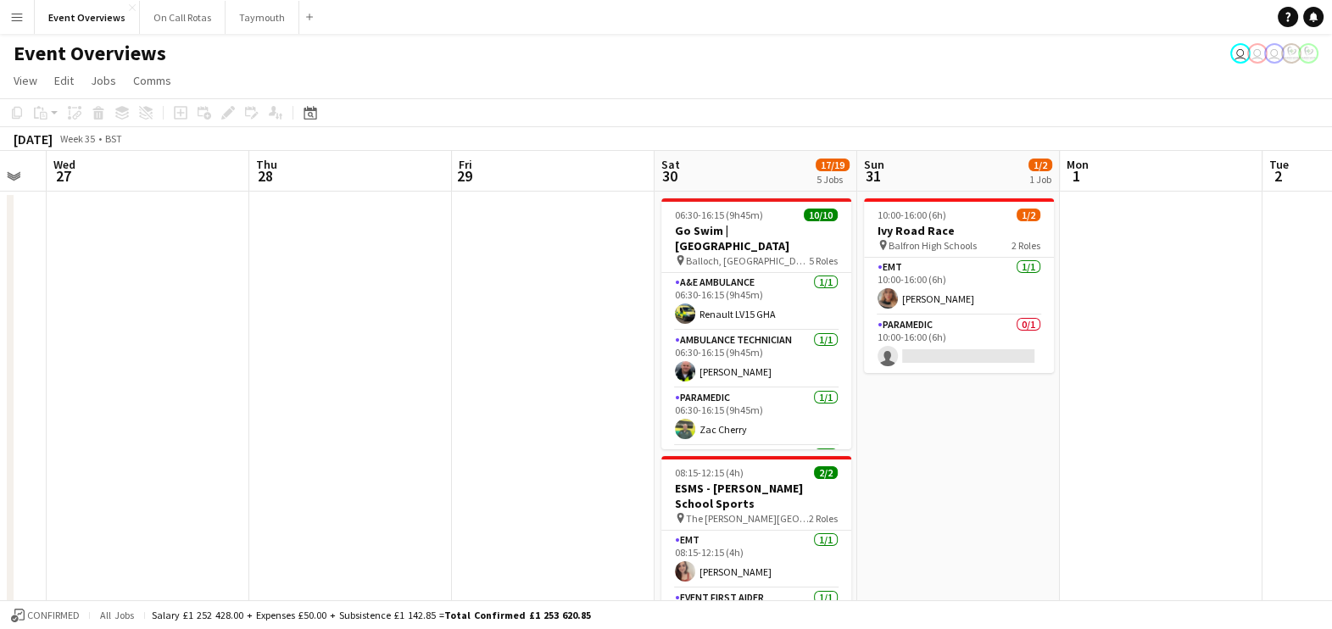
drag, startPoint x: 855, startPoint y: 421, endPoint x: 44, endPoint y: 330, distance: 816.5
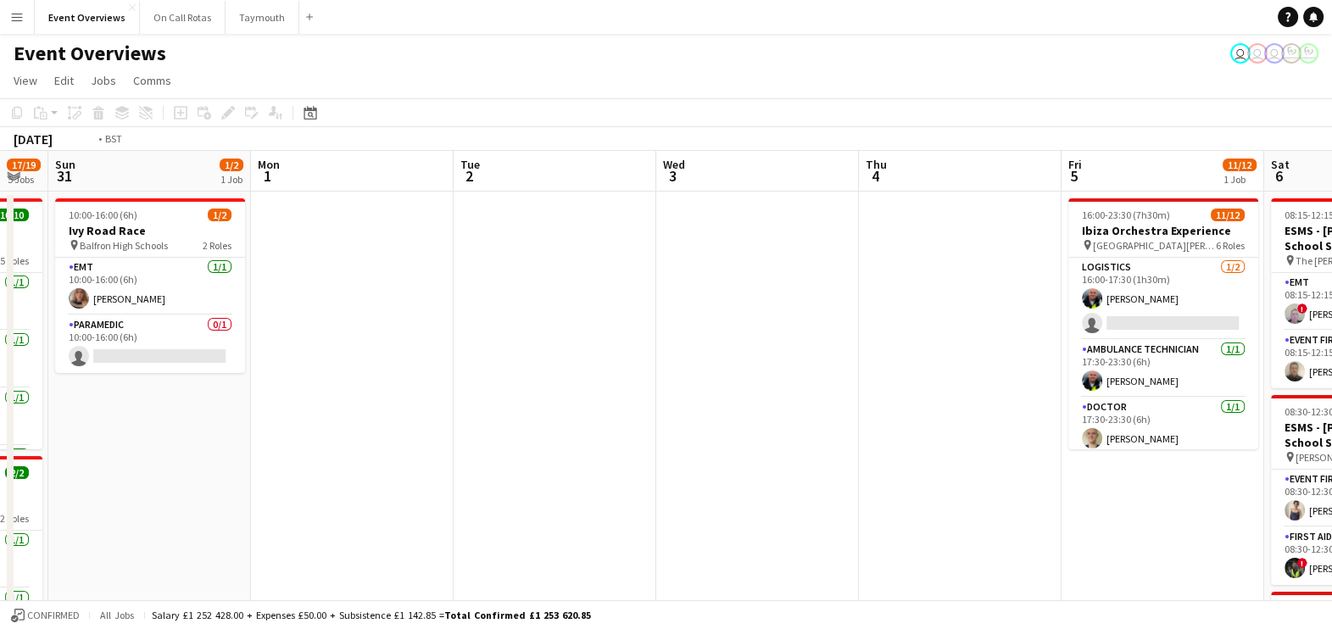
scroll to position [0, 729]
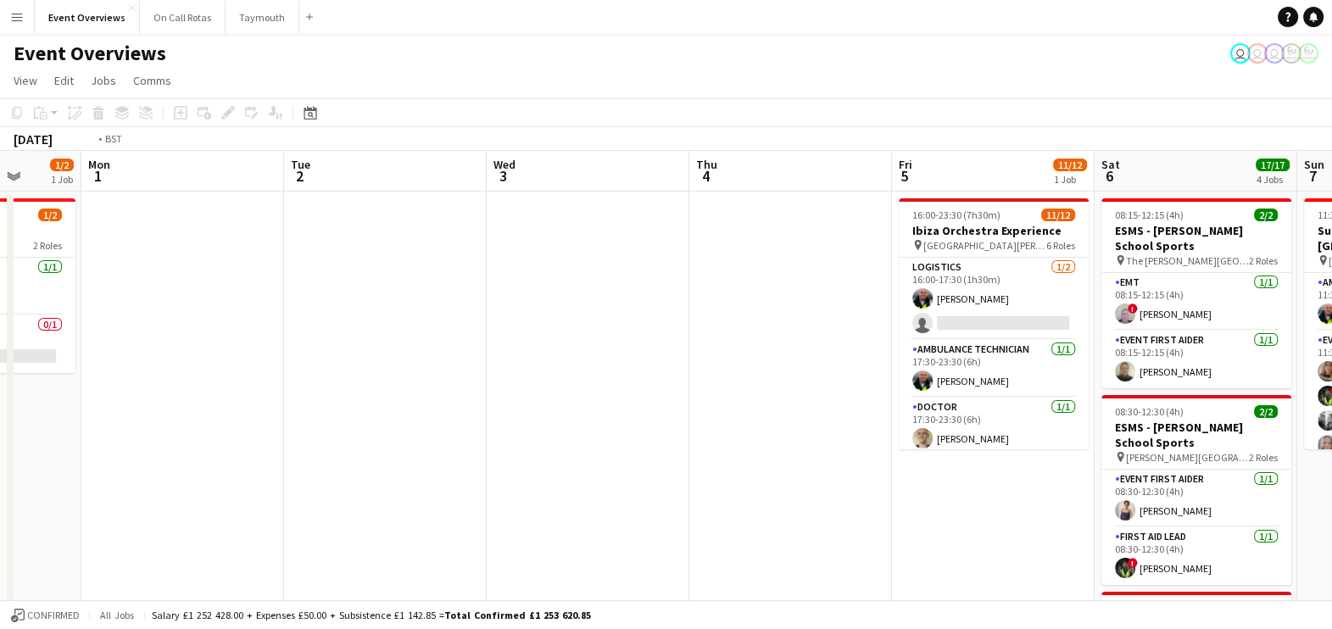
drag, startPoint x: 430, startPoint y: 217, endPoint x: 226, endPoint y: 225, distance: 204.5
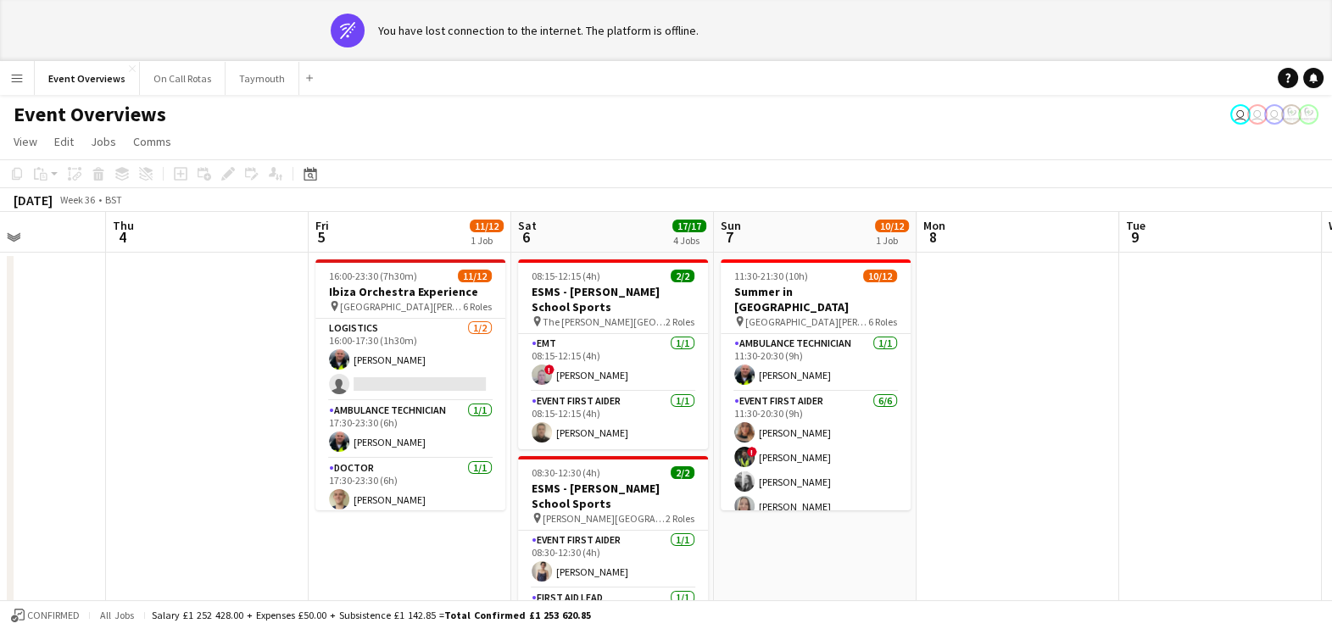
drag, startPoint x: 1243, startPoint y: 571, endPoint x: 820, endPoint y: 542, distance: 424.0
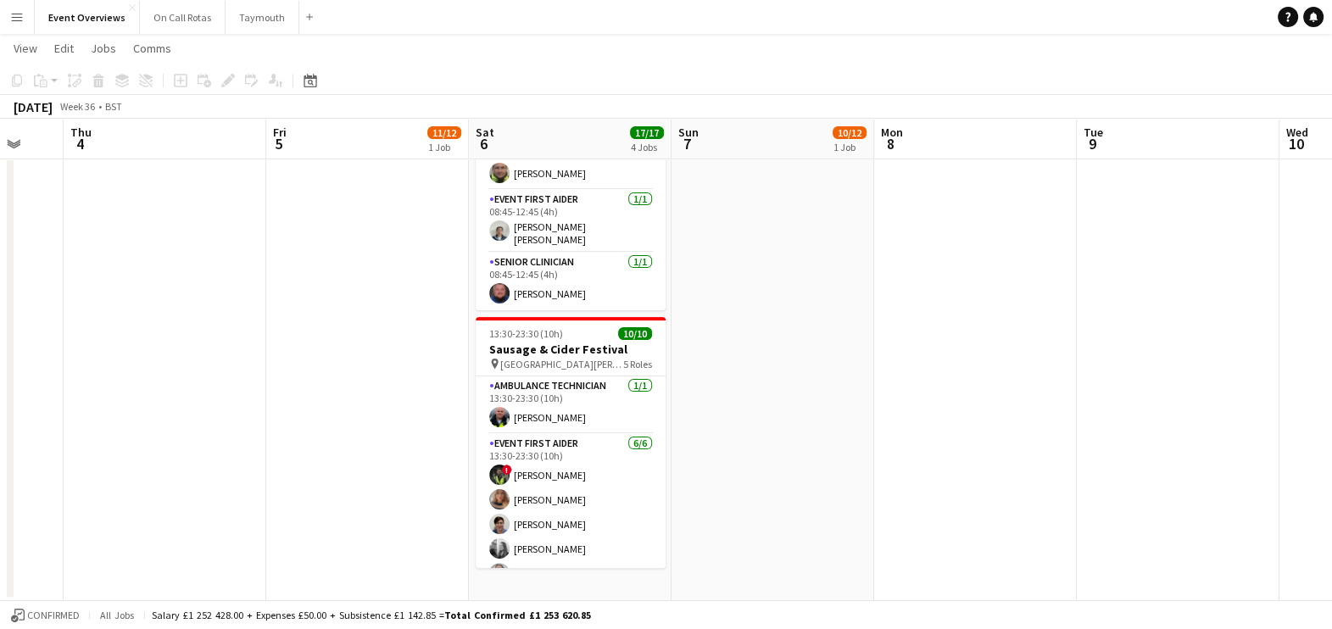
scroll to position [0, 0]
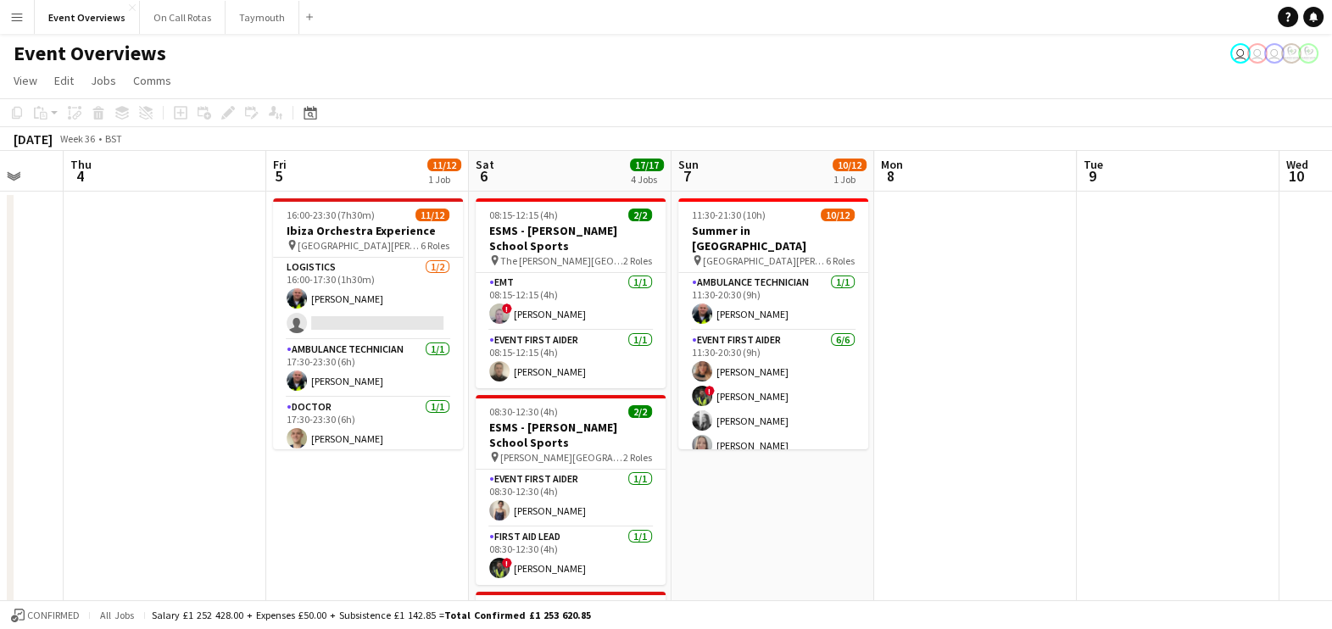
drag, startPoint x: 1346, startPoint y: 61, endPoint x: 1351, endPoint y: -34, distance: 95.1
click at [1332, 0] on html "Menu Boards Boards Boards All jobs Status Workforce Workforce My Workforce Recr…" at bounding box center [666, 574] width 1332 height 1149
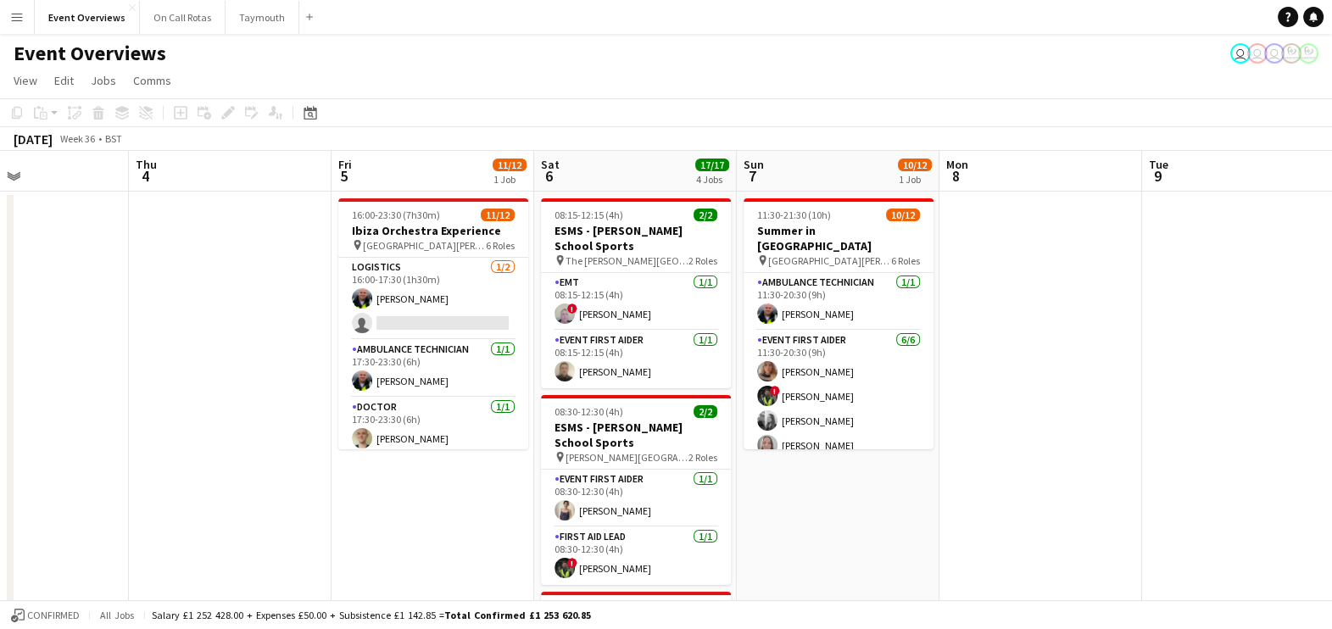
drag, startPoint x: 1233, startPoint y: 284, endPoint x: 487, endPoint y: 418, distance: 757.1
click at [487, 418] on app-calendar-viewport "Sun 31 1/2 1 Job Mon 1 Tue 2 Wed 3 Thu 4 Fri 5 11/12 1 Job Sat 6 17/17 4 Jobs S…" at bounding box center [666, 635] width 1332 height 969
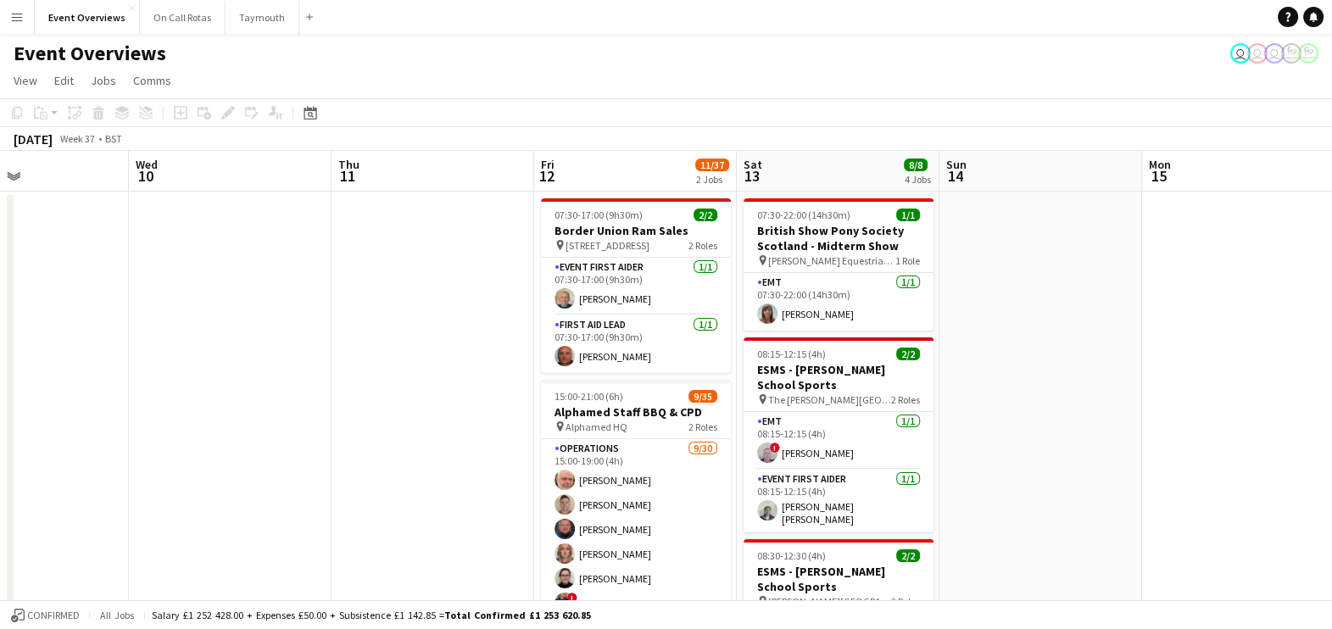
scroll to position [0, 738]
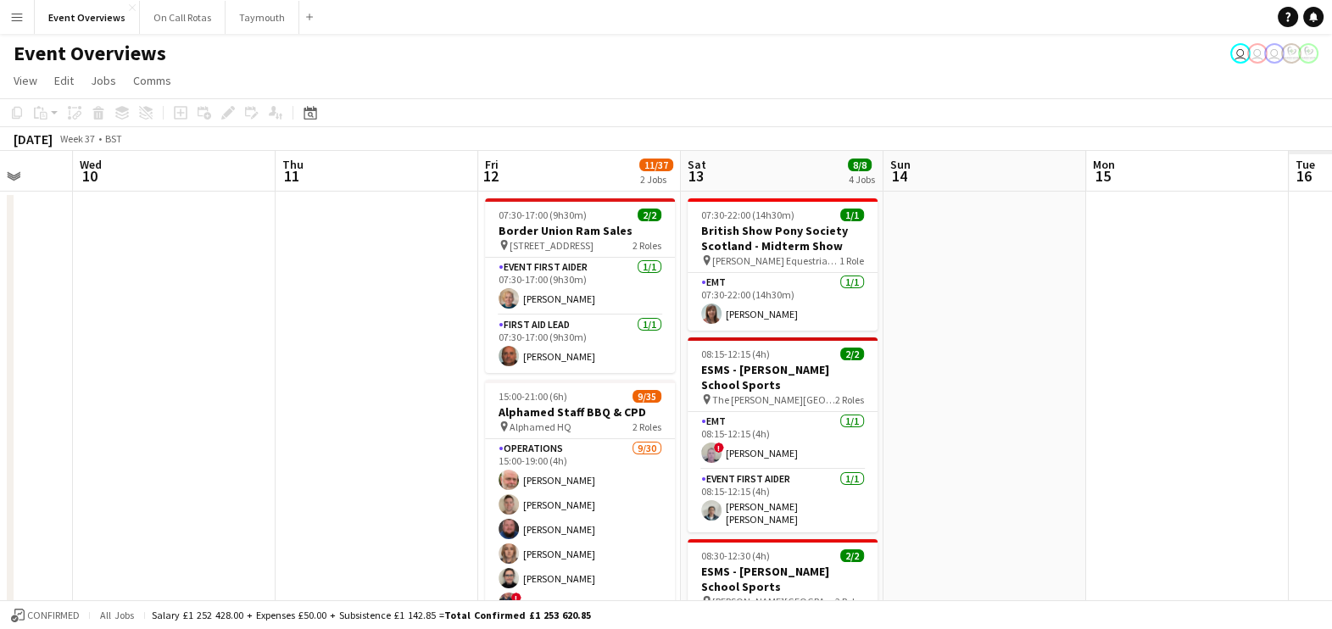
drag, startPoint x: 818, startPoint y: 435, endPoint x: 357, endPoint y: 351, distance: 468.8
click at [357, 351] on app-calendar-viewport "Sat 6 17/17 4 Jobs Sun 7 10/12 1 Job Mon 8 Tue 9 Wed 10 Thu 11 Fri 12 11/37 2 J…" at bounding box center [666, 635] width 1332 height 969
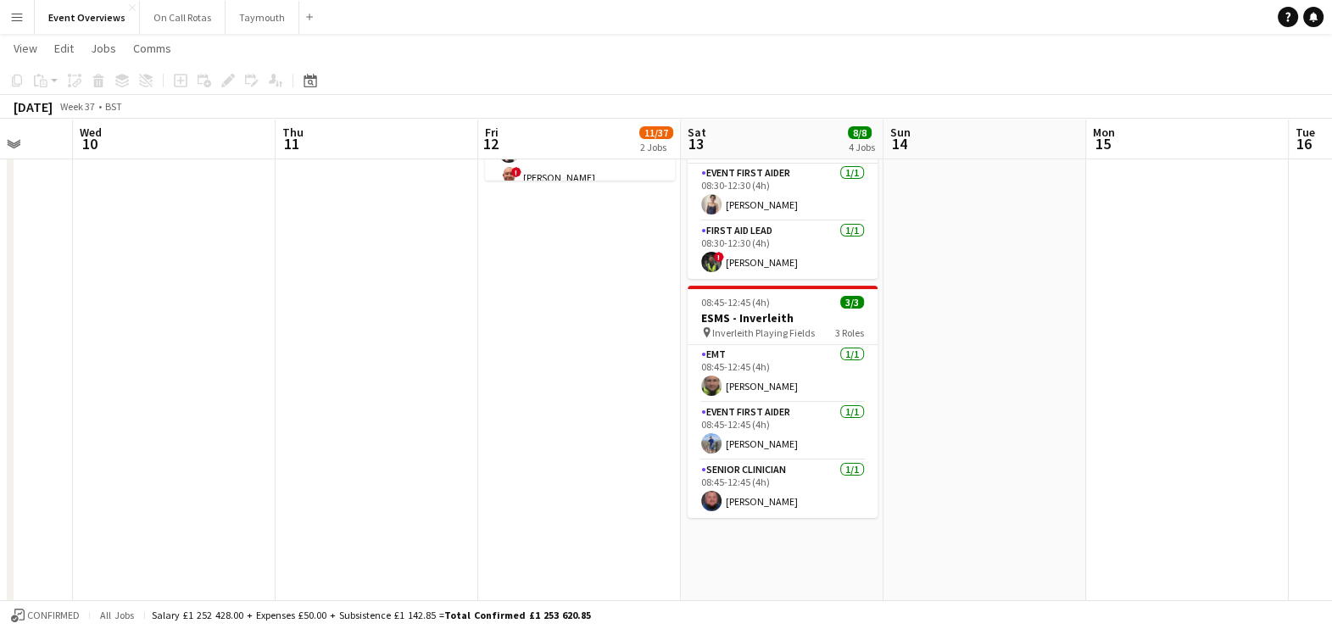
scroll to position [0, 0]
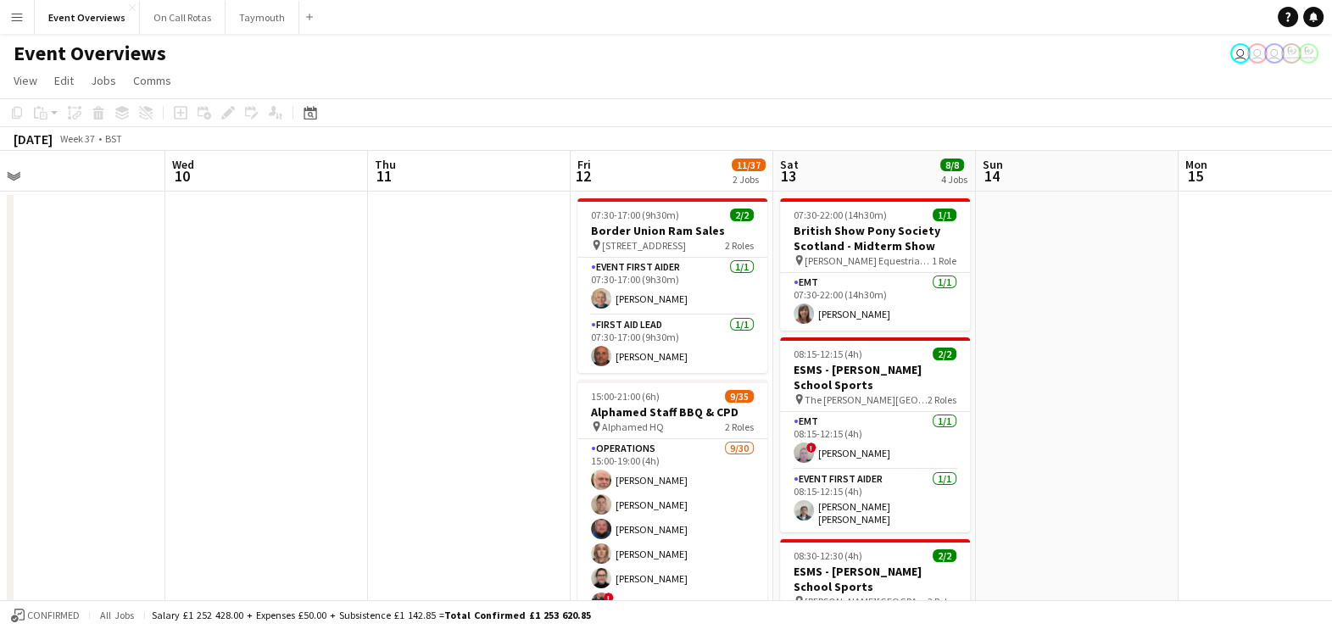
drag, startPoint x: 1023, startPoint y: 424, endPoint x: 513, endPoint y: 316, distance: 521.6
click at [513, 316] on app-calendar-viewport "Sat 6 17/17 4 Jobs Sun 7 10/12 1 Job Mon 8 Tue 9 Wed 10 Thu 11 Fri 12 11/37 2 J…" at bounding box center [666, 635] width 1332 height 969
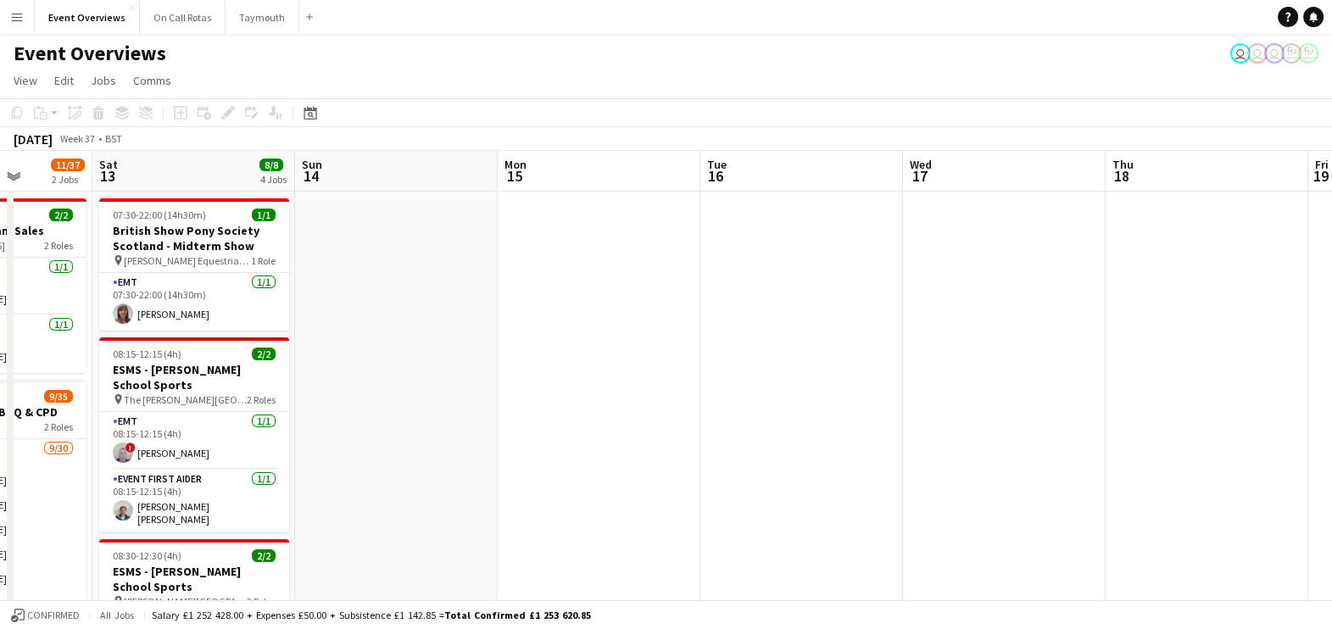
drag, startPoint x: 727, startPoint y: 376, endPoint x: 259, endPoint y: 377, distance: 468.0
click at [259, 377] on app-calendar-viewport "Wed 10 Thu 11 Fri 12 11/37 2 Jobs Sat 13 8/8 4 Jobs Sun 14 Mon 15 Tue 16 Wed 17…" at bounding box center [666, 635] width 1332 height 969
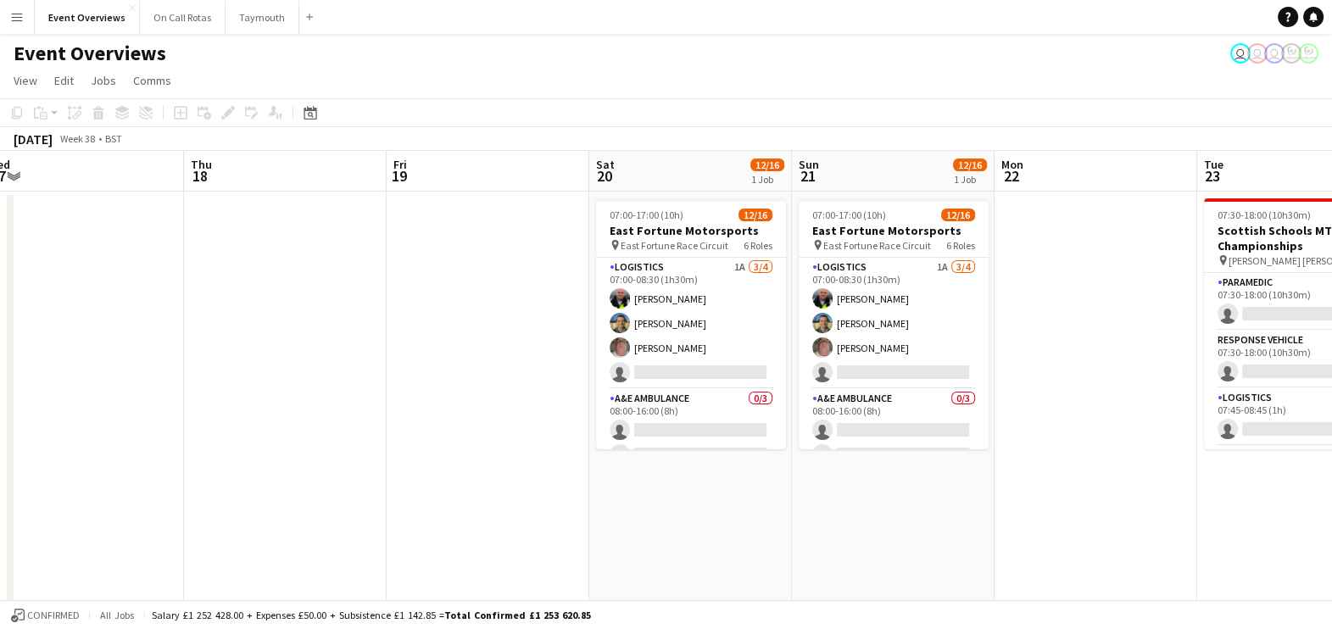
scroll to position [0, 622]
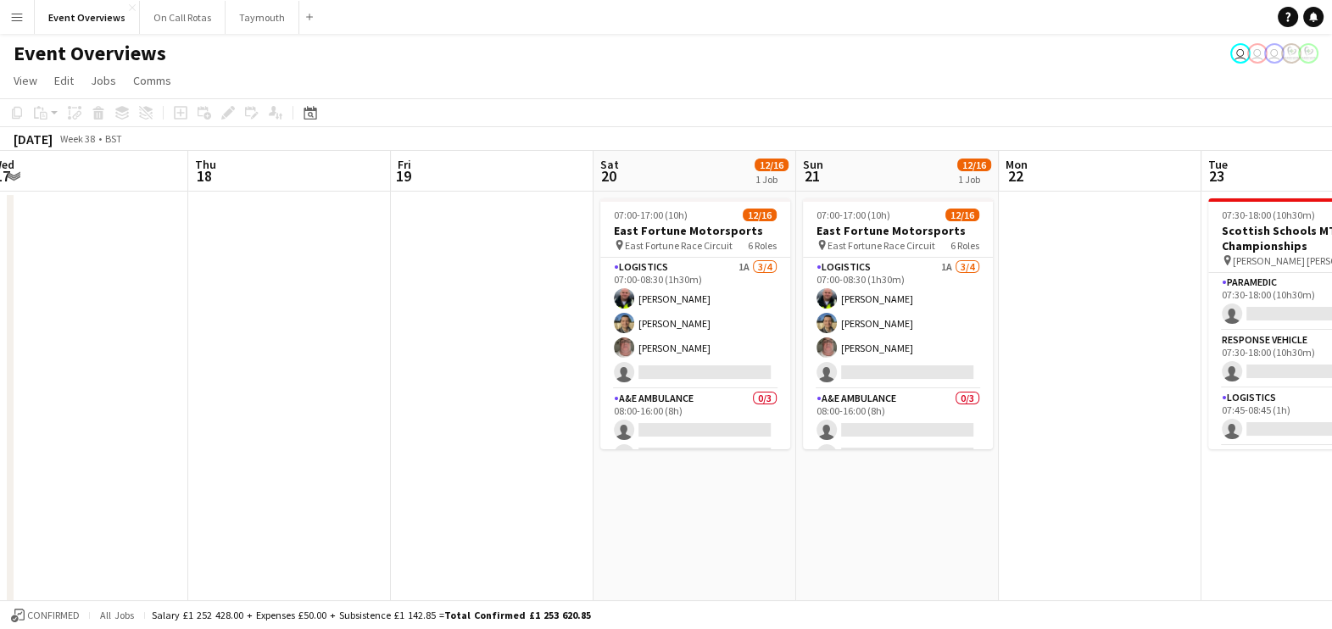
drag, startPoint x: 724, startPoint y: 411, endPoint x: 212, endPoint y: 393, distance: 512.4
click at [212, 393] on app-calendar-viewport "Sun 14 Mon 15 Tue 16 Wed 17 Thu 18 Fri 19 Sat 20 12/16 1 Job Sun 21 12/16 1 Job…" at bounding box center [666, 635] width 1332 height 969
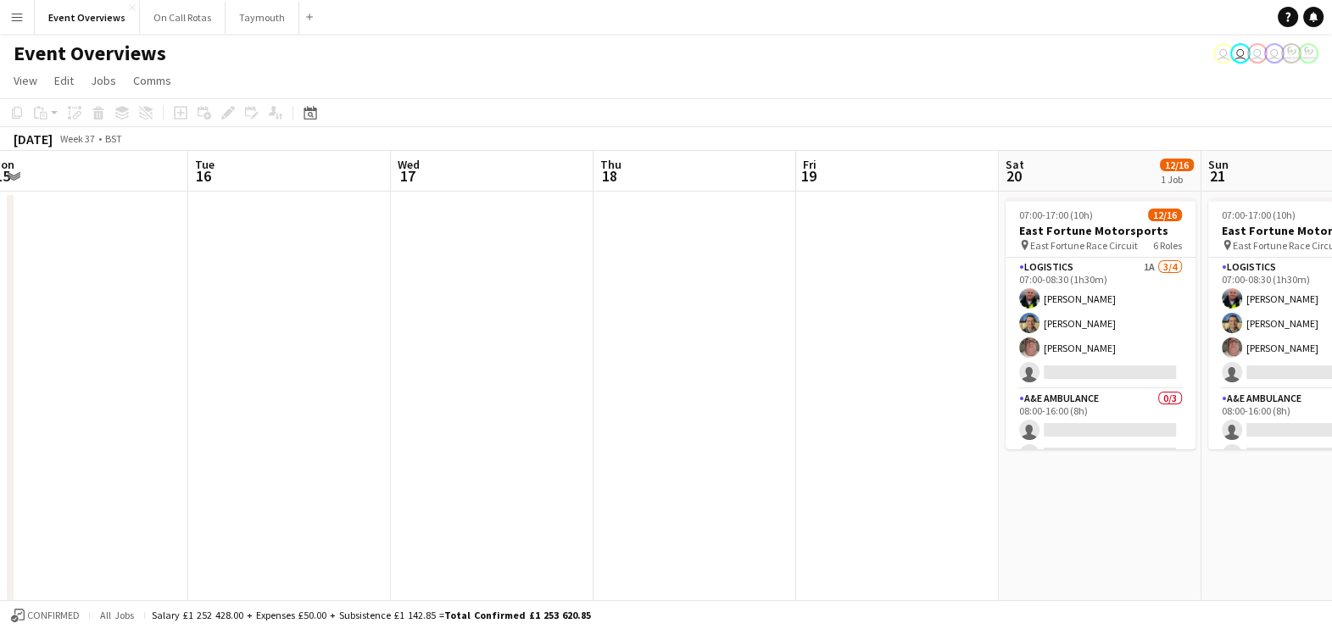
drag, startPoint x: 729, startPoint y: 443, endPoint x: 1346, endPoint y: 494, distance: 619.3
click at [1332, 495] on html "Menu Boards Boards Boards All jobs Status Workforce Workforce My Workforce Recr…" at bounding box center [666, 574] width 1332 height 1149
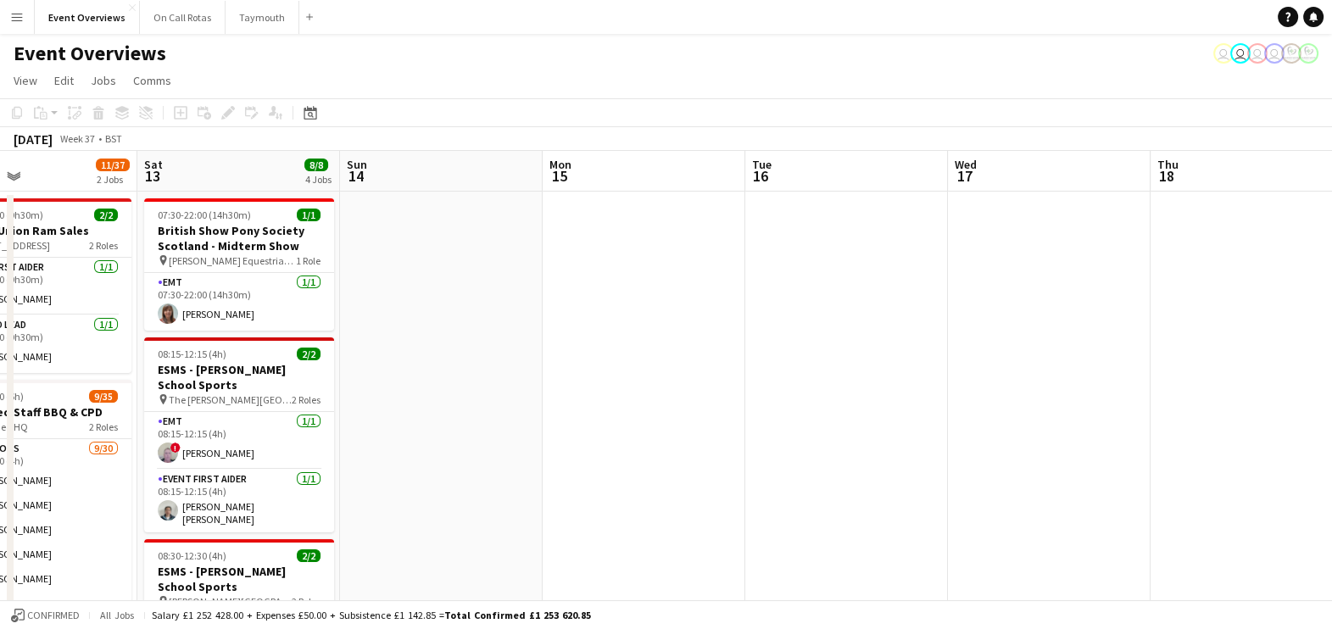
drag, startPoint x: 498, startPoint y: 346, endPoint x: 1314, endPoint y: 467, distance: 824.5
click at [1314, 467] on app-calendar-viewport "Wed 10 Thu 11 Fri 12 11/37 2 Jobs Sat 13 8/8 4 Jobs Sun 14 Mon 15 Tue 16 Wed 17…" at bounding box center [666, 635] width 1332 height 969
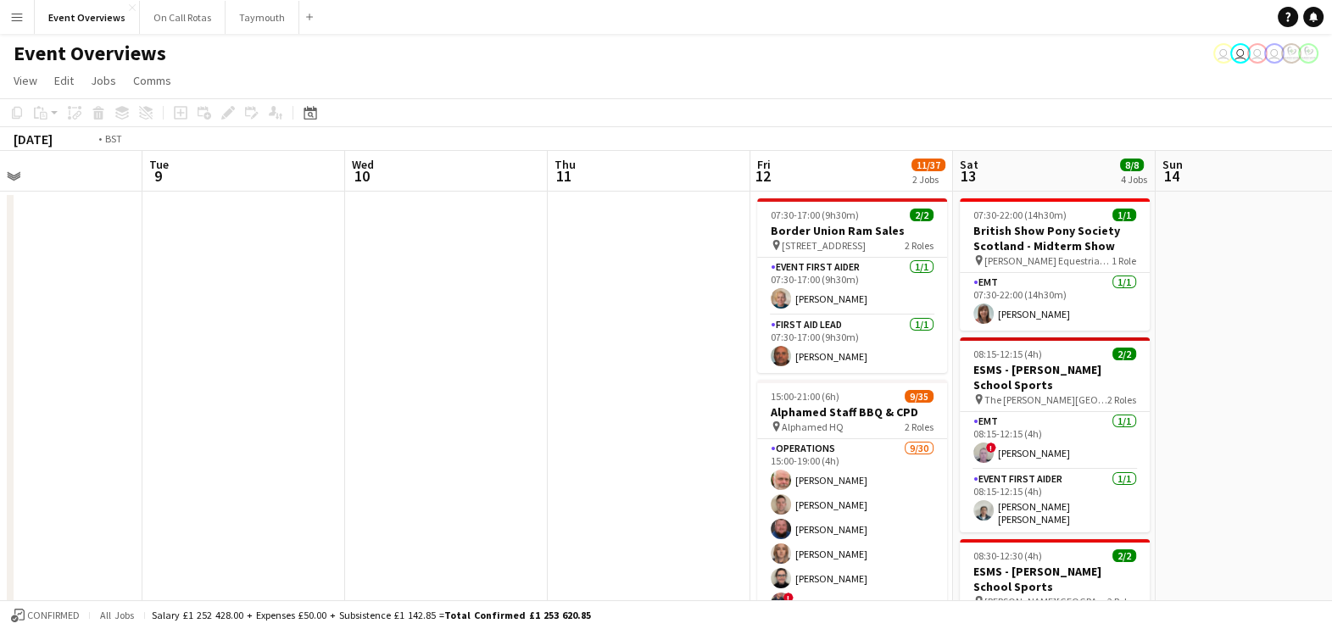
drag, startPoint x: 394, startPoint y: 420, endPoint x: 966, endPoint y: 509, distance: 578.2
click at [966, 509] on app-calendar-viewport "Sat 6 17/17 4 Jobs Sun 7 10/12 1 Job Mon 8 Tue 9 Wed 10 Thu 11 Fri 12 11/37 2 J…" at bounding box center [666, 635] width 1332 height 969
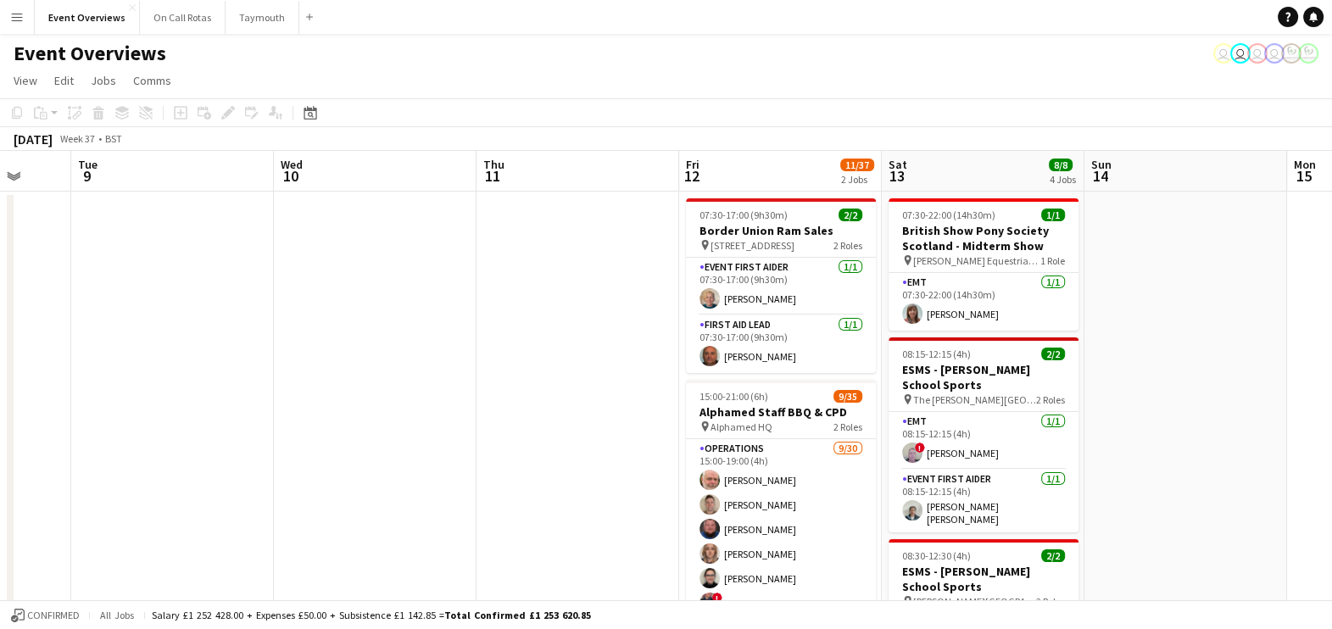
drag, startPoint x: 869, startPoint y: 444, endPoint x: 229, endPoint y: 410, distance: 641.0
click at [229, 410] on app-calendar-viewport "Fri 5 11/12 1 Job Sat 6 17/17 4 Jobs Sun 7 10/12 1 Job Mon 8 Tue 9 Wed 10 Thu 1…" at bounding box center [666, 635] width 1332 height 969
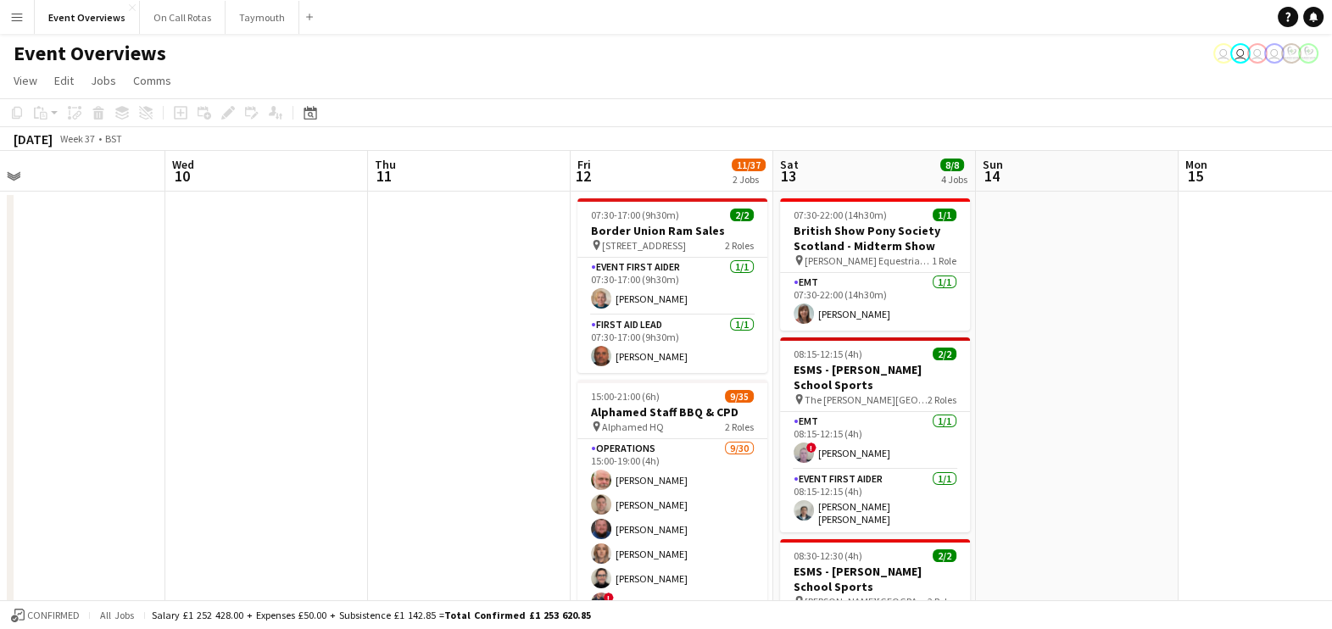
drag, startPoint x: 534, startPoint y: 428, endPoint x: 4, endPoint y: 426, distance: 529.9
click at [4, 426] on app-calendar-viewport "Sun 7 10/12 1 Job Mon 8 Tue 9 Wed 10 Thu 11 Fri 12 11/37 2 Jobs Sat 13 8/8 4 Jo…" at bounding box center [666, 635] width 1332 height 969
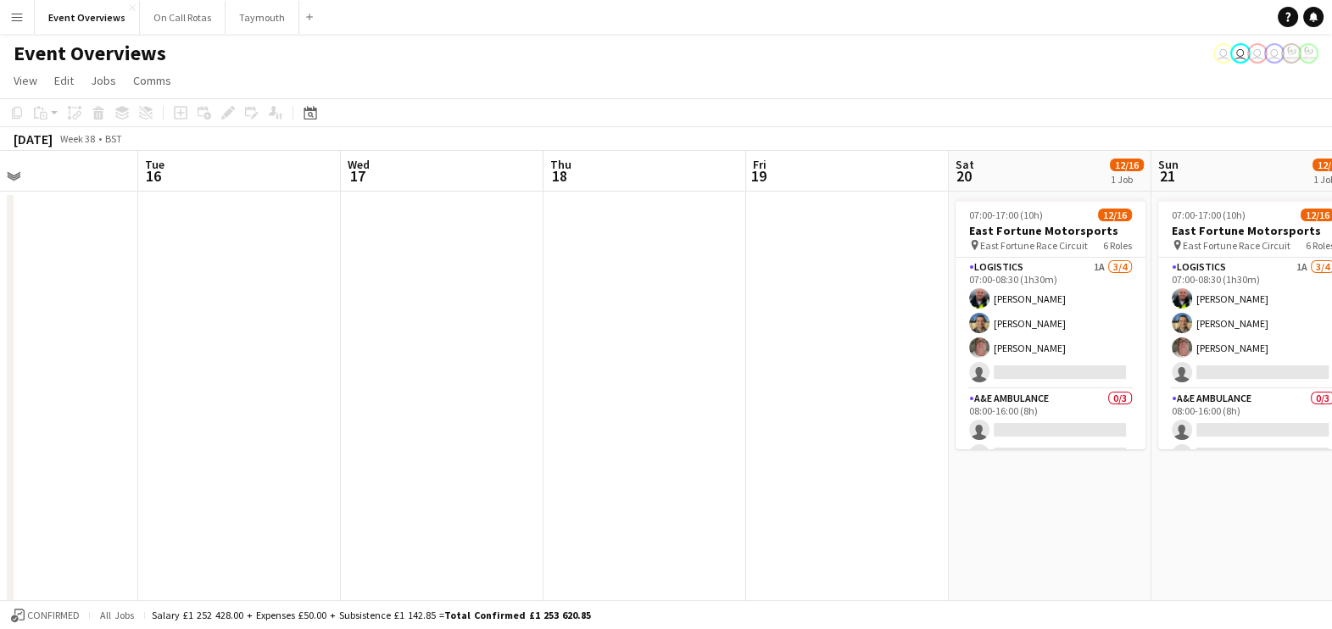
drag, startPoint x: 800, startPoint y: 455, endPoint x: 34, endPoint y: 455, distance: 766.4
click at [34, 455] on app-calendar-viewport "Sat 13 8/8 4 Jobs Sun 14 Mon 15 Tue 16 Wed 17 Thu 18 Fri 19 Sat 20 12/16 1 Job …" at bounding box center [666, 635] width 1332 height 969
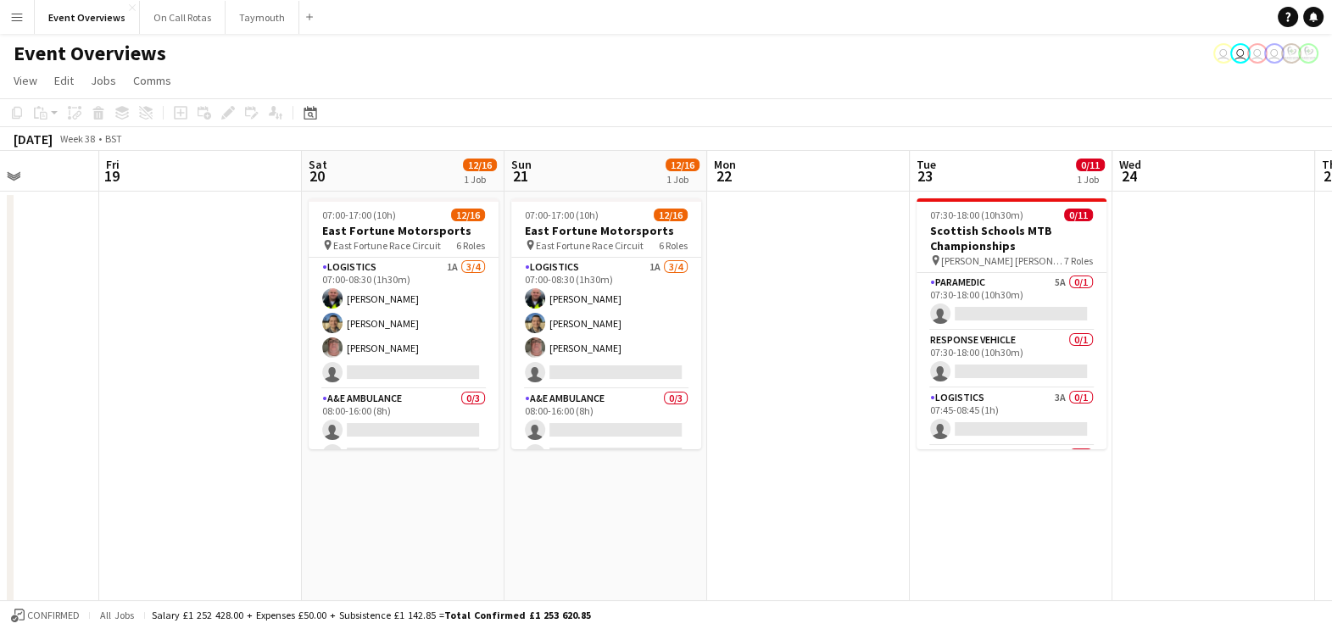
drag, startPoint x: 890, startPoint y: 526, endPoint x: 237, endPoint y: 460, distance: 656.9
click at [237, 460] on app-calendar-viewport "Mon 15 Tue 16 Wed 17 Thu 18 Fri 19 Sat 20 12/16 1 Job Sun 21 12/16 1 Job Mon 22…" at bounding box center [666, 635] width 1332 height 969
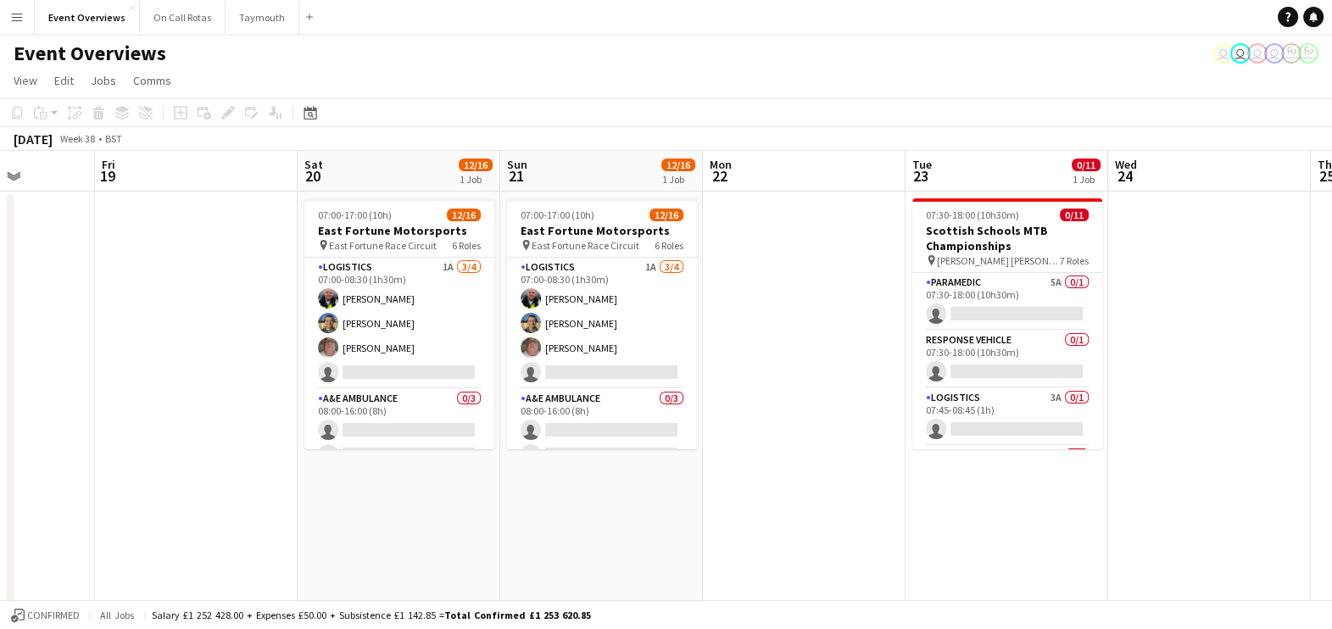
drag, startPoint x: 1225, startPoint y: 528, endPoint x: 550, endPoint y: 505, distance: 675.2
click at [550, 505] on app-calendar-viewport "Mon 15 Tue 16 Wed 17 Thu 18 Fri 19 Sat 20 12/16 1 Job Sun 21 12/16 1 Job Mon 22…" at bounding box center [666, 635] width 1332 height 969
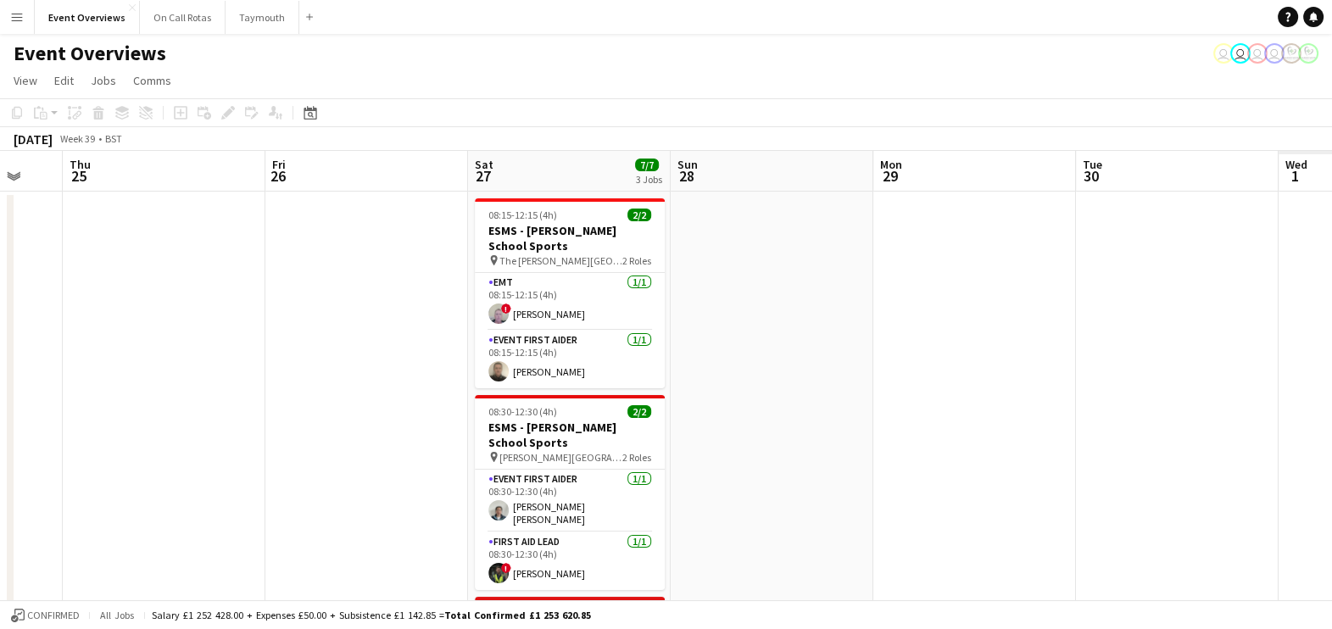
drag, startPoint x: 931, startPoint y: 437, endPoint x: 371, endPoint y: 454, distance: 559.8
click at [371, 454] on app-calendar-viewport "Sun 21 12/16 1 Job Mon 22 Tue 23 0/11 1 Job Wed 24 Thu 25 Fri 26 Sat 27 7/7 3 J…" at bounding box center [666, 635] width 1332 height 969
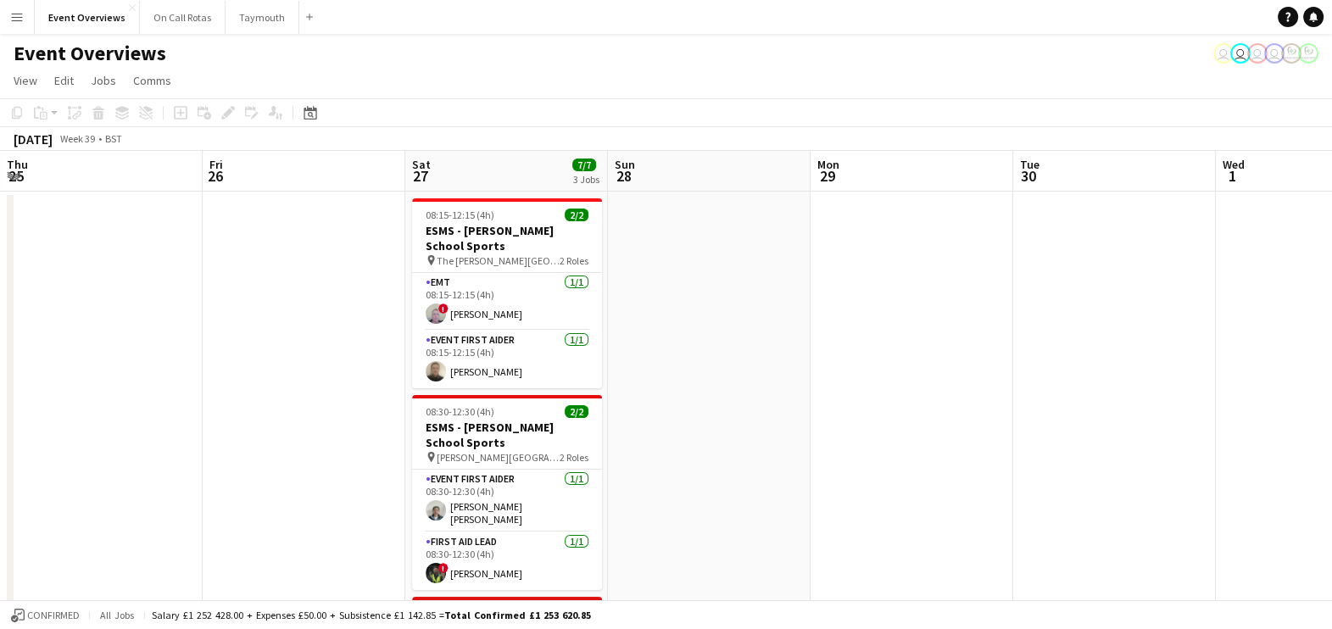
drag, startPoint x: 1093, startPoint y: 424, endPoint x: 237, endPoint y: 459, distance: 856.9
click at [237, 459] on app-calendar-viewport "Mon 22 Tue 23 0/11 1 Job Wed 24 Thu 25 Fri 26 Sat 27 7/7 3 Jobs Sun 28 Mon 29 T…" at bounding box center [666, 635] width 1332 height 969
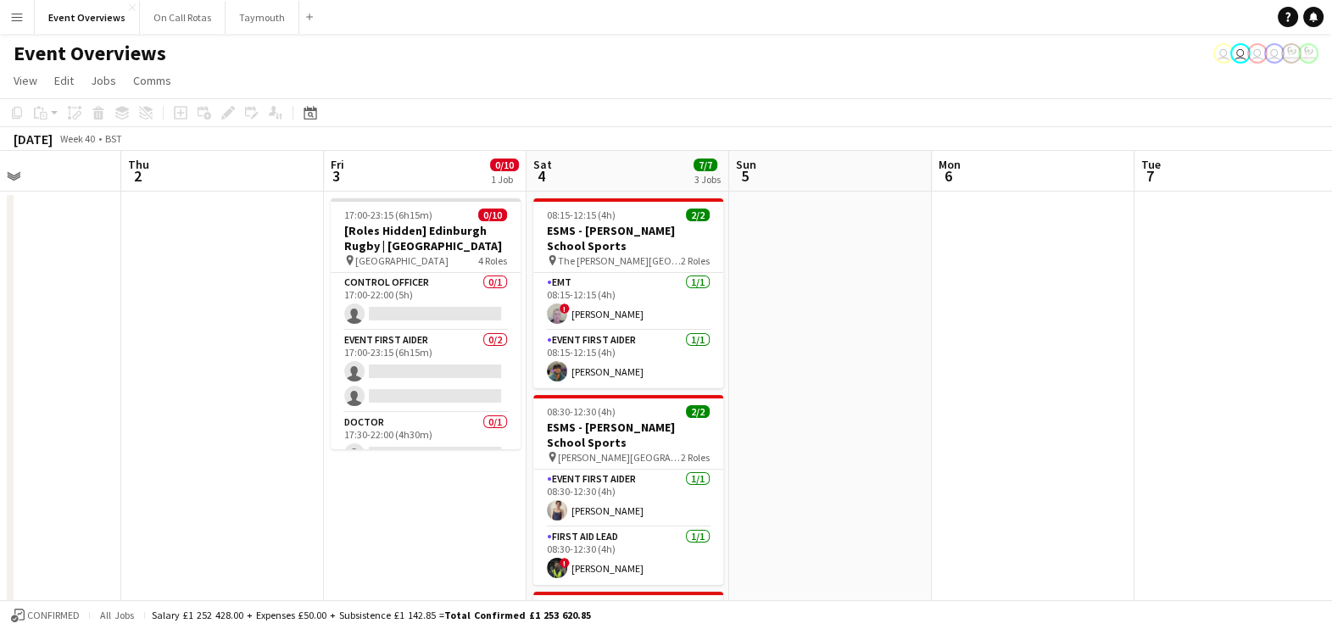
scroll to position [0, 580]
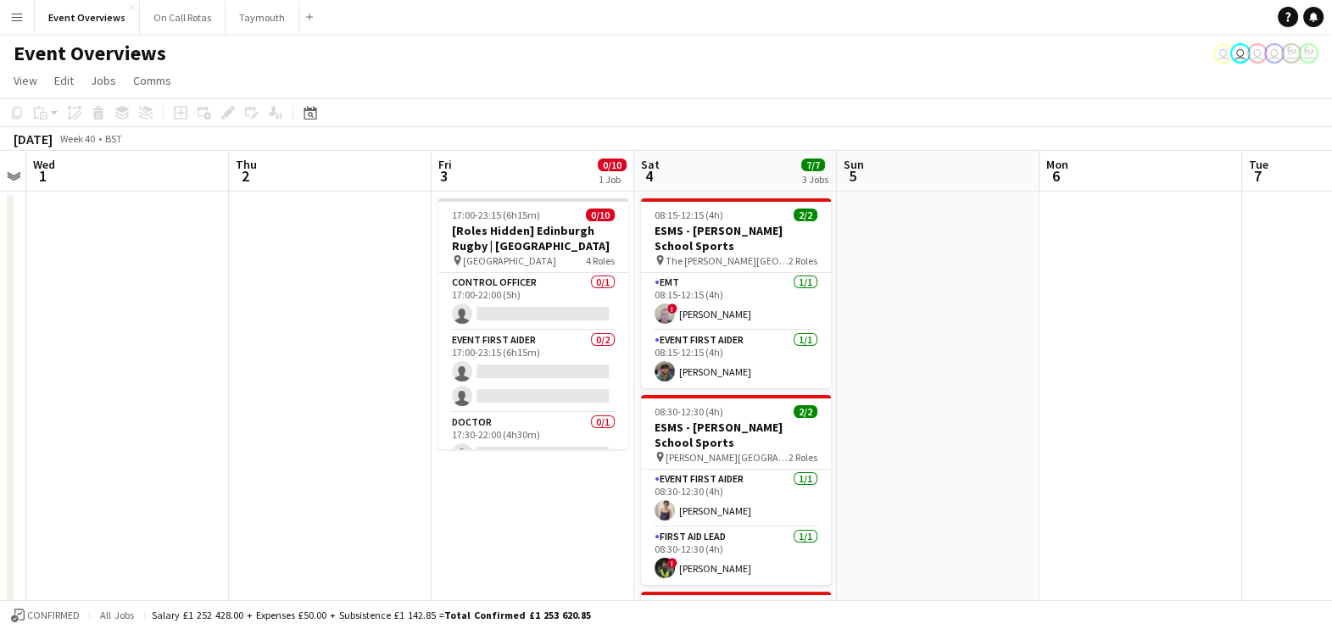
drag, startPoint x: 818, startPoint y: 513, endPoint x: 276, endPoint y: 533, distance: 543.0
click at [276, 533] on app-calendar-viewport "Sun 28 Mon 29 Tue 30 Wed 1 Thu 2 Fri 3 0/10 1 Job Sat 4 7/7 3 Jobs Sun 5 Mon 6 …" at bounding box center [666, 635] width 1332 height 969
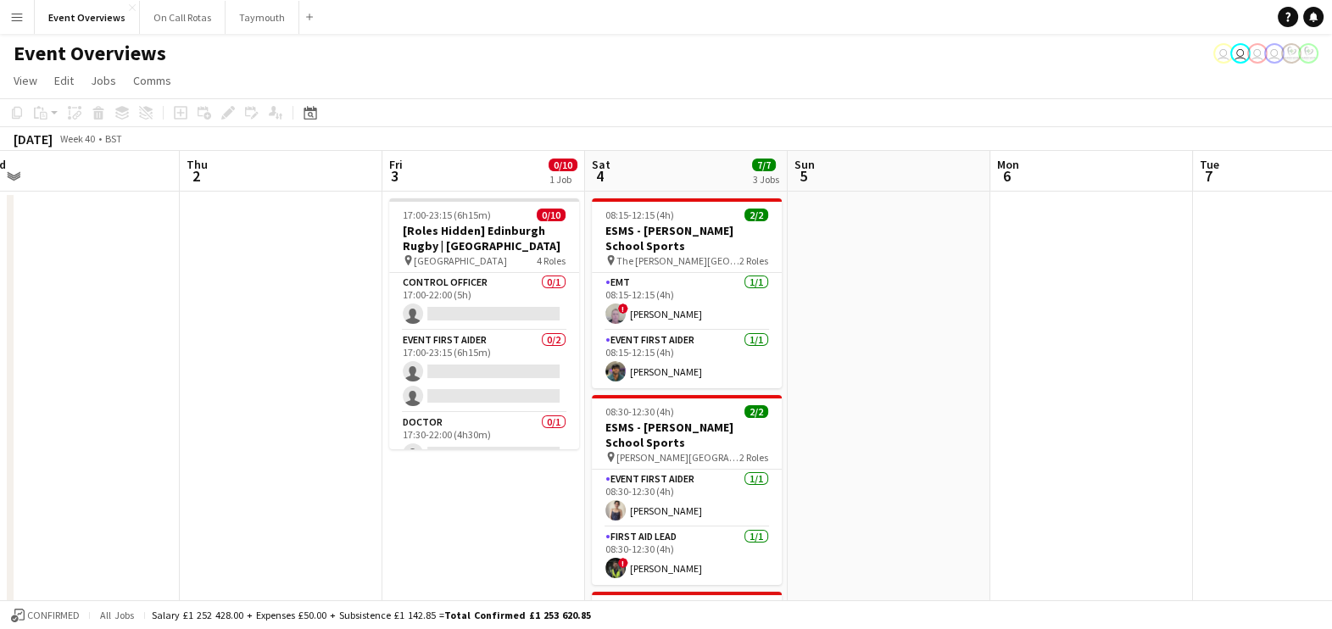
drag, startPoint x: 770, startPoint y: 470, endPoint x: 981, endPoint y: 487, distance: 211.8
click at [981, 487] on app-calendar-viewport "Mon 29 Tue 30 Wed 1 Thu 2 Fri 3 0/10 1 Job Sat 4 7/7 3 Jobs Sun 5 Mon 6 Tue 7 W…" at bounding box center [666, 635] width 1332 height 969
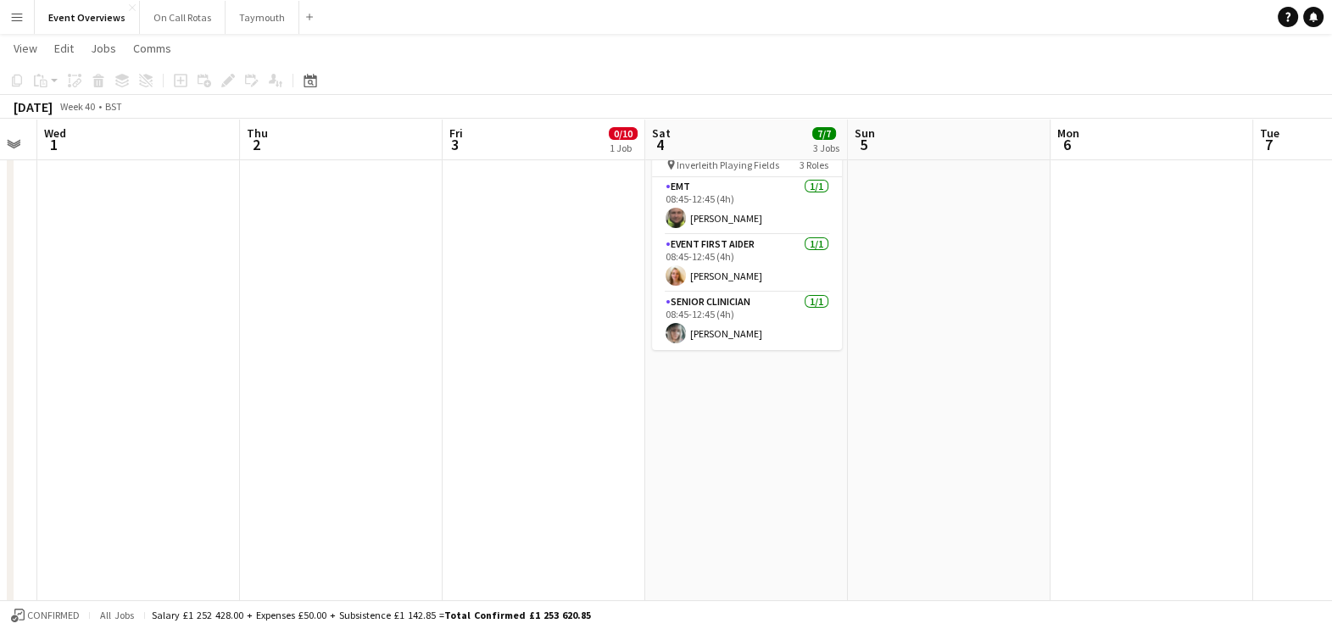
scroll to position [0, 0]
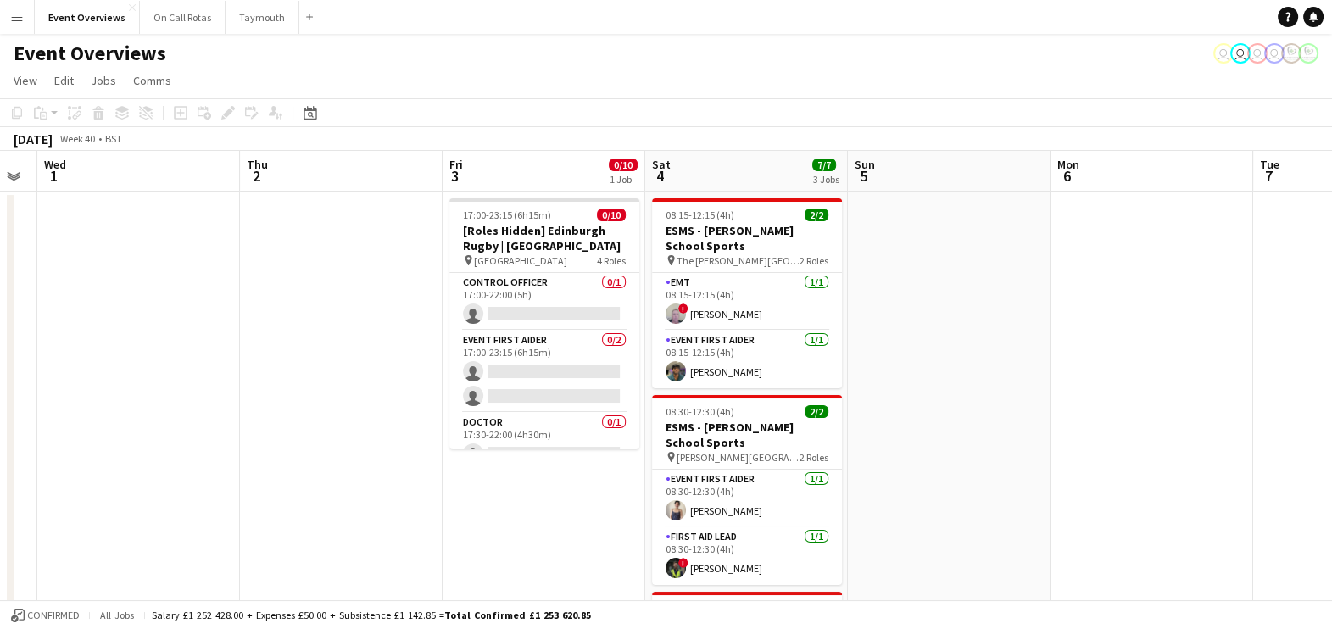
click at [936, 81] on app-page-menu "View Day view expanded Day view collapsed Month view Date picker Jump to [DATE]…" at bounding box center [666, 82] width 1332 height 32
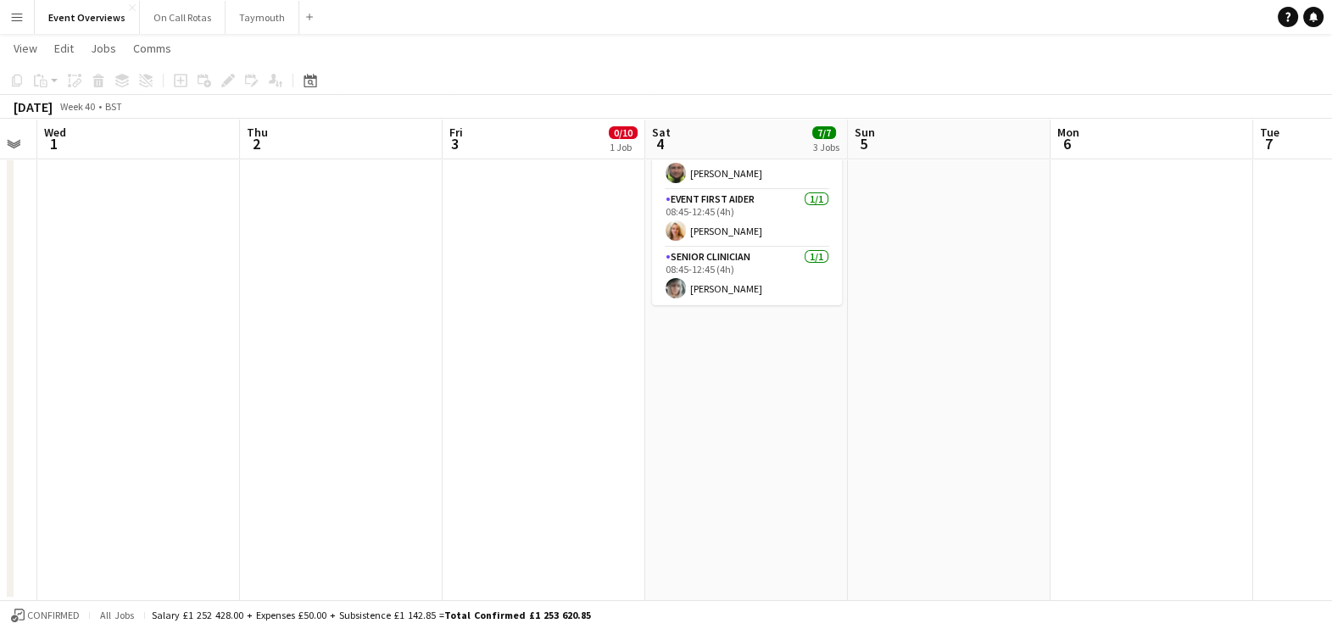
scroll to position [159, 0]
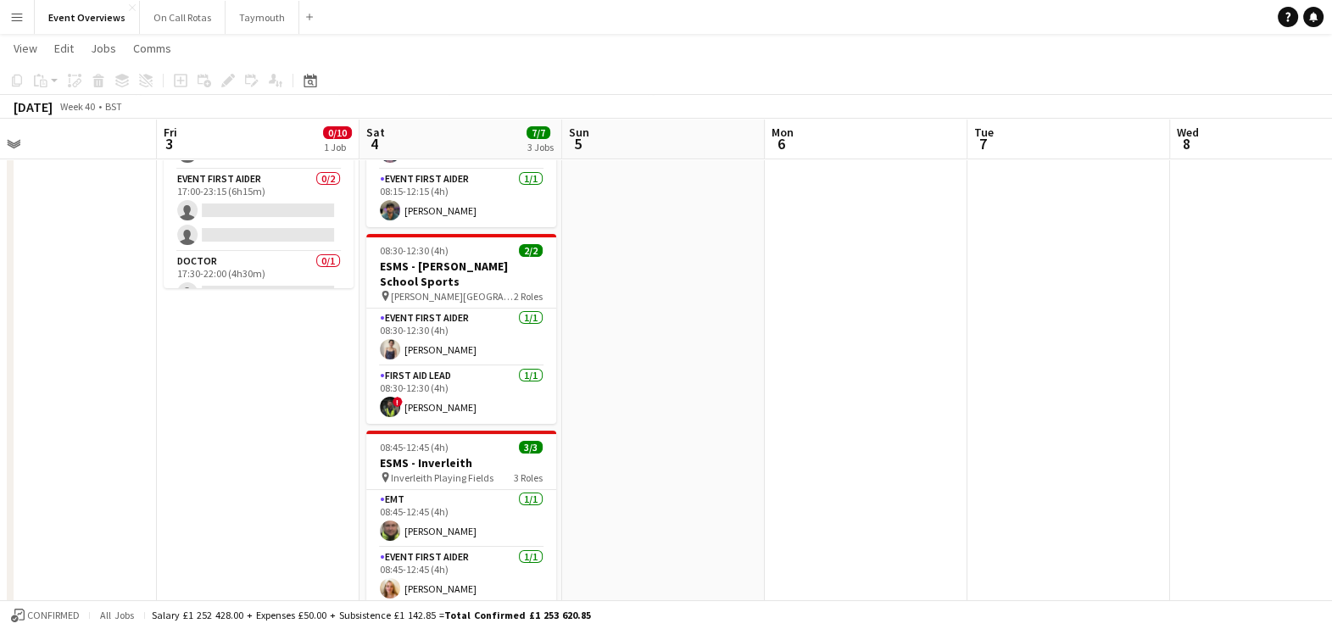
drag, startPoint x: 933, startPoint y: 522, endPoint x: 648, endPoint y: 509, distance: 285.2
click at [648, 509] on app-calendar-viewport "Mon 29 Tue 30 Wed 1 Thu 2 Fri 3 0/10 1 Job Sat 4 7/7 3 Jobs Sun 5 Mon 6 Tue 7 W…" at bounding box center [666, 433] width 1332 height 1052
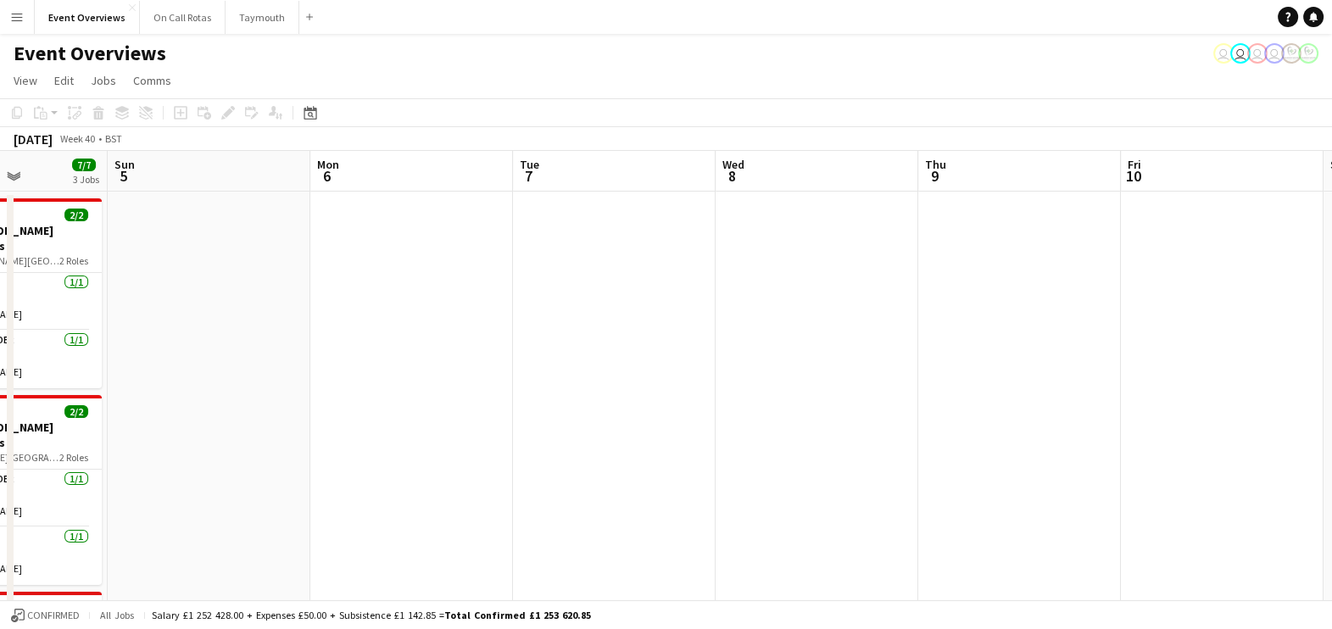
scroll to position [0, 696]
drag, startPoint x: 709, startPoint y: 427, endPoint x: 260, endPoint y: 178, distance: 513.1
click at [260, 178] on app-calendar-viewport "Wed 1 Thu 2 Fri 3 0/10 1 Job Sat 4 7/7 3 Jobs Sun 5 Mon 6 Tue 7 Wed 8 Thu 9 Fri…" at bounding box center [666, 635] width 1332 height 969
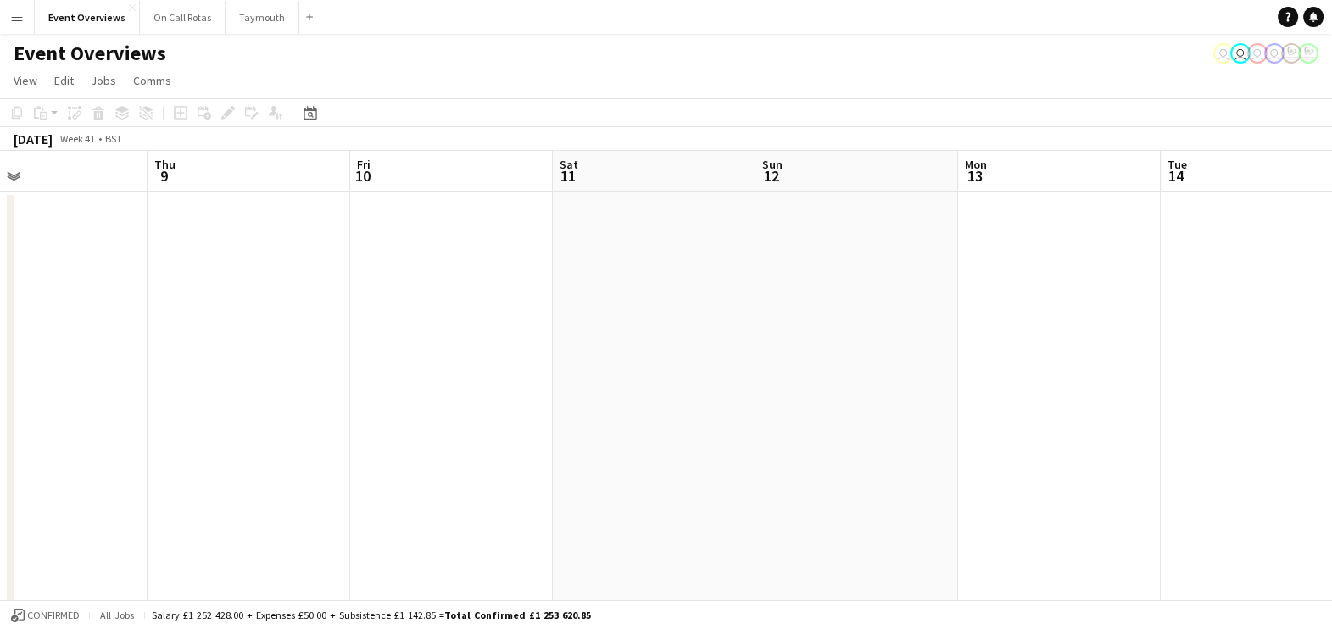
scroll to position [0, 705]
drag, startPoint x: 1105, startPoint y: 333, endPoint x: 285, endPoint y: 376, distance: 820.9
click at [285, 376] on app-calendar-viewport "Sun 5 Mon 6 Tue 7 Wed 8 Thu 9 Fri 10 Sat 11 Sun 12 Mon 13 Tue 14 Wed 15 Thu 16" at bounding box center [666, 635] width 1332 height 969
drag, startPoint x: 432, startPoint y: 366, endPoint x: 803, endPoint y: 443, distance: 378.2
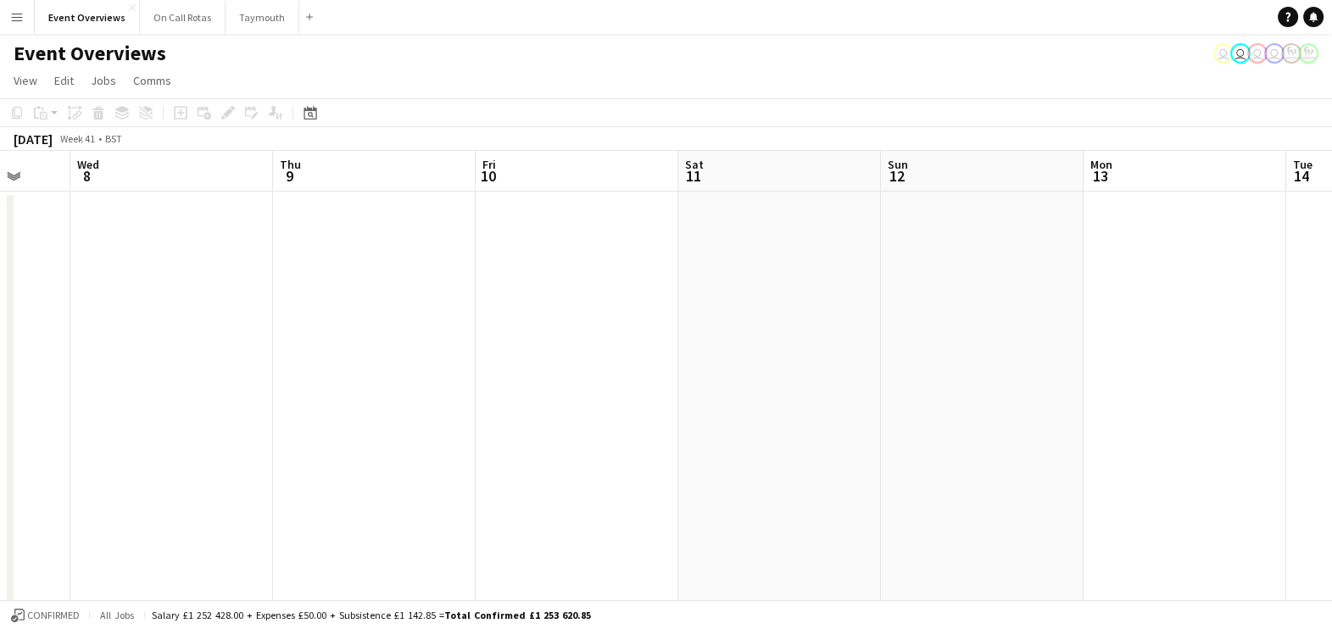
click at [803, 443] on app-calendar-viewport "Sun 5 Mon 6 Tue 7 Wed 8 Thu 9 Fri 10 Sat 11 Sun 12 Mon 13 Tue 14 Wed 15 Thu 16" at bounding box center [666, 635] width 1332 height 969
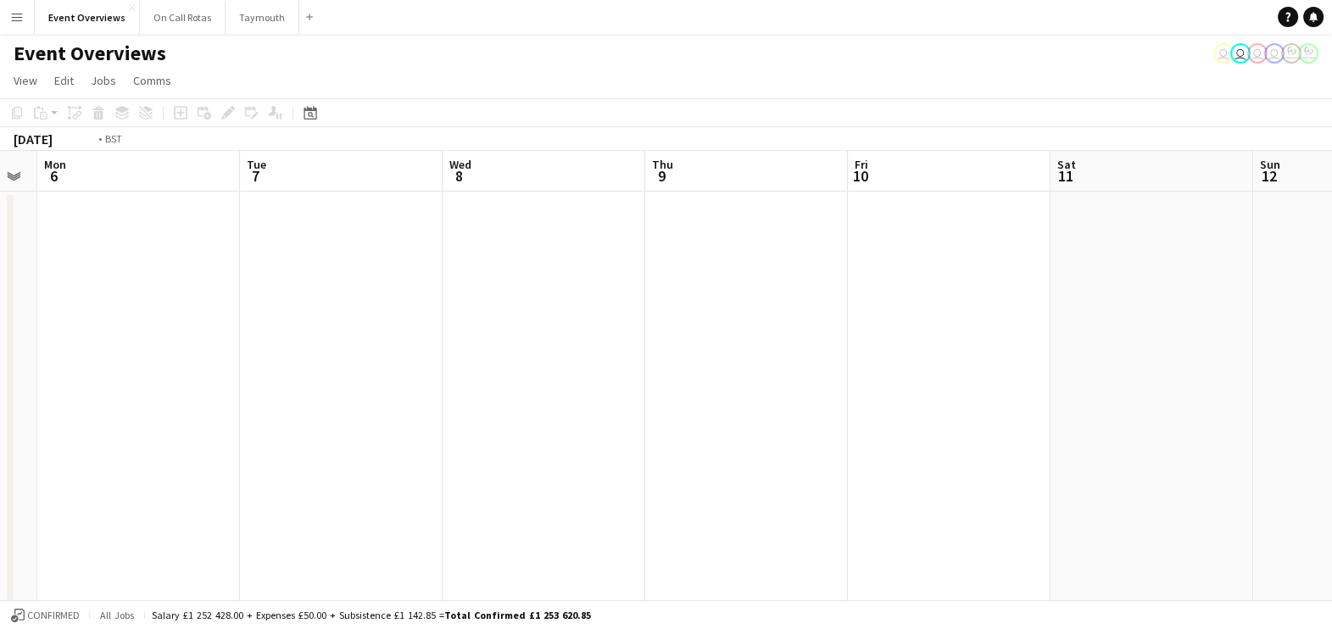
drag, startPoint x: 391, startPoint y: 386, endPoint x: 824, endPoint y: 404, distance: 433.6
click at [824, 404] on app-calendar-viewport "Sat 4 7/7 3 Jobs Sun 5 Mon 6 Tue 7 Wed 8 Thu 9 Fri 10 Sat 11 Sun 12 Mon 13 Tue …" at bounding box center [666, 635] width 1332 height 969
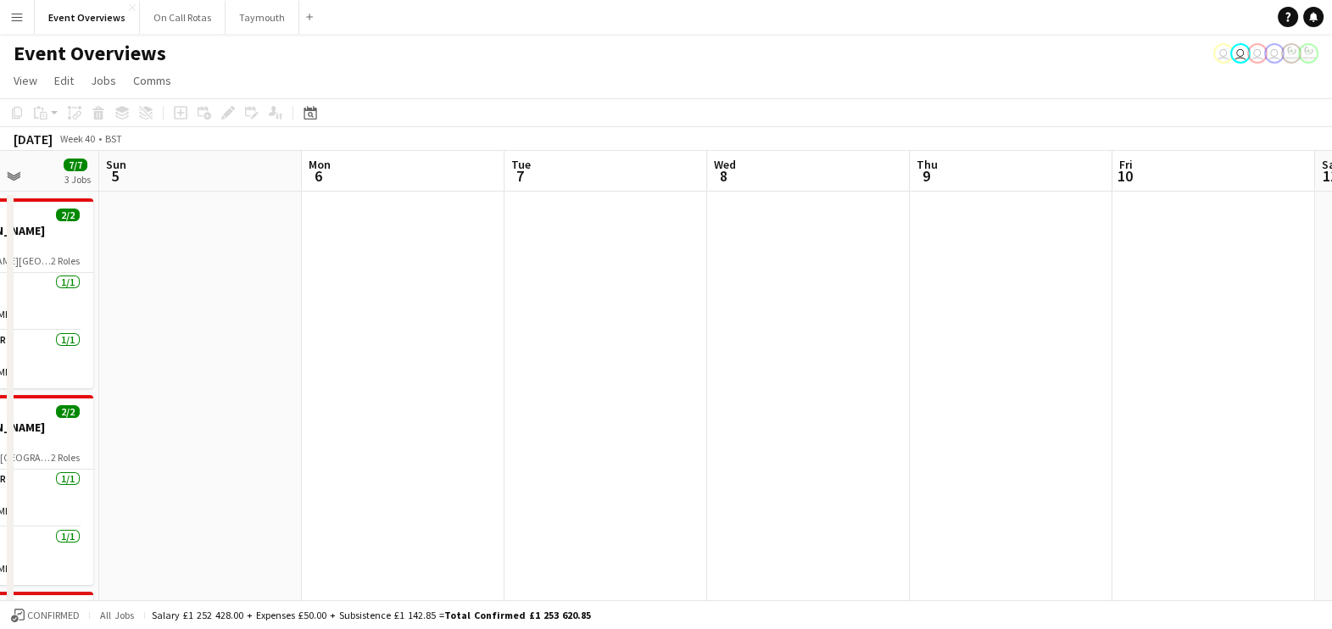
scroll to position [0, 471]
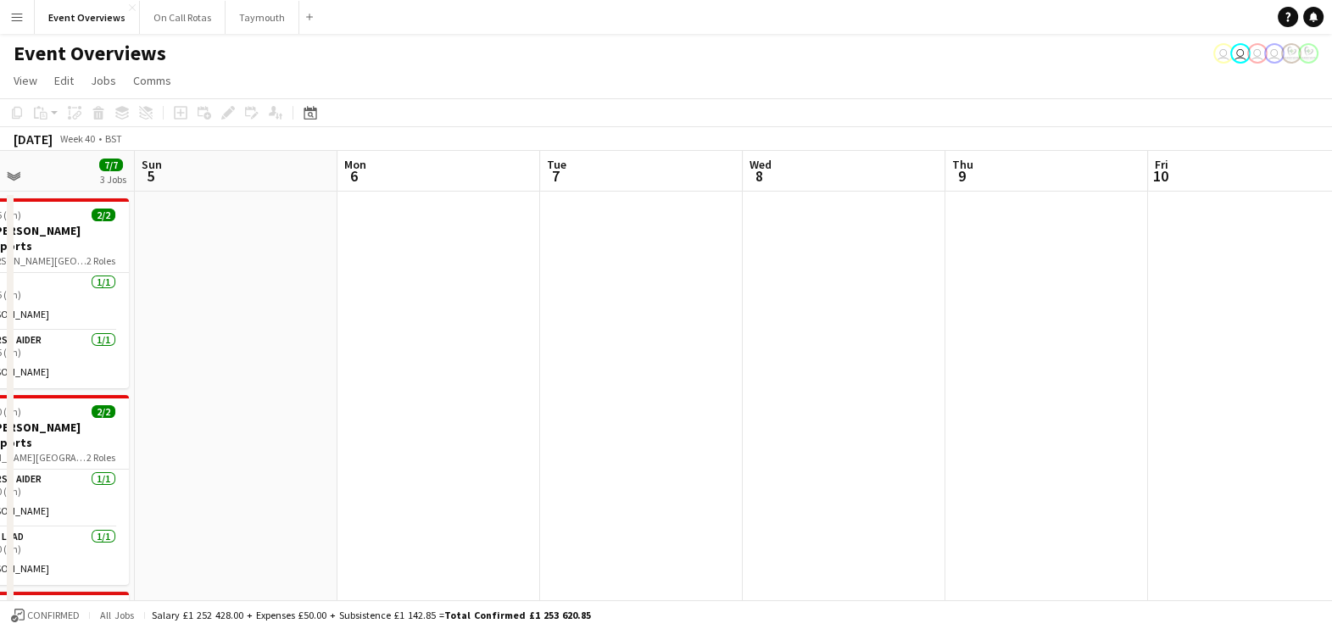
drag, startPoint x: 437, startPoint y: 426, endPoint x: 821, endPoint y: 426, distance: 384.0
click at [821, 426] on app-calendar-viewport "Thu 2 Fri 3 0/10 1 Job Sat 4 7/7 3 Jobs Sun 5 Mon 6 Tue 7 Wed 8 Thu 9 Fri 10 Sa…" at bounding box center [666, 635] width 1332 height 969
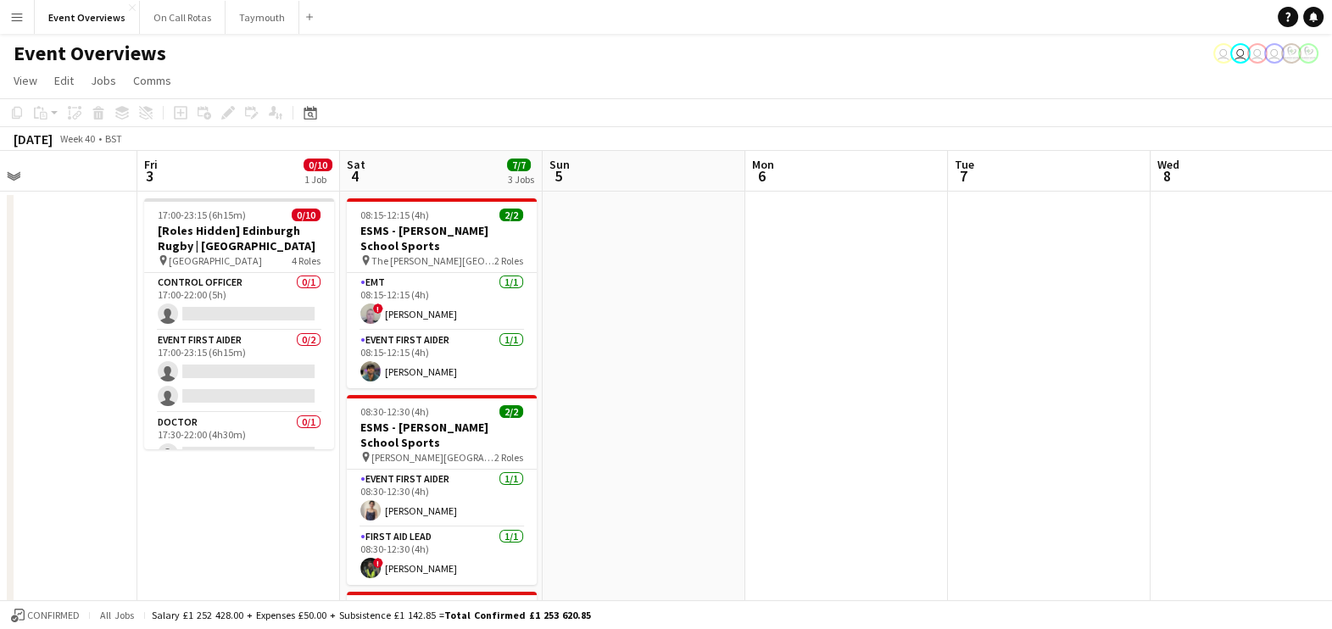
drag, startPoint x: 999, startPoint y: 353, endPoint x: 694, endPoint y: 345, distance: 304.4
click at [847, 355] on app-calendar-viewport "Tue 30 Wed 1 Thu 2 Fri 3 0/10 1 Job Sat 4 7/7 3 Jobs Sun 5 Mon 6 Tue 7 Wed 8 Th…" at bounding box center [666, 635] width 1332 height 969
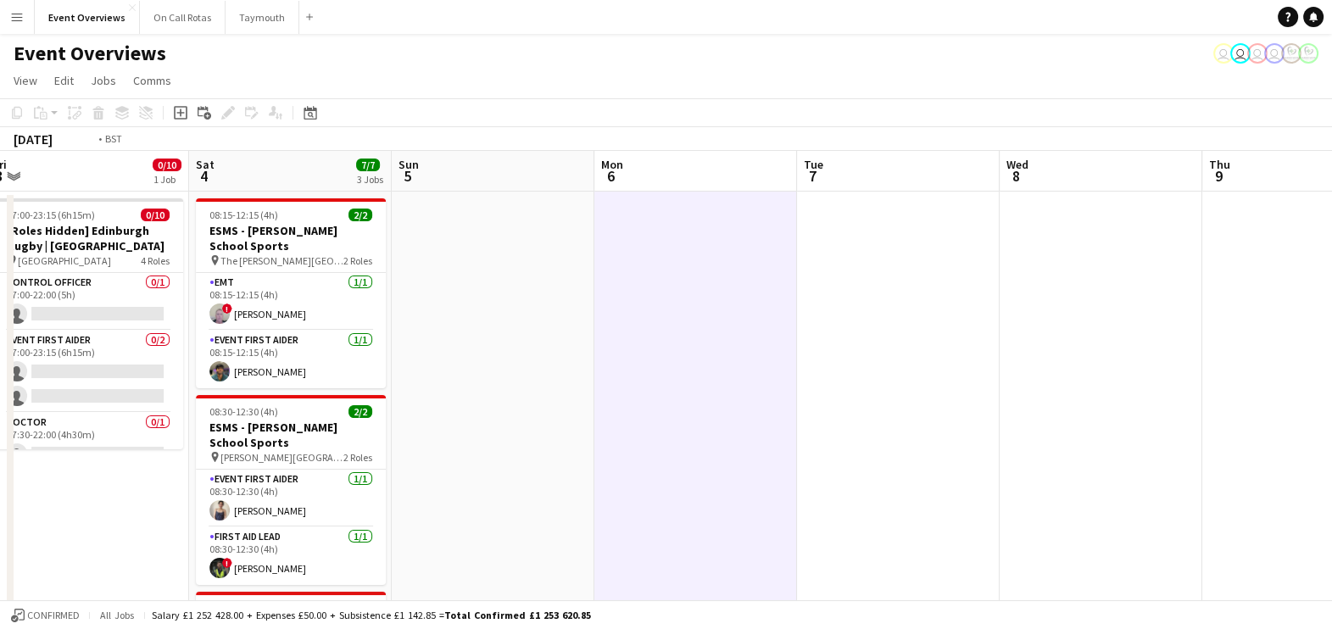
scroll to position [0, 525]
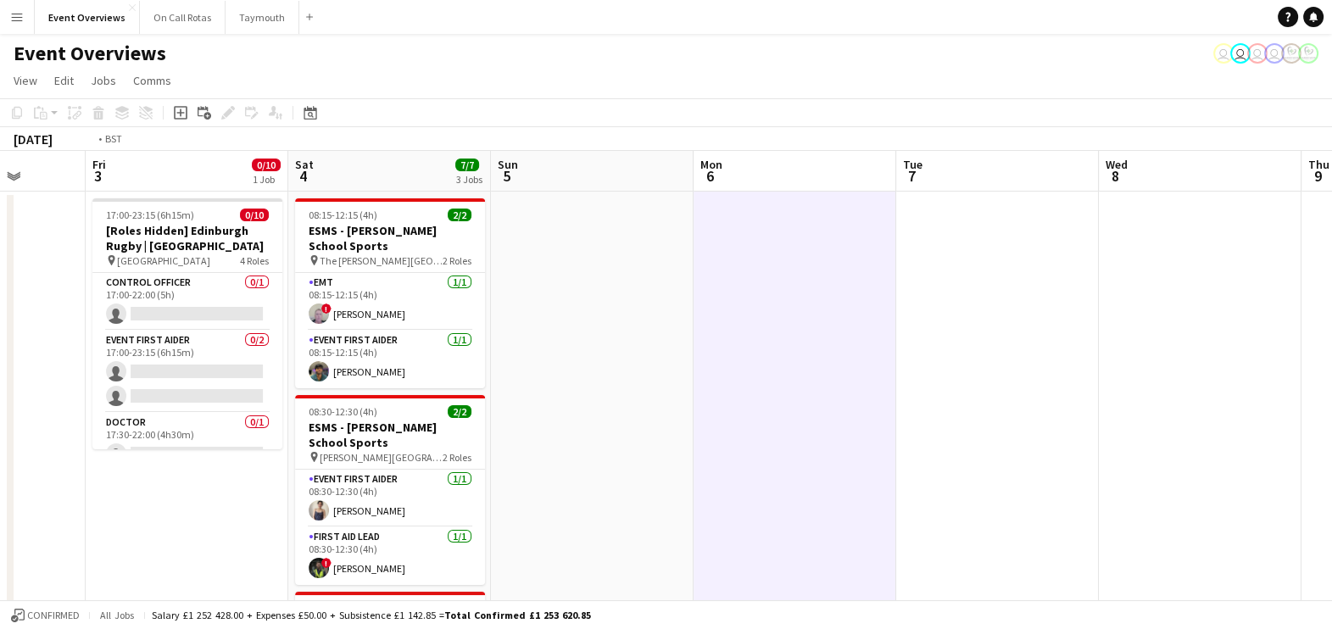
drag, startPoint x: 1045, startPoint y: 359, endPoint x: 331, endPoint y: 448, distance: 719.3
click at [331, 448] on app-calendar-viewport "Tue 30 Wed 1 Thu 2 Fri 3 0/10 1 Job Sat 4 7/7 3 Jobs Sun 5 Mon 6 Tue 7 Wed 8 Th…" at bounding box center [666, 635] width 1332 height 969
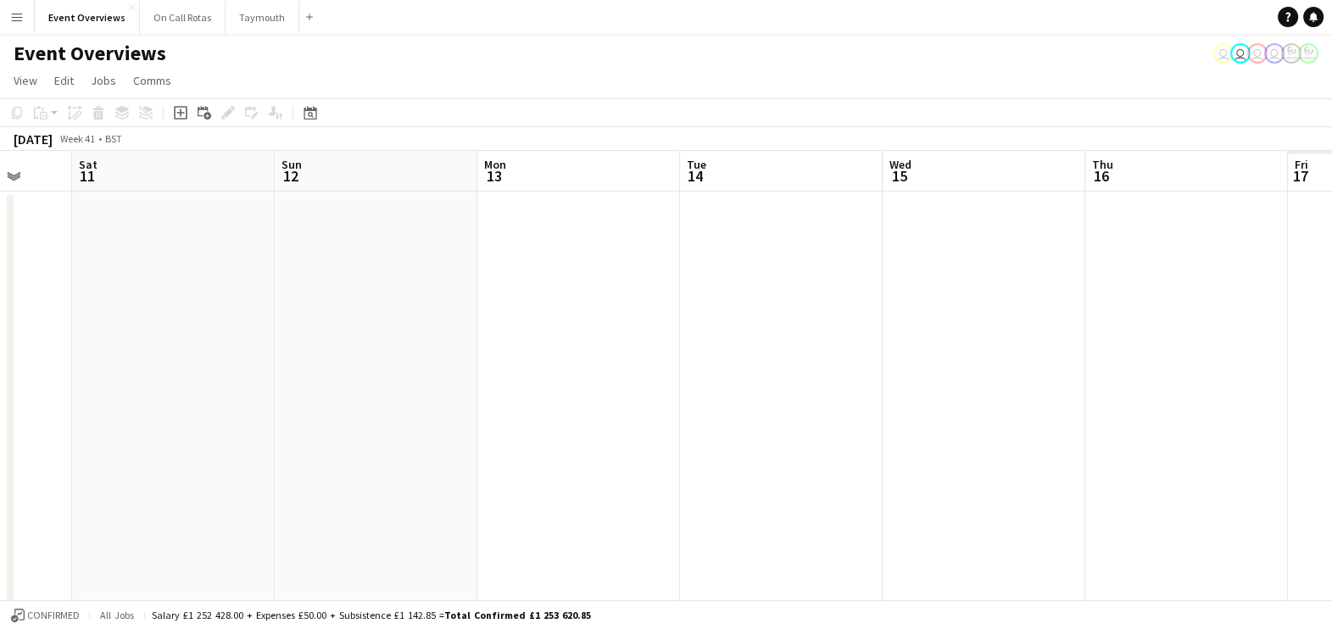
drag, startPoint x: 1166, startPoint y: 354, endPoint x: 335, endPoint y: 263, distance: 835.7
click at [335, 263] on app-calendar-viewport "Wed 8 Thu 9 Fri 10 Sat 11 Sun 12 Mon 13 Tue 14 Wed 15 Thu 16 Fri 17 Sat 18 Sun …" at bounding box center [666, 635] width 1332 height 969
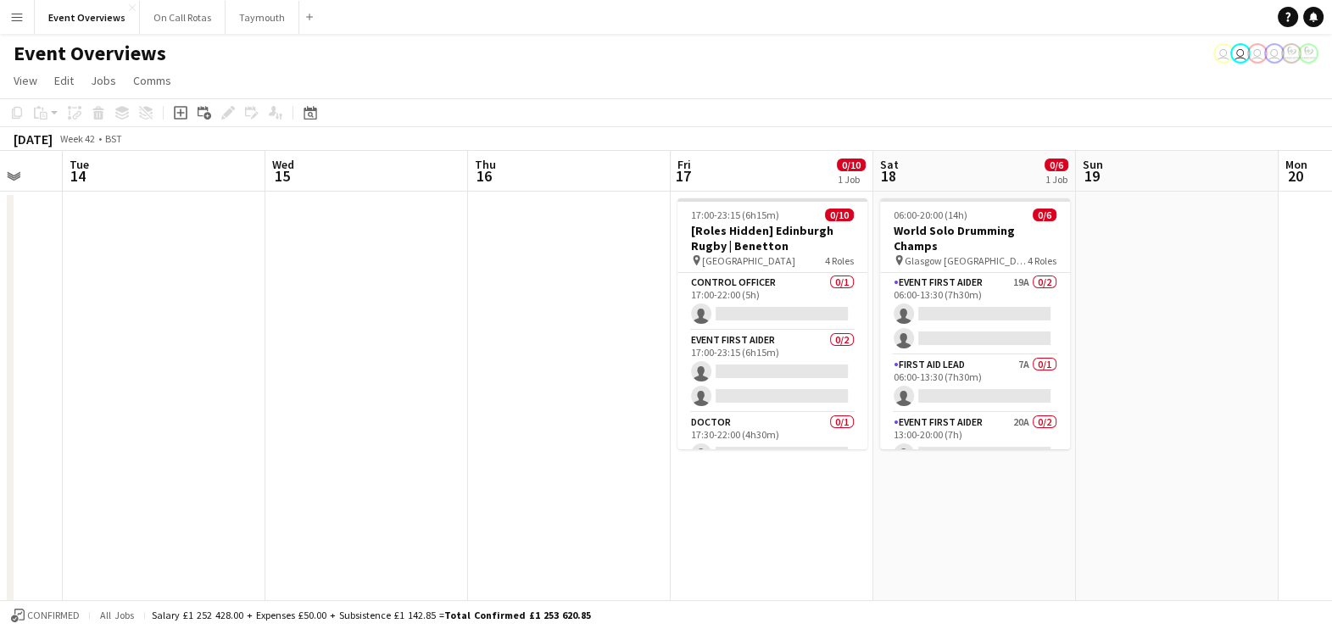
scroll to position [0, 716]
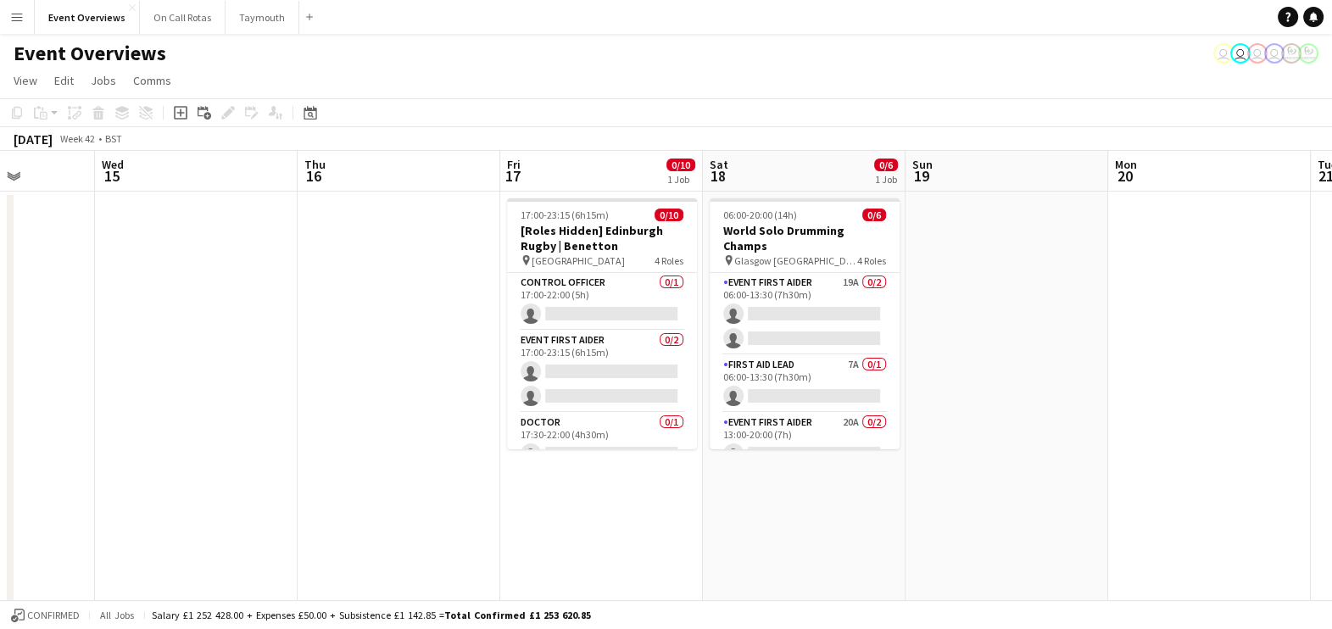
drag, startPoint x: 351, startPoint y: 306, endPoint x: 280, endPoint y: 289, distance: 73.2
click at [280, 289] on app-calendar-viewport "Sat 11 Sun 12 Mon 13 Tue 14 Wed 15 Thu 16 Fri 17 0/10 1 Job Sat 18 0/6 1 Job Su…" at bounding box center [666, 635] width 1332 height 969
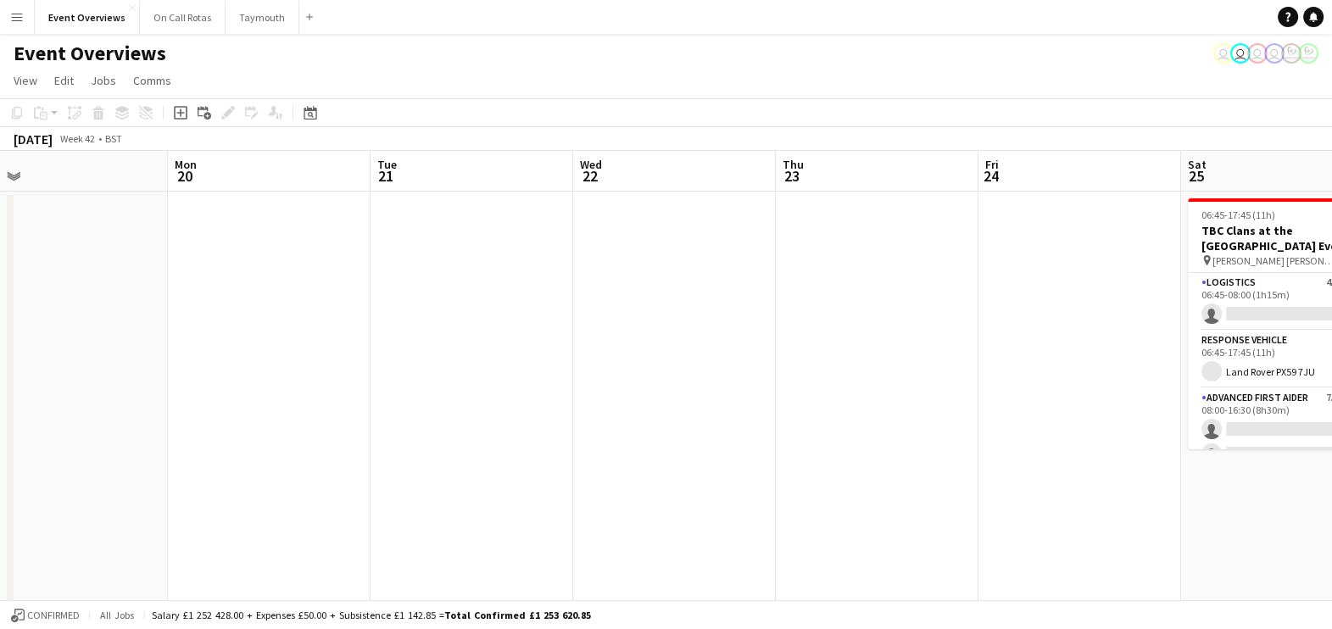
drag, startPoint x: 1094, startPoint y: 364, endPoint x: 157, endPoint y: 225, distance: 947.9
click at [157, 225] on app-calendar-viewport "Fri 17 0/10 1 Job Sat 18 0/6 1 Job Sun 19 Mon 20 Tue 21 Wed 22 Thu 23 Fri 24 Sa…" at bounding box center [666, 635] width 1332 height 969
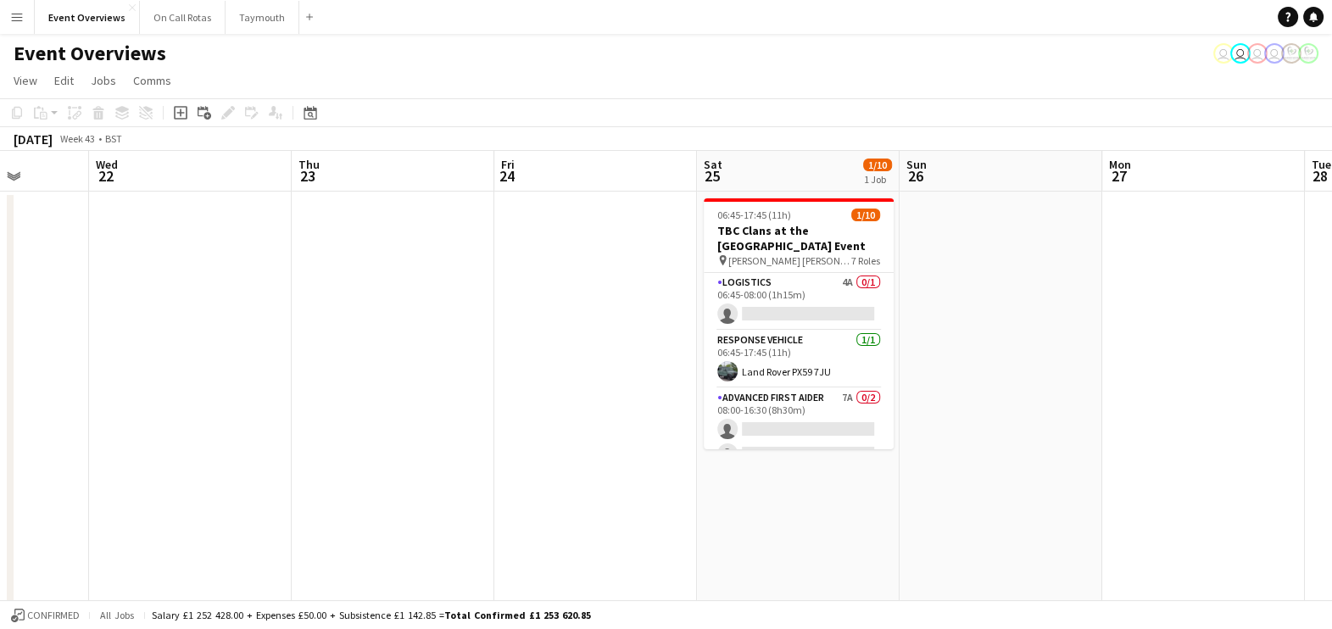
drag, startPoint x: 988, startPoint y: 331, endPoint x: 437, endPoint y: 304, distance: 551.7
click at [437, 304] on app-calendar-viewport "Sat 18 0/6 1 Job Sun 19 Mon 20 Tue 21 Wed 22 Thu 23 Fri 24 Sat 25 1/10 1 Job Su…" at bounding box center [666, 635] width 1332 height 969
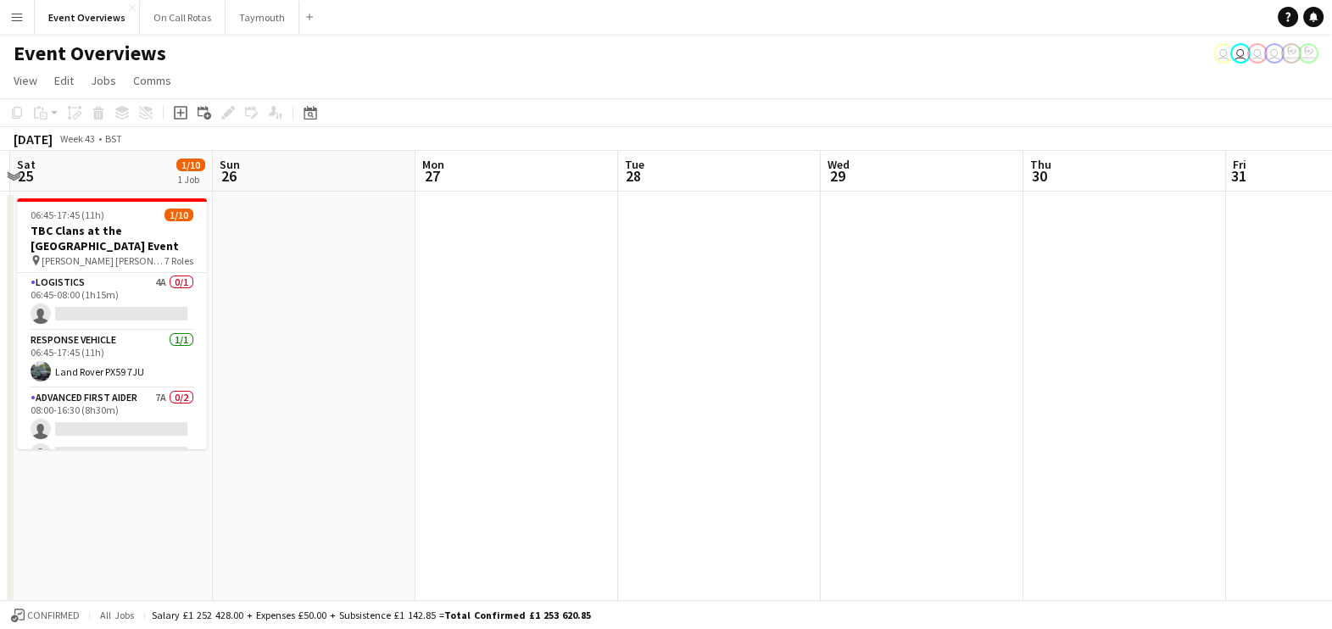
drag, startPoint x: 856, startPoint y: 329, endPoint x: 602, endPoint y: 326, distance: 254.3
click at [602, 326] on app-calendar-viewport "Wed 22 Thu 23 Fri 24 Sat 25 1/10 1 Job Sun 26 Mon 27 Tue 28 Wed 29 Thu 30 Fri 3…" at bounding box center [666, 635] width 1332 height 969
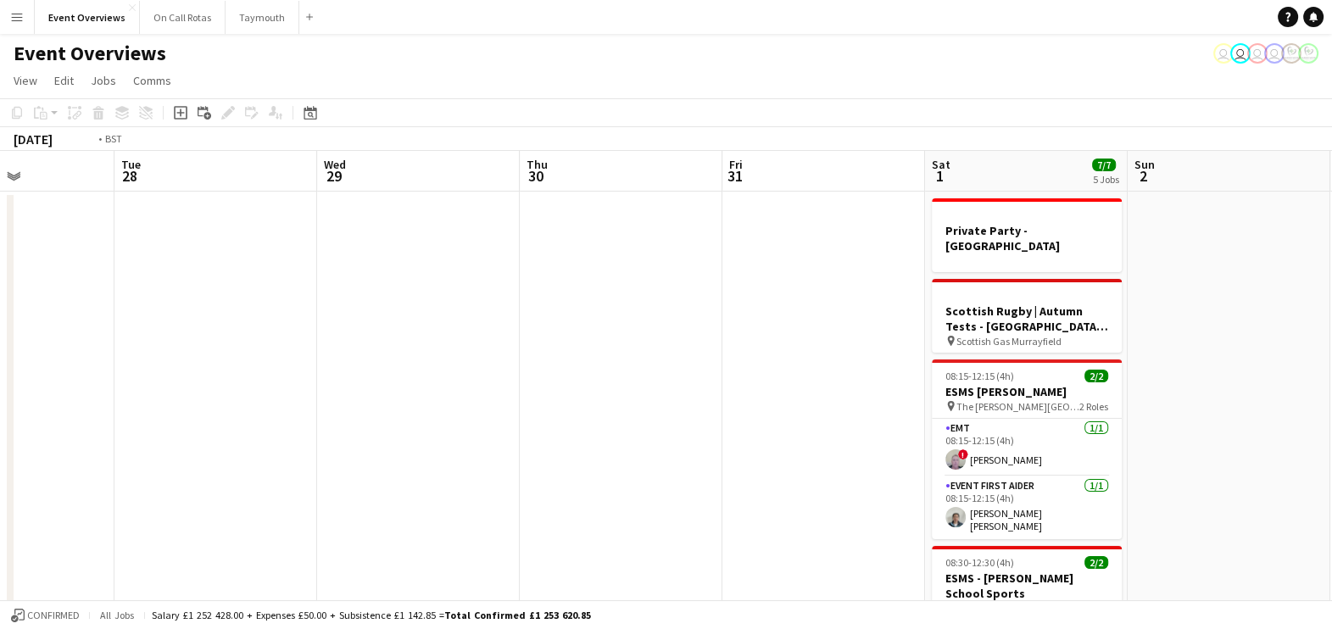
drag, startPoint x: 933, startPoint y: 329, endPoint x: 470, endPoint y: 254, distance: 468.9
click at [470, 254] on app-calendar-viewport "Fri 24 Sat 25 1/10 1 Job Sun 26 Mon 27 Tue 28 Wed 29 Thu 30 Fri 31 Sat 1 7/7 5 …" at bounding box center [666, 635] width 1332 height 969
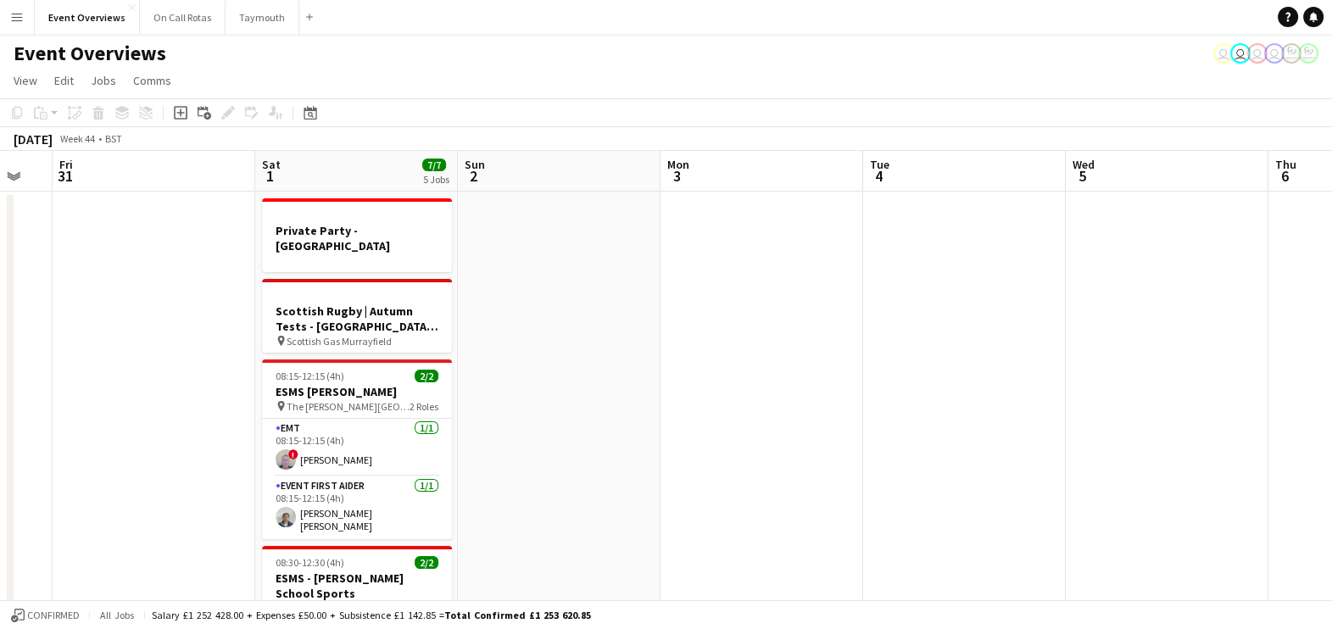
scroll to position [0, 623]
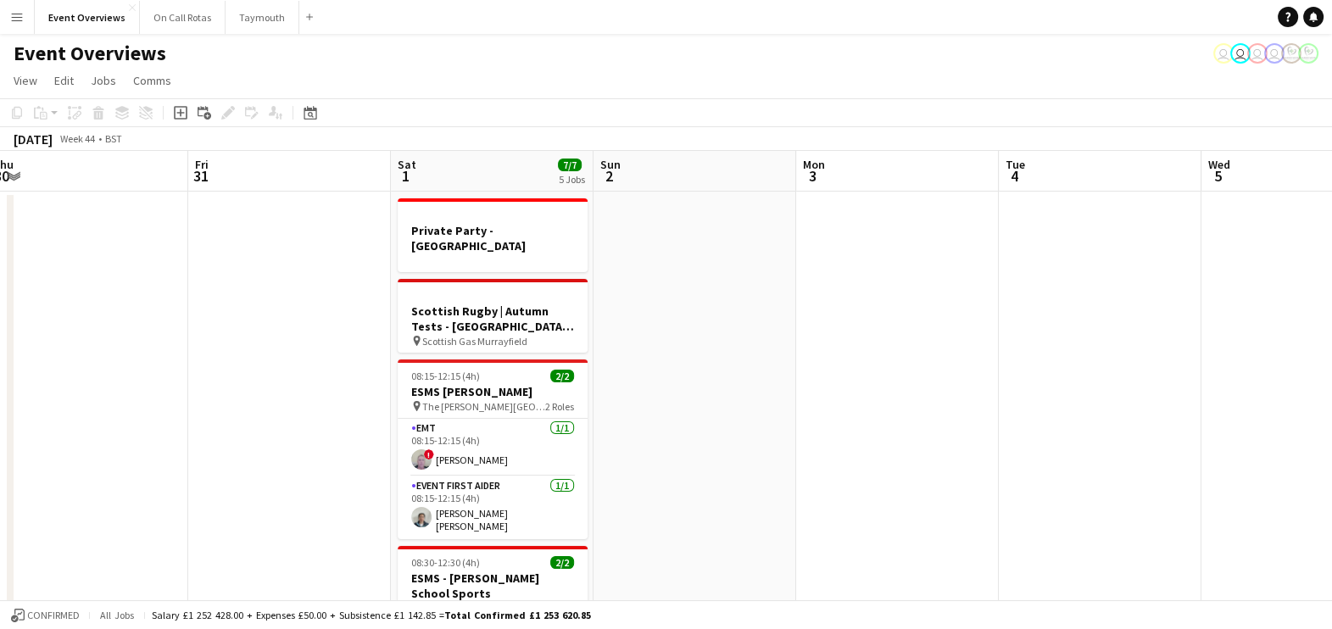
drag, startPoint x: 474, startPoint y: 386, endPoint x: 355, endPoint y: 360, distance: 121.4
click at [355, 360] on app-calendar-viewport "Mon 27 Tue 28 Wed 29 Thu 30 Fri 31 Sat 1 7/7 5 Jobs Sun 2 Mon 3 Tue 4 Wed 5 Thu…" at bounding box center [666, 635] width 1332 height 969
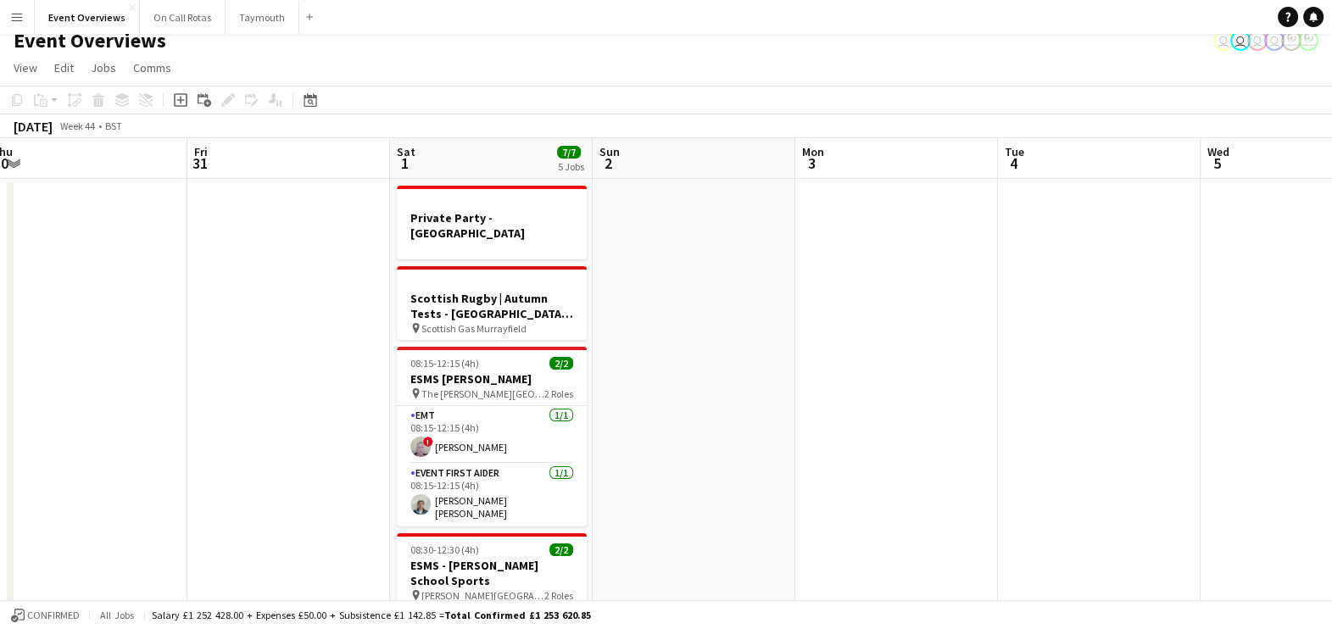
scroll to position [0, 0]
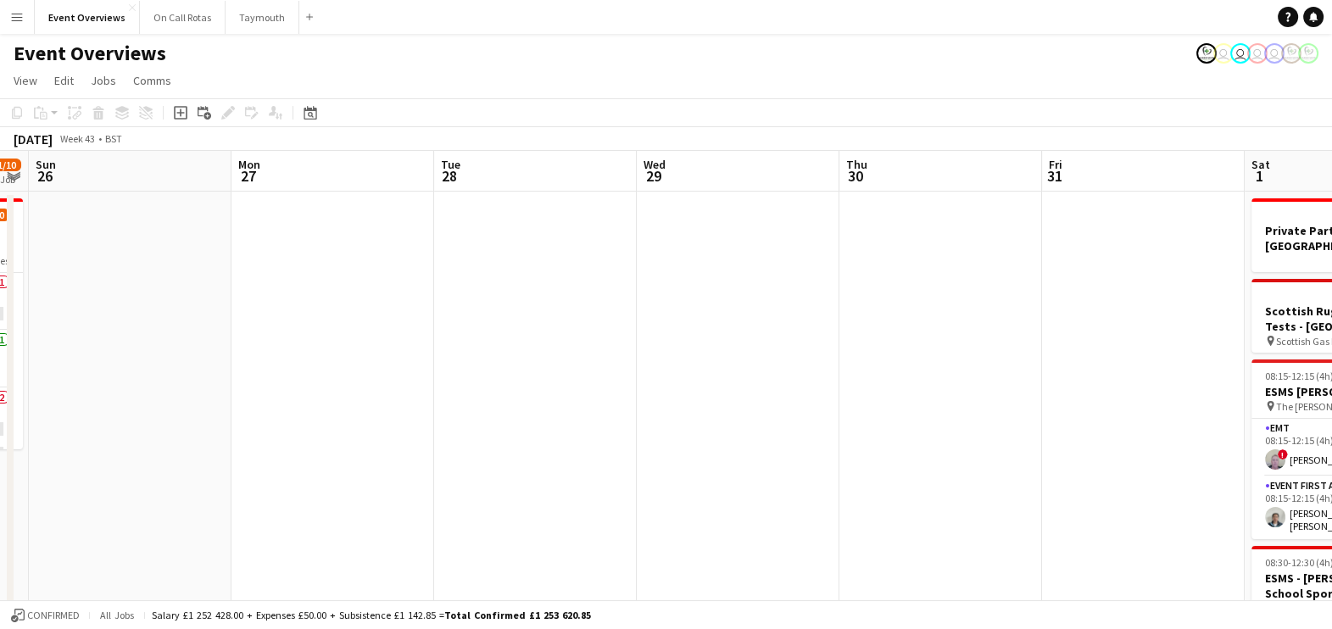
drag, startPoint x: 238, startPoint y: 343, endPoint x: 1128, endPoint y: 317, distance: 889.7
click at [1128, 317] on app-calendar-viewport "Fri 24 Sat 25 1/10 1 Job Sun 26 Mon 27 Tue 28 Wed 29 Thu 30 Fri 31 Sat 1 7/7 5 …" at bounding box center [666, 635] width 1332 height 969
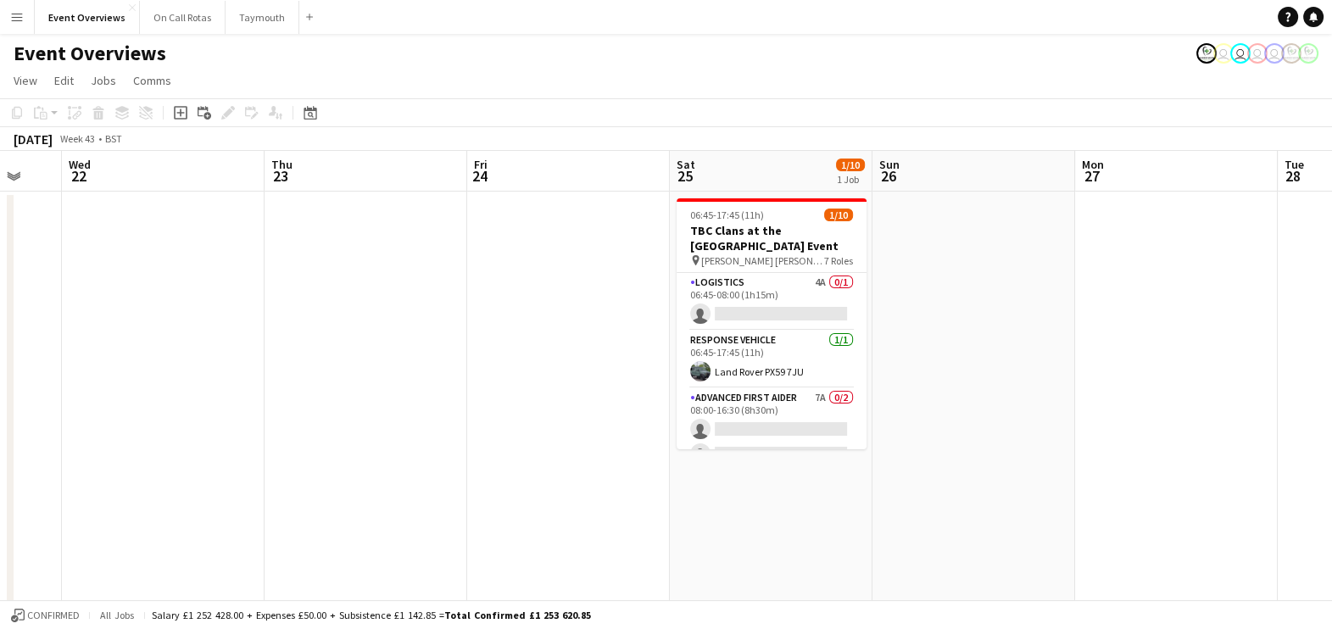
drag, startPoint x: 322, startPoint y: 505, endPoint x: 1132, endPoint y: 458, distance: 811.0
click at [1132, 458] on app-calendar-viewport "Mon 20 Tue 21 Wed 22 Thu 23 Fri 24 Sat 25 1/10 1 Job Sun 26 Mon 27 Tue 28 Wed 2…" at bounding box center [666, 635] width 1332 height 969
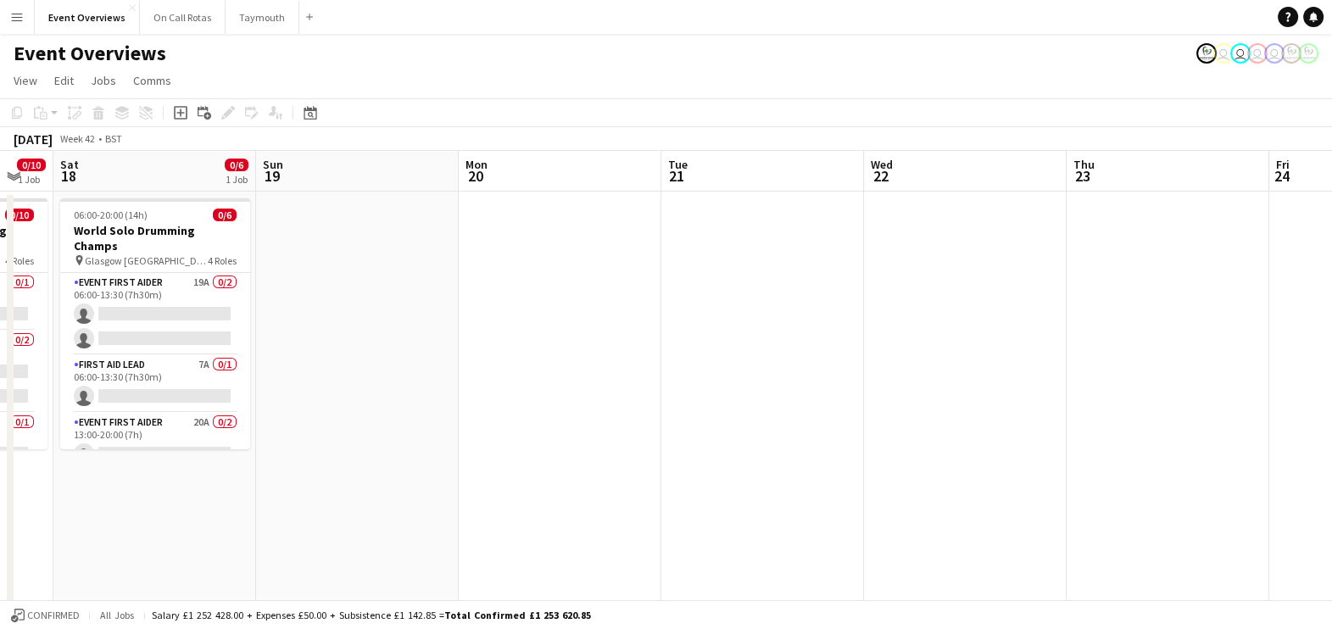
drag, startPoint x: 465, startPoint y: 457, endPoint x: 1261, endPoint y: 404, distance: 797.8
click at [1261, 404] on app-calendar-viewport "Thu 16 Fri 17 0/10 1 Job Sat 18 0/6 1 Job Sun 19 Mon 20 Tue 21 Wed 22 Thu 23 Fr…" at bounding box center [666, 635] width 1332 height 969
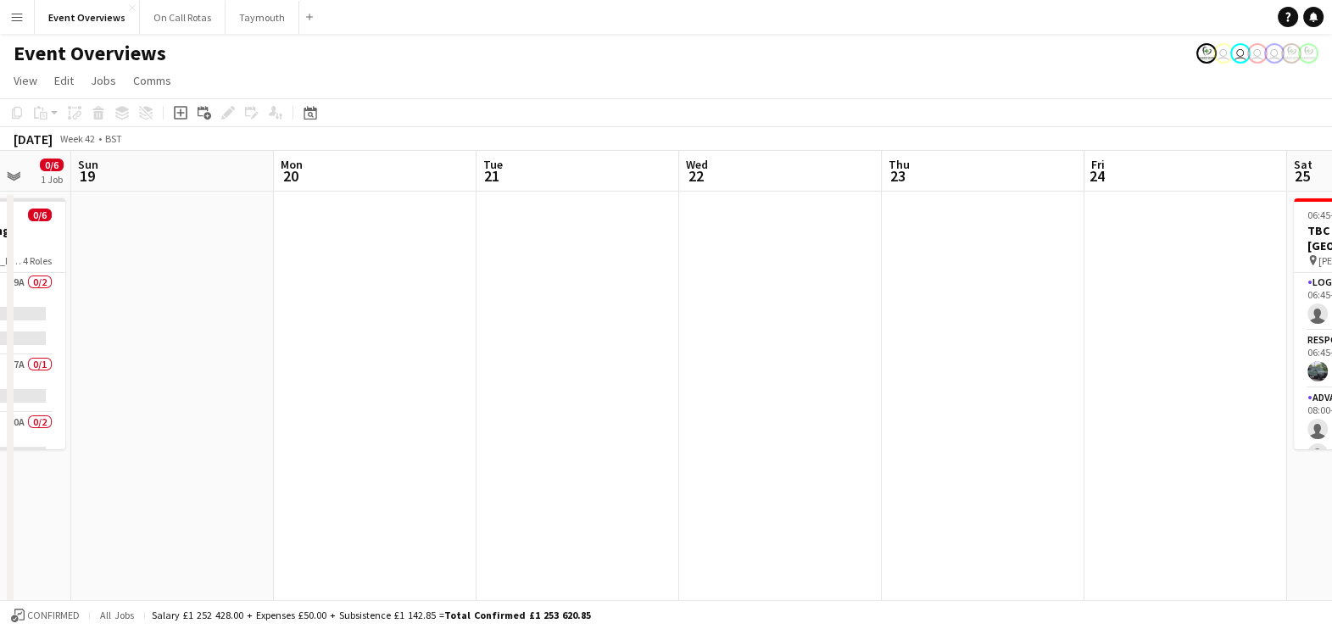
drag, startPoint x: 454, startPoint y: 458, endPoint x: 1348, endPoint y: 374, distance: 897.5
click at [1332, 374] on html "Menu Boards Boards Boards All jobs Status Workforce Workforce My Workforce Recr…" at bounding box center [666, 574] width 1332 height 1149
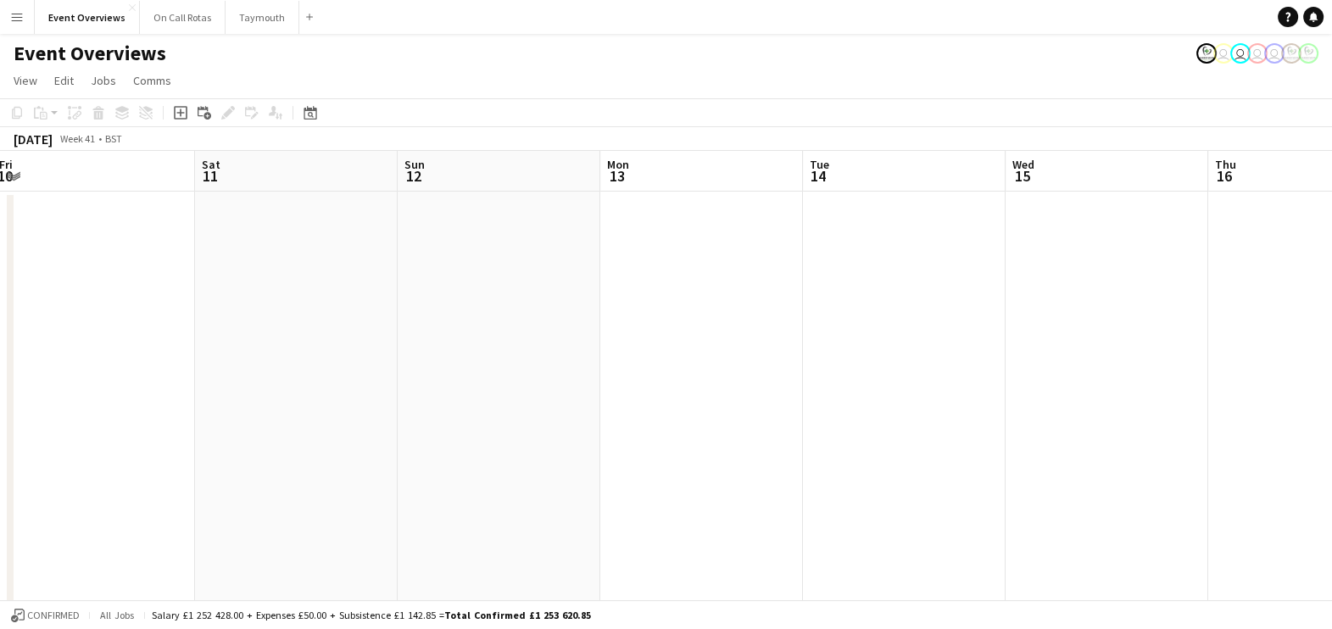
drag, startPoint x: 498, startPoint y: 418, endPoint x: 1350, endPoint y: 387, distance: 853.4
click at [1332, 387] on html "Menu Boards Boards Boards All jobs Status Workforce Workforce My Workforce Recr…" at bounding box center [666, 574] width 1332 height 1149
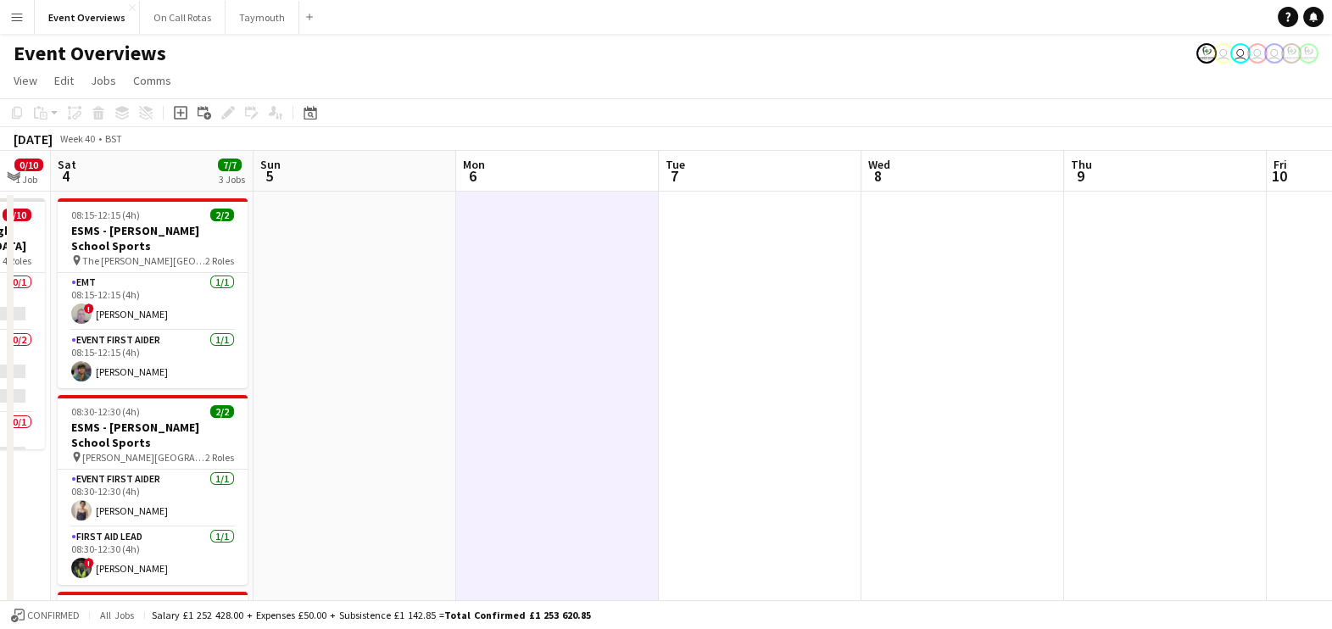
drag, startPoint x: 201, startPoint y: 394, endPoint x: 1295, endPoint y: 411, distance: 1093.7
click at [1295, 411] on app-calendar-viewport "Thu 2 Fri 3 0/10 1 Job Sat 4 7/7 3 Jobs Sun 5 Mon 6 Tue 7 Wed 8 Thu 9 Fri 10 Sa…" at bounding box center [666, 635] width 1332 height 969
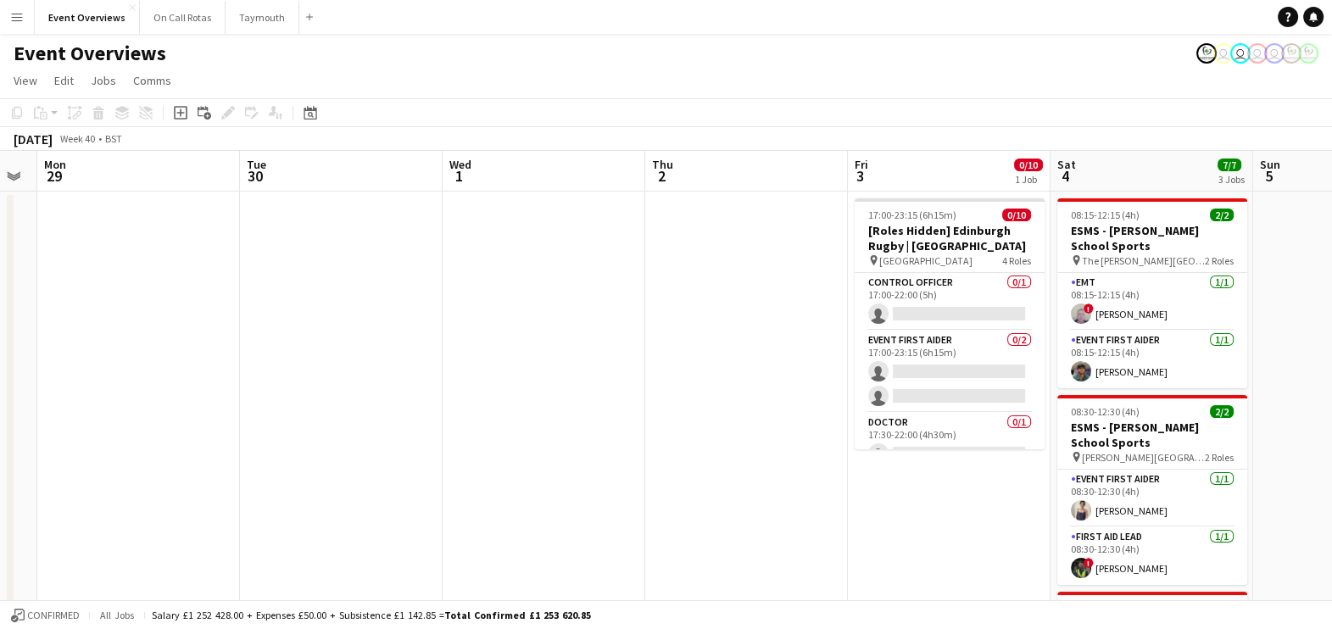
drag, startPoint x: 994, startPoint y: 495, endPoint x: 1204, endPoint y: 500, distance: 209.5
click at [1204, 500] on app-calendar-viewport "Sun 28 Mon 29 Tue 30 Wed 1 Thu 2 Fri 3 0/10 1 Job Sat 4 7/7 3 Jobs Sun 5 Mon 6 …" at bounding box center [666, 635] width 1332 height 969
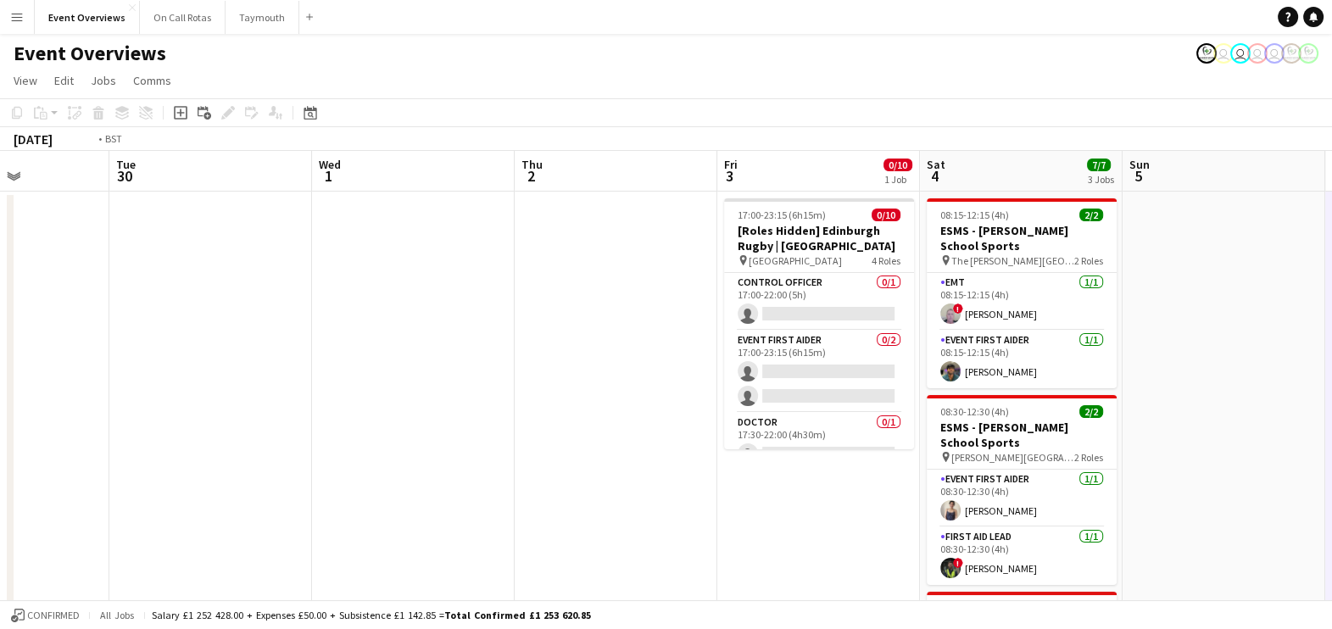
drag, startPoint x: 210, startPoint y: 335, endPoint x: 768, endPoint y: 426, distance: 565.3
click at [768, 426] on app-calendar-viewport "Sat 27 7/7 3 Jobs Sun 28 Mon 29 Tue 30 Wed 1 Thu 2 Fri 3 0/10 1 Job Sat 4 7/7 3…" at bounding box center [666, 635] width 1332 height 969
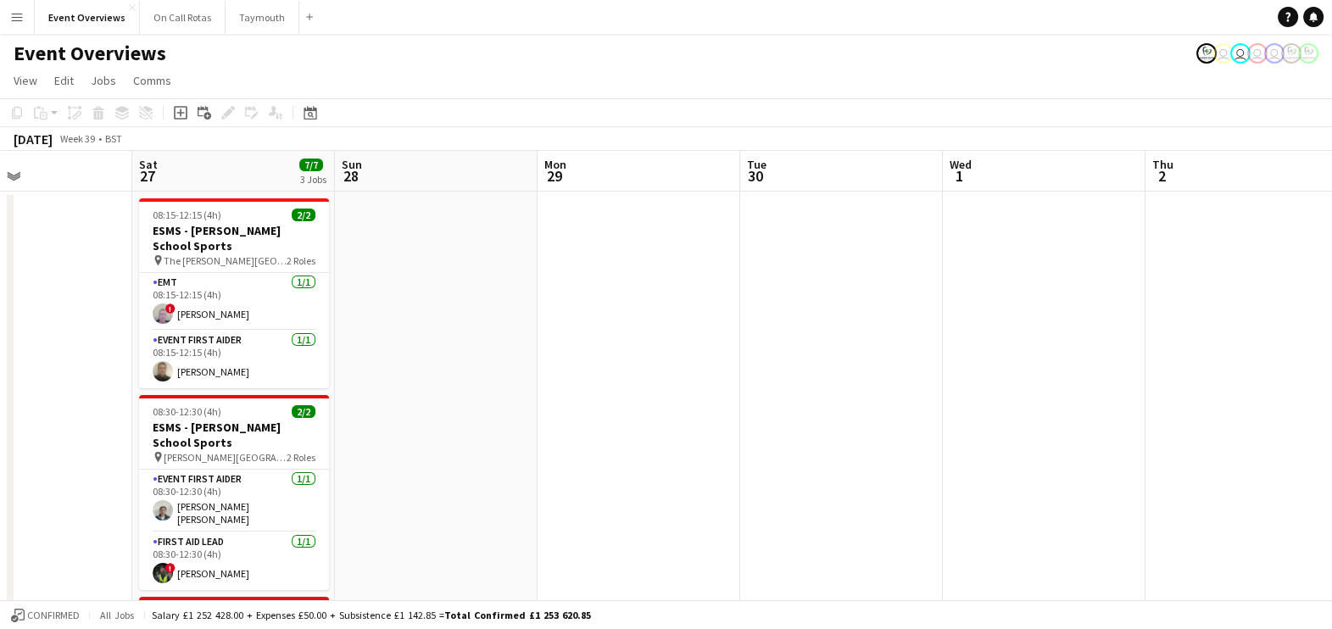
drag, startPoint x: 9, startPoint y: 387, endPoint x: 719, endPoint y: 437, distance: 711.3
click at [719, 437] on div "Wed 24 Thu 25 Fri 26 Sat 27 7/7 3 Jobs Sun 28 Mon 29 Tue 30 Wed 1 Thu 2 Fri 3 0…" at bounding box center [666, 635] width 1332 height 969
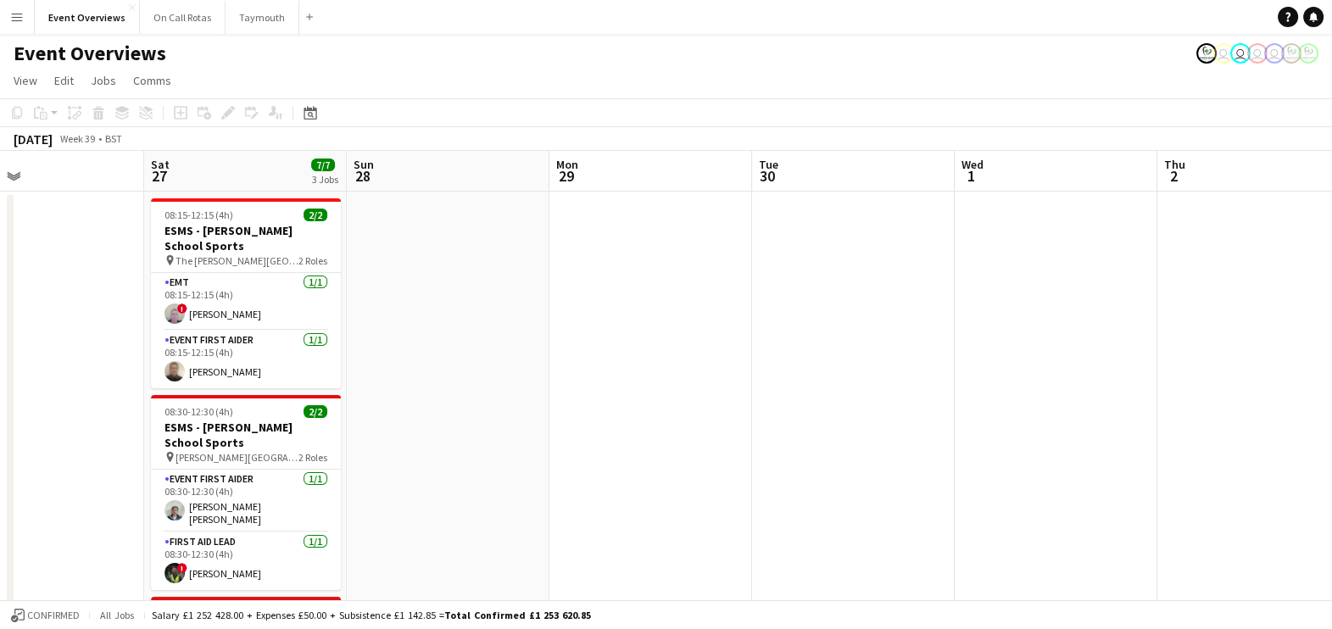
drag, startPoint x: 693, startPoint y: 410, endPoint x: 820, endPoint y: 416, distance: 126.5
click at [820, 416] on app-calendar-viewport "Wed 24 Thu 25 Fri 26 Sat 27 7/7 3 Jobs Sun 28 Mon 29 Tue 30 Wed 1 Thu 2 Fri 3 0…" at bounding box center [666, 635] width 1332 height 969
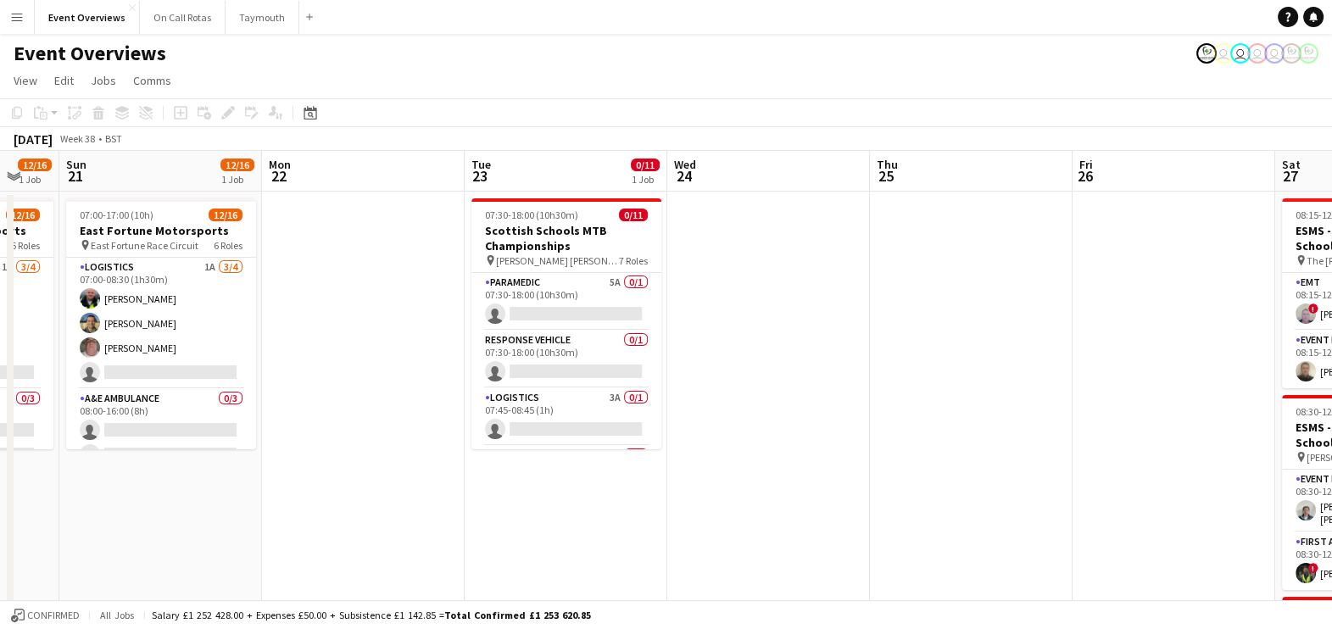
drag, startPoint x: 922, startPoint y: 315, endPoint x: 1117, endPoint y: 322, distance: 196.0
click at [1117, 322] on app-calendar-viewport "Thu 18 Fri 19 Sat 20 12/16 1 Job Sun 21 12/16 1 Job Mon 22 Tue 23 0/11 1 Job We…" at bounding box center [666, 635] width 1332 height 969
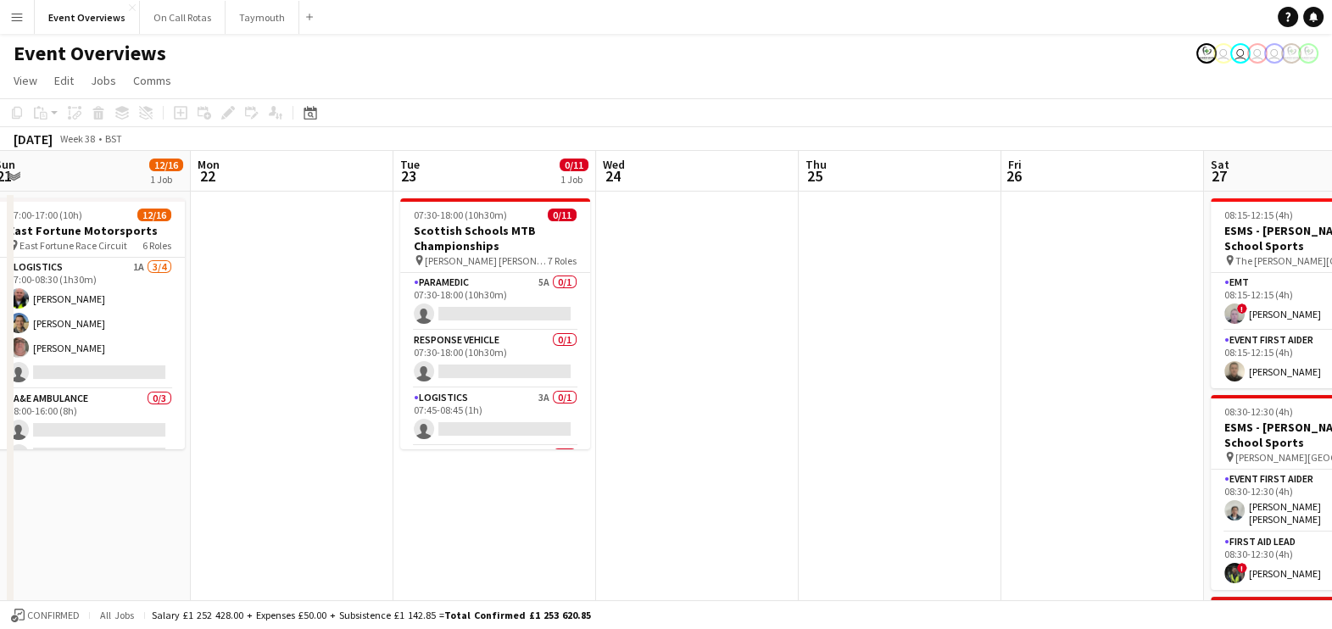
scroll to position [0, 419]
drag, startPoint x: 366, startPoint y: 487, endPoint x: 172, endPoint y: 483, distance: 194.2
click at [172, 483] on app-calendar-viewport "Fri 19 Sat 20 12/16 1 Job Sun 21 12/16 1 Job Mon 22 Tue 23 0/11 1 Job Wed 24 Th…" at bounding box center [666, 635] width 1332 height 969
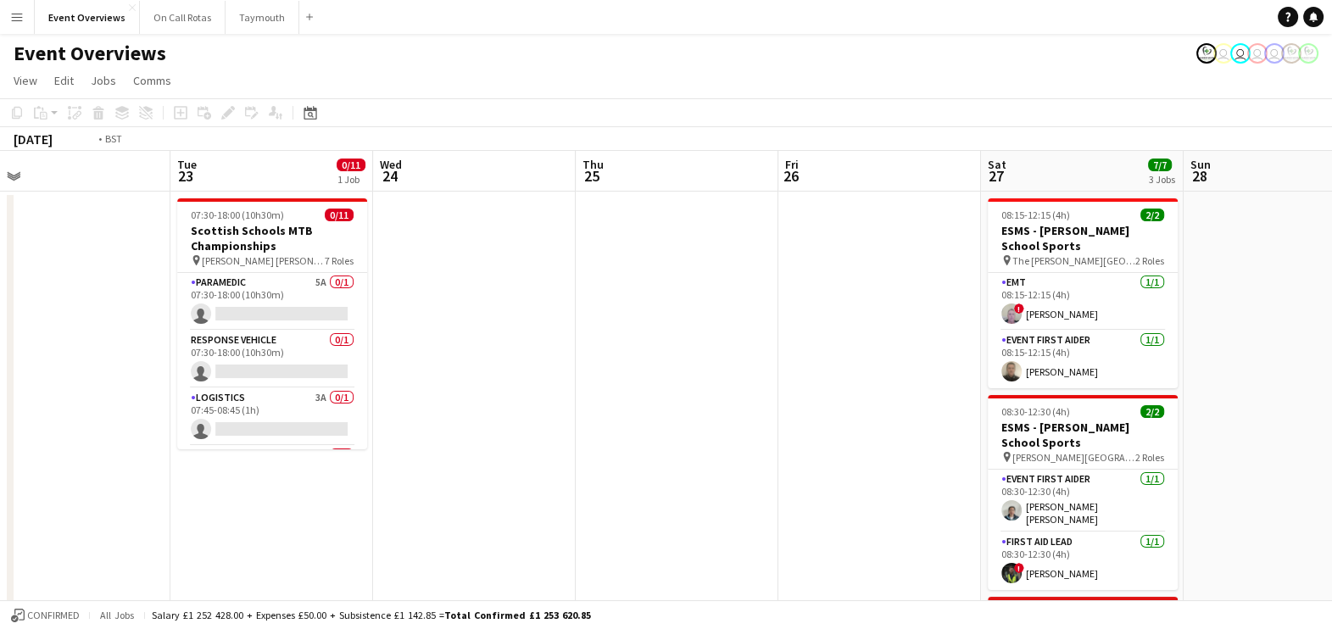
drag, startPoint x: 884, startPoint y: 364, endPoint x: 85, endPoint y: 432, distance: 802.3
click at [85, 432] on app-calendar-viewport "Fri 19 Sat 20 12/16 1 Job Sun 21 12/16 1 Job Mon 22 Tue 23 0/11 1 Job Wed 24 Th…" at bounding box center [666, 635] width 1332 height 969
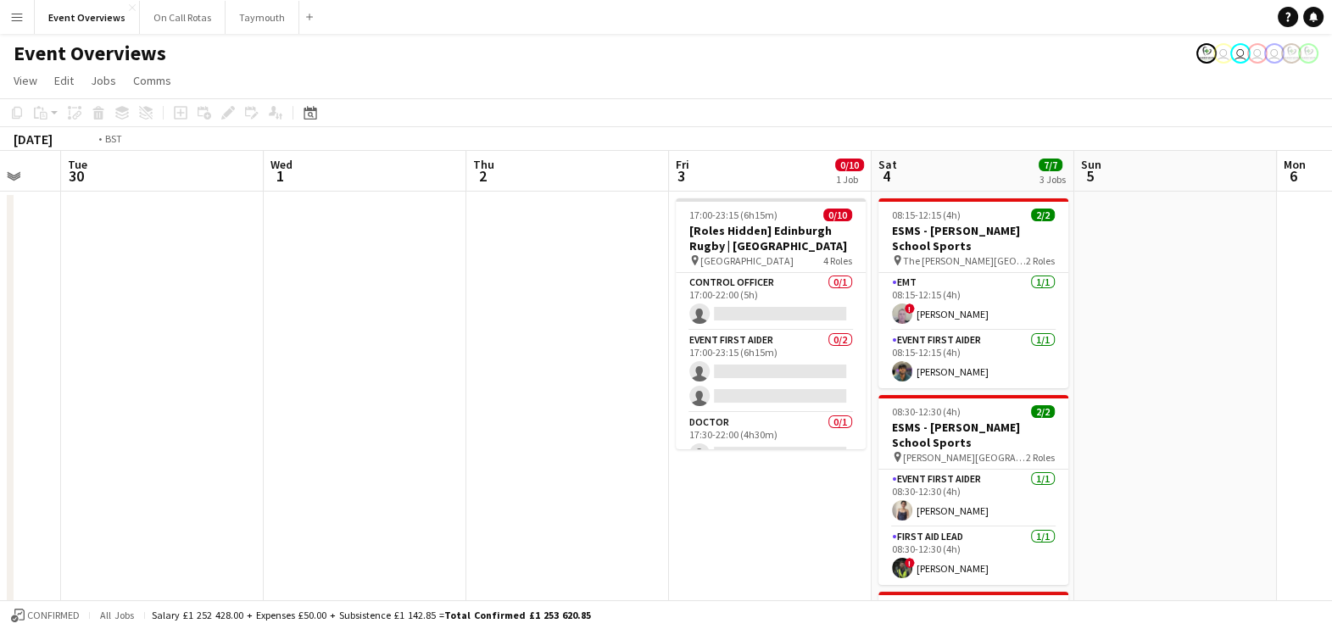
drag, startPoint x: 246, startPoint y: 394, endPoint x: 77, endPoint y: 437, distance: 173.9
click at [77, 437] on app-calendar-viewport "Fri 26 Sat 27 7/7 3 Jobs Sun 28 Mon 29 Tue 30 Wed 1 Thu 2 Fri 3 0/10 1 Job Sat …" at bounding box center [666, 635] width 1332 height 969
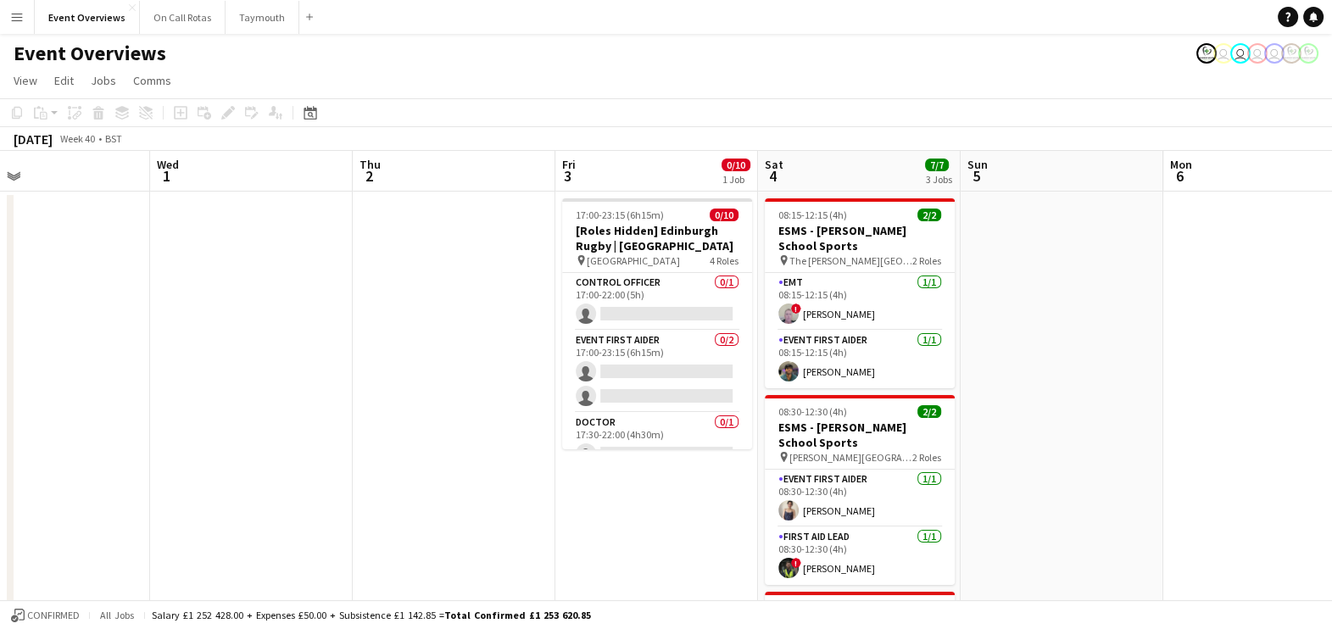
drag, startPoint x: 794, startPoint y: 489, endPoint x: 463, endPoint y: 509, distance: 332.0
click at [463, 509] on app-calendar-viewport "Sat 27 7/7 3 Jobs Sun 28 Mon 29 Tue 30 Wed 1 Thu 2 Fri 3 0/10 1 Job Sat 4 7/7 3…" at bounding box center [666, 635] width 1332 height 969
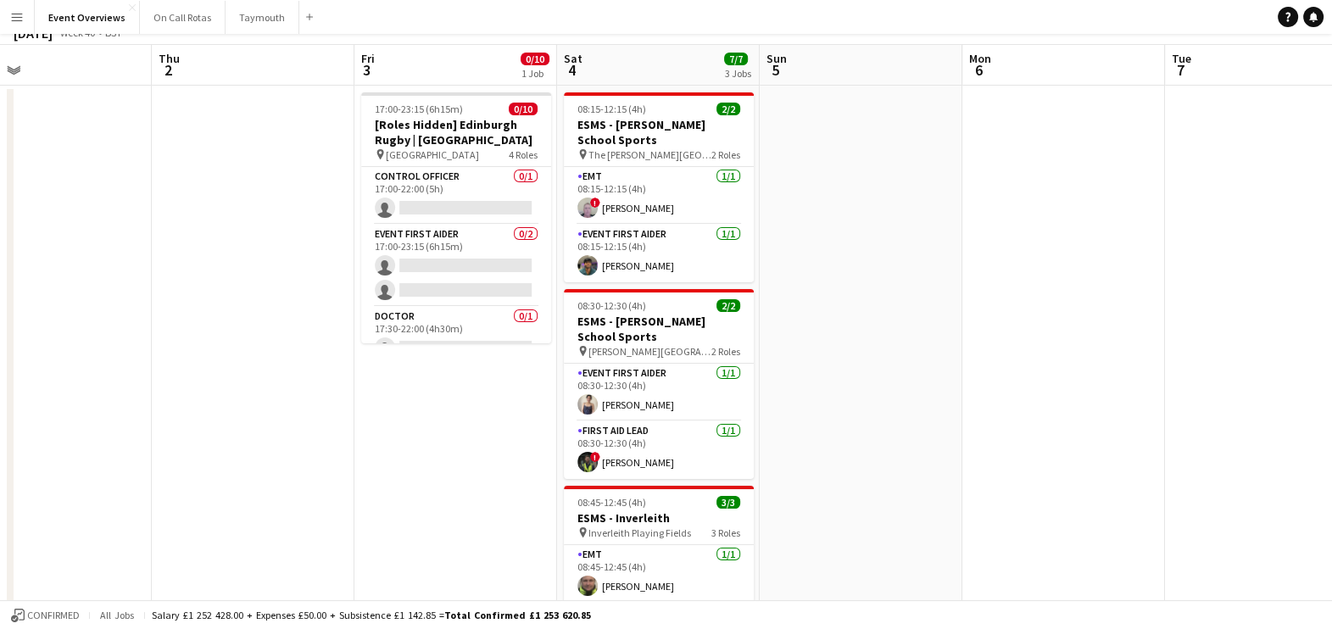
scroll to position [0, 0]
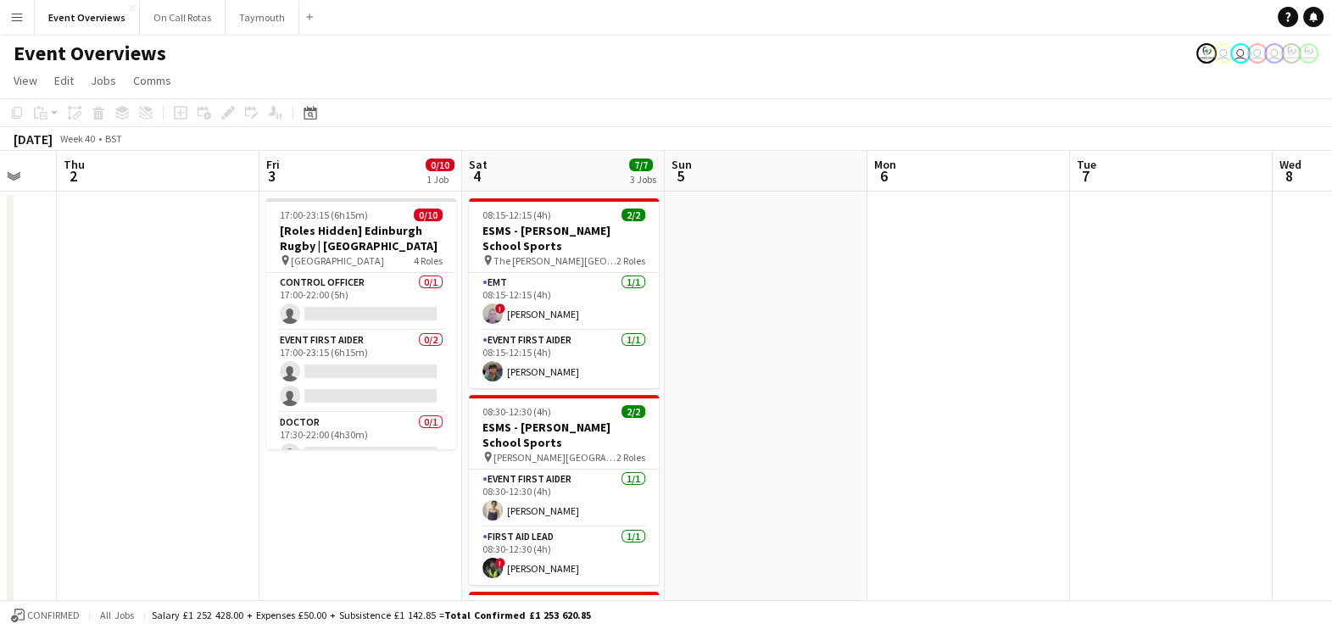
drag, startPoint x: 1195, startPoint y: 412, endPoint x: 678, endPoint y: 466, distance: 520.0
click at [678, 466] on app-calendar-viewport "Sun 28 Mon 29 Tue 30 Wed 1 Thu 2 Fri 3 0/10 1 Job Sat 4 7/7 3 Jobs Sun 5 Mon 6 …" at bounding box center [666, 635] width 1332 height 969
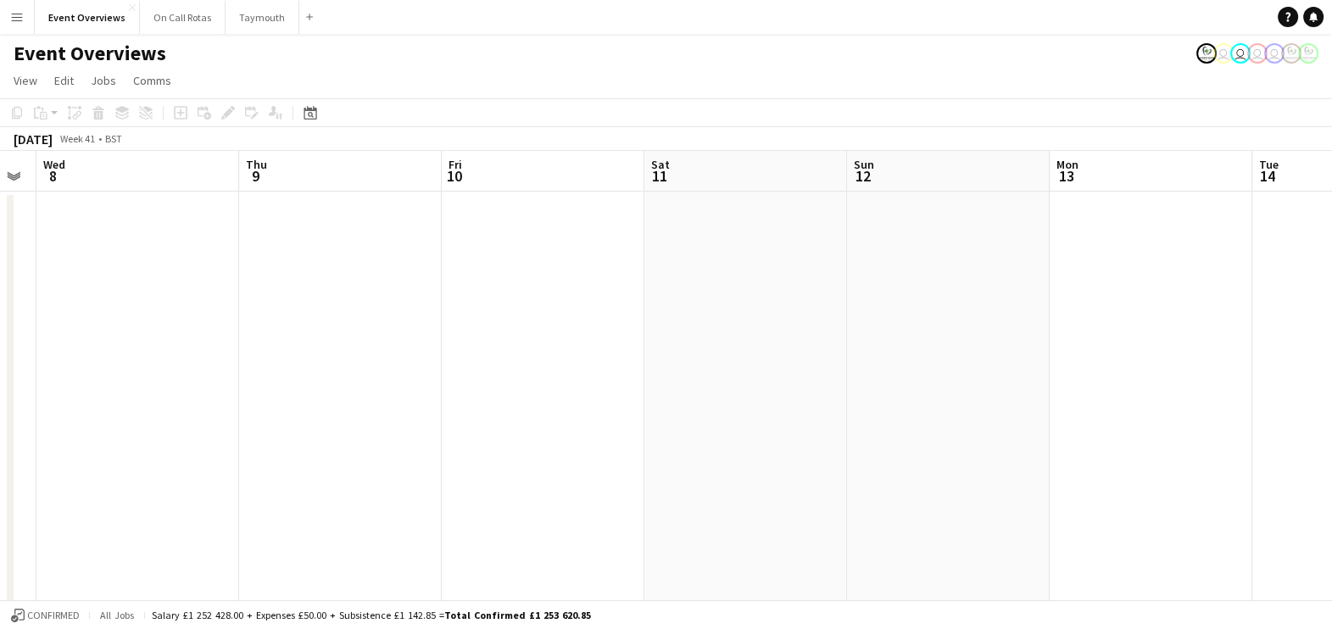
drag, startPoint x: 915, startPoint y: 473, endPoint x: 448, endPoint y: 526, distance: 469.2
click at [448, 526] on app-calendar-viewport "Sat 4 7/7 3 Jobs Sun 5 Mon 6 Tue 7 Wed 8 Thu 9 Fri 10 Sat 11 Sun 12 Mon 13 Tue …" at bounding box center [666, 635] width 1332 height 969
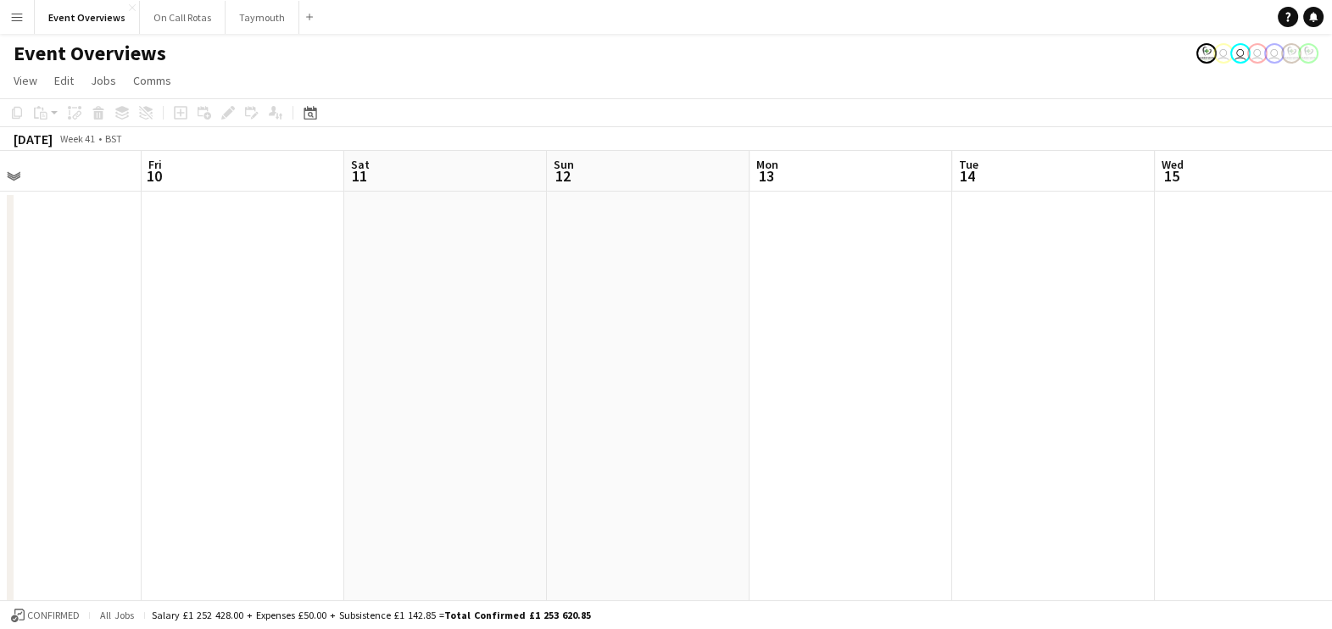
drag, startPoint x: 709, startPoint y: 538, endPoint x: 439, endPoint y: 598, distance: 276.0
click at [439, 598] on app-calendar-viewport "Mon 6 Tue 7 Wed 8 Thu 9 Fri 10 Sat 11 Sun 12 Mon 13 Tue 14 Wed 15 Thu 16 Fri 17…" at bounding box center [666, 635] width 1332 height 969
drag, startPoint x: 1157, startPoint y: 554, endPoint x: 474, endPoint y: 659, distance: 691.2
click at [474, 628] on html "Menu Boards Boards Boards All jobs Status Workforce Workforce My Workforce Recr…" at bounding box center [666, 574] width 1332 height 1149
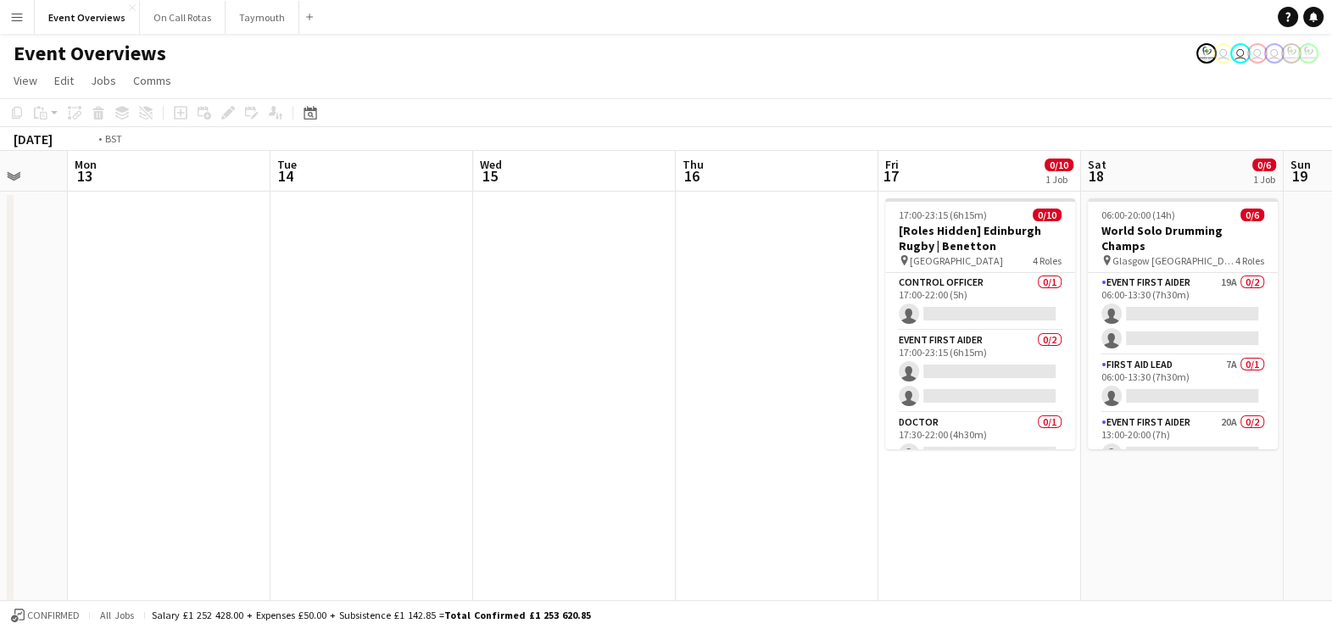
drag, startPoint x: 1144, startPoint y: 508, endPoint x: 444, endPoint y: 565, distance: 701.8
click at [444, 565] on app-calendar-viewport "Thu 9 Fri 10 Sat 11 Sun 12 Mon 13 Tue 14 Wed 15 Thu 16 Fri 17 0/10 1 Job Sat 18…" at bounding box center [666, 635] width 1332 height 969
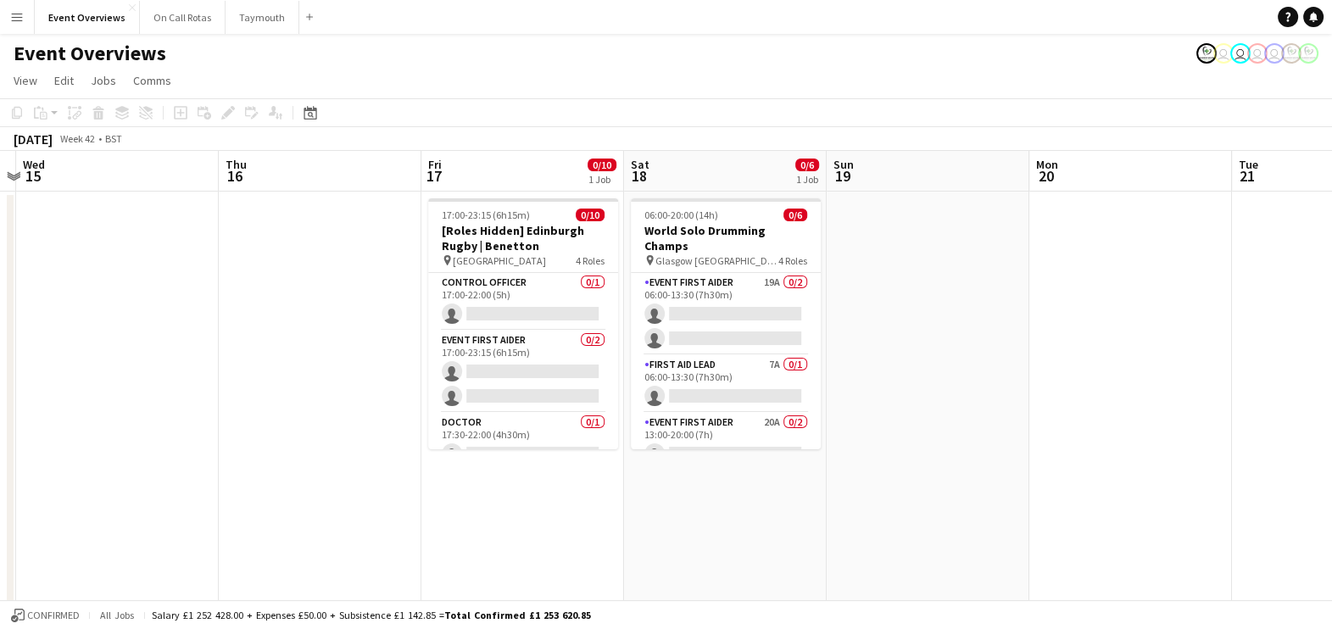
scroll to position [0, 742]
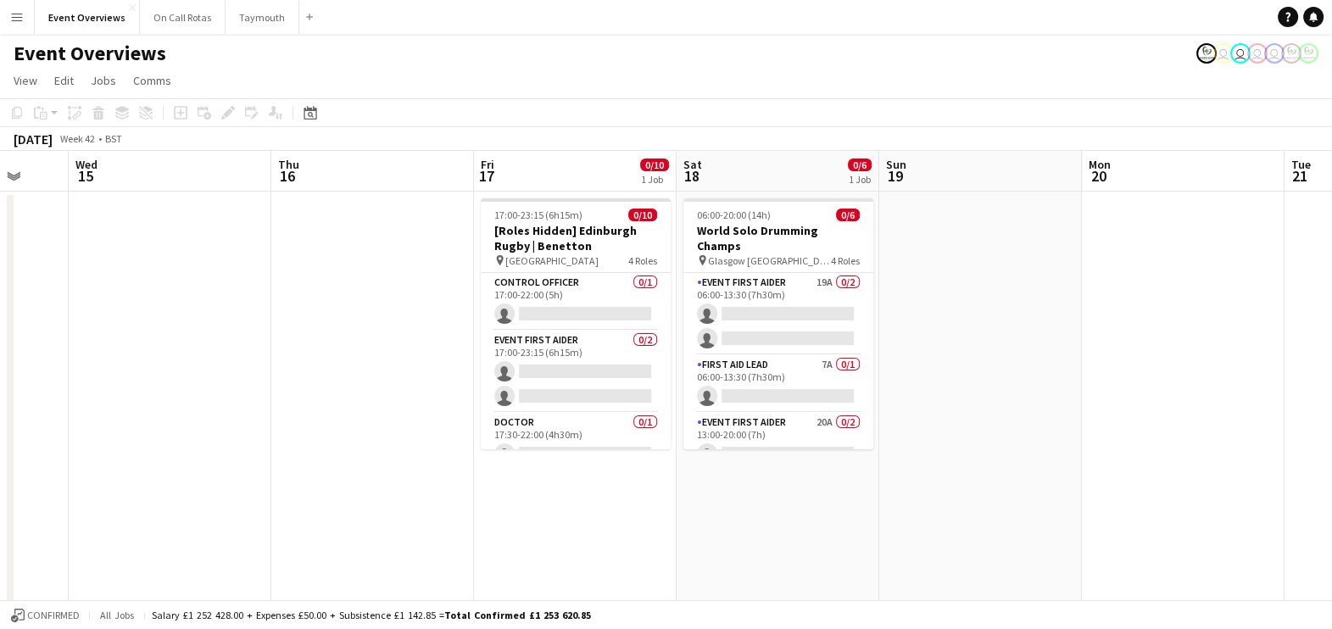
drag, startPoint x: 1034, startPoint y: 441, endPoint x: 32, endPoint y: 293, distance: 1012.9
click at [32, 293] on app-calendar-viewport "Sat 11 Sun 12 Mon 13 Tue 14 Wed 15 Thu 16 Fri 17 0/10 1 Job Sat 18 0/6 1 Job Su…" at bounding box center [666, 635] width 1332 height 969
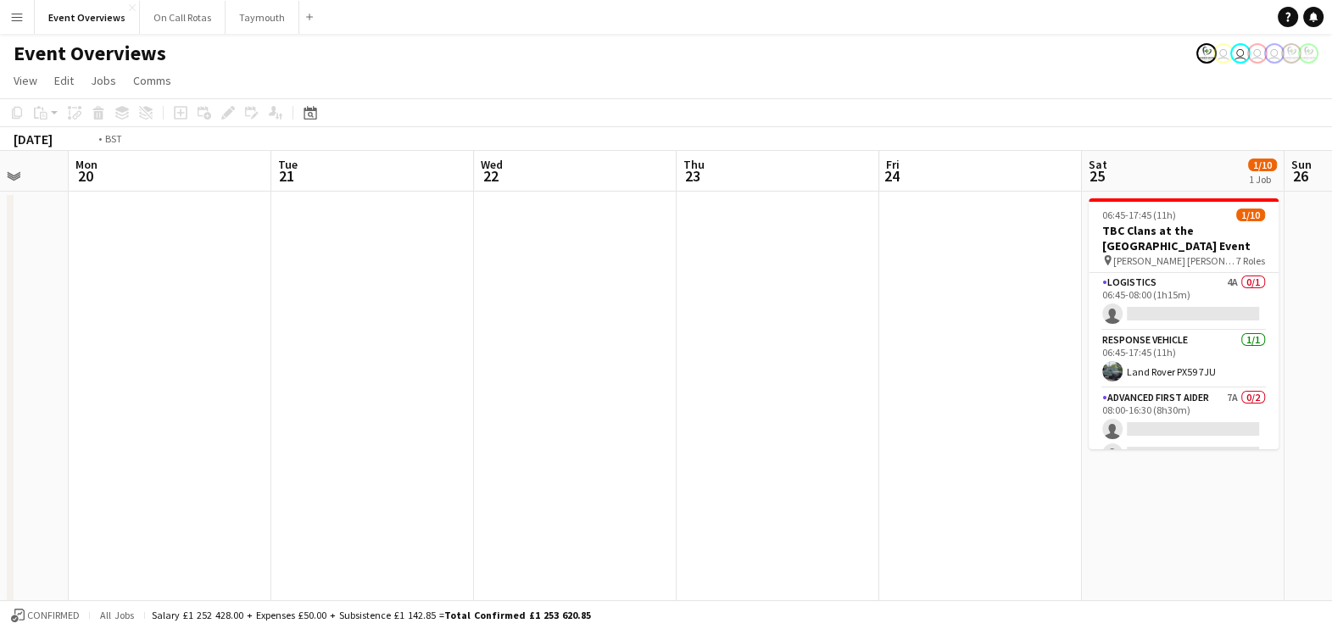
scroll to position [0, 560]
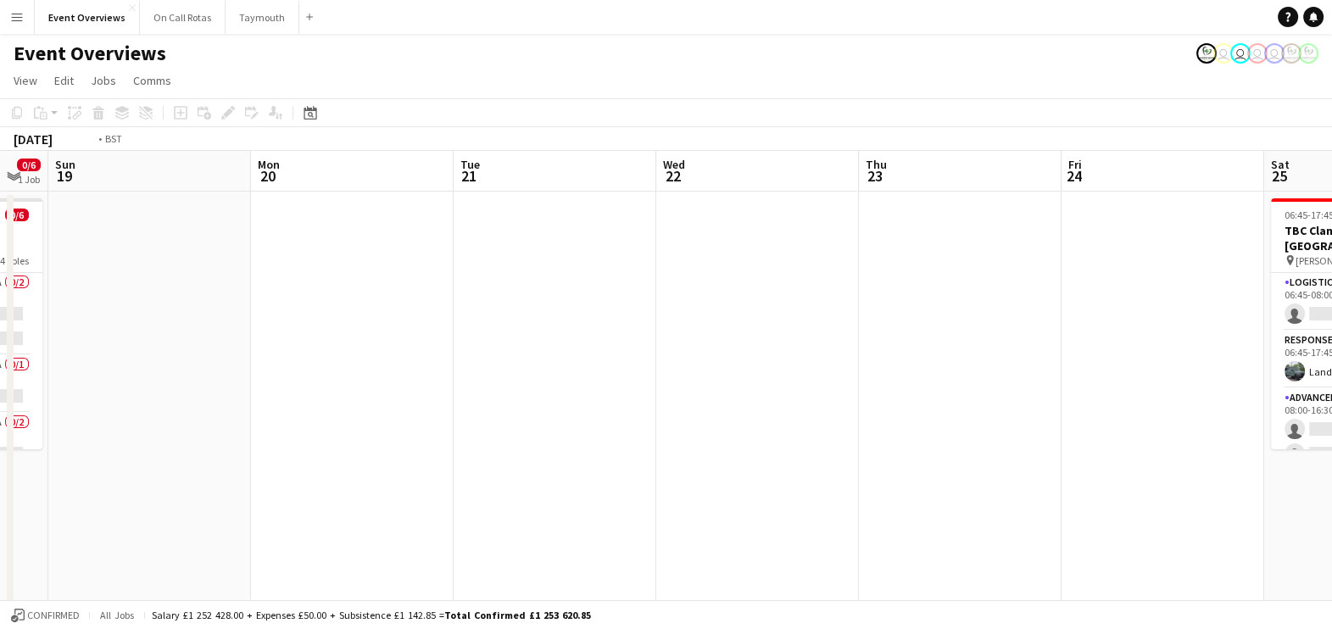
drag, startPoint x: 849, startPoint y: 303, endPoint x: -4, endPoint y: 214, distance: 858.3
click at [0, 214] on html "Menu Boards Boards Boards All jobs Status Workforce Workforce My Workforce Recr…" at bounding box center [666, 574] width 1332 height 1149
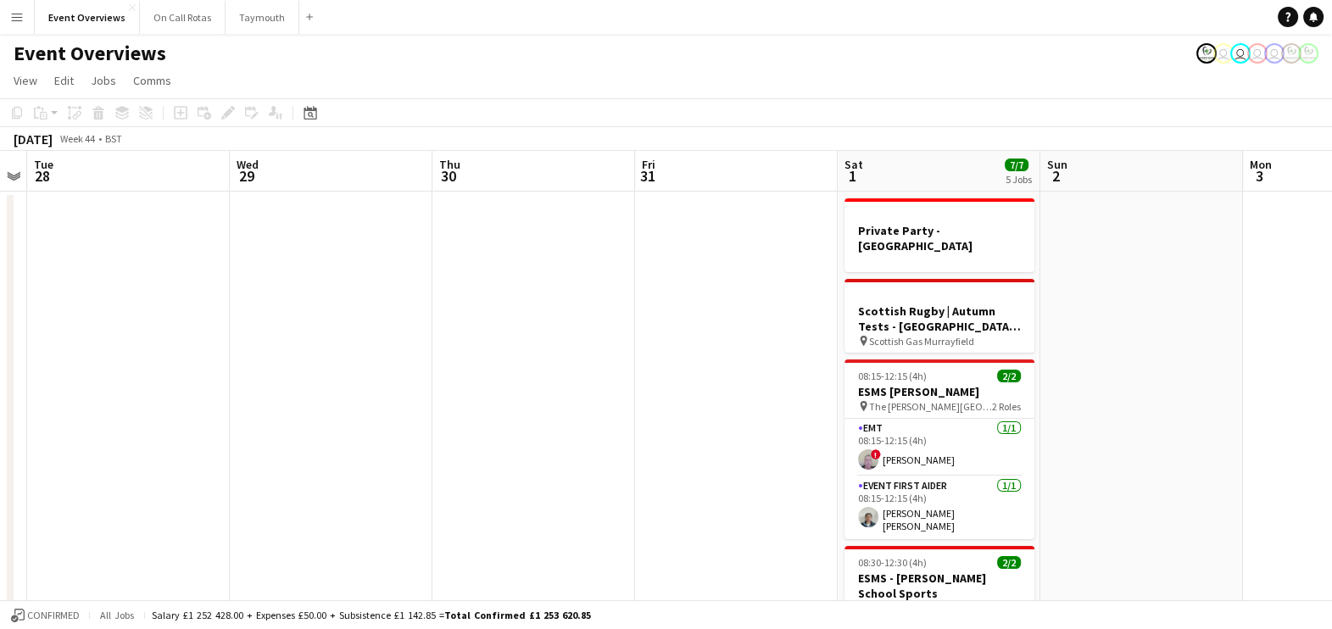
drag, startPoint x: 1109, startPoint y: 293, endPoint x: 243, endPoint y: 294, distance: 865.6
click at [243, 294] on app-calendar-viewport "Sat 25 1/10 1 Job Sun 26 Mon 27 Tue 28 Wed 29 Thu 30 Fri 31 Sat 1 7/7 5 Jobs Su…" at bounding box center [666, 635] width 1332 height 969
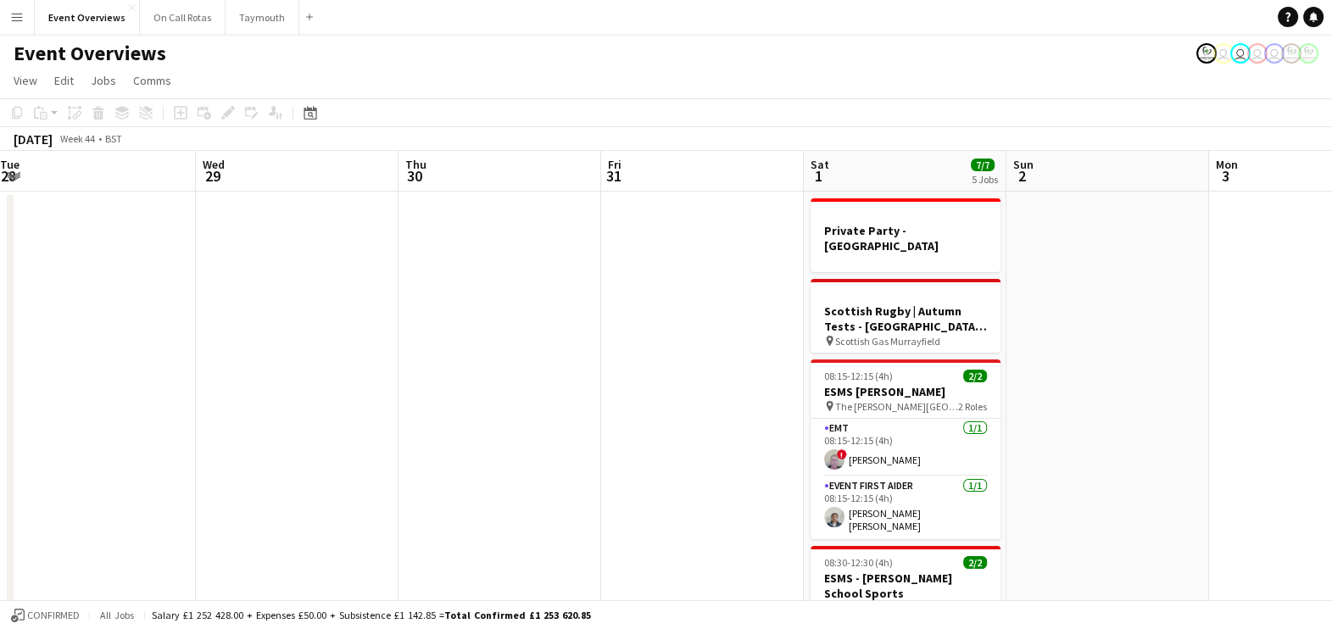
drag, startPoint x: 1095, startPoint y: 438, endPoint x: 103, endPoint y: 382, distance: 993.5
click at [103, 382] on app-calendar-viewport "Sat 25 1/10 1 Job Sun 26 Mon 27 Tue 28 Wed 29 Thu 30 Fri 31 Sat 1 7/7 5 Jobs Su…" at bounding box center [666, 635] width 1332 height 969
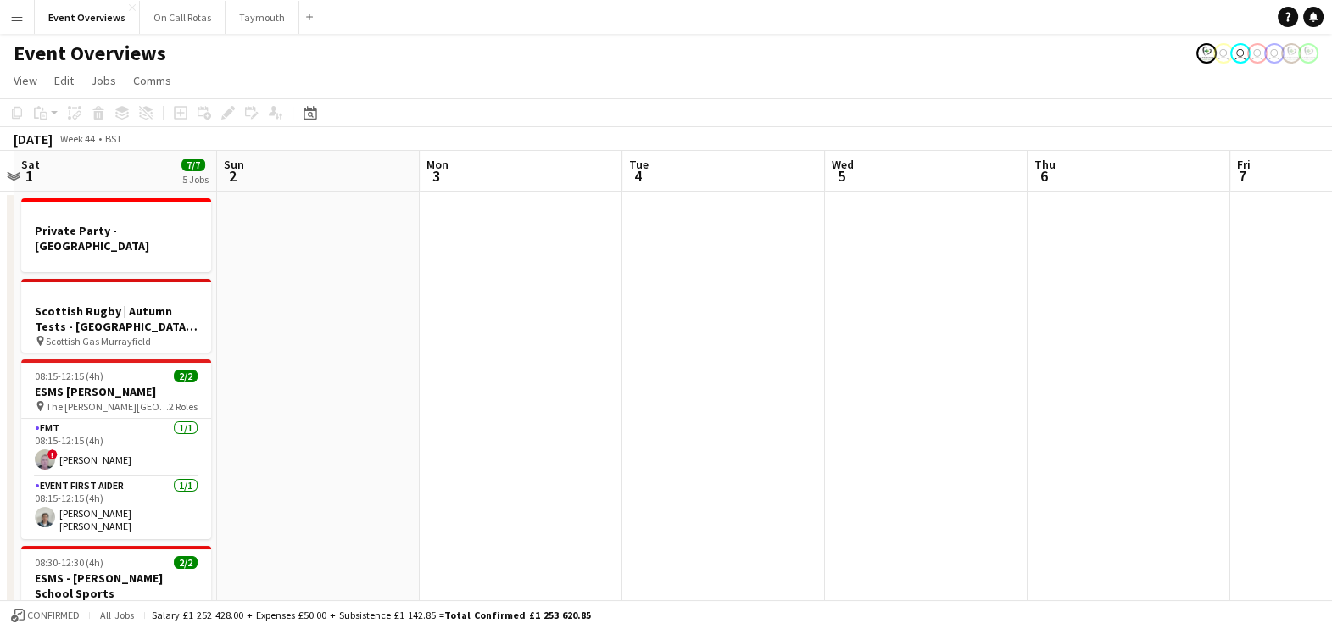
scroll to position [0, 376]
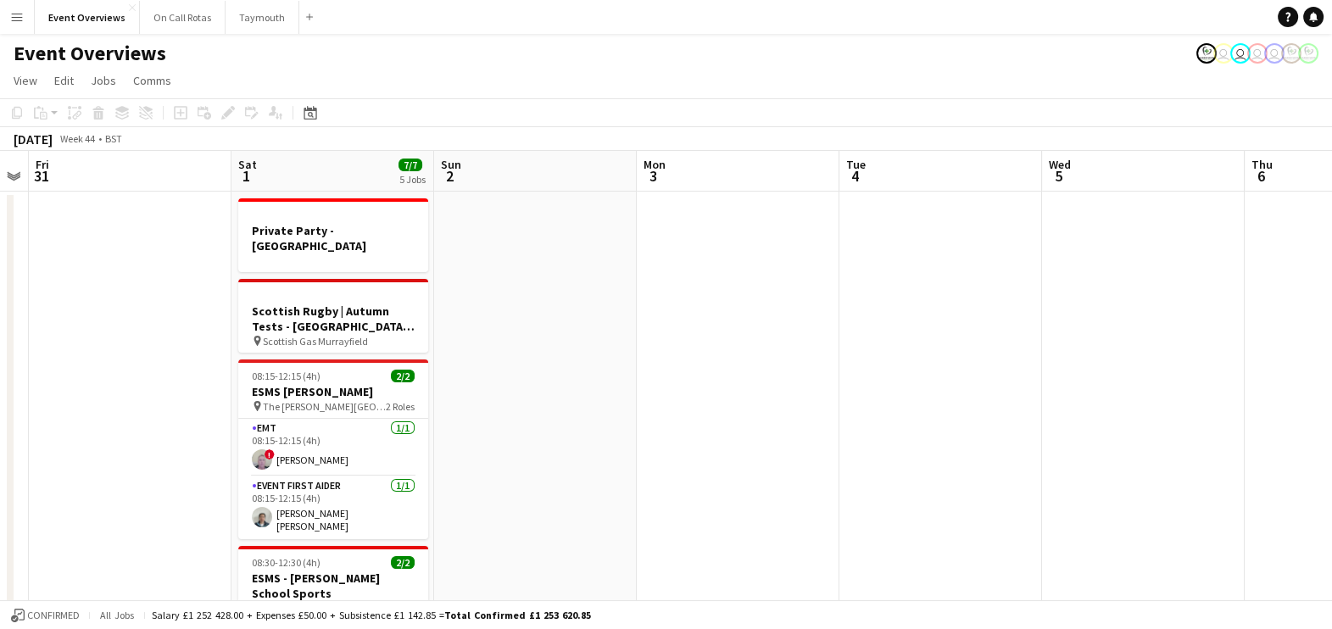
drag, startPoint x: 654, startPoint y: 371, endPoint x: 1351, endPoint y: 244, distance: 709.2
click at [1332, 244] on html "Menu Boards Boards Boards All jobs Status Workforce Workforce My Workforce Recr…" at bounding box center [666, 574] width 1332 height 1149
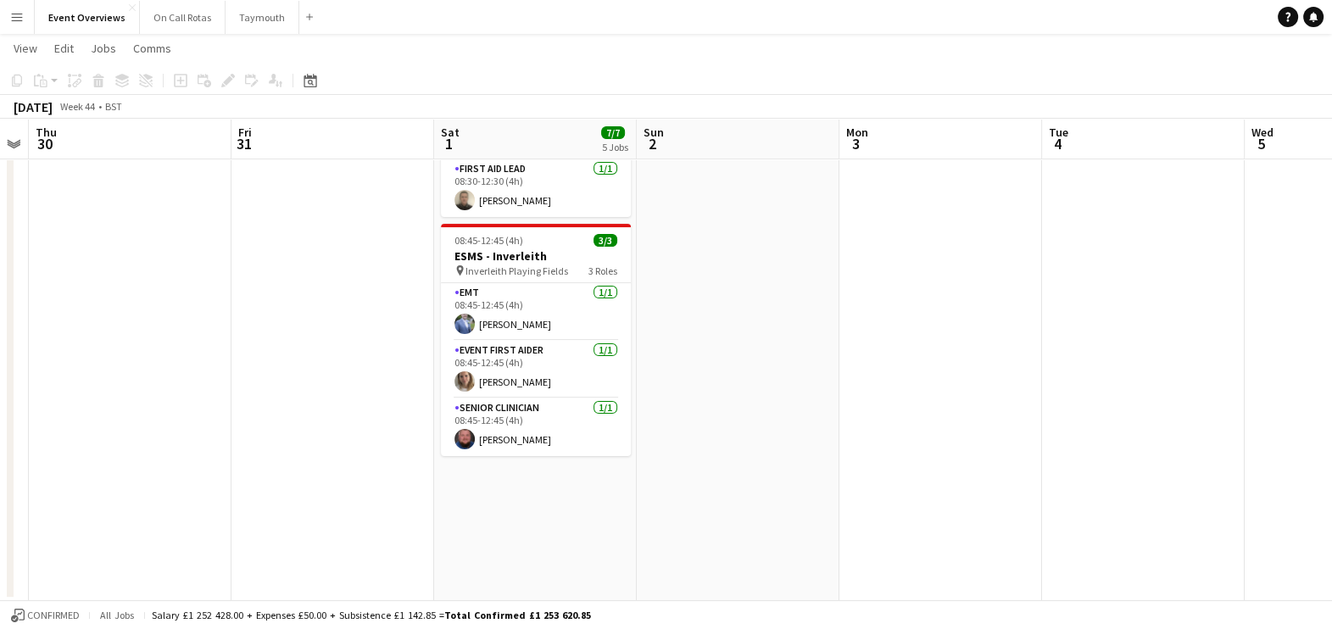
scroll to position [0, 0]
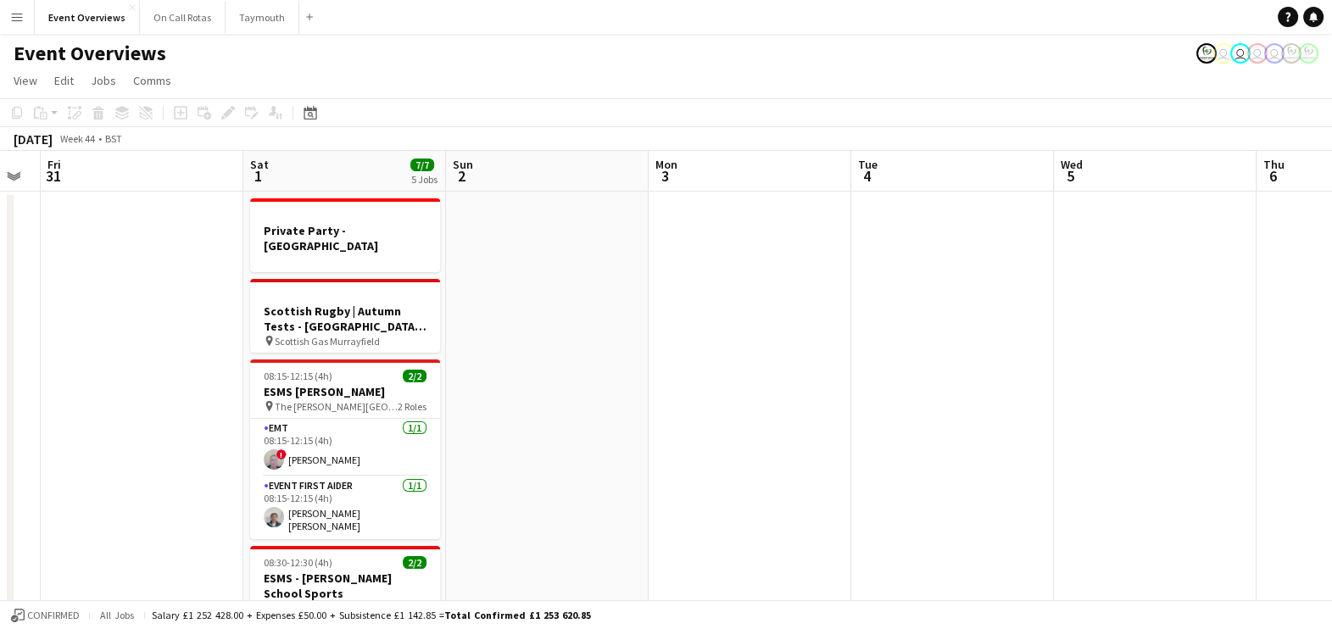
drag, startPoint x: 951, startPoint y: 483, endPoint x: 314, endPoint y: 467, distance: 637.7
click at [314, 467] on app-calendar-viewport "Tue 28 Wed 29 Thu 30 Fri 31 Sat 1 7/7 5 Jobs Sun 2 Mon 3 Tue 4 Wed 5 Thu 6 Fri …" at bounding box center [666, 635] width 1332 height 969
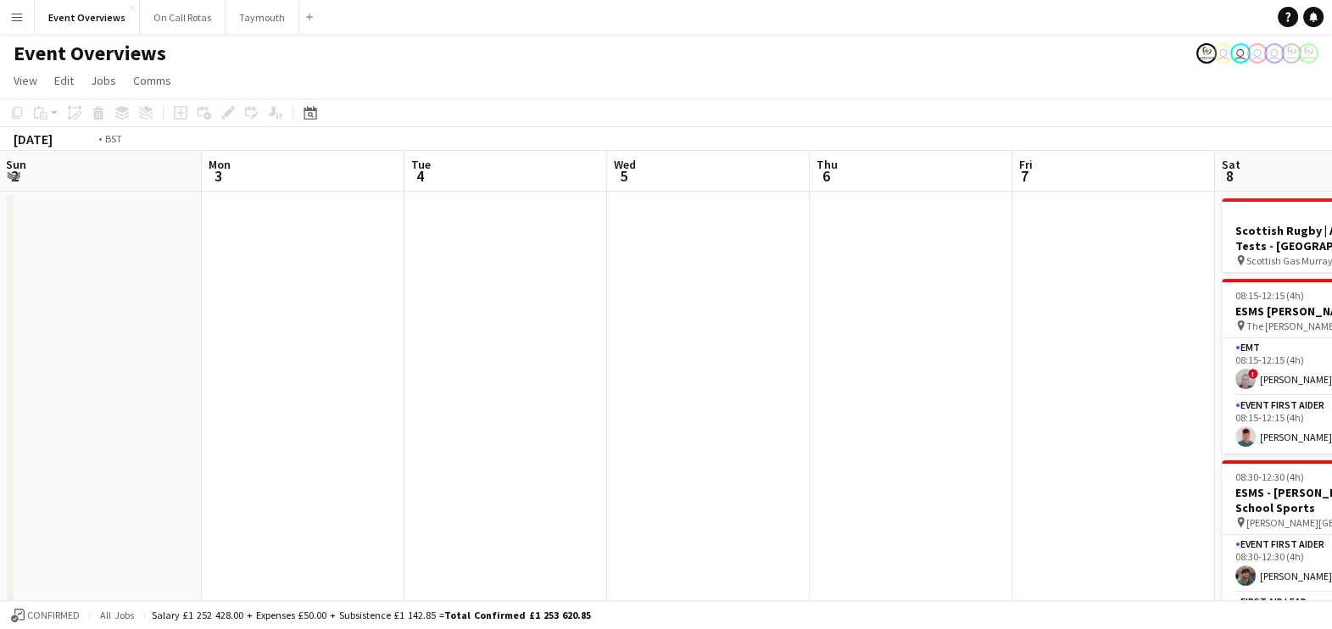
scroll to position [0, 656]
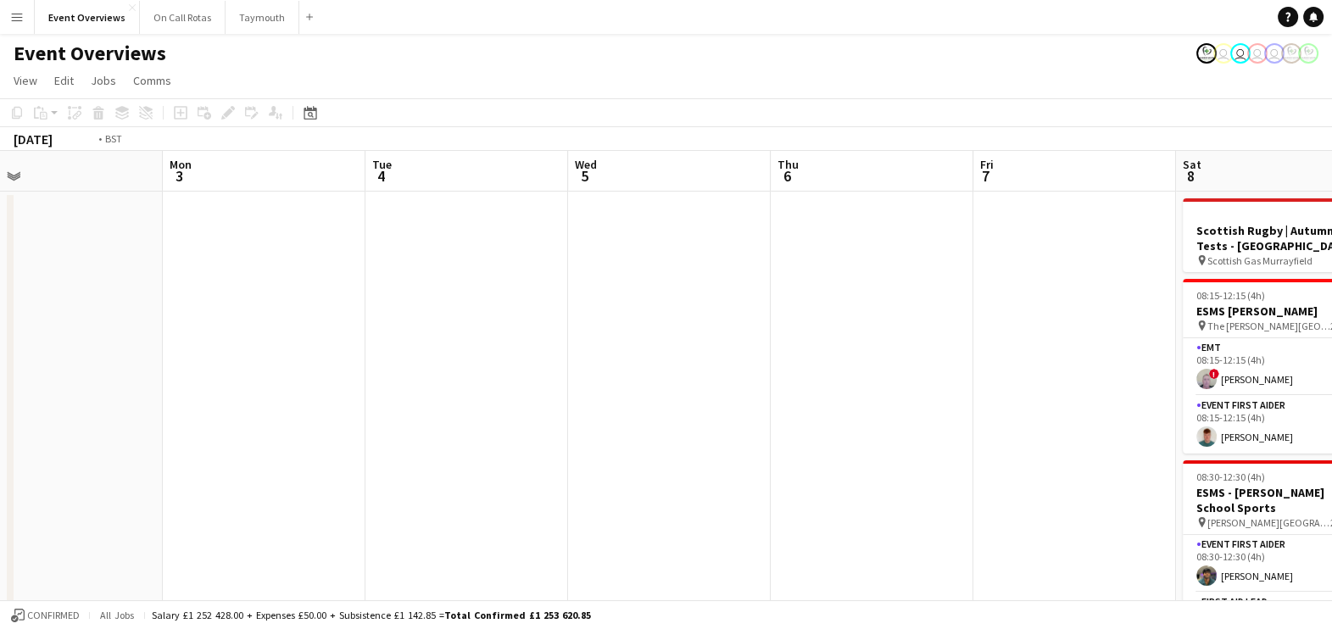
drag, startPoint x: 852, startPoint y: 427, endPoint x: 217, endPoint y: 463, distance: 636.0
click at [217, 463] on app-calendar-viewport "Thu 30 Fri 31 Sat 1 7/7 5 Jobs Sun 2 Mon 3 Tue 4 Wed 5 Thu 6 Fri 7 Sat 8 7/7 4 …" at bounding box center [666, 635] width 1332 height 969
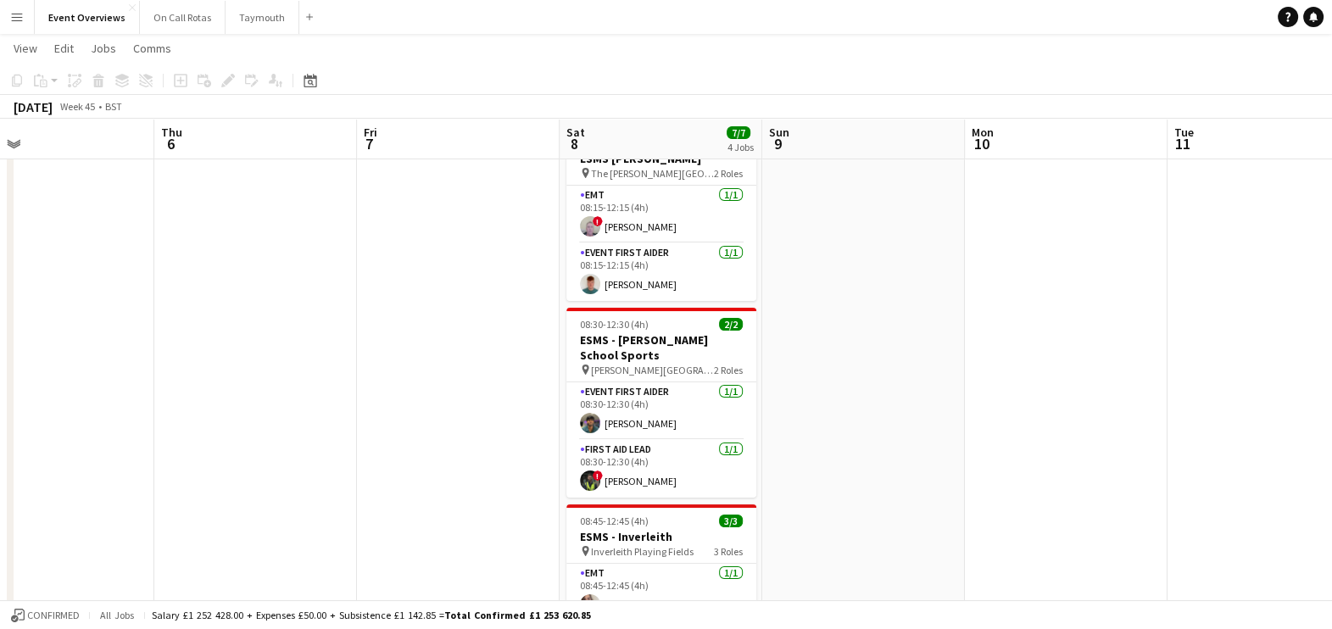
scroll to position [0, 0]
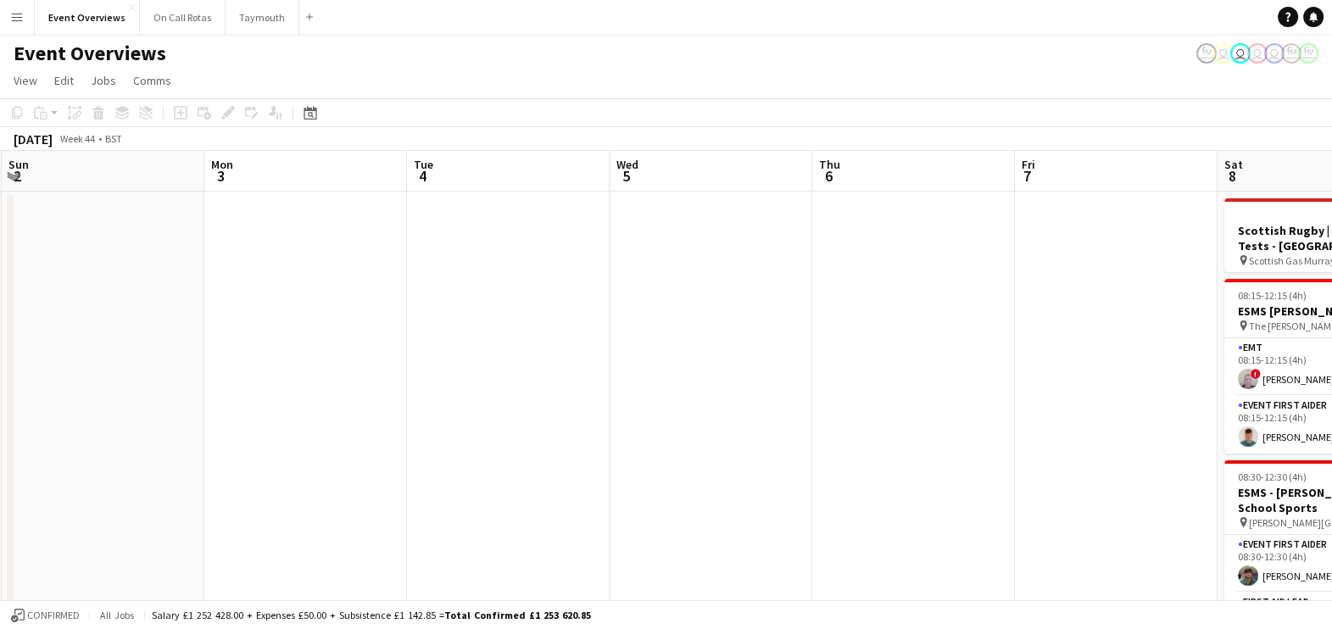
drag, startPoint x: 469, startPoint y: 424, endPoint x: 1129, endPoint y: 288, distance: 674.2
click at [1129, 288] on app-calendar-viewport "Fri 31 Sat 1 7/7 5 Jobs Sun 2 Mon 3 Tue 4 Wed 5 Thu 6 Fri 7 Sat 8 7/7 4 Jobs Su…" at bounding box center [666, 635] width 1332 height 969
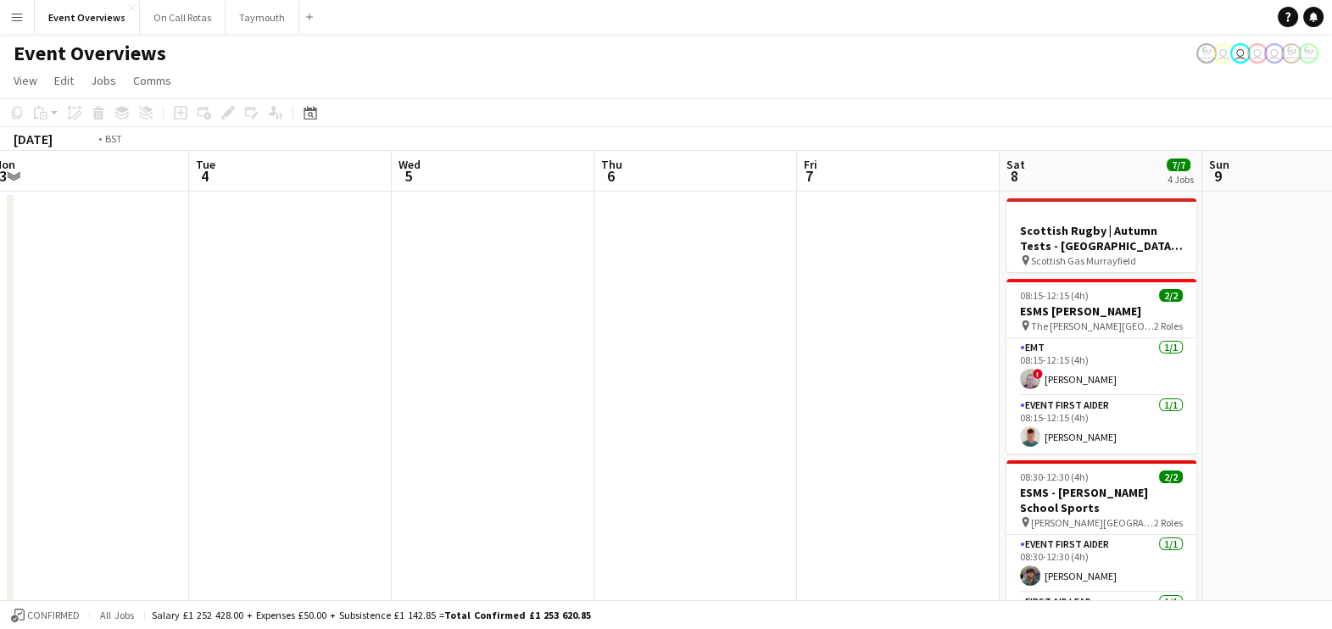
drag, startPoint x: 1164, startPoint y: 316, endPoint x: 878, endPoint y: 373, distance: 291.3
click at [878, 373] on app-calendar-viewport "Fri 31 Sat 1 7/7 5 Jobs Sun 2 Mon 3 Tue 4 Wed 5 Thu 6 Fri 7 Sat 8 7/7 4 Jobs Su…" at bounding box center [666, 635] width 1332 height 969
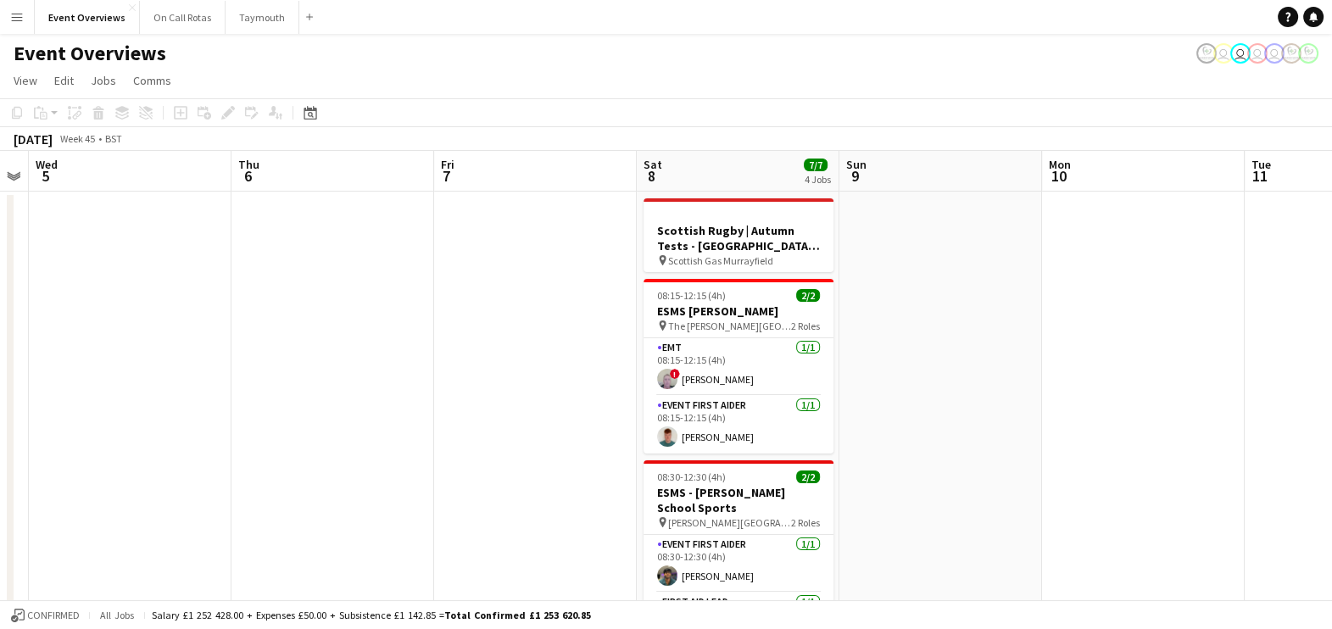
drag, startPoint x: 1240, startPoint y: 357, endPoint x: 930, endPoint y: 377, distance: 310.9
click at [930, 377] on app-calendar-viewport "Sun 2 Mon 3 Tue 4 Wed 5 Thu 6 Fri 7 Sat 8 7/7 4 Jobs Sun 9 Mon 10 Tue 11 Wed 12…" at bounding box center [666, 635] width 1332 height 969
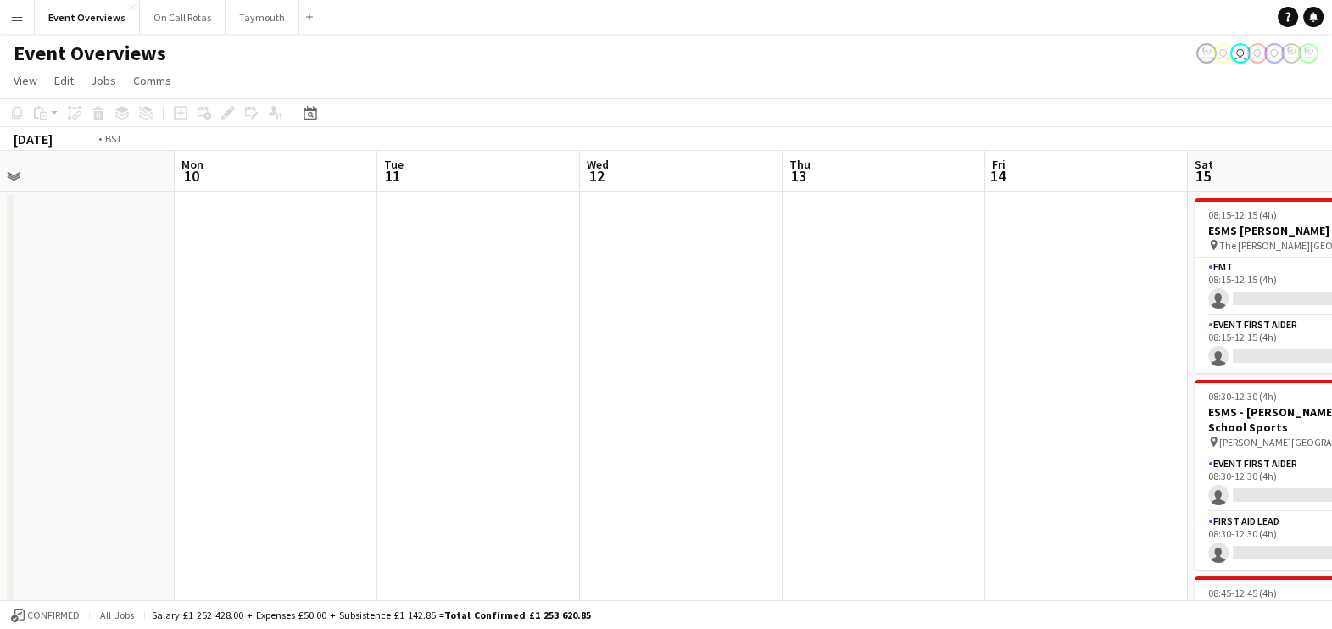
scroll to position [0, 560]
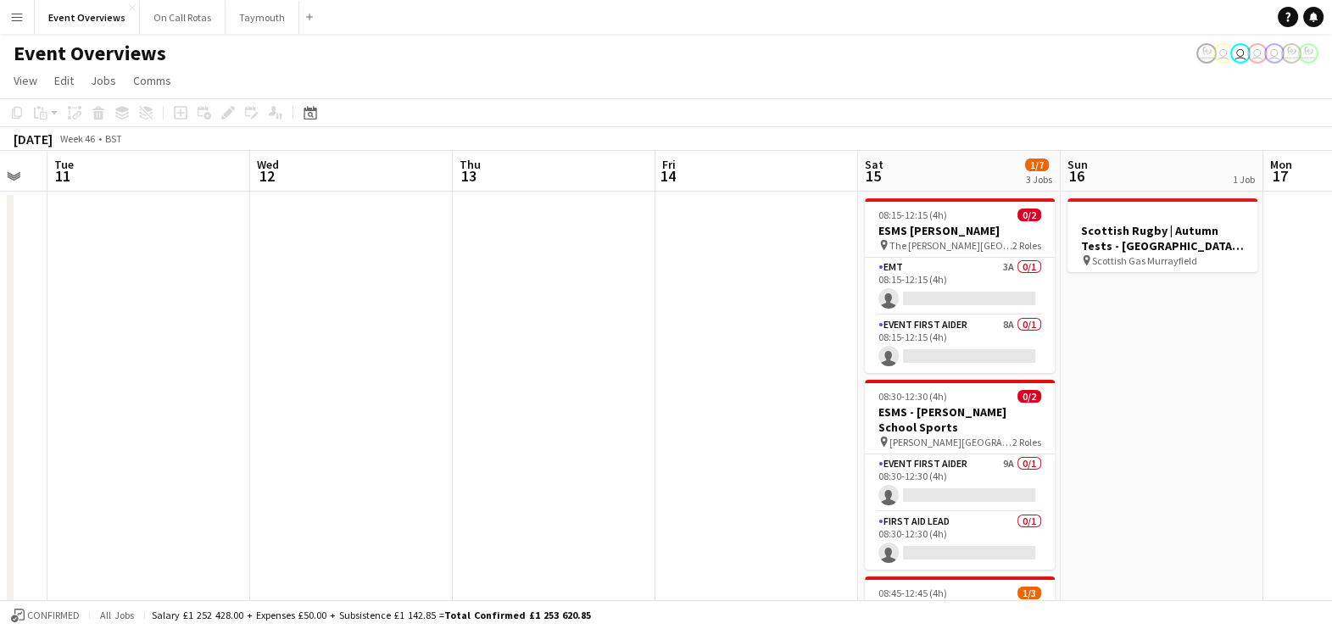
drag, startPoint x: 993, startPoint y: 422, endPoint x: -4, endPoint y: 298, distance: 1004.6
click at [0, 298] on html "Menu Boards Boards Boards All jobs Status Workforce Workforce My Workforce Recr…" at bounding box center [666, 574] width 1332 height 1149
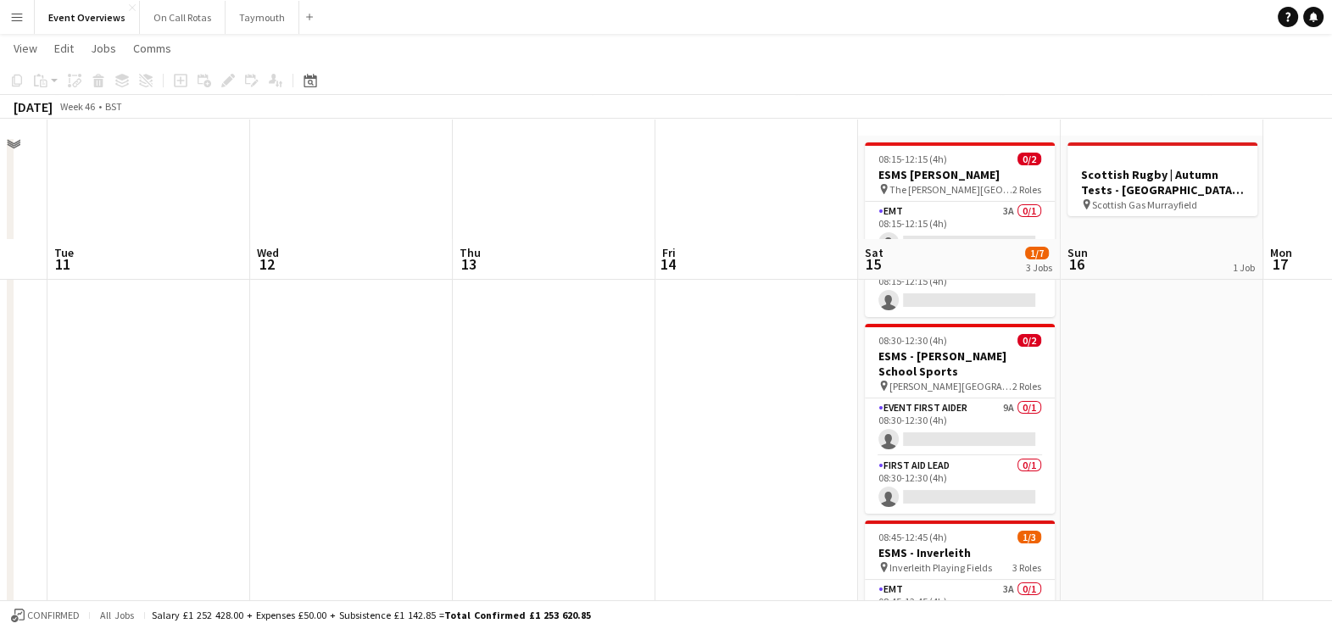
scroll to position [0, 0]
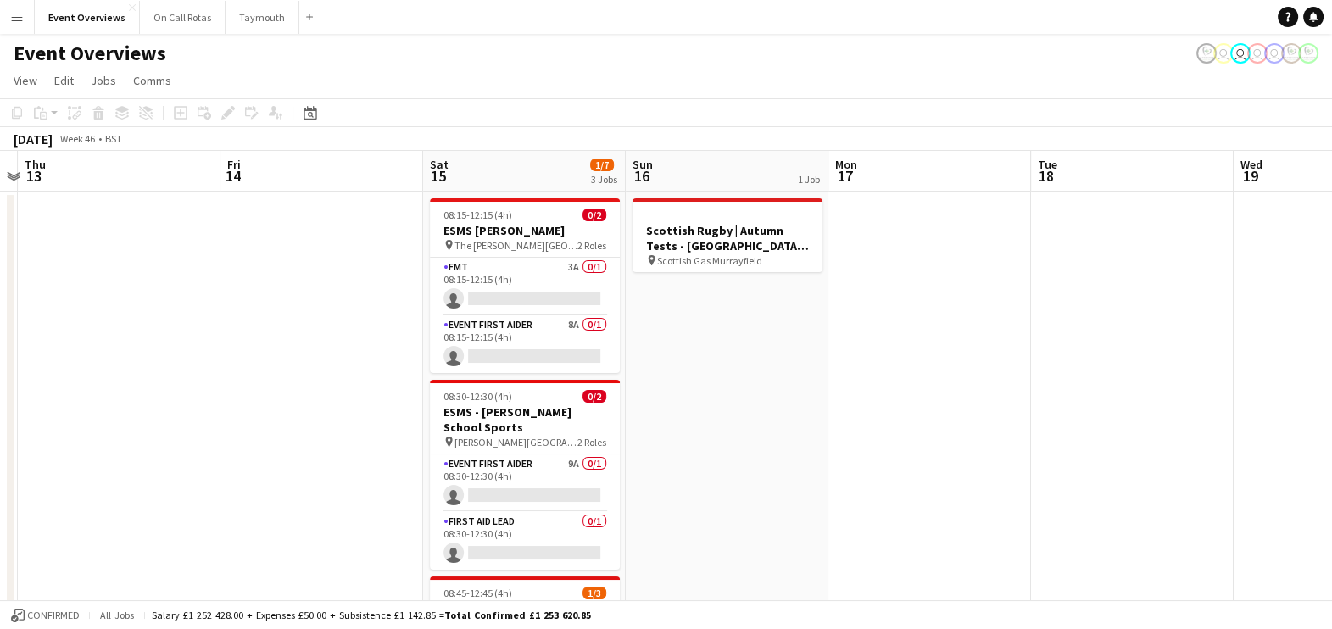
drag, startPoint x: 1181, startPoint y: 302, endPoint x: 744, endPoint y: 359, distance: 440.4
click at [744, 359] on app-calendar-viewport "Mon 10 Tue 11 Wed 12 Thu 13 Fri 14 Sat 15 1/7 3 Jobs Sun 16 1 Job Mon 17 Tue 18…" at bounding box center [666, 635] width 1332 height 969
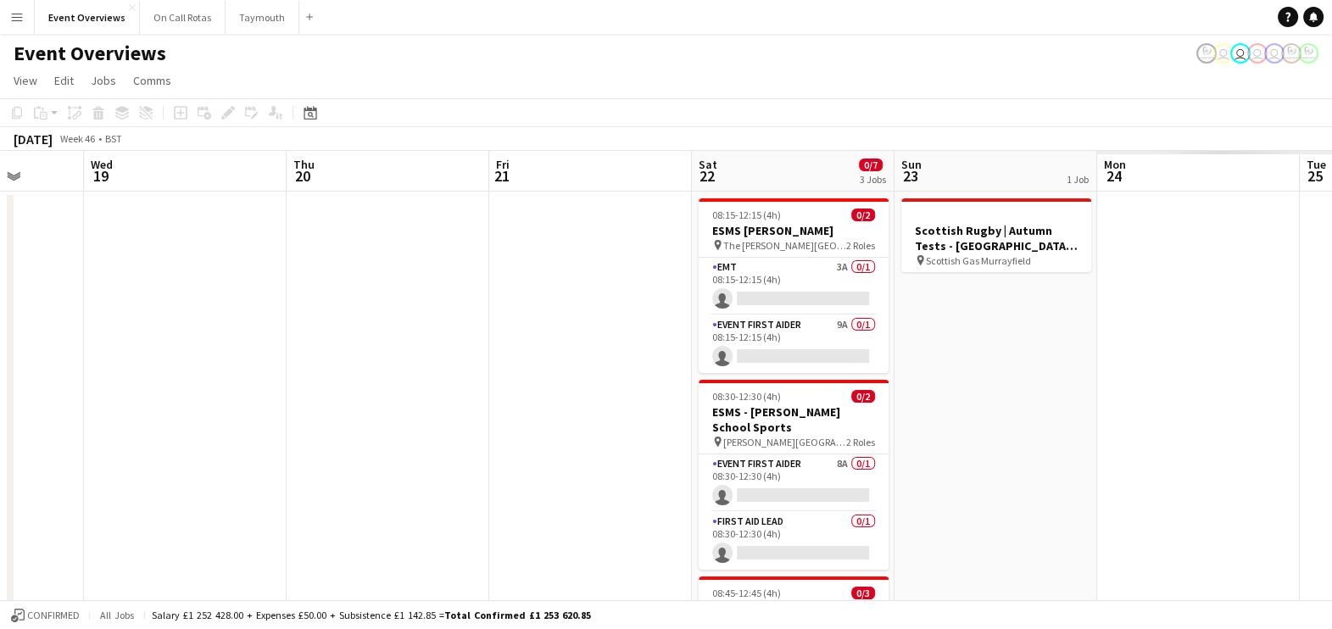
scroll to position [0, 543]
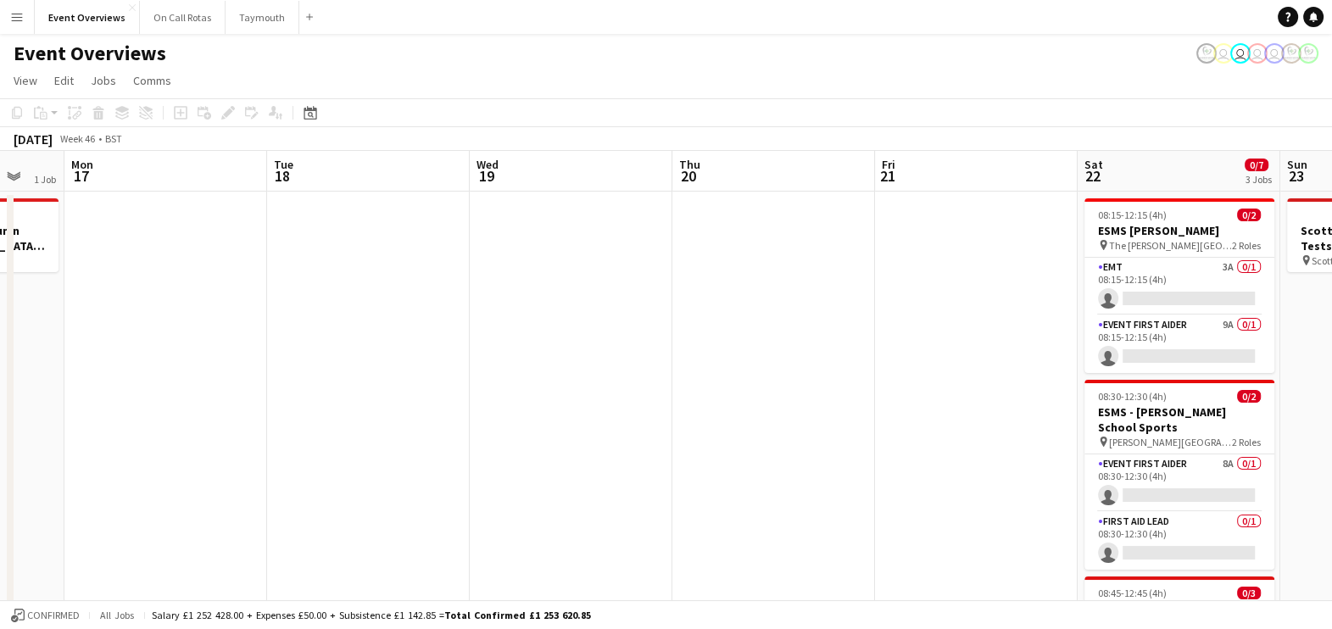
drag, startPoint x: 942, startPoint y: 472, endPoint x: 180, endPoint y: 420, distance: 764.0
click at [180, 420] on app-calendar-viewport "Fri 14 Sat 15 1/7 3 Jobs Sun 16 1 Job Mon 17 Tue 18 Wed 19 Thu 20 Fri 21 Sat 22…" at bounding box center [666, 635] width 1332 height 969
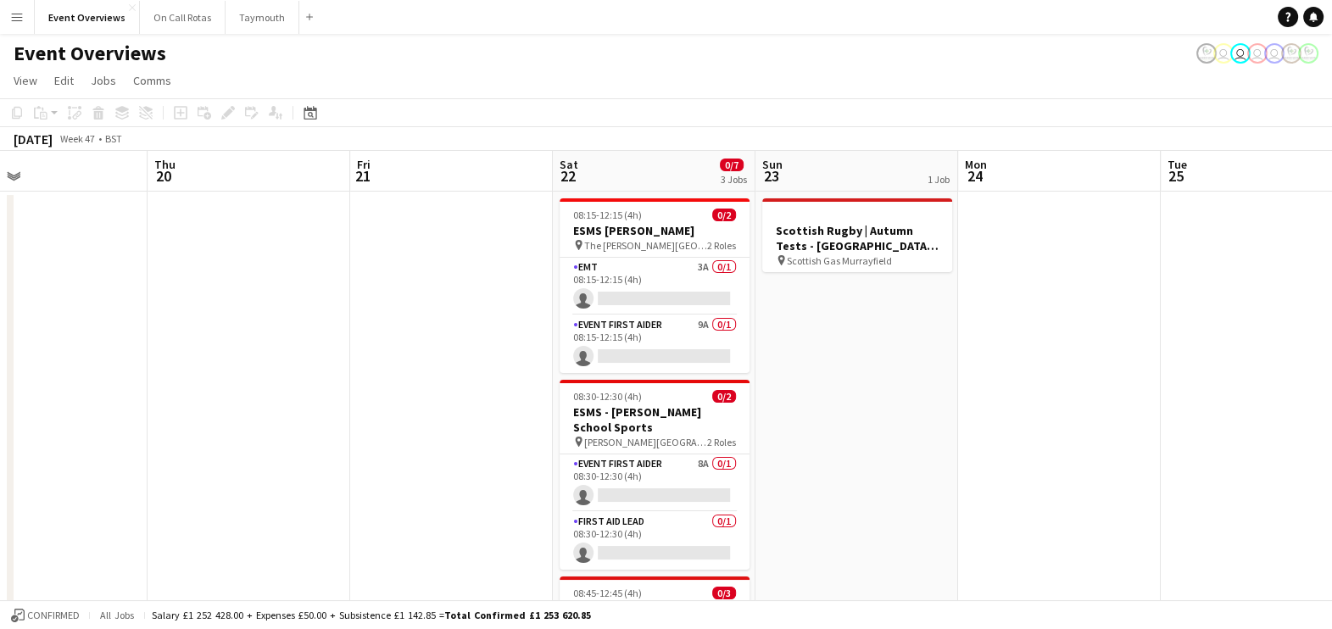
drag, startPoint x: 851, startPoint y: 405, endPoint x: 250, endPoint y: 377, distance: 601.7
click at [250, 377] on app-calendar-viewport "Sun 16 1 Job Mon 17 Tue 18 Wed 19 Thu 20 Fri 21 Sat 22 0/7 3 Jobs Sun 23 1 Job …" at bounding box center [666, 635] width 1332 height 969
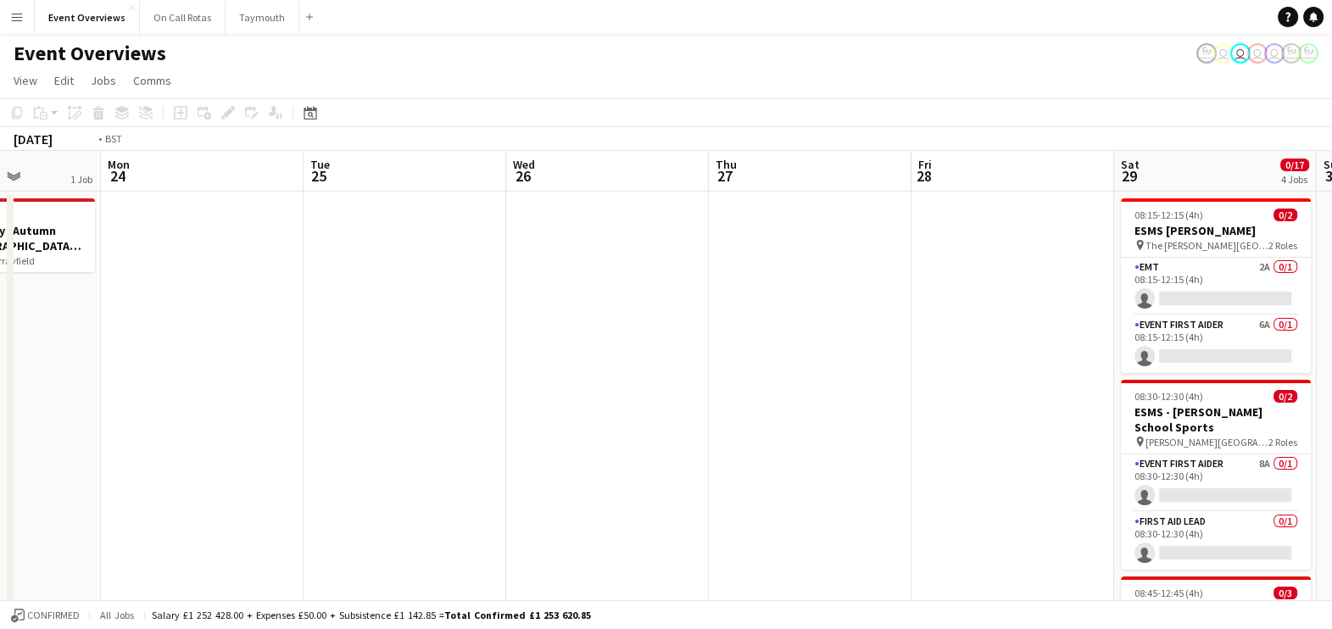
scroll to position [0, 474]
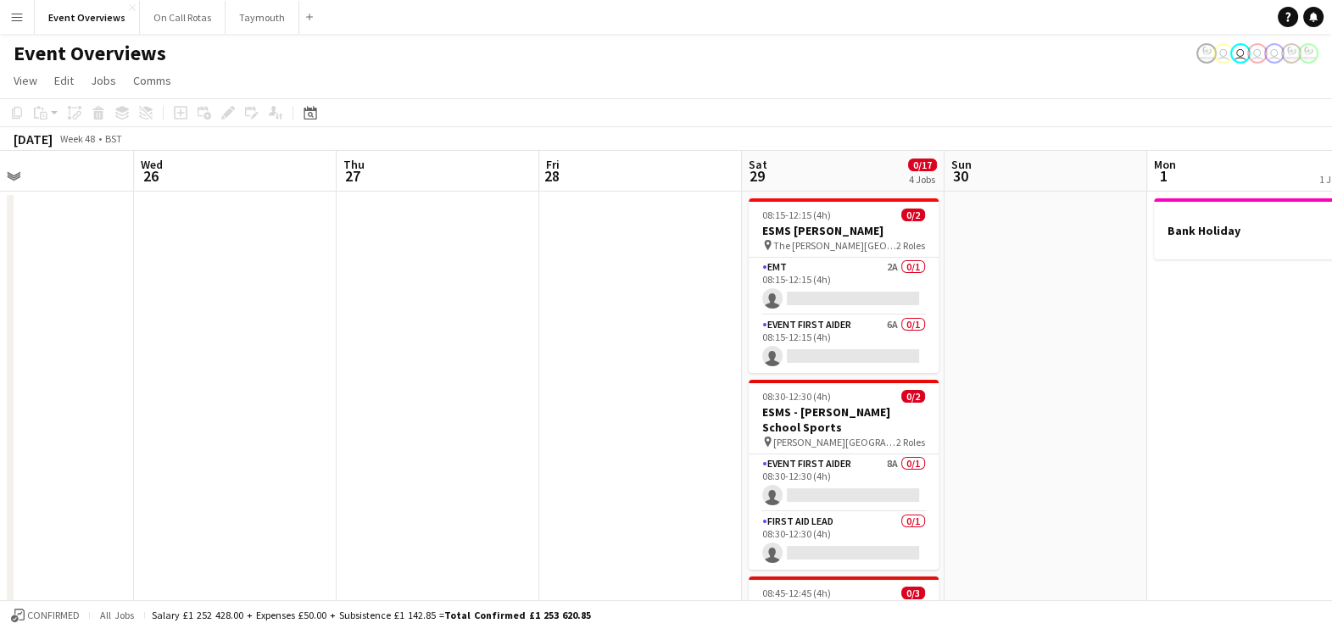
drag, startPoint x: 1156, startPoint y: 365, endPoint x: -4, endPoint y: 317, distance: 1160.7
click at [0, 317] on html "Menu Boards Boards Boards All jobs Status Workforce Workforce My Workforce Recr…" at bounding box center [666, 574] width 1332 height 1149
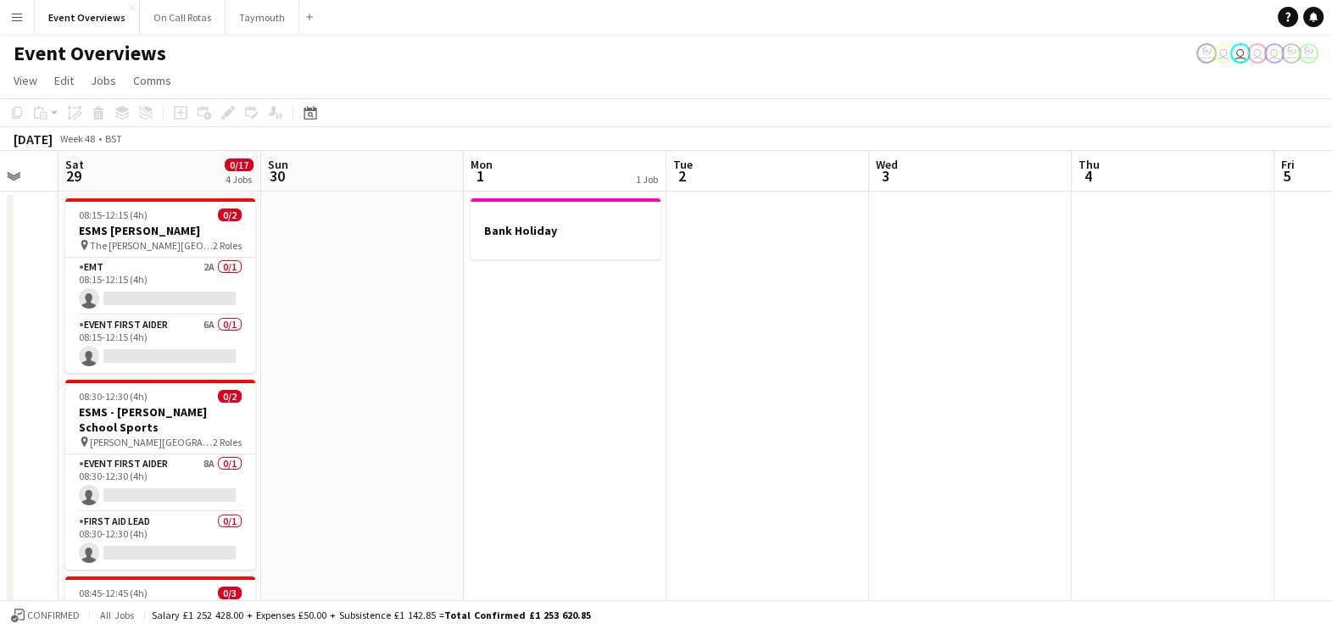
drag, startPoint x: 889, startPoint y: 345, endPoint x: 552, endPoint y: 325, distance: 338.0
click at [552, 325] on app-calendar-viewport "Tue 25 Wed 26 Thu 27 Fri 28 Sat 29 0/17 4 Jobs Sun 30 Mon 1 1 Job Tue 2 Wed 3 T…" at bounding box center [666, 635] width 1332 height 969
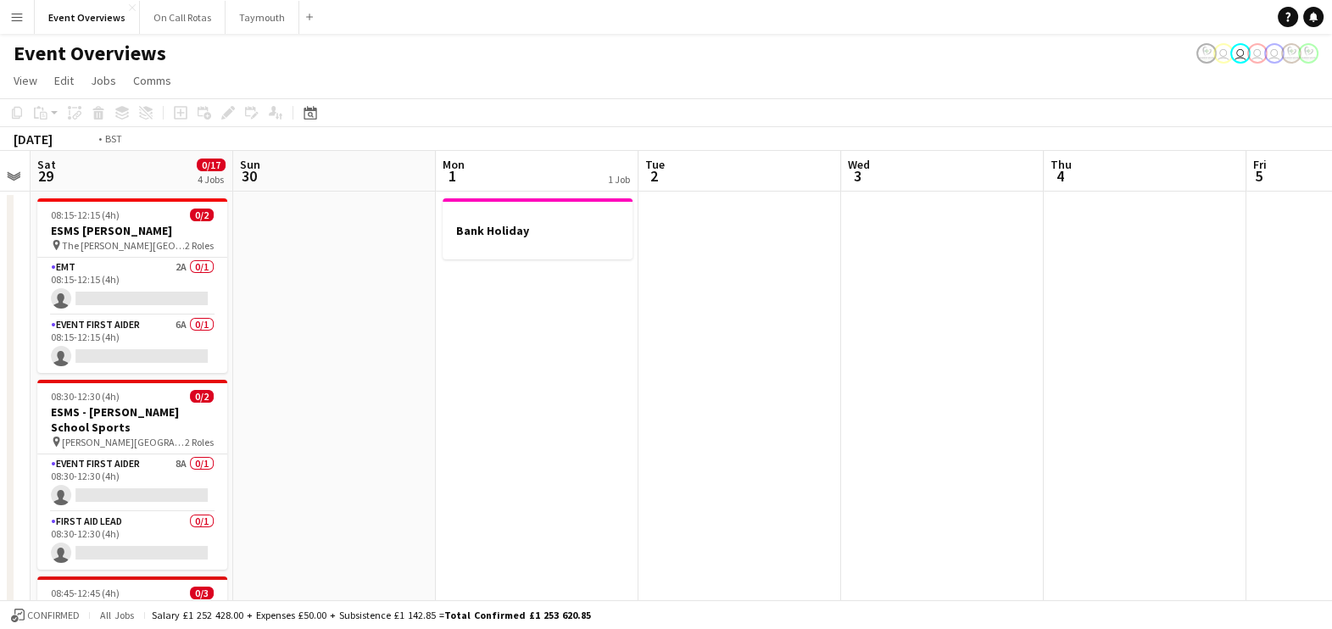
drag, startPoint x: 1190, startPoint y: 275, endPoint x: 327, endPoint y: 301, distance: 863.4
click at [327, 301] on app-calendar-viewport "Tue 25 Wed 26 Thu 27 Fri 28 Sat 29 0/17 4 Jobs Sun 30 Mon 1 1 Job Tue 2 Wed 3 T…" at bounding box center [666, 635] width 1332 height 969
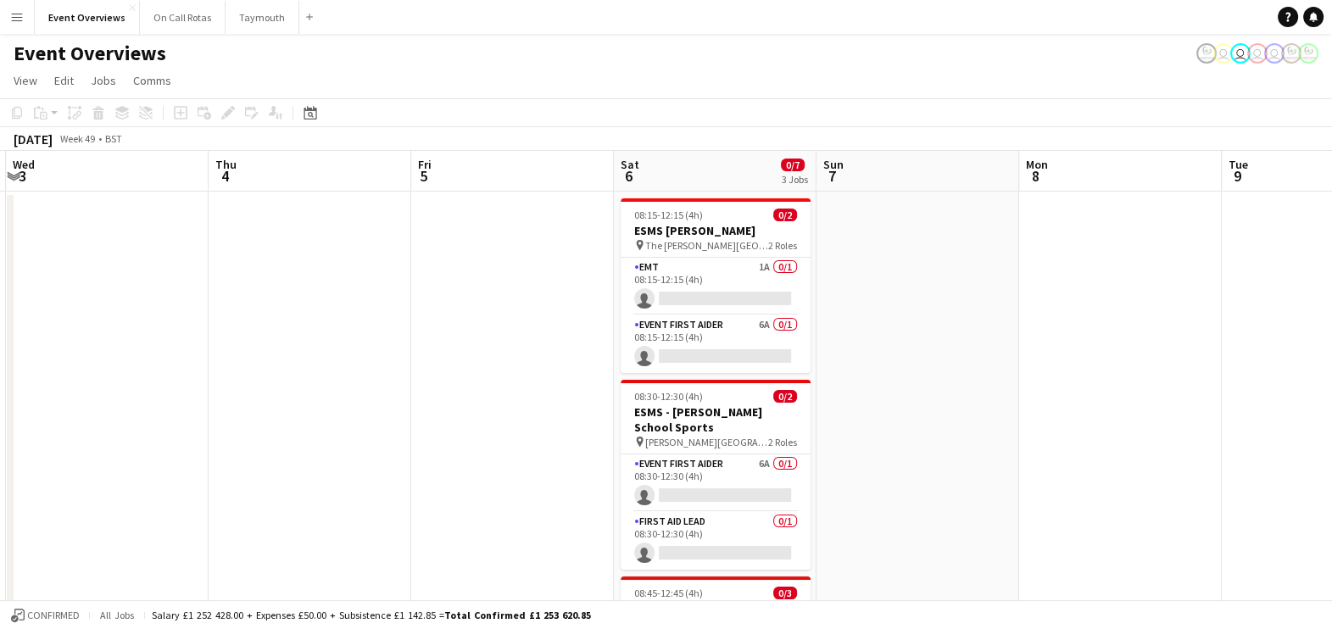
drag, startPoint x: 998, startPoint y: 280, endPoint x: 223, endPoint y: 347, distance: 777.7
click at [223, 347] on app-calendar-viewport "Sun 30 Mon 1 1 Job Tue 2 Wed 3 Thu 4 Fri 5 Sat 6 0/7 3 Jobs Sun 7 Mon 8 Tue 9 W…" at bounding box center [666, 635] width 1332 height 969
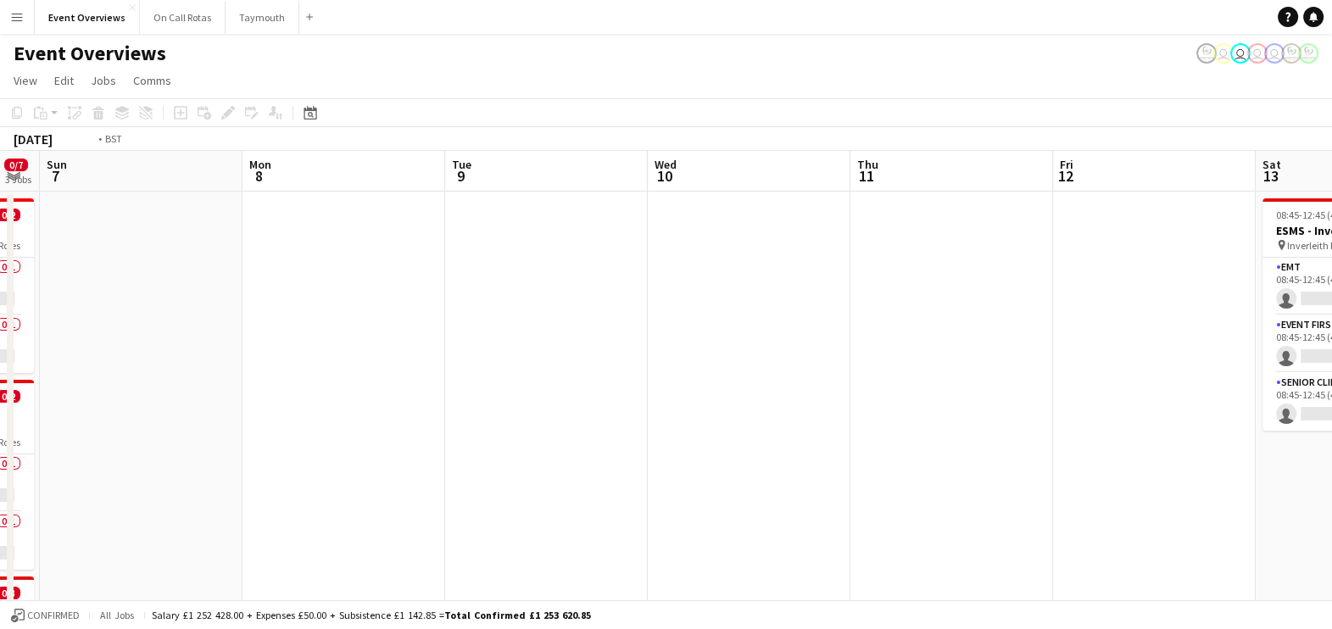
scroll to position [0, 560]
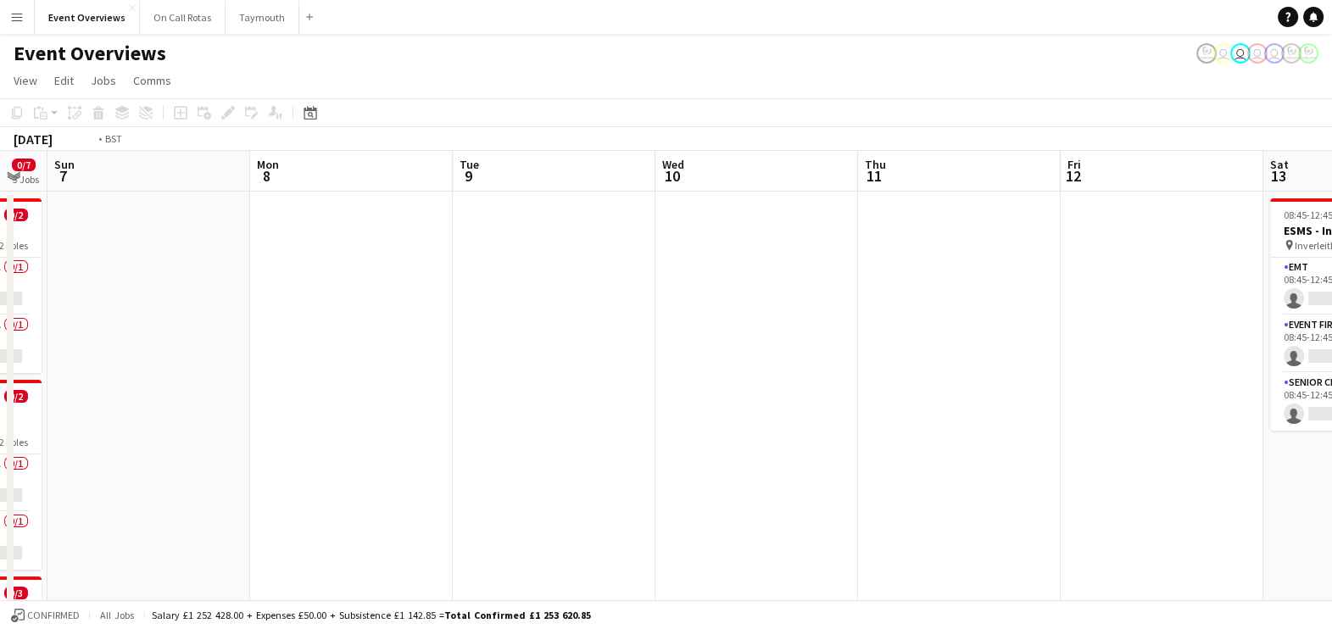
drag, startPoint x: 1022, startPoint y: 386, endPoint x: -4, endPoint y: 398, distance: 1025.9
click at [0, 398] on html "Menu Boards Boards Boards All jobs Status Workforce Workforce My Workforce Recr…" at bounding box center [666, 574] width 1332 height 1149
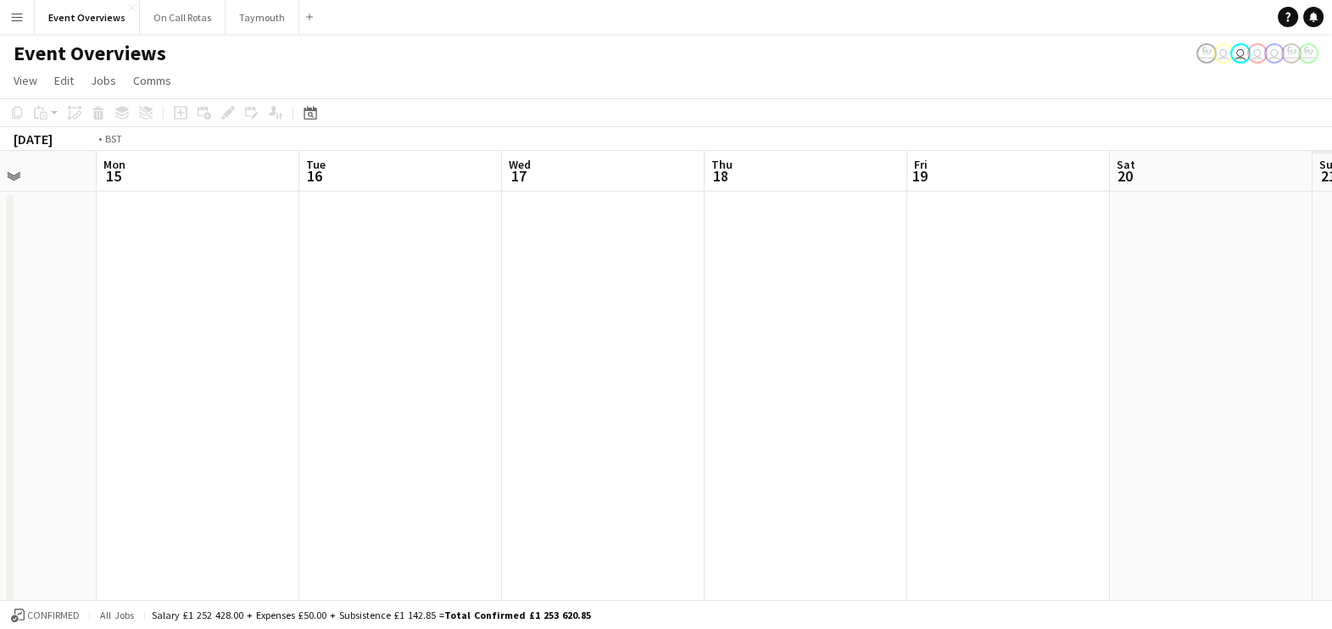
drag, startPoint x: 926, startPoint y: 352, endPoint x: 106, endPoint y: 332, distance: 820.0
click at [106, 332] on app-calendar-viewport "Thu 11 Fri 12 Sat 13 0/3 1 Job Sun 14 Mon 15 Tue 16 Wed 17 Thu 18 Fri 19 Sat 20…" at bounding box center [666, 635] width 1332 height 969
drag, startPoint x: 1077, startPoint y: 322, endPoint x: 190, endPoint y: 327, distance: 886.8
click at [190, 327] on app-calendar-viewport "Tue 16 Wed 17 Thu 18 Fri 19 Sat 20 Sun 21 Mon 22 Tue 23 Wed 24 Thu 25 Fri 26 Sa…" at bounding box center [666, 635] width 1332 height 969
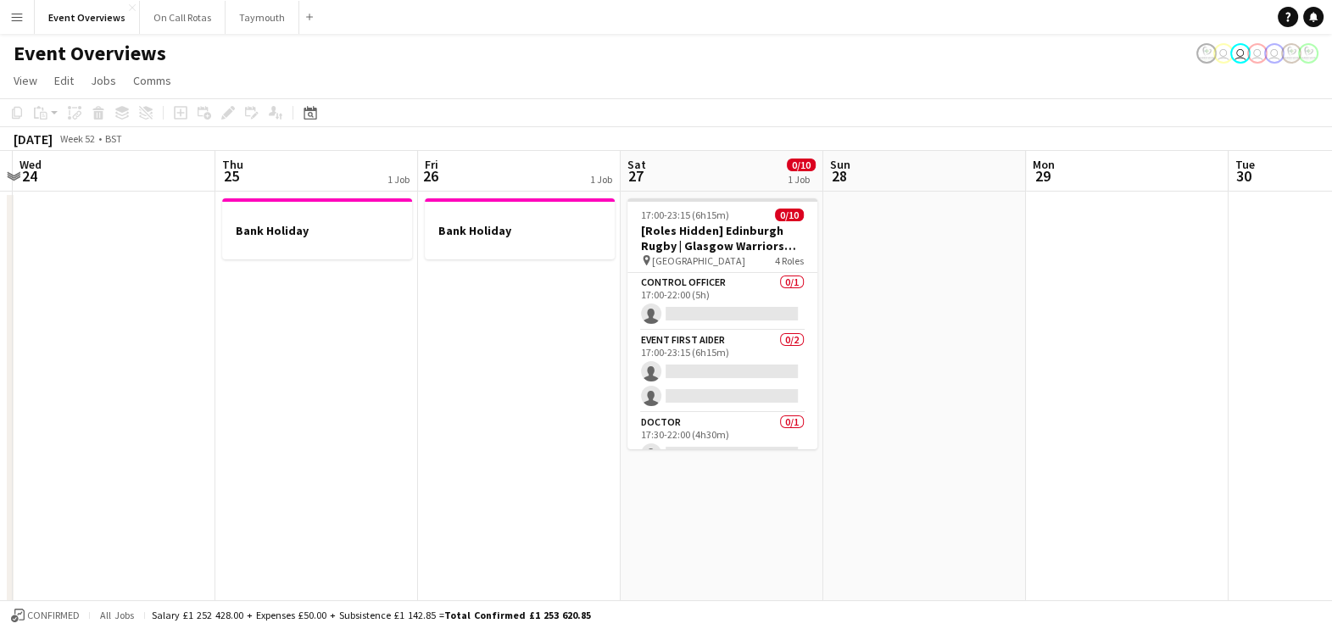
drag, startPoint x: 996, startPoint y: 420, endPoint x: 287, endPoint y: 338, distance: 713.4
click at [287, 338] on app-calendar-viewport "Sun 21 Mon 22 Tue 23 Wed 24 Thu 25 1 Job Fri 26 1 Job Sat 27 0/10 1 Job Sun 28 …" at bounding box center [666, 635] width 1332 height 969
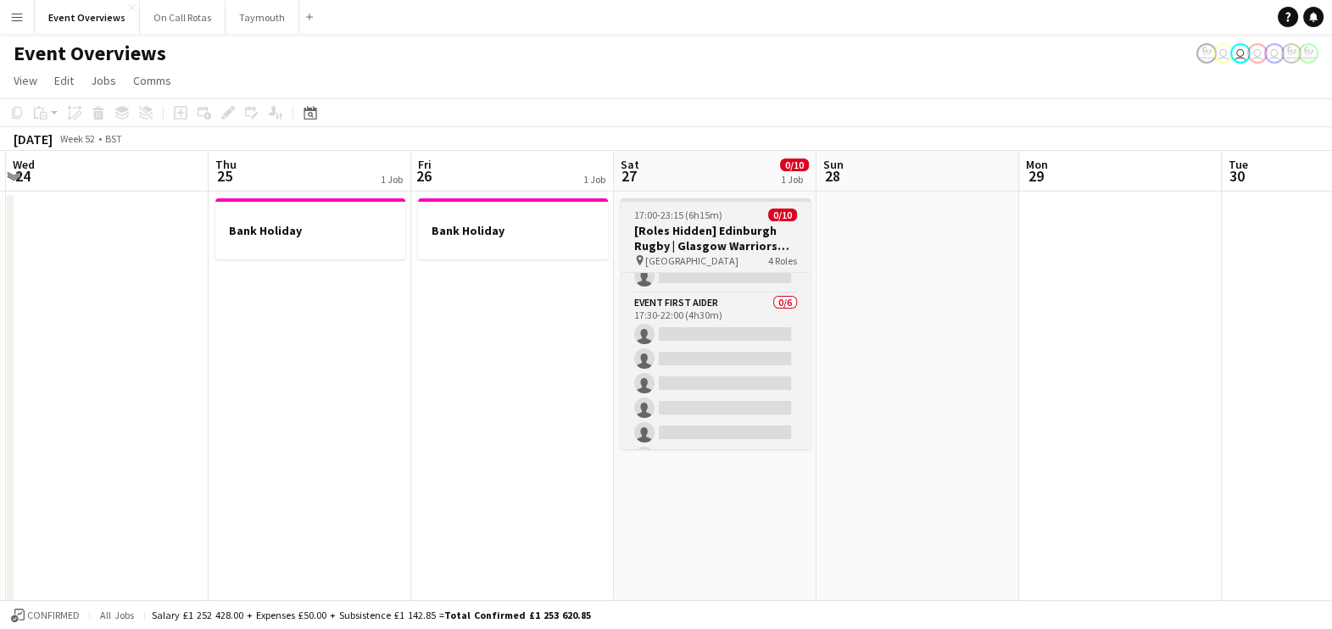
scroll to position [0, 0]
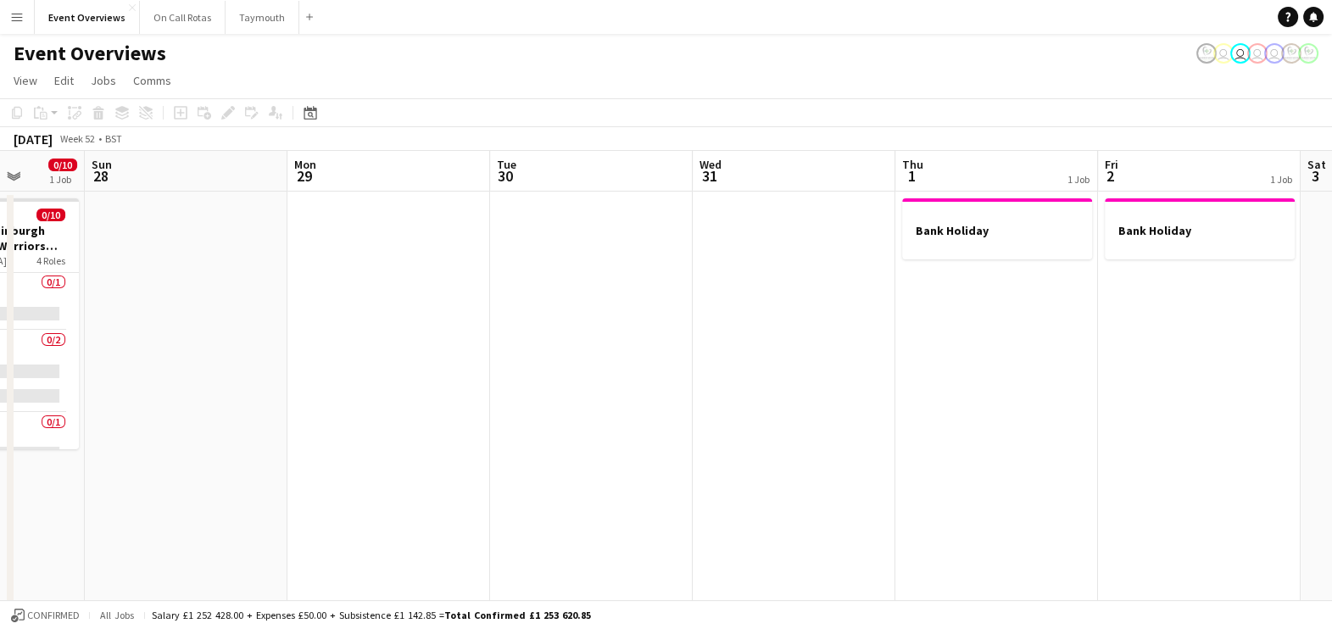
drag, startPoint x: 1119, startPoint y: 351, endPoint x: 387, endPoint y: 325, distance: 732.9
click at [387, 325] on app-calendar-viewport "Wed 24 Thu 25 1 Job Fri 26 1 Job Sat 27 0/10 1 Job Sun 28 Mon 29 Tue 30 Wed 31 …" at bounding box center [666, 635] width 1332 height 969
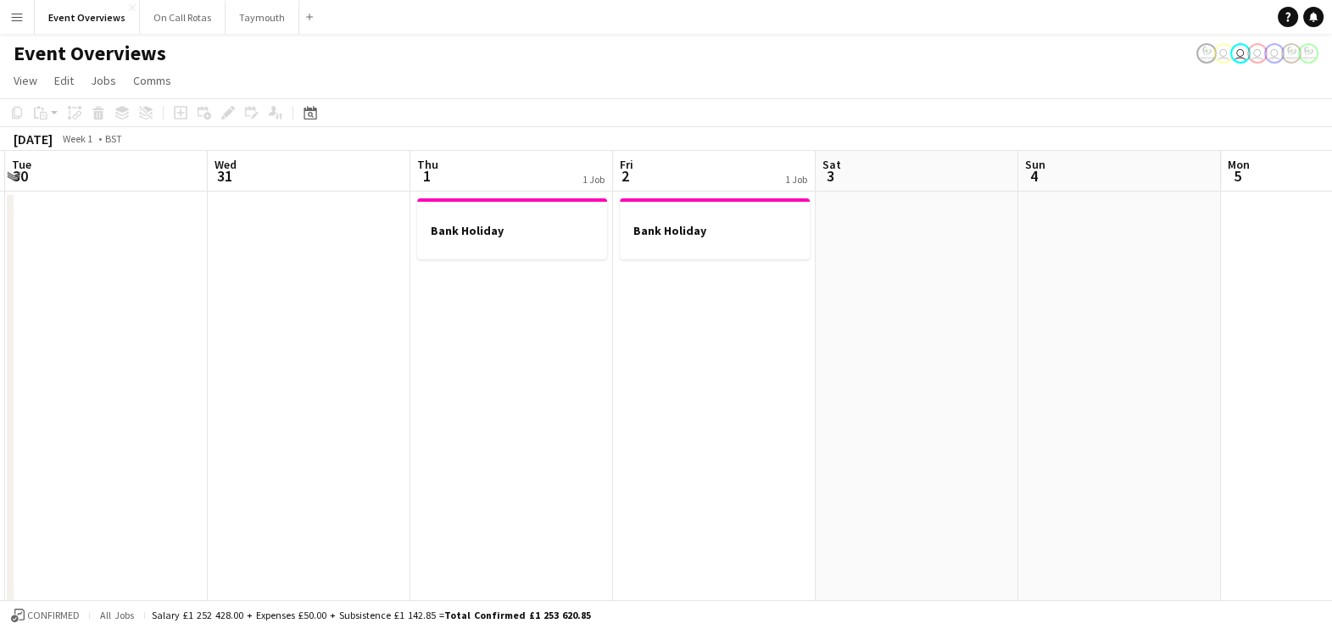
drag, startPoint x: 845, startPoint y: 424, endPoint x: 344, endPoint y: 411, distance: 501.2
click at [344, 411] on app-calendar-viewport "Sat 27 0/10 1 Job Sun 28 Mon 29 Tue 30 Wed 31 Thu 1 1 Job Fri 2 1 Job Sat 3 Sun…" at bounding box center [666, 635] width 1332 height 969
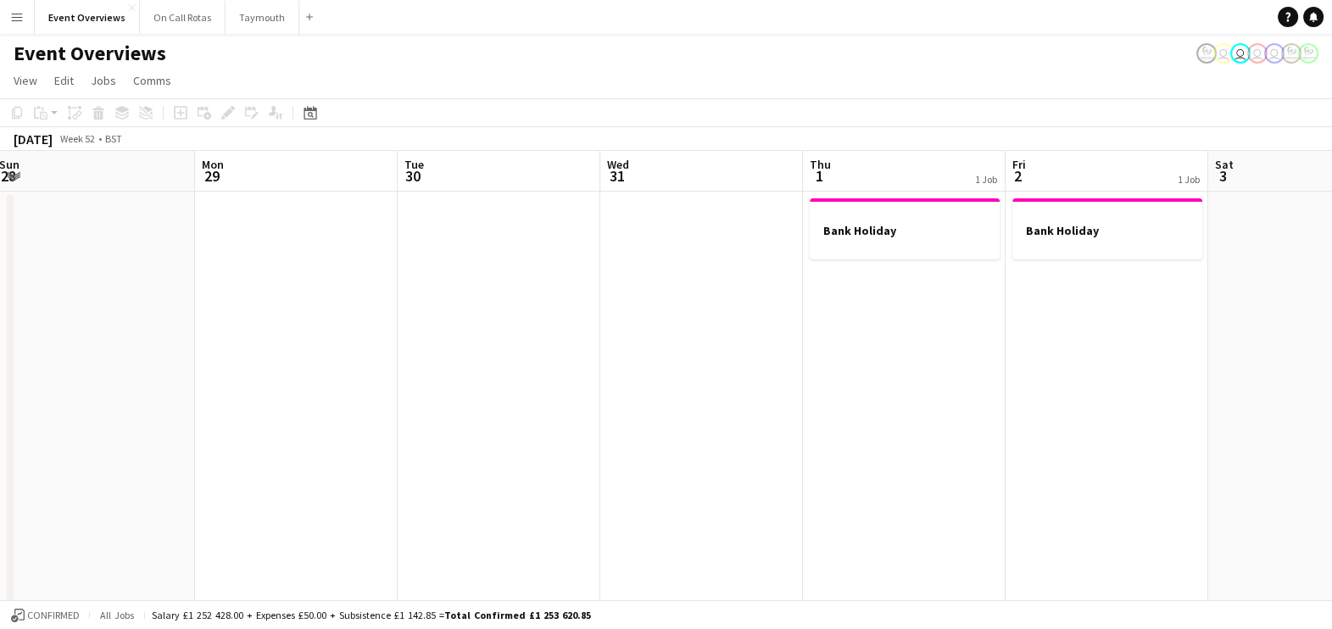
drag, startPoint x: 793, startPoint y: 373, endPoint x: 1225, endPoint y: 287, distance: 440.9
click at [1225, 287] on app-calendar-viewport "Fri 26 1 Job Sat 27 0/10 1 Job Sun 28 Mon 29 Tue 30 Wed 31 Thu 1 1 Job Fri 2 1 …" at bounding box center [666, 635] width 1332 height 969
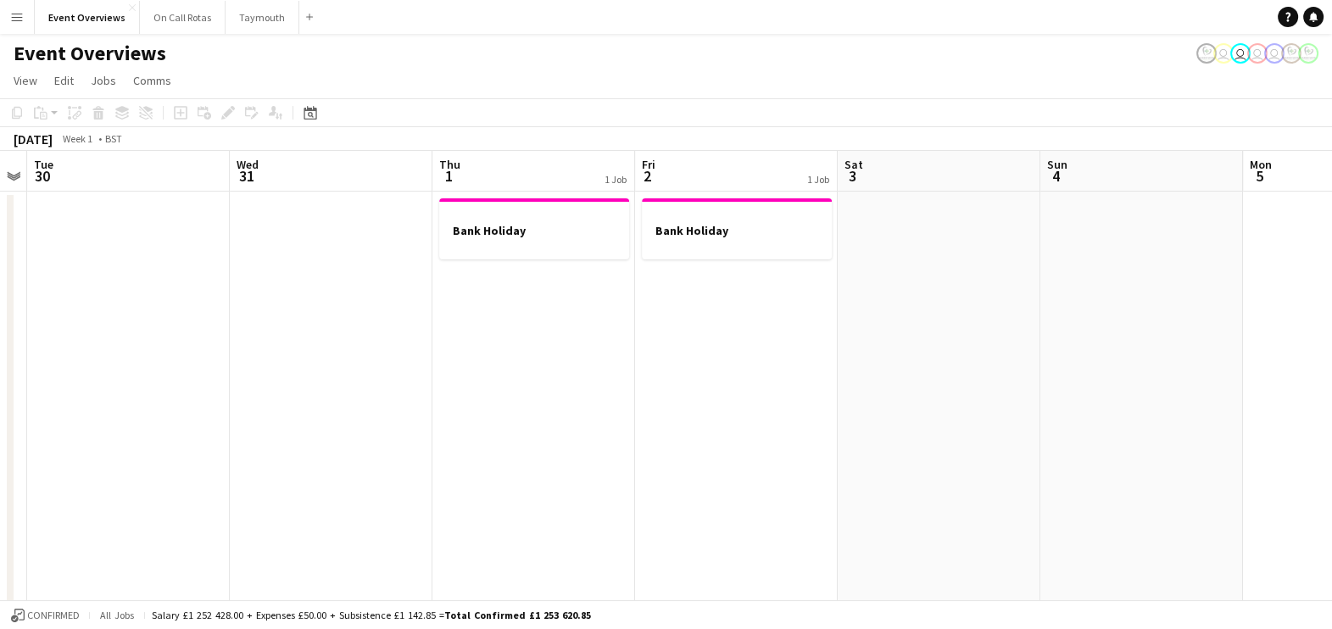
drag, startPoint x: 949, startPoint y: 377, endPoint x: 555, endPoint y: 300, distance: 400.9
click at [555, 300] on app-calendar-viewport "Sat 27 0/10 1 Job Sun 28 Mon 29 Tue 30 Wed 31 Thu 1 1 Job Fri 2 1 Job Sat 3 Sun…" at bounding box center [666, 635] width 1332 height 969
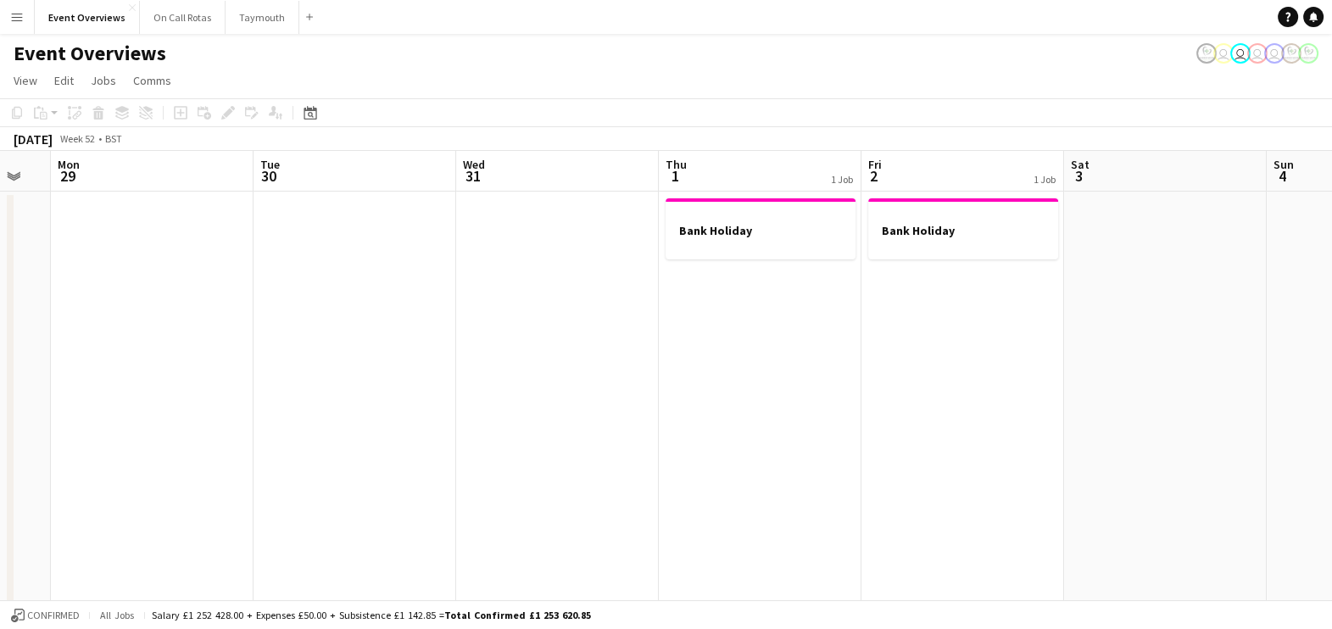
drag, startPoint x: 743, startPoint y: 381, endPoint x: 967, endPoint y: 313, distance: 234.1
click at [967, 313] on app-calendar-viewport "Sat 27 0/10 1 Job Sun 28 Mon 29 Tue 30 Wed 31 Thu 1 1 Job Fri 2 1 Job Sat 3 Sun…" at bounding box center [666, 635] width 1332 height 969
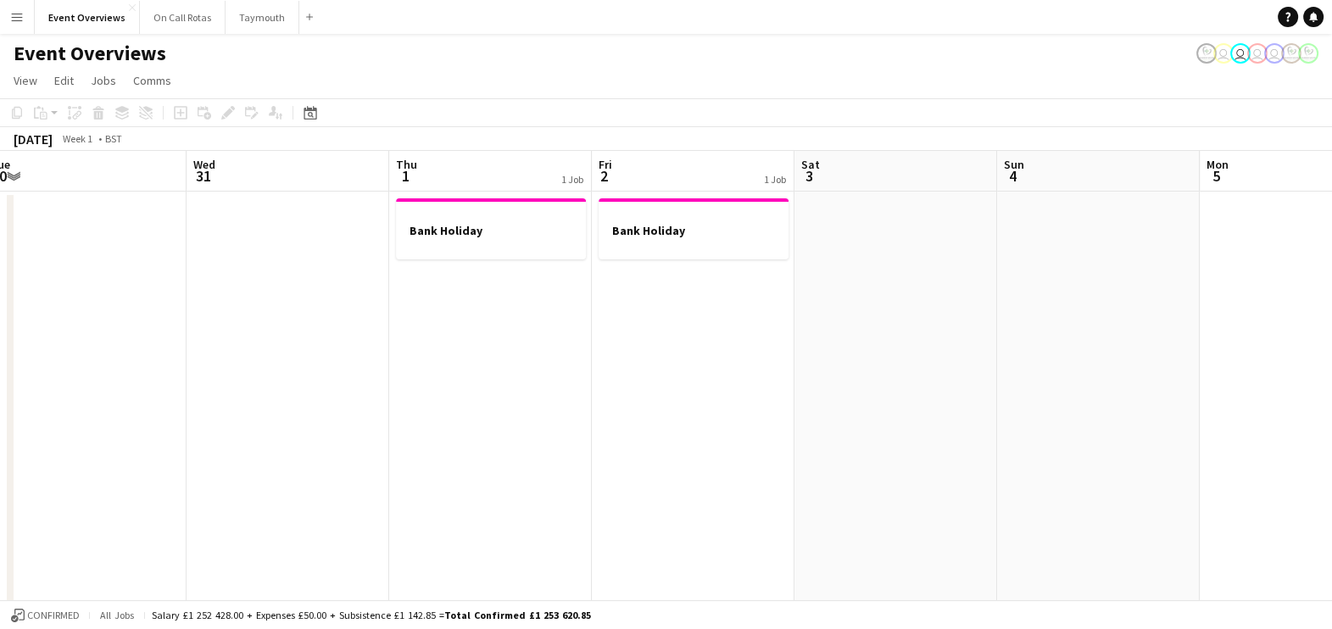
scroll to position [0, 622]
drag, startPoint x: 967, startPoint y: 313, endPoint x: 702, endPoint y: 330, distance: 265.9
click at [702, 330] on app-calendar-viewport "Sat 27 0/10 1 Job Sun 28 Mon 29 Tue 30 Wed 31 Thu 1 1 Job Fri 2 1 Job Sat 3 Sun…" at bounding box center [666, 635] width 1332 height 969
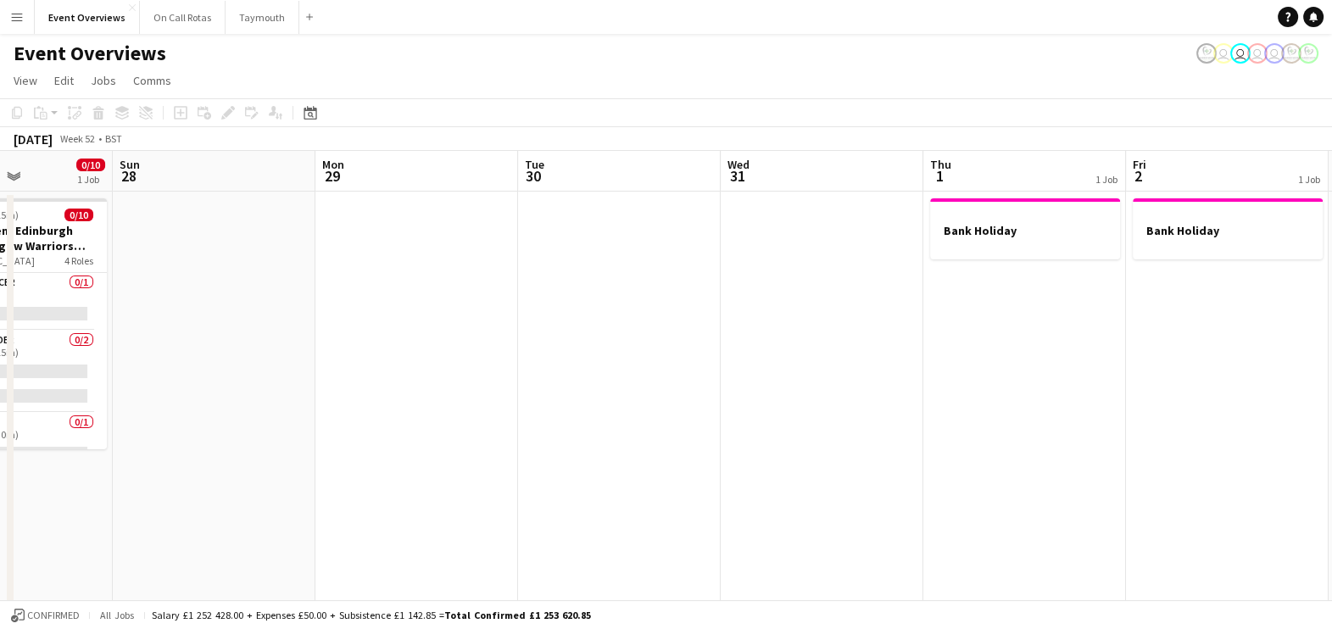
scroll to position [0, 499]
drag, startPoint x: 257, startPoint y: 403, endPoint x: 784, endPoint y: 390, distance: 527.5
click at [784, 390] on app-calendar-viewport "Thu 25 1 Job Fri 26 1 Job Sat 27 0/10 1 Job Sun 28 Mon 29 Tue 30 Wed 31 Thu 1 1…" at bounding box center [666, 635] width 1332 height 969
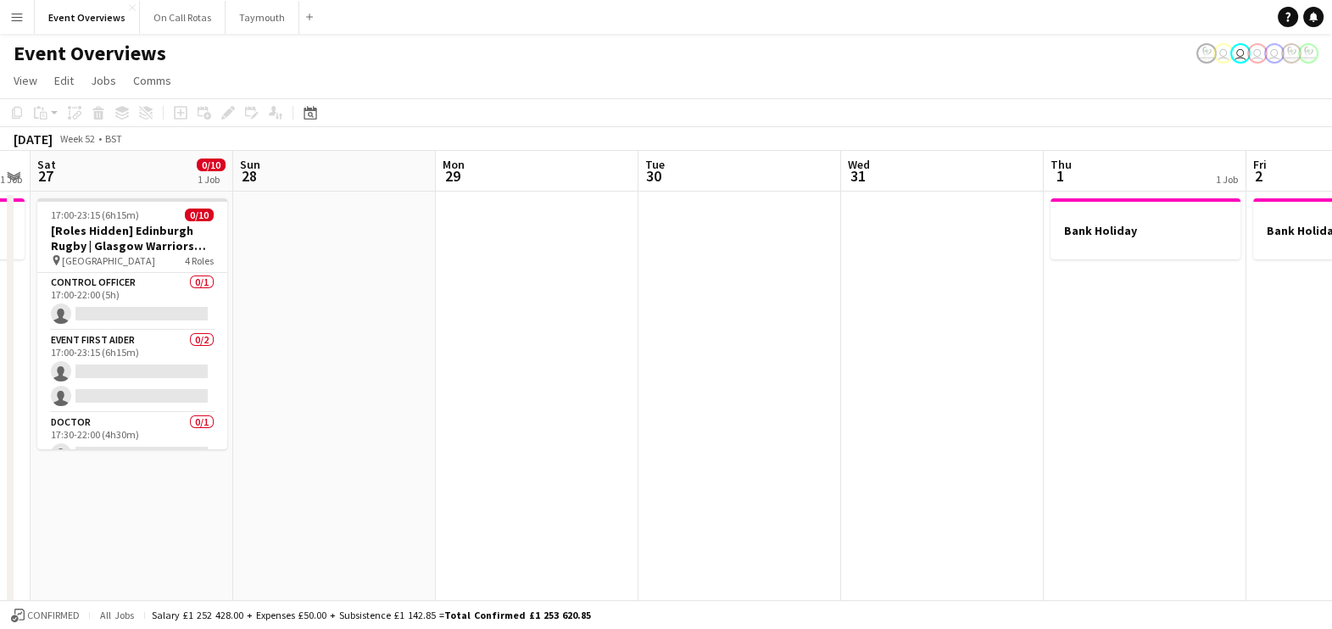
drag, startPoint x: 220, startPoint y: 526, endPoint x: 952, endPoint y: 398, distance: 743.4
click at [952, 398] on app-calendar-viewport "Thu 25 1 Job Fri 26 1 Job Sat 27 0/10 1 Job Sun 28 Mon 29 Tue 30 Wed 31 Thu 1 1…" at bounding box center [666, 635] width 1332 height 969
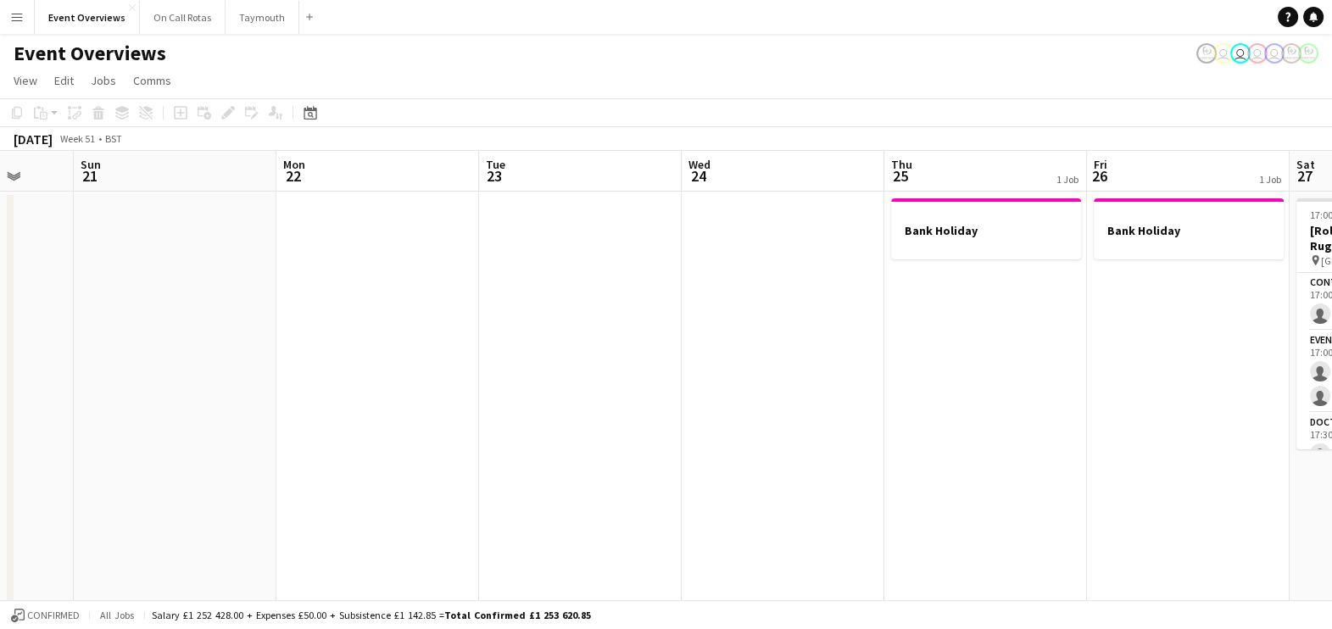
scroll to position [0, 533]
drag, startPoint x: 248, startPoint y: 484, endPoint x: 900, endPoint y: 339, distance: 668.7
click at [900, 339] on app-calendar-viewport "Thu 18 Fri 19 Sat 20 Sun 21 Mon 22 Tue 23 Wed 24 Thu 25 1 Job Fri 26 1 Job Sat …" at bounding box center [666, 635] width 1332 height 969
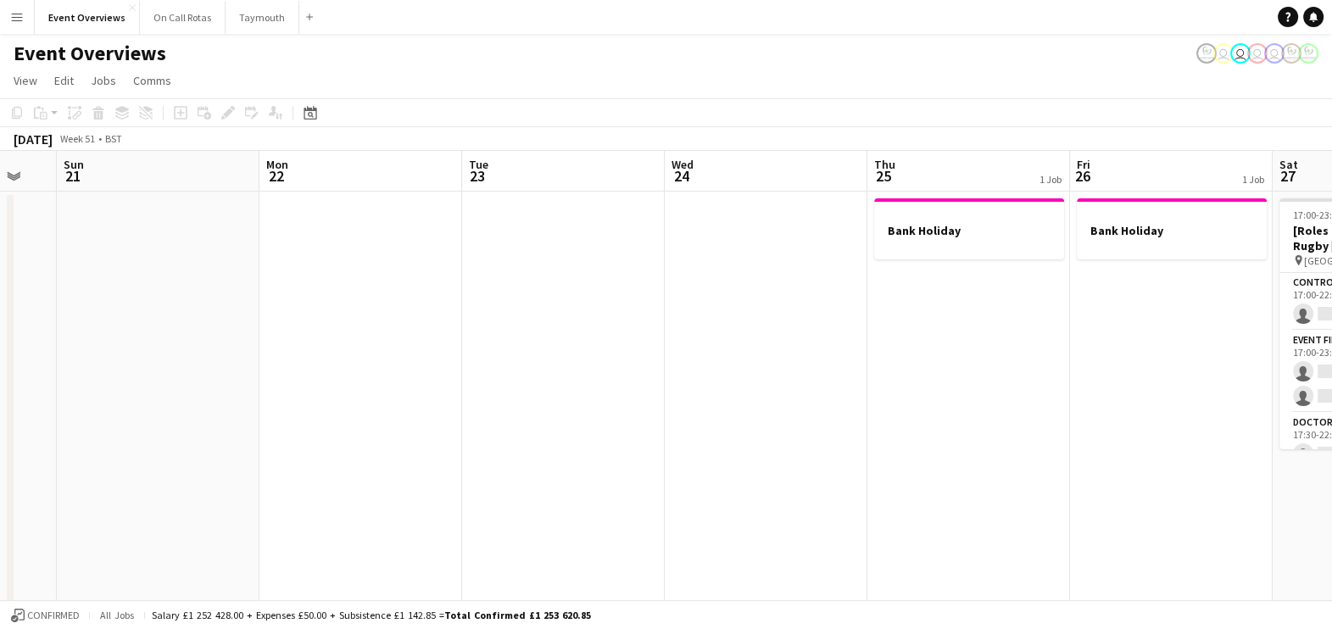
drag, startPoint x: 93, startPoint y: 459, endPoint x: 890, endPoint y: 497, distance: 797.8
click at [890, 497] on app-calendar-viewport "Thu 18 Fri 19 Sat 20 Sun 21 Mon 22 Tue 23 Wed 24 Thu 25 1 Job Fri 26 1 Job Sat …" at bounding box center [666, 635] width 1332 height 969
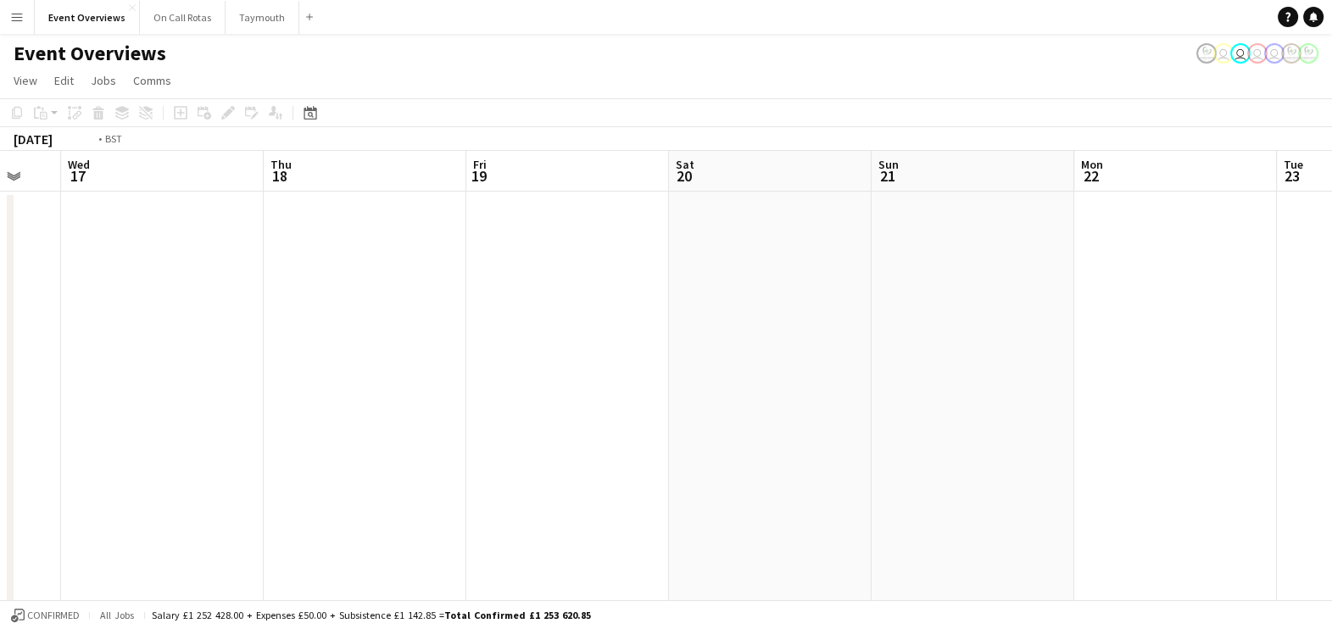
scroll to position [0, 402]
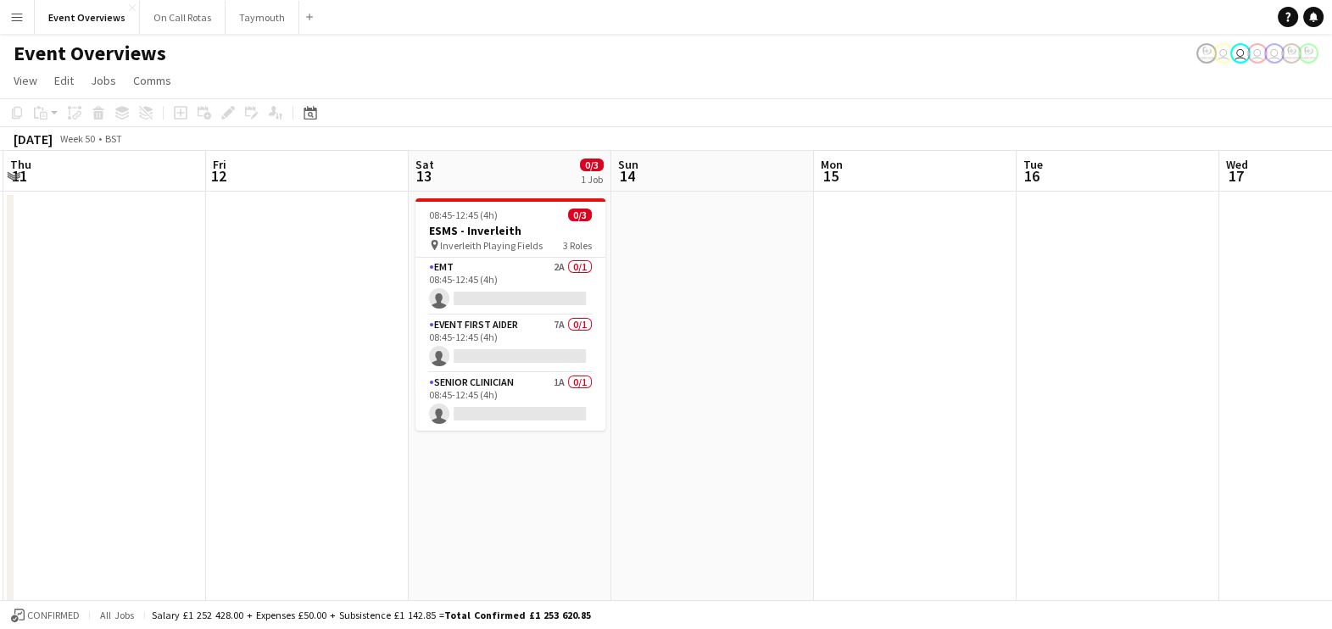
drag, startPoint x: 69, startPoint y: 402, endPoint x: 1227, endPoint y: 351, distance: 1159.2
click at [1227, 351] on app-calendar-viewport "Tue 9 Wed 10 Thu 11 Fri 12 Sat 13 0/3 1 Job Sun 14 Mon 15 Tue 16 Wed 17 Thu 18 …" at bounding box center [666, 635] width 1332 height 969
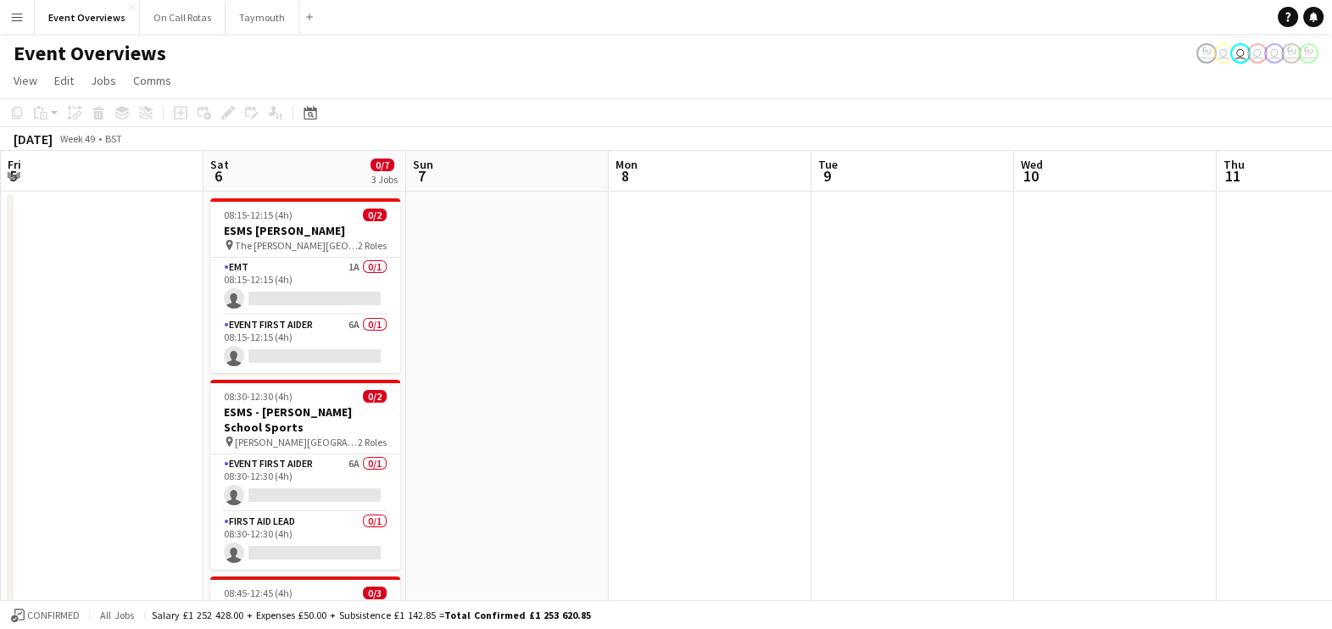
drag, startPoint x: 77, startPoint y: 415, endPoint x: 1233, endPoint y: 507, distance: 1160.0
click at [1233, 507] on app-calendar-viewport "Wed 3 Thu 4 Fri 5 Sat 6 0/7 3 Jobs Sun 7 Mon 8 Tue 9 Wed 10 Thu 11 Fri 12 Sat 1…" at bounding box center [666, 635] width 1332 height 969
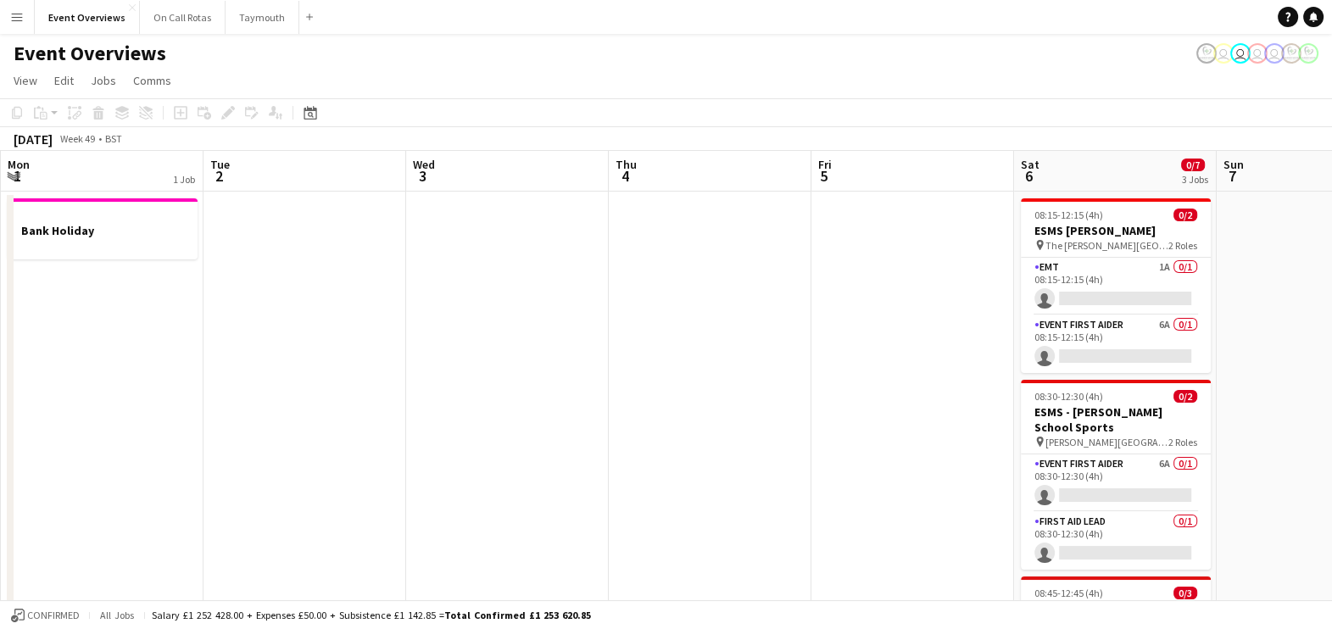
scroll to position [0, 550]
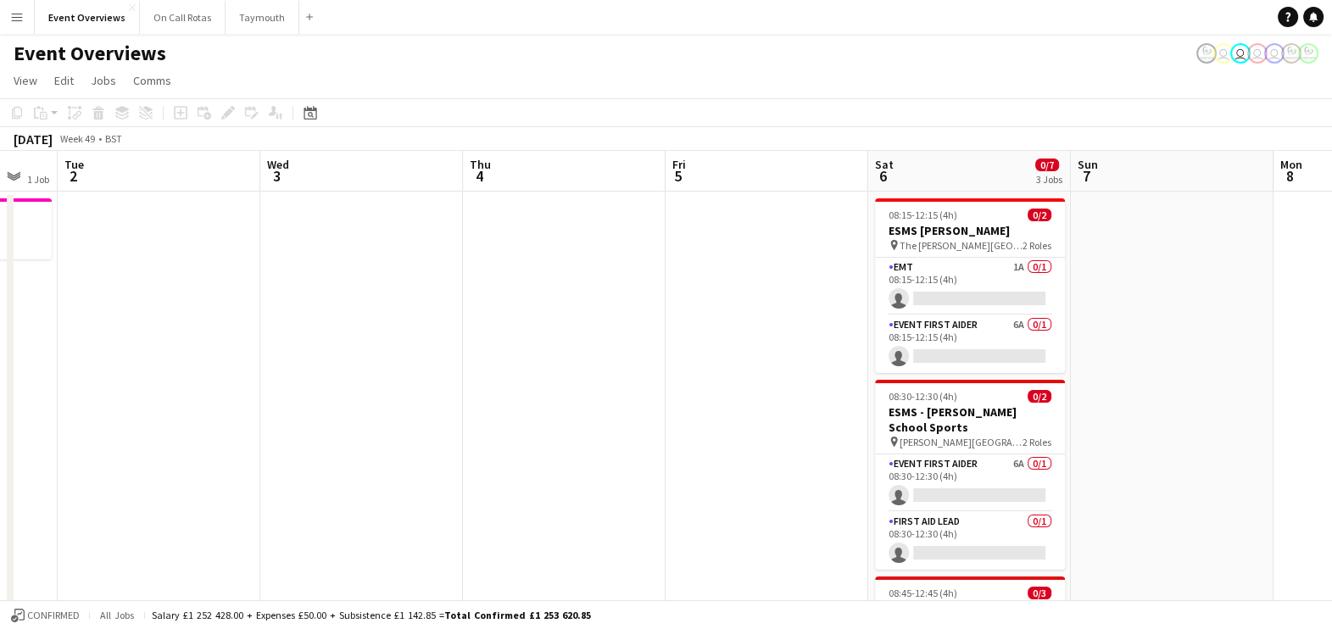
drag, startPoint x: 744, startPoint y: 351, endPoint x: 1351, endPoint y: 408, distance: 609.7
click at [1332, 408] on html "Menu Boards Boards Boards All jobs Status Workforce Workforce My Workforce Recr…" at bounding box center [666, 574] width 1332 height 1149
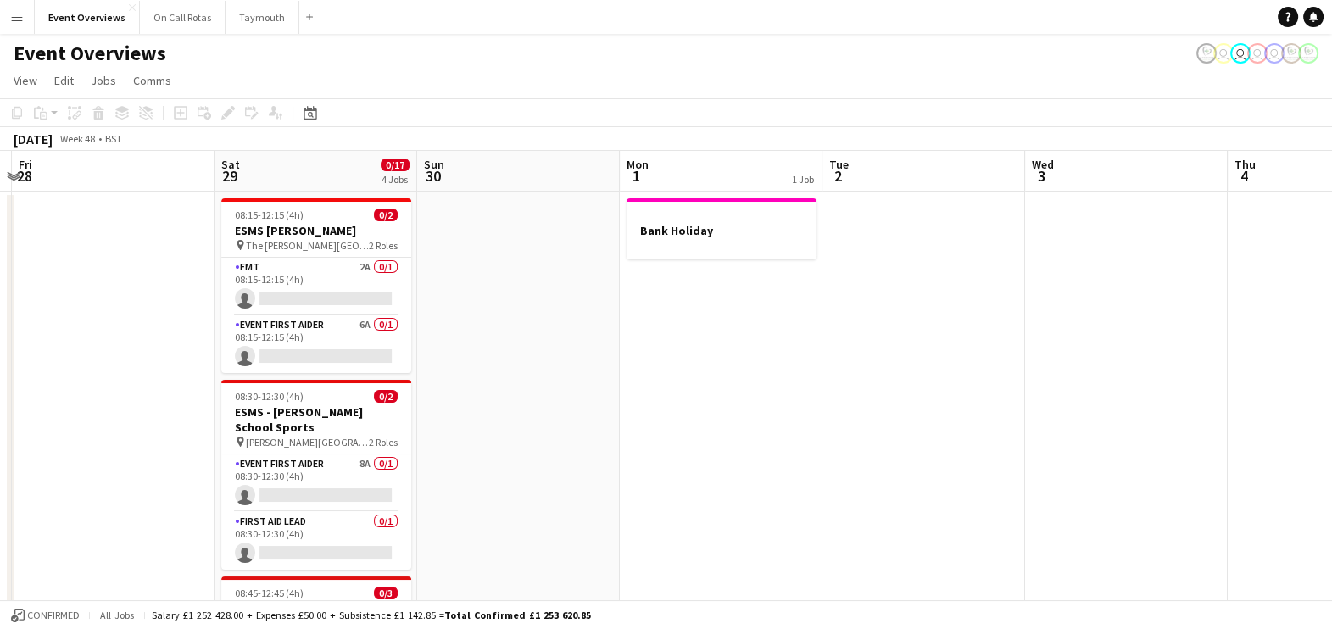
drag, startPoint x: 352, startPoint y: 381, endPoint x: 1235, endPoint y: 383, distance: 883.4
click at [1235, 383] on app-calendar-viewport "Wed 26 Thu 27 Fri 28 Sat 29 0/17 4 Jobs Sun 30 Mon 1 1 Job Tue 2 Wed 3 Thu 4 Fr…" at bounding box center [666, 635] width 1332 height 969
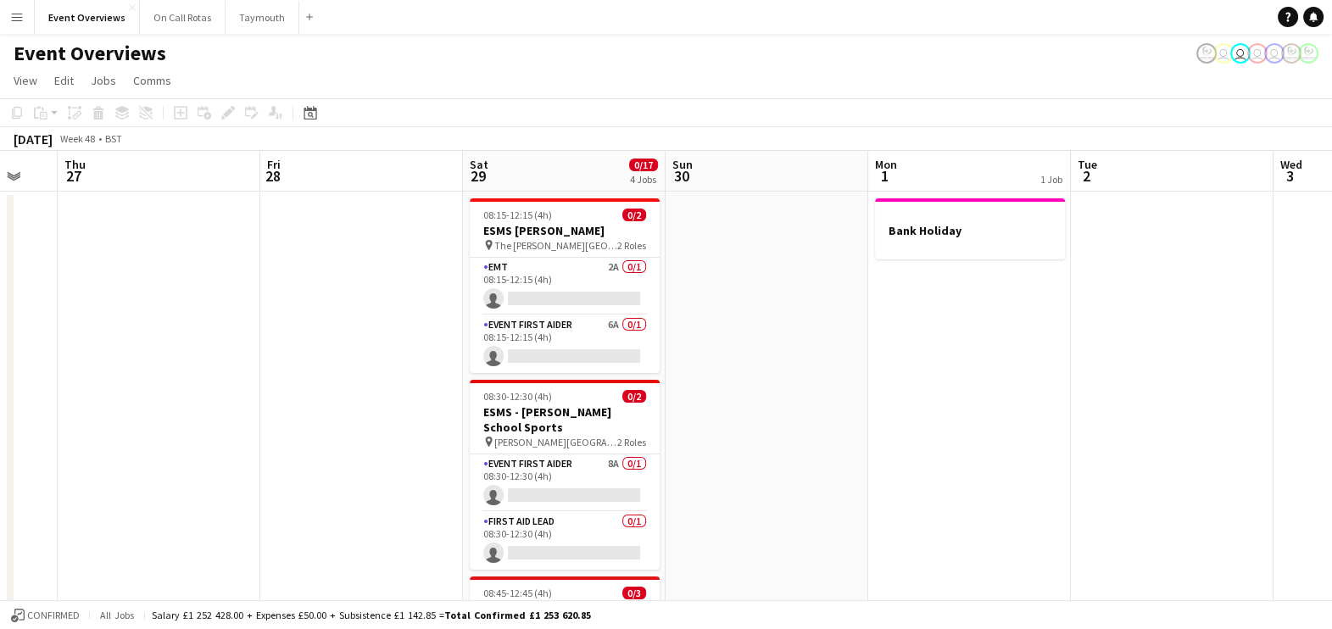
scroll to position [0, 548]
drag, startPoint x: 902, startPoint y: 450, endPoint x: 888, endPoint y: 393, distance: 58.4
click at [888, 393] on app-calendar-viewport "Mon 24 Tue 25 Wed 26 Thu 27 Fri 28 Sat 29 0/17 4 Jobs Sun 30 Mon 1 1 Job Tue 2 …" at bounding box center [666, 635] width 1332 height 969
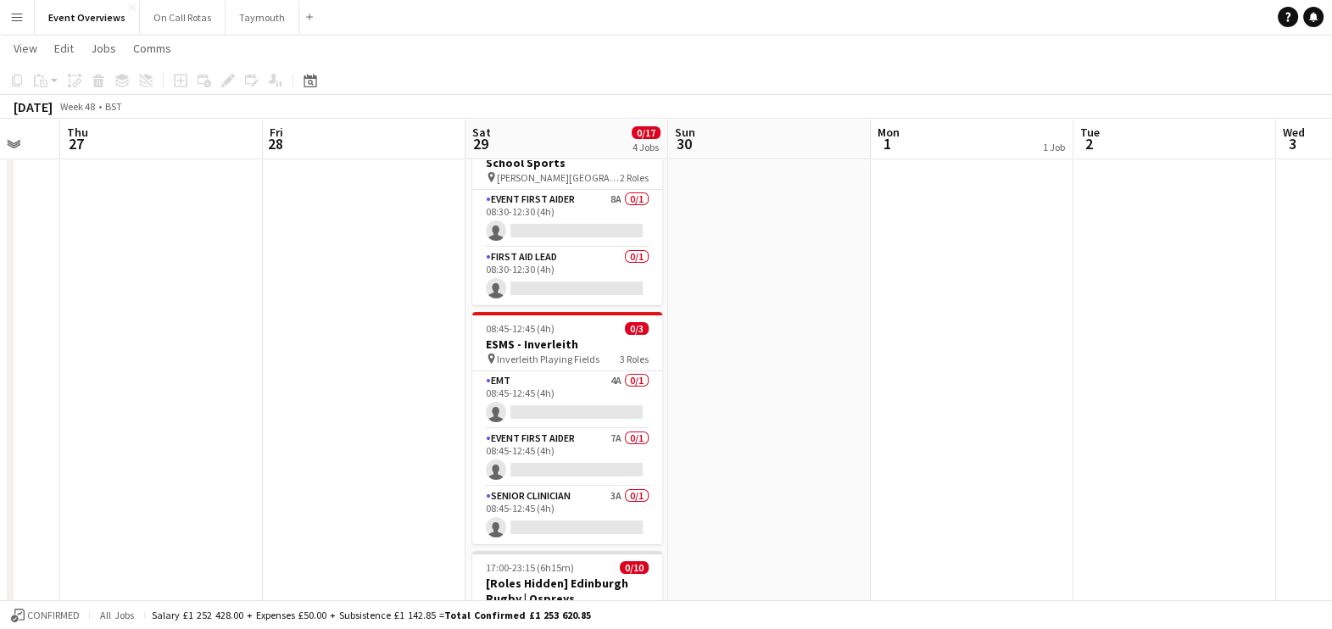
scroll to position [0, 0]
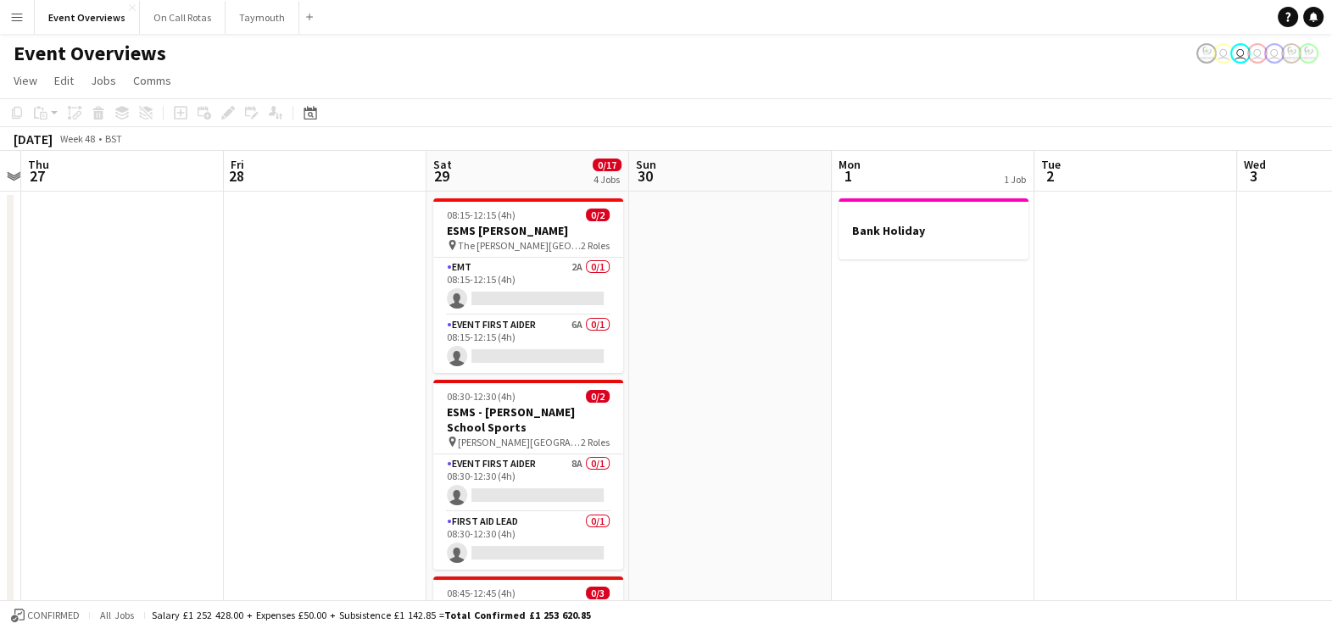
drag, startPoint x: 1128, startPoint y: 462, endPoint x: 328, endPoint y: 394, distance: 803.2
click at [328, 394] on app-calendar-viewport "Mon 24 Tue 25 Wed 26 Thu 27 Fri 28 Sat 29 0/17 4 Jobs Sun 30 Mon 1 1 Job Tue 2 …" at bounding box center [666, 635] width 1332 height 969
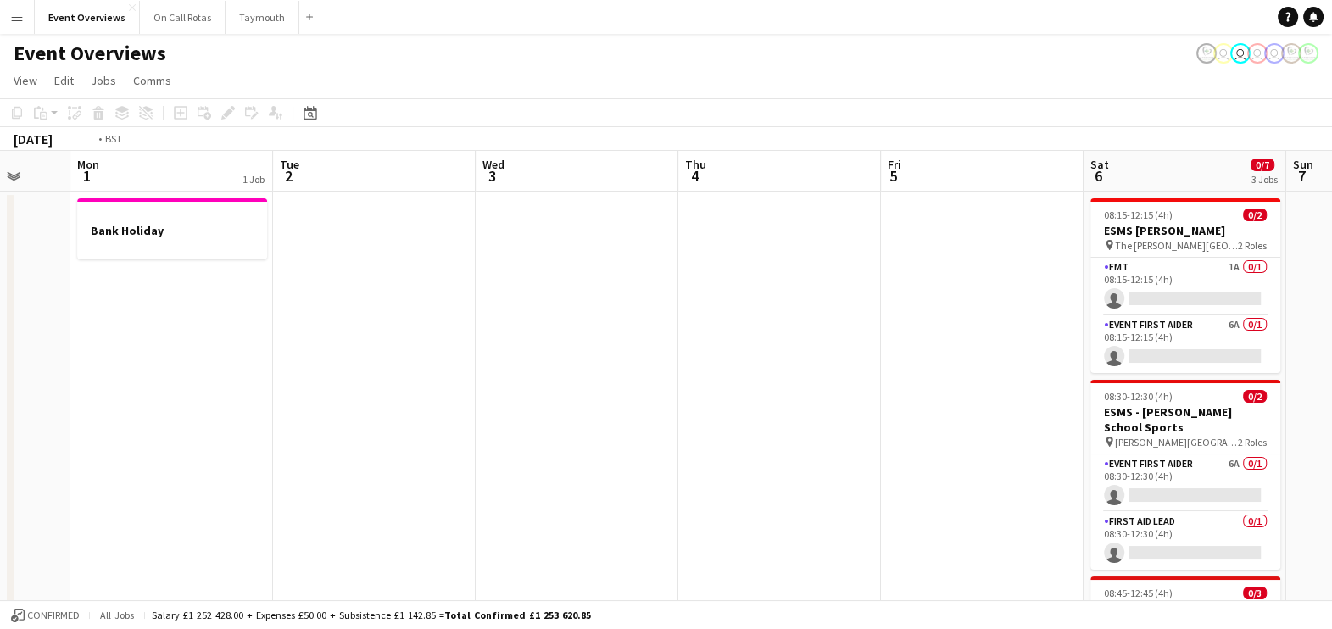
scroll to position [0, 688]
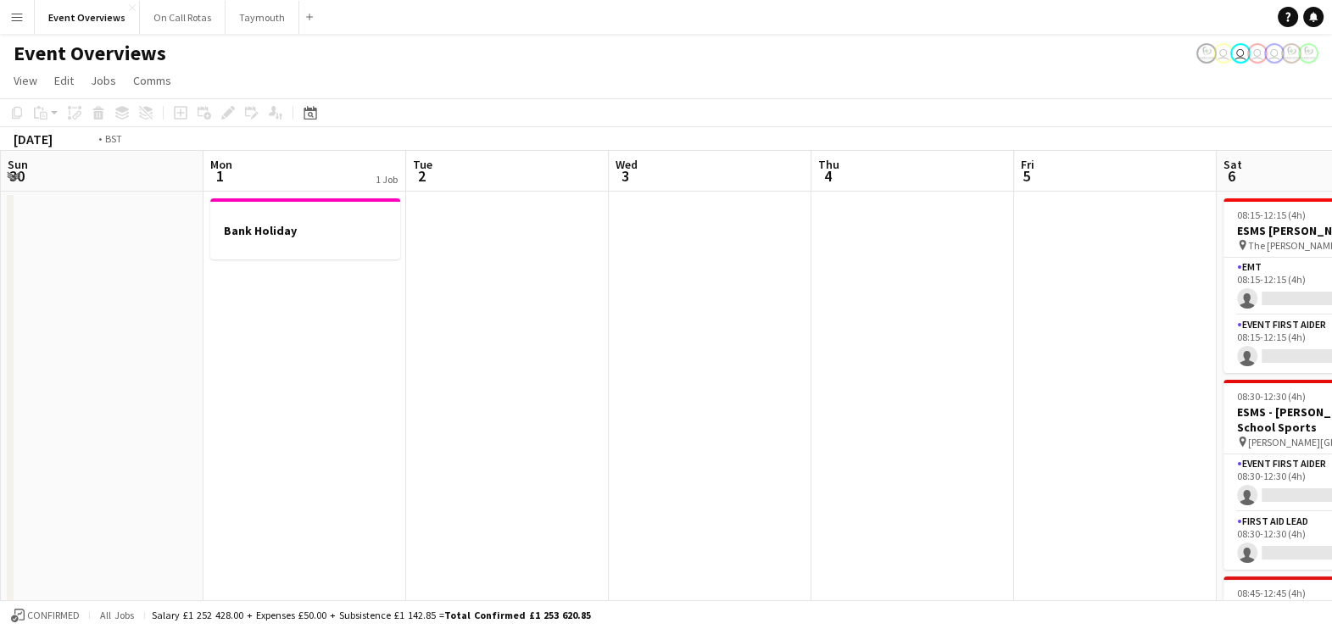
drag, startPoint x: 1022, startPoint y: 462, endPoint x: 466, endPoint y: 425, distance: 556.5
click at [466, 425] on app-calendar-viewport "Thu 27 Fri 28 Sat 29 0/17 4 Jobs Sun 30 Mon 1 1 Job Tue 2 Wed 3 Thu 4 Fri 5 Sat…" at bounding box center [666, 635] width 1332 height 969
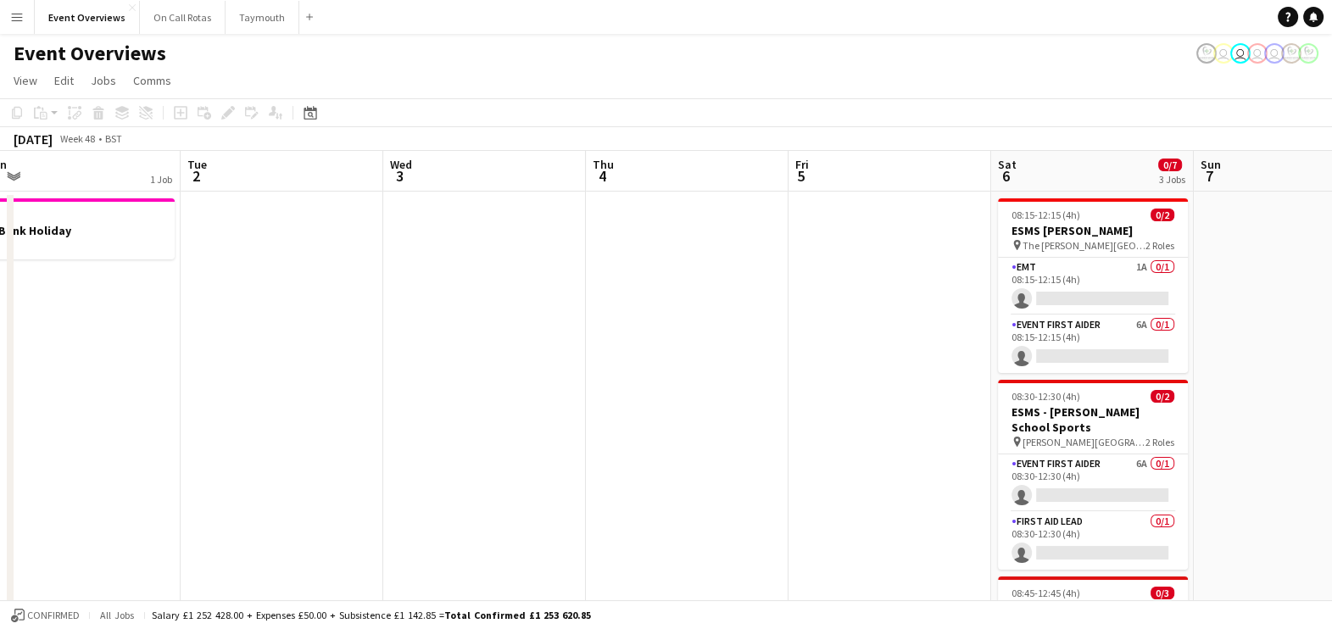
drag, startPoint x: 234, startPoint y: 442, endPoint x: 1102, endPoint y: 220, distance: 895.9
click at [1102, 220] on app-calendar-viewport "Sat 29 0/17 4 Jobs Sun 30 Mon 1 1 Job Tue 2 Wed 3 Thu 4 Fri 5 Sat 6 0/7 3 Jobs …" at bounding box center [666, 635] width 1332 height 969
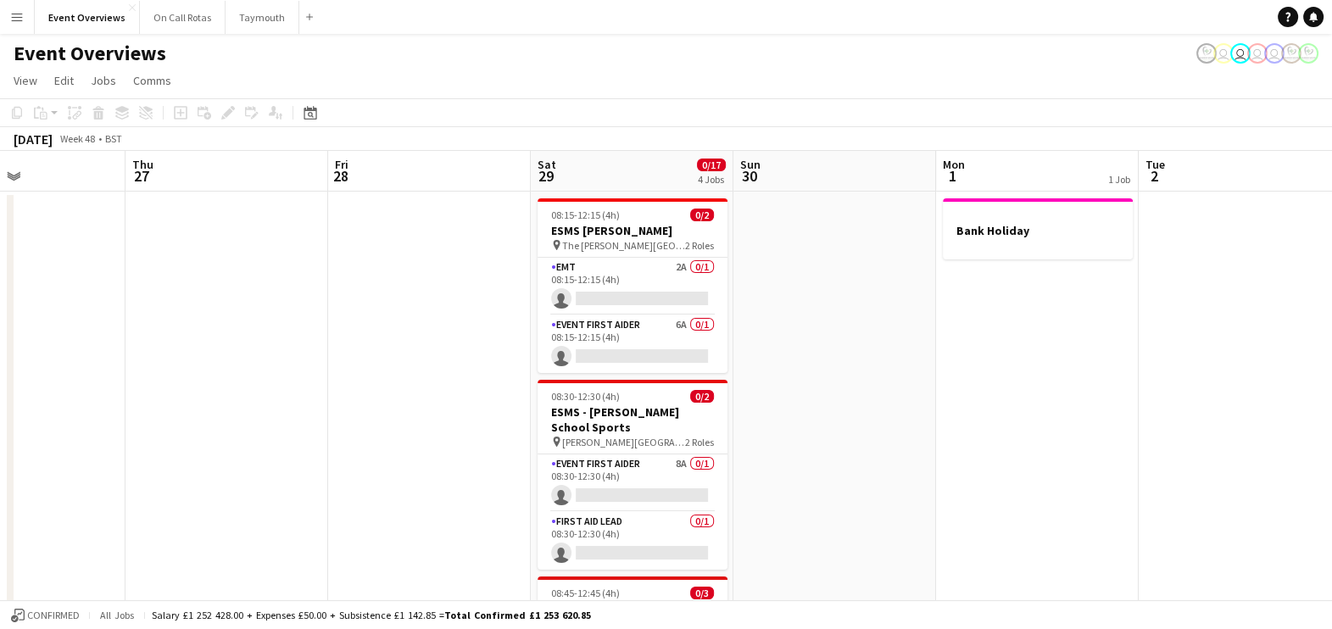
drag, startPoint x: 387, startPoint y: 445, endPoint x: 940, endPoint y: 420, distance: 554.1
click at [940, 420] on app-calendar-viewport "Mon 24 Tue 25 Wed 26 Thu 27 Fri 28 Sat 29 0/17 4 Jobs Sun 30 Mon 1 1 Job Tue 2 …" at bounding box center [666, 635] width 1332 height 969
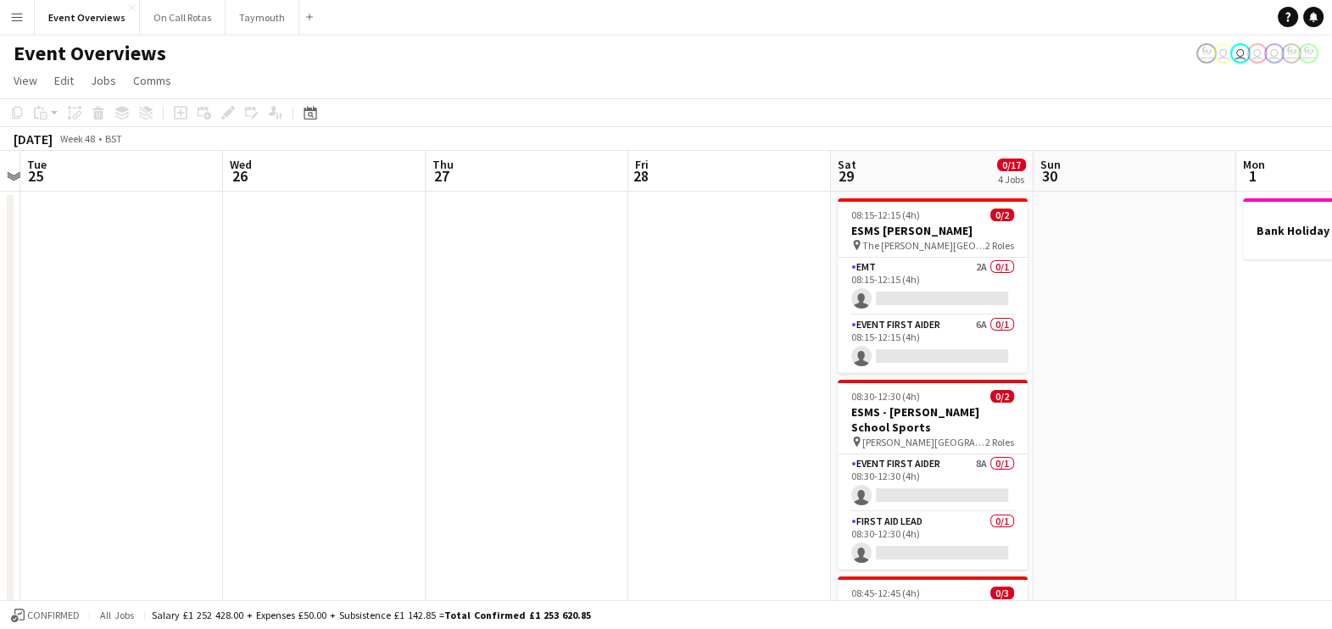
drag, startPoint x: 940, startPoint y: 420, endPoint x: 1239, endPoint y: 419, distance: 299.3
click at [1239, 419] on app-calendar-viewport "Sun 23 1 Job Mon 24 Tue 25 Wed 26 Thu 27 Fri 28 Sat 29 0/17 4 Jobs Sun 30 Mon 1…" at bounding box center [666, 635] width 1332 height 969
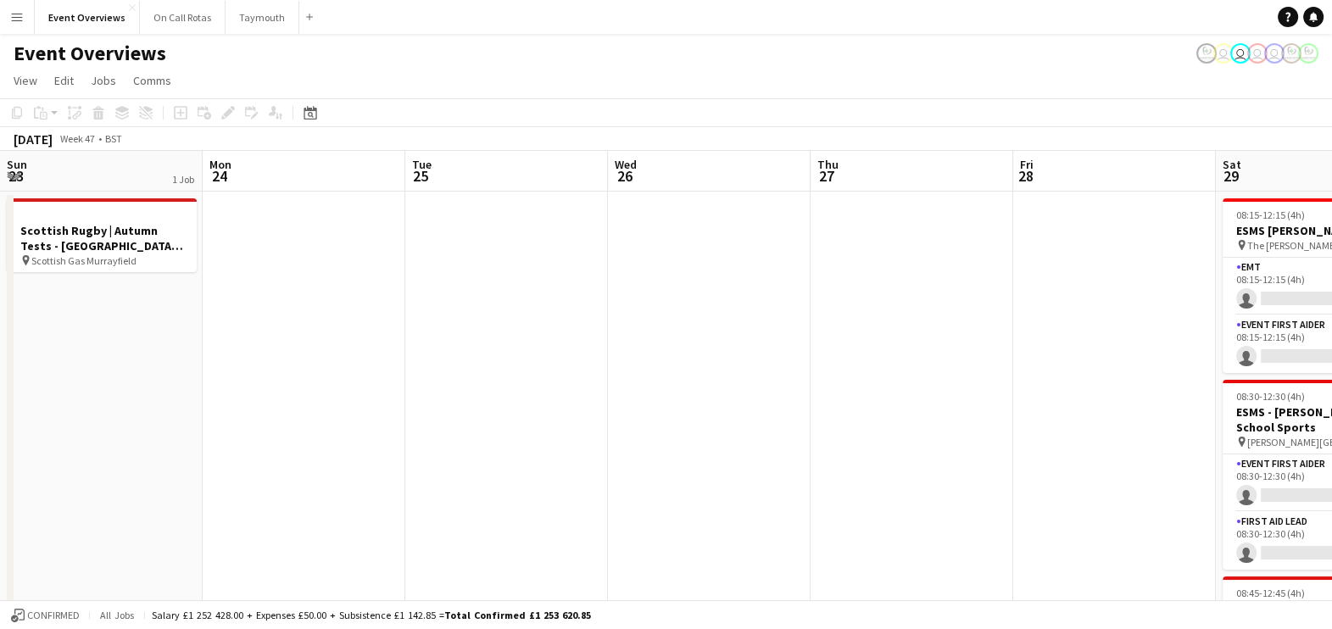
scroll to position [0, 355]
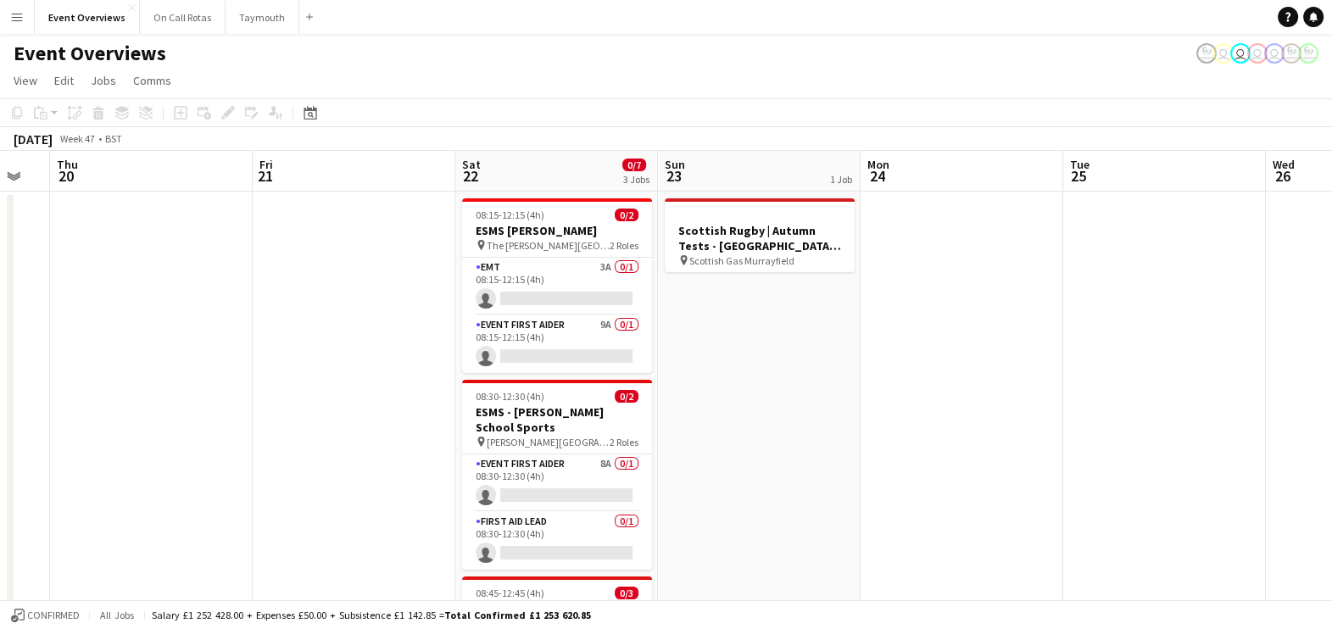
drag, startPoint x: 41, startPoint y: 348, endPoint x: 1084, endPoint y: 337, distance: 1043.6
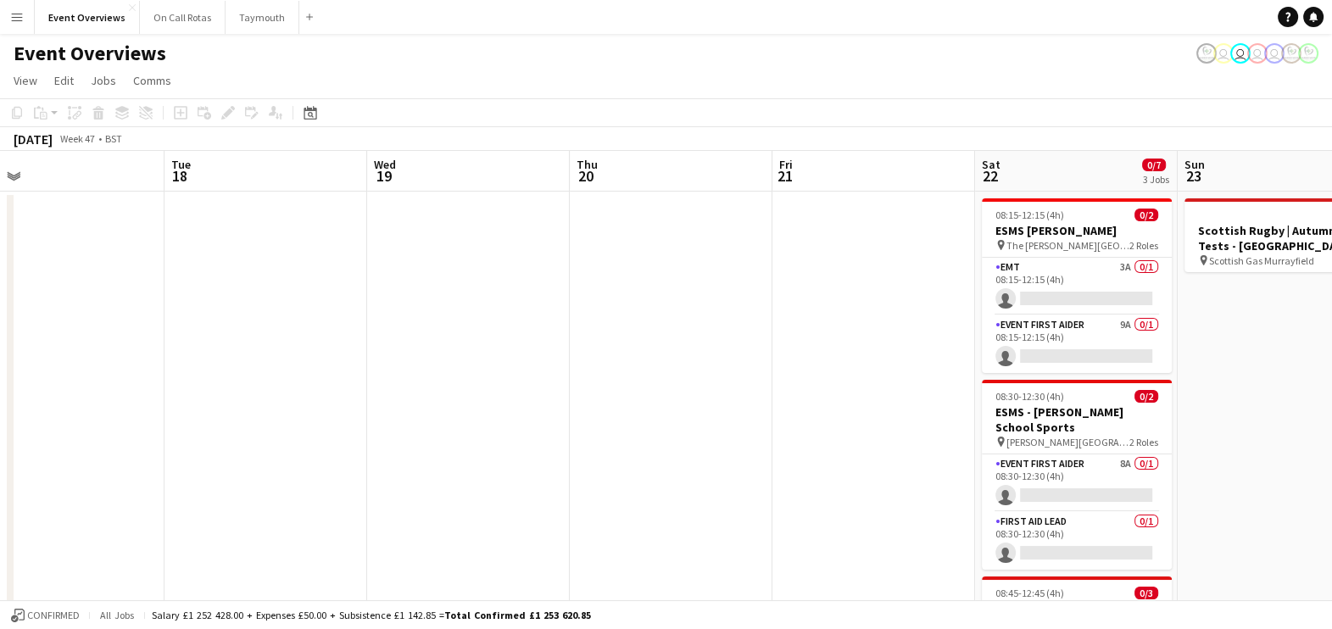
drag, startPoint x: 1084, startPoint y: 337, endPoint x: 801, endPoint y: 267, distance: 291.8
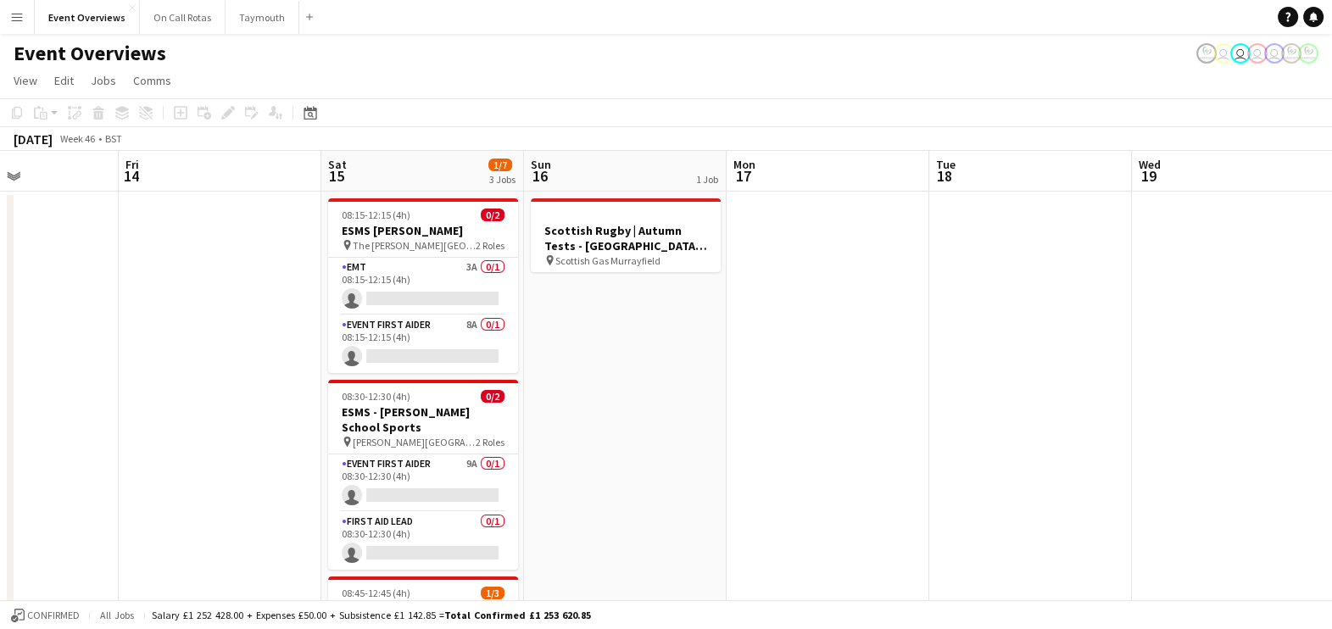
scroll to position [0, 487]
drag, startPoint x: 801, startPoint y: 267, endPoint x: 1001, endPoint y: 331, distance: 209.9
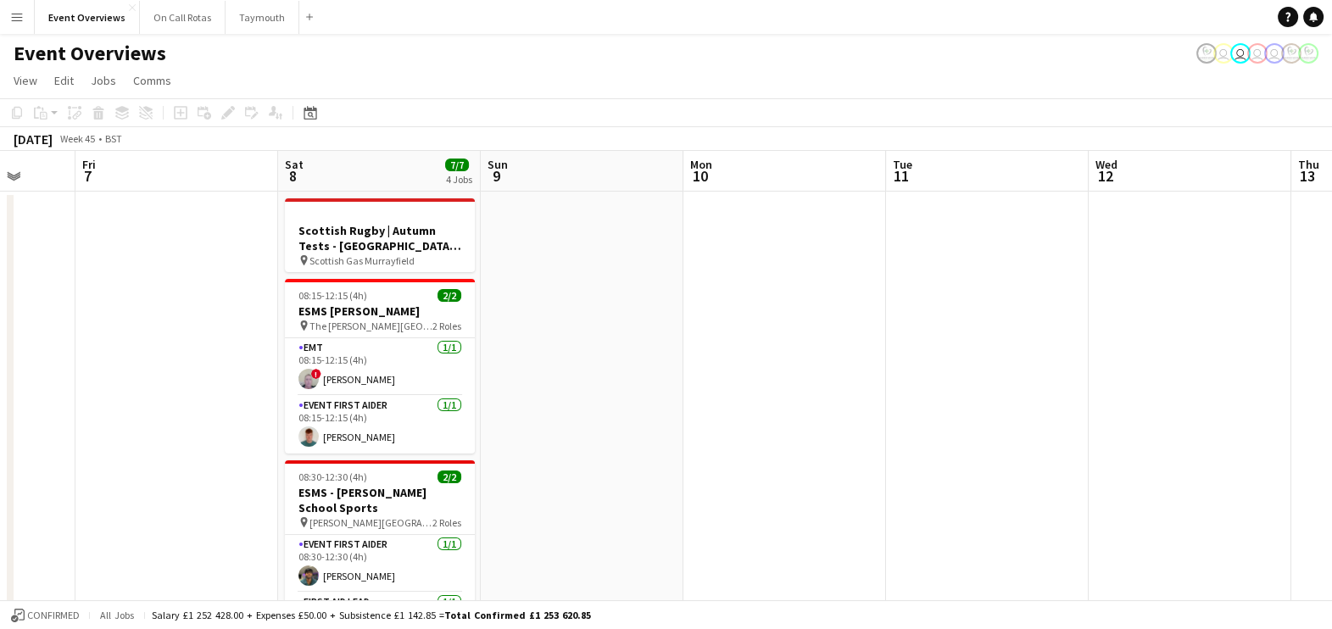
scroll to position [0, 533]
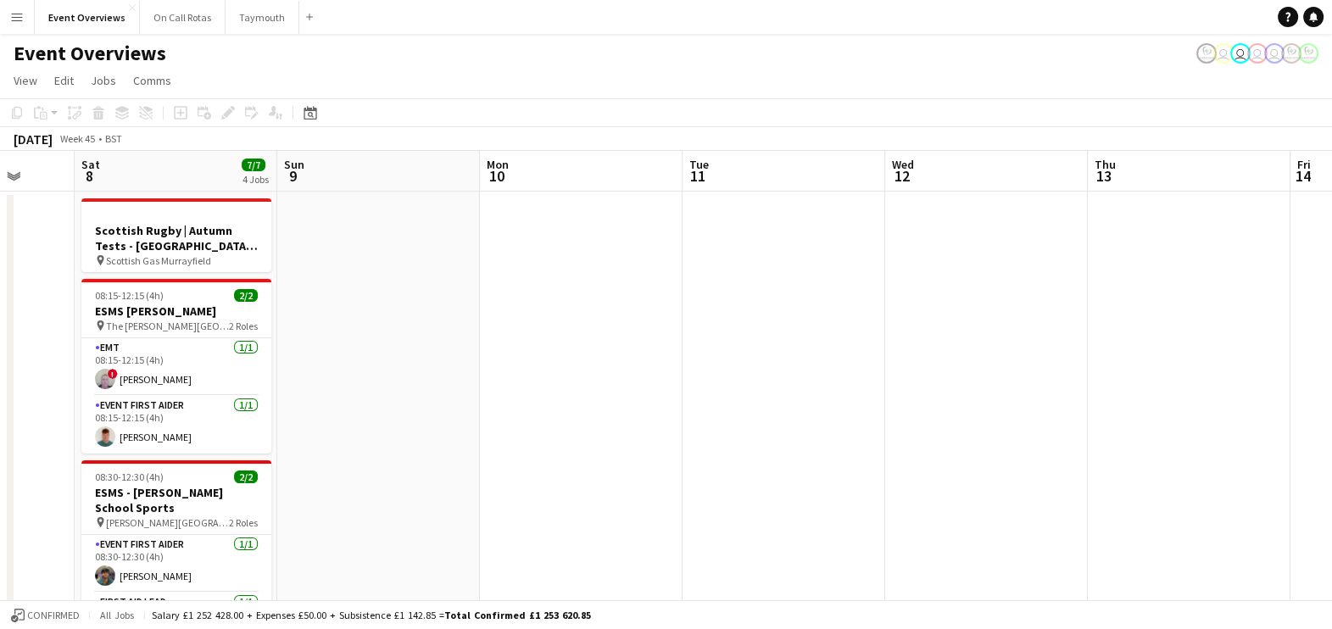
drag, startPoint x: 1001, startPoint y: 331, endPoint x: 1348, endPoint y: 328, distance: 346.7
click at [1332, 328] on html "Menu Boards Boards Boards All jobs Status Workforce Workforce My Workforce Recr…" at bounding box center [666, 574] width 1332 height 1149
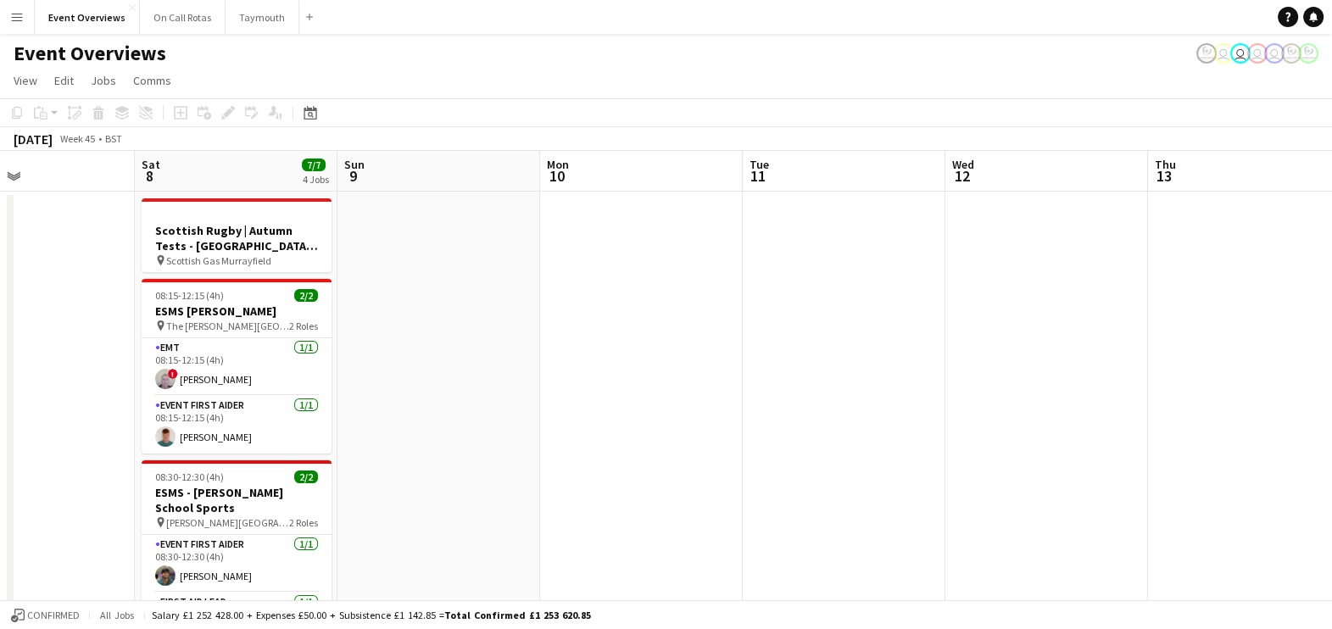
scroll to position [0, 532]
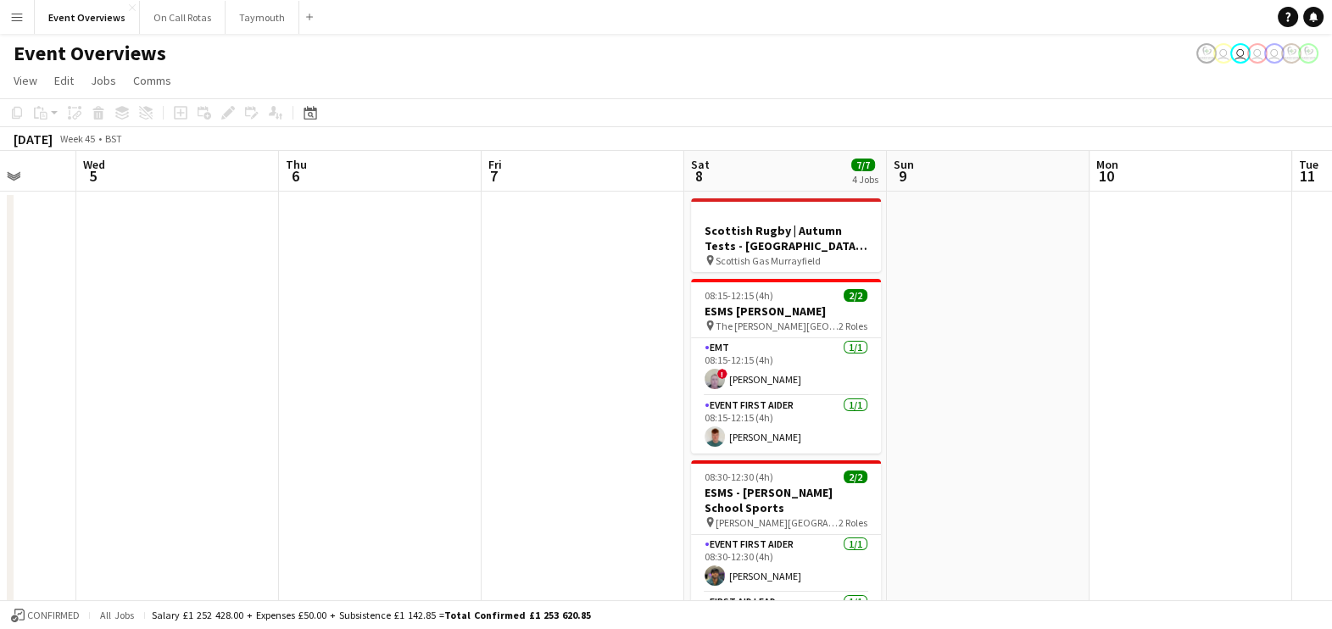
drag, startPoint x: 344, startPoint y: 336, endPoint x: 954, endPoint y: 309, distance: 610.1
click at [954, 309] on app-calendar-viewport "Sun 2 Mon 3 Tue 4 Wed 5 Thu 6 Fri 7 Sat 8 7/7 4 Jobs Sun 9 Mon 10 Tue 11 Wed 12…" at bounding box center [666, 635] width 1332 height 969
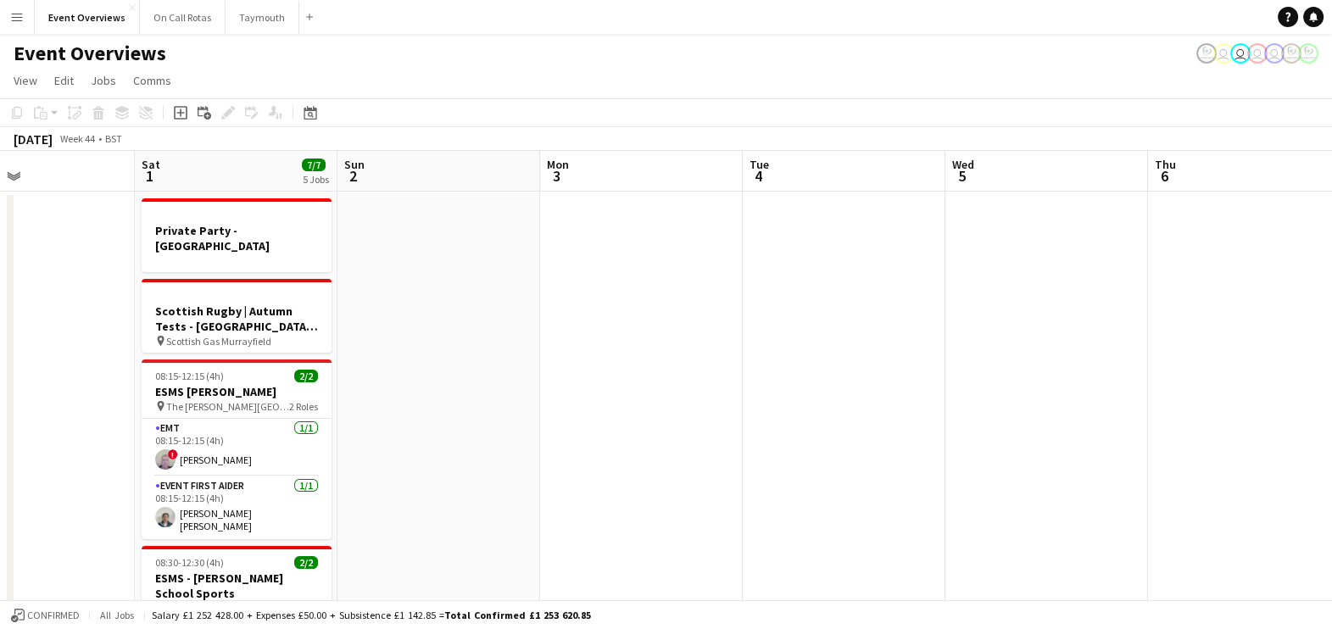
drag, startPoint x: 398, startPoint y: 454, endPoint x: 1351, endPoint y: 379, distance: 956.6
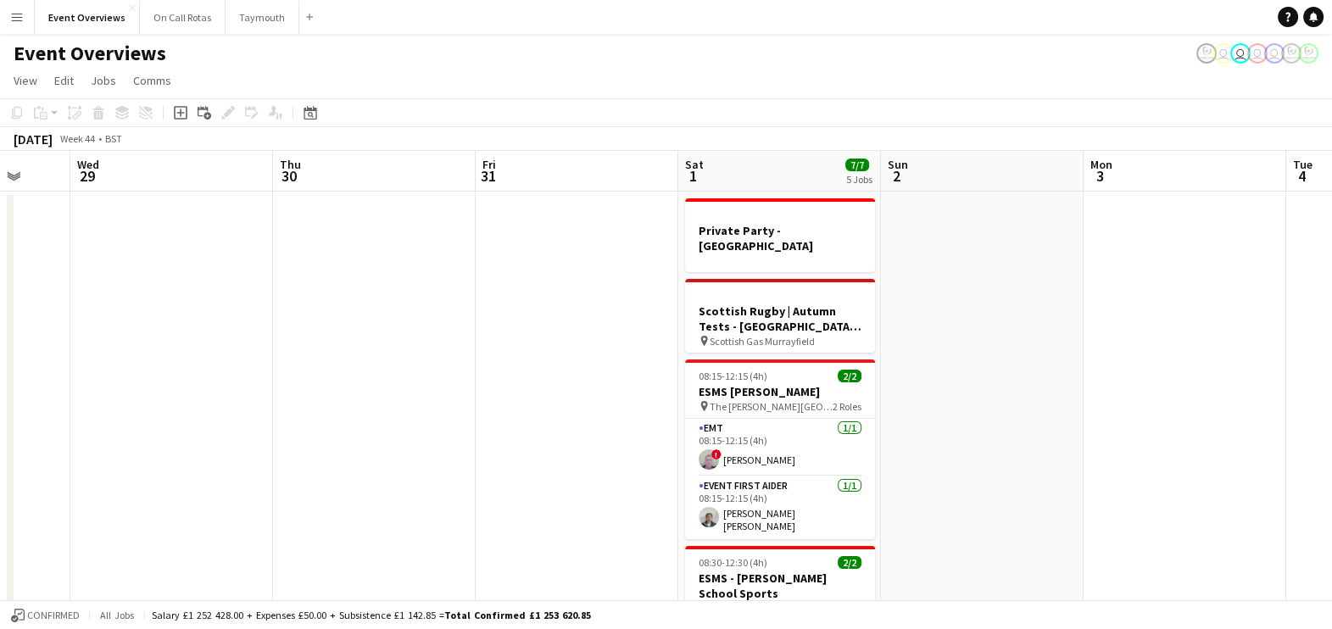
scroll to position [0, 345]
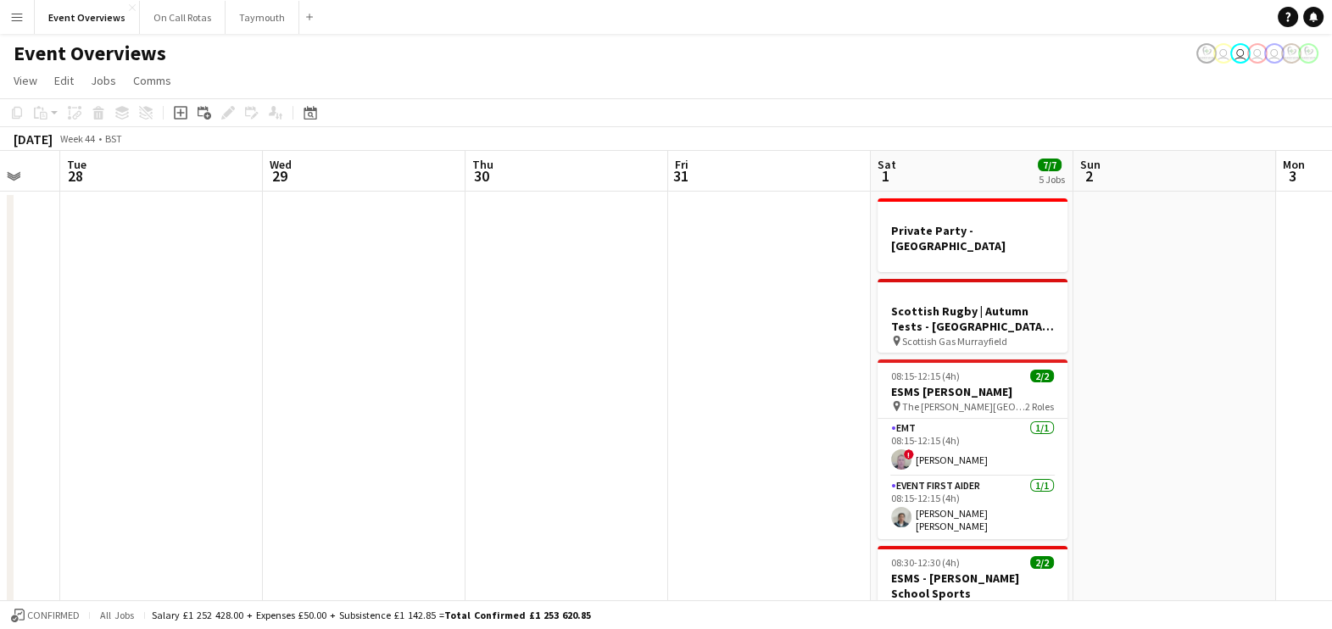
drag, startPoint x: 1351, startPoint y: 379, endPoint x: 1346, endPoint y: 146, distance: 233.2
click at [1332, 146] on html "Menu Boards Boards Boards All jobs Status Workforce Workforce My Workforce Recr…" at bounding box center [666, 574] width 1332 height 1149
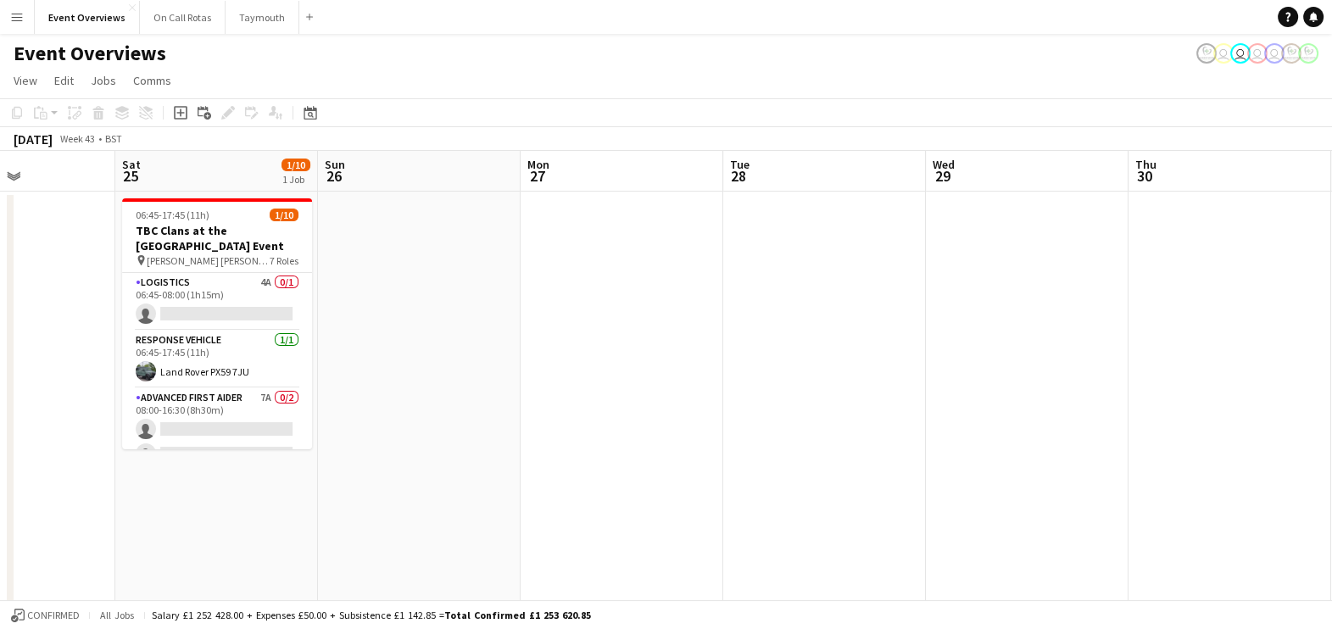
scroll to position [0, 485]
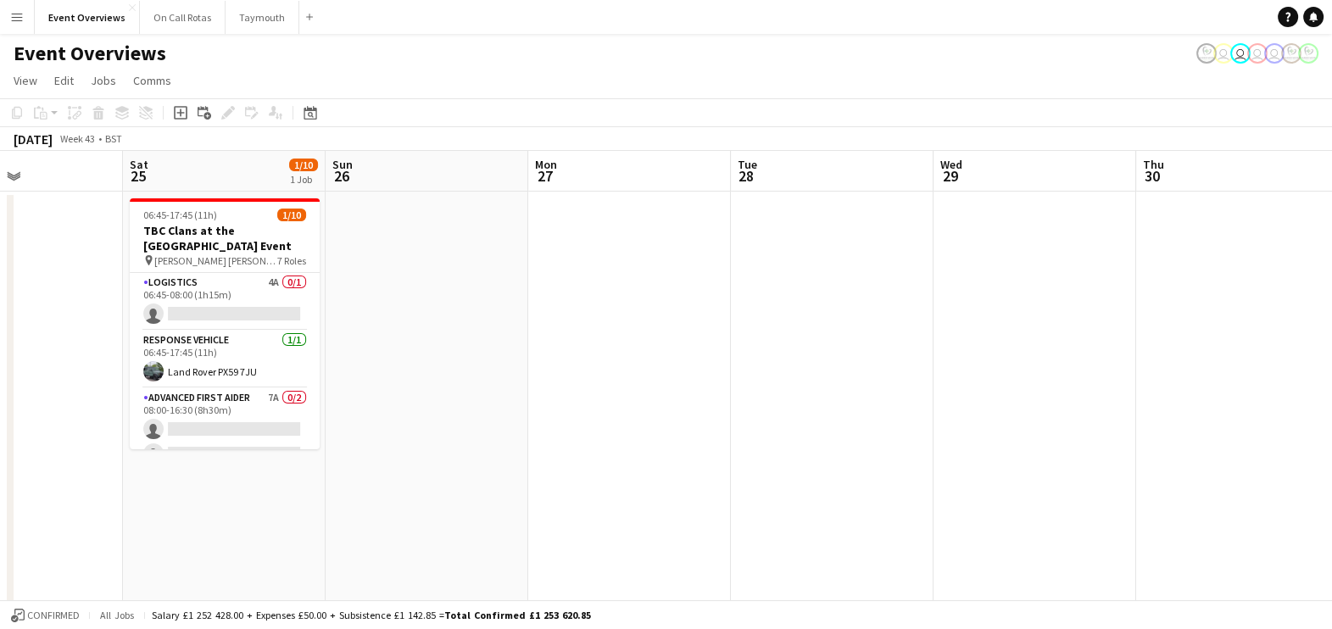
drag, startPoint x: 292, startPoint y: 316, endPoint x: 962, endPoint y: 274, distance: 671.9
click at [962, 274] on app-calendar-viewport "Wed 22 Thu 23 Fri 24 Sat 25 1/10 1 Job Sun 26 Mon 27 Tue 28 Wed 29 Thu 30 Fri 3…" at bounding box center [666, 635] width 1332 height 969
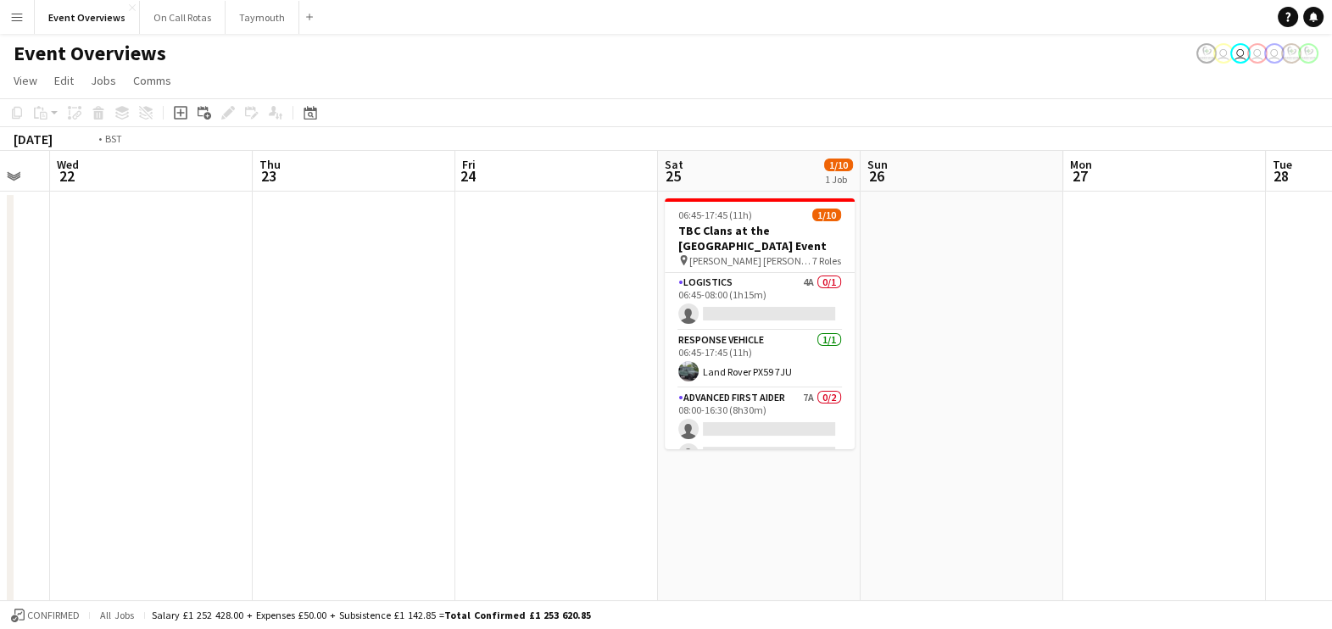
scroll to position [0, 387]
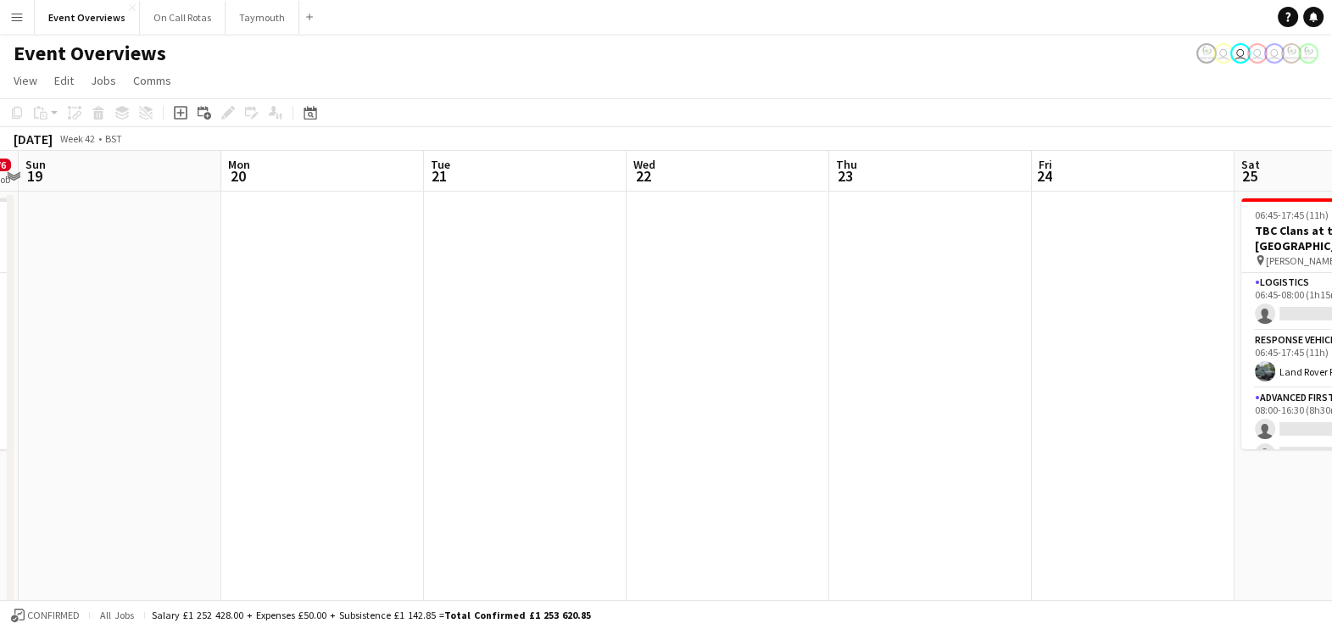
drag, startPoint x: 36, startPoint y: 365, endPoint x: 1147, endPoint y: 298, distance: 1113.4
click at [1147, 298] on app-calendar-viewport "Fri 17 0/10 1 Job Sat 18 0/6 1 Job Sun 19 Mon 20 Tue 21 Wed 22 Thu 23 Fri 24 Sa…" at bounding box center [666, 635] width 1332 height 969
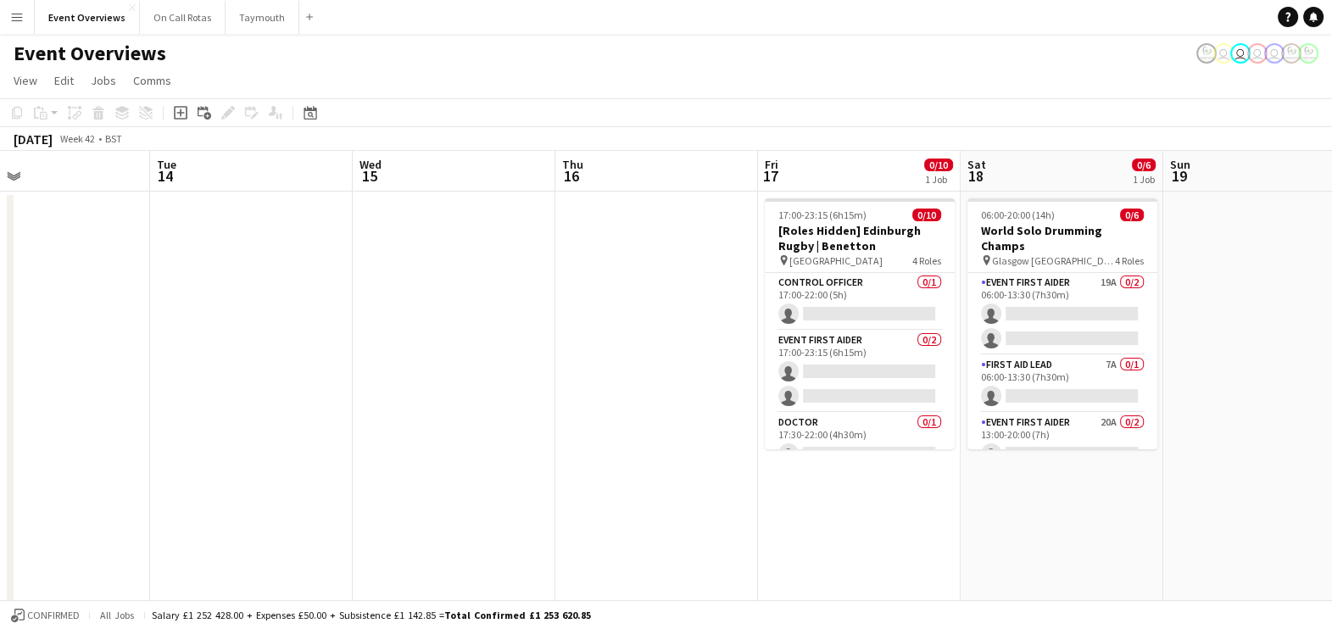
scroll to position [0, 449]
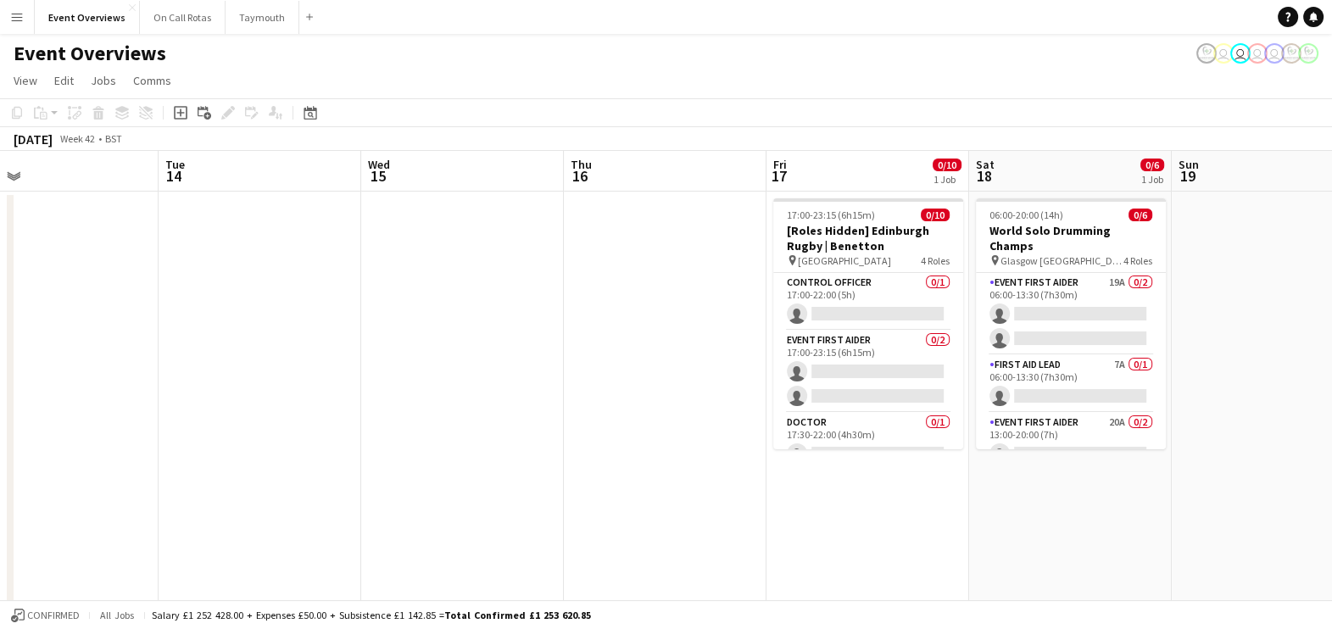
drag, startPoint x: 93, startPoint y: 350, endPoint x: 1246, endPoint y: 228, distance: 1159.4
click at [1246, 228] on app-calendar-viewport "Sat 11 Sun 12 Mon 13 Tue 14 Wed 15 Thu 16 Fri 17 0/10 1 Job Sat 18 0/6 1 Job Su…" at bounding box center [666, 635] width 1332 height 969
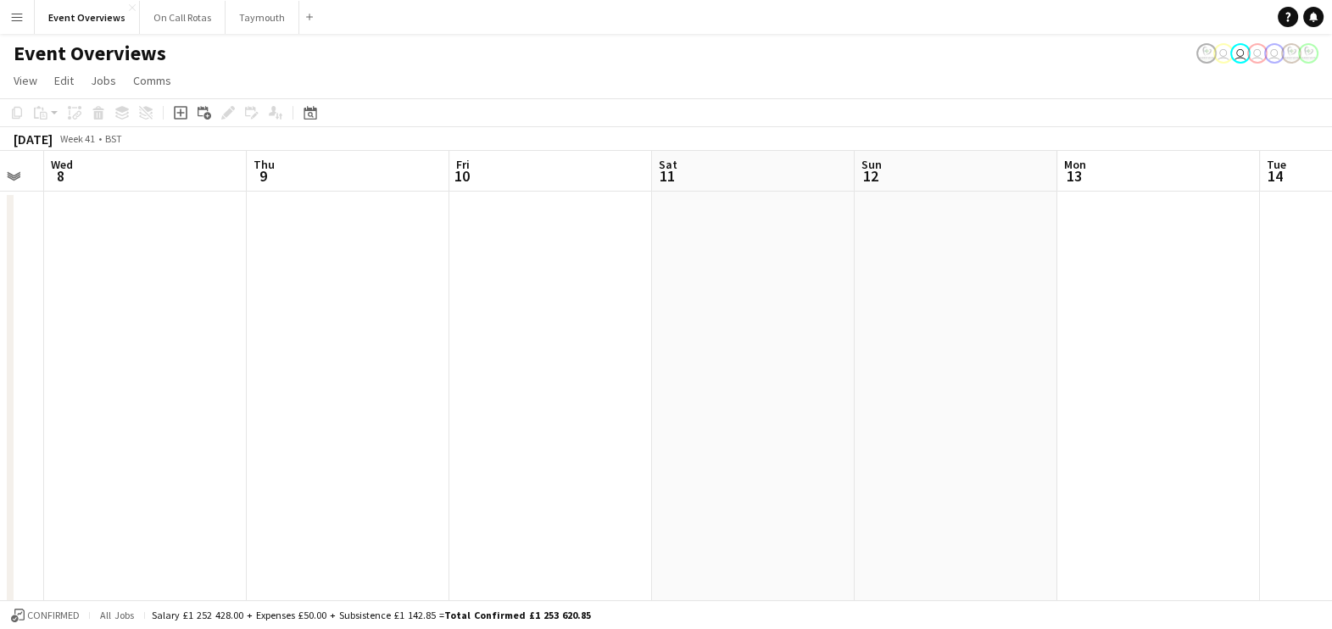
drag, startPoint x: 83, startPoint y: 239, endPoint x: 1191, endPoint y: 219, distance: 1108.2
click at [1191, 219] on app-calendar-viewport "Mon 6 Tue 7 Wed 8 Thu 9 Fri 10 Sat 11 Sun 12 Mon 13 Tue 14 Wed 15 Thu 16 Fri 17…" at bounding box center [666, 635] width 1332 height 969
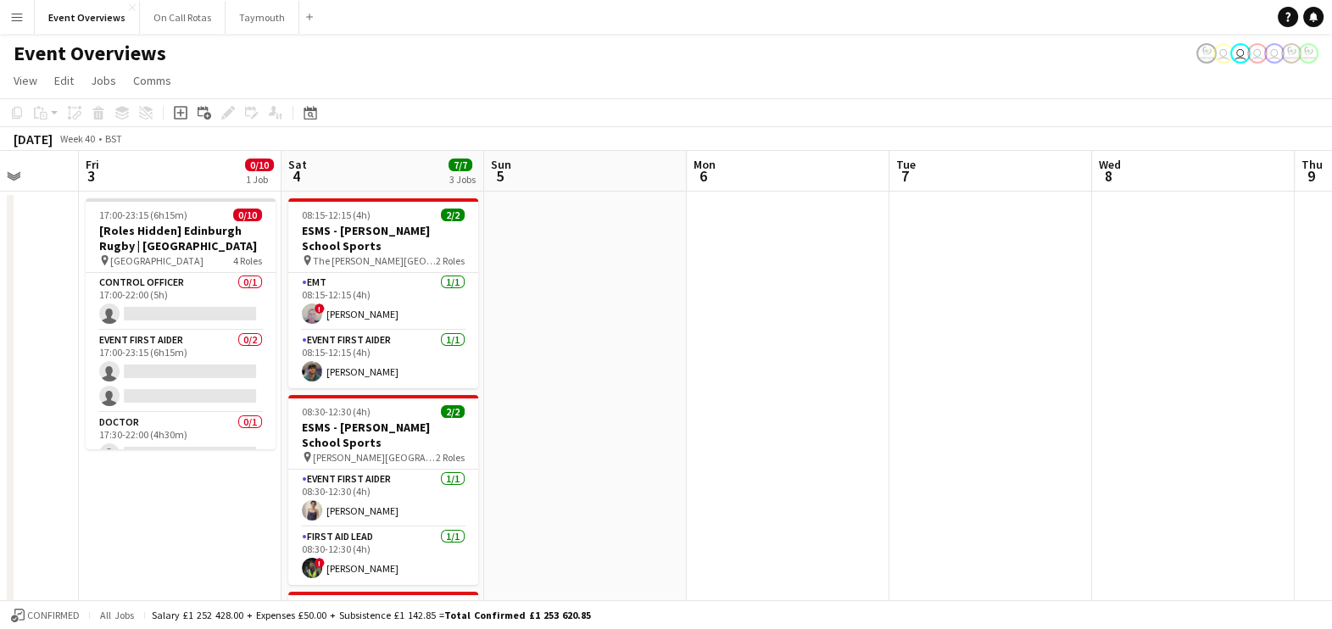
drag, startPoint x: 111, startPoint y: 424, endPoint x: 1151, endPoint y: 284, distance: 1049.6
click at [1151, 284] on app-calendar-viewport "Tue 30 Wed 1 Thu 2 Fri 3 0/10 1 Job Sat 4 7/7 3 Jobs Sun 5 Mon 6 Tue 7 Wed 8 Th…" at bounding box center [666, 635] width 1332 height 969
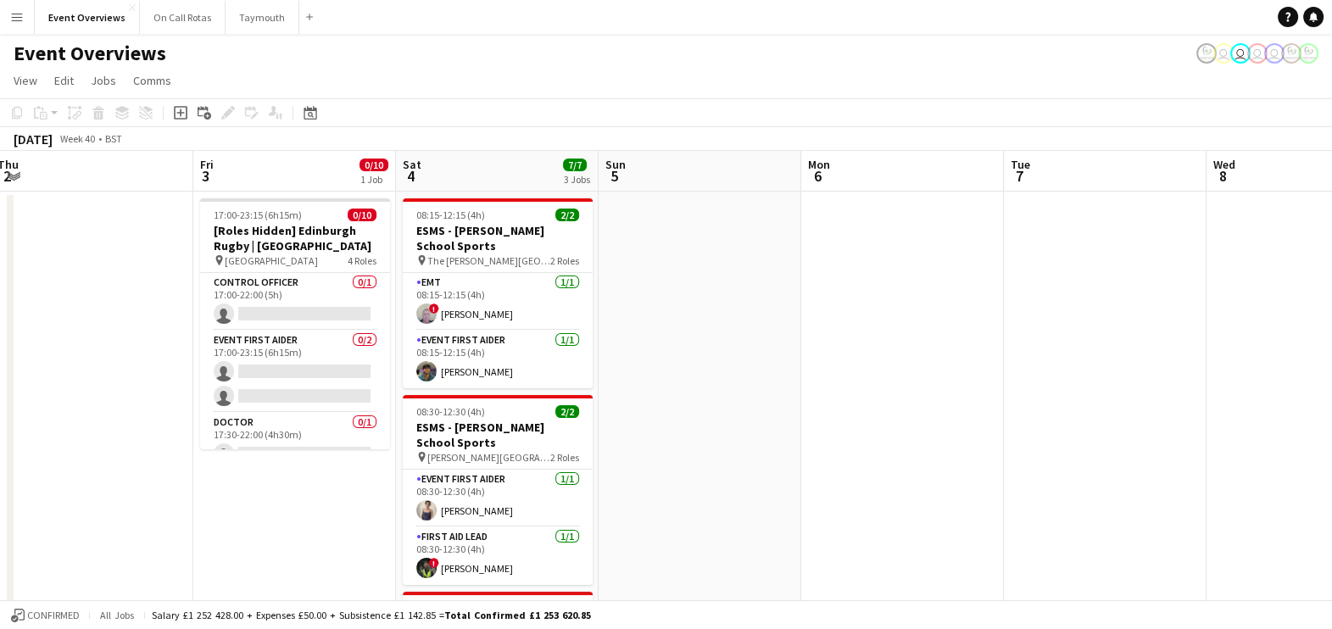
drag, startPoint x: 1267, startPoint y: 284, endPoint x: 1351, endPoint y: 249, distance: 91.6
click at [1332, 249] on html "Menu Boards Boards Boards All jobs Status Workforce Workforce My Workforce Recr…" at bounding box center [666, 574] width 1332 height 1149
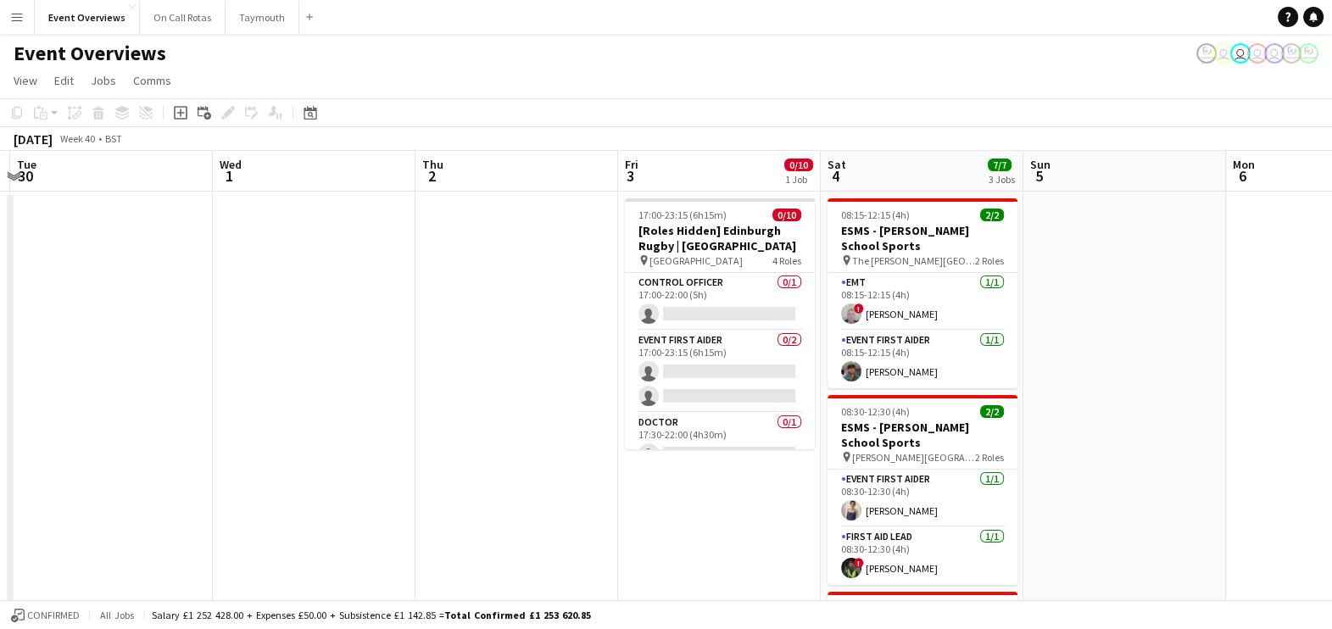
drag, startPoint x: 38, startPoint y: 368, endPoint x: 462, endPoint y: 331, distance: 425.4
click at [462, 331] on app-calendar-viewport "Sun 28 Mon 29 Tue 30 Wed 1 Thu 2 Fri 3 0/10 1 Job Sat 4 7/7 3 Jobs Sun 5 Mon 6 …" at bounding box center [666, 635] width 1332 height 969
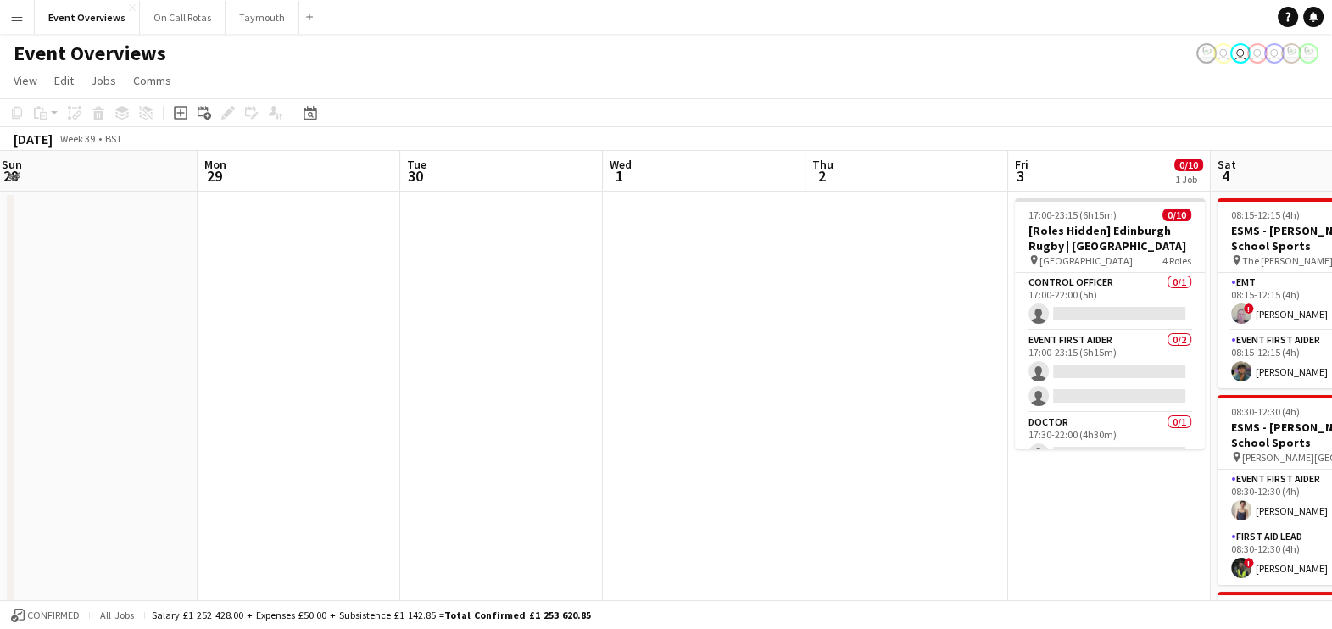
scroll to position [0, 408]
drag, startPoint x: 462, startPoint y: 331, endPoint x: 856, endPoint y: 271, distance: 398.8
click at [856, 271] on app-calendar-viewport "Fri 26 Sat 27 7/7 3 Jobs Sun 28 Mon 29 Tue 30 Wed 1 Thu 2 Fri 3 0/10 1 Job Sat …" at bounding box center [666, 635] width 1332 height 969
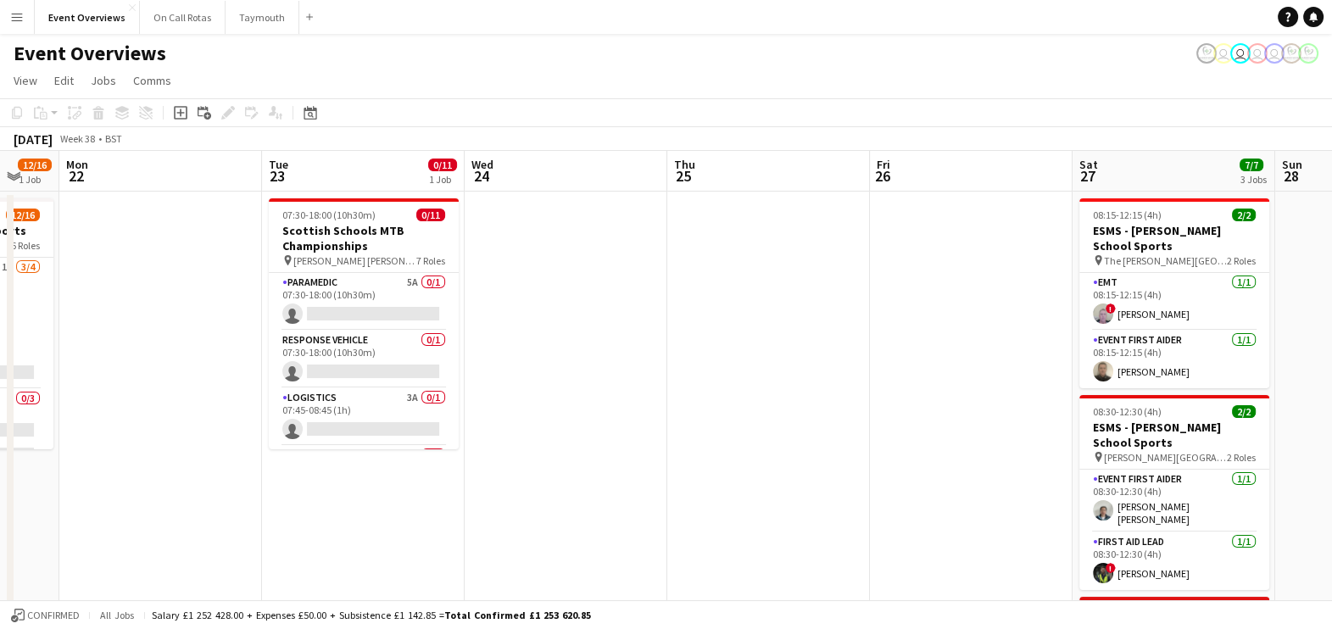
drag, startPoint x: 191, startPoint y: 287, endPoint x: 1306, endPoint y: 232, distance: 1116.2
click at [1306, 232] on app-calendar-viewport "Sat 20 12/16 1 Job Sun 21 12/16 1 Job Mon 22 Tue 23 0/11 1 Job Wed 24 Thu 25 Fr…" at bounding box center [666, 635] width 1332 height 969
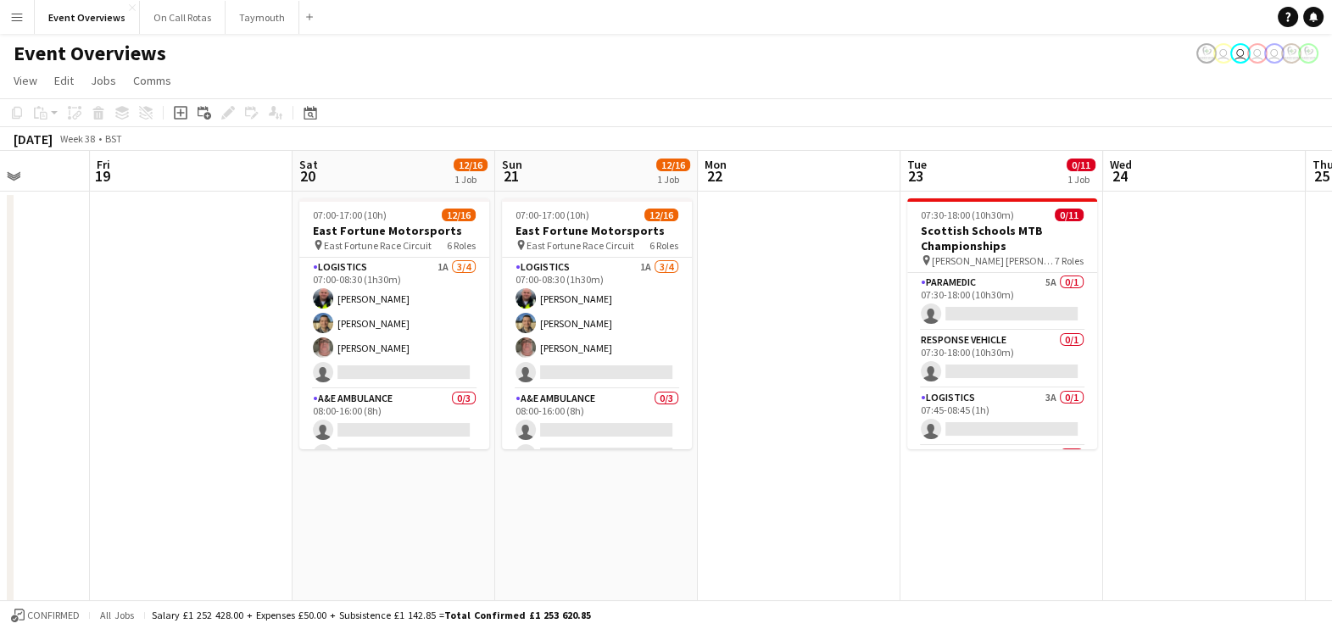
drag
click at [1115, 342] on app-calendar-viewport "Tue 16 Wed 17 Thu 18 Fri 19 Sat 20 12/16 1 Job Sun 21 12/16 1 Job Mon 22 Tue 23…" at bounding box center [666, 635] width 1332 height 969
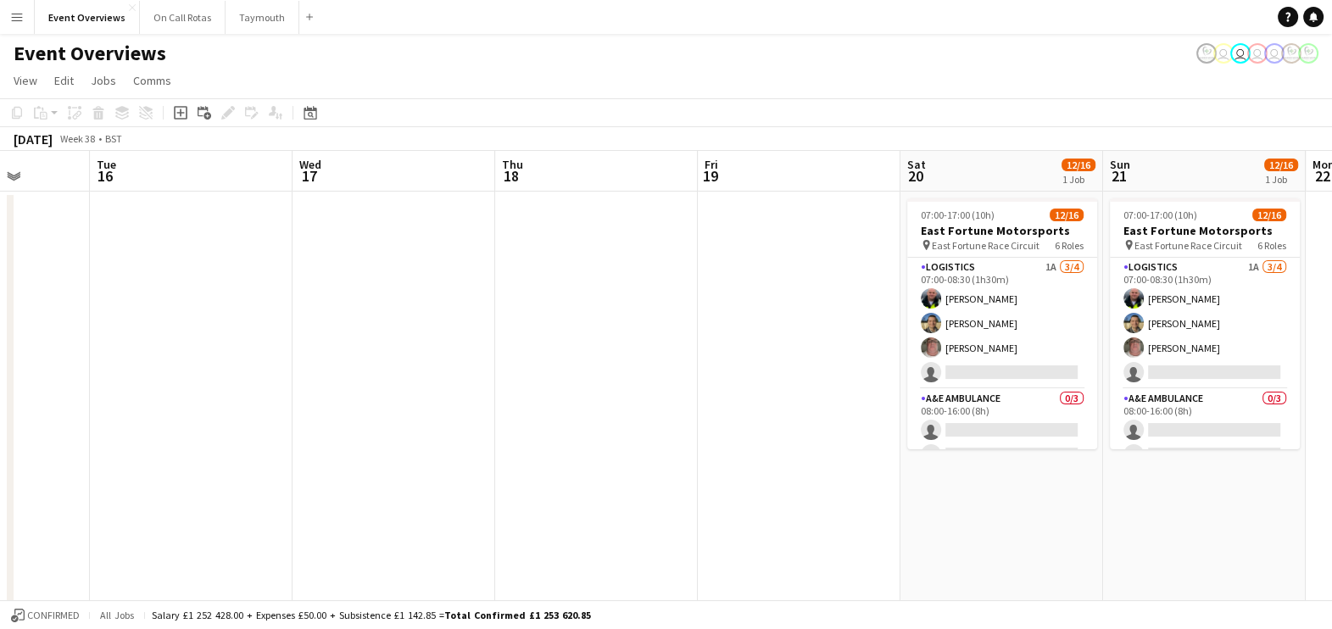
scroll to position [0, 518]
click at [1332, 357] on html "Menu Boards Boards Boards All jobs Status Workforce Workforce My Workforce Recr…" at bounding box center [666, 574] width 1332 height 1149
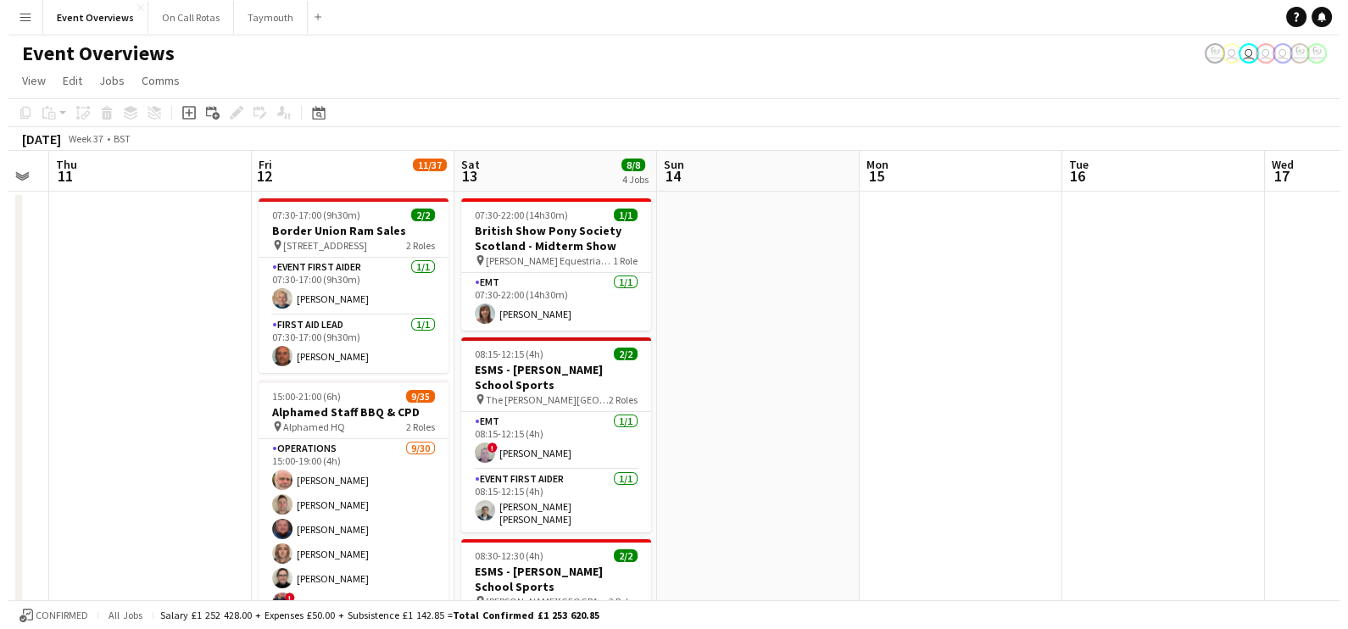
scroll to position [0, 530]
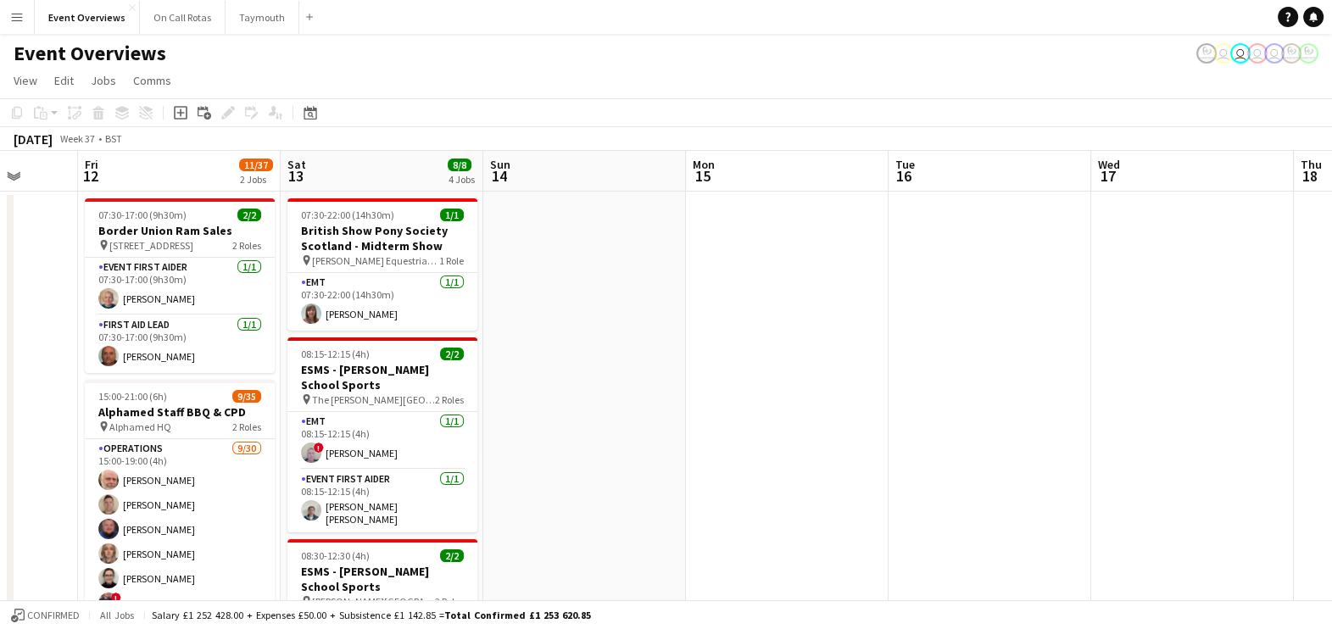
click at [1141, 237] on app-calendar-viewport "Tue 9 Wed 10 Thu 11 Fri 12 11/37 2 Jobs Sat 13 8/8 4 Jobs Sun 14 Mon 15 Tue 16 …" at bounding box center [666, 635] width 1332 height 969
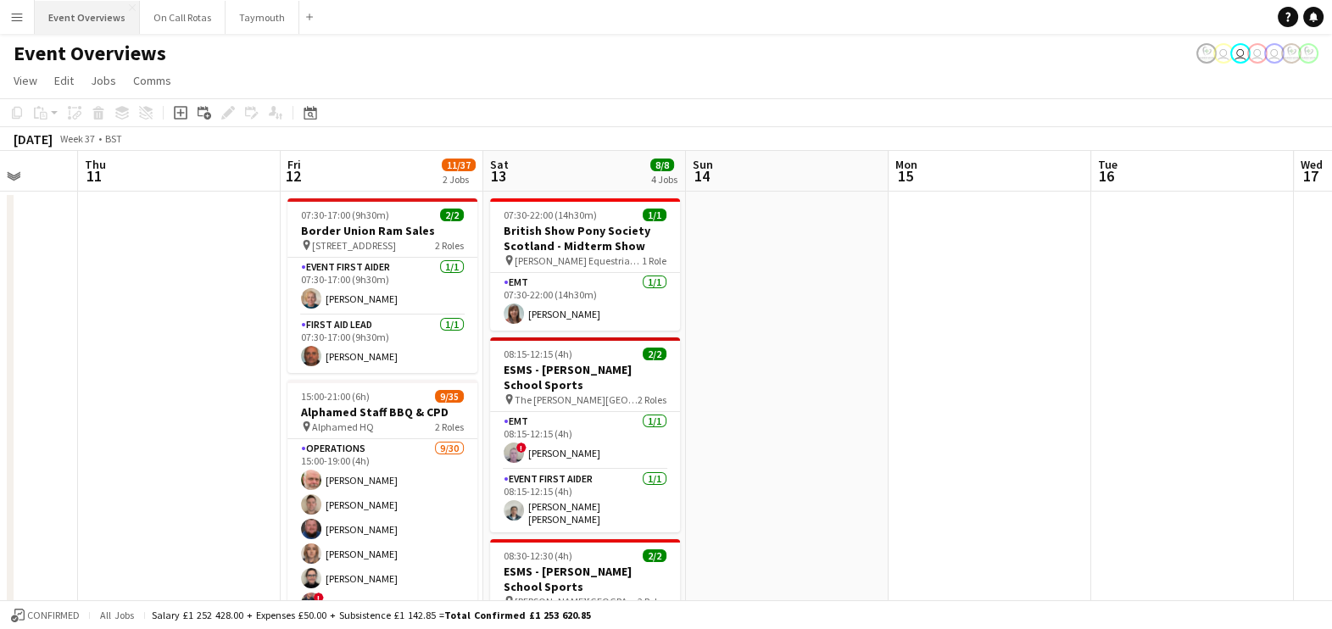
click at [47, 23] on button "Event Overviews Close" at bounding box center [87, 17] width 105 height 33
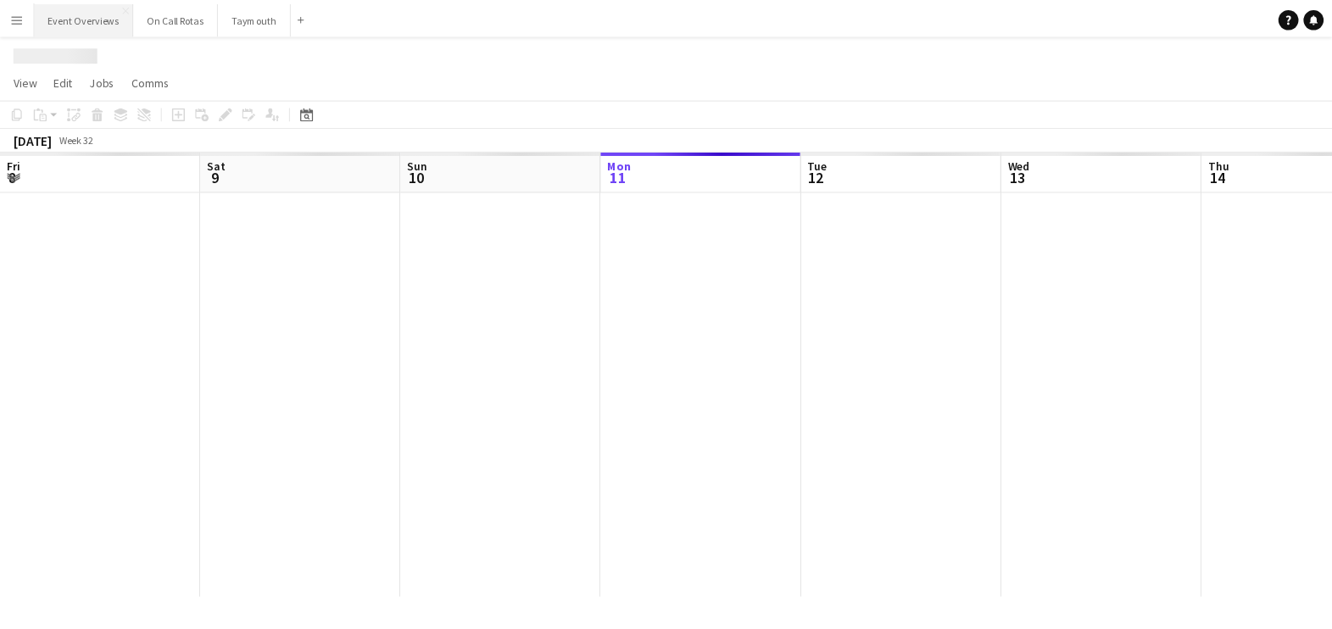
scroll to position [0, 405]
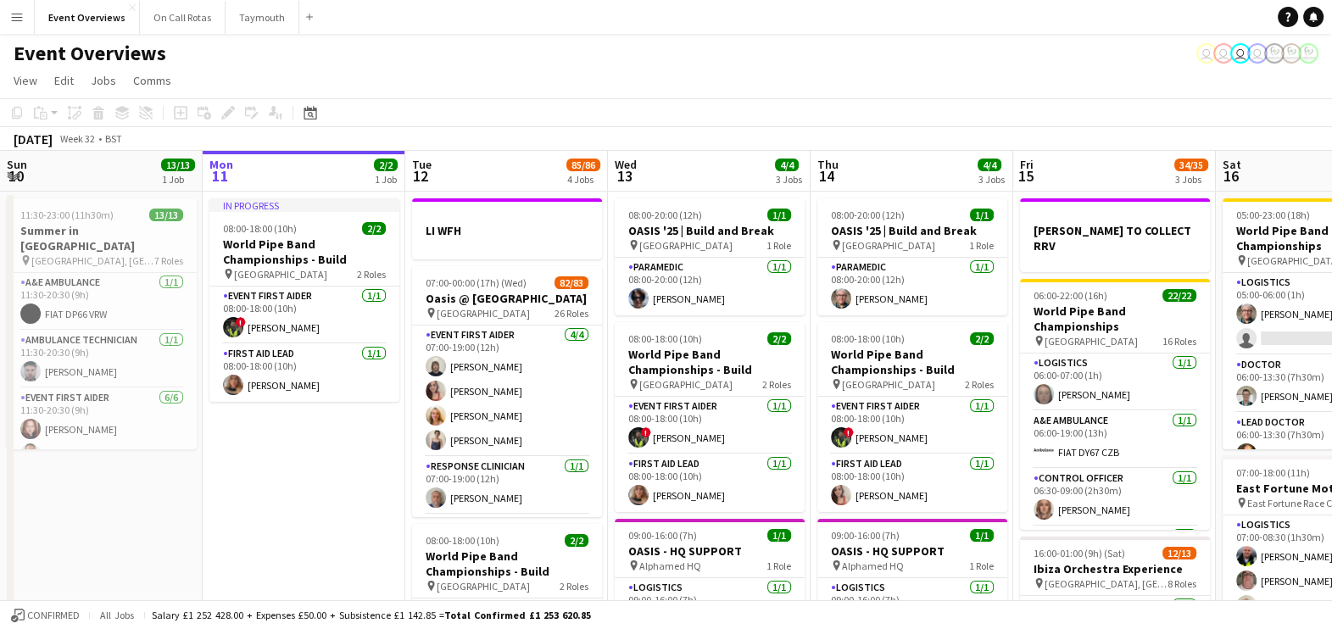
drag, startPoint x: 1136, startPoint y: 118, endPoint x: 820, endPoint y: 99, distance: 316.8
click at [820, 99] on app-toolbar "Copy Paste Paste Ctrl+V Paste with crew Ctrl+Shift+V Paste linked Job [GEOGRAPH…" at bounding box center [666, 112] width 1332 height 29
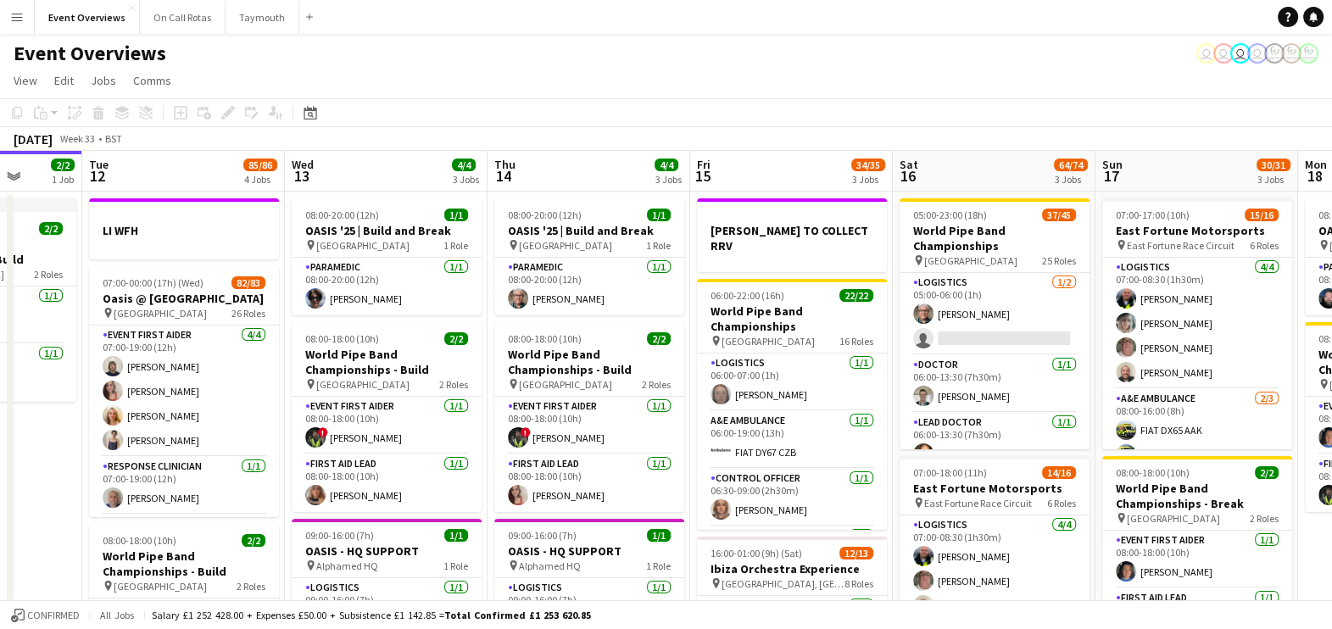
drag, startPoint x: 356, startPoint y: 483, endPoint x: 0, endPoint y: 464, distance: 356.6
click at [0, 464] on html "Menu Boards Boards Boards All jobs Status Workforce Workforce My Workforce Recr…" at bounding box center [666, 513] width 1332 height 1027
drag, startPoint x: 1313, startPoint y: 529, endPoint x: 651, endPoint y: 493, distance: 663.1
click at [651, 493] on app-calendar-viewport "Fri 8 96/97 2 Jobs Sat 9 95/95 2 Jobs Sun 10 13/13 1 Job Mon 11 2/2 1 Job Tue 1…" at bounding box center [666, 575] width 1332 height 848
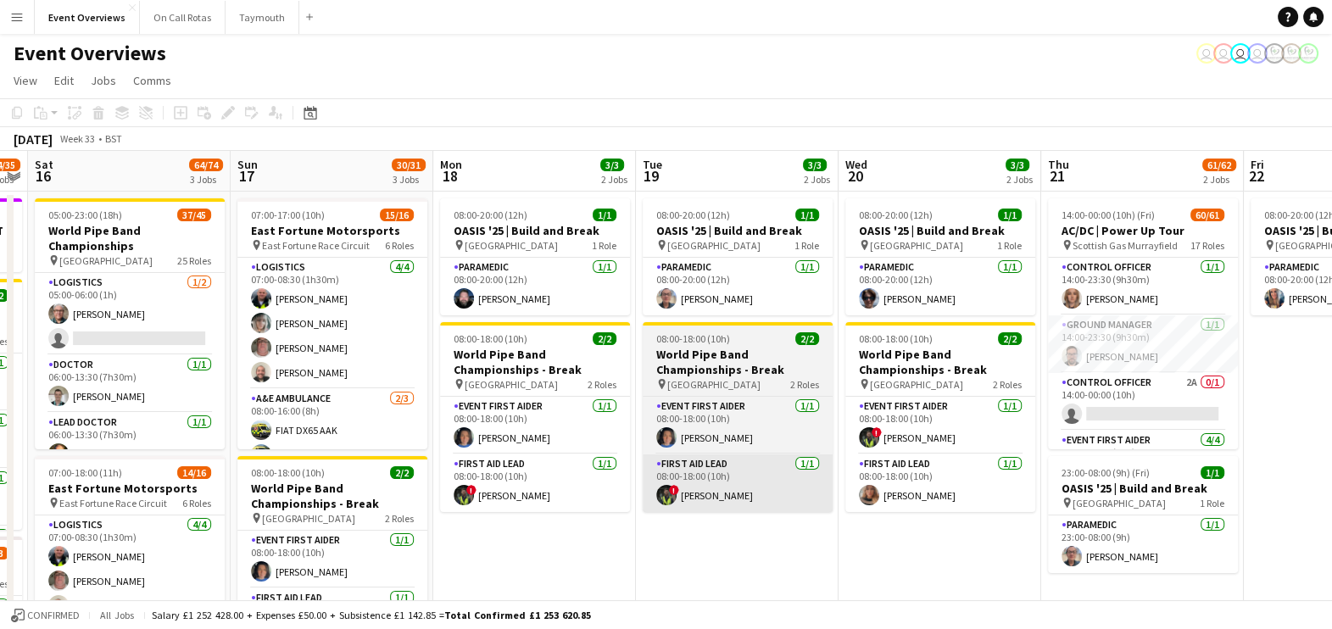
scroll to position [0, 580]
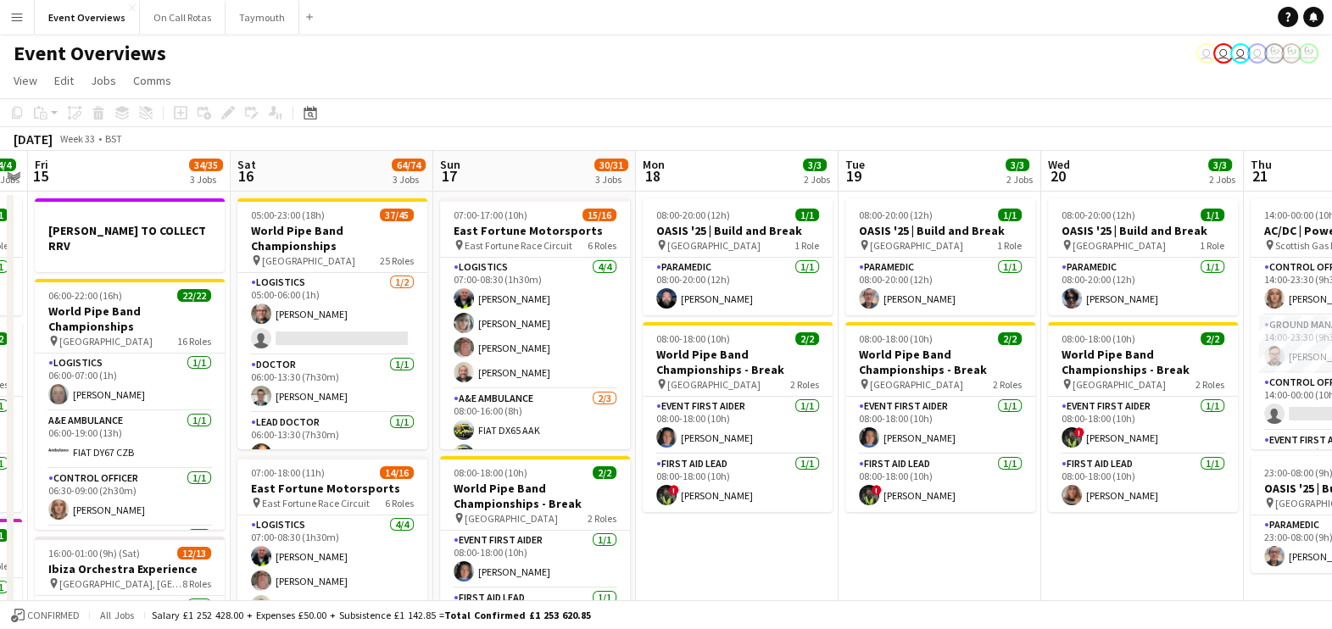
click at [610, 498] on app-calendar-viewport "Tue 12 85/86 4 Jobs Wed 13 4/4 3 Jobs Thu 14 4/4 3 Jobs Fri 15 34/35 3 Jobs Sat…" at bounding box center [666, 589] width 1332 height 876
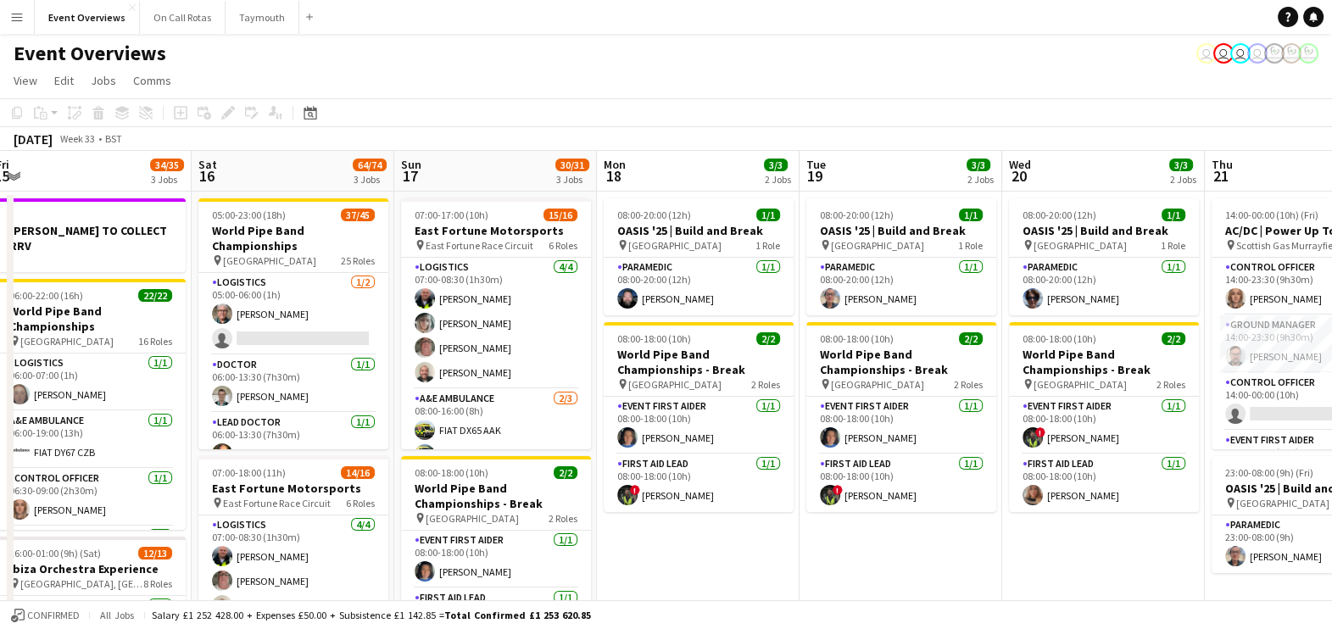
drag, startPoint x: 911, startPoint y: 544, endPoint x: 644, endPoint y: 547, distance: 267.1
click at [644, 547] on app-calendar-viewport "Tue 12 85/86 4 Jobs Wed 13 4/4 3 Jobs Thu 14 4/4 3 Jobs Fri 15 34/35 3 Jobs Sat…" at bounding box center [666, 589] width 1332 height 876
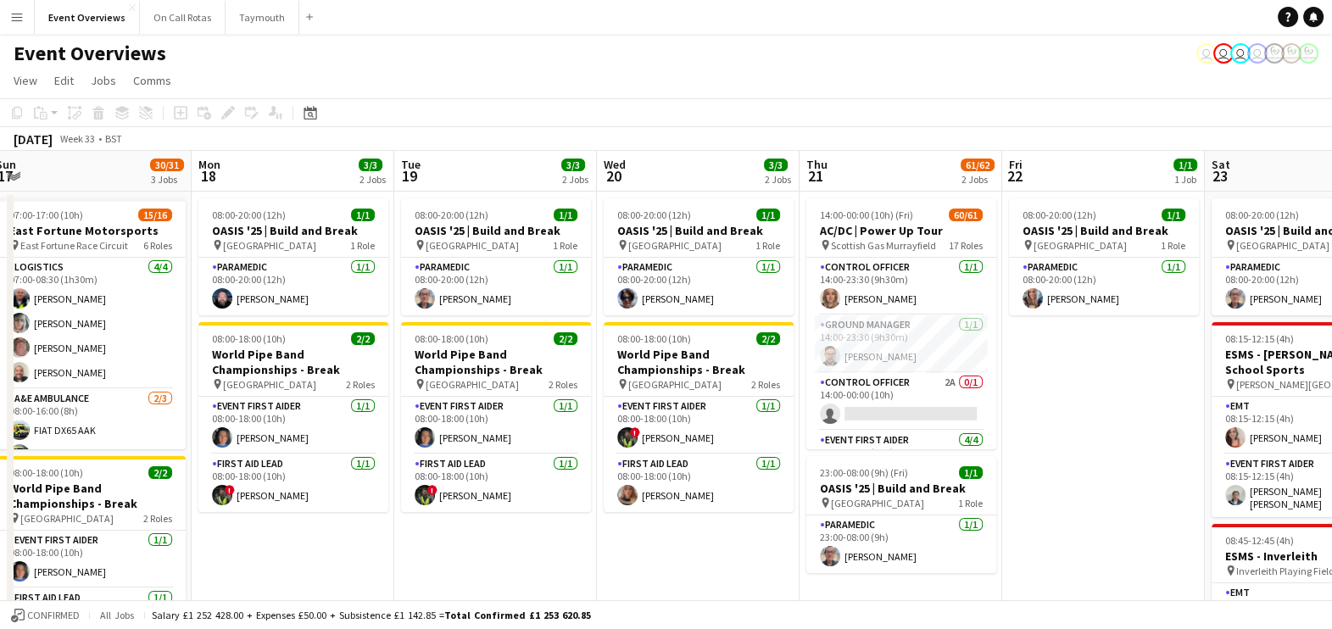
scroll to position [0, 480]
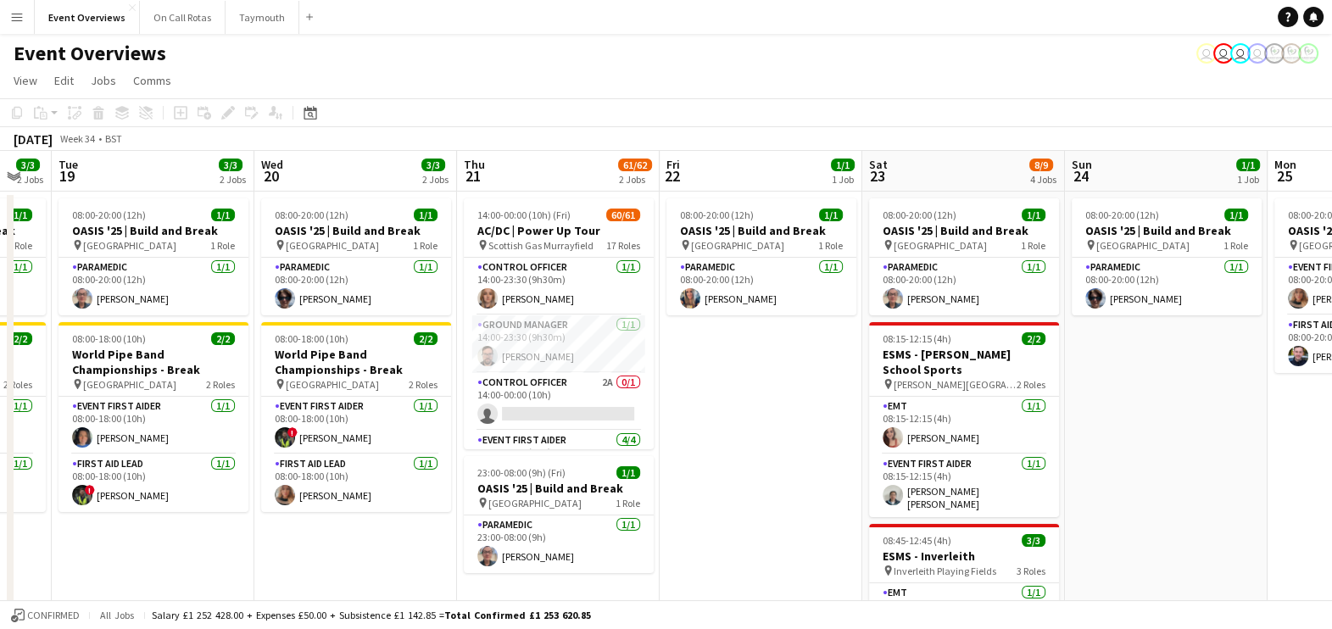
drag, startPoint x: 790, startPoint y: 545, endPoint x: 309, endPoint y: 479, distance: 485.2
click at [309, 479] on app-calendar-viewport "Sat 16 64/74 3 Jobs Sun 17 30/31 3 Jobs Mon 18 3/3 2 Jobs Tue 19 3/3 2 Jobs Wed…" at bounding box center [666, 589] width 1332 height 876
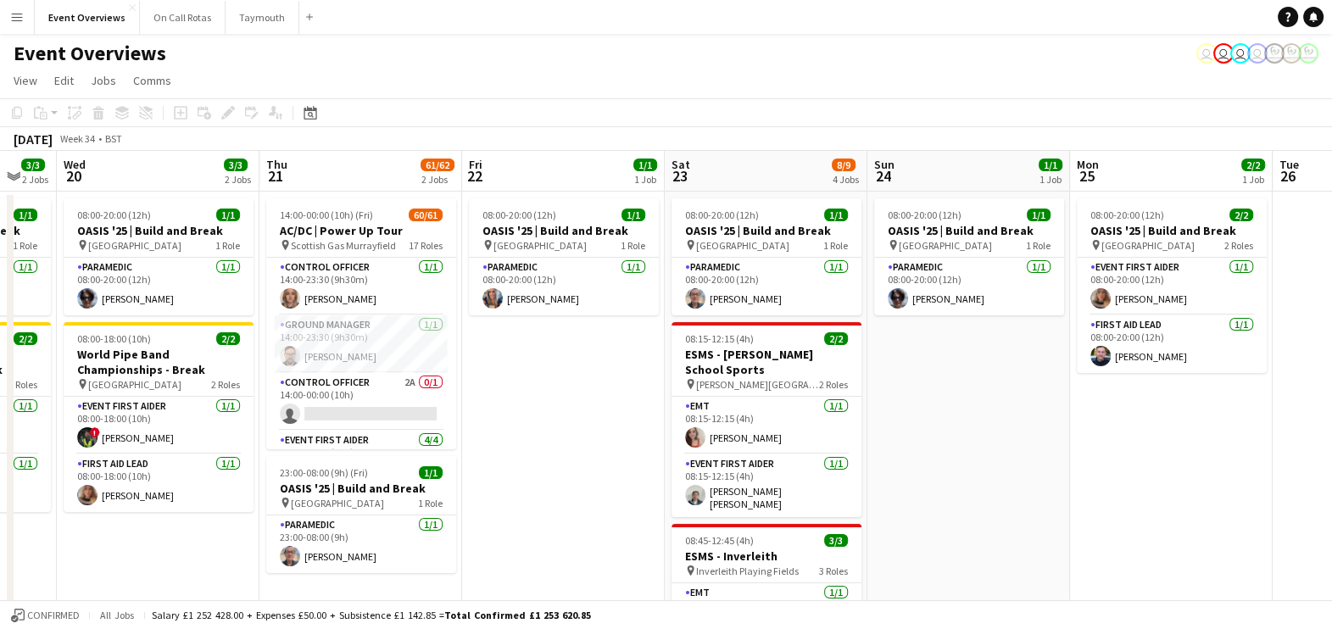
scroll to position [0, 626]
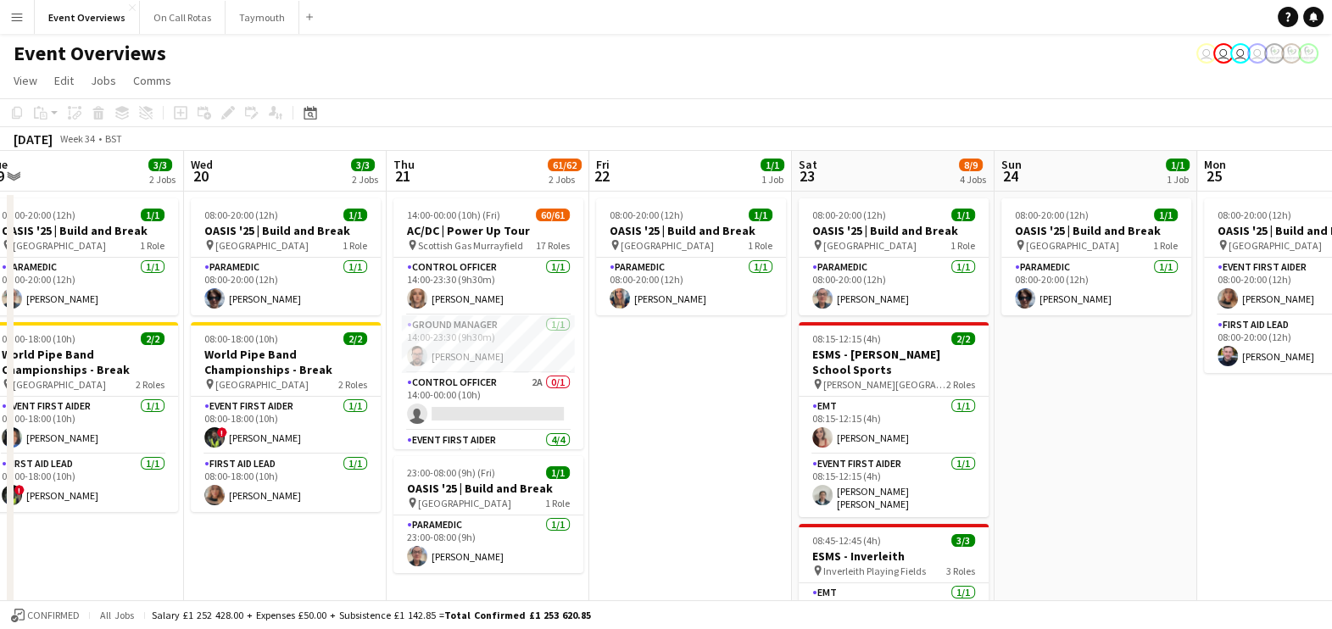
drag, startPoint x: 813, startPoint y: 427, endPoint x: 540, endPoint y: 416, distance: 273.2
click at [540, 416] on app-calendar-viewport "Sat 16 64/74 3 Jobs Sun 17 30/31 3 Jobs Mon 18 3/3 2 Jobs Tue 19 3/3 2 Jobs Wed…" at bounding box center [666, 589] width 1332 height 876
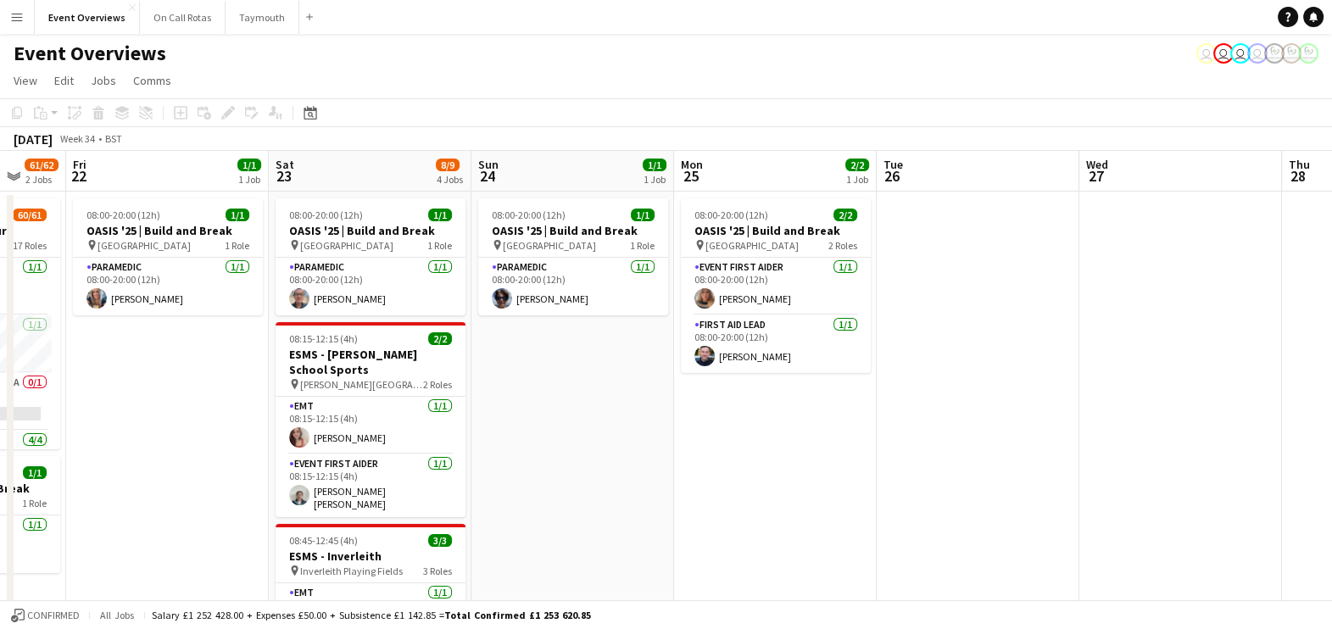
drag, startPoint x: 952, startPoint y: 415, endPoint x: 632, endPoint y: 487, distance: 328.3
click at [632, 487] on app-calendar-viewport "Tue 19 3/3 2 Jobs Wed 20 3/3 2 Jobs Thu 21 61/62 2 Jobs Fri 22 1/1 1 Job Sat 23…" at bounding box center [666, 589] width 1332 height 876
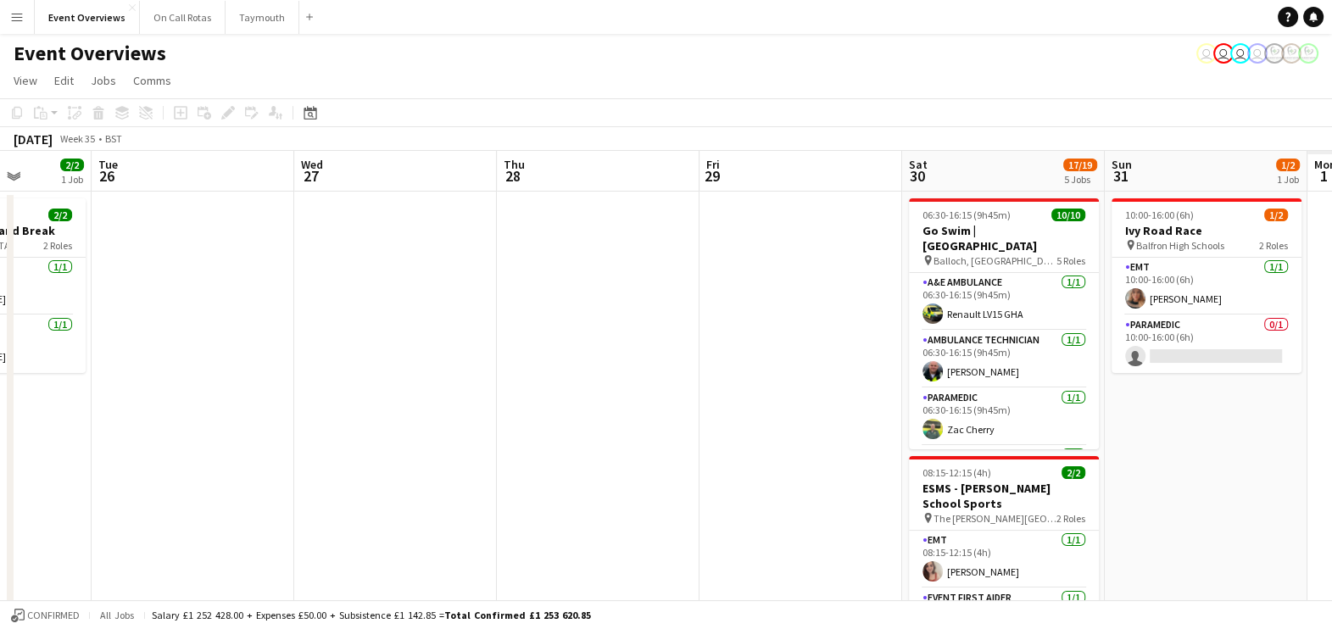
drag, startPoint x: 1003, startPoint y: 440, endPoint x: 208, endPoint y: 207, distance: 828.7
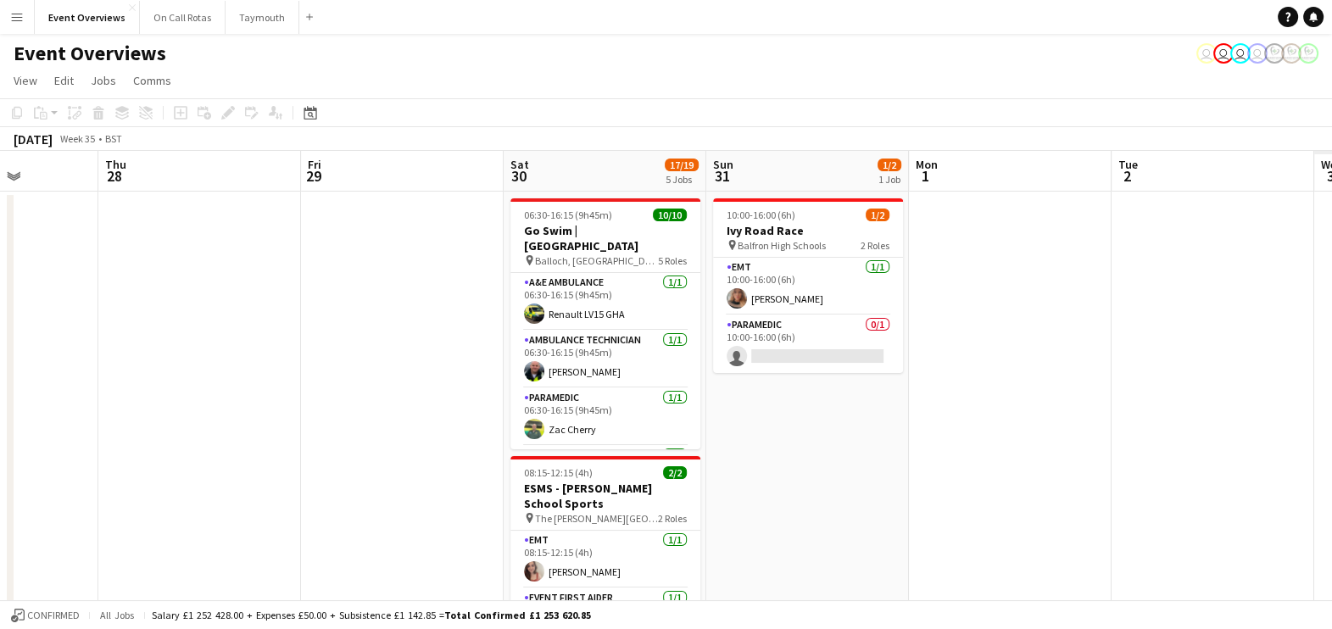
drag, startPoint x: 603, startPoint y: 328, endPoint x: 185, endPoint y: 278, distance: 420.9
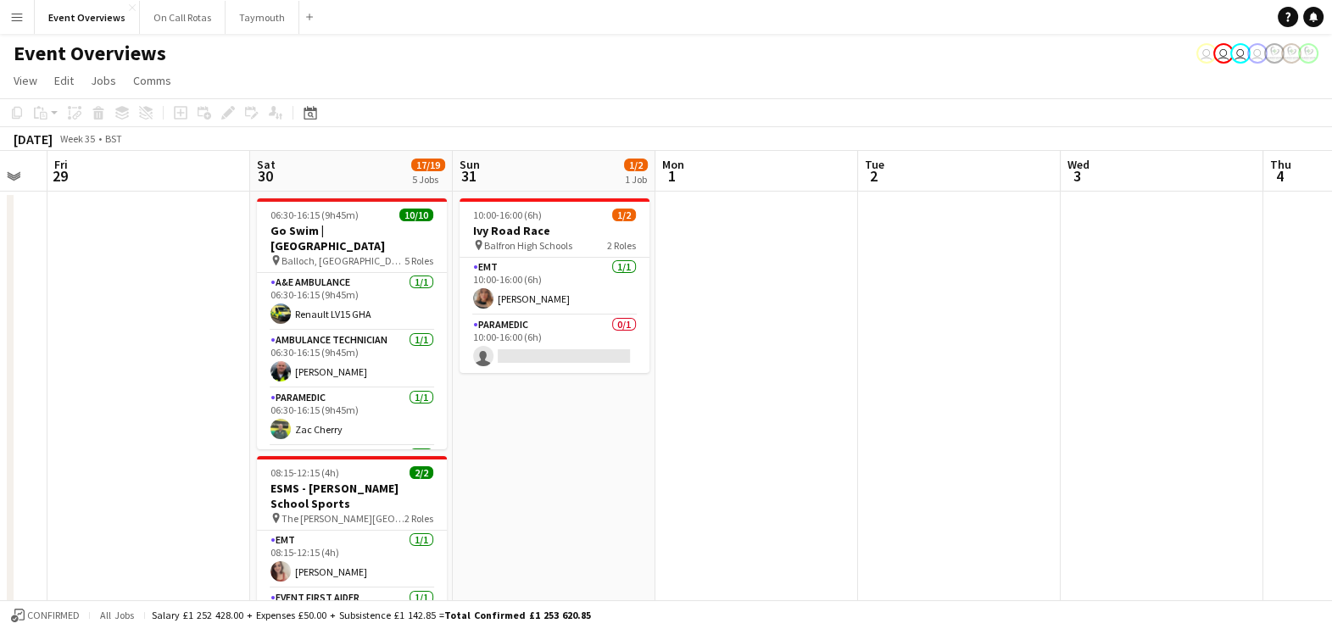
drag, startPoint x: 678, startPoint y: 246, endPoint x: 300, endPoint y: 258, distance: 378.3
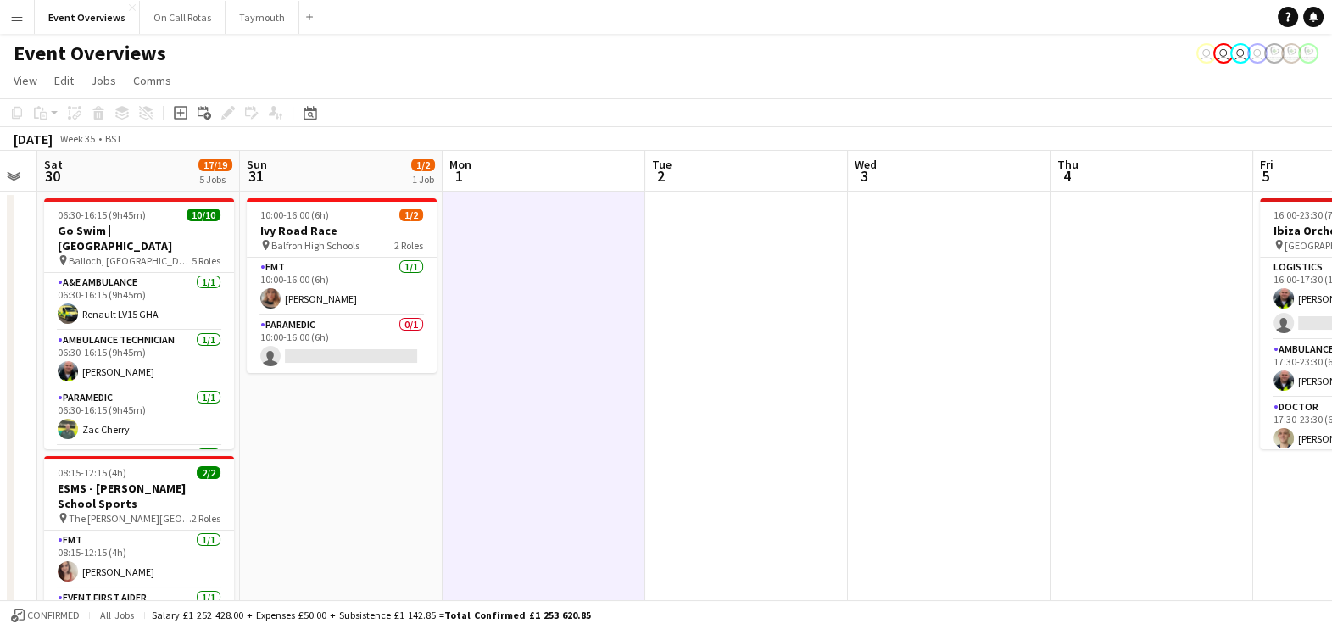
drag, startPoint x: 339, startPoint y: 260, endPoint x: 1124, endPoint y: 313, distance: 786.8
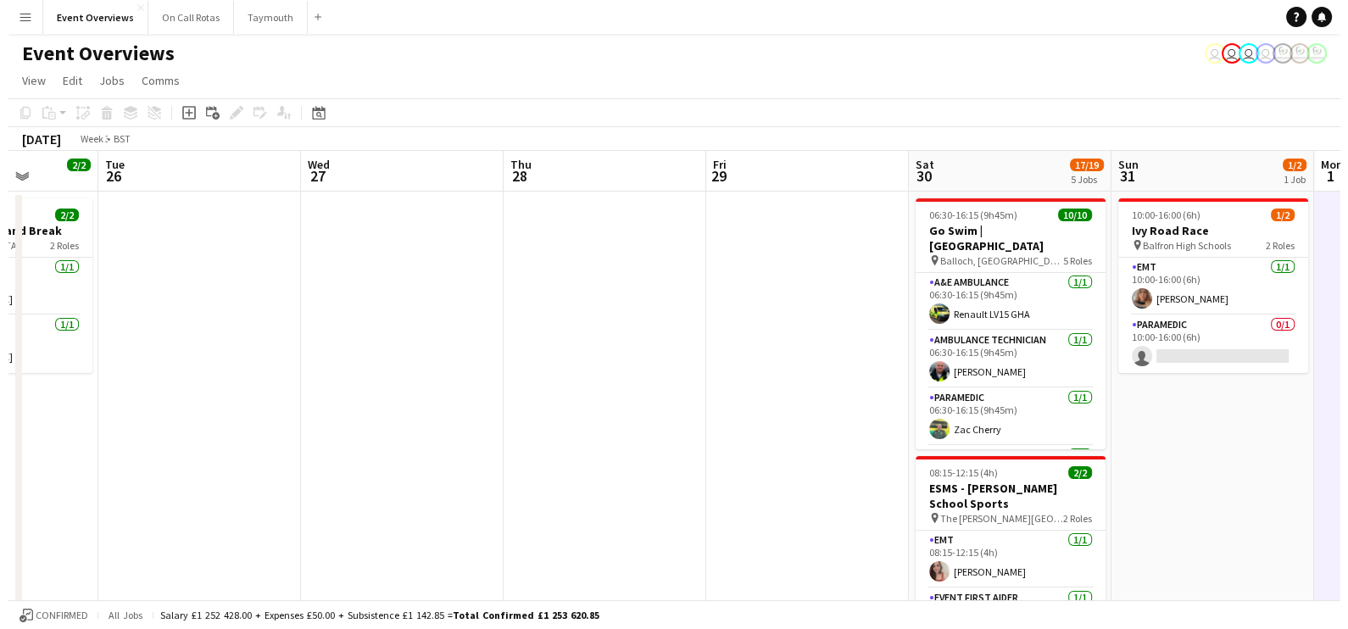
scroll to position [0, 447]
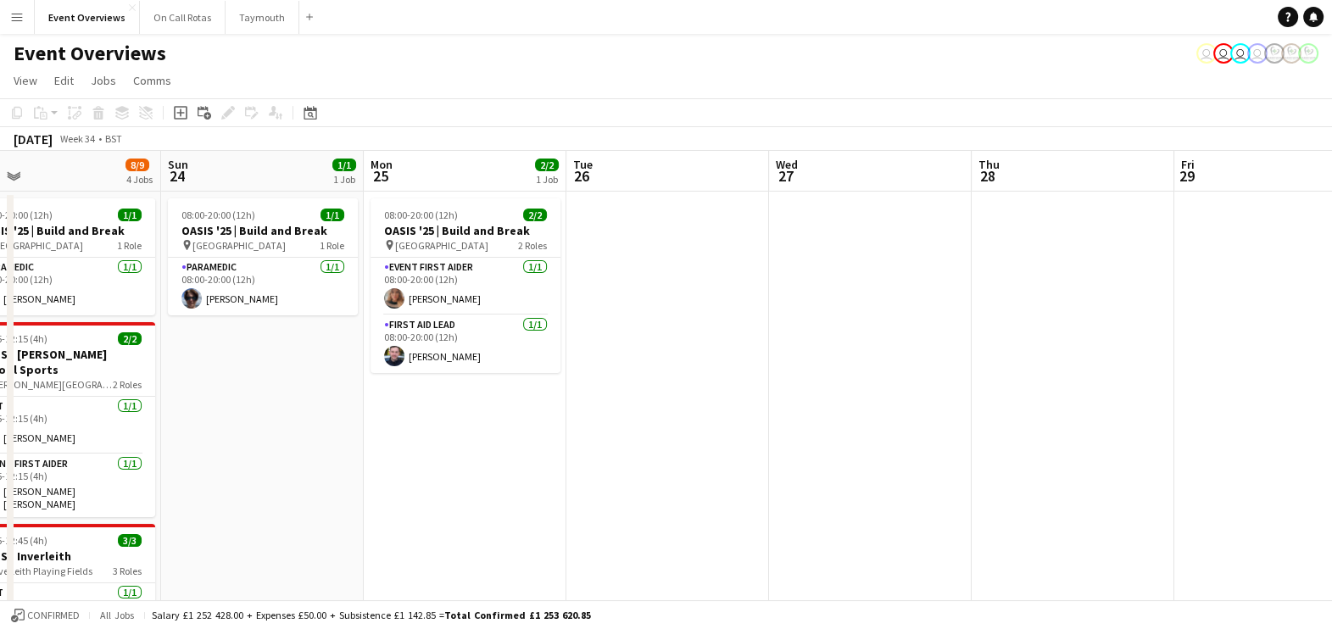
drag, startPoint x: 240, startPoint y: 302, endPoint x: 999, endPoint y: 373, distance: 762.1
click at [104, 28] on button "Event Overviews Close" at bounding box center [87, 17] width 105 height 33
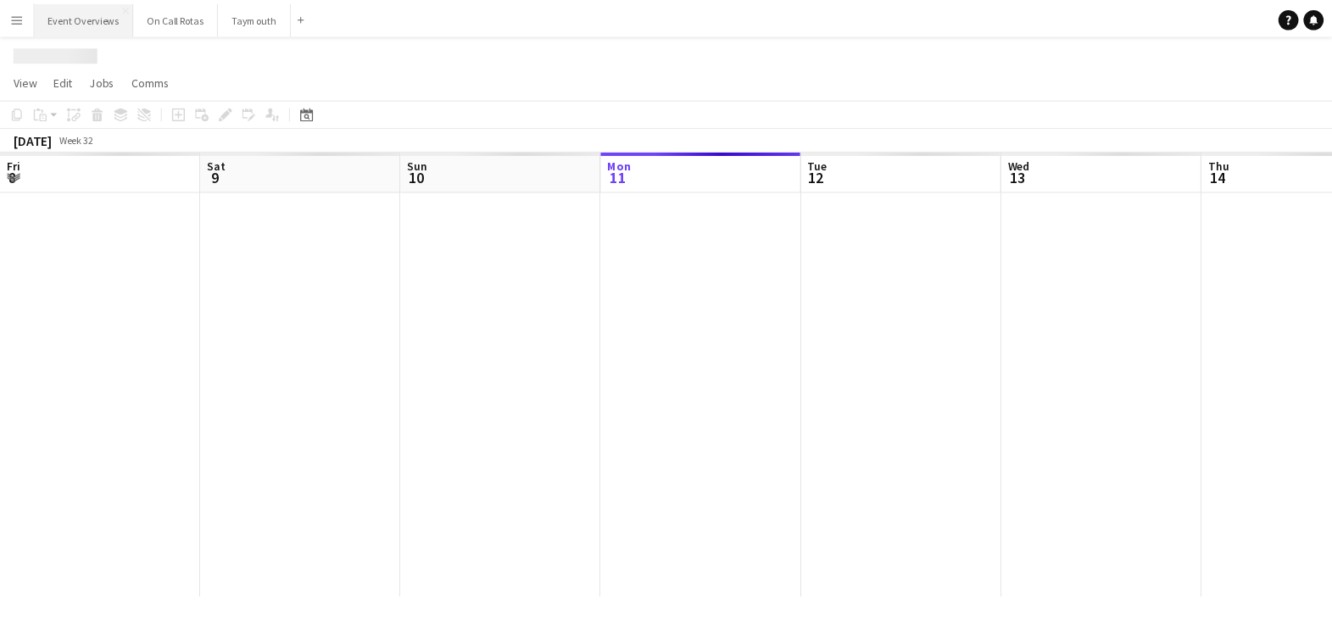
scroll to position [0, 405]
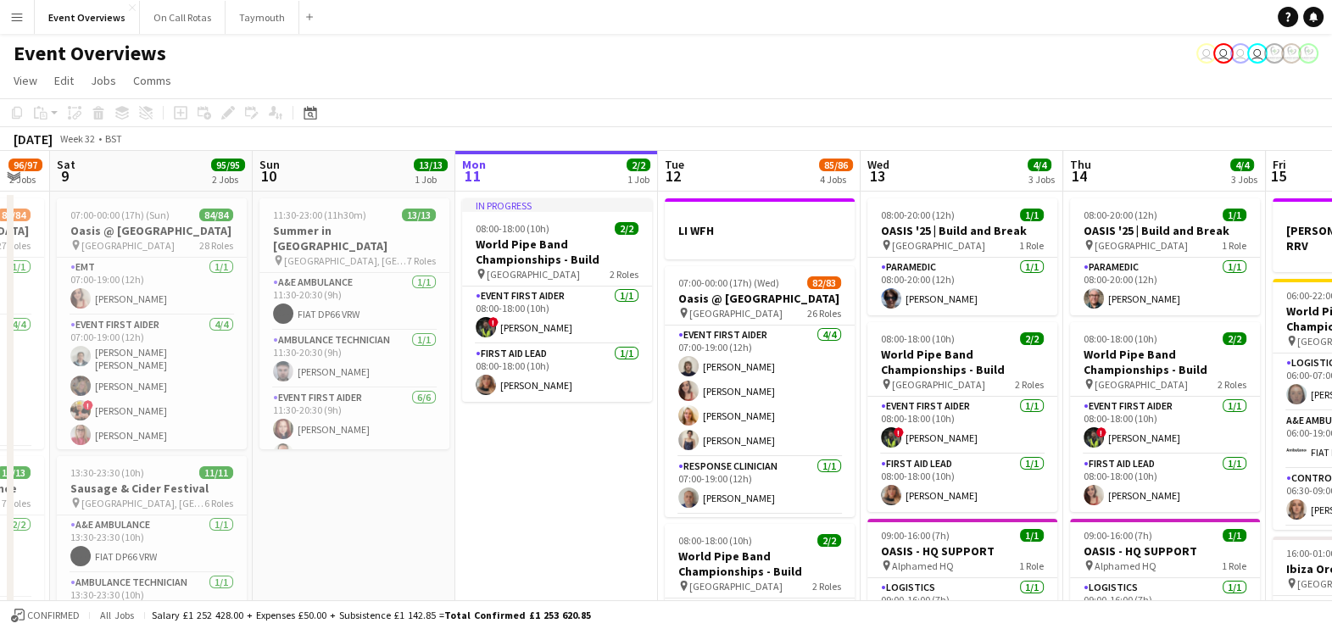
drag, startPoint x: 237, startPoint y: 460, endPoint x: 487, endPoint y: 504, distance: 254.6
click at [487, 504] on app-calendar-viewport "Thu 7 4/4 3 Jobs Fri 8 96/97 2 Jobs Sat 9 95/95 2 Jobs Sun 10 13/13 1 Job Mon 1…" at bounding box center [666, 575] width 1332 height 848
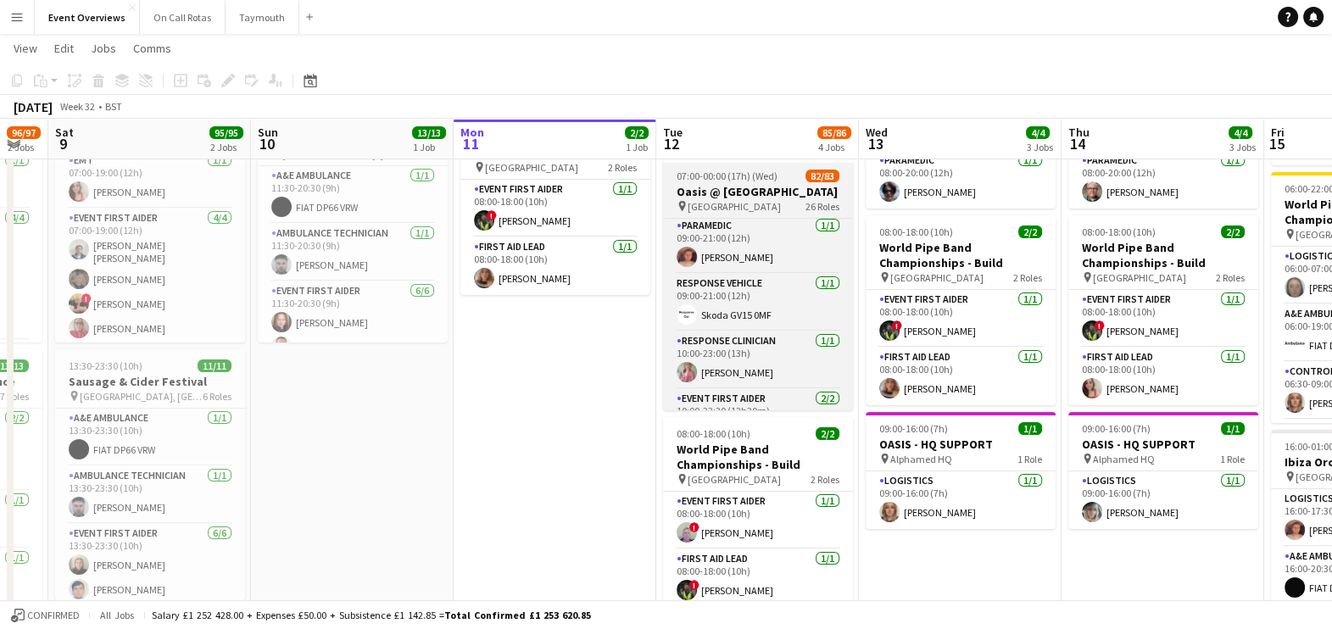
scroll to position [276, 0]
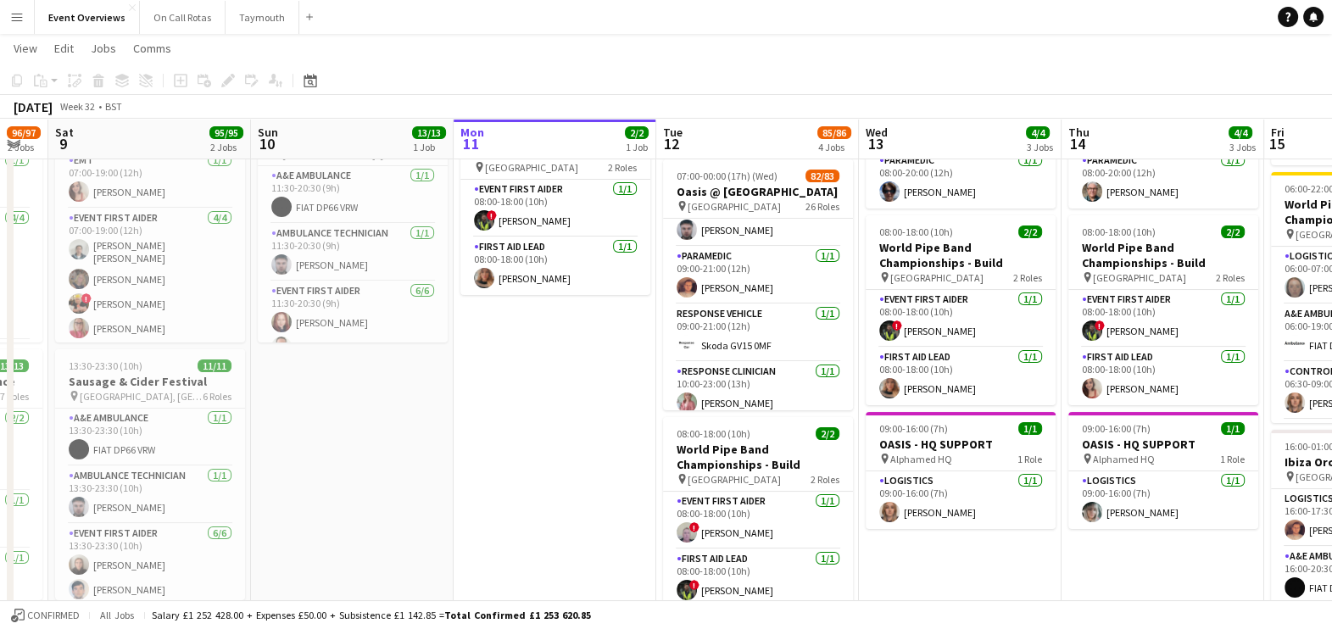
drag, startPoint x: 1058, startPoint y: 184, endPoint x: 849, endPoint y: 290, distance: 234.7
click at [849, 290] on app-calendar-viewport "Thu 7 4/4 3 Jobs Fri 8 96/97 2 Jobs Sat 9 95/95 2 Jobs Sun 10 13/13 1 Job Mon 1…" at bounding box center [666, 426] width 1332 height 931
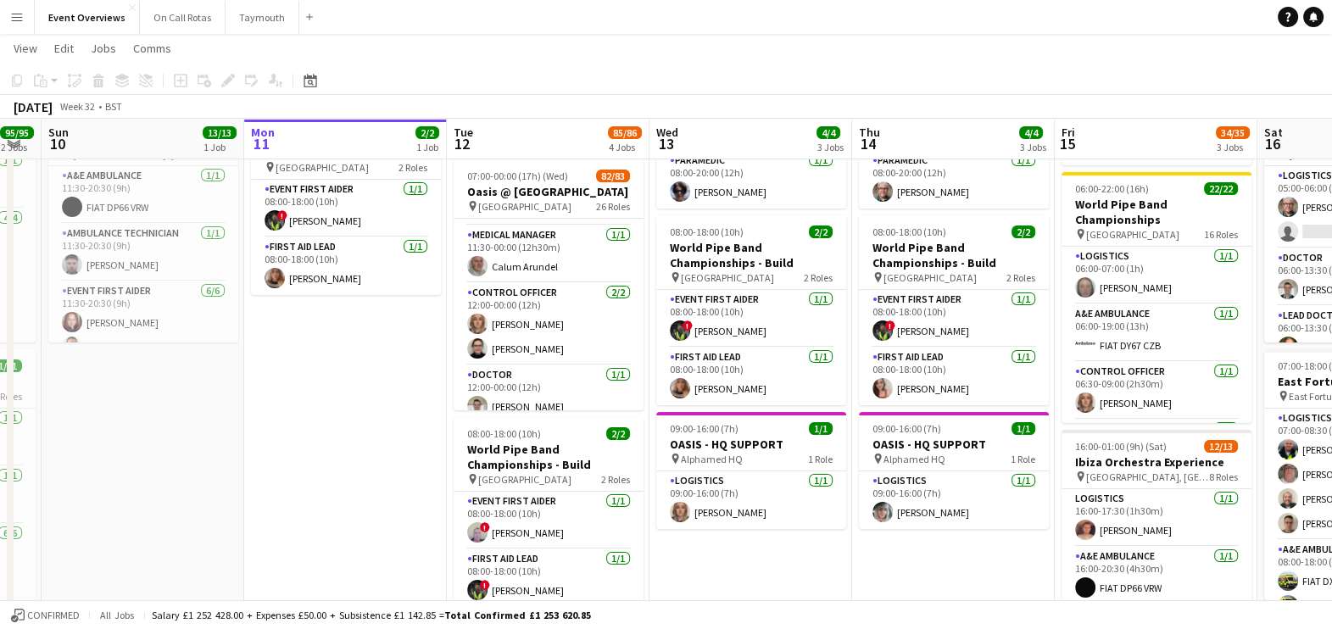
scroll to position [0, 565]
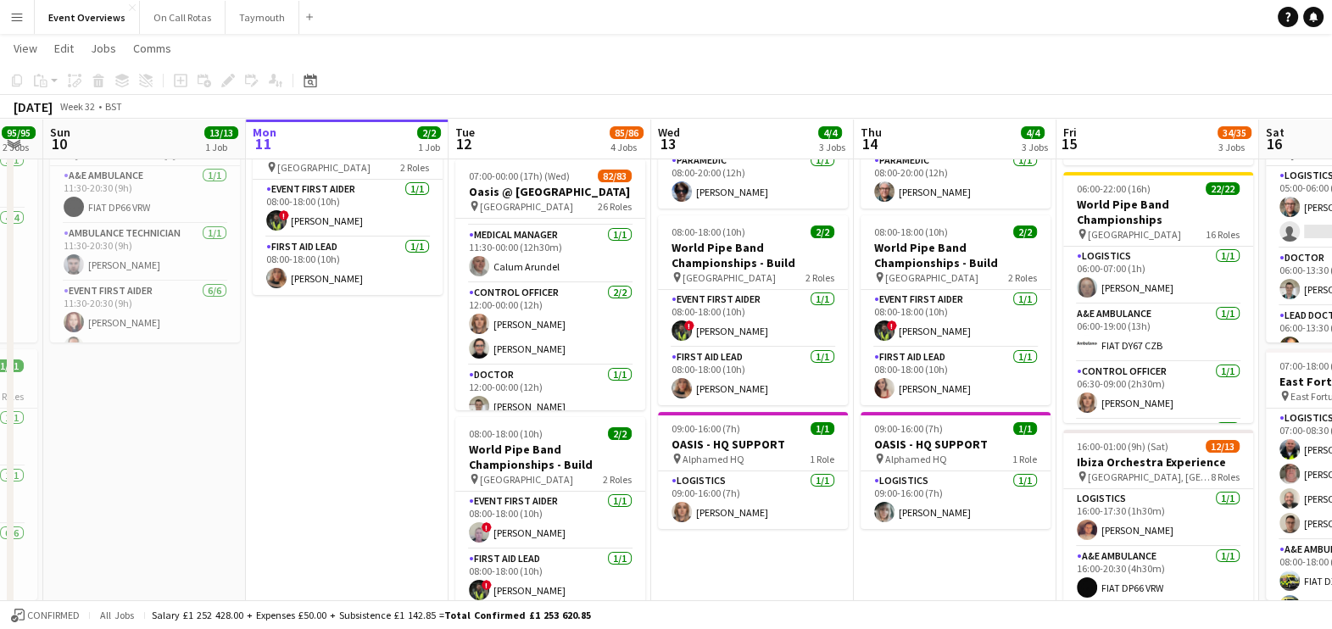
drag, startPoint x: 632, startPoint y: 387, endPoint x: 348, endPoint y: 465, distance: 295.1
click at [348, 465] on app-date-cell "In progress 08:00-18:00 (10h) 2/2 World Pipe Band Championships - Build pin Gla…" at bounding box center [347, 488] width 203 height 807
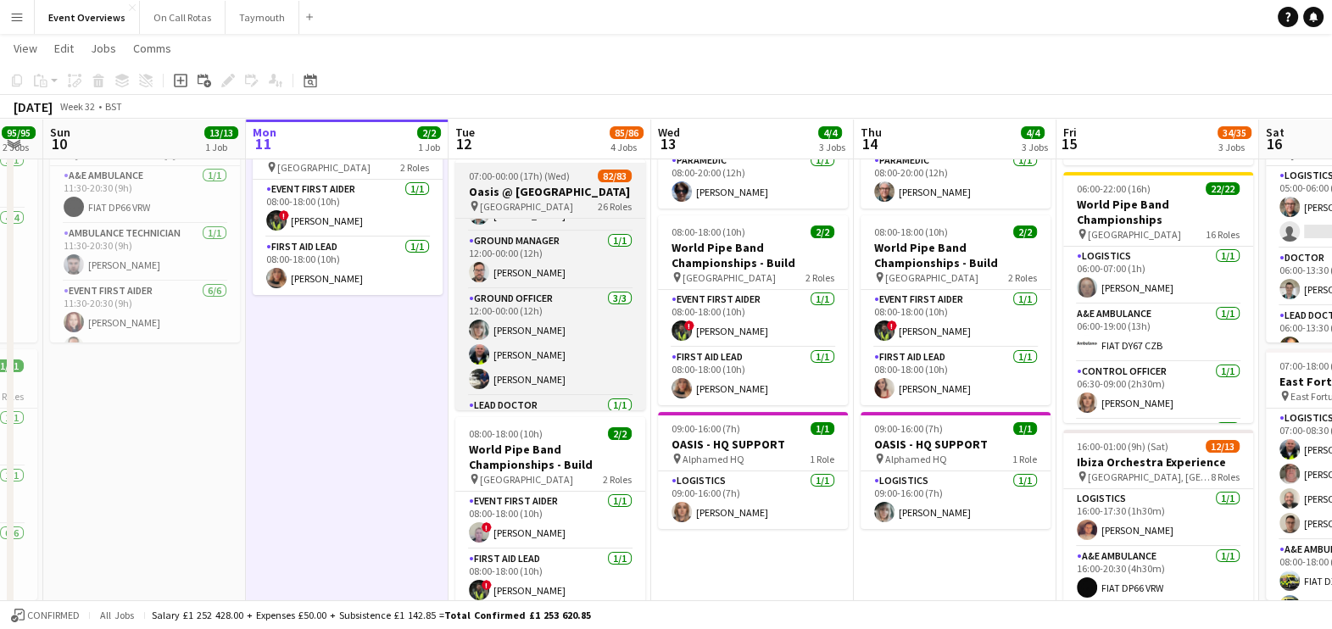
scroll to position [827, 0]
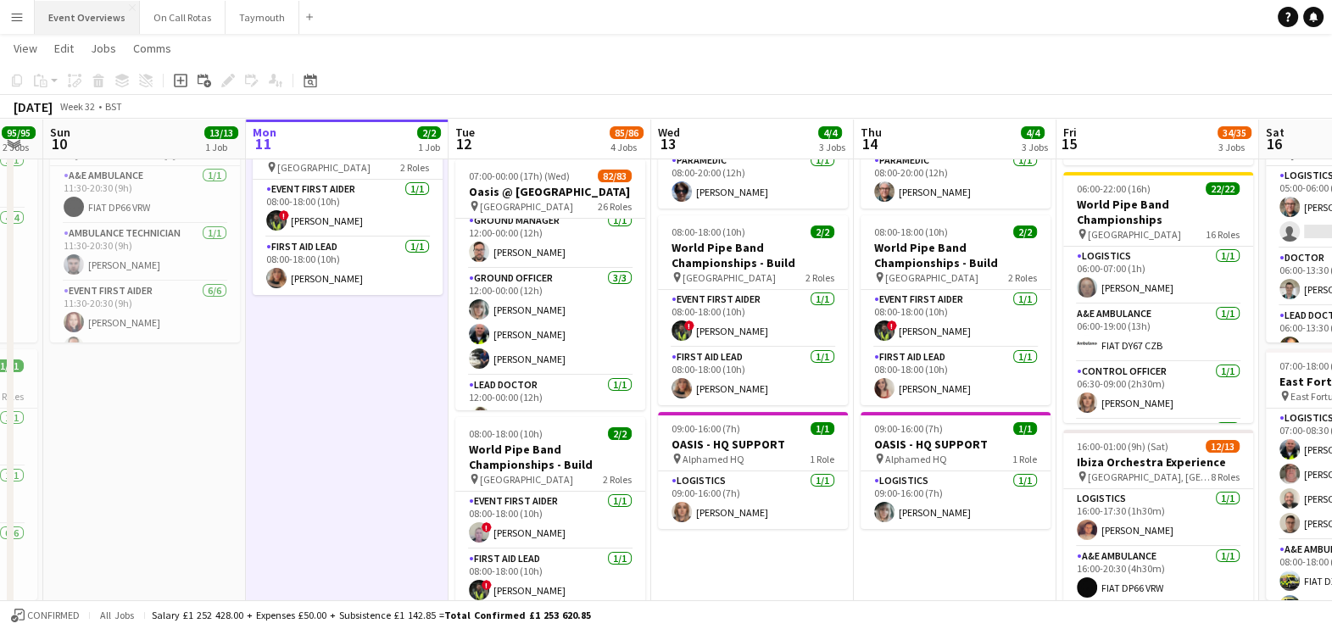
click at [99, 3] on button "Event Overviews Close" at bounding box center [87, 17] width 105 height 33
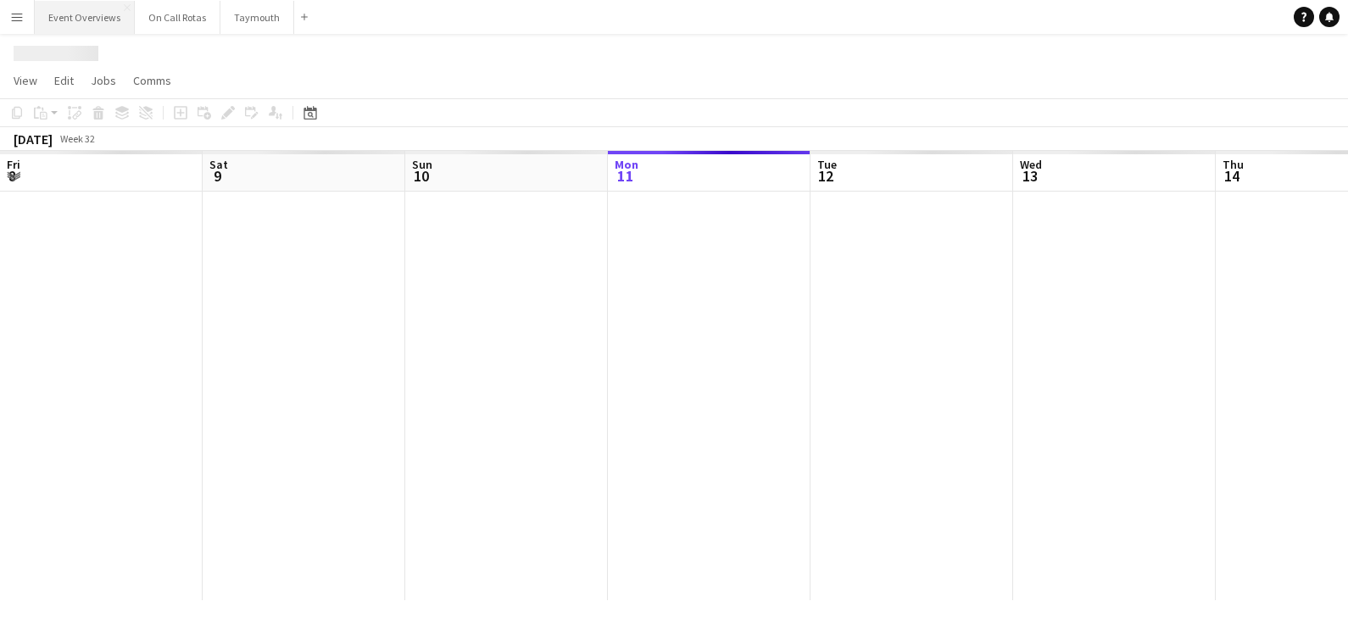
scroll to position [0, 405]
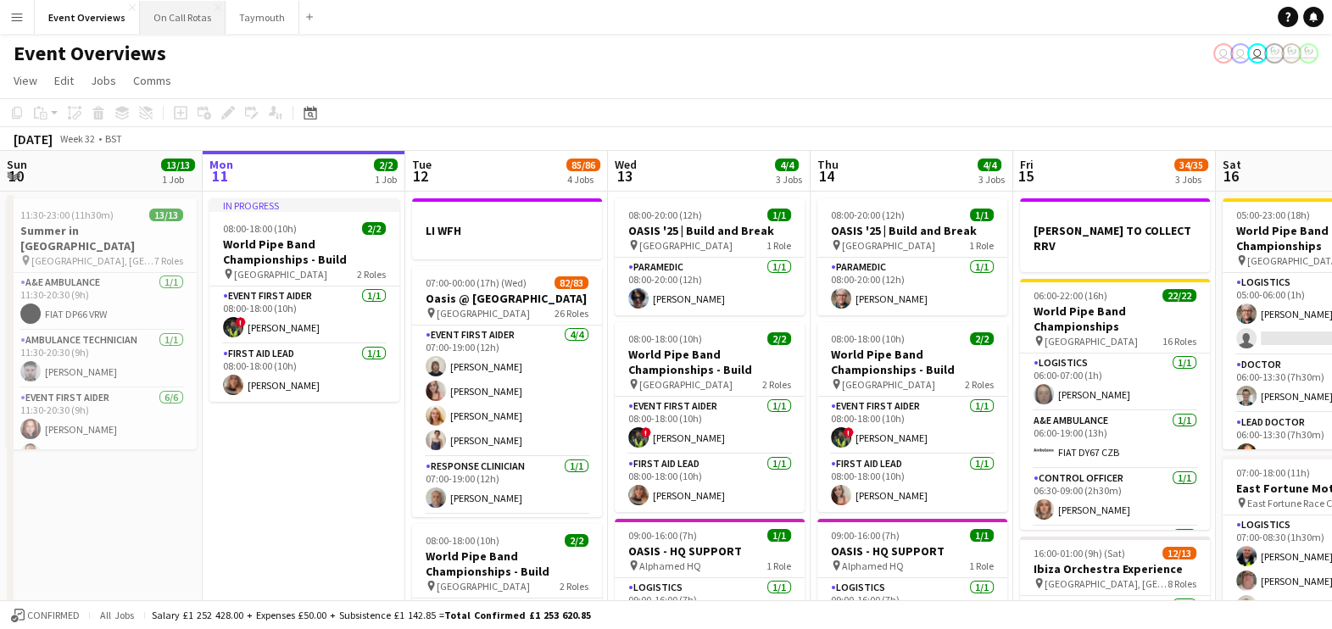
click at [178, 20] on button "On Call Rotas Close" at bounding box center [183, 17] width 86 height 33
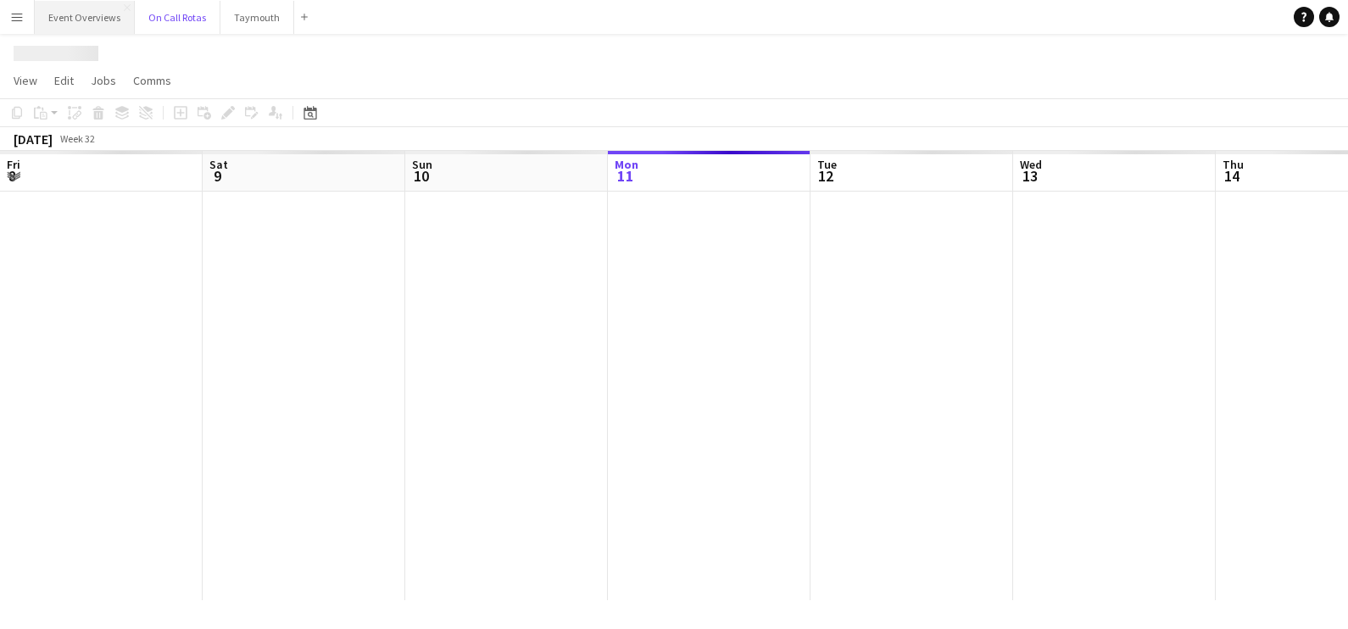
scroll to position [0, 405]
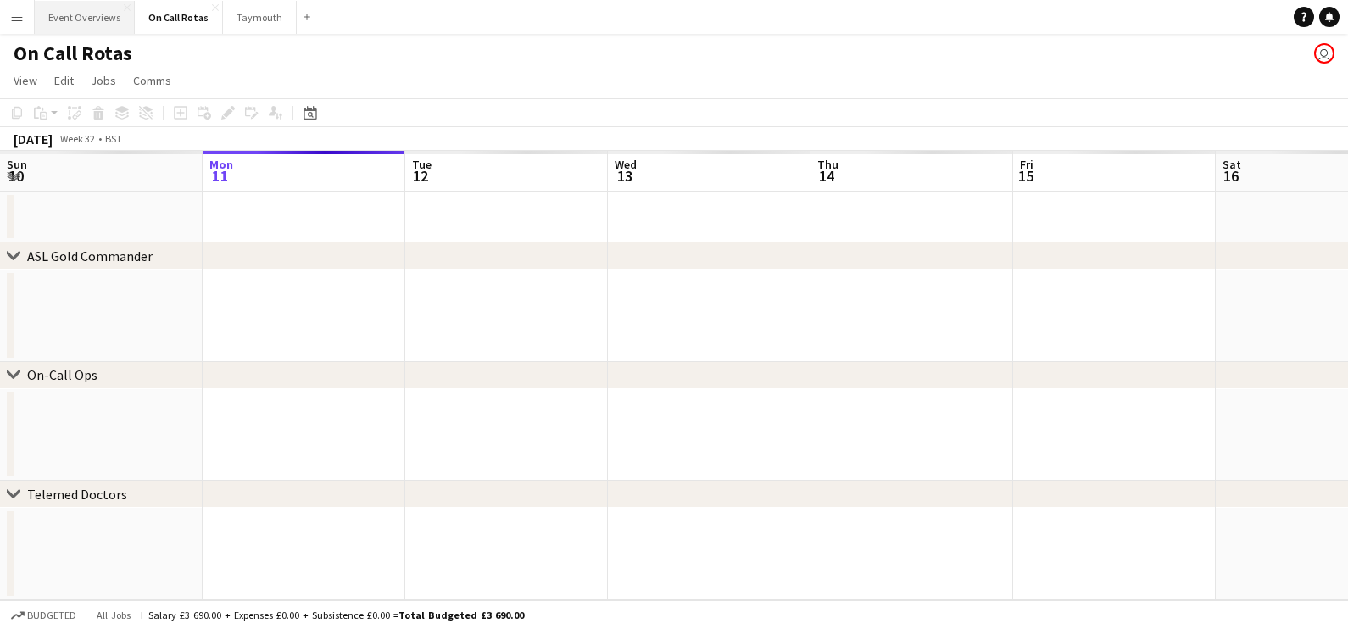
click at [81, 25] on button "Event Overviews Close" at bounding box center [85, 17] width 100 height 33
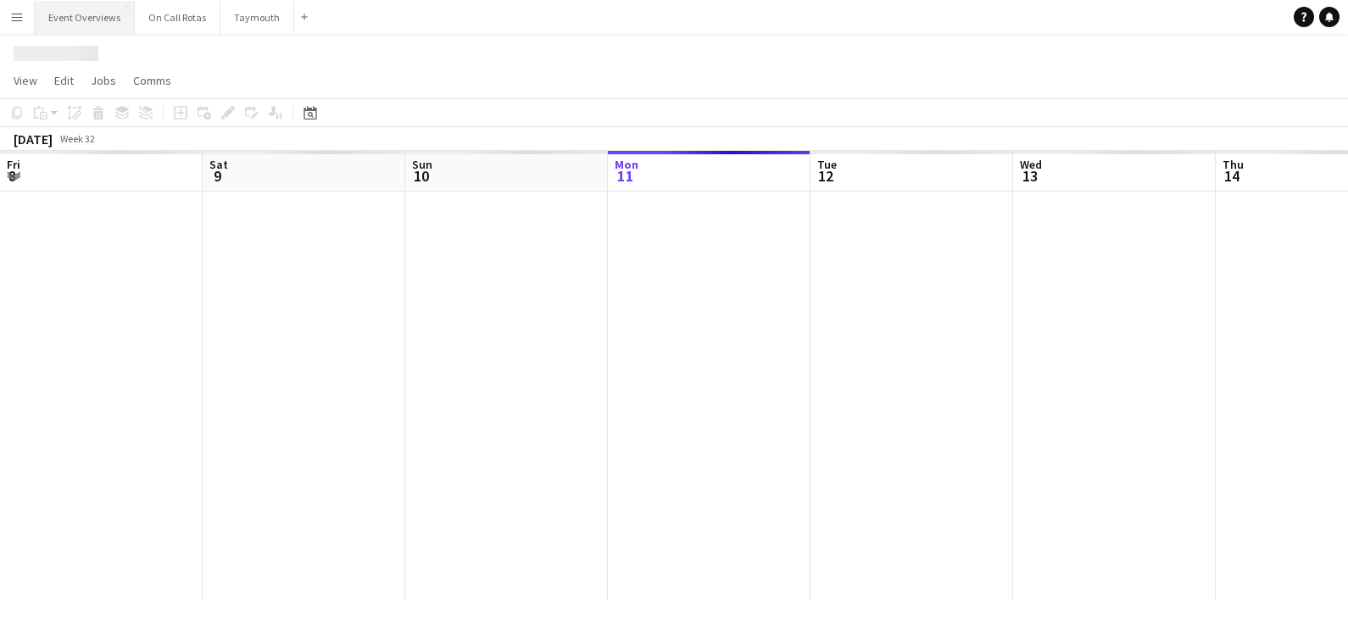
scroll to position [0, 405]
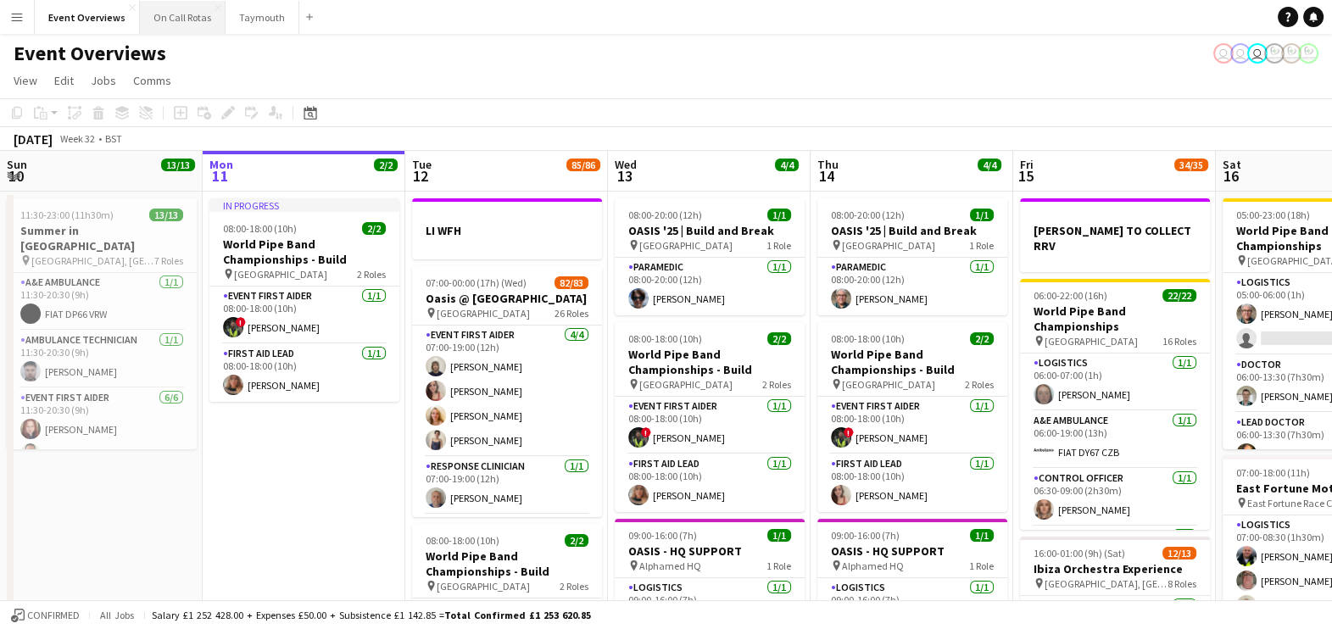
click at [187, 13] on button "On Call Rotas Close" at bounding box center [183, 17] width 86 height 33
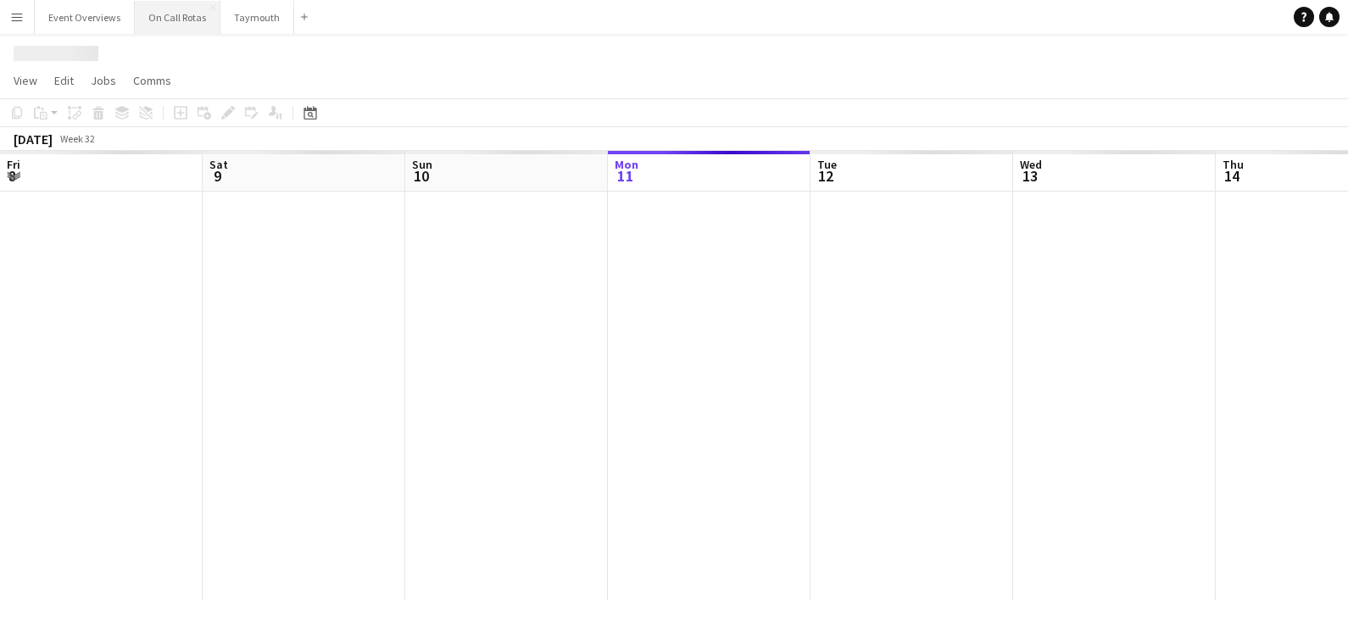
scroll to position [0, 405]
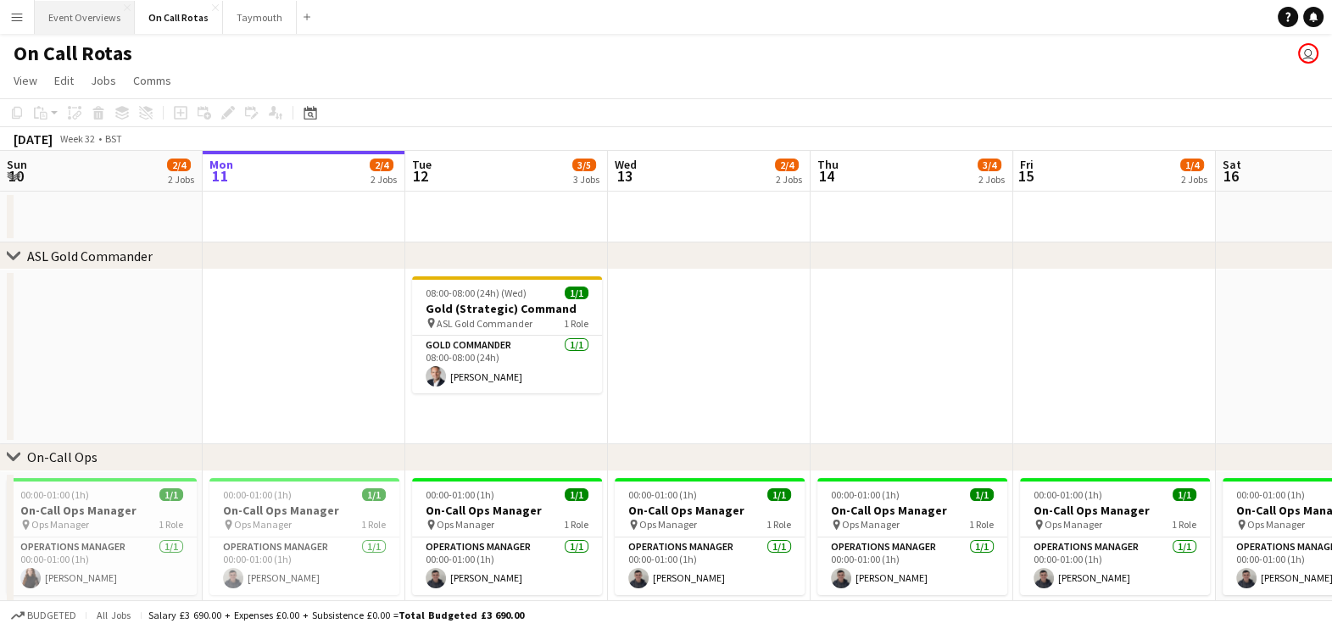
click at [112, 13] on button "Event Overviews Close" at bounding box center [85, 17] width 100 height 33
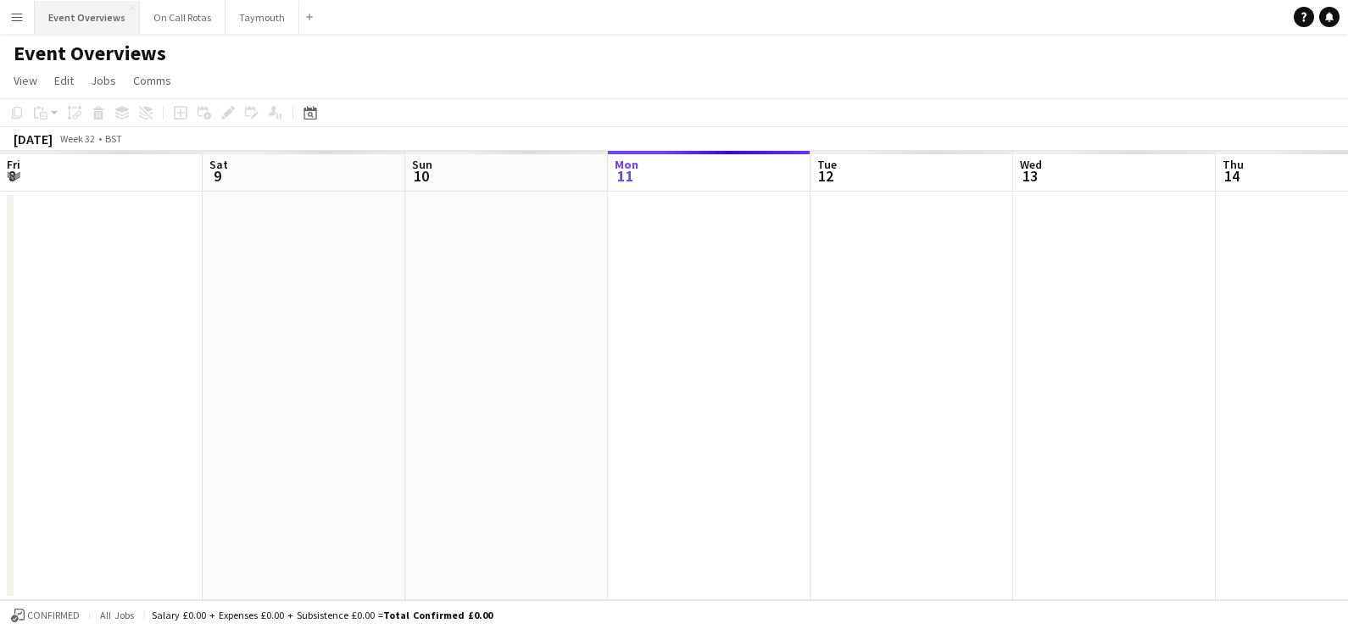
scroll to position [0, 405]
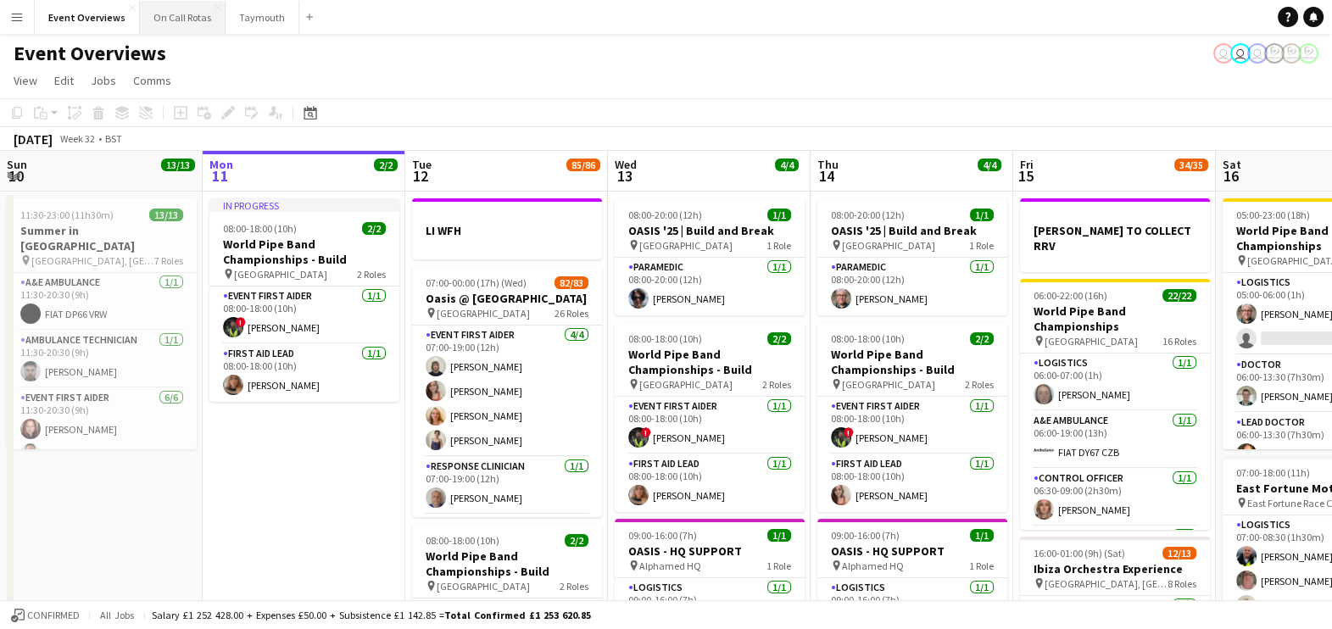
click at [166, 1] on button "On Call Rotas Close" at bounding box center [183, 17] width 86 height 33
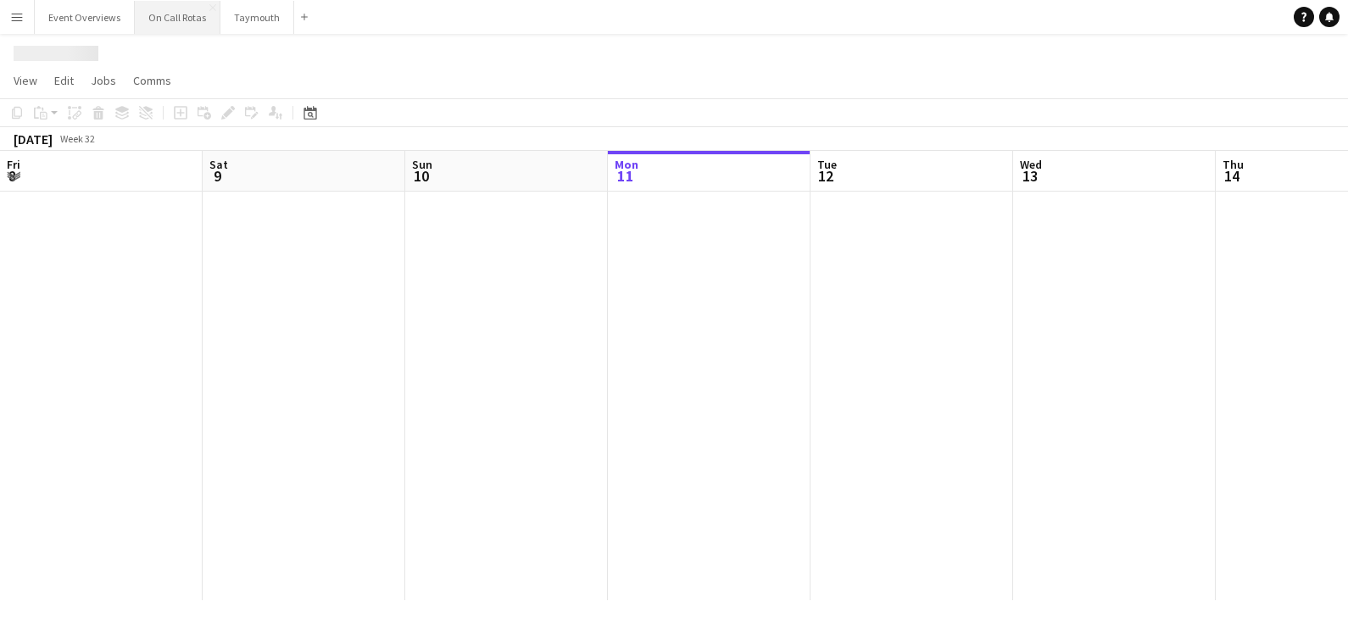
scroll to position [0, 405]
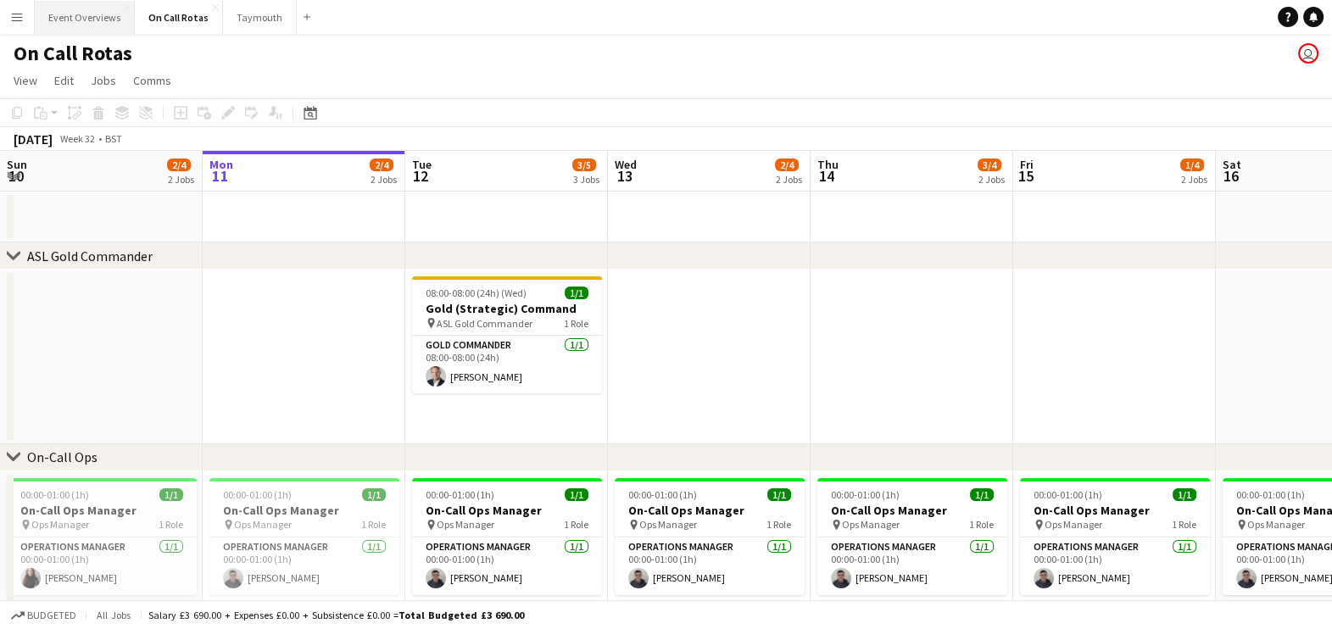
click at [77, 24] on button "Event Overviews Close" at bounding box center [85, 17] width 100 height 33
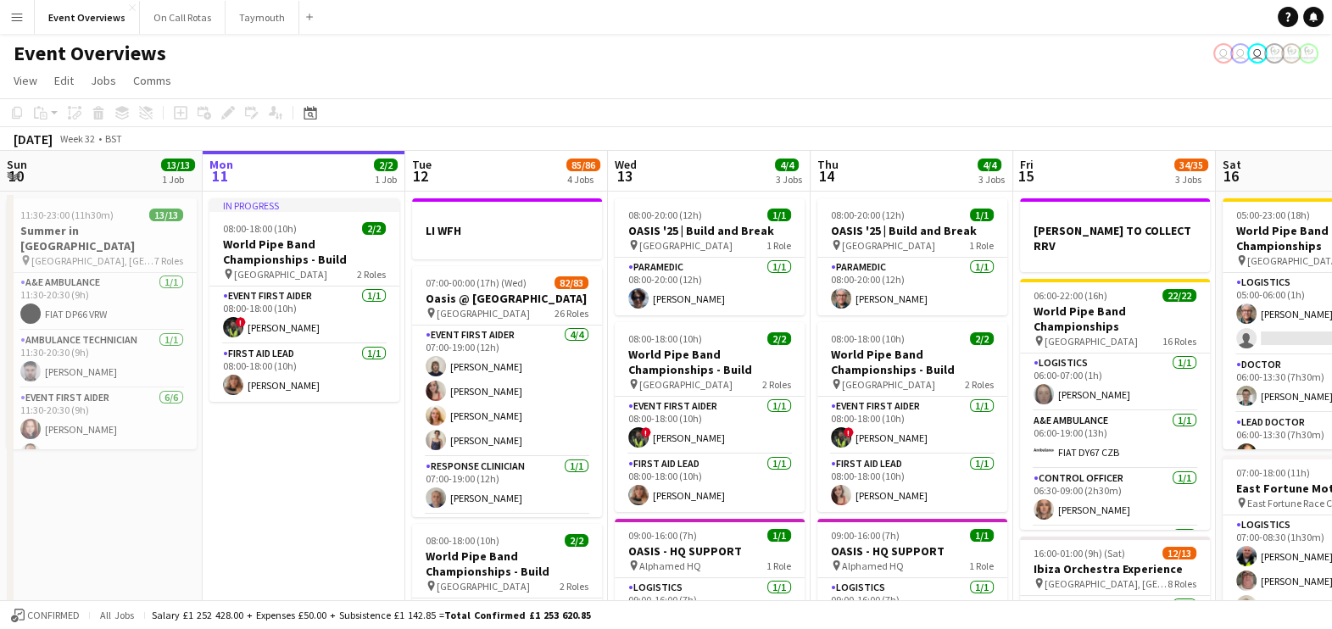
click at [208, 424] on app-date-cell "In progress 08:00-18:00 (10h) 2/2 World Pipe Band Championships - Build pin Gla…" at bounding box center [304, 595] width 203 height 807
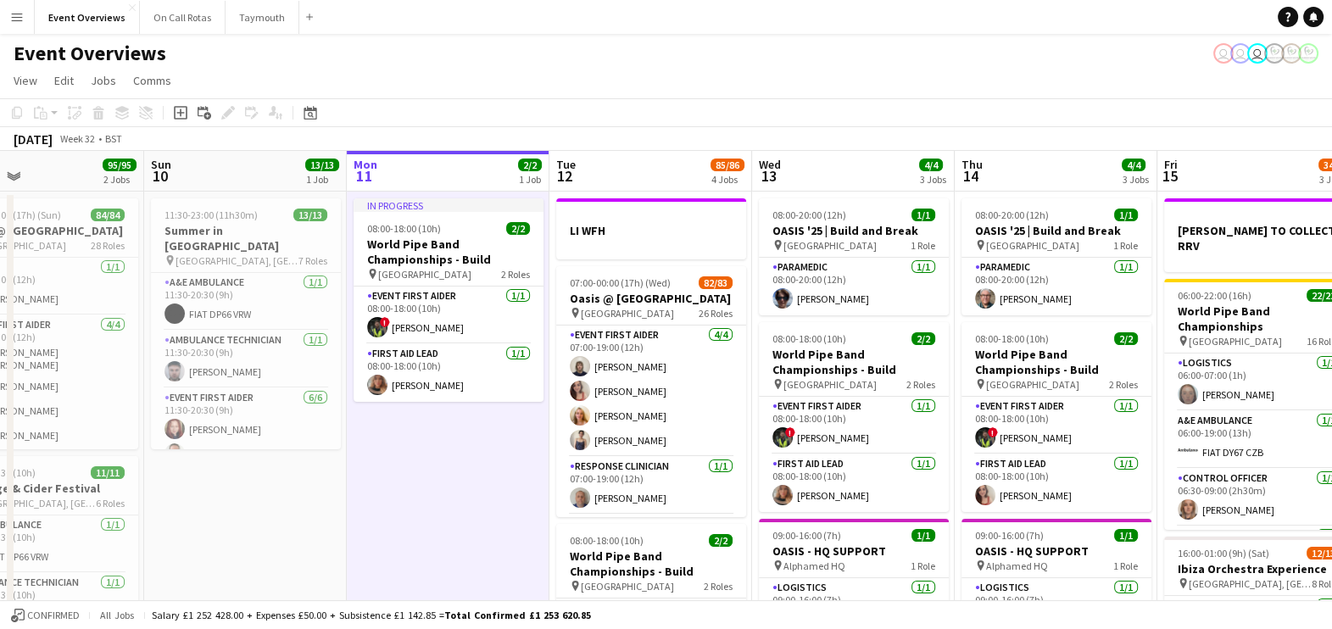
drag, startPoint x: 294, startPoint y: 476, endPoint x: 437, endPoint y: 494, distance: 143.6
click at [437, 494] on app-calendar-viewport "Thu 7 4/4 3 Jobs Fri 8 96/97 2 Jobs Sat 9 95/95 2 Jobs Sun 10 13/13 1 Job Mon 1…" at bounding box center [666, 575] width 1332 height 848
drag, startPoint x: 498, startPoint y: 511, endPoint x: 214, endPoint y: 468, distance: 288.1
click at [214, 468] on app-calendar-viewport "Thu 7 4/4 3 Jobs Fri 8 96/97 2 Jobs Sat 9 95/95 2 Jobs Sun 10 13/13 1 Job Mon 1…" at bounding box center [666, 575] width 1332 height 848
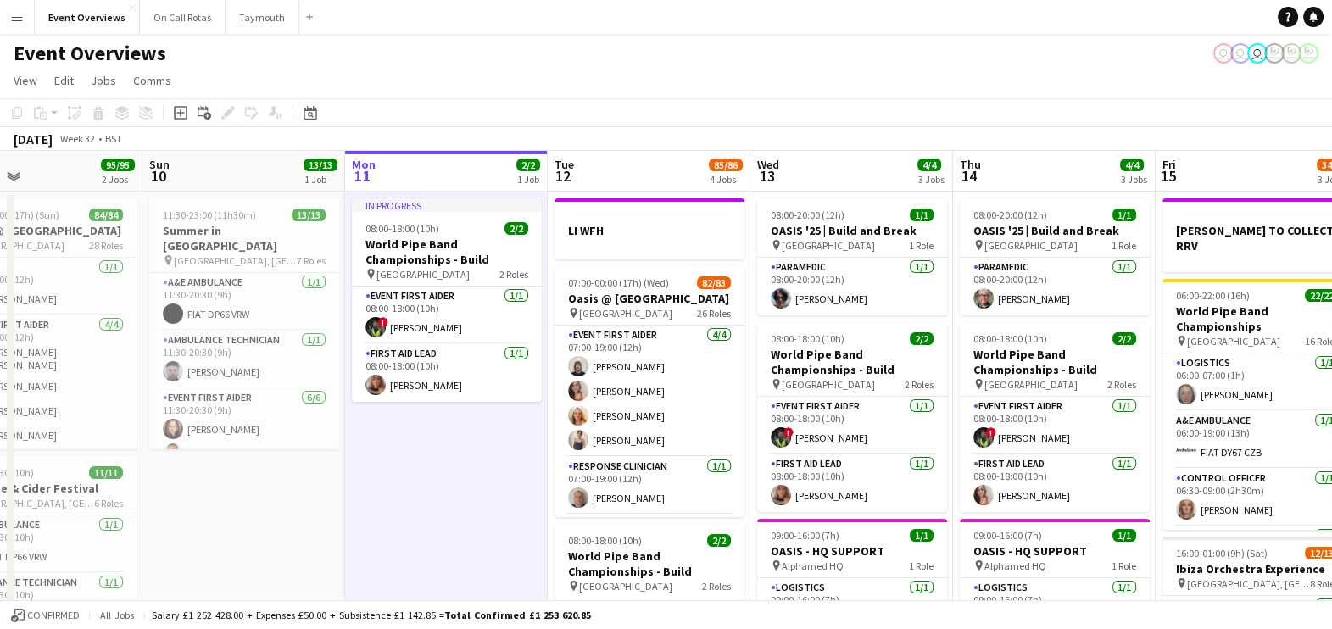
scroll to position [0, 749]
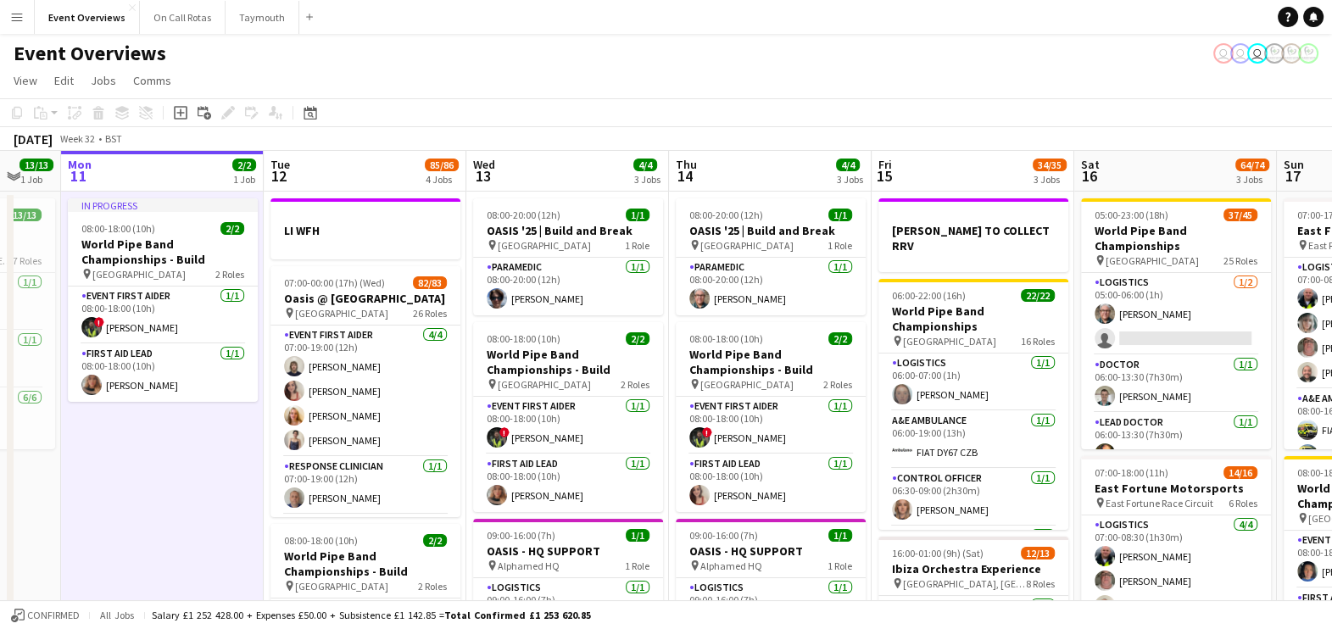
drag, startPoint x: 1184, startPoint y: 125, endPoint x: 987, endPoint y: 134, distance: 197.7
click at [987, 134] on div "Copy Paste Paste Ctrl+V Paste with crew Ctrl+Shift+V Paste linked Job [GEOGRAPH…" at bounding box center [666, 124] width 1332 height 53
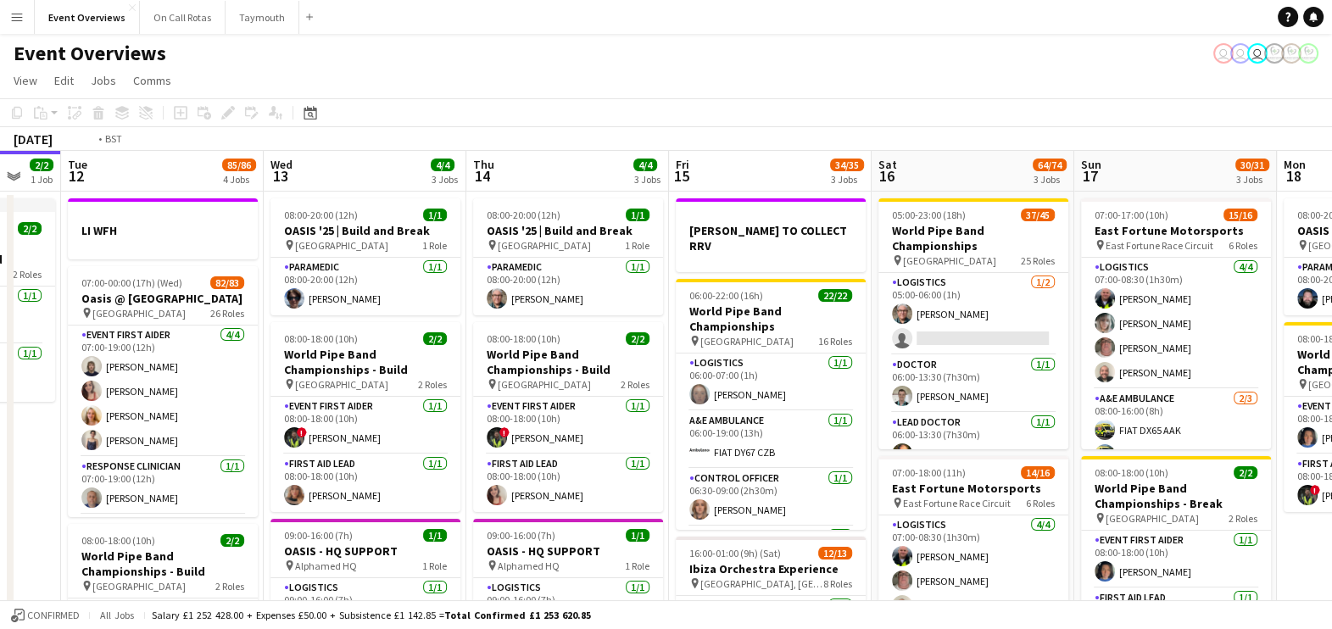
drag, startPoint x: 1170, startPoint y: 175, endPoint x: 944, endPoint y: 164, distance: 225.8
click at [944, 164] on app-calendar-viewport "Fri 8 96/97 2 Jobs Sat 9 95/95 2 Jobs Sun 10 13/13 1 Job Mon 11 2/2 1 Job Tue 1…" at bounding box center [666, 575] width 1332 height 848
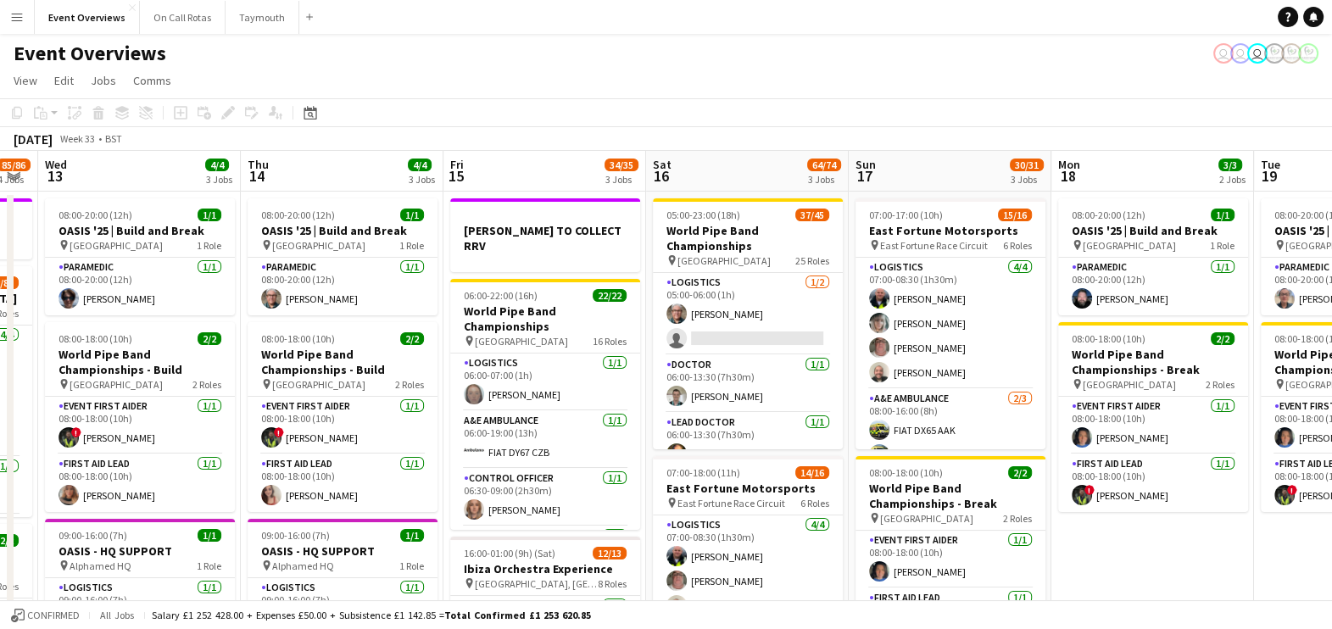
scroll to position [0, 563]
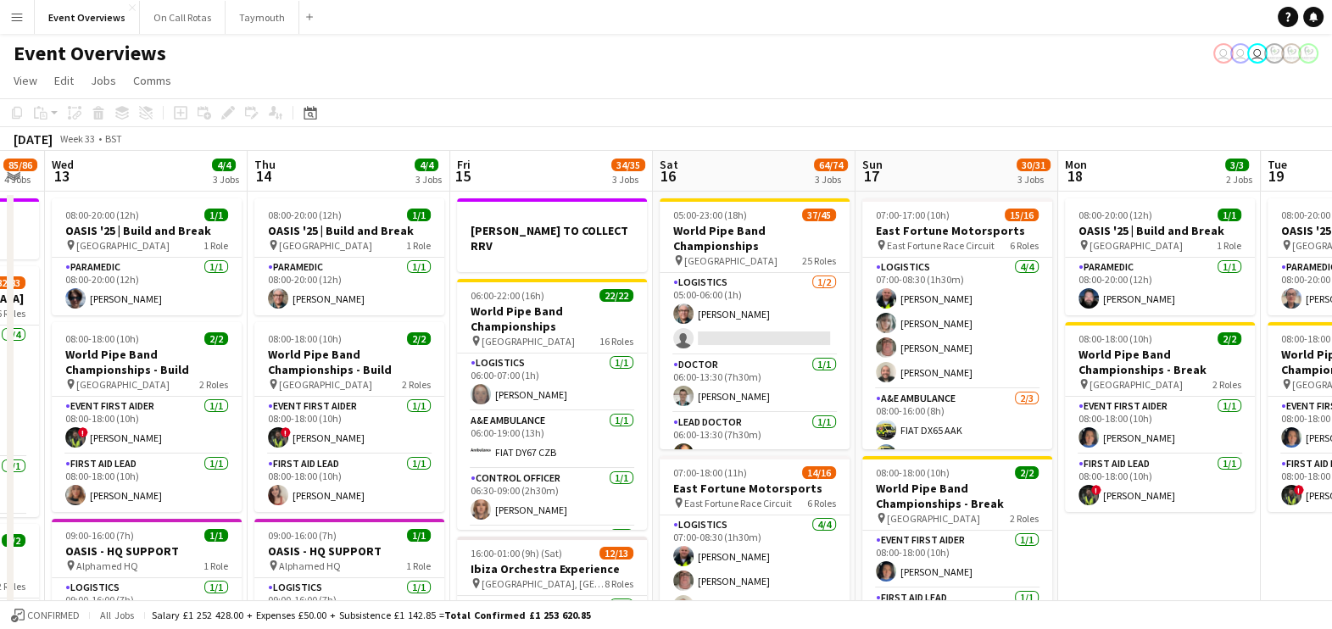
drag, startPoint x: 1300, startPoint y: 543, endPoint x: 1105, endPoint y: 510, distance: 198.5
click at [1105, 510] on app-calendar-viewport "Sun 10 13/13 1 Job Mon 11 2/2 1 Job Tue 12 85/86 4 Jobs Wed 13 4/4 3 Jobs Thu 1…" at bounding box center [666, 575] width 1332 height 848
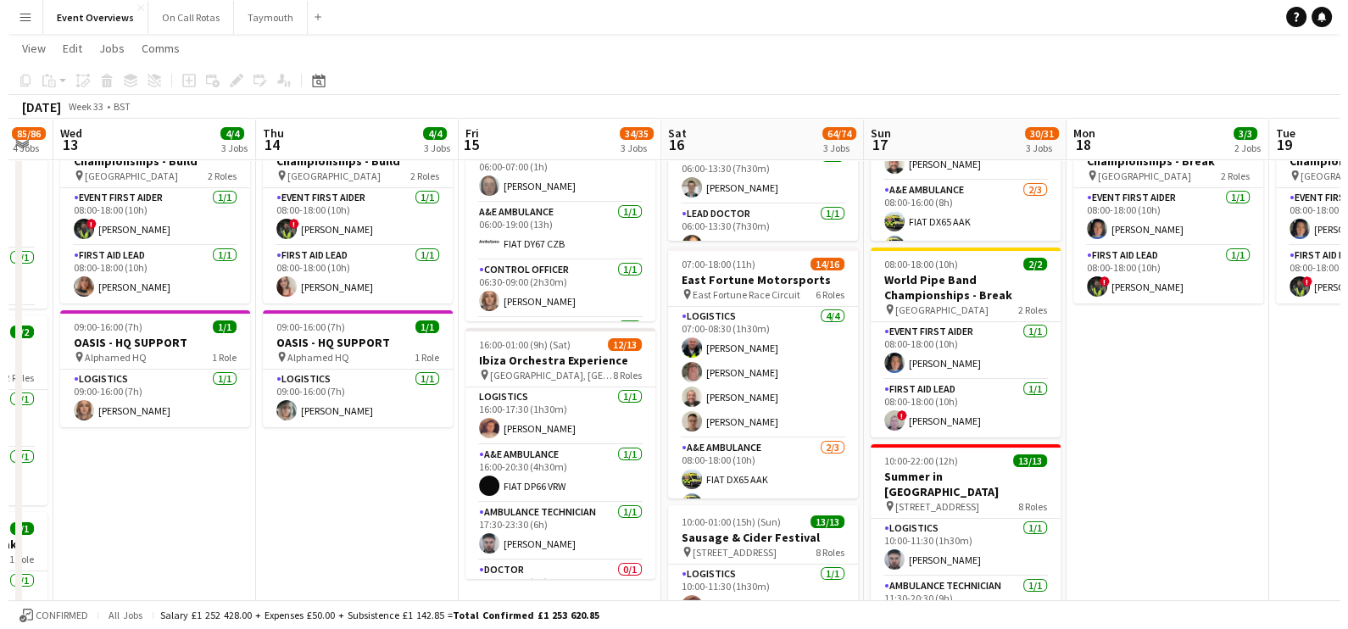
scroll to position [0, 0]
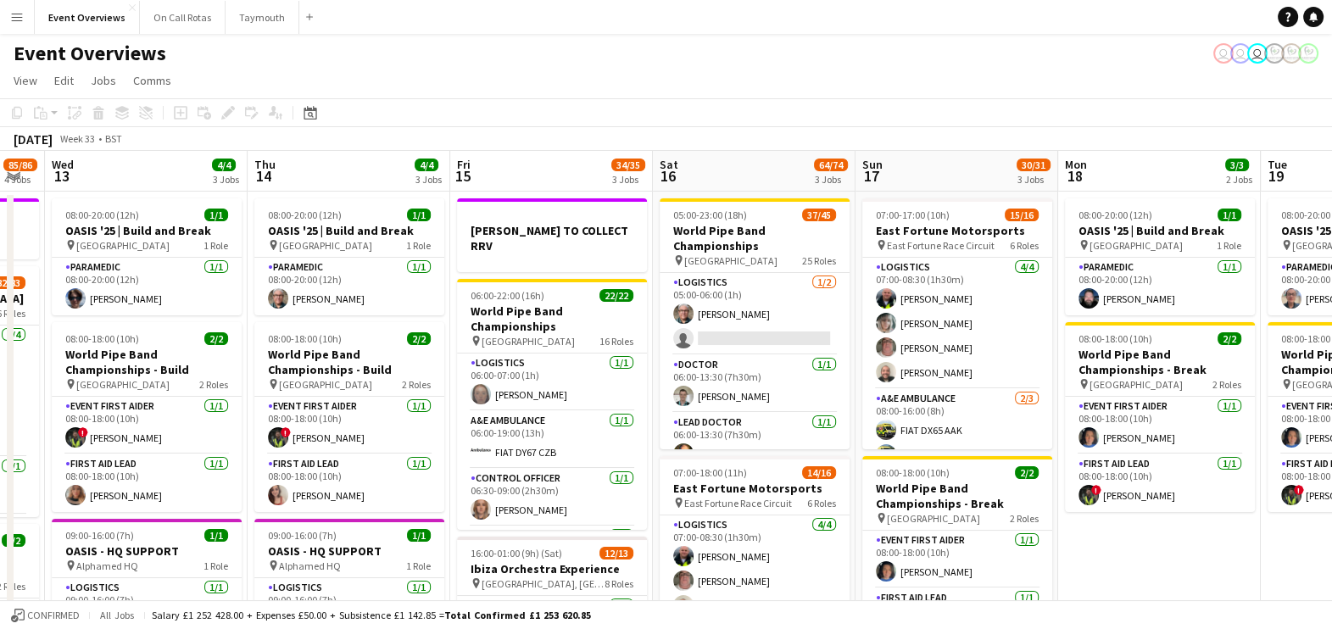
click at [1157, 537] on app-date-cell "08:00-20:00 (12h) 1/1 OASIS '25 | Build and Break pin [GEOGRAPHIC_DATA] 1 Role …" at bounding box center [1159, 595] width 203 height 807
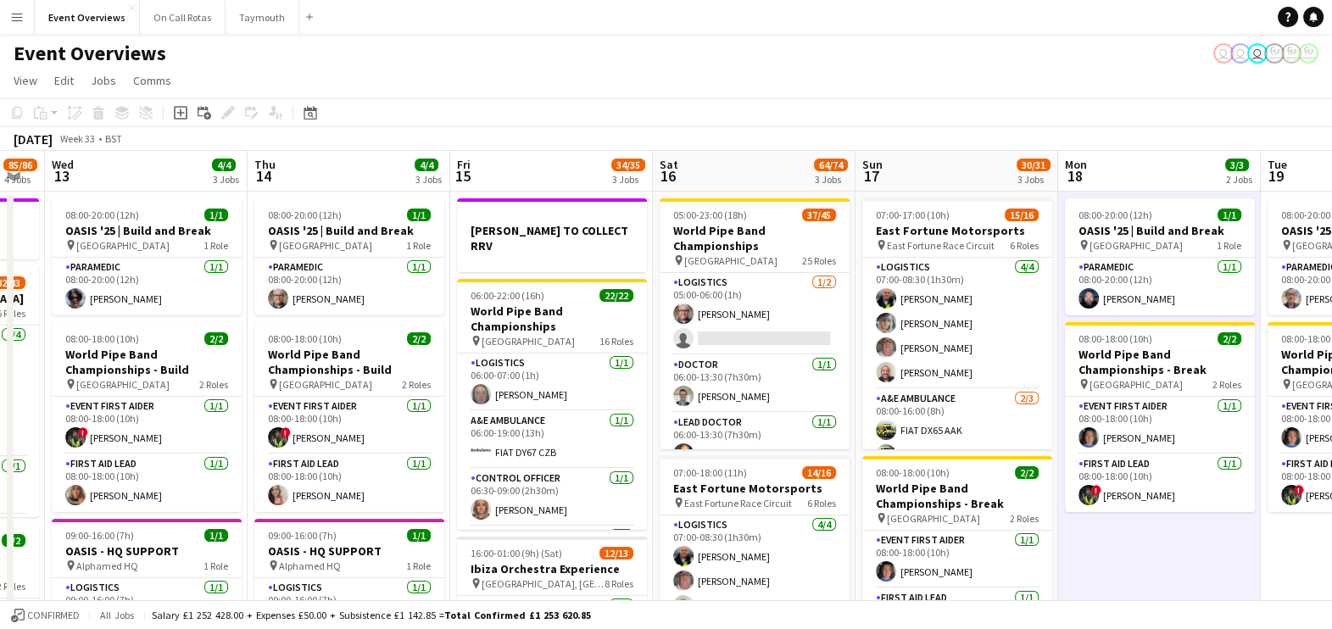
click at [0, 623] on html "Menu Boards Boards Boards All jobs Status Workforce Workforce My Workforce Recr…" at bounding box center [666, 513] width 1332 height 1027
click at [95, 14] on button "Event Overviews Close" at bounding box center [87, 17] width 105 height 33
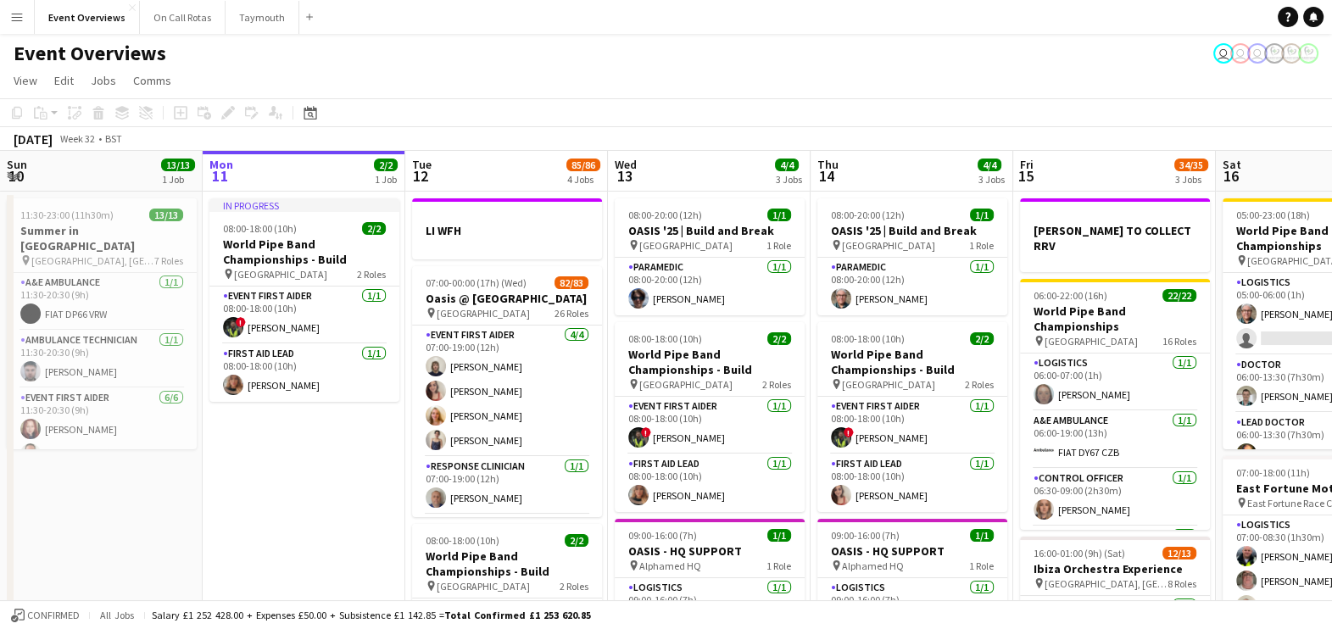
scroll to position [0, 375]
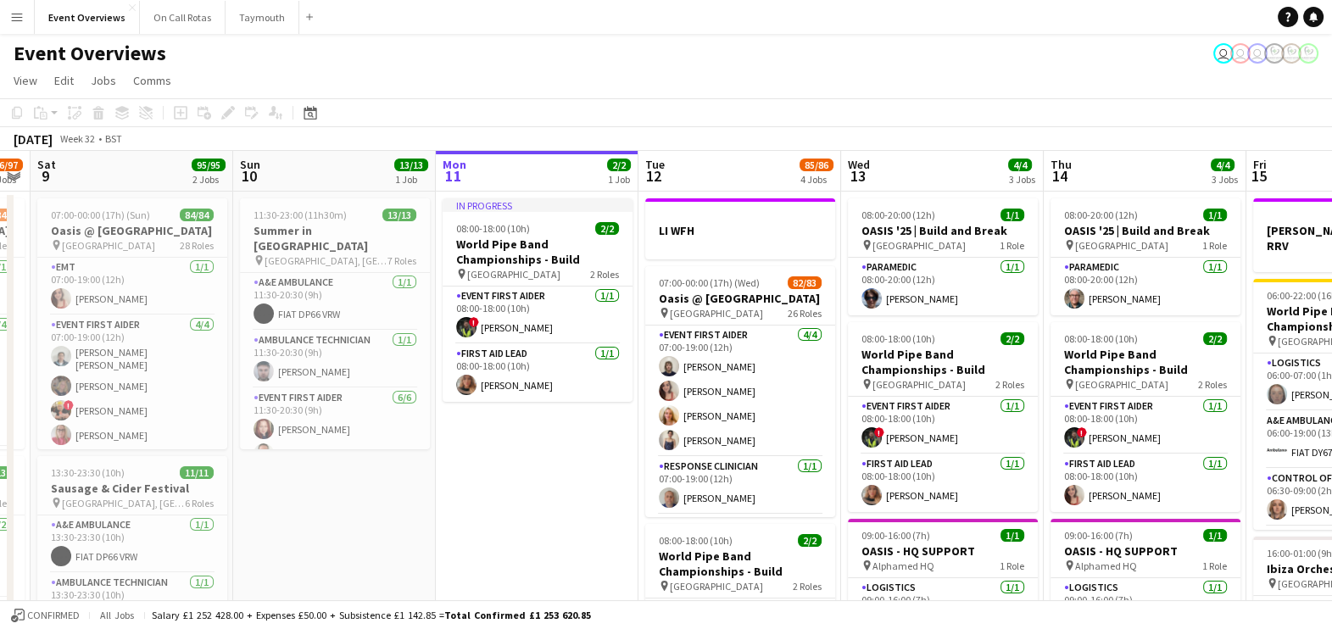
drag, startPoint x: 466, startPoint y: 498, endPoint x: 526, endPoint y: 514, distance: 61.3
click at [526, 514] on app-calendar-viewport "Thu 7 4/4 3 Jobs Fri 8 96/97 2 Jobs Sat 9 95/95 2 Jobs Sun 10 13/13 1 Job Mon 1…" at bounding box center [666, 575] width 1332 height 848
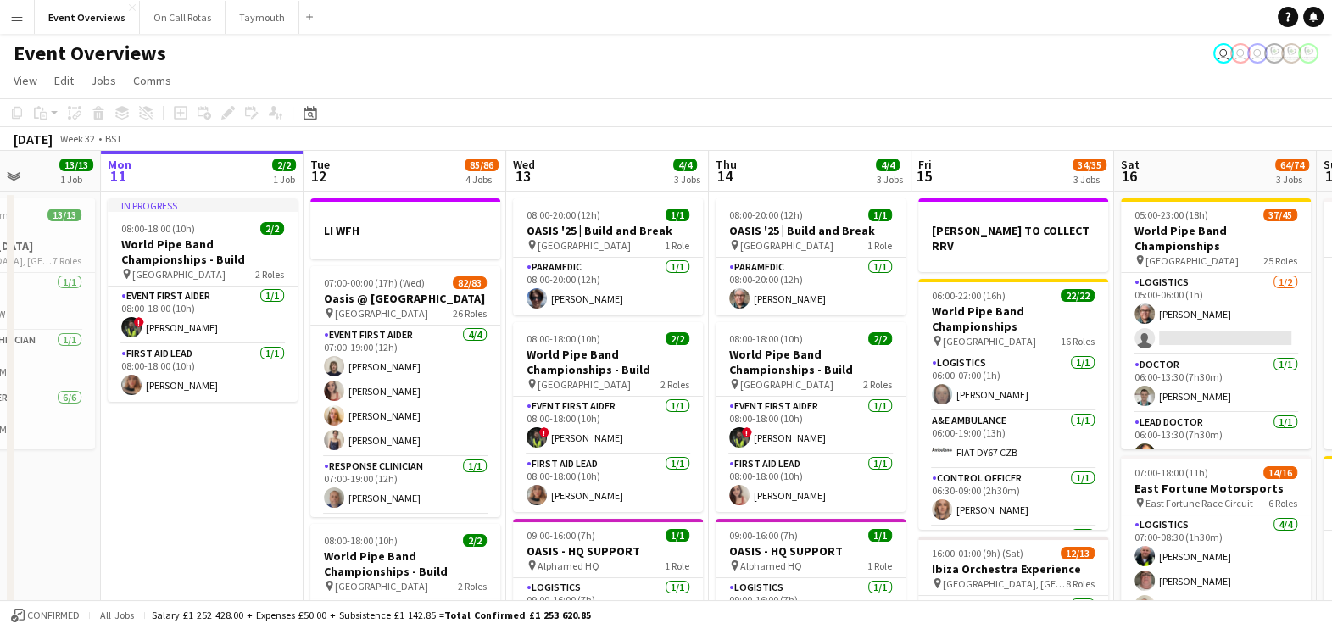
drag, startPoint x: 564, startPoint y: 471, endPoint x: 229, endPoint y: 493, distance: 335.6
click at [229, 493] on app-calendar-viewport "Thu 7 4/4 3 Jobs Fri 8 96/97 2 Jobs Sat 9 95/95 2 Jobs Sun 10 13/13 1 Job Mon 1…" at bounding box center [666, 575] width 1332 height 848
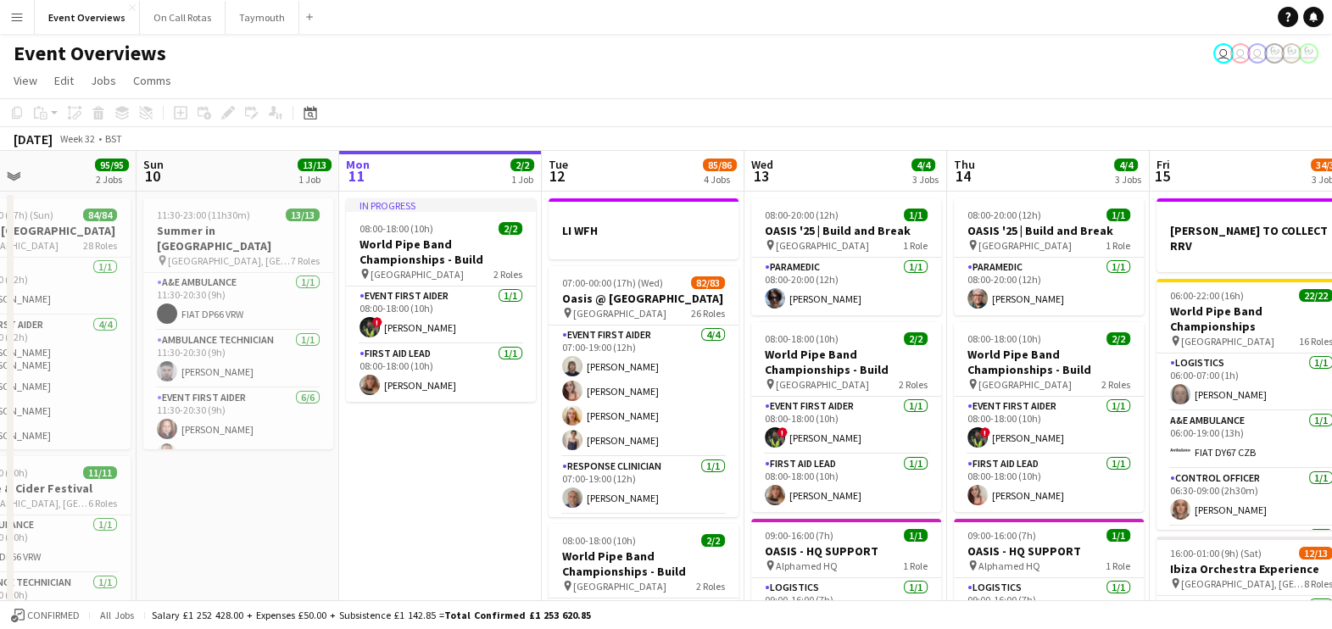
drag, startPoint x: 202, startPoint y: 513, endPoint x: 437, endPoint y: 530, distance: 235.4
click at [437, 530] on app-calendar-viewport "Thu 7 4/4 3 Jobs Fri 8 96/97 2 Jobs Sat 9 95/95 2 Jobs Sun 10 13/13 1 Job Mon 1…" at bounding box center [666, 575] width 1332 height 848
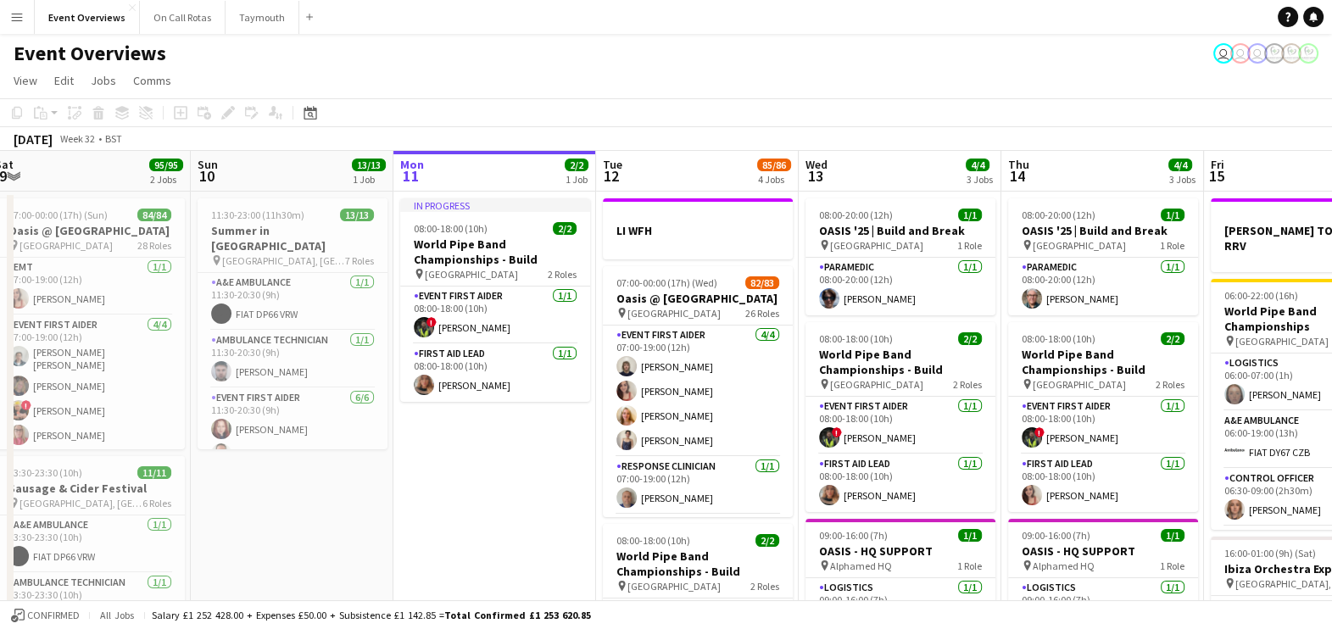
scroll to position [0, 396]
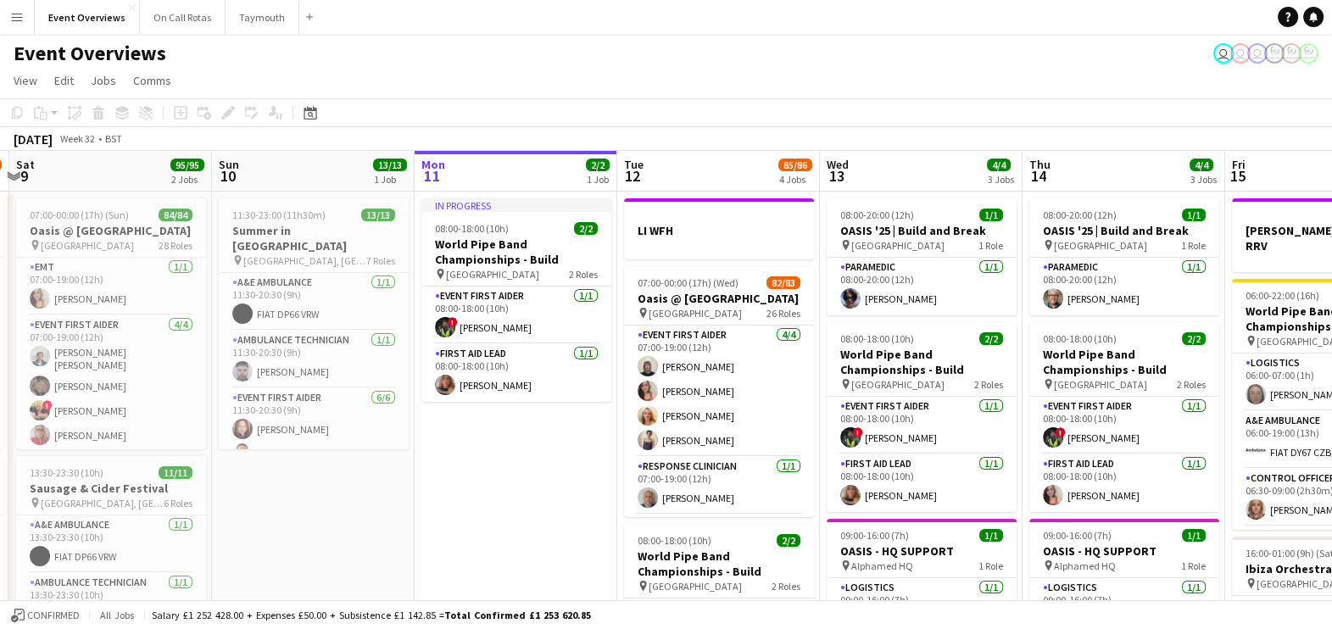
drag, startPoint x: 409, startPoint y: 492, endPoint x: 488, endPoint y: 481, distance: 80.4
click at [488, 481] on app-calendar-viewport "Thu 7 4/4 3 Jobs Fri 8 96/97 2 Jobs Sat 9 95/95 2 Jobs Sun 10 13/13 1 Job Mon 1…" at bounding box center [666, 575] width 1332 height 848
drag, startPoint x: 502, startPoint y: 497, endPoint x: 187, endPoint y: 444, distance: 318.9
click at [187, 444] on app-calendar-viewport "Thu 7 4/4 3 Jobs Fri 8 96/97 2 Jobs Sat 9 95/95 2 Jobs Sun 10 13/13 1 Job Mon 1…" at bounding box center [666, 575] width 1332 height 848
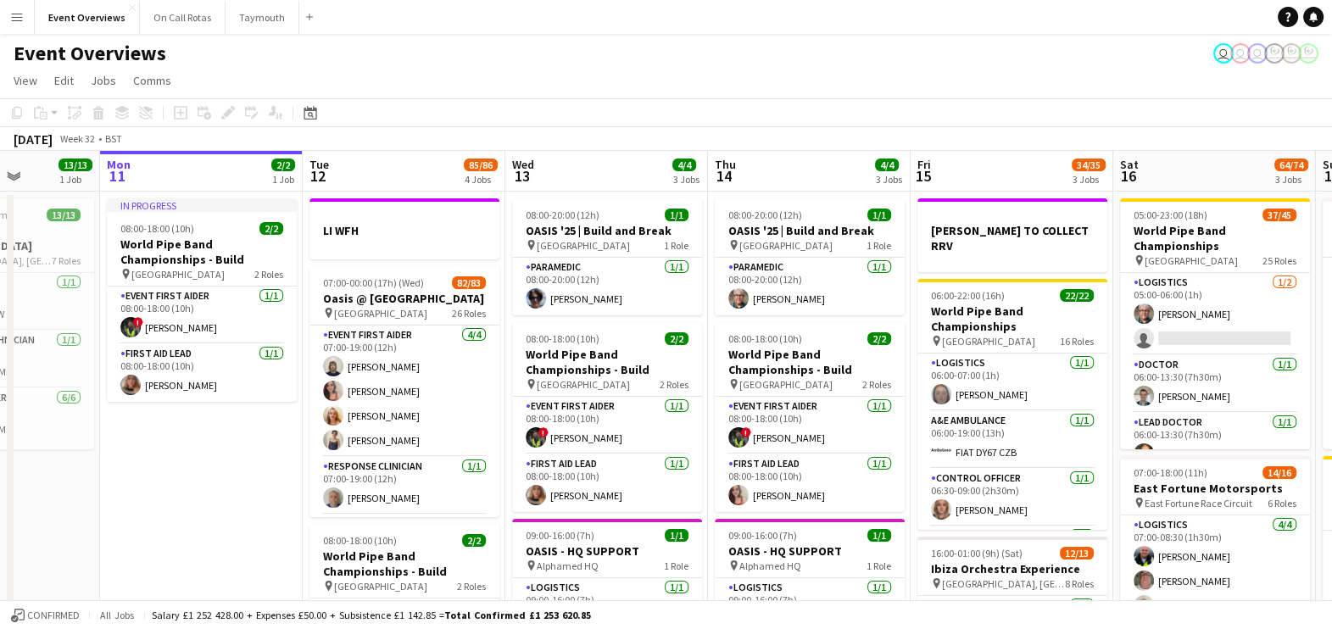
scroll to position [0, 720]
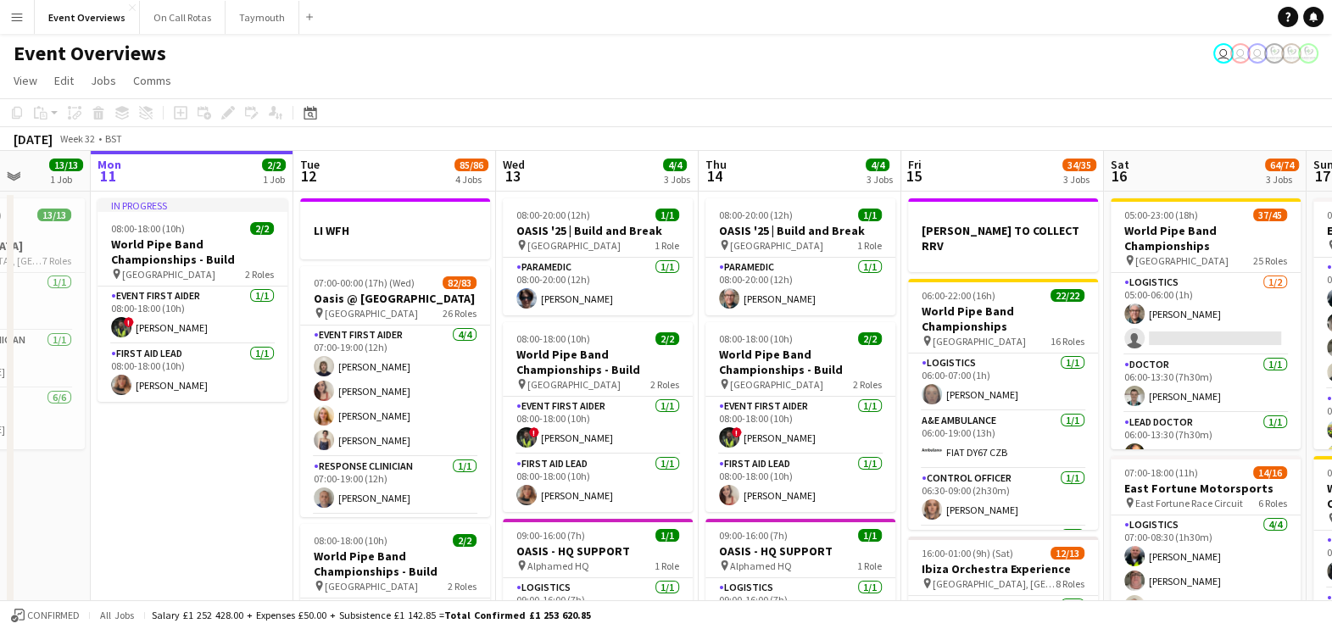
drag, startPoint x: 227, startPoint y: 507, endPoint x: -4, endPoint y: 460, distance: 236.1
click at [0, 460] on html "Menu Boards Boards Boards All jobs Status Workforce Workforce My Workforce Recr…" at bounding box center [666, 513] width 1332 height 1027
drag, startPoint x: 388, startPoint y: 452, endPoint x: 182, endPoint y: 432, distance: 206.9
click at [182, 432] on app-calendar-viewport "Thu 7 4/4 3 Jobs Fri 8 96/97 2 Jobs Sat 9 95/95 2 Jobs Sun 10 13/13 1 Job Mon 1…" at bounding box center [666, 575] width 1332 height 848
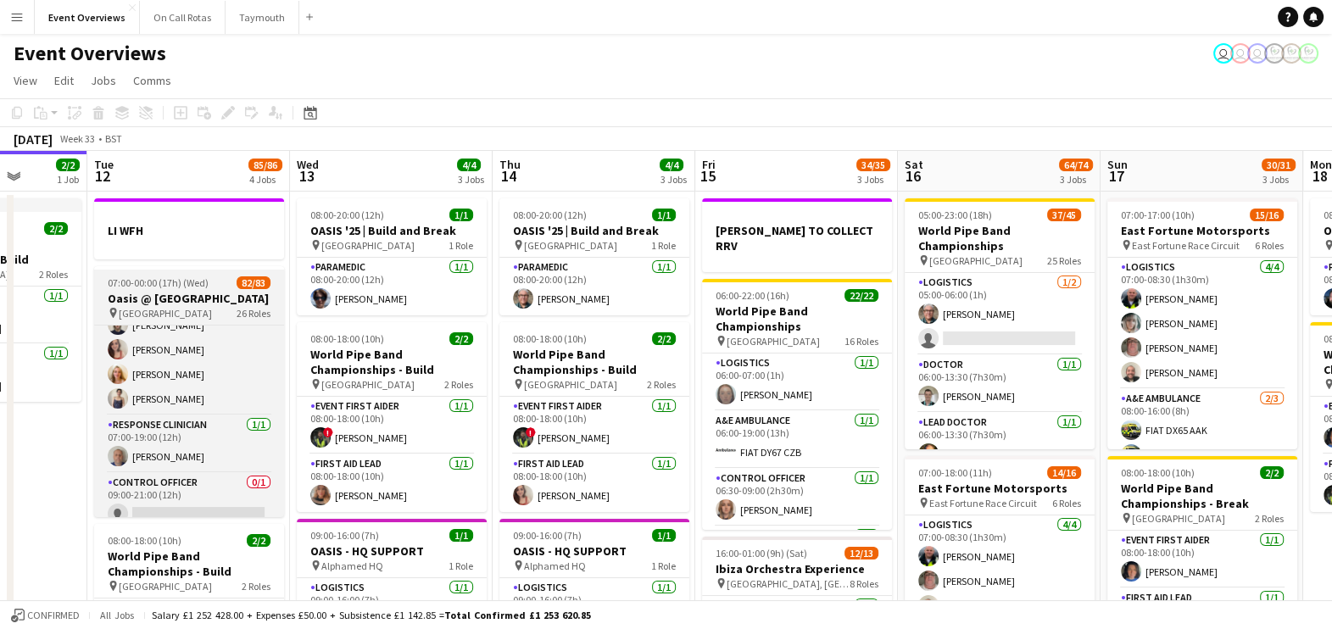
scroll to position [84, 0]
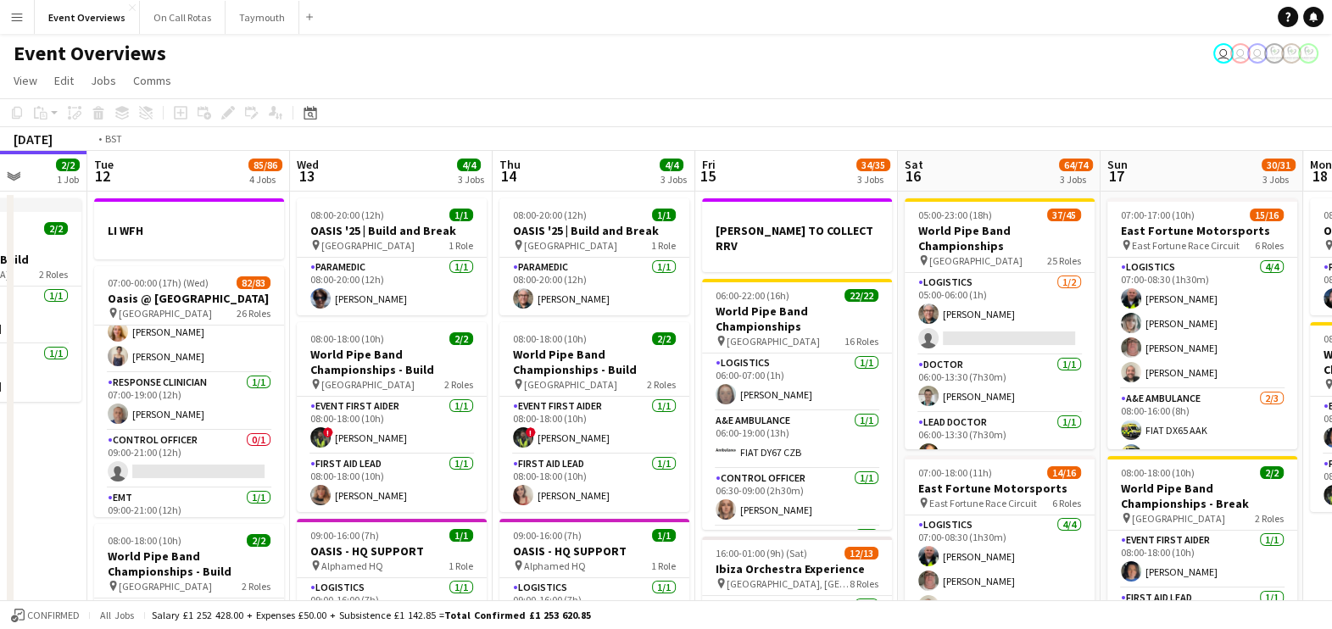
drag, startPoint x: 65, startPoint y: 499, endPoint x: 323, endPoint y: 536, distance: 260.3
click at [323, 536] on app-calendar-viewport "Sat 9 95/95 2 Jobs Sun 10 13/13 1 Job Mon 11 2/2 1 Job Tue 12 85/86 4 Jobs Wed …" at bounding box center [666, 575] width 1332 height 848
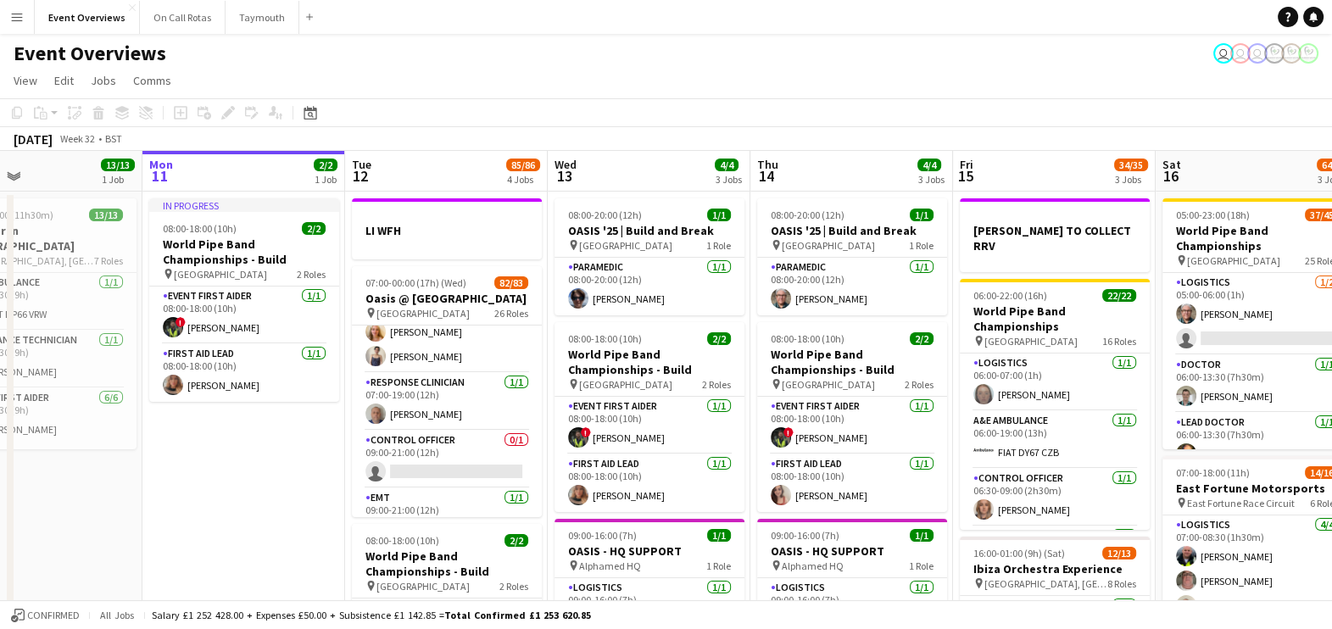
drag, startPoint x: 287, startPoint y: 480, endPoint x: 160, endPoint y: 470, distance: 126.7
click at [160, 470] on app-calendar-viewport "Fri 8 96/97 2 Jobs Sat 9 95/95 2 Jobs Sun 10 13/13 1 Job Mon 11 2/2 1 Job Tue 1…" at bounding box center [666, 575] width 1332 height 848
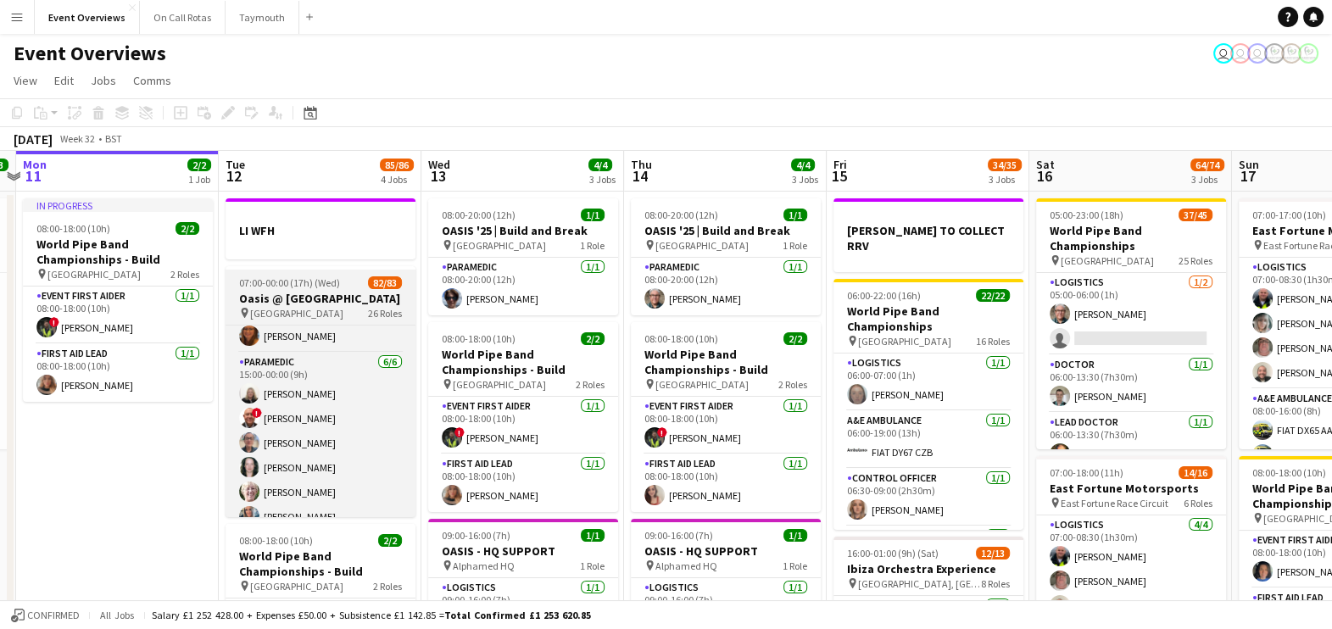
scroll to position [0, 0]
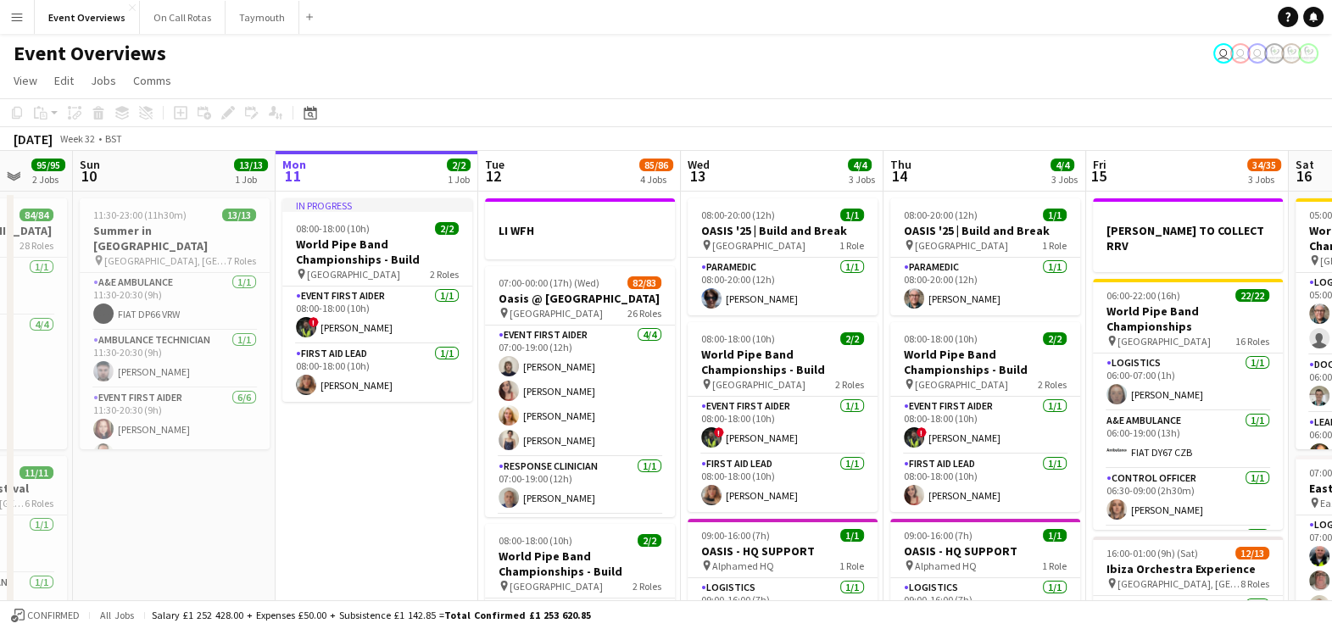
drag, startPoint x: 121, startPoint y: 512, endPoint x: 381, endPoint y: 570, distance: 265.7
click at [381, 570] on app-calendar-viewport "Thu 7 4/4 3 Jobs Fri 8 96/97 2 Jobs Sat 9 95/95 2 Jobs Sun 10 13/13 1 Job Mon 1…" at bounding box center [666, 575] width 1332 height 848
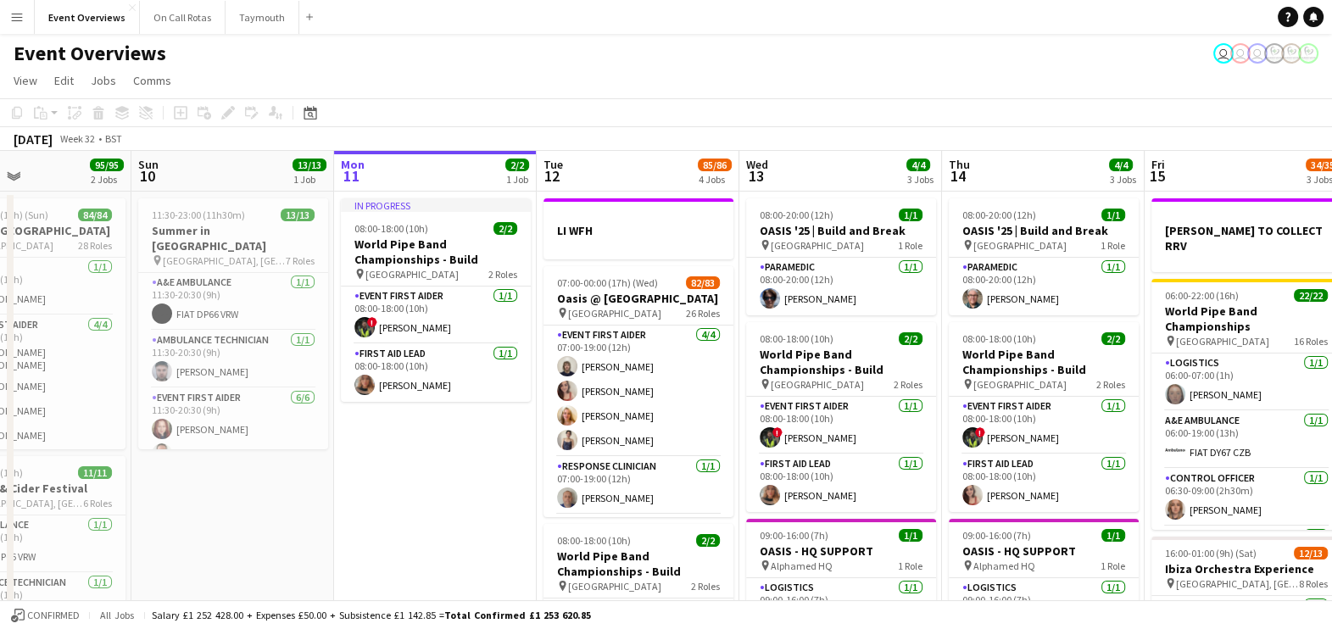
drag, startPoint x: 368, startPoint y: 489, endPoint x: 629, endPoint y: 462, distance: 262.5
click at [629, 462] on app-calendar-viewport "Thu 7 4/4 3 Jobs Fri 8 96/97 2 Jobs Sat 9 95/95 2 Jobs Sun 10 13/13 1 Job Mon 1…" at bounding box center [666, 575] width 1332 height 848
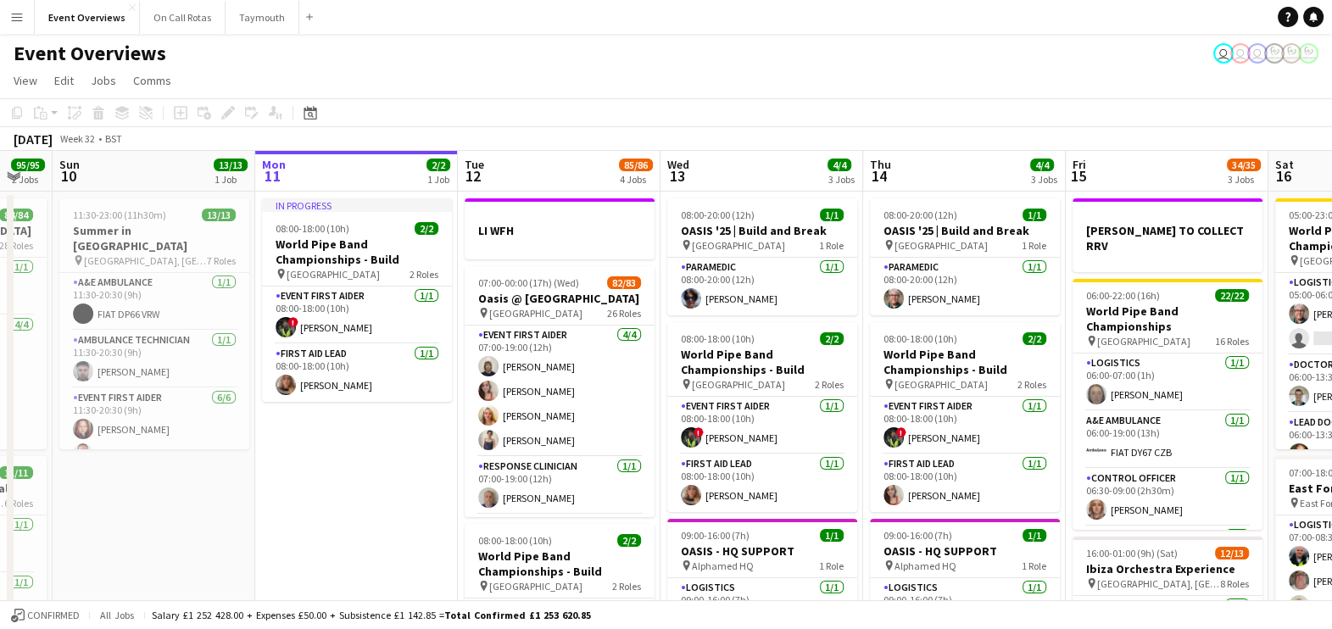
drag, startPoint x: 638, startPoint y: 545, endPoint x: 356, endPoint y: 519, distance: 283.5
click at [356, 519] on app-calendar-viewport "Wed 6 2/2 2 Jobs Thu 7 4/4 3 Jobs Fri 8 96/97 2 Jobs Sat 9 95/95 2 Jobs Sun 10 …" at bounding box center [666, 575] width 1332 height 848
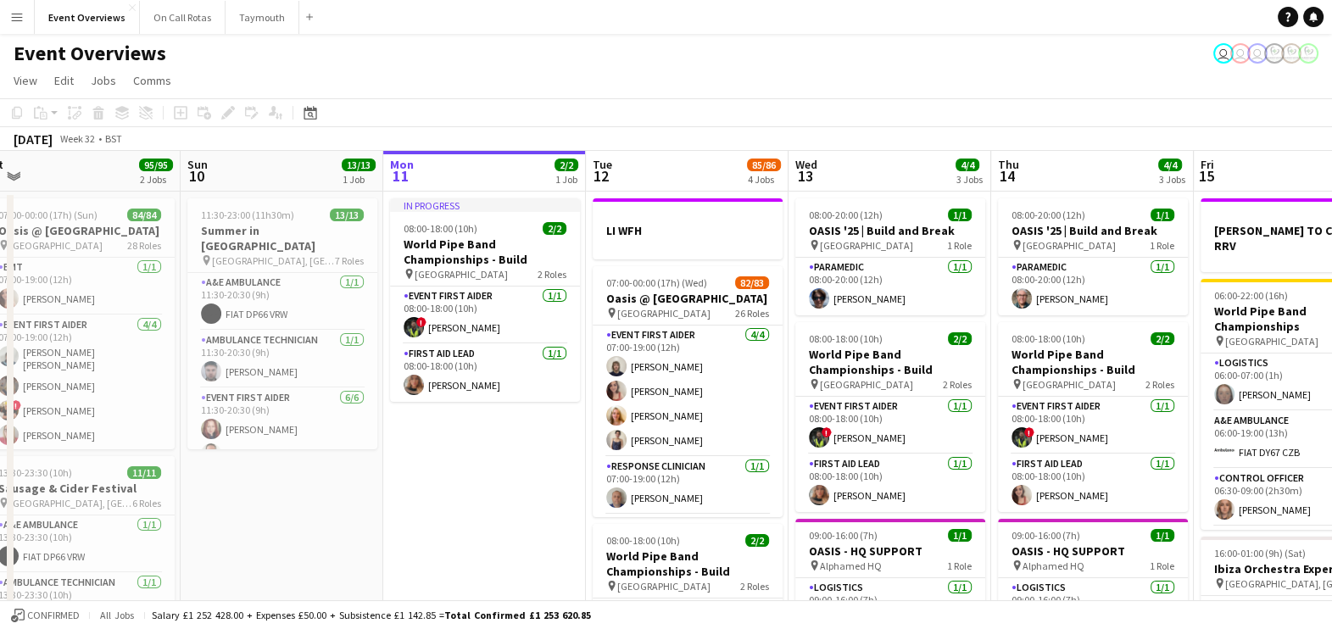
drag, startPoint x: 403, startPoint y: 504, endPoint x: 531, endPoint y: 487, distance: 129.1
click at [531, 487] on app-calendar-viewport "Wed 6 2/2 2 Jobs Thu 7 4/4 3 Jobs Fri 8 96/97 2 Jobs Sat 9 95/95 2 Jobs Sun 10 …" at bounding box center [666, 575] width 1332 height 848
drag, startPoint x: 448, startPoint y: 457, endPoint x: 260, endPoint y: 464, distance: 187.5
click at [406, 454] on app-calendar-viewport "Wed 6 2/2 2 Jobs Thu 7 4/4 3 Jobs Fri 8 96/97 2 Jobs Sat 9 95/95 2 Jobs Sun 10 …" at bounding box center [666, 575] width 1332 height 848
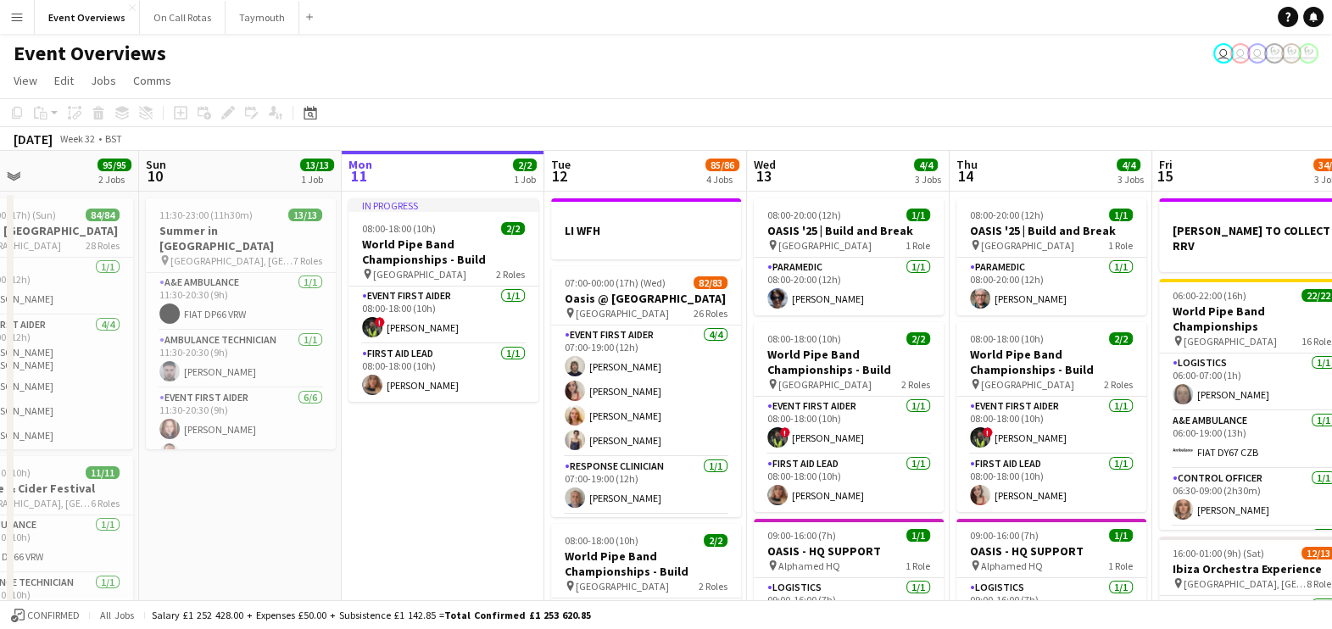
drag, startPoint x: 472, startPoint y: 416, endPoint x: 359, endPoint y: 424, distance: 113.0
click at [359, 424] on app-calendar-viewport "Wed 6 2/2 2 Jobs Thu 7 4/4 3 Jobs Fri 8 96/97 2 Jobs Sat 9 95/95 2 Jobs Sun 10 …" at bounding box center [666, 575] width 1332 height 848
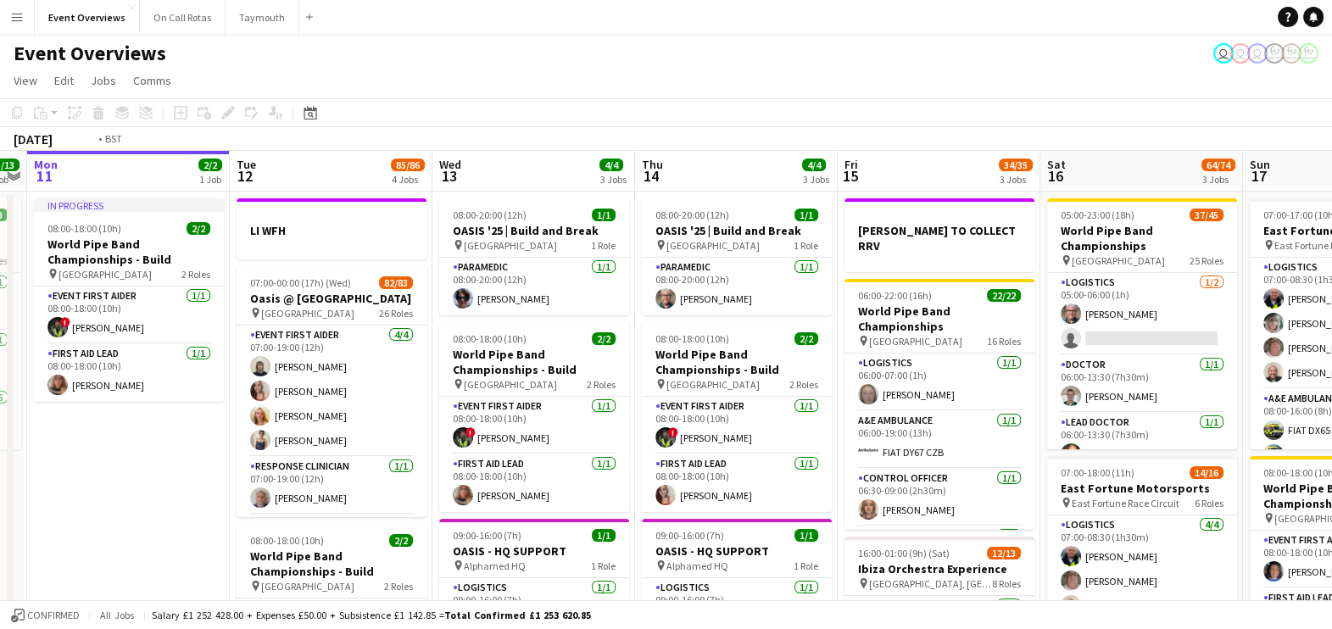
drag, startPoint x: 531, startPoint y: 439, endPoint x: 318, endPoint y: 455, distance: 213.4
click at [318, 455] on app-calendar-viewport "Fri 8 96/97 2 Jobs Sat 9 95/95 2 Jobs Sun 10 13/13 1 Job Mon 11 2/2 1 Job Tue 1…" at bounding box center [666, 575] width 1332 height 848
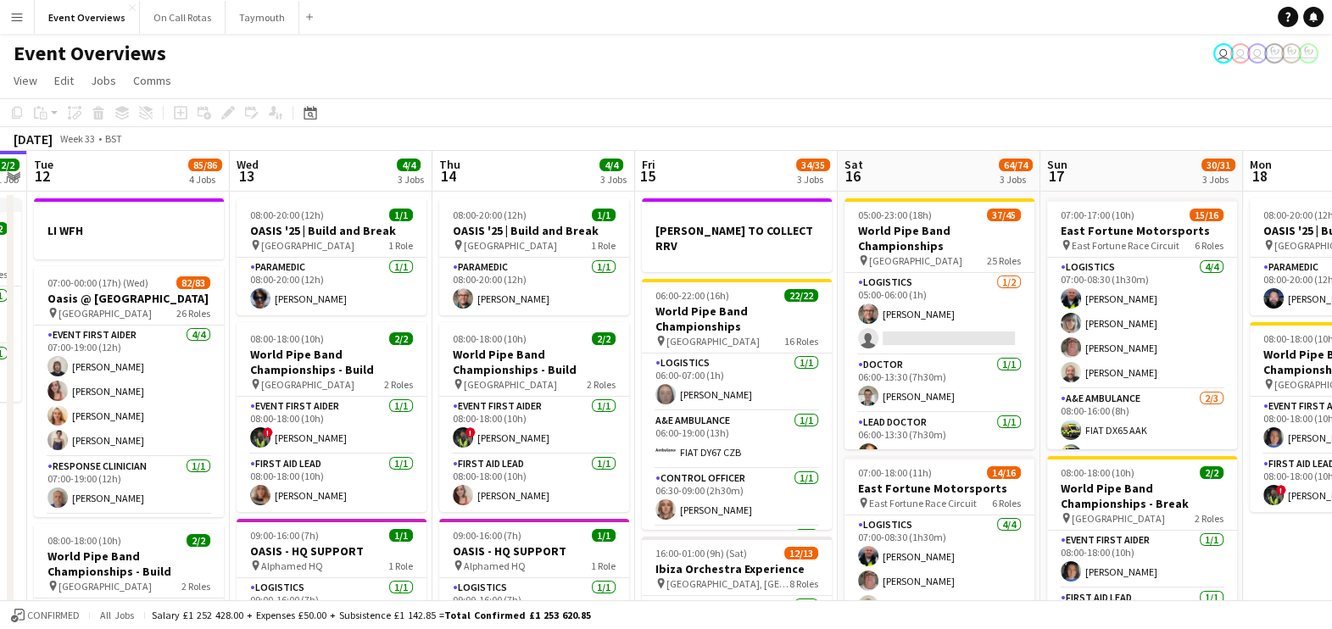
scroll to position [0, 591]
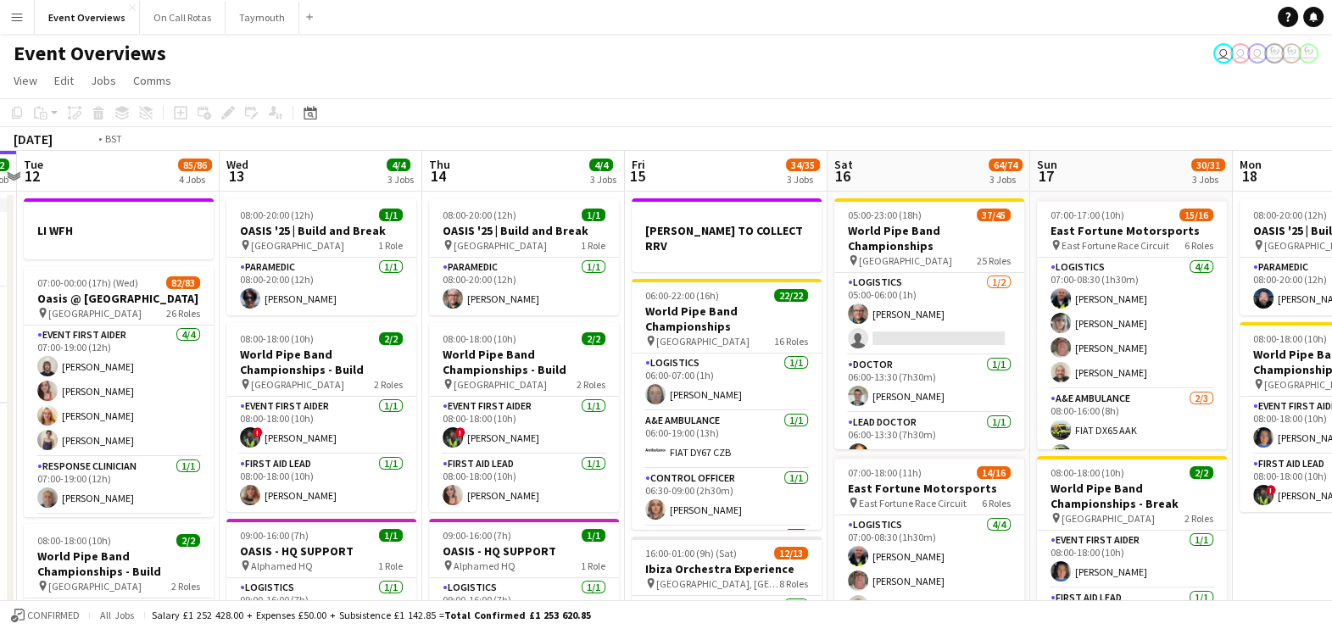
drag, startPoint x: 348, startPoint y: 465, endPoint x: 791, endPoint y: 407, distance: 447.1
click at [791, 407] on app-calendar-viewport "Sat 9 95/95 2 Jobs Sun 10 13/13 1 Job Mon 11 2/2 1 Job Tue 12 85/86 4 Jobs Wed …" at bounding box center [666, 575] width 1332 height 848
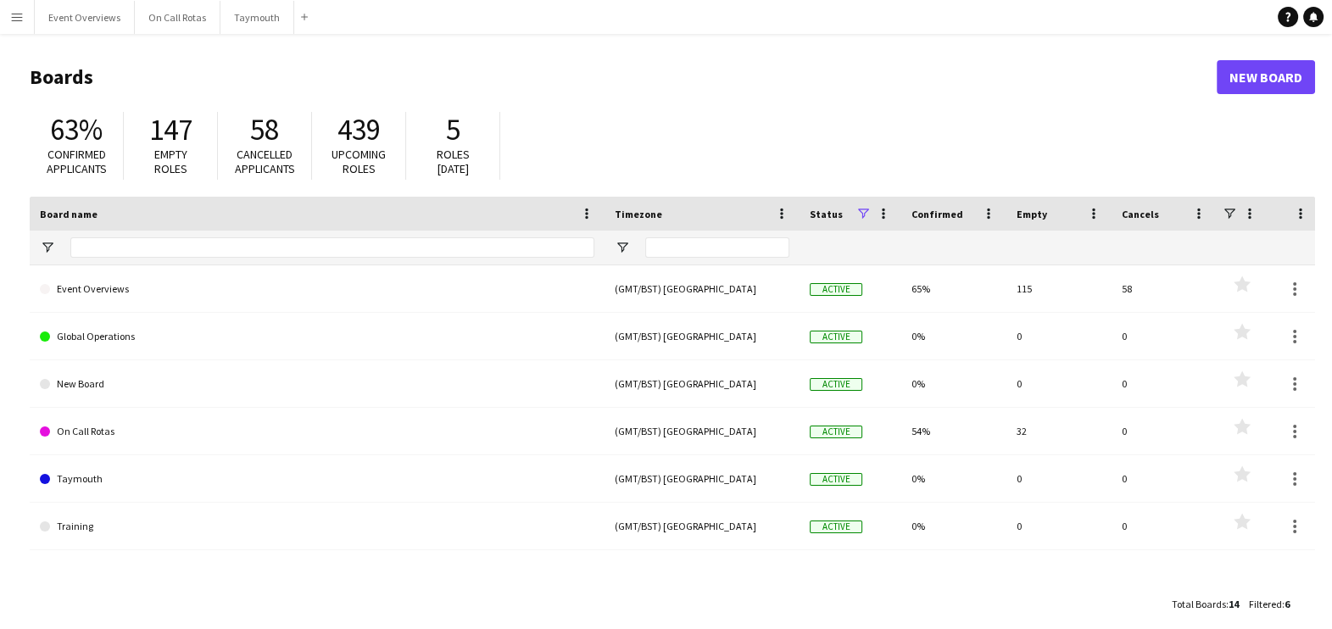
click at [68, 40] on main "Boards New Board 63% Confirmed applicants 147 Empty roles 58 Cancelled applican…" at bounding box center [666, 340] width 1332 height 612
click at [71, 33] on button "Event Overviews Close" at bounding box center [85, 17] width 100 height 33
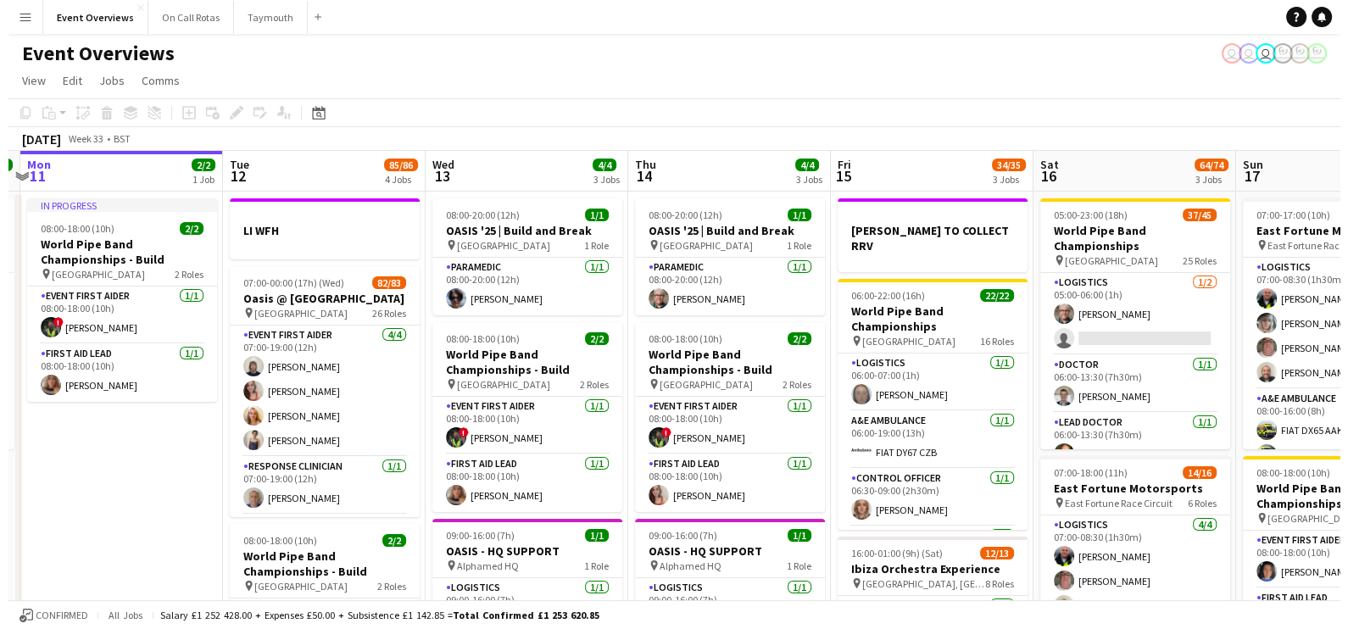
scroll to position [0, 682]
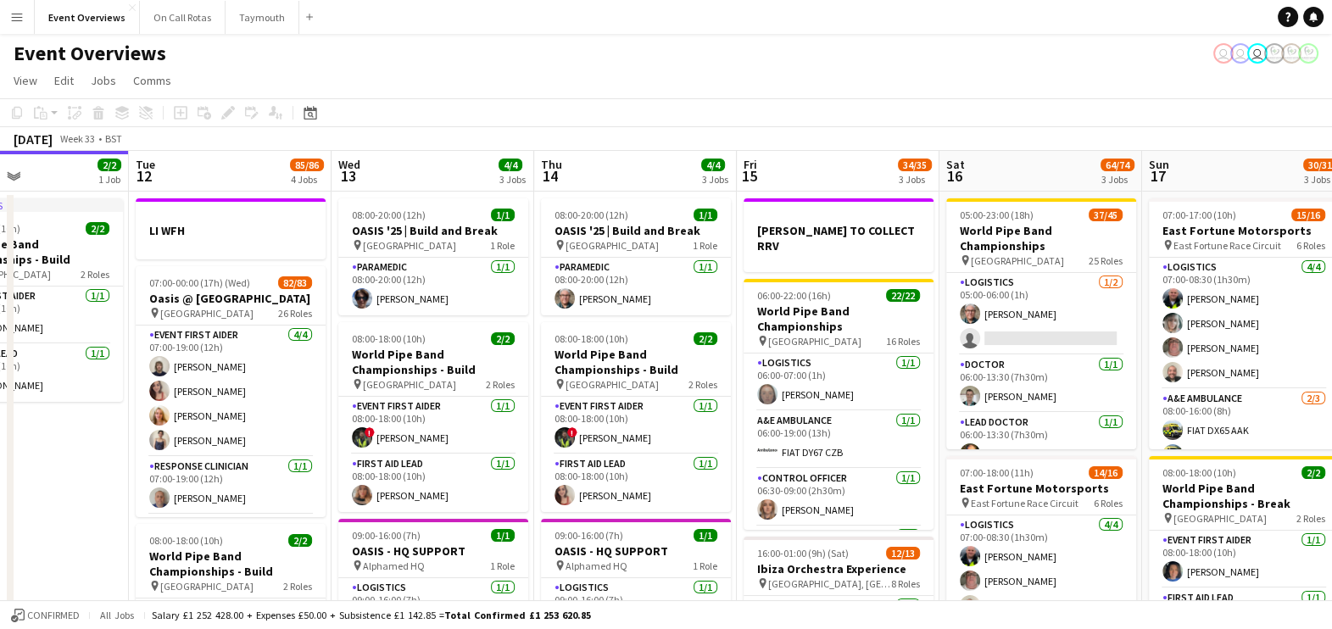
drag, startPoint x: 132, startPoint y: 471, endPoint x: -4, endPoint y: 471, distance: 136.5
click at [0, 471] on html "Menu Boards Boards Boards All jobs Status Workforce Workforce My Workforce Recr…" at bounding box center [666, 513] width 1332 height 1027
click at [179, 25] on button "On Call Rotas Close" at bounding box center [183, 17] width 86 height 33
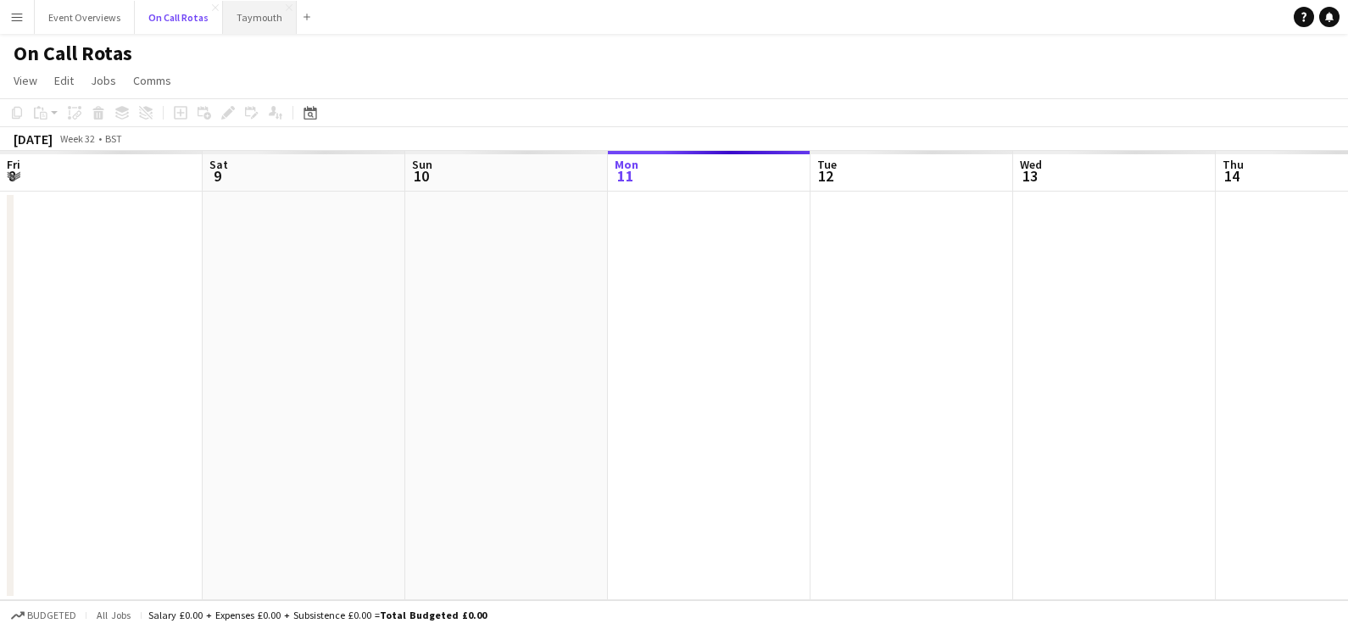
scroll to position [0, 405]
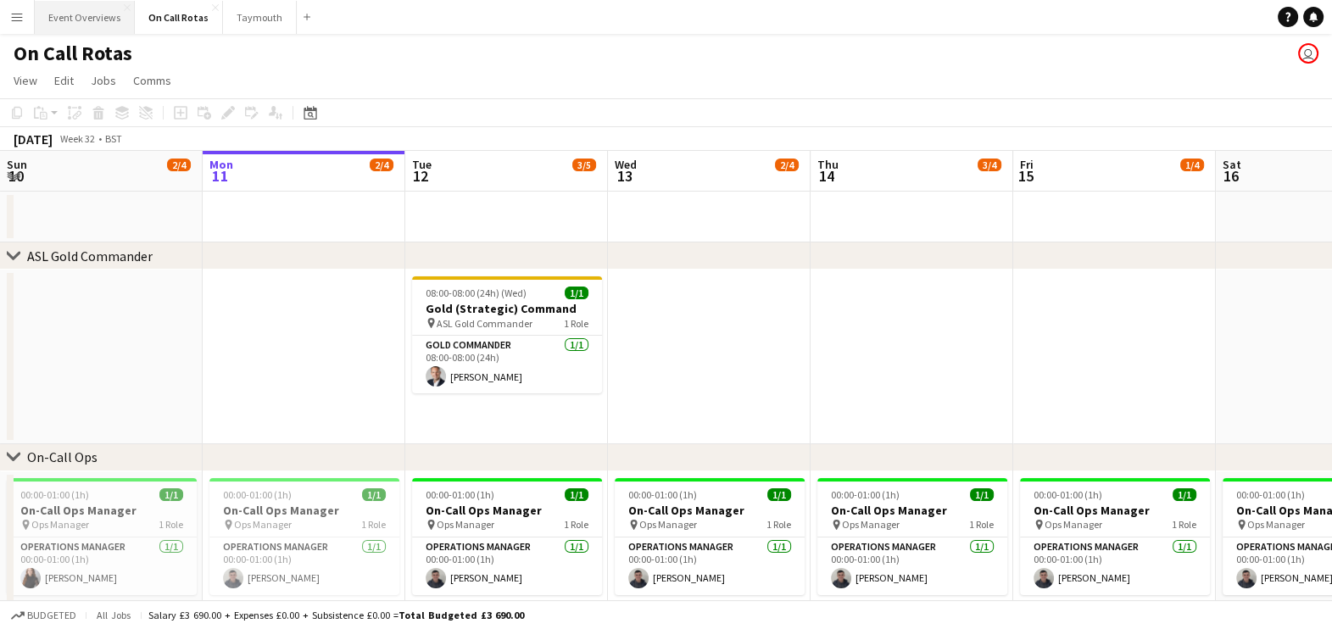
click at [109, 10] on button "Event Overviews Close" at bounding box center [85, 17] width 100 height 33
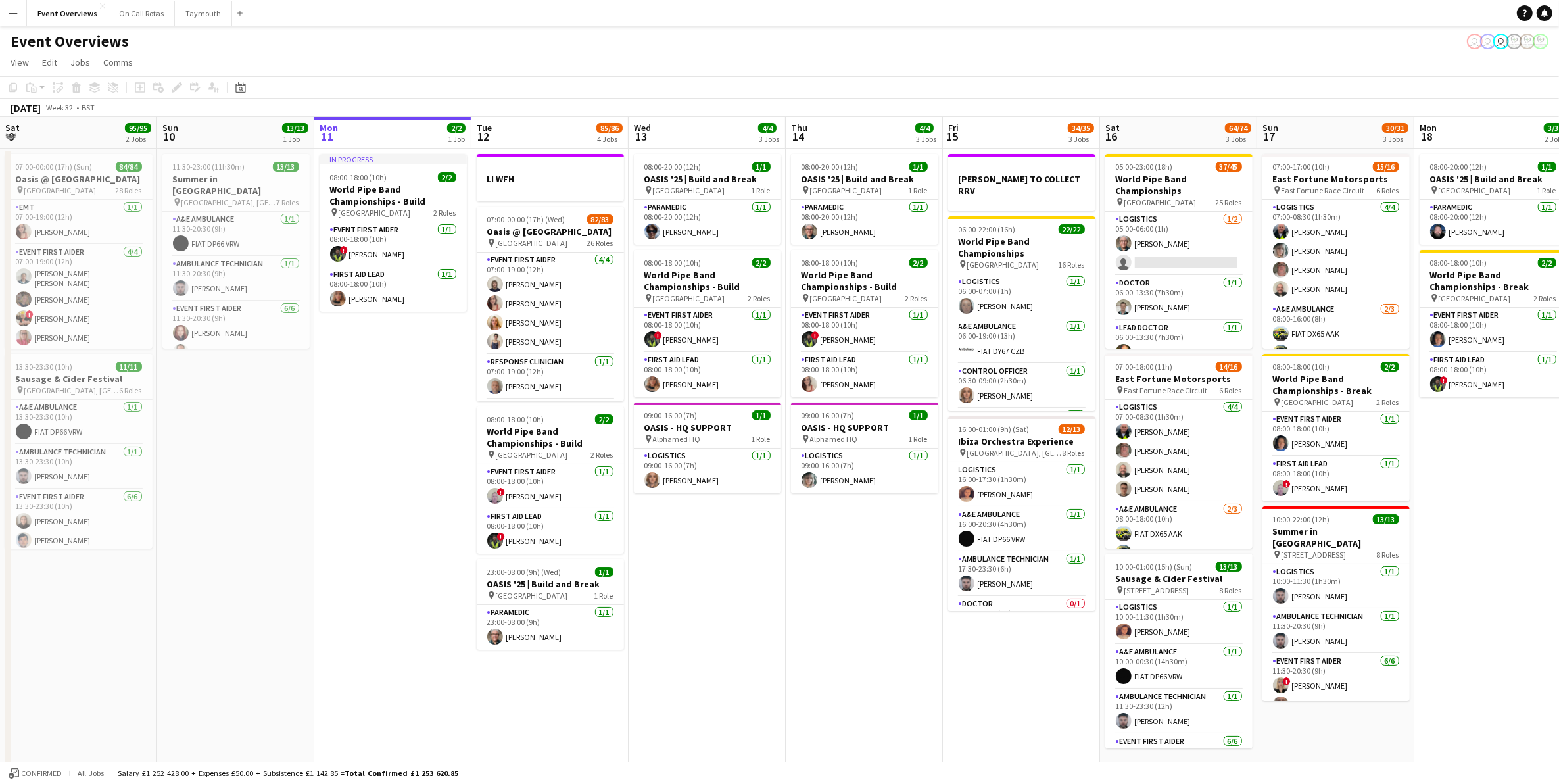
scroll to position [0, 307]
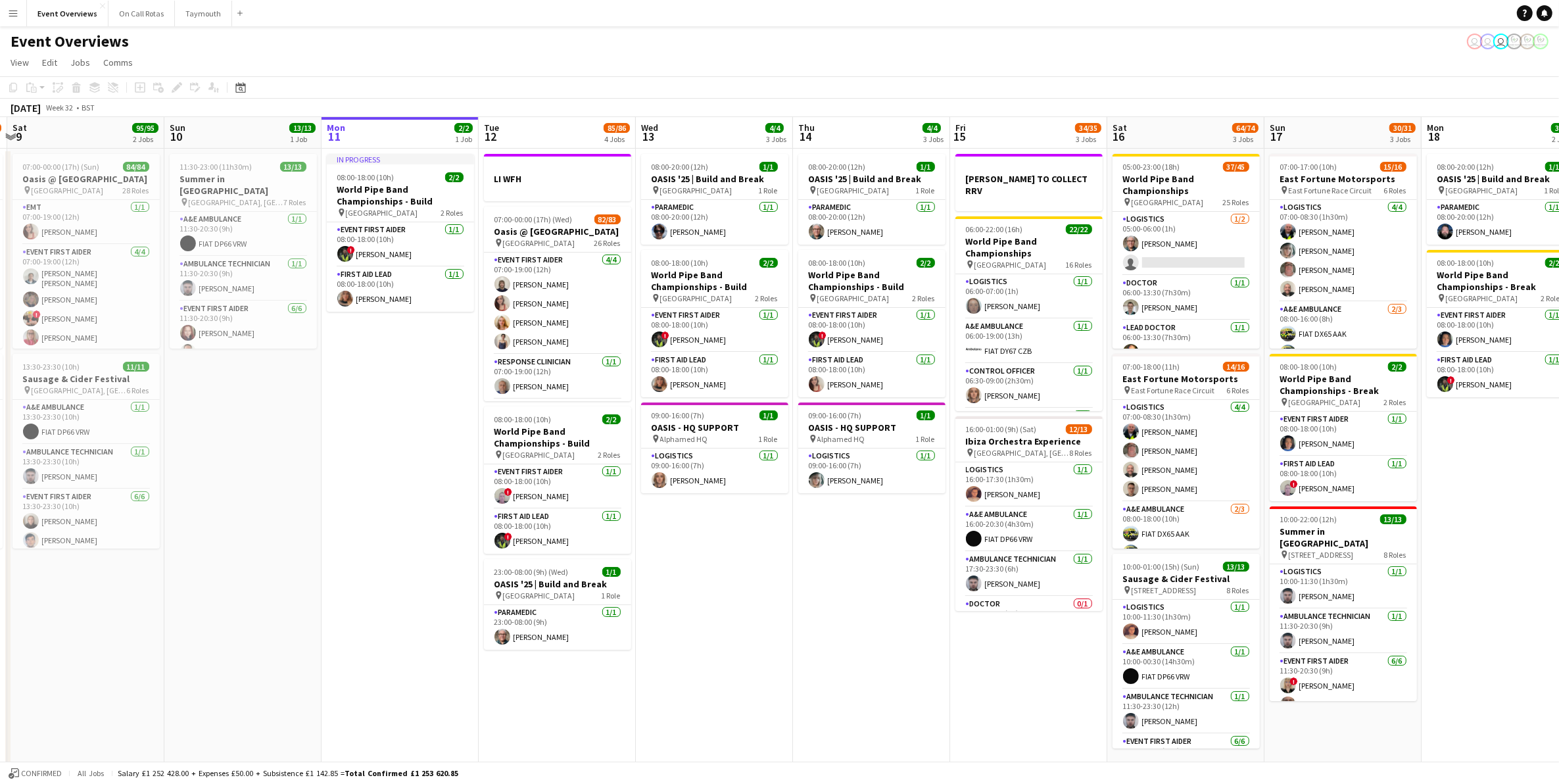
drag, startPoint x: 273, startPoint y: 449, endPoint x: 379, endPoint y: 429, distance: 107.9
click at [379, 429] on app-calendar-viewport "Thu 7 Fri 8 96/97 2 Jobs Sat 9 95/95 2 Jobs Sun 10 13/13 1 Job Mon 11 2/2 1 Job…" at bounding box center [780, 446] width 1559 height 658
click at [559, 277] on app-card-role "Paramedic 1/1 09:00-21:00 (12h) Kieran Coyle" at bounding box center [558, 264] width 147 height 45
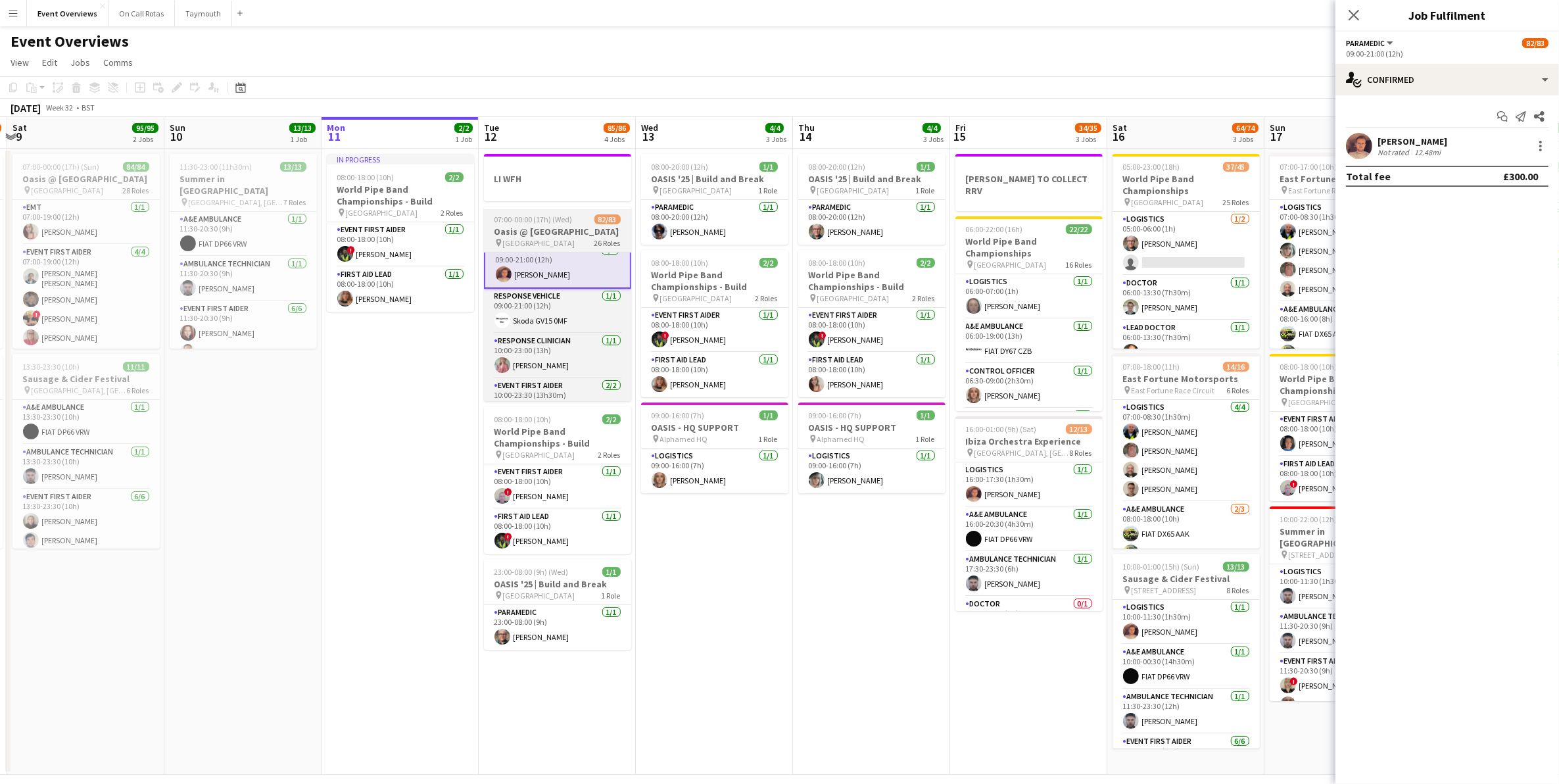
click at [556, 238] on span "[GEOGRAPHIC_DATA]" at bounding box center [539, 243] width 72 height 10
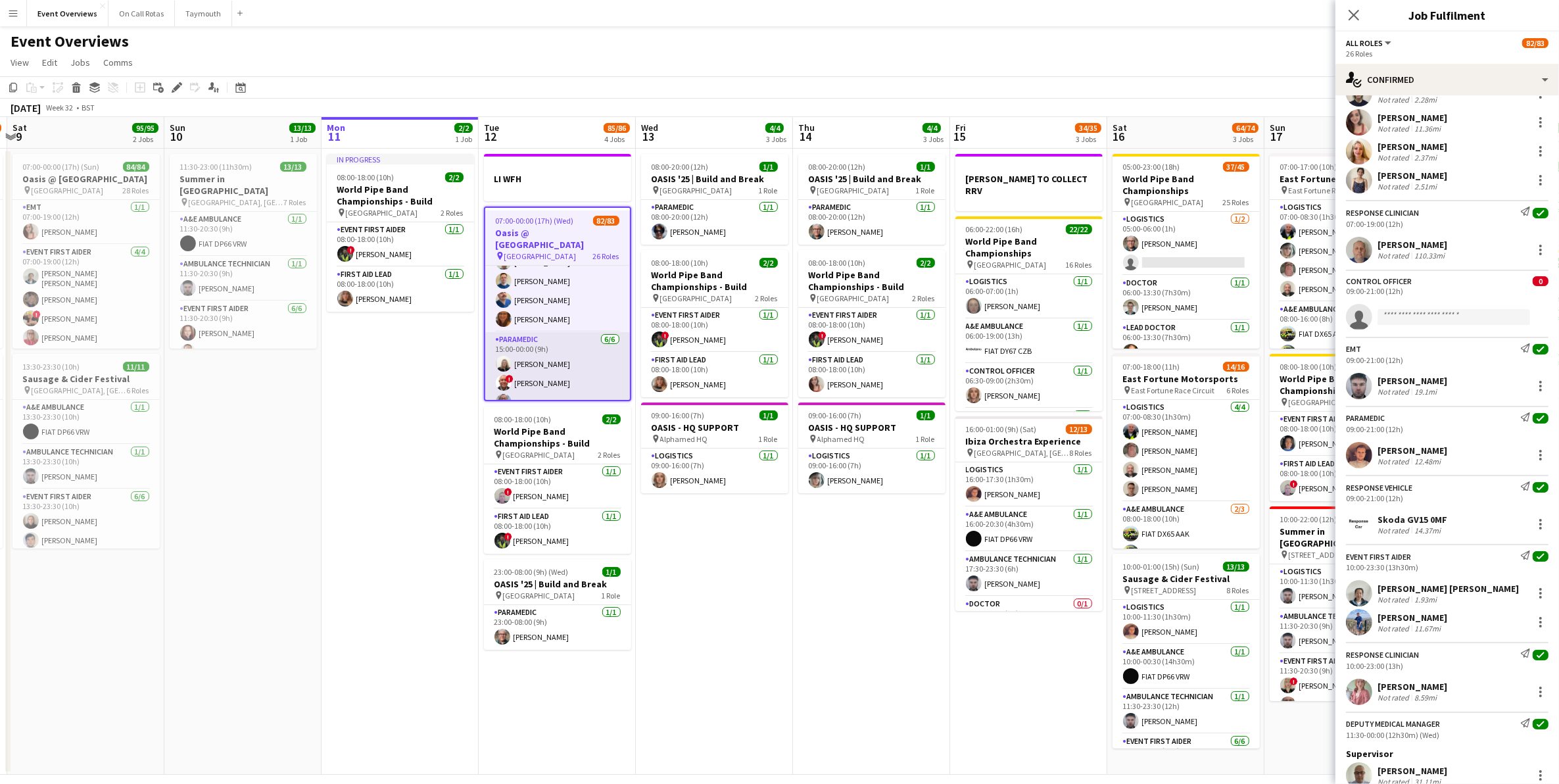
scroll to position [2109, 0]
click at [539, 357] on app-card-role "Event First Aider 24/24 15:00-23:30 (8h30m) Gillian Peden Nicola Jamieson Nicol…" at bounding box center [558, 473] width 145 height 483
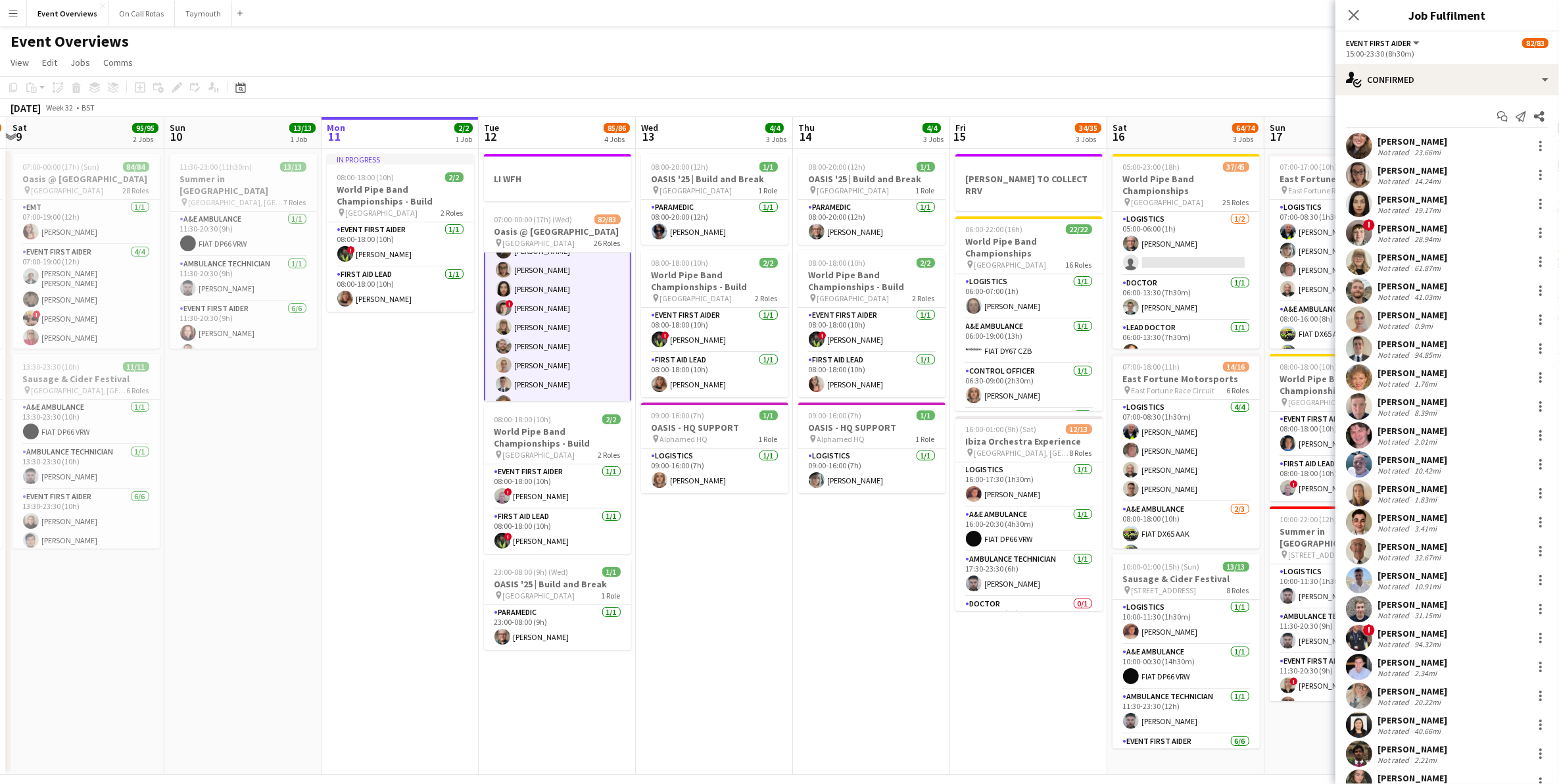
click at [539, 357] on app-card-role "Event First Aider 24/24 15:00-23:30 (8h30m) Gillian Peden Nicola Jamieson Nicol…" at bounding box center [558, 461] width 147 height 485
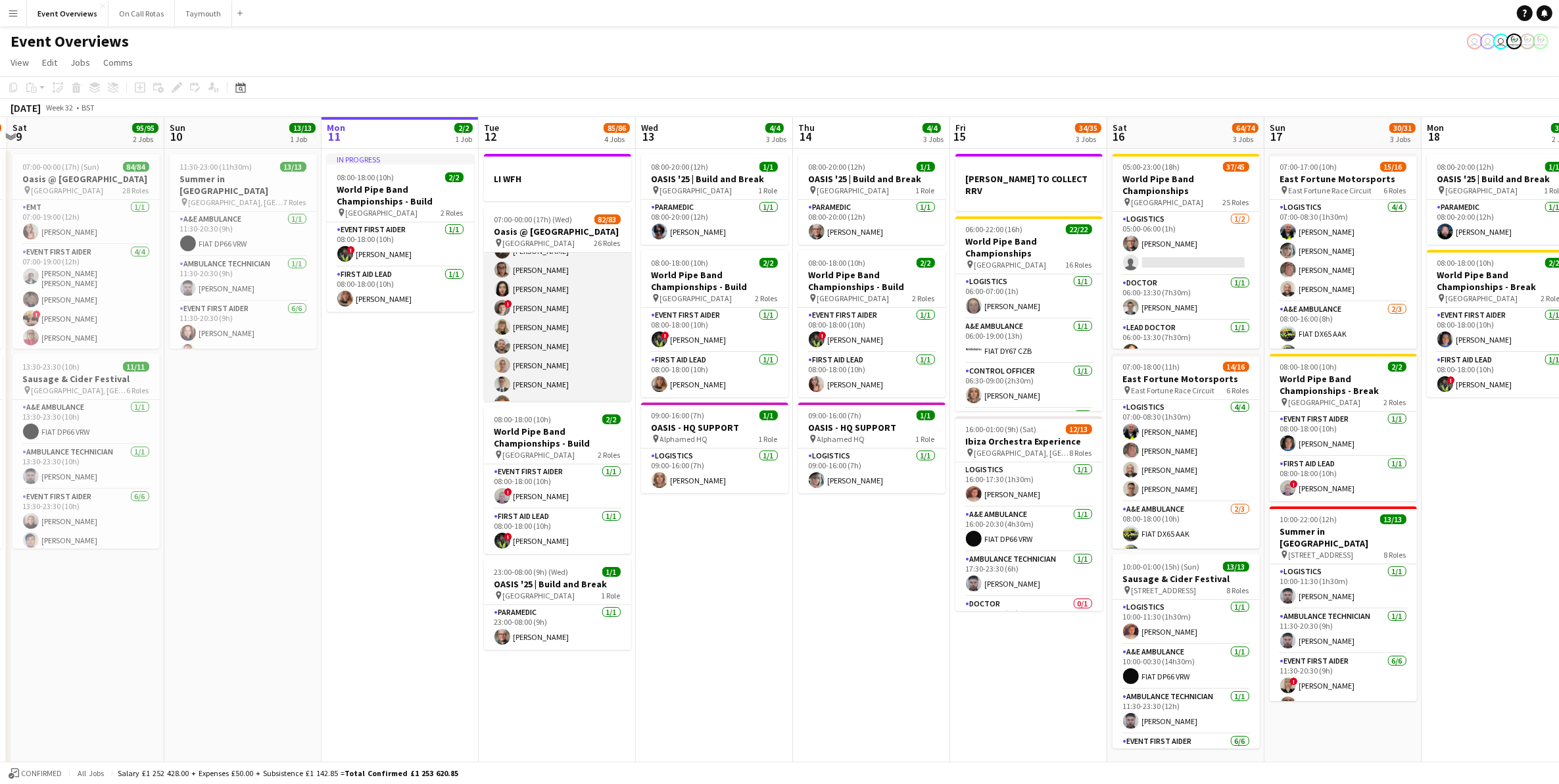
click at [539, 357] on app-card-role "Event First Aider 24/24 15:00-23:30 (8h30m) Gillian Peden Nicola Jamieson Nicol…" at bounding box center [558, 460] width 147 height 483
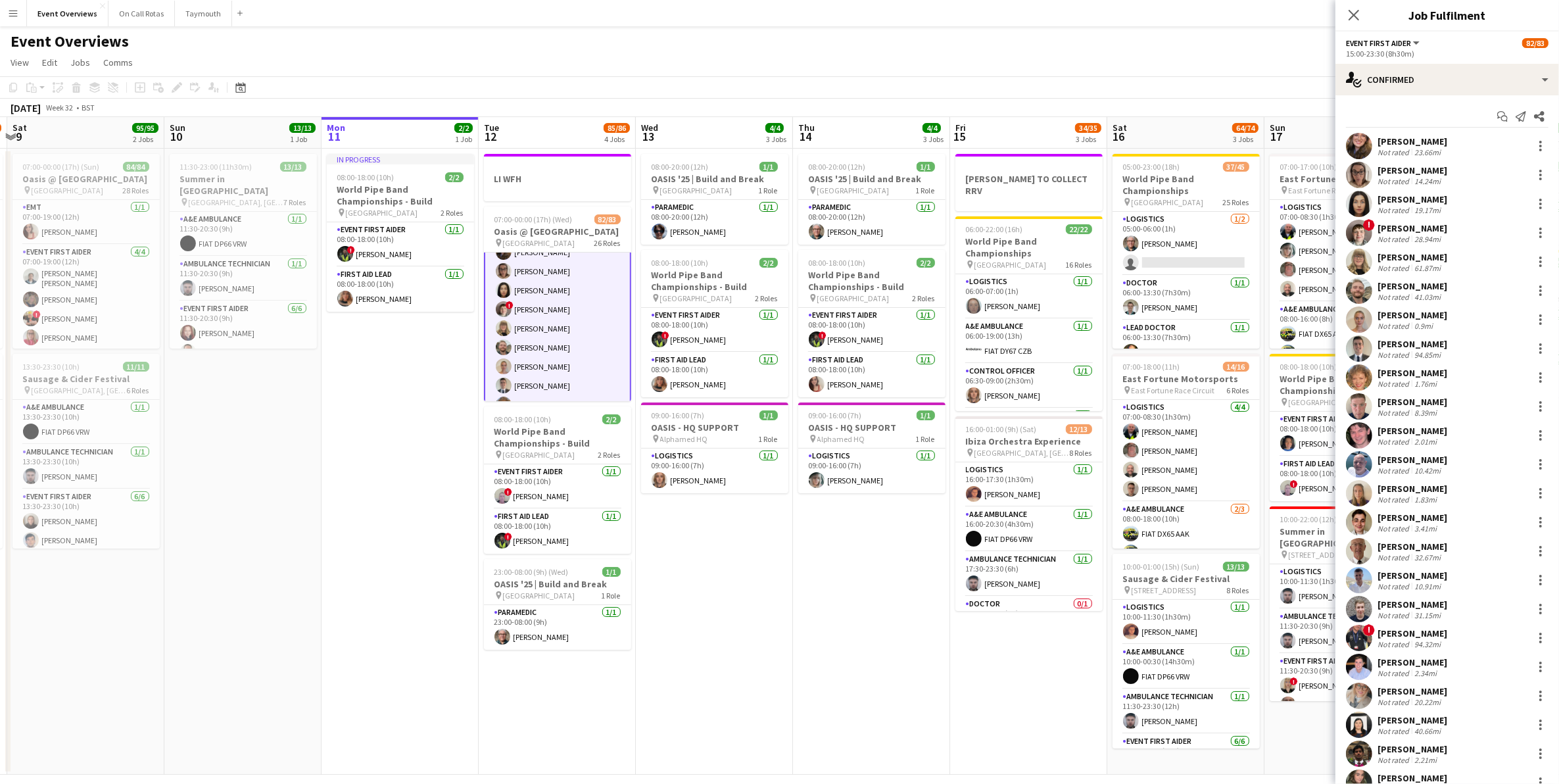
scroll to position [1289, 0]
click at [1045, 310] on div "[PERSON_NAME]" at bounding box center [1412, 314] width 70 height 12
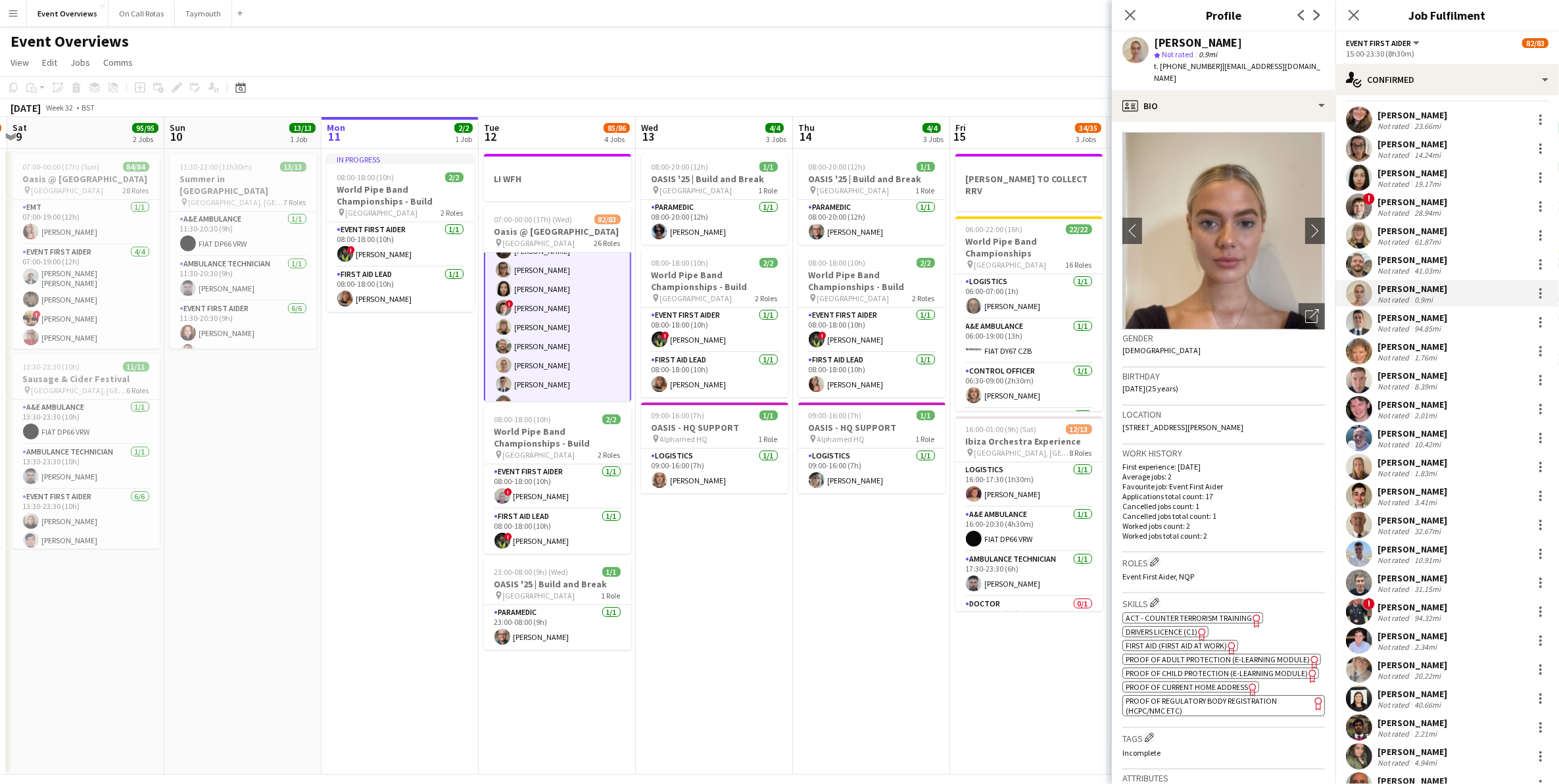
scroll to position [0, 0]
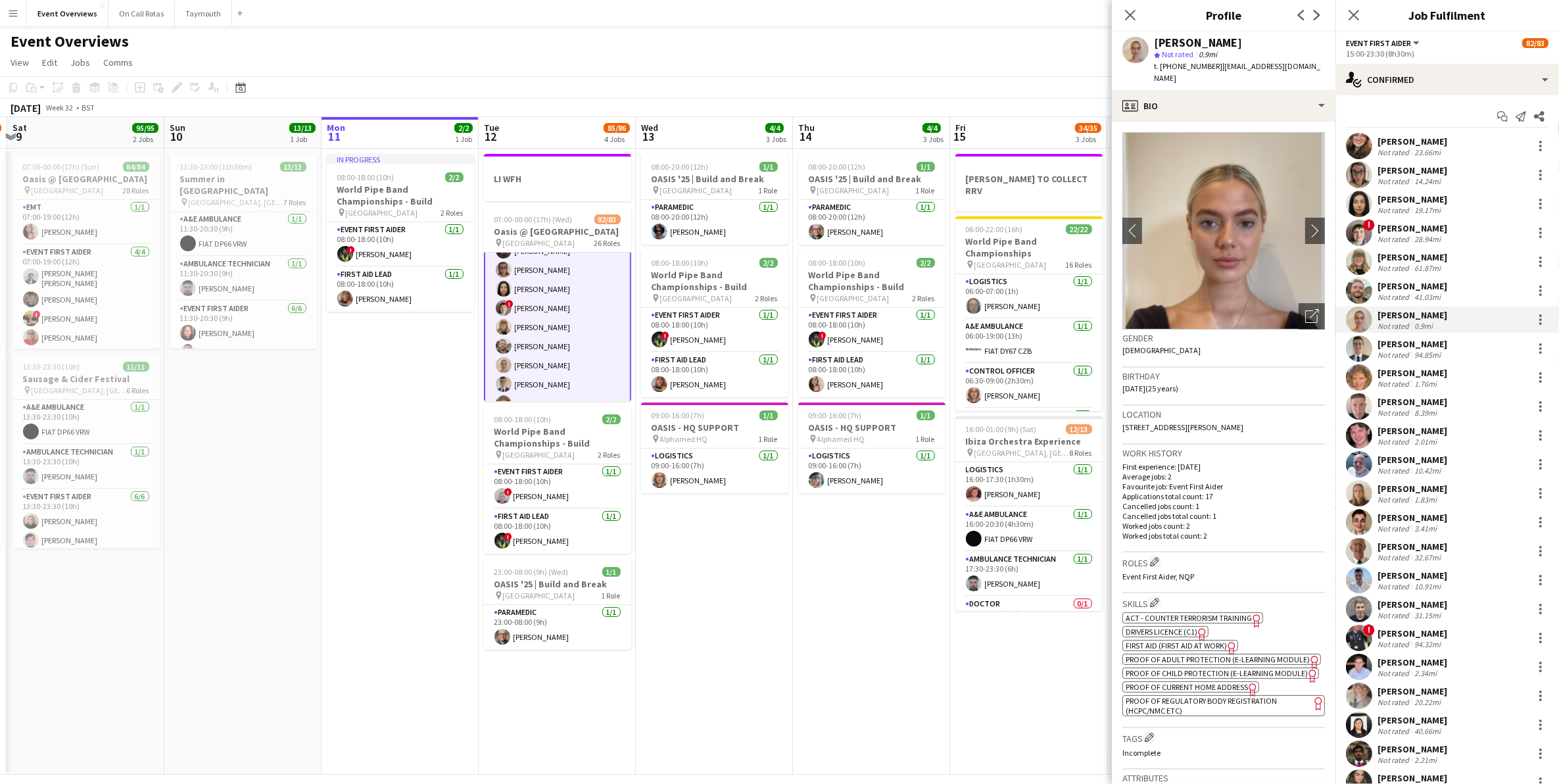
drag, startPoint x: 1354, startPoint y: 17, endPoint x: 1360, endPoint y: 60, distance: 43.4
click at [1045, 17] on icon "Close pop-in" at bounding box center [1354, 16] width 11 height 11
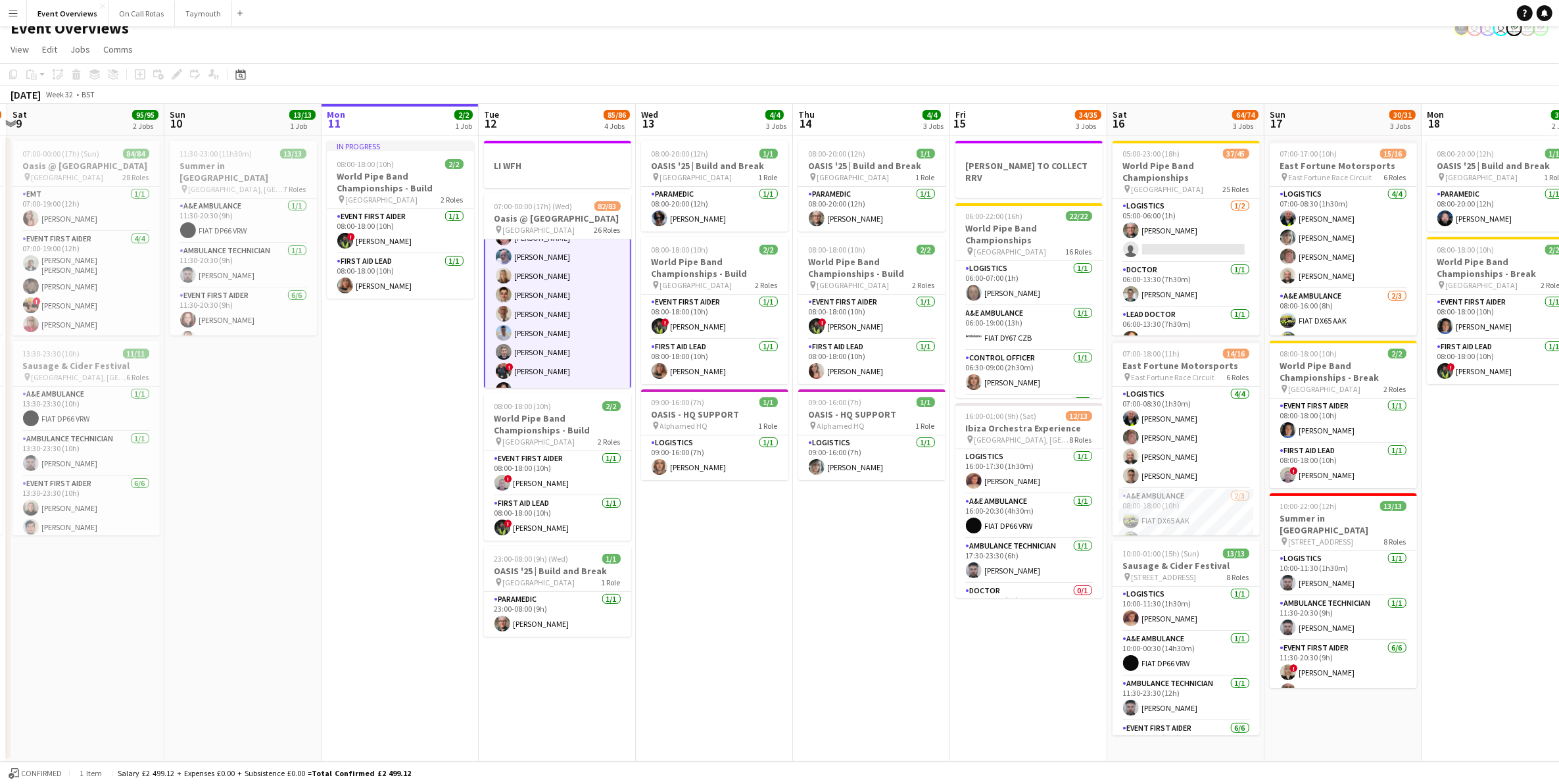
scroll to position [1643, 0]
click at [544, 301] on app-card-role "Event First Aider 24/24 15:00-23:30 (8h30m) Gillian Peden Nicola Jamieson Nicol…" at bounding box center [558, 92] width 147 height 485
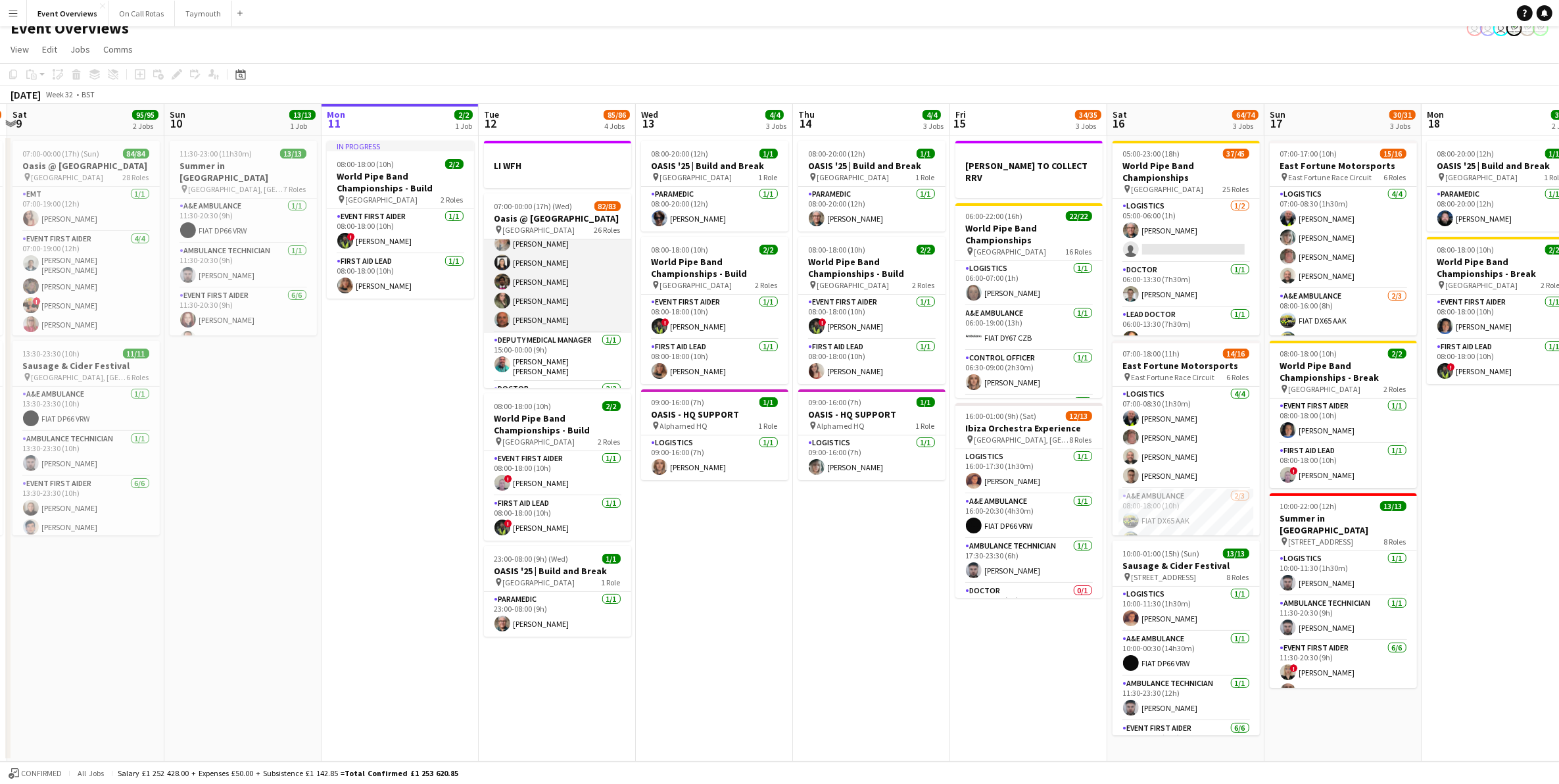
scroll to position [1642, 0]
click at [538, 313] on app-card-role "Event First Aider 24/24 15:00-23:30 (8h30m) Gillian Peden Nicola Jamieson Nicol…" at bounding box center [558, 92] width 147 height 483
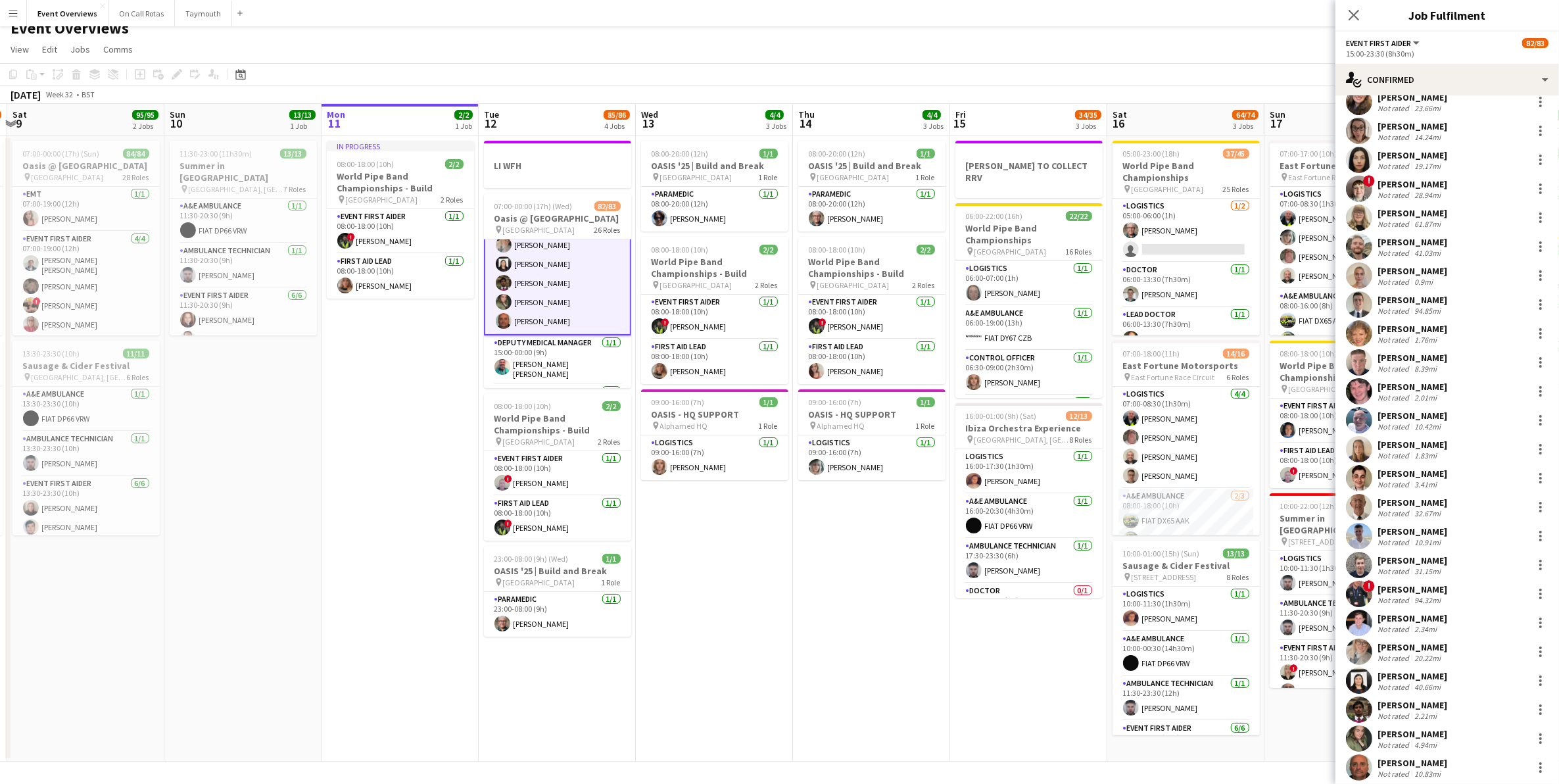
scroll to position [78, 0]
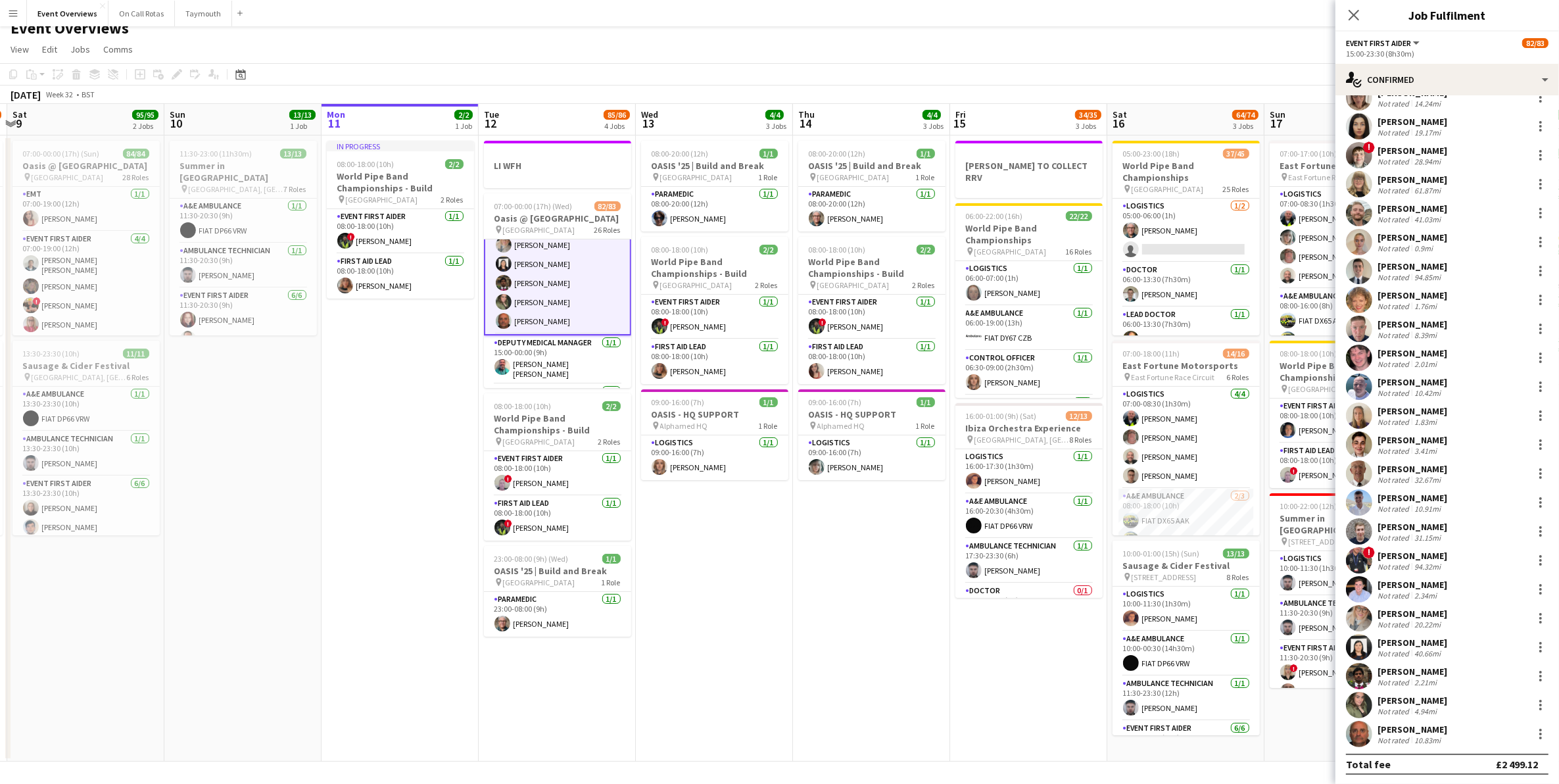
click at [1045, 487] on div "[PERSON_NAME]" at bounding box center [1412, 699] width 70 height 12
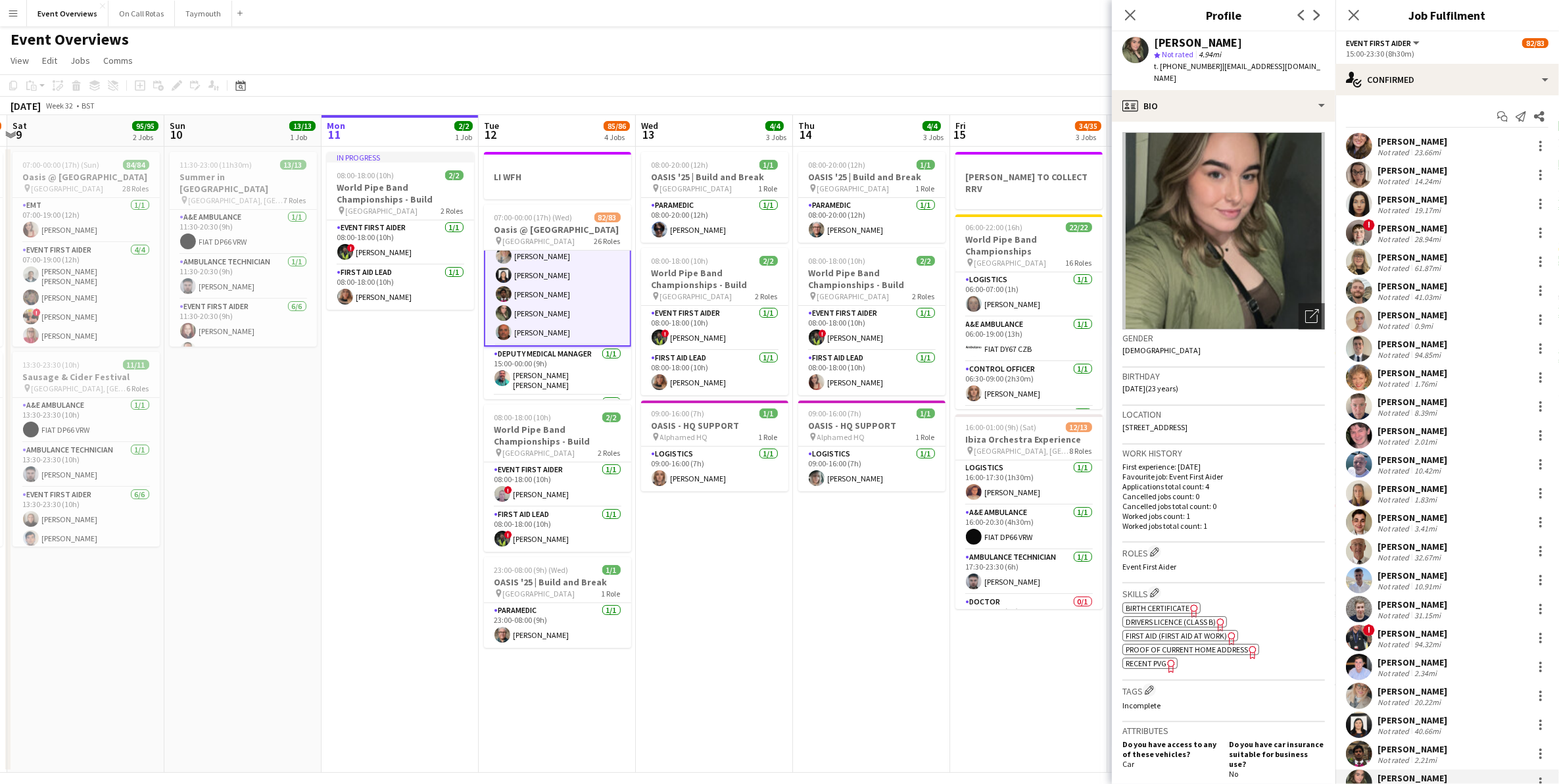
scroll to position [0, 0]
